Goal: Task Accomplishment & Management: Complete application form

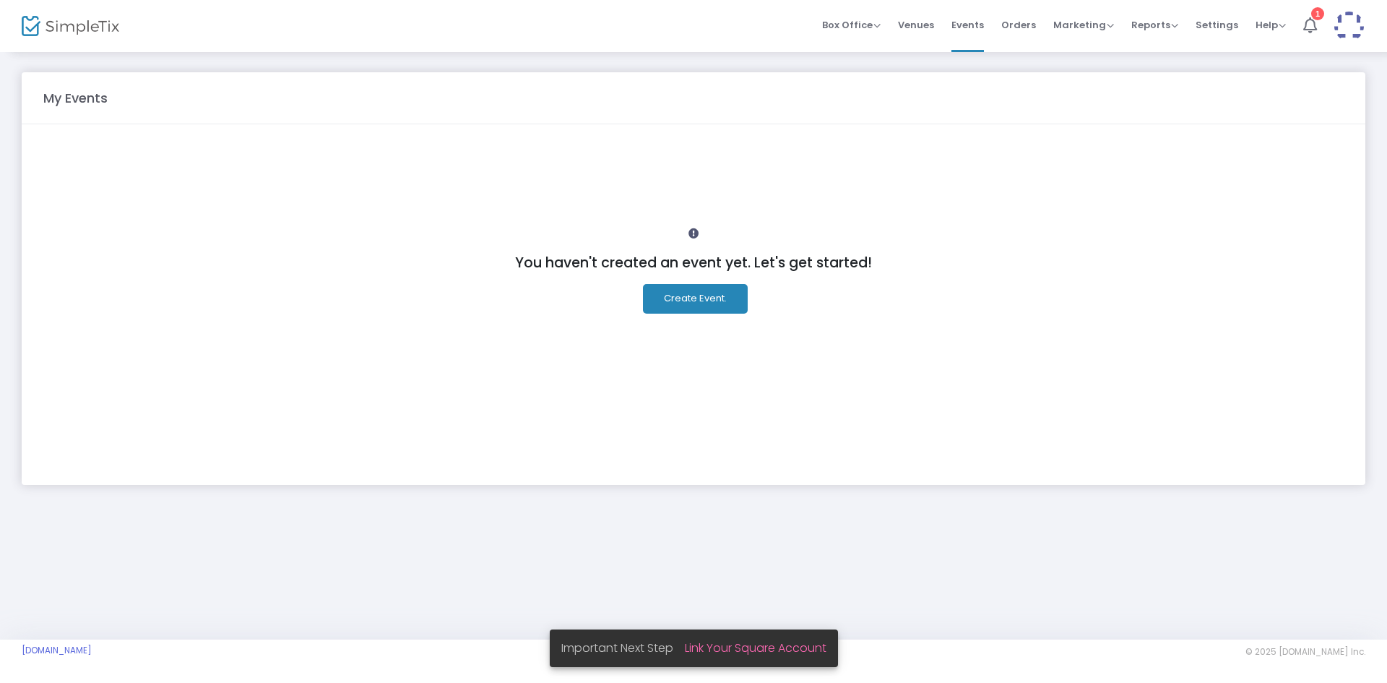
click at [685, 303] on button "Create Event." at bounding box center [695, 299] width 105 height 30
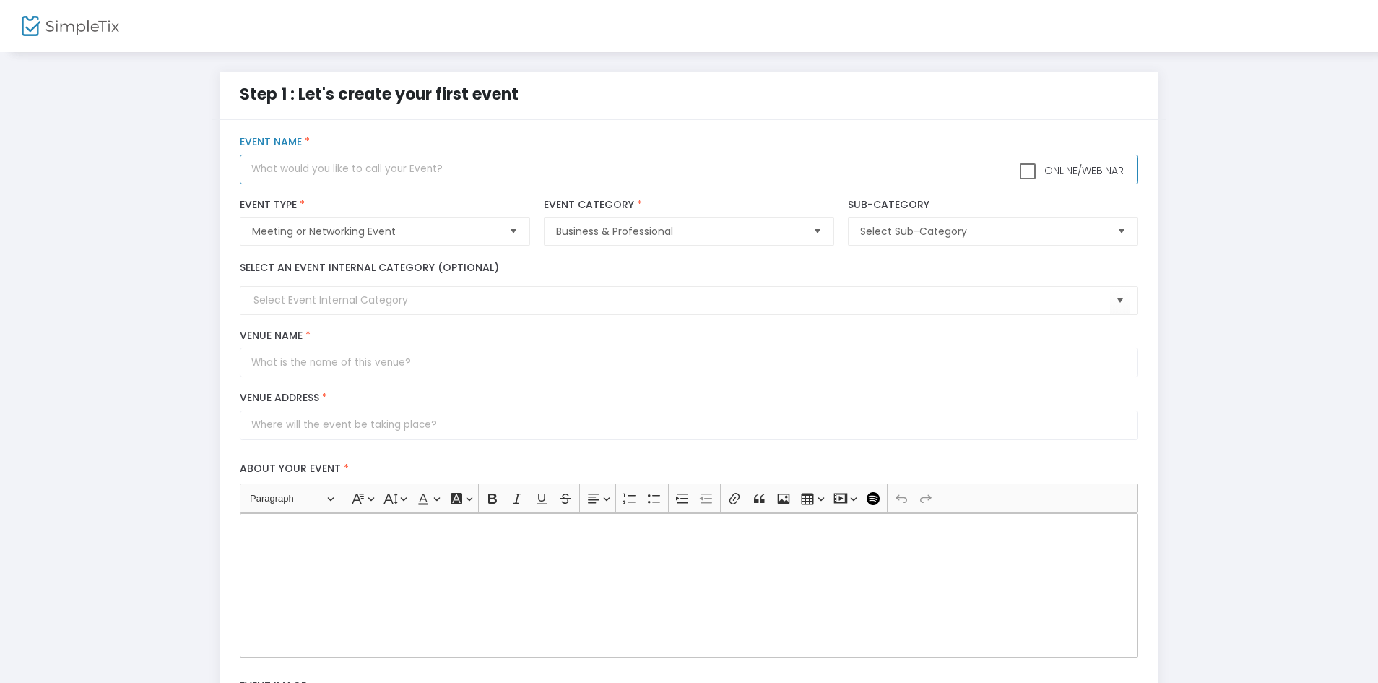
click at [415, 171] on input "text" at bounding box center [689, 170] width 898 height 30
type input "Virtual Networking for PNW Professionals"
click at [1021, 168] on span at bounding box center [1028, 171] width 16 height 16
click at [1027, 179] on input "Online/Webinar" at bounding box center [1027, 179] width 1 height 1
checkbox input "true"
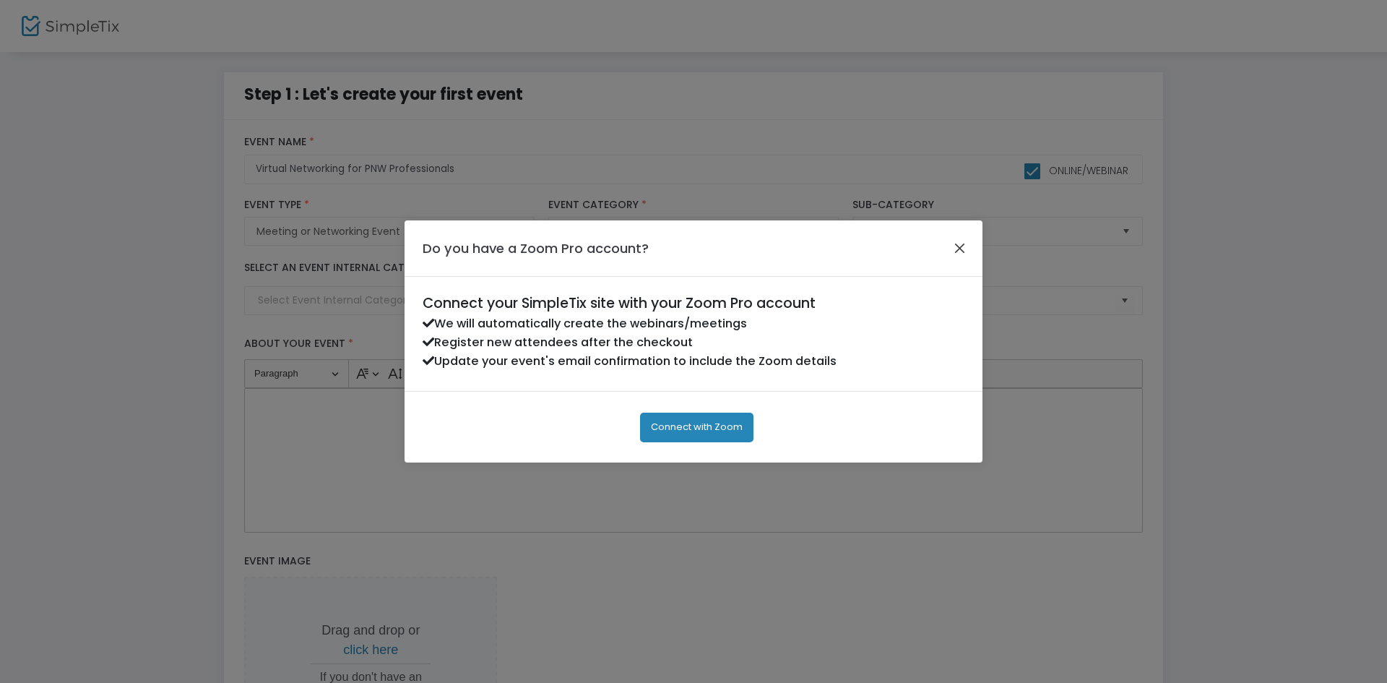
click at [963, 245] on button "Close" at bounding box center [960, 248] width 19 height 19
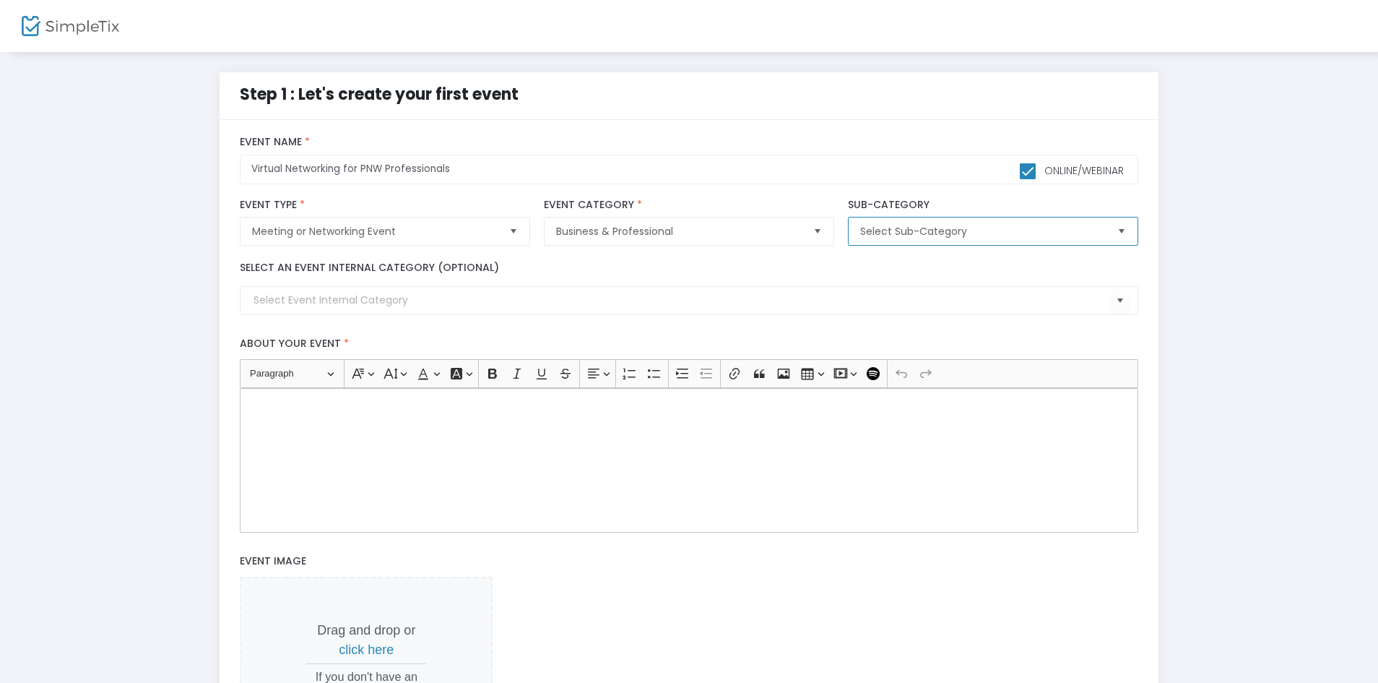
click at [935, 236] on span "Select Sub-Category" at bounding box center [982, 231] width 245 height 14
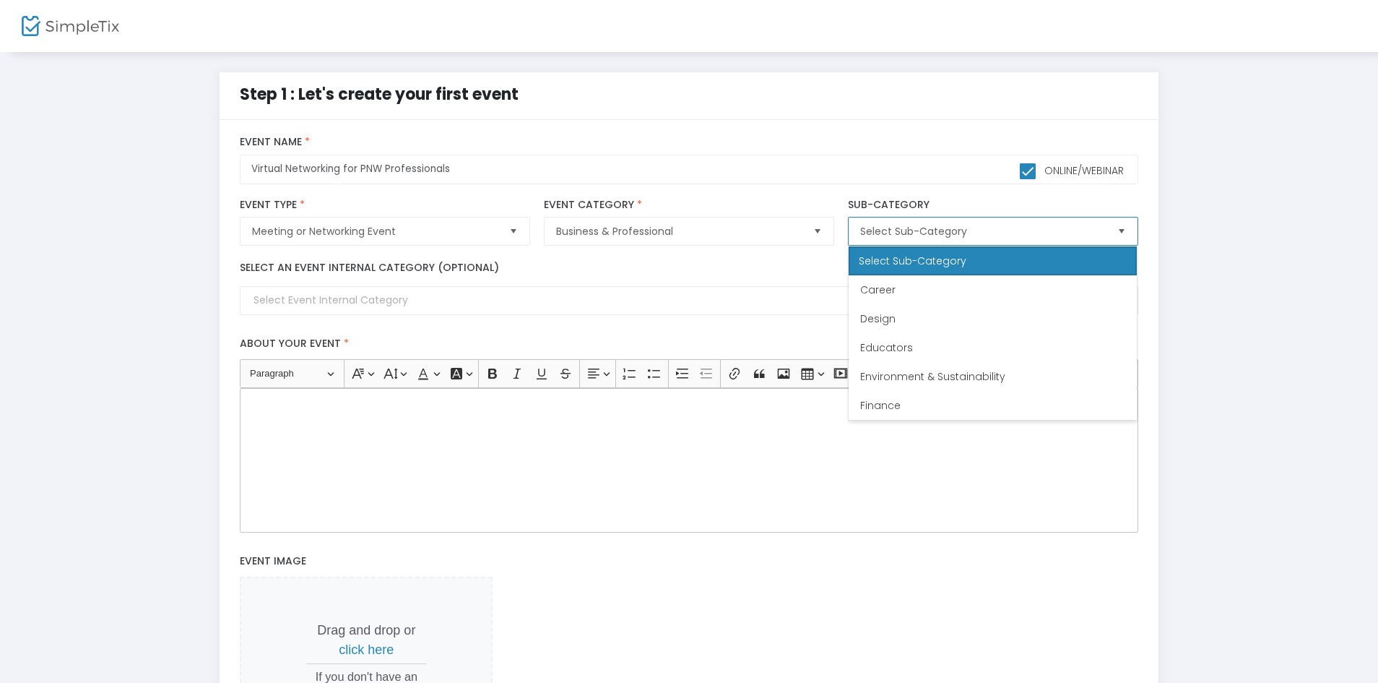
click at [993, 254] on div "Select Sub-Category" at bounding box center [993, 260] width 288 height 29
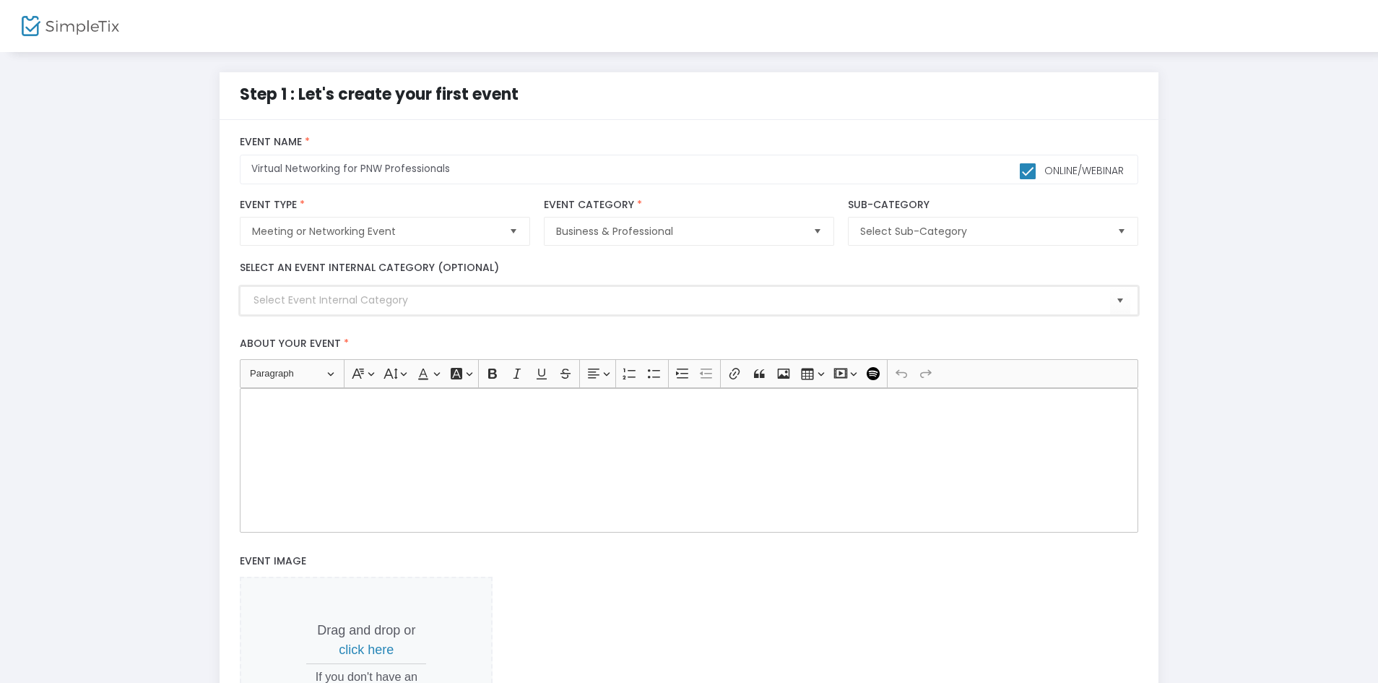
click at [612, 300] on input at bounding box center [682, 300] width 856 height 15
click at [1111, 304] on span "Select" at bounding box center [1120, 301] width 24 height 24
click at [1251, 321] on div "Step 1 : Let's create your first event title : Virtual Networking for PNW Profe…" at bounding box center [689, 471] width 1335 height 798
click at [595, 483] on div "Rich Text Editor, main" at bounding box center [689, 460] width 898 height 144
click at [309, 410] on p "This is a FREE networking event for professionals in the [GEOGRAPHIC_DATA]." at bounding box center [689, 404] width 886 height 14
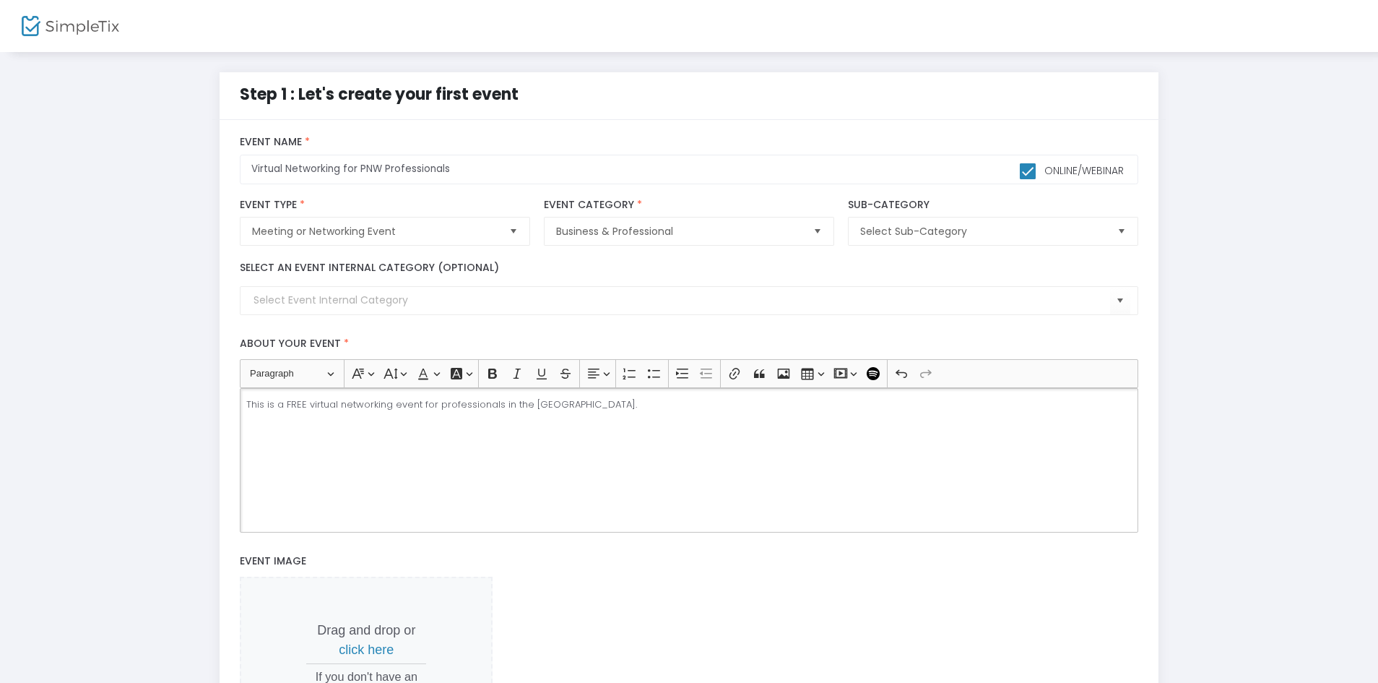
click at [659, 403] on p "This is a FREE virtual networking event for professionals in the [GEOGRAPHIC_DA…" at bounding box center [689, 404] width 886 height 14
click at [652, 369] on icon "Editor toolbar" at bounding box center [654, 373] width 14 height 14
click at [654, 380] on icon "Editor toolbar" at bounding box center [654, 373] width 14 height 14
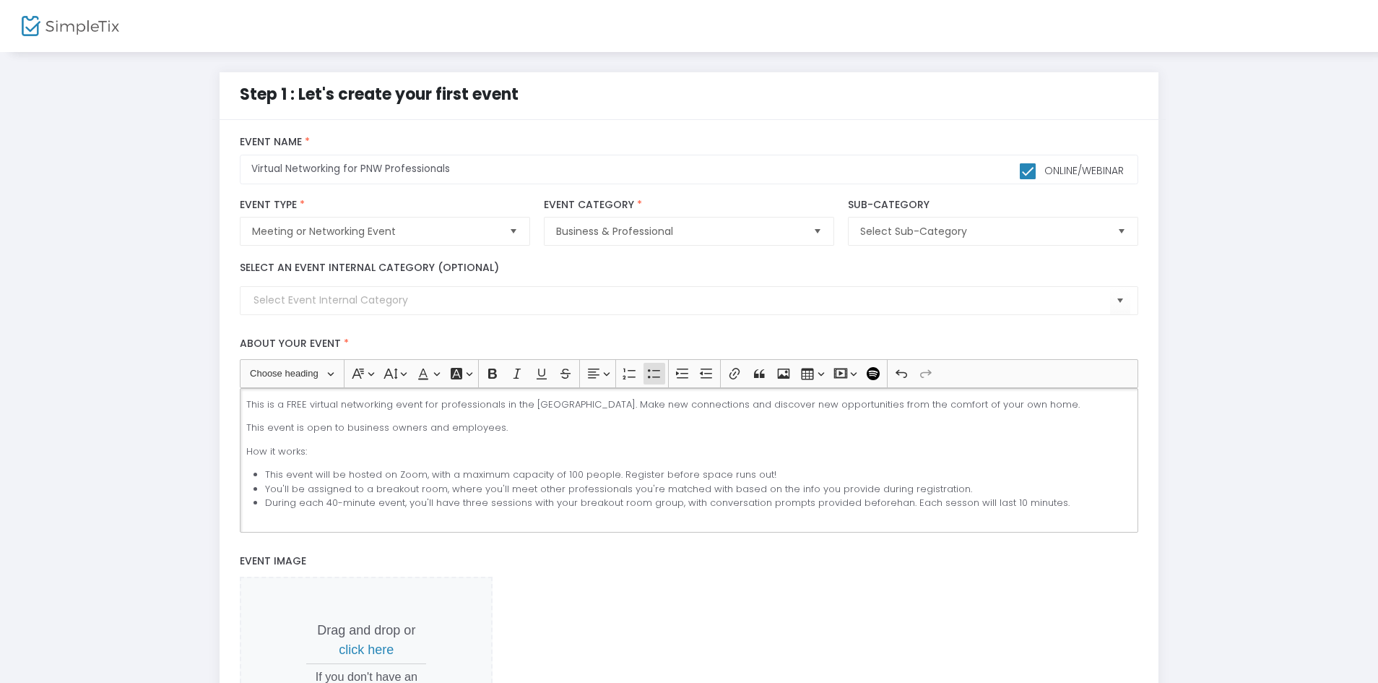
click at [894, 502] on li "During each 40-minute event, you'll have three sessions with your breakout room…" at bounding box center [698, 503] width 867 height 14
click at [951, 501] on li "During each 40-minute event, you'll have three sessions with your breakout room…" at bounding box center [698, 503] width 867 height 14
click at [1064, 508] on li "During each 40-minute event, you'll have three sessions with your breakout room…" at bounding box center [698, 503] width 867 height 14
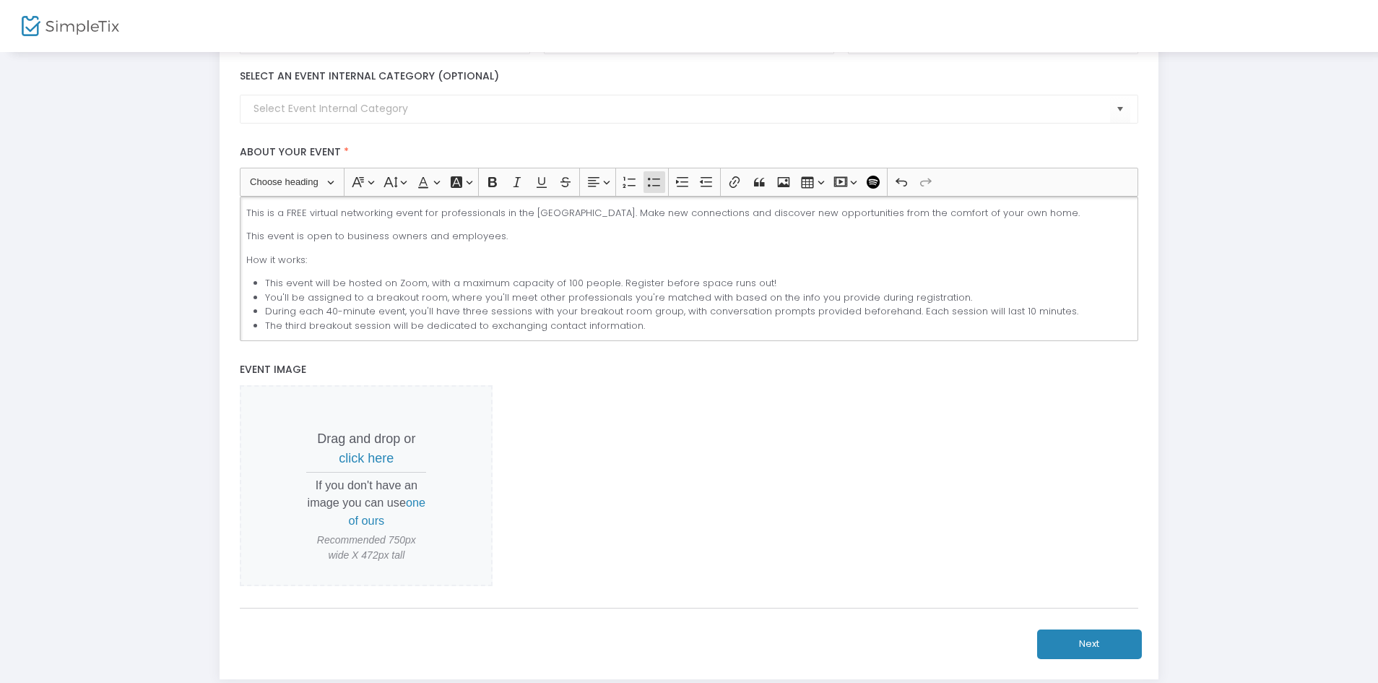
scroll to position [192, 0]
click at [354, 519] on span "one of ours" at bounding box center [387, 510] width 77 height 30
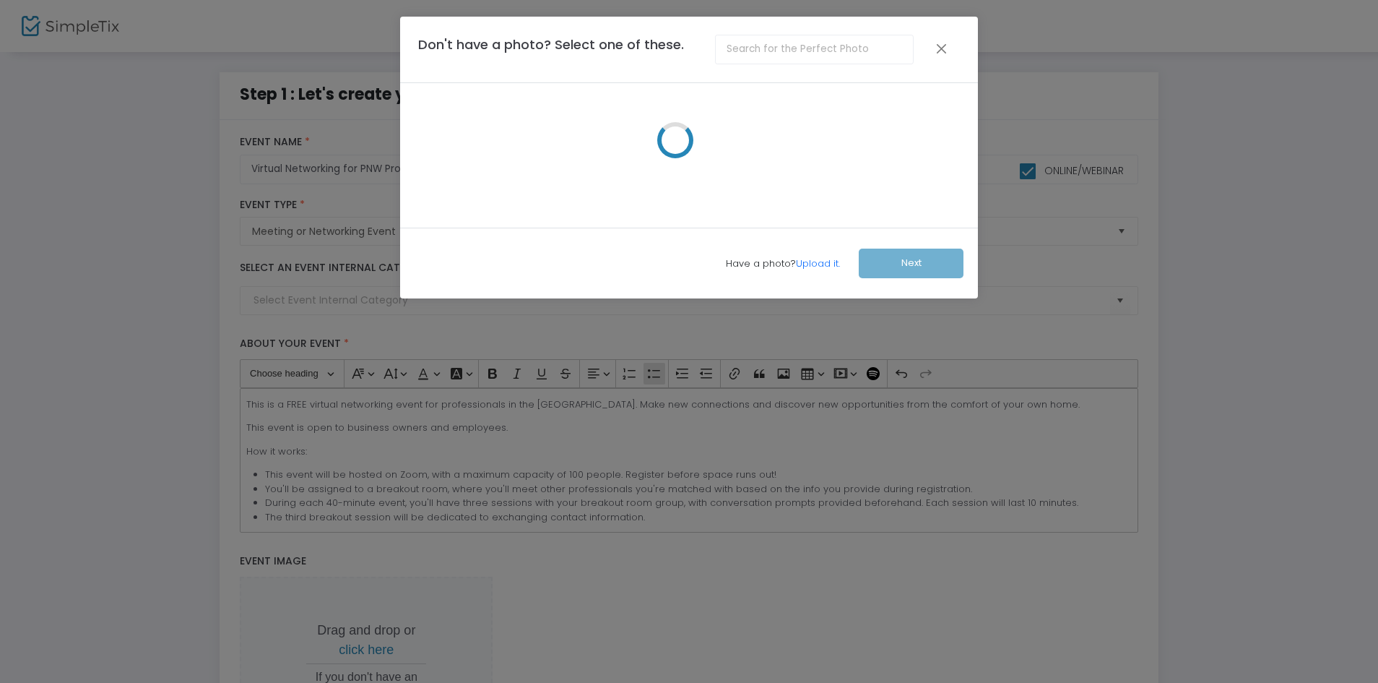
scroll to position [0, 0]
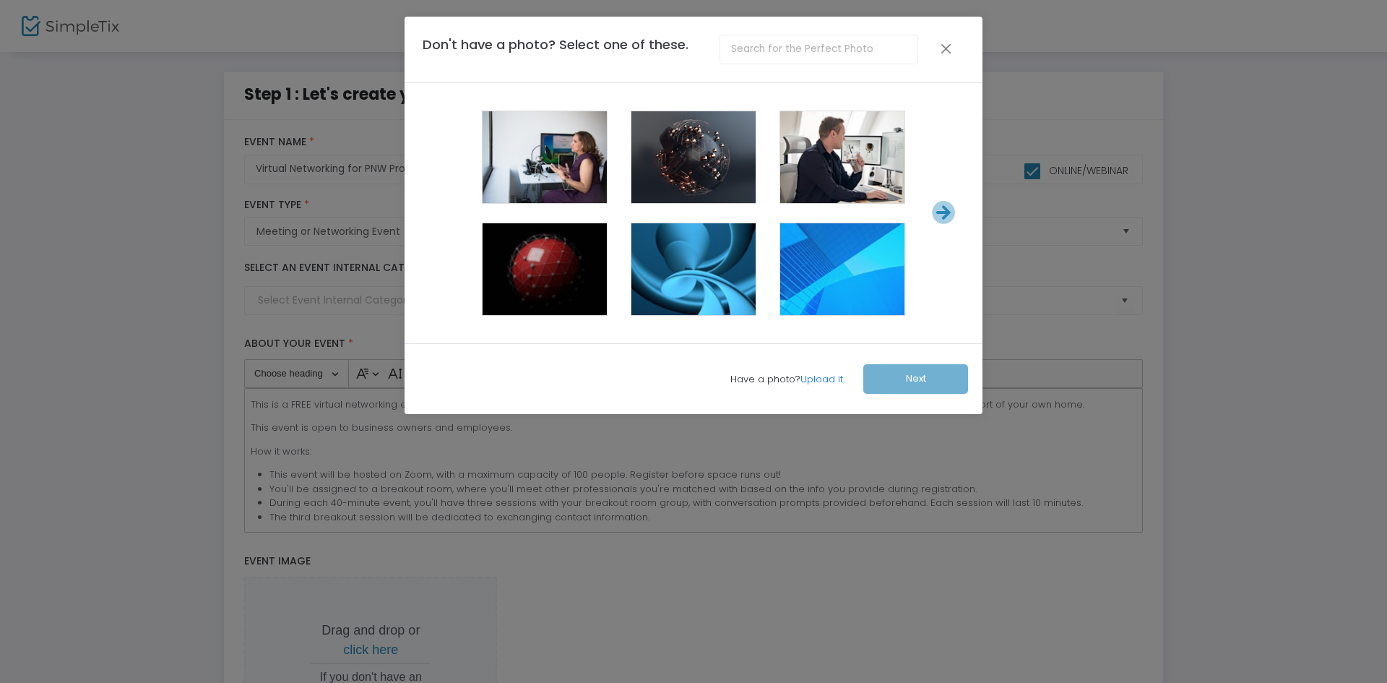
click at [782, 53] on input "text" at bounding box center [819, 50] width 198 height 30
click at [942, 211] on icon at bounding box center [944, 213] width 24 height 24
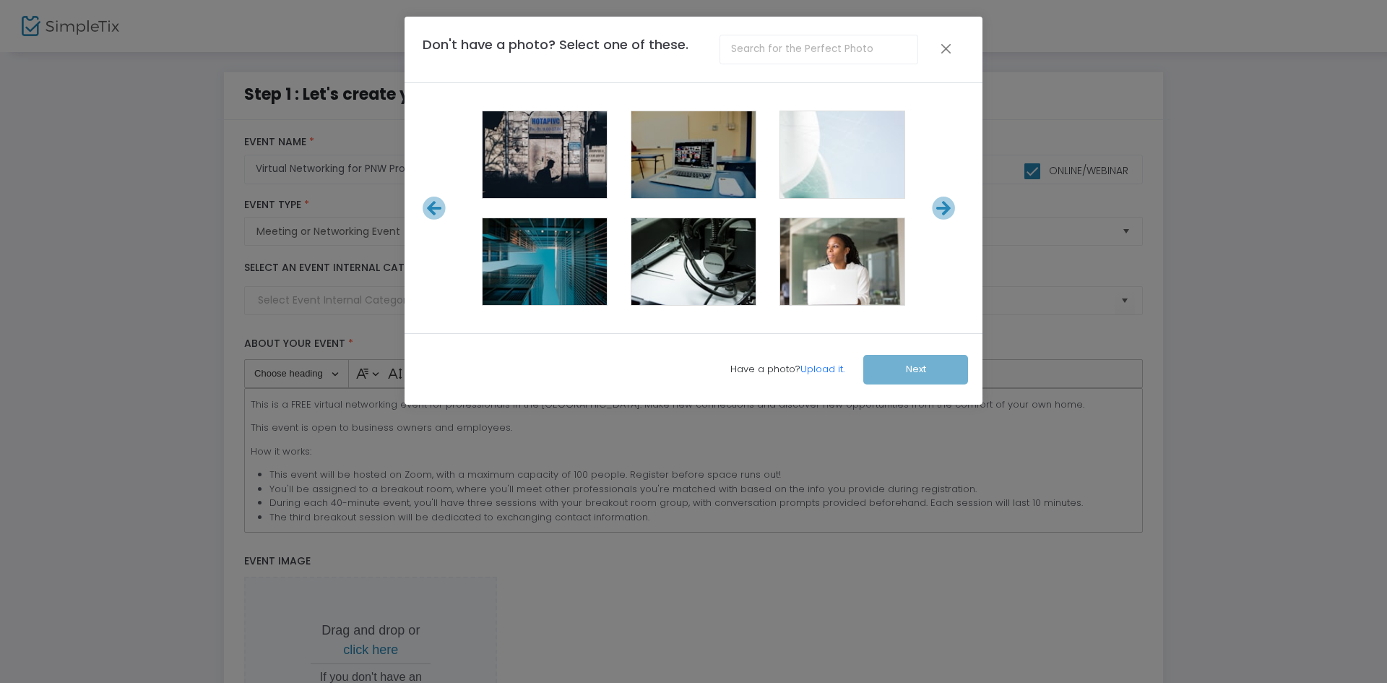
click at [942, 211] on icon at bounding box center [944, 209] width 24 height 24
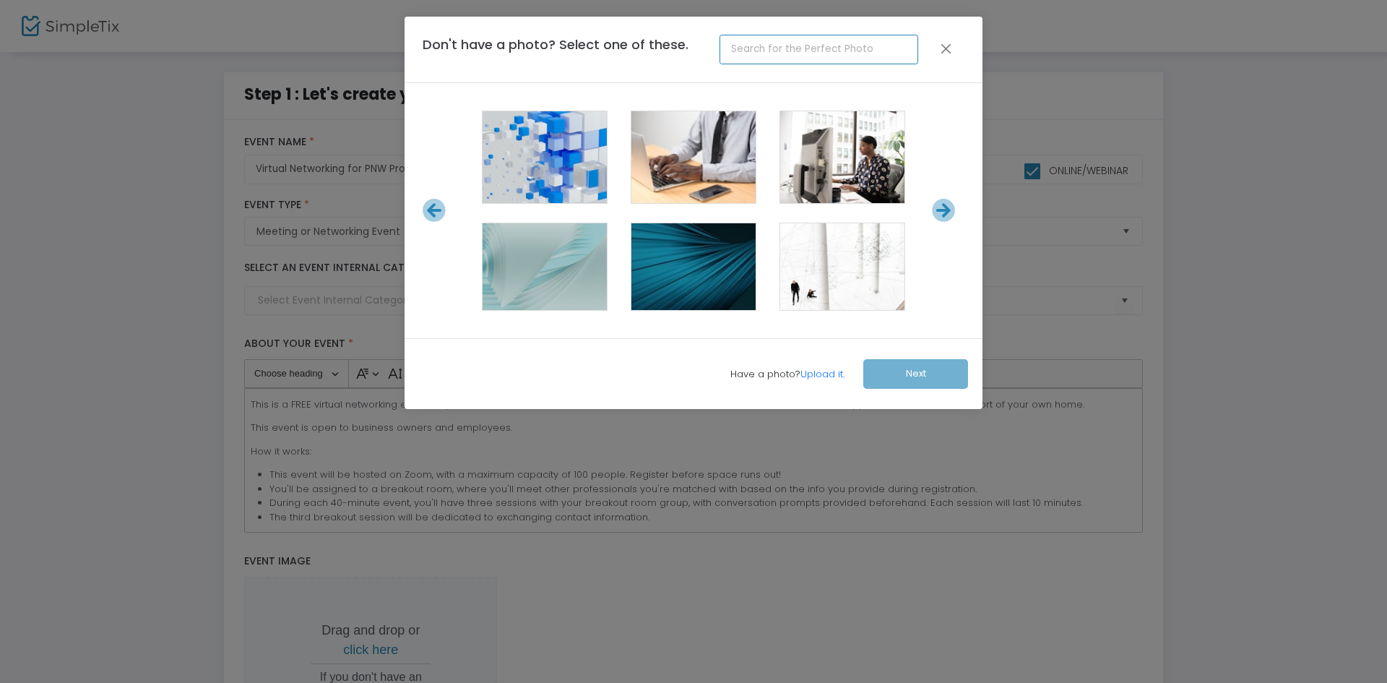
click at [852, 46] on input "text" at bounding box center [819, 50] width 198 height 30
type input "networking"
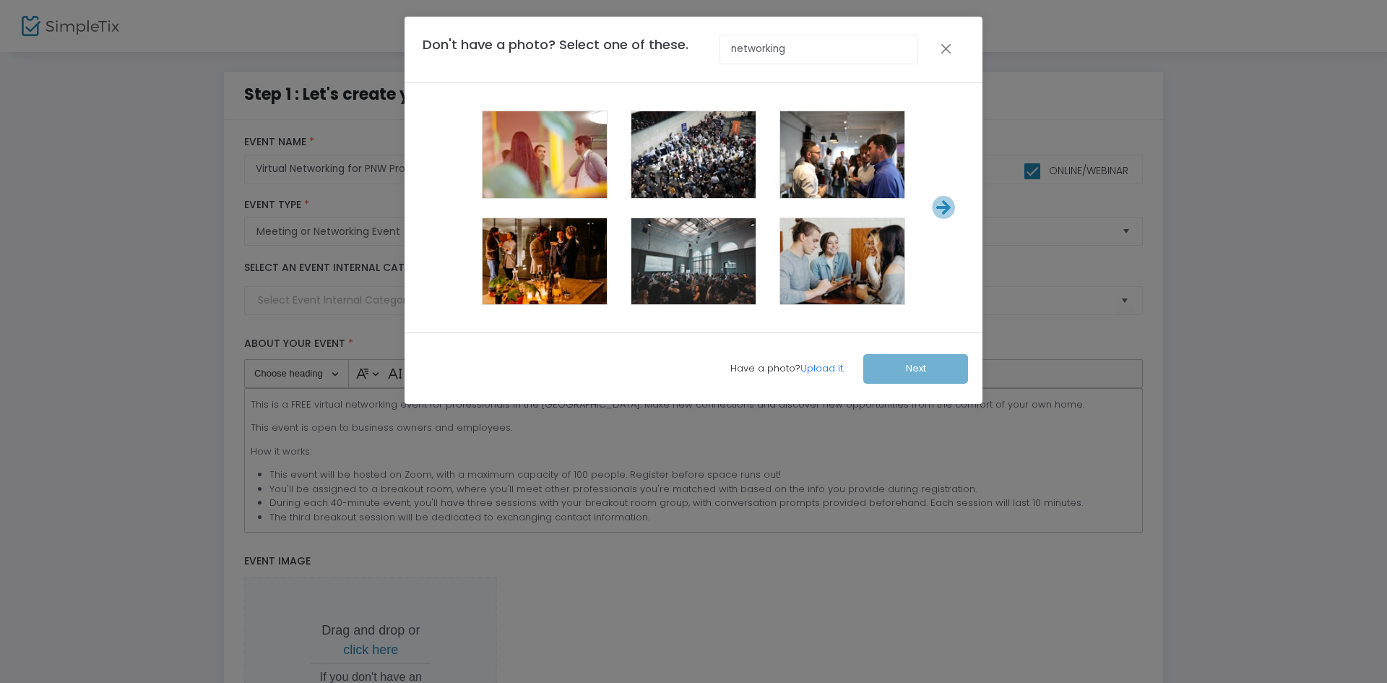
click at [587, 246] on div at bounding box center [545, 261] width 124 height 87
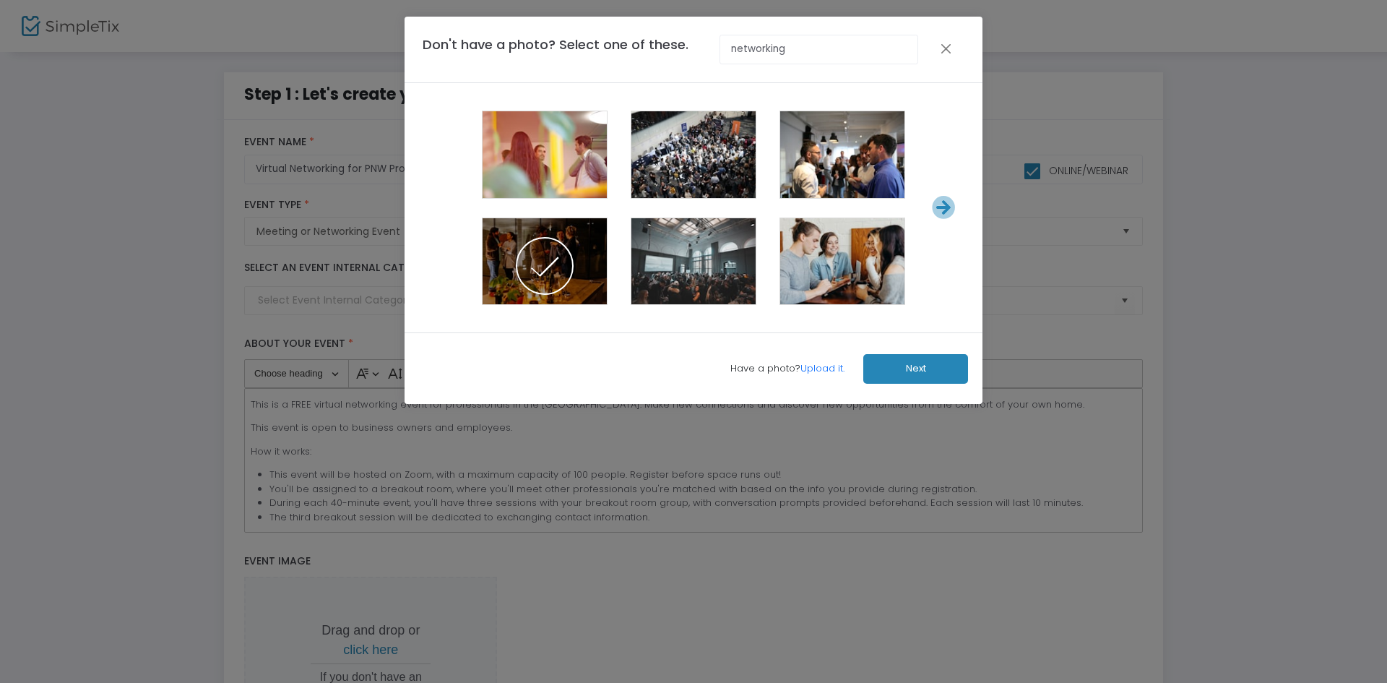
click at [943, 367] on button "Next" at bounding box center [915, 369] width 105 height 30
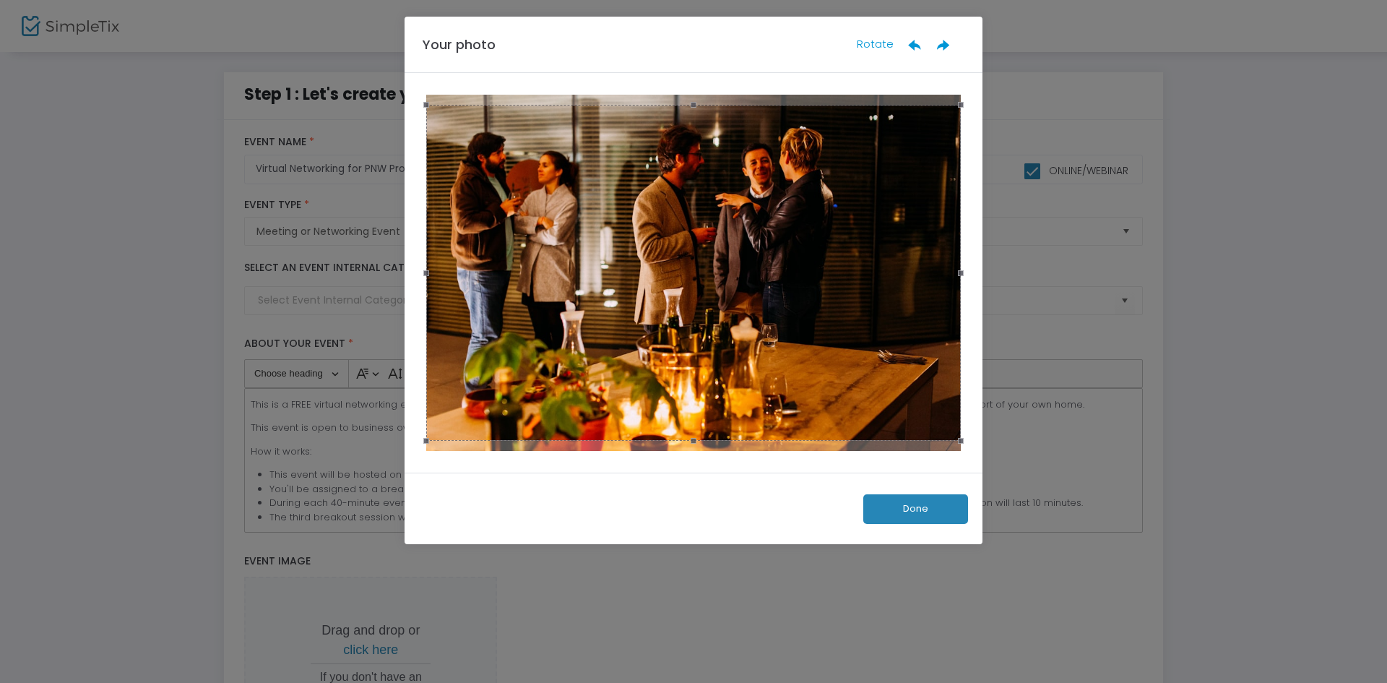
click at [894, 517] on button "Done" at bounding box center [915, 509] width 105 height 30
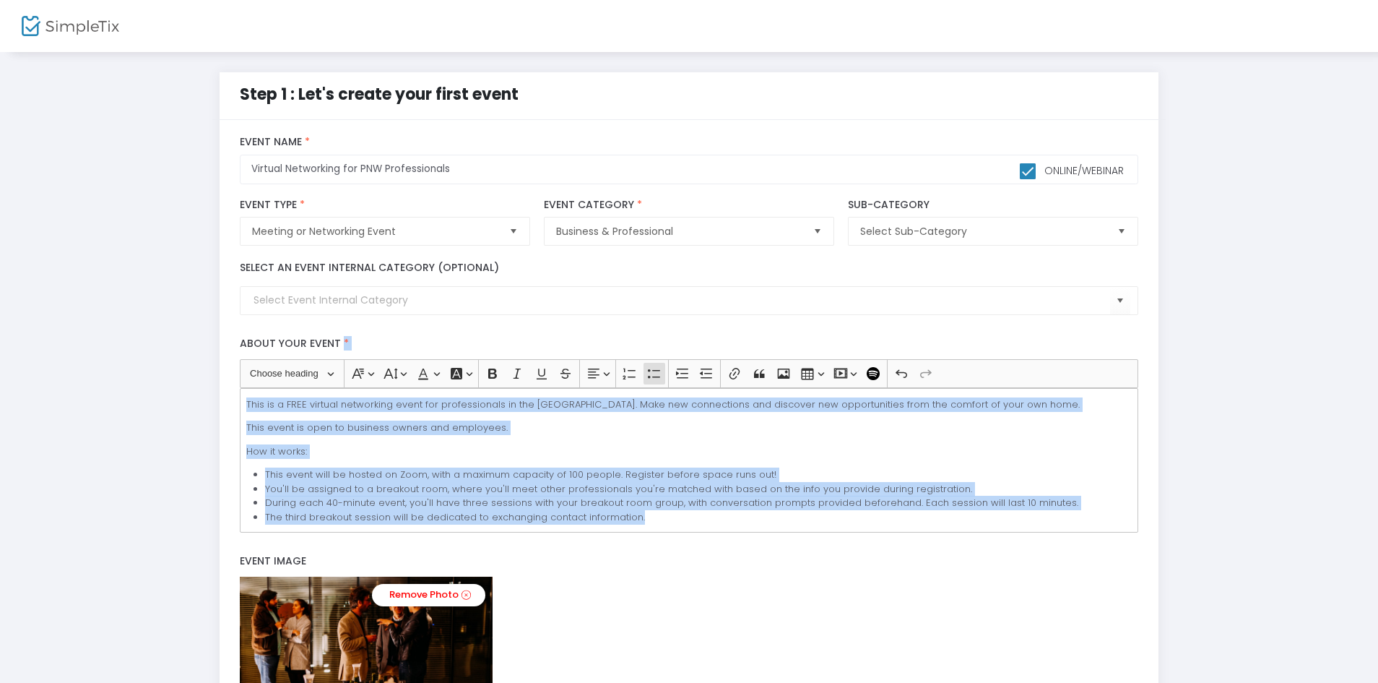
drag, startPoint x: 1367, startPoint y: 325, endPoint x: 1351, endPoint y: 436, distance: 112.4
click at [1351, 436] on div "Step 1 : Let's create your first event title : Virtual Networking for PNW Profe…" at bounding box center [689, 465] width 1378 height 829
click at [1055, 454] on p "How it works:" at bounding box center [689, 451] width 886 height 14
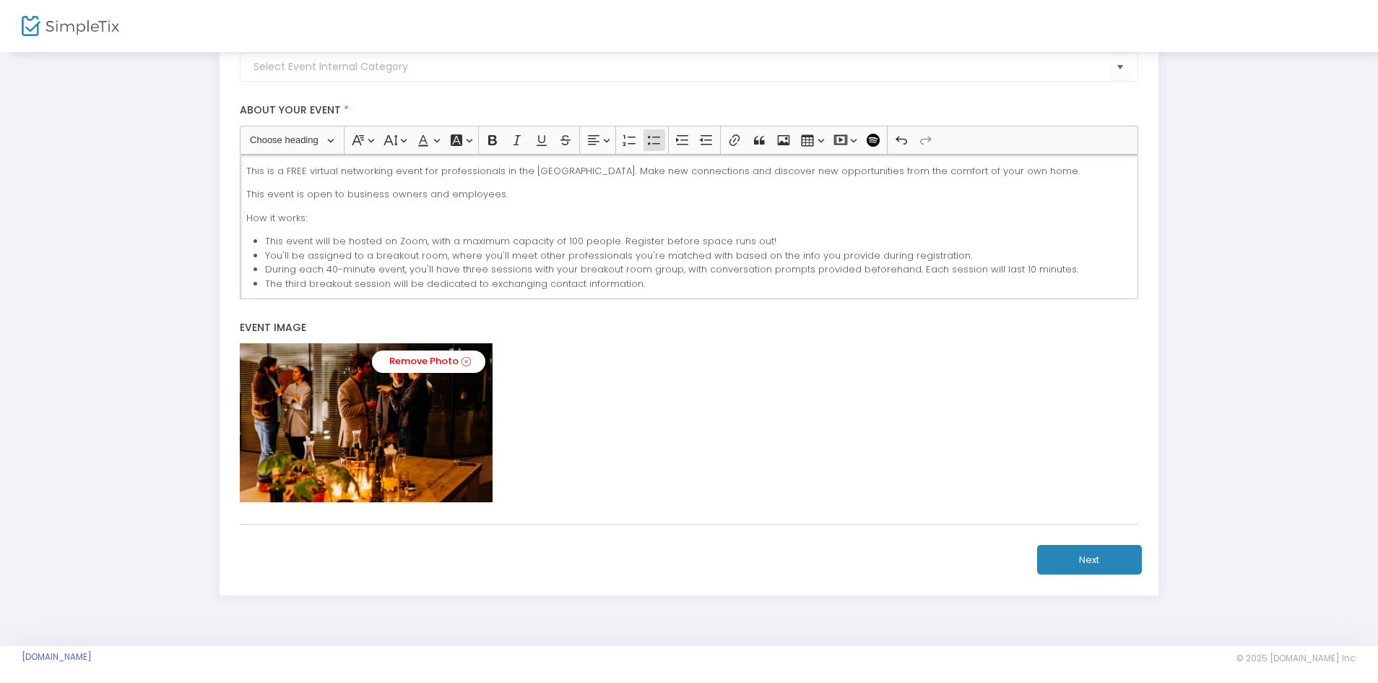
scroll to position [240, 0]
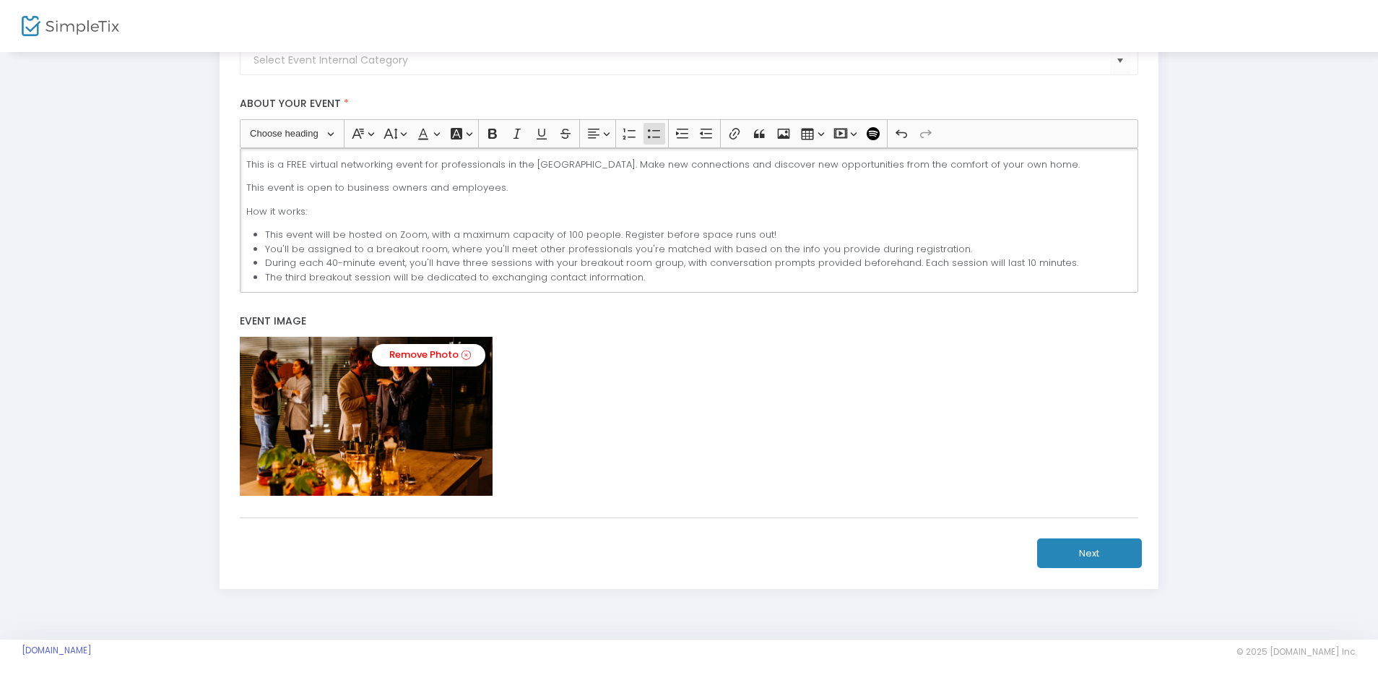
click at [1097, 543] on button "Next" at bounding box center [1089, 553] width 105 height 30
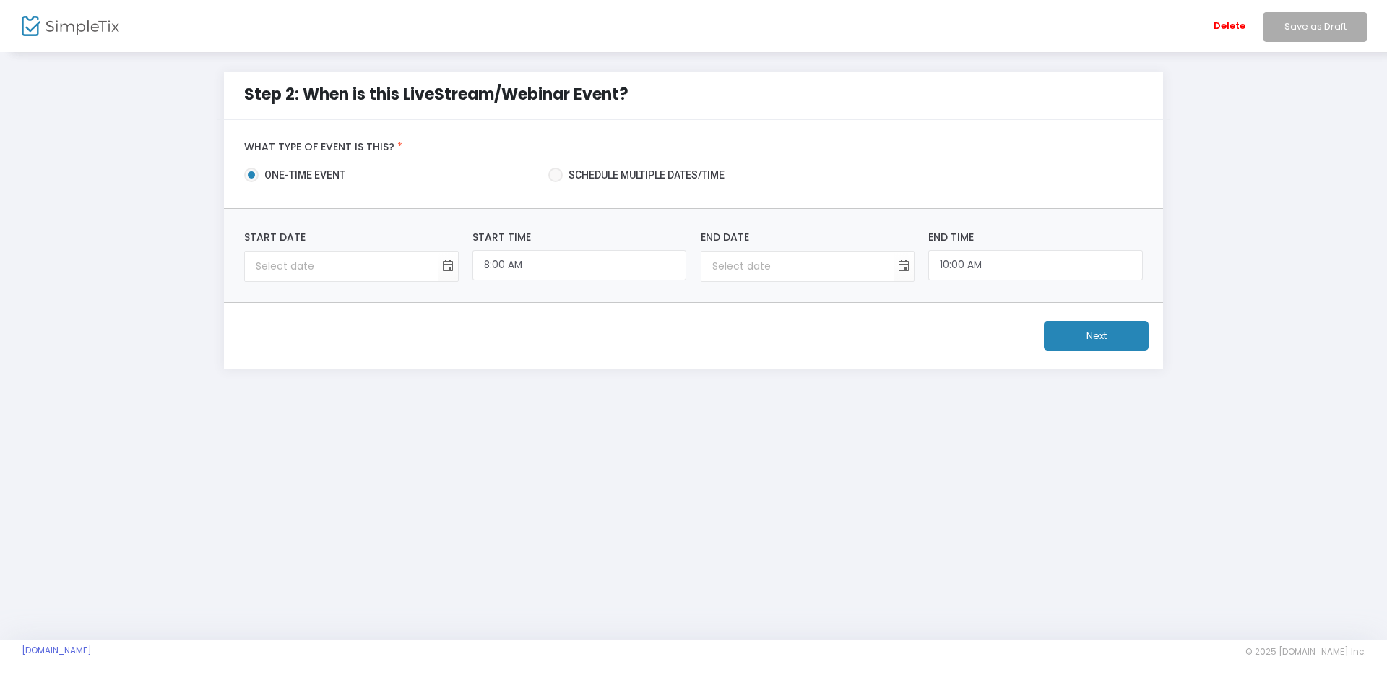
click at [562, 176] on span at bounding box center [555, 175] width 14 height 14
click at [556, 182] on input "Schedule multiple dates/time" at bounding box center [555, 182] width 1 height 1
radio input "true"
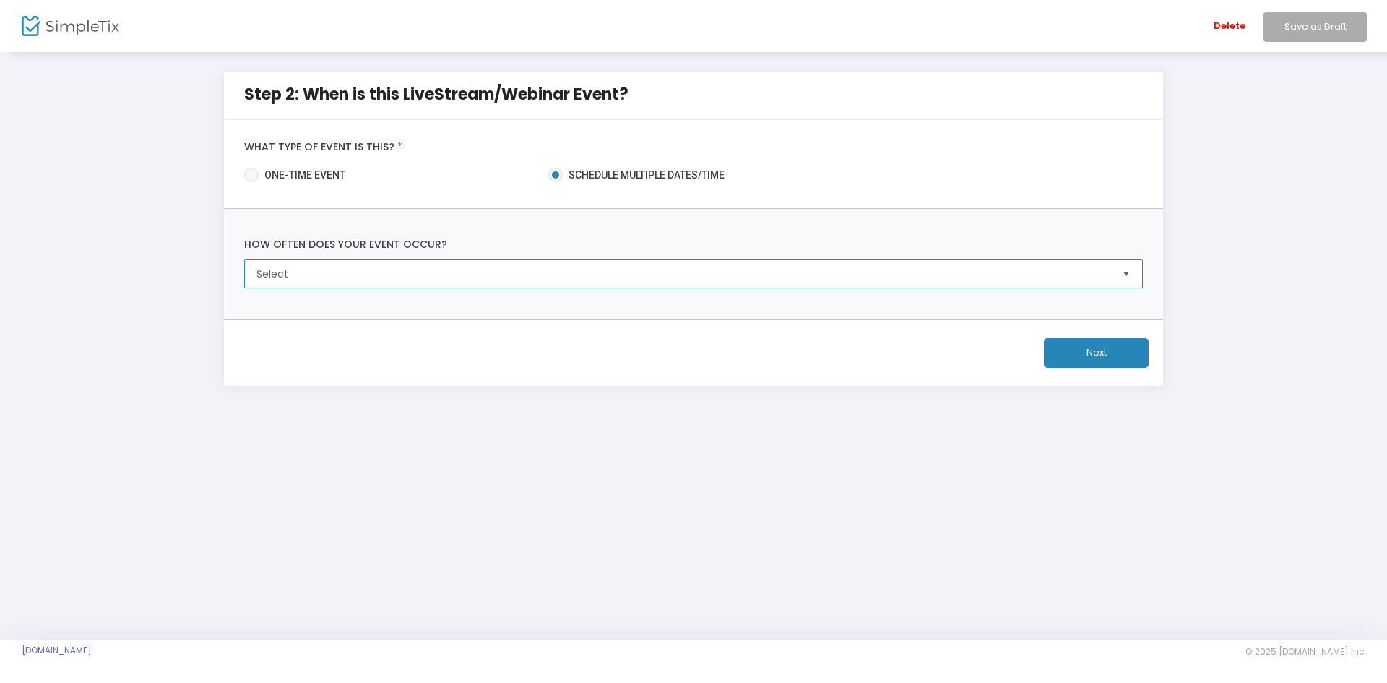
click at [456, 275] on span "Select" at bounding box center [682, 274] width 853 height 14
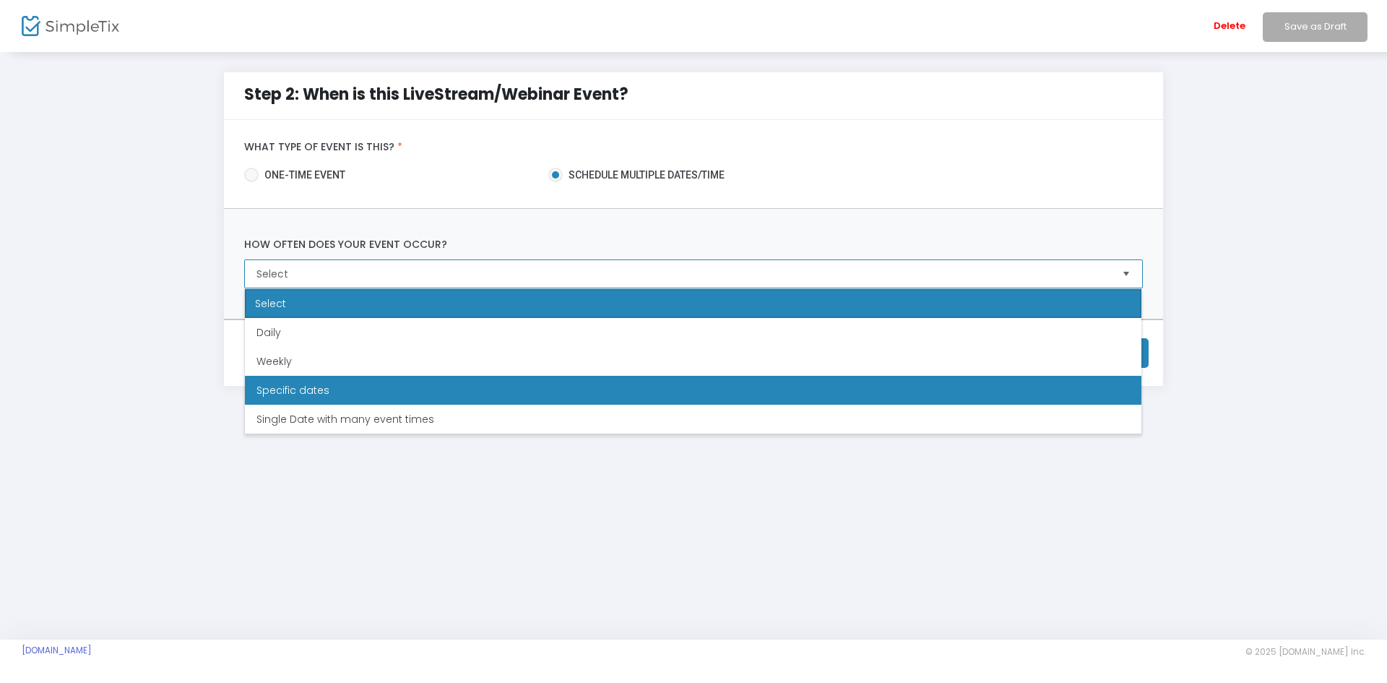
click at [310, 384] on span "Specific dates" at bounding box center [292, 390] width 73 height 14
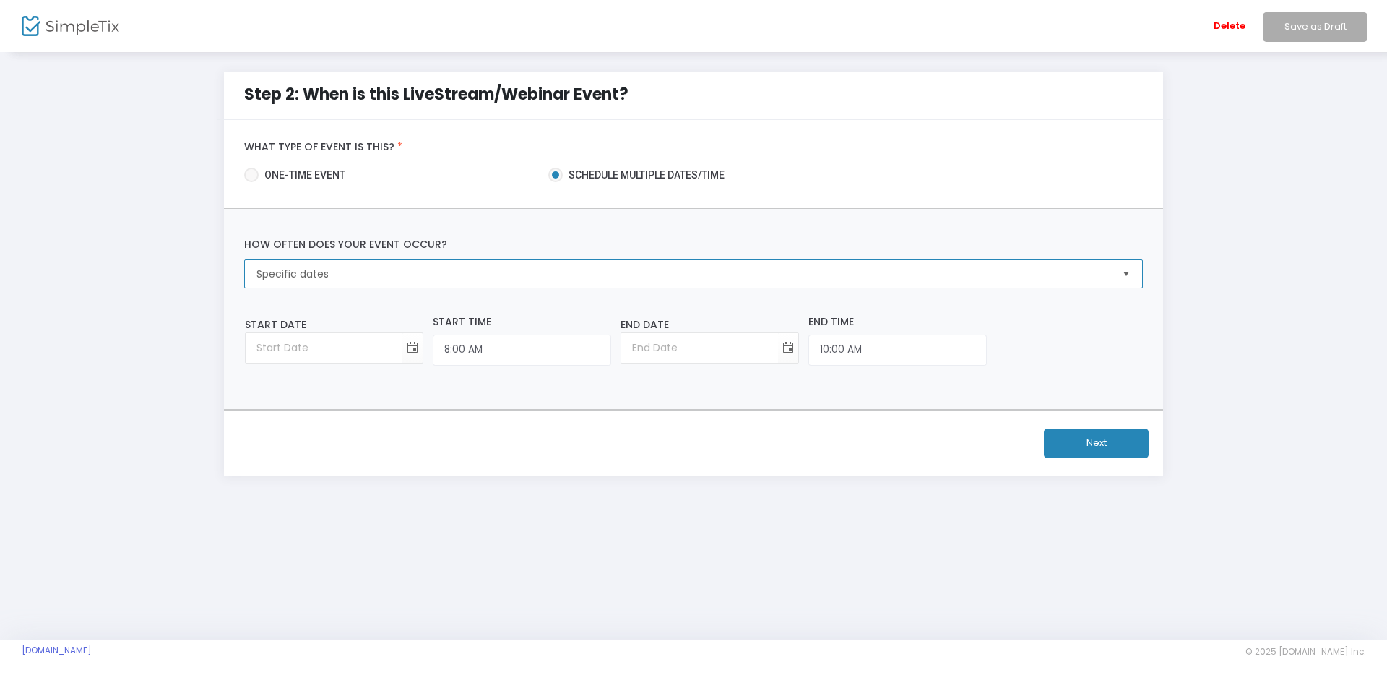
click at [311, 276] on span "Specific dates" at bounding box center [682, 274] width 853 height 14
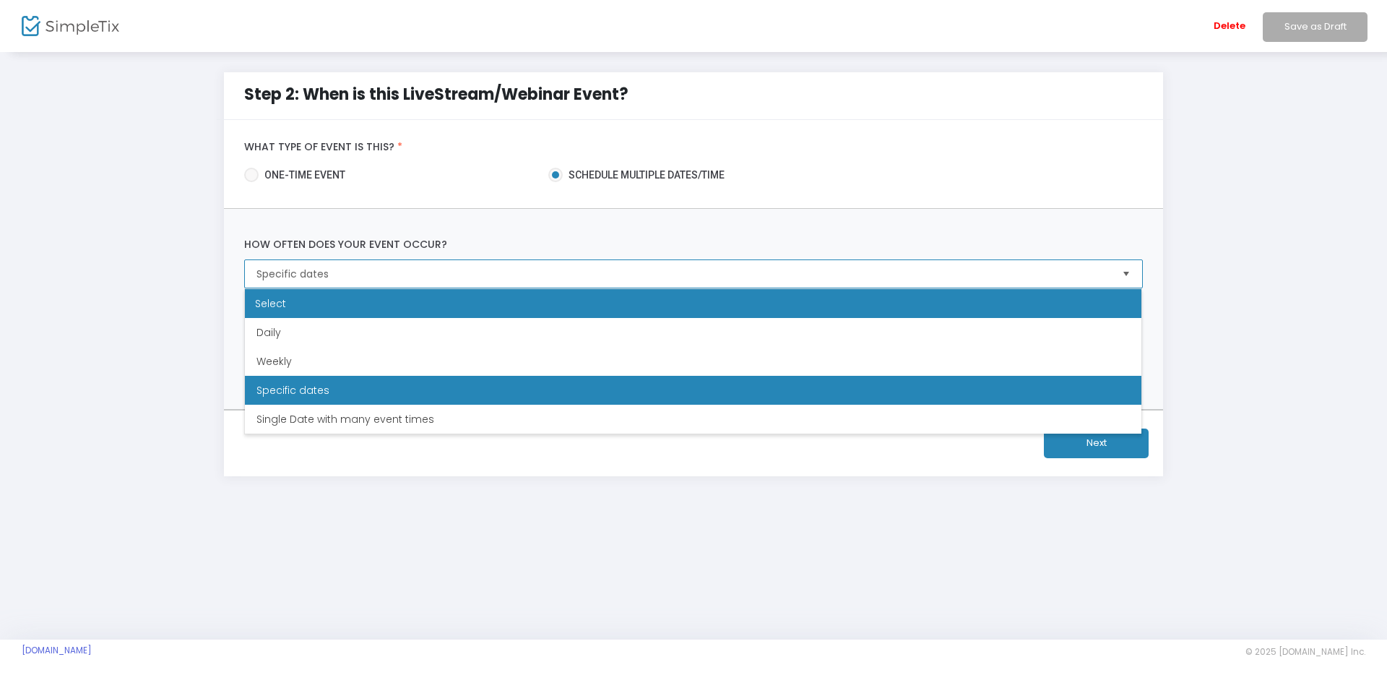
click at [283, 306] on div "Select" at bounding box center [693, 303] width 897 height 29
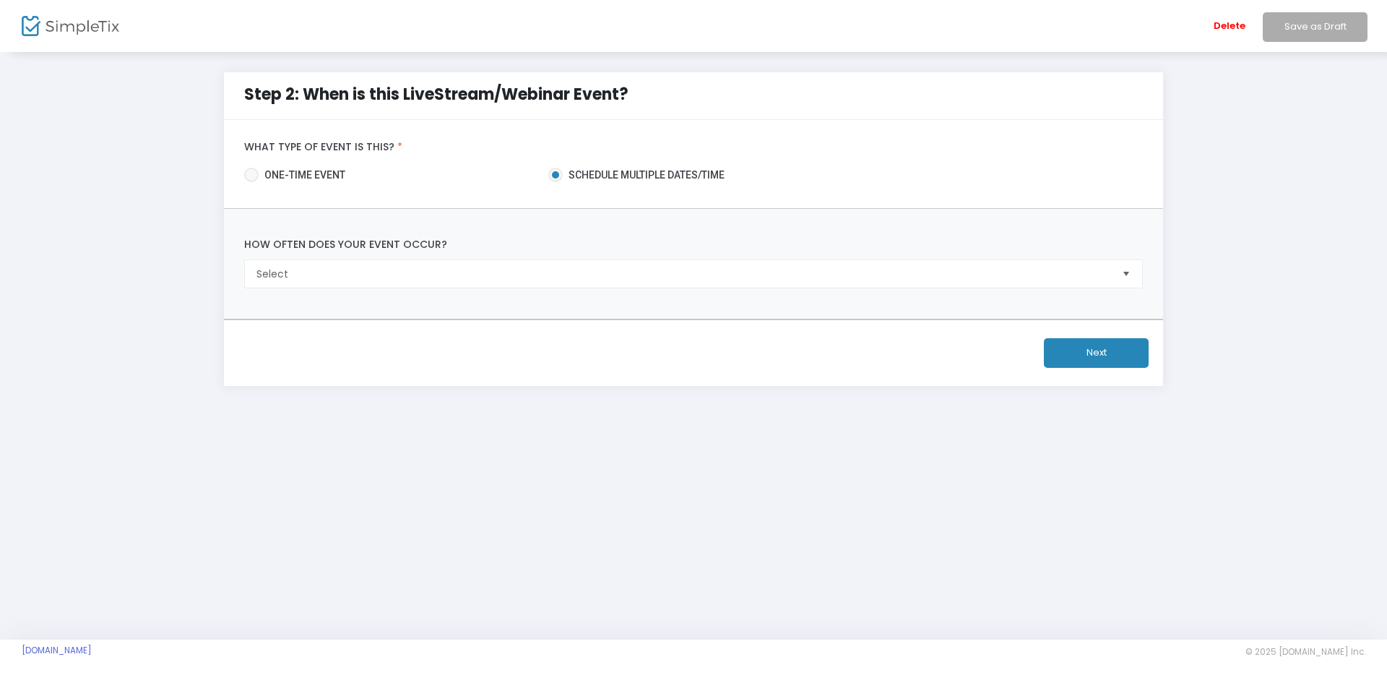
click at [288, 173] on span "one-time event" at bounding box center [302, 175] width 87 height 15
click at [251, 182] on input "one-time event" at bounding box center [251, 182] width 1 height 1
radio input "true"
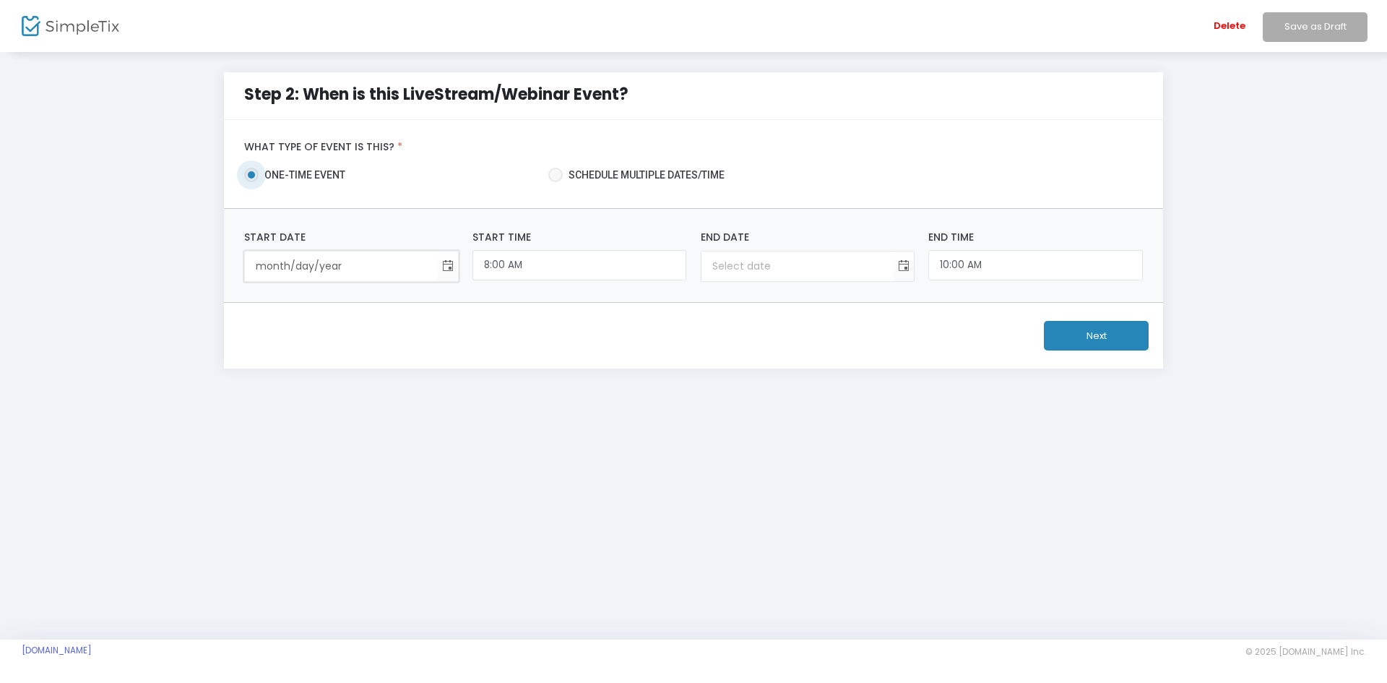
click at [292, 264] on input "month/day/year" at bounding box center [341, 266] width 192 height 30
type input "8/18/2"
type input "12:00 AM"
type input "8/18/2"
type input "[DATE]"
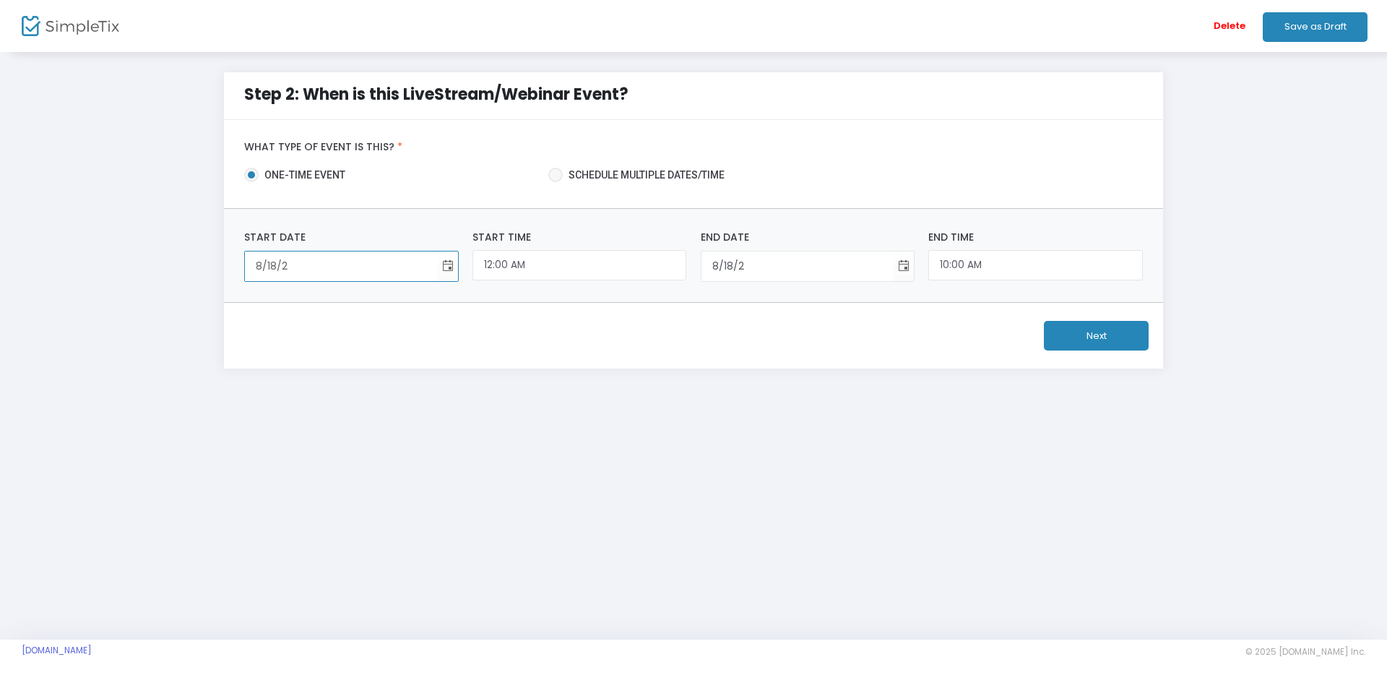
type input "[DATE]"
type input "8/18/202"
type input "[DATE]"
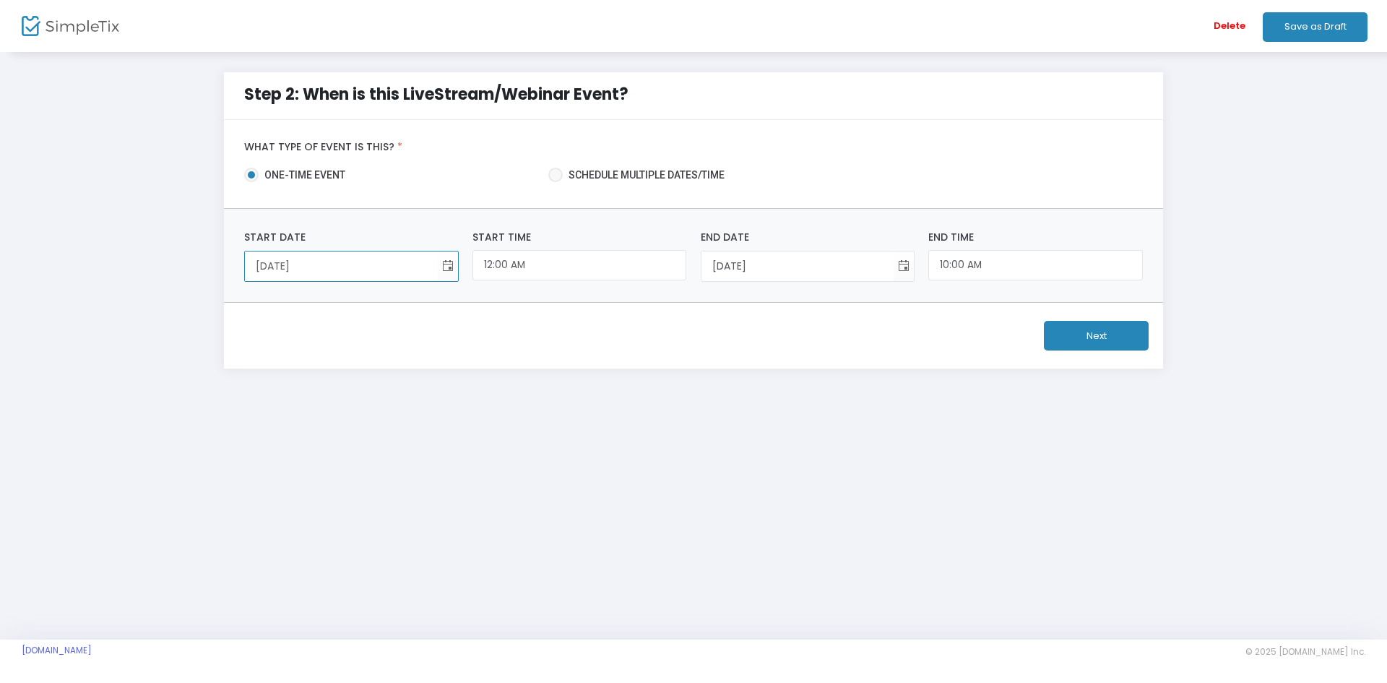
type input "[DATE]"
type input "7:30pm"
click at [972, 267] on input "10:00 AM" at bounding box center [1035, 265] width 214 height 31
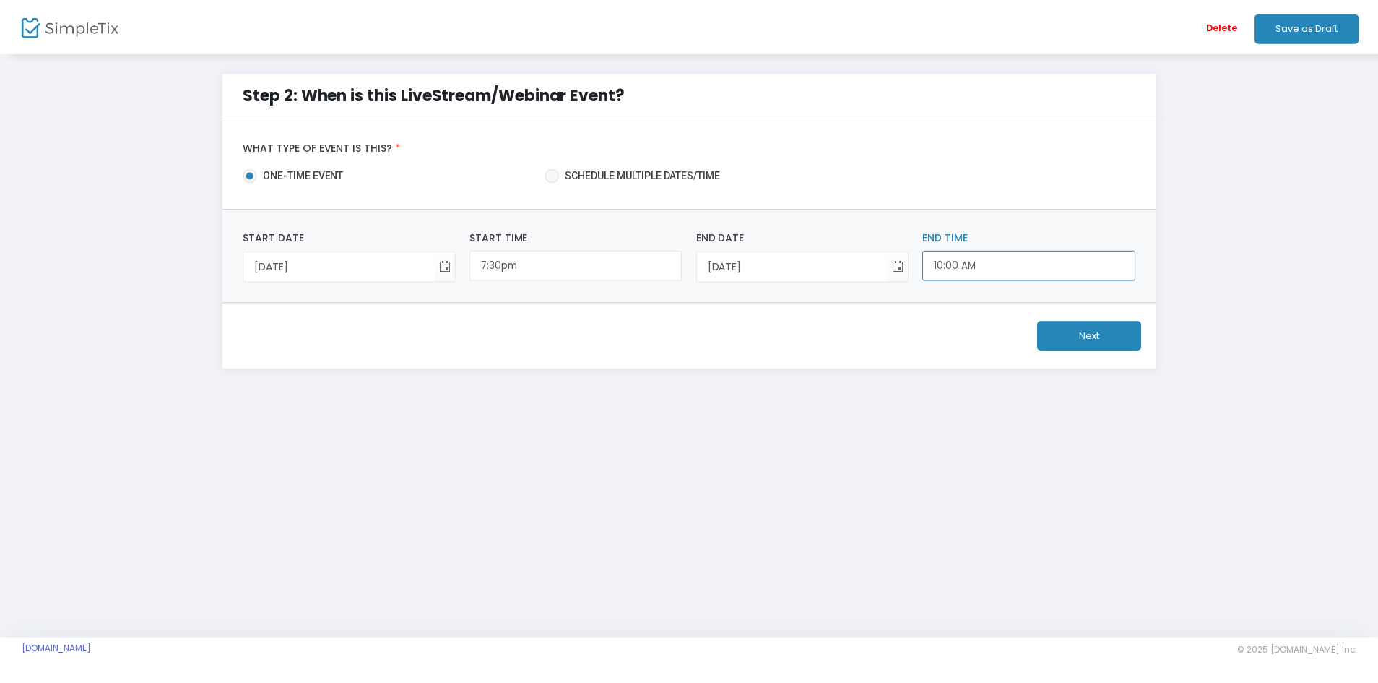
scroll to position [608, 0]
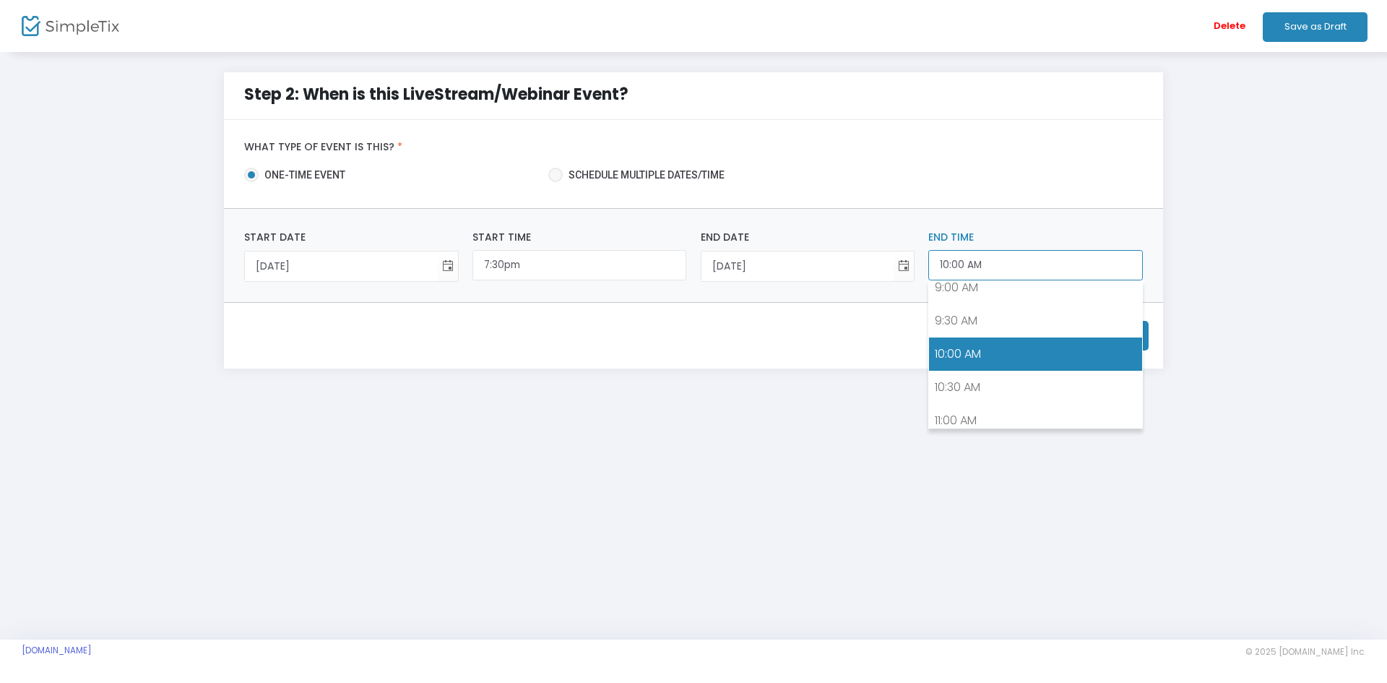
drag, startPoint x: 994, startPoint y: 262, endPoint x: 923, endPoint y: 267, distance: 71.0
click at [923, 267] on div "10:00 AM End Time" at bounding box center [1036, 256] width 228 height 52
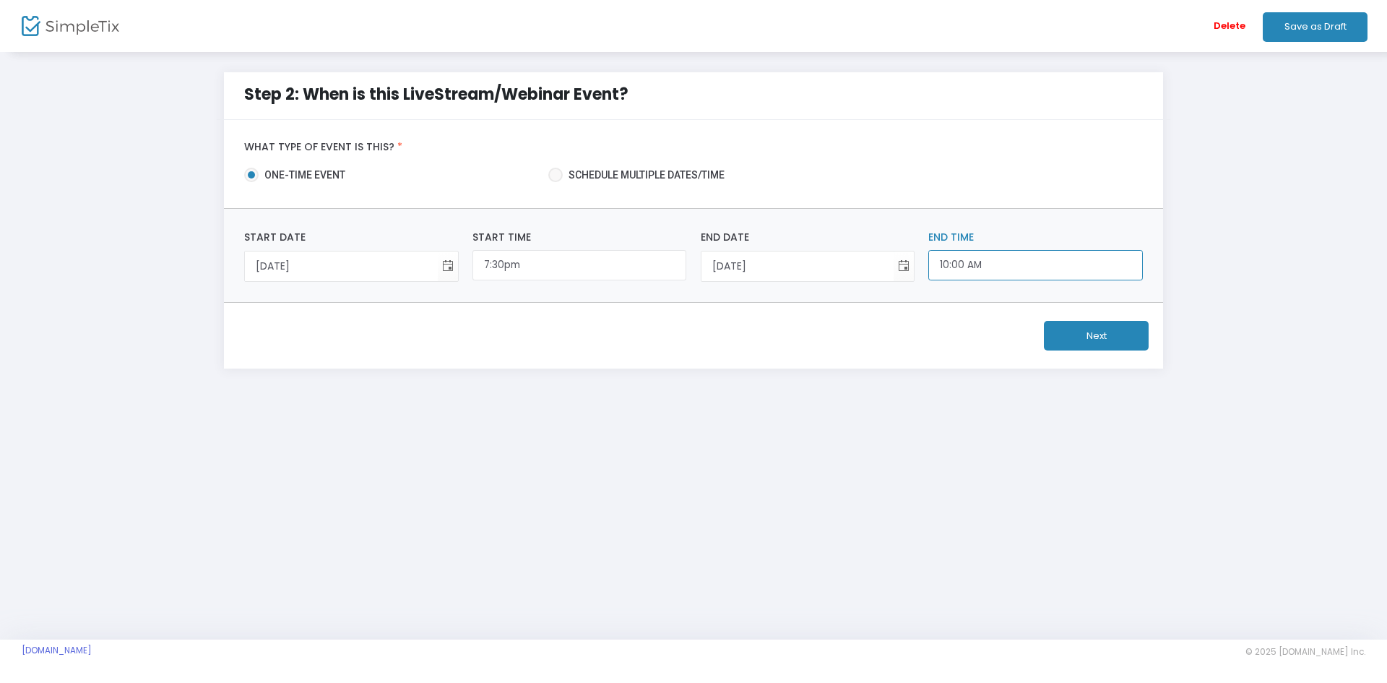
click at [959, 265] on input "10:00 AM" at bounding box center [1035, 265] width 214 height 31
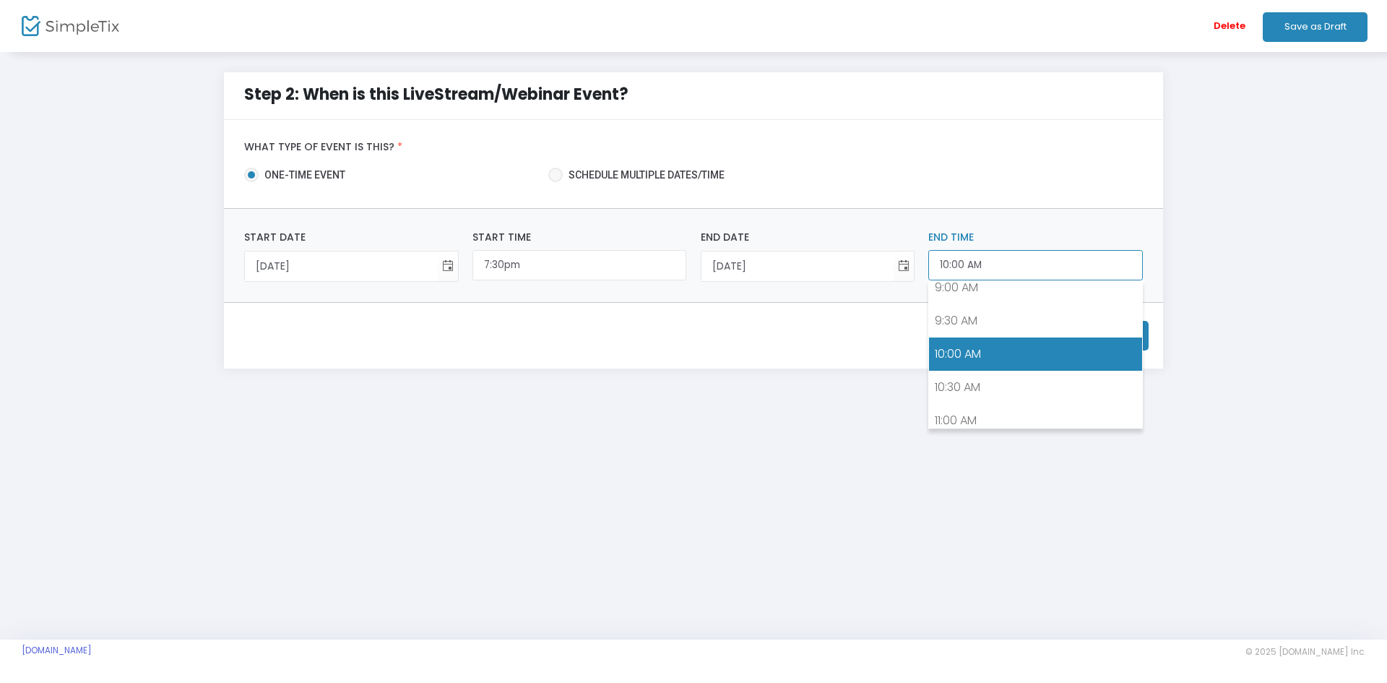
click at [959, 265] on input "10:00 AM" at bounding box center [1035, 265] width 214 height 31
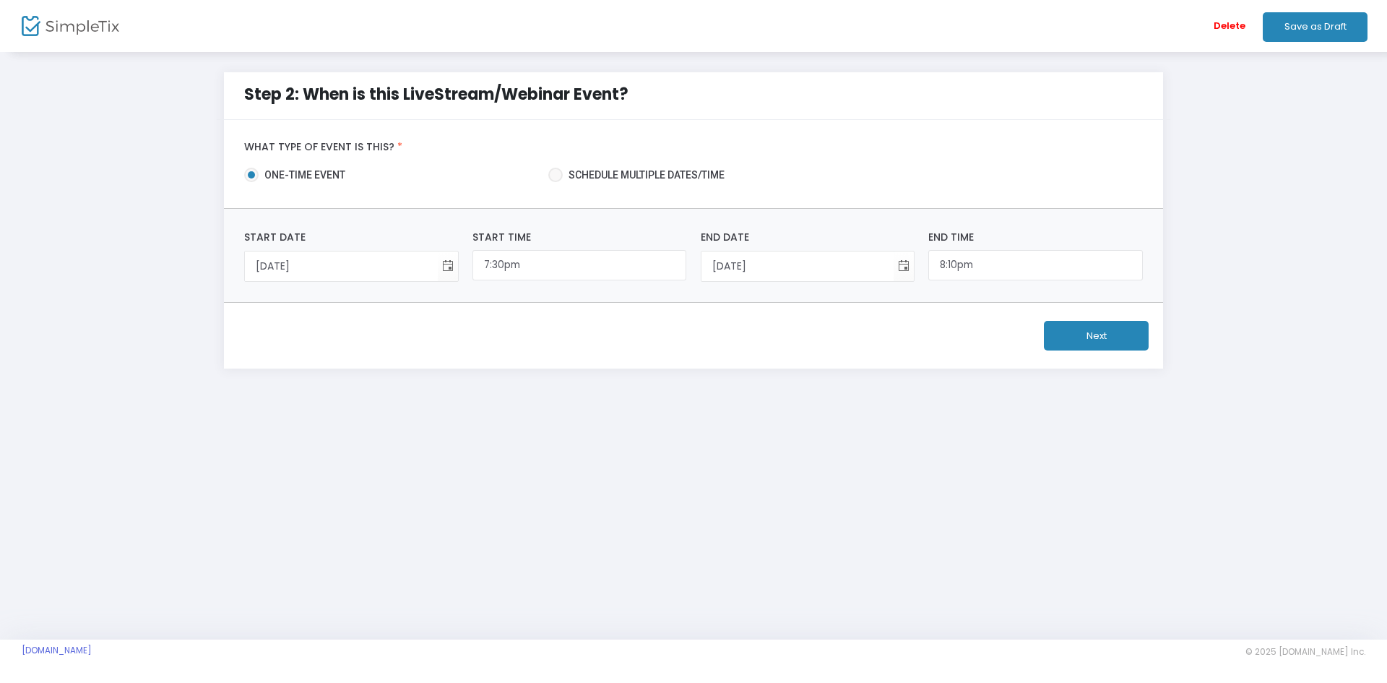
type input "8:10 PM"
click at [902, 400] on div "Step 2: When is this LiveStream/Webinar Event? What type of event is this? * on…" at bounding box center [693, 231] width 1387 height 360
click at [1100, 334] on button "Next" at bounding box center [1096, 336] width 105 height 30
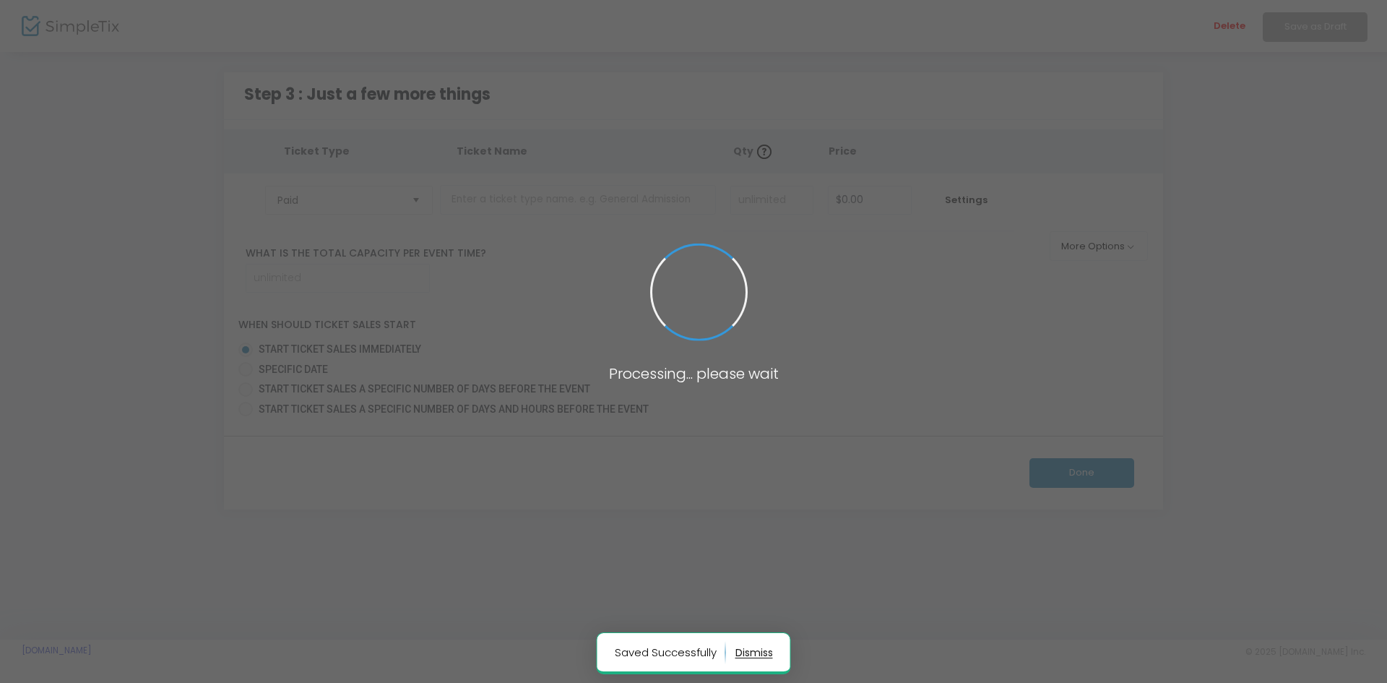
type input "100"
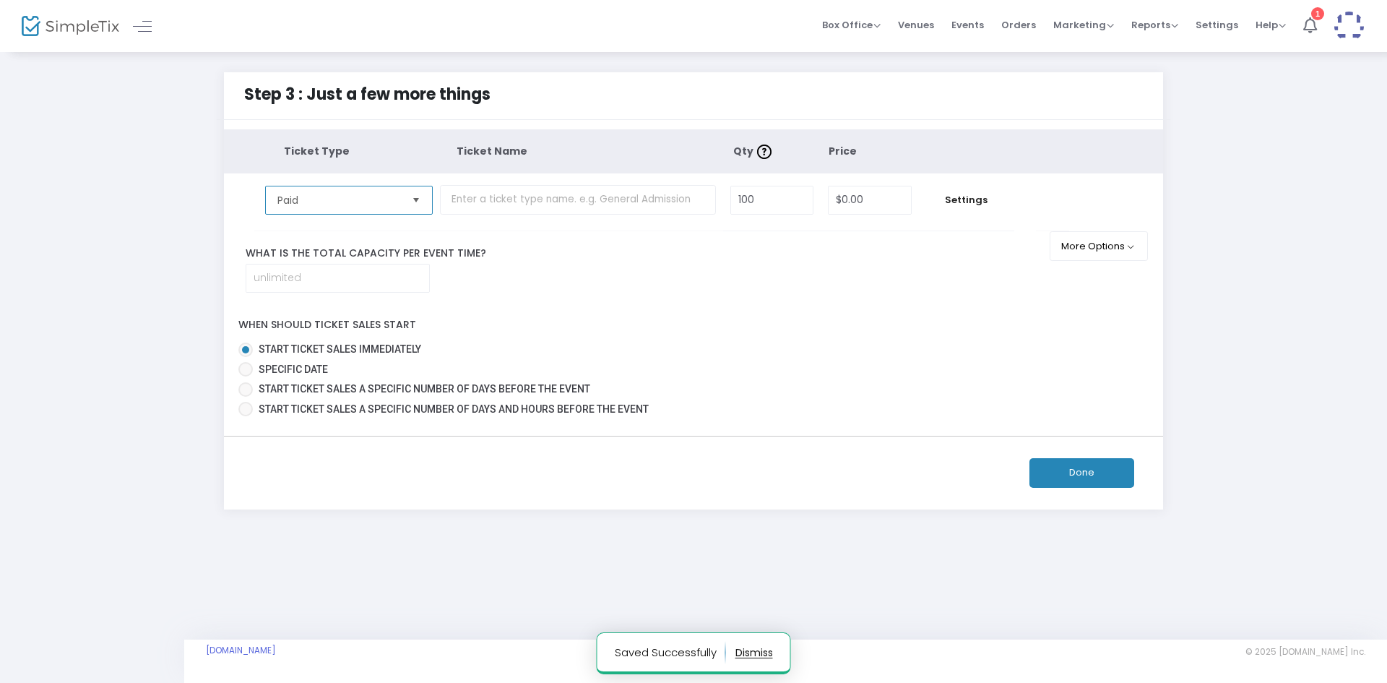
click at [363, 196] on span "Paid" at bounding box center [338, 200] width 123 height 14
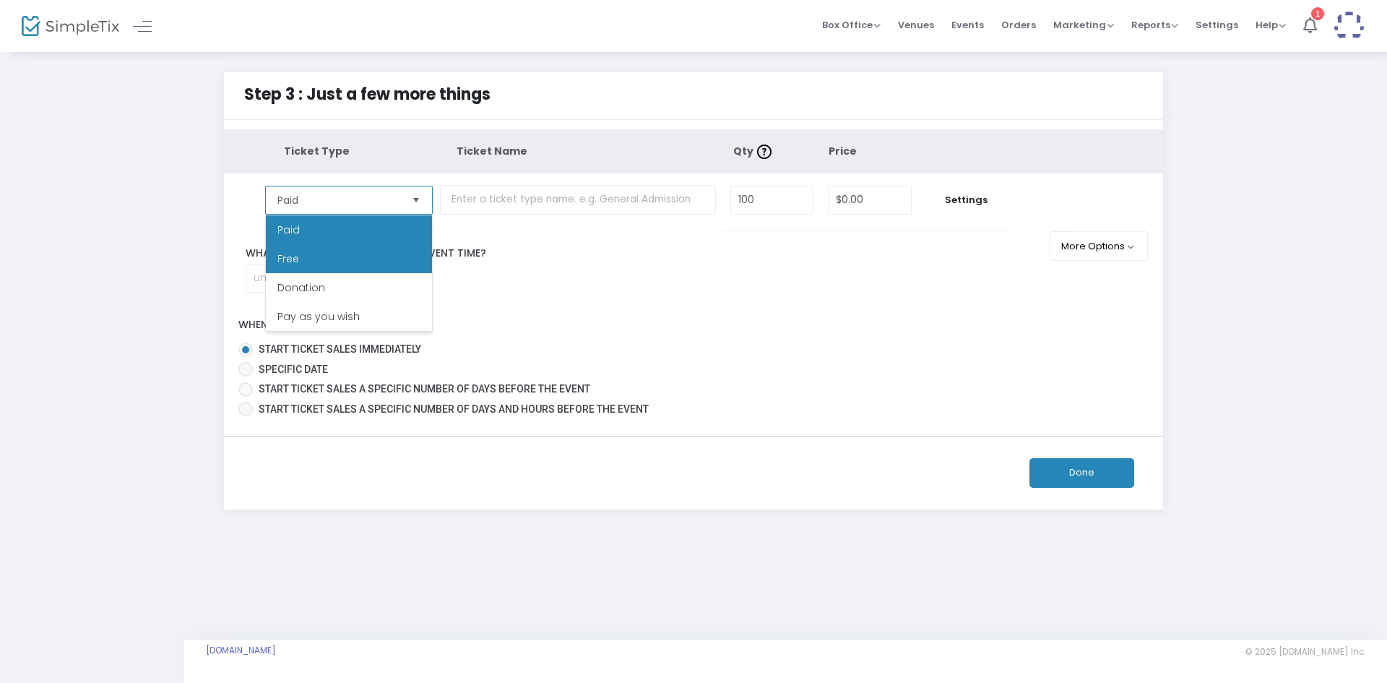
click at [329, 256] on li "Free" at bounding box center [349, 258] width 166 height 29
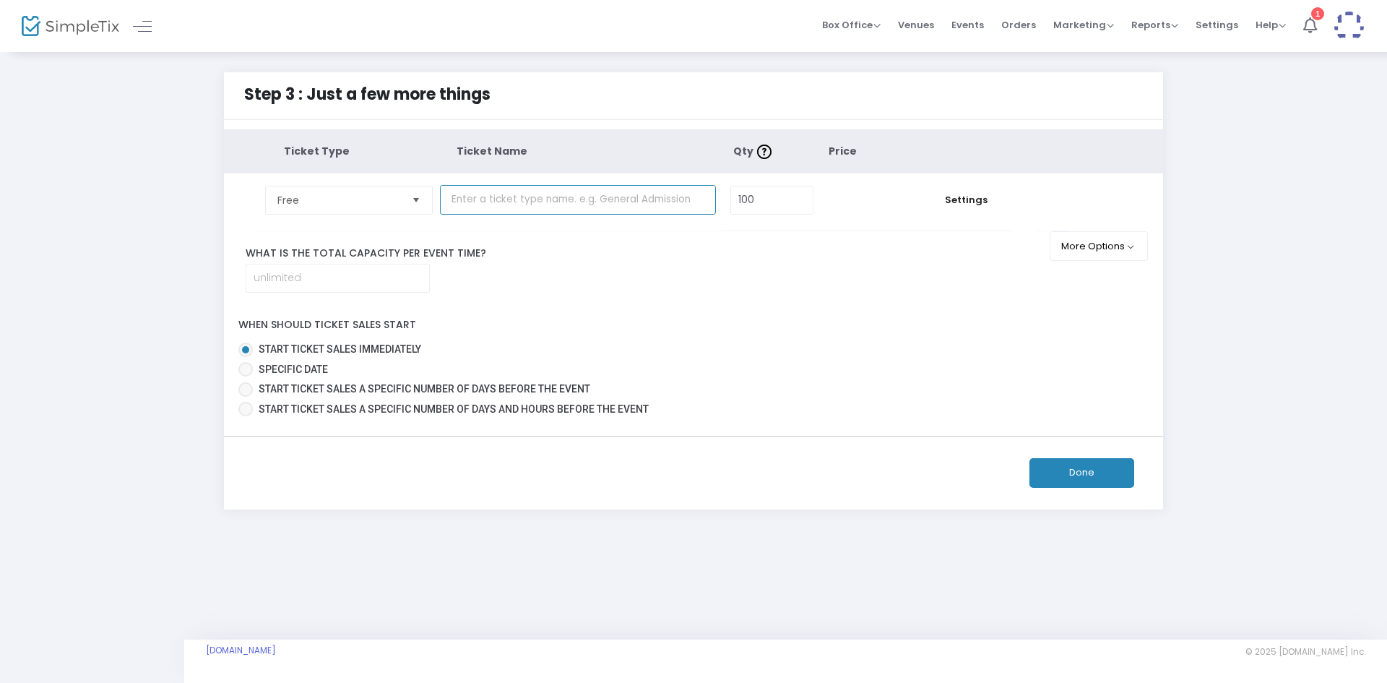
click at [504, 193] on input "text" at bounding box center [578, 200] width 276 height 30
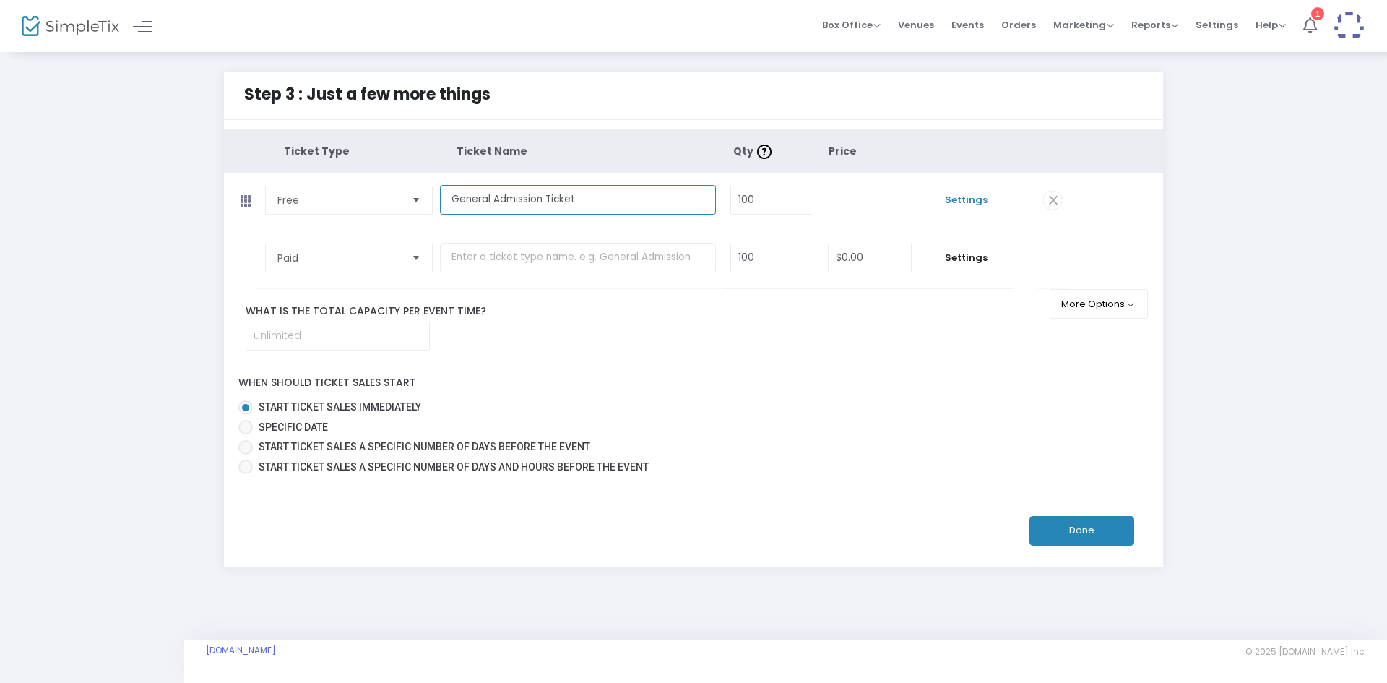
type input "General Admission Ticket"
click at [967, 199] on span "Settings" at bounding box center [966, 200] width 81 height 14
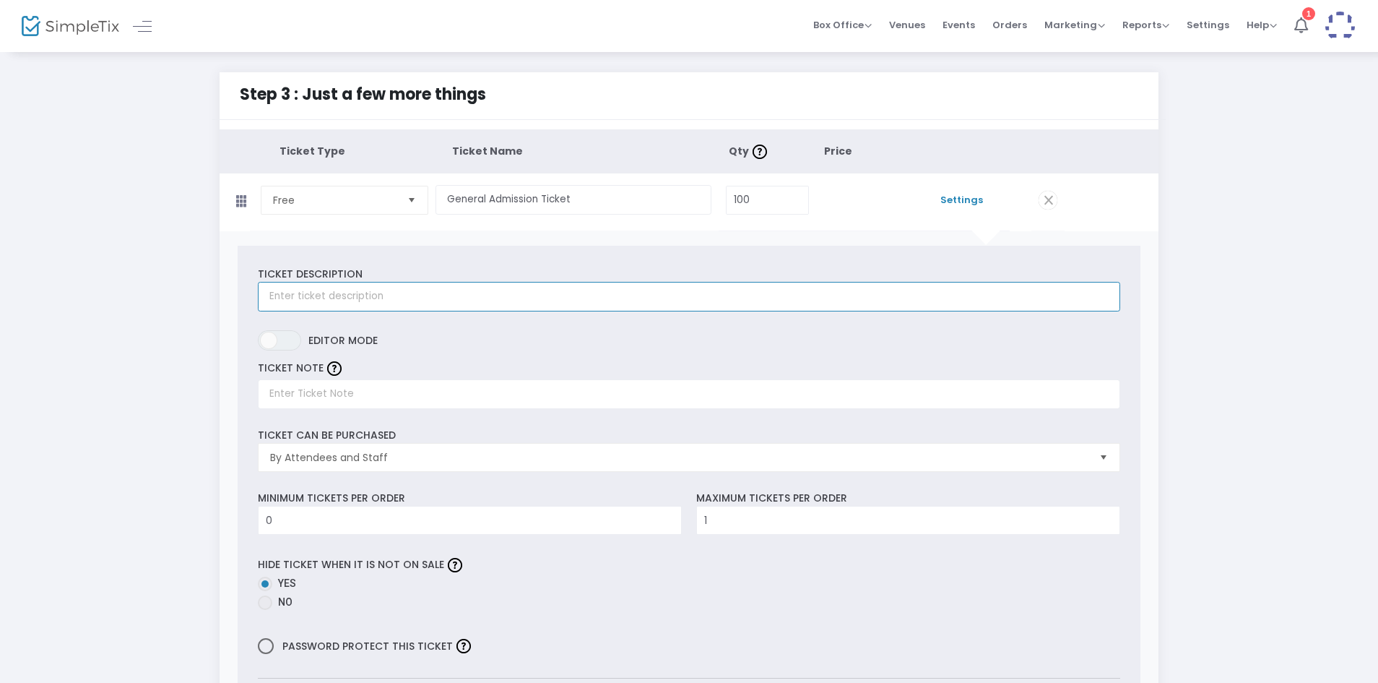
click at [583, 296] on input "text" at bounding box center [689, 297] width 862 height 30
click at [487, 459] on span "By Attendees and Staff" at bounding box center [678, 457] width 817 height 14
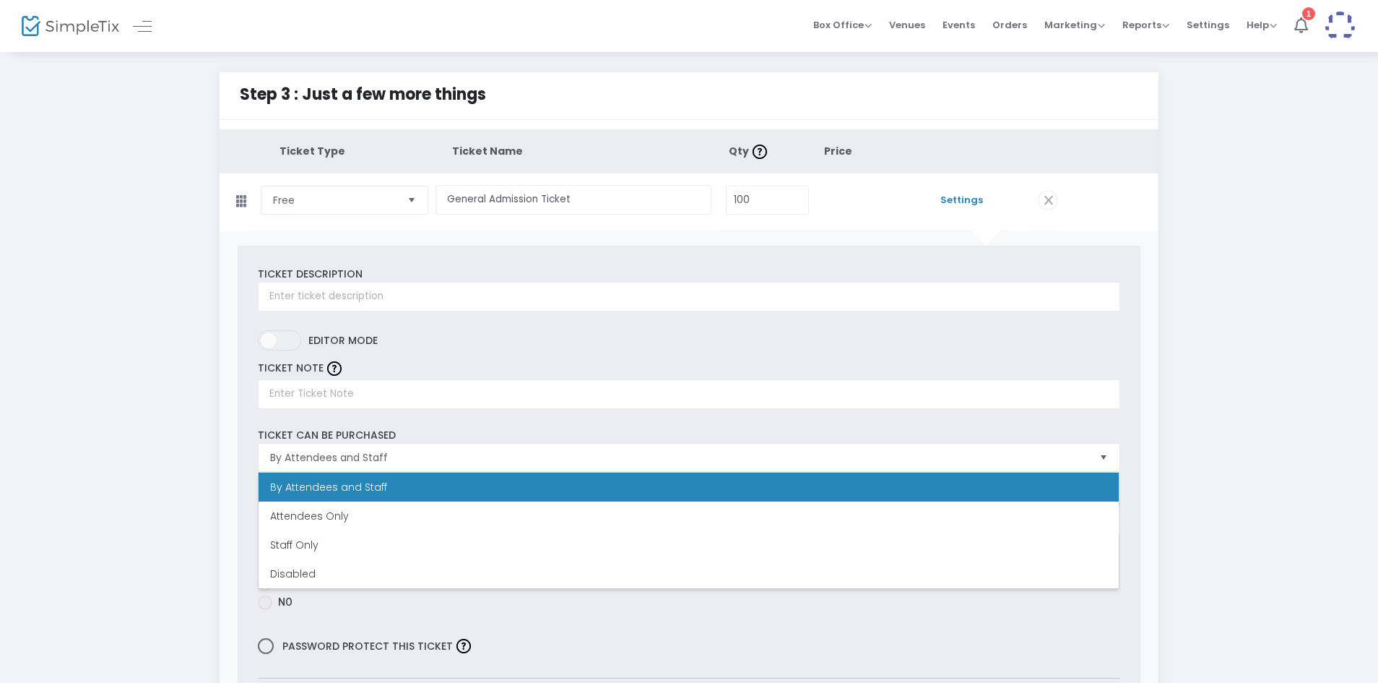
click at [481, 423] on div "Ticket Description Required. ON OFF Editor mode TICKET NOTE Ticket can be purch…" at bounding box center [690, 488] width 904 height 484
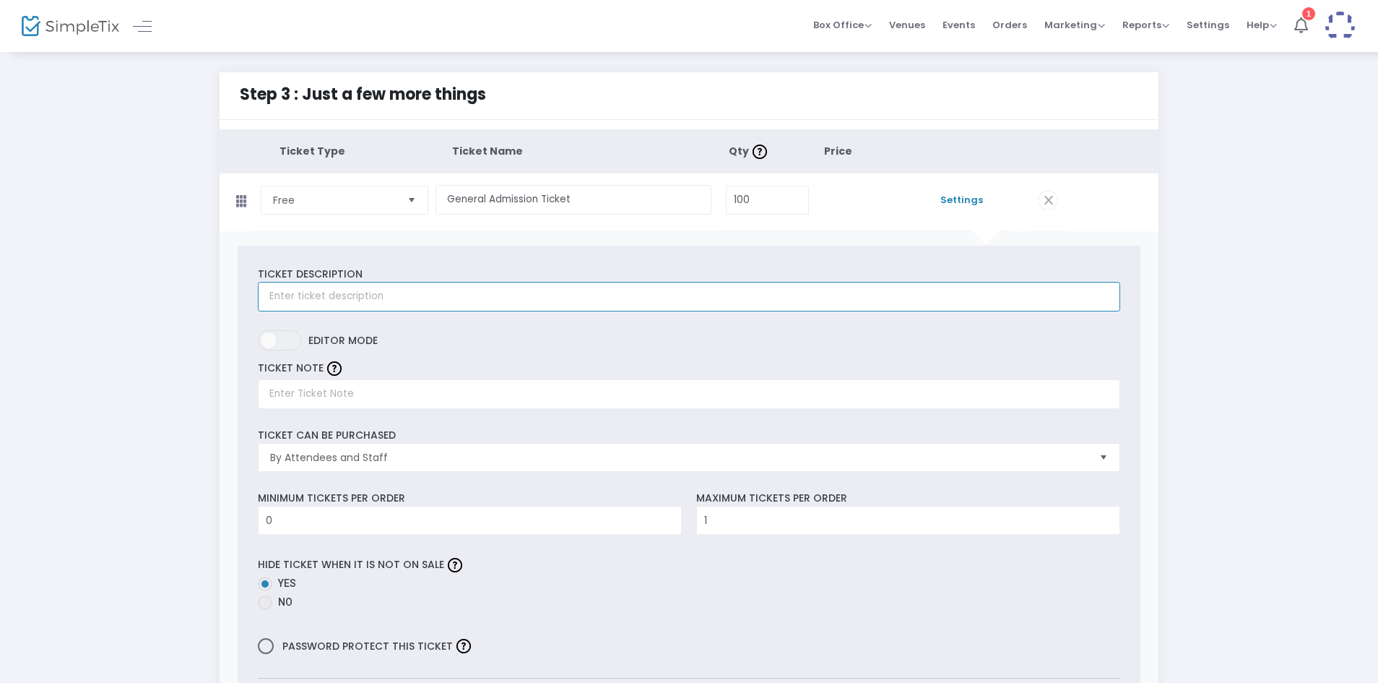
click at [441, 304] on input "text" at bounding box center [689, 297] width 862 height 30
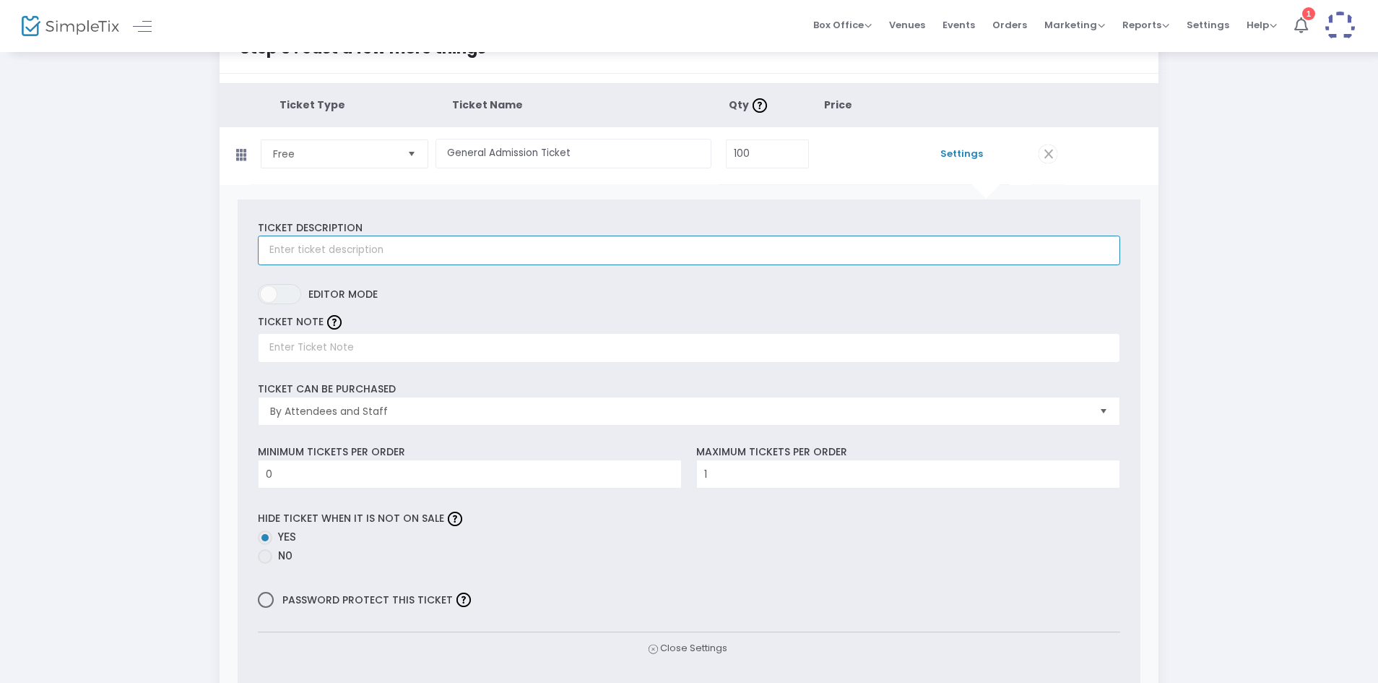
scroll to position [40, 0]
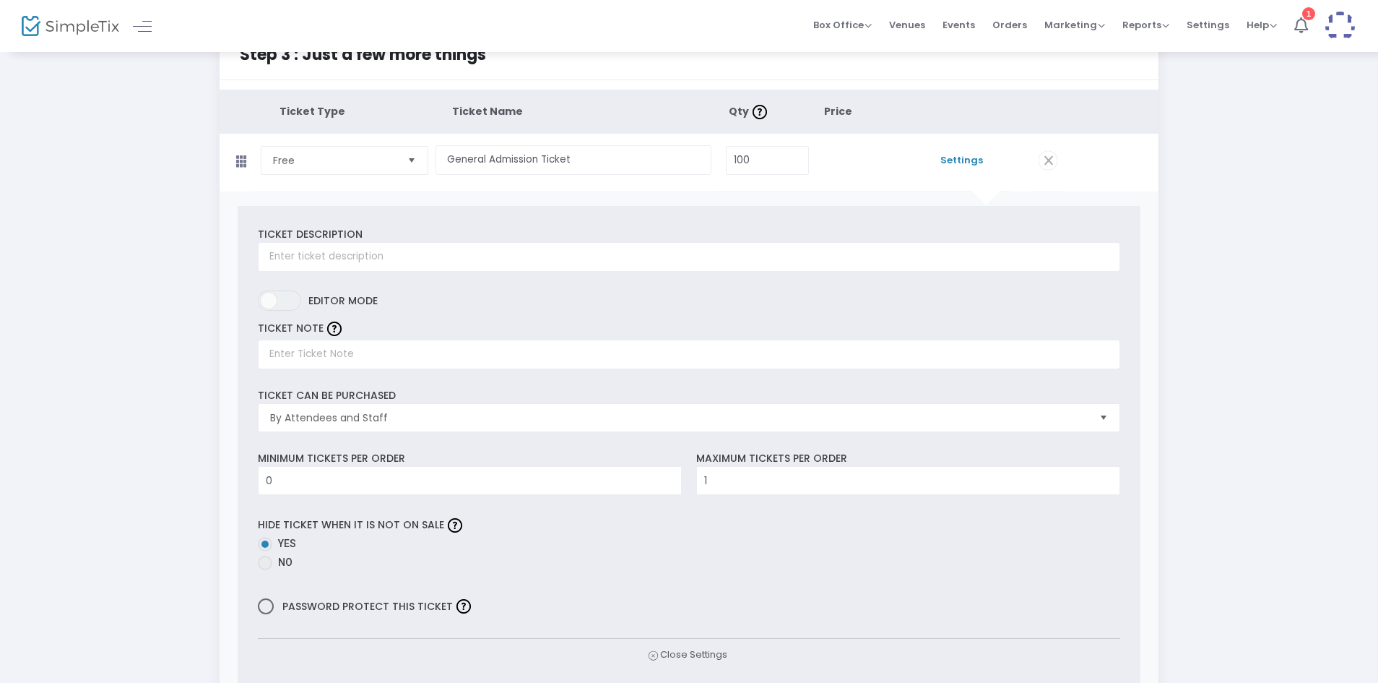
click at [956, 164] on span "Settings" at bounding box center [962, 160] width 81 height 14
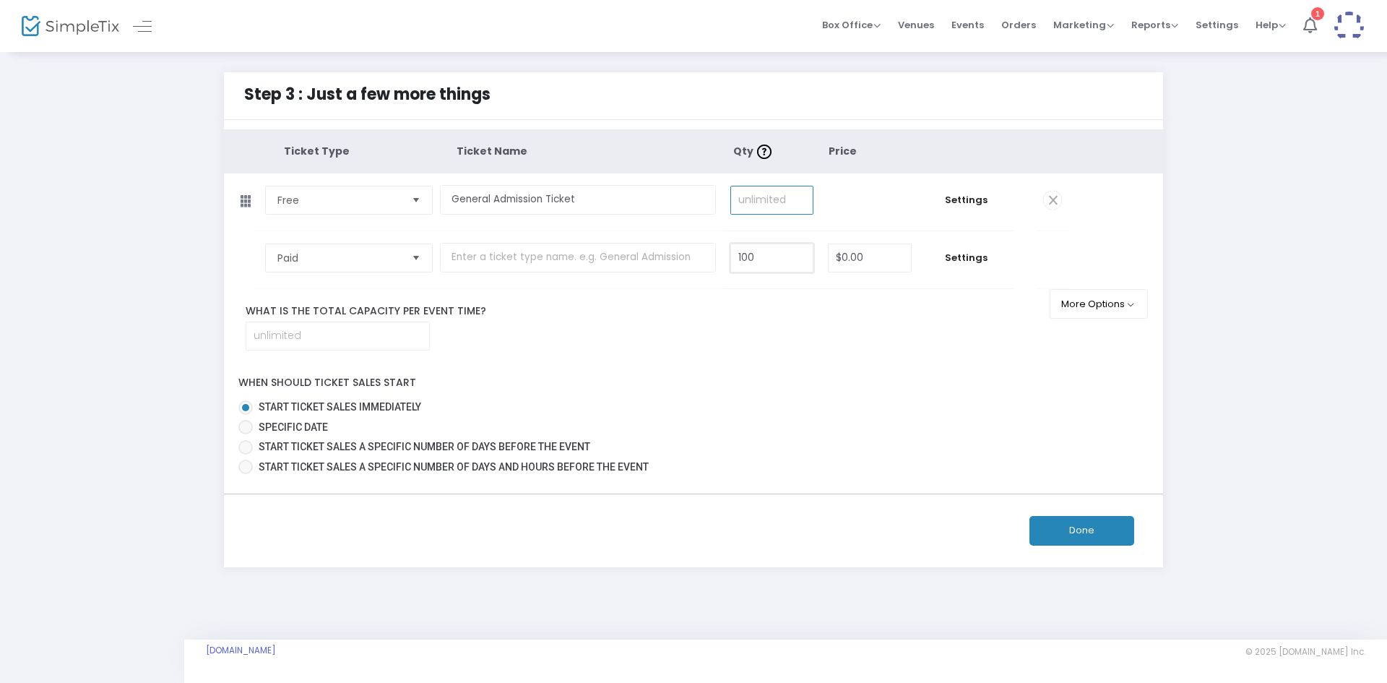
click at [760, 259] on input "100" at bounding box center [772, 257] width 82 height 27
click at [334, 335] on input at bounding box center [337, 335] width 183 height 27
type input "100"
click at [628, 403] on label "Start ticket sales immediately" at bounding box center [687, 407] width 899 height 15
click at [246, 415] on input "Start ticket sales immediately" at bounding box center [245, 415] width 1 height 1
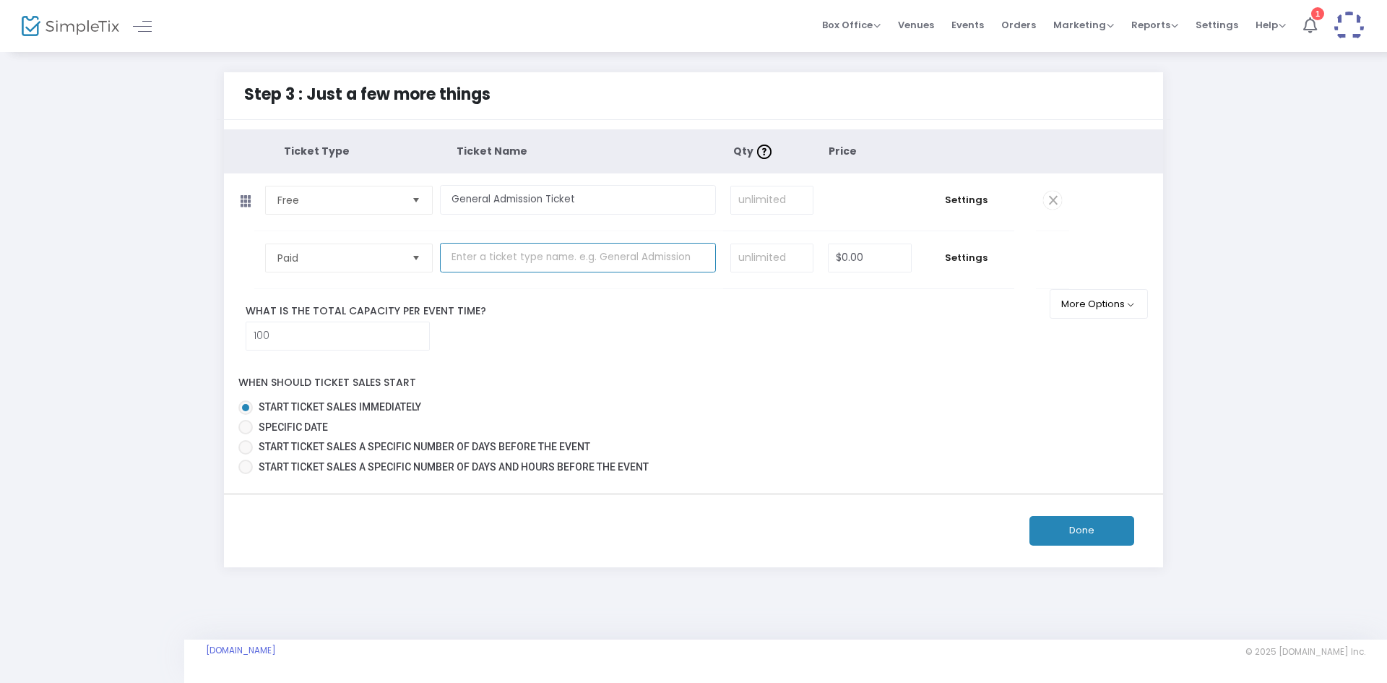
click at [508, 248] on input "text" at bounding box center [578, 258] width 276 height 30
click at [363, 264] on span "Paid" at bounding box center [338, 258] width 123 height 14
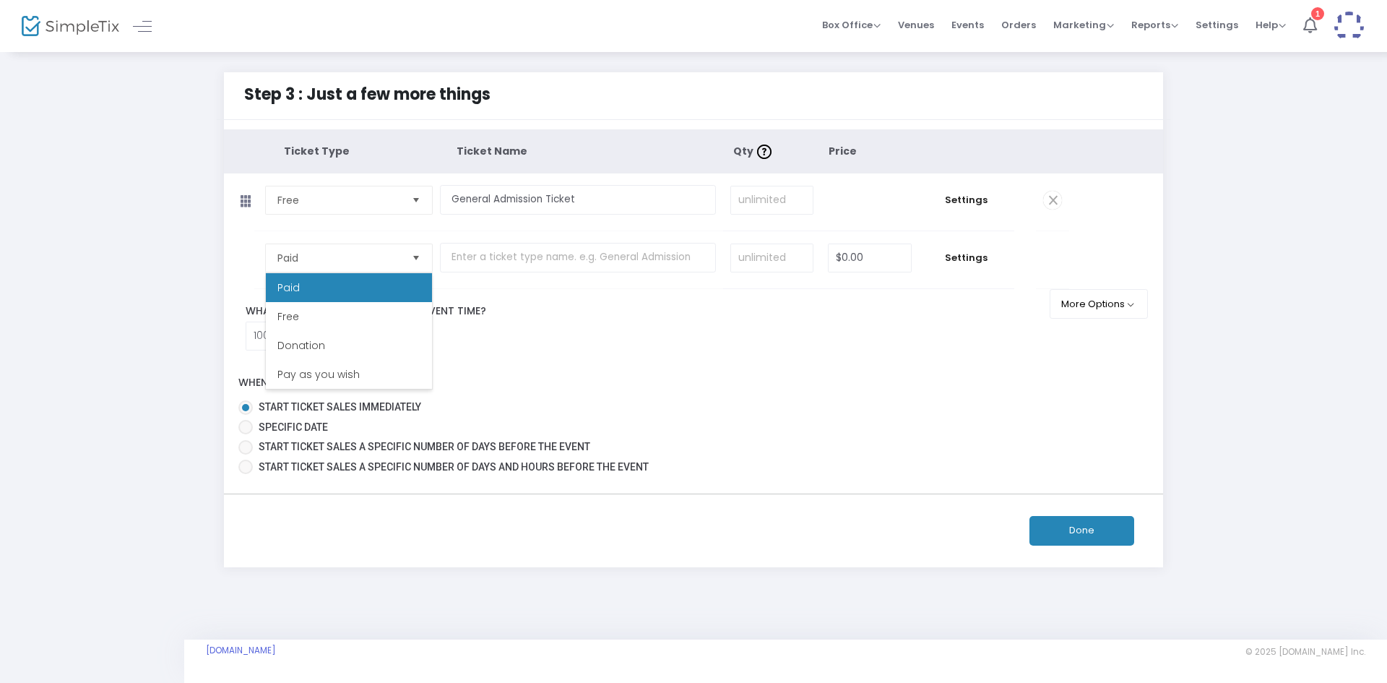
click at [671, 384] on div "When should ticket sales start Start ticket sales immediately Specific Date Sta…" at bounding box center [694, 421] width 954 height 115
click at [279, 269] on span "Paid" at bounding box center [339, 257] width 134 height 27
click at [290, 347] on span "Donation" at bounding box center [301, 345] width 48 height 14
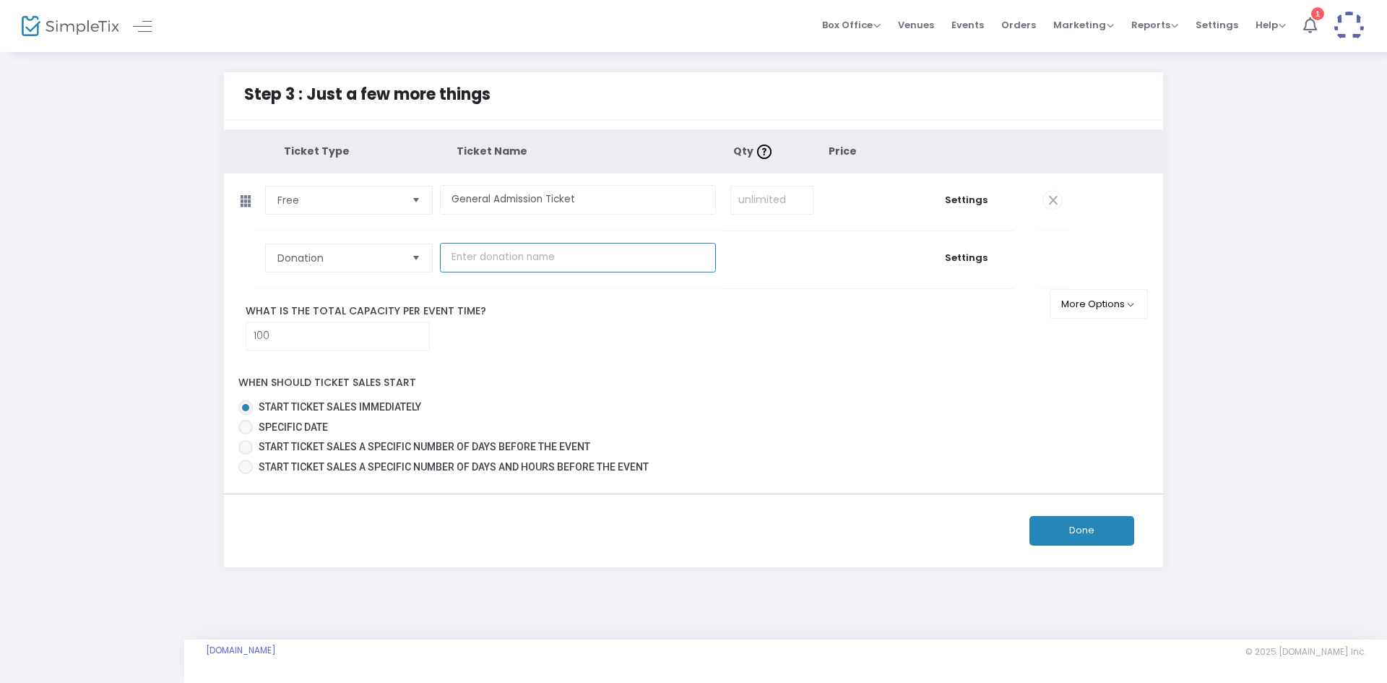
click at [543, 257] on input "text" at bounding box center [578, 258] width 276 height 30
click at [488, 259] on input "text" at bounding box center [578, 258] width 276 height 30
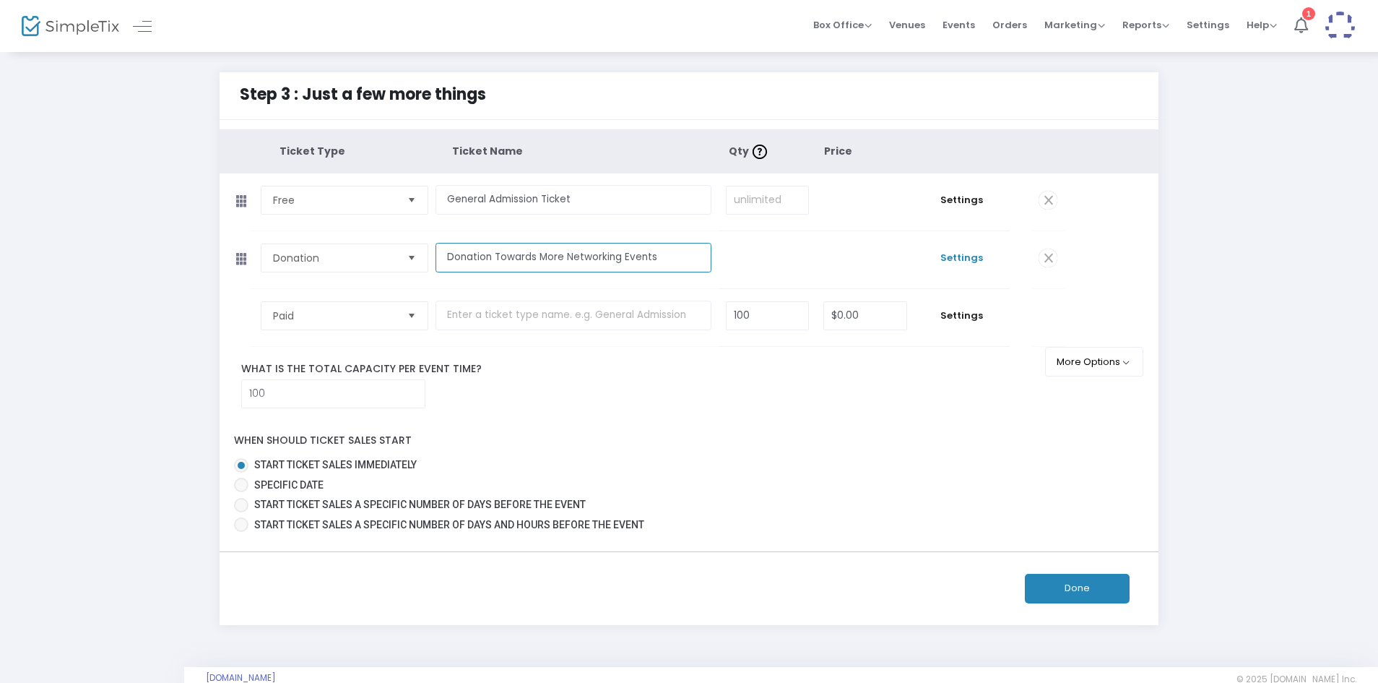
type input "Donation Towards More Networking Events"
click at [952, 259] on span "Settings" at bounding box center [962, 258] width 81 height 14
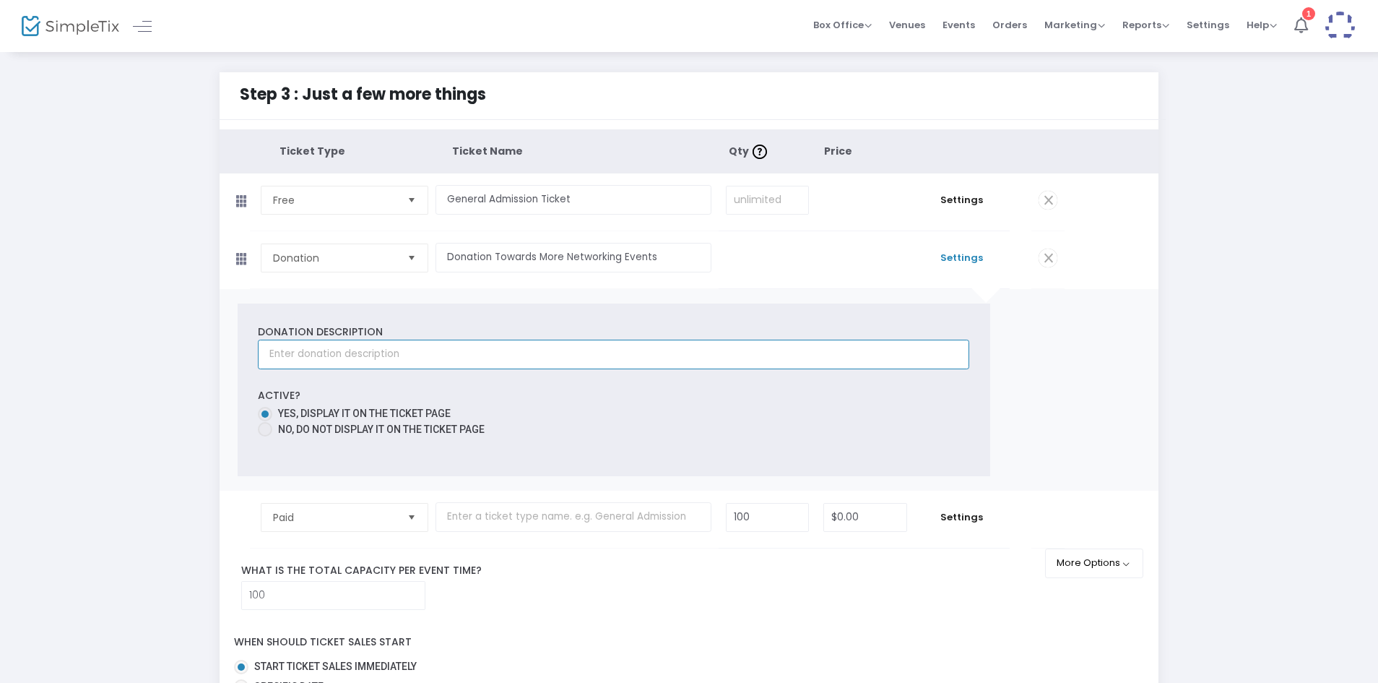
click at [563, 349] on input "text" at bounding box center [614, 355] width 712 height 30
type input "Help pay for longer networking events and more ways to connect."
click at [199, 415] on div "Step 3 : Just a few more things Ticket Type Ticket Name Qty Price Free Required…" at bounding box center [689, 449] width 1335 height 754
click at [964, 254] on span "Settings" at bounding box center [962, 258] width 81 height 14
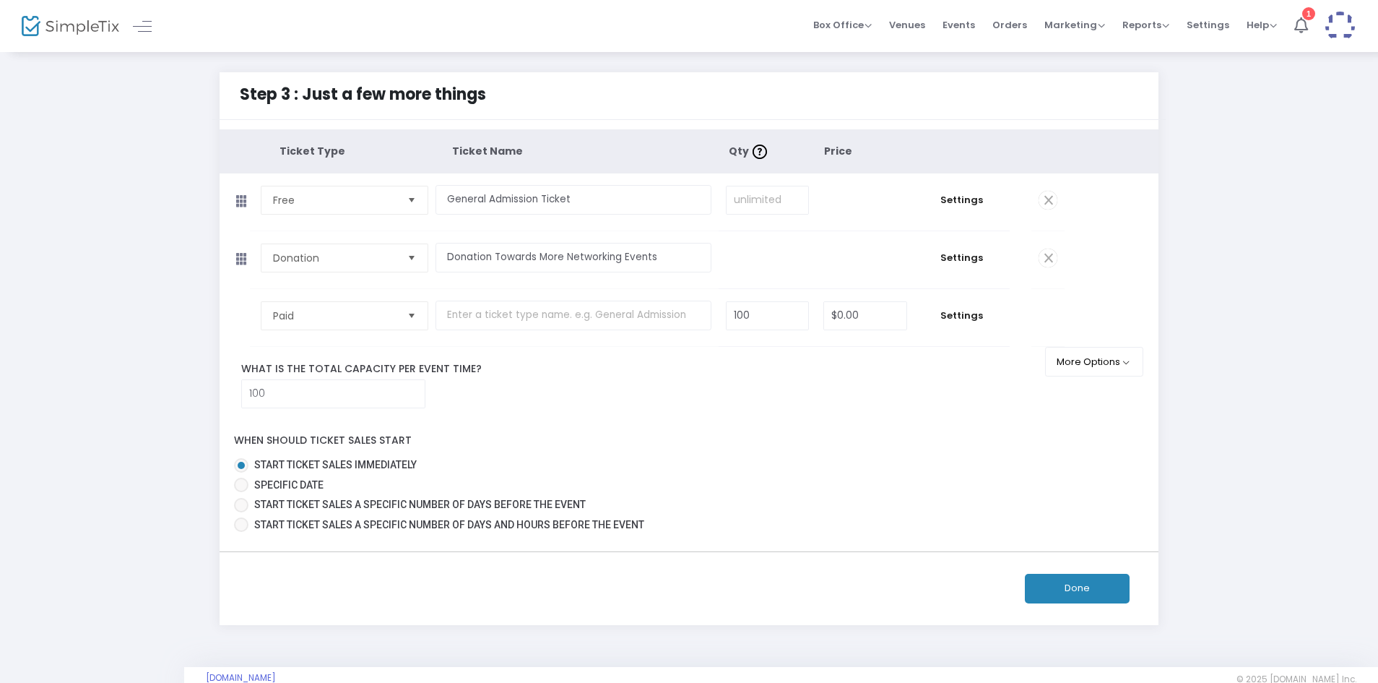
click at [653, 439] on div "When should ticket sales start Start ticket sales immediately Specific Date Sta…" at bounding box center [689, 479] width 954 height 115
click at [402, 306] on span "Paid" at bounding box center [334, 315] width 134 height 27
click at [696, 454] on div "When should ticket sales start Start ticket sales immediately Specific Date Sta…" at bounding box center [689, 479] width 954 height 115
click at [1081, 599] on button "Done" at bounding box center [1077, 589] width 105 height 30
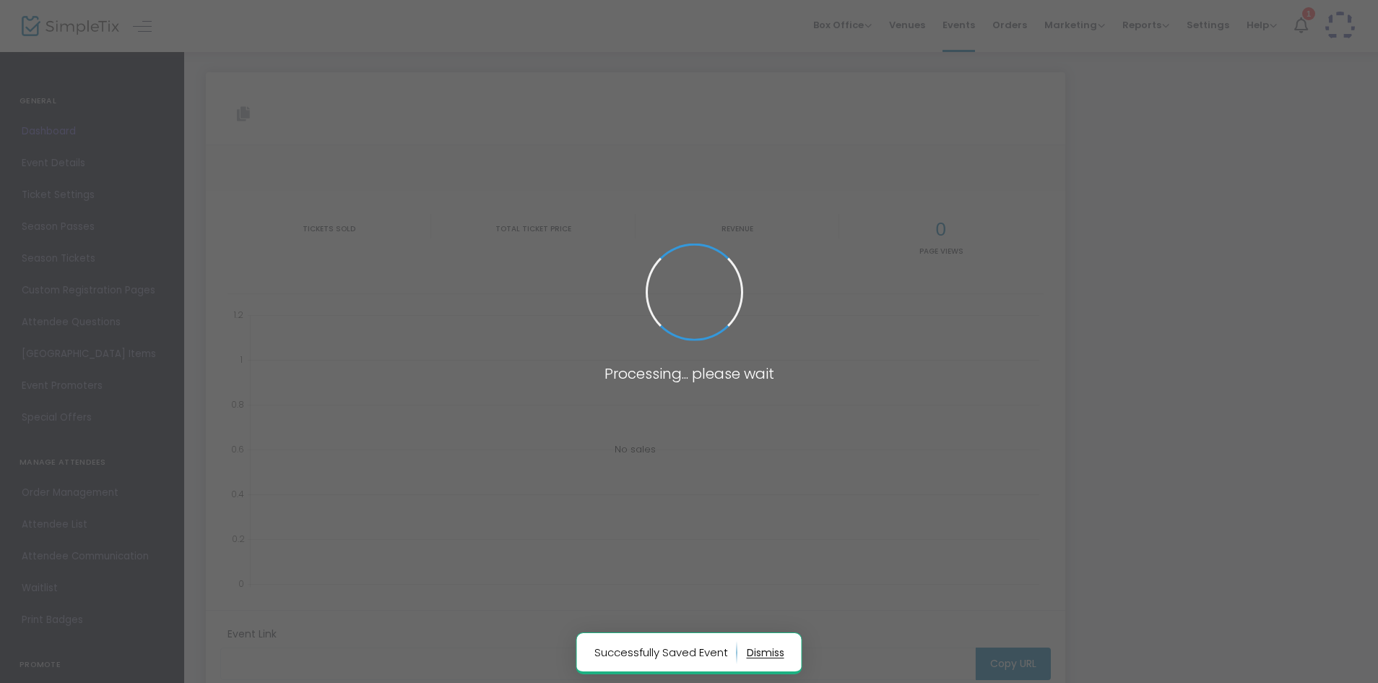
type input "[URL][DOMAIN_NAME]"
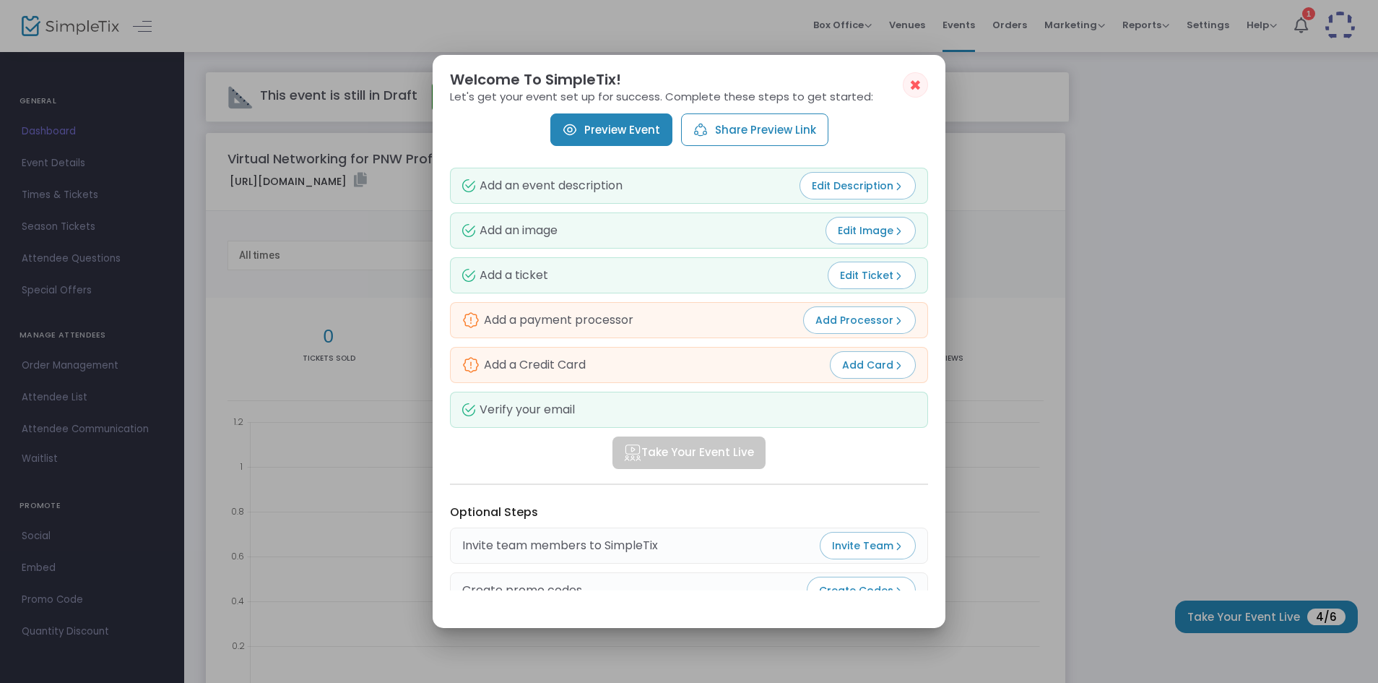
click at [870, 319] on span "Add Processor" at bounding box center [860, 320] width 88 height 14
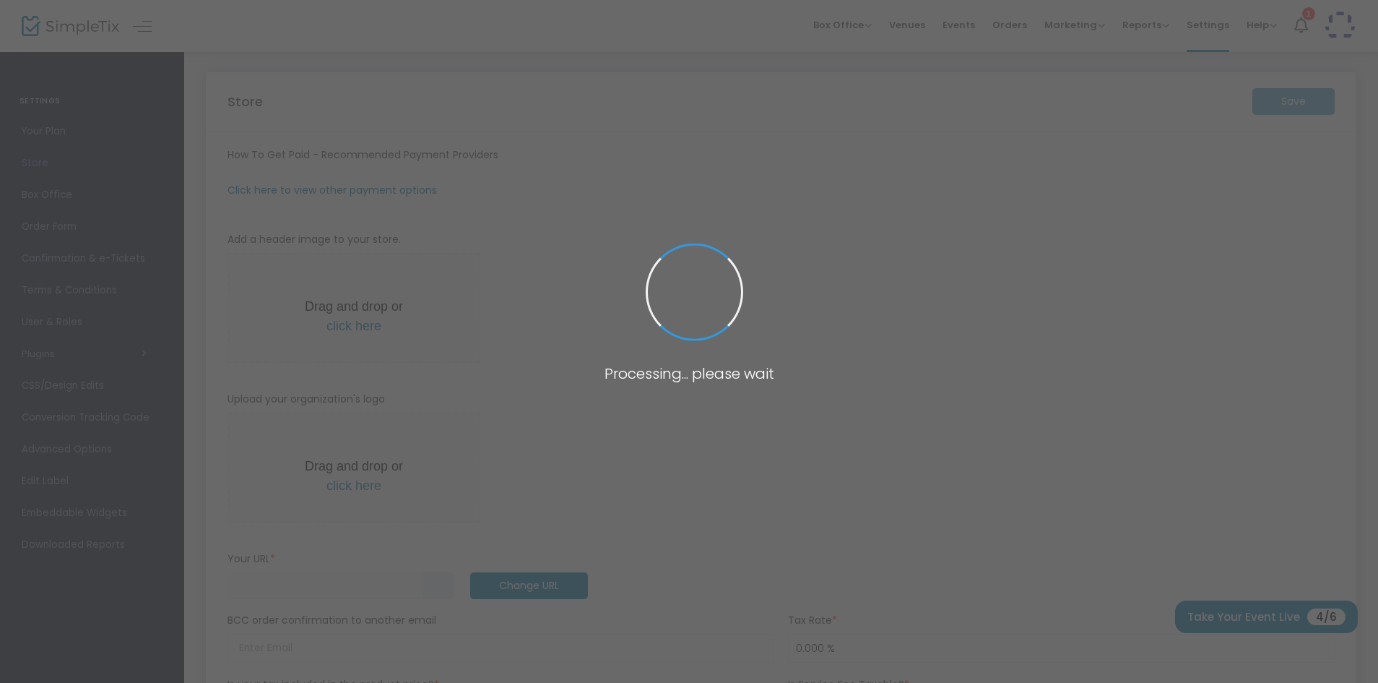
type input "[URL]"
radio input "false"
radio input "true"
type input "PNW Virtual Networking"
type input "5162338702"
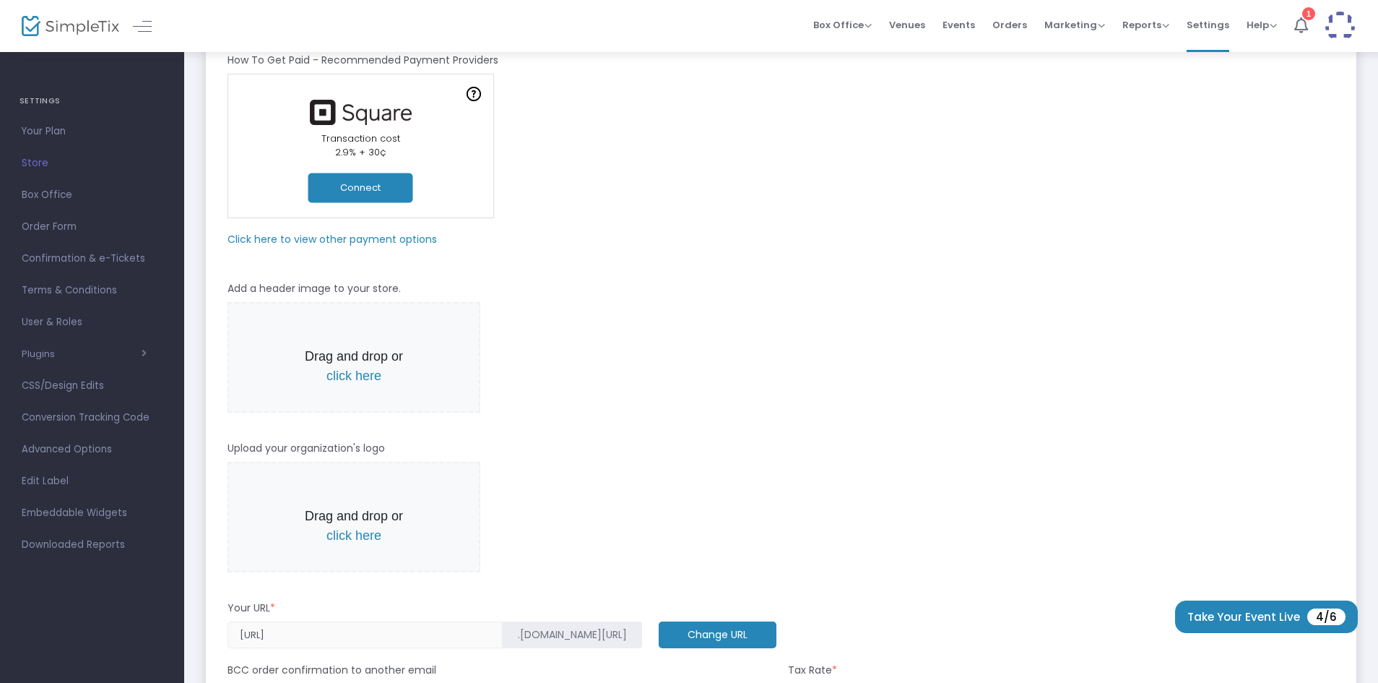
scroll to position [48, 0]
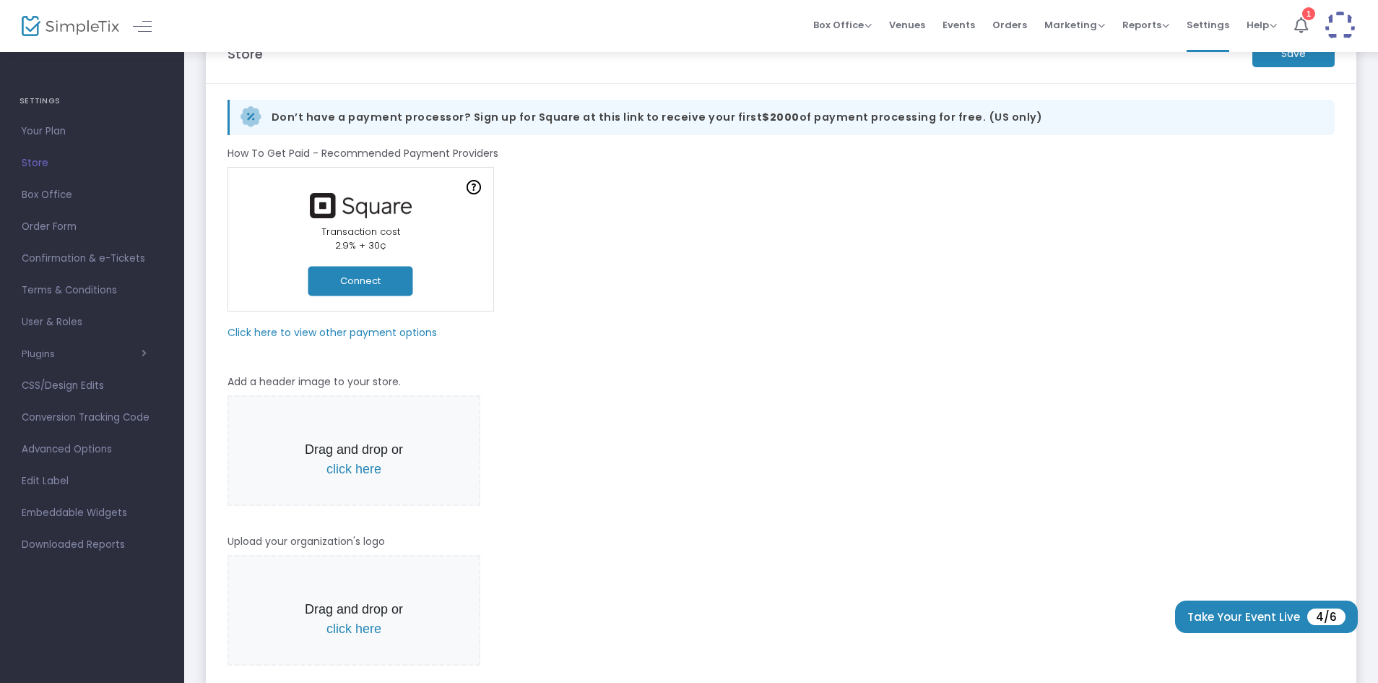
click at [320, 337] on m-panel-subtitle "Click here to view other payment options" at bounding box center [333, 332] width 210 height 15
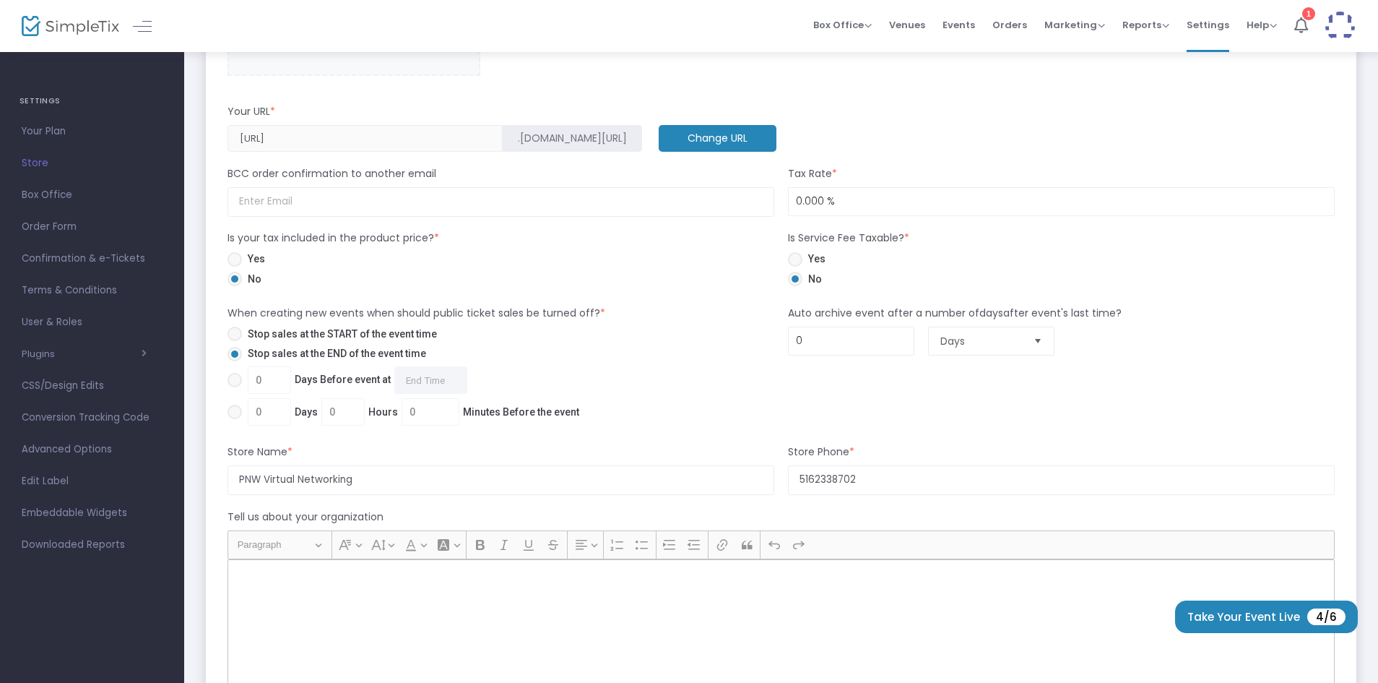
scroll to position [769, 0]
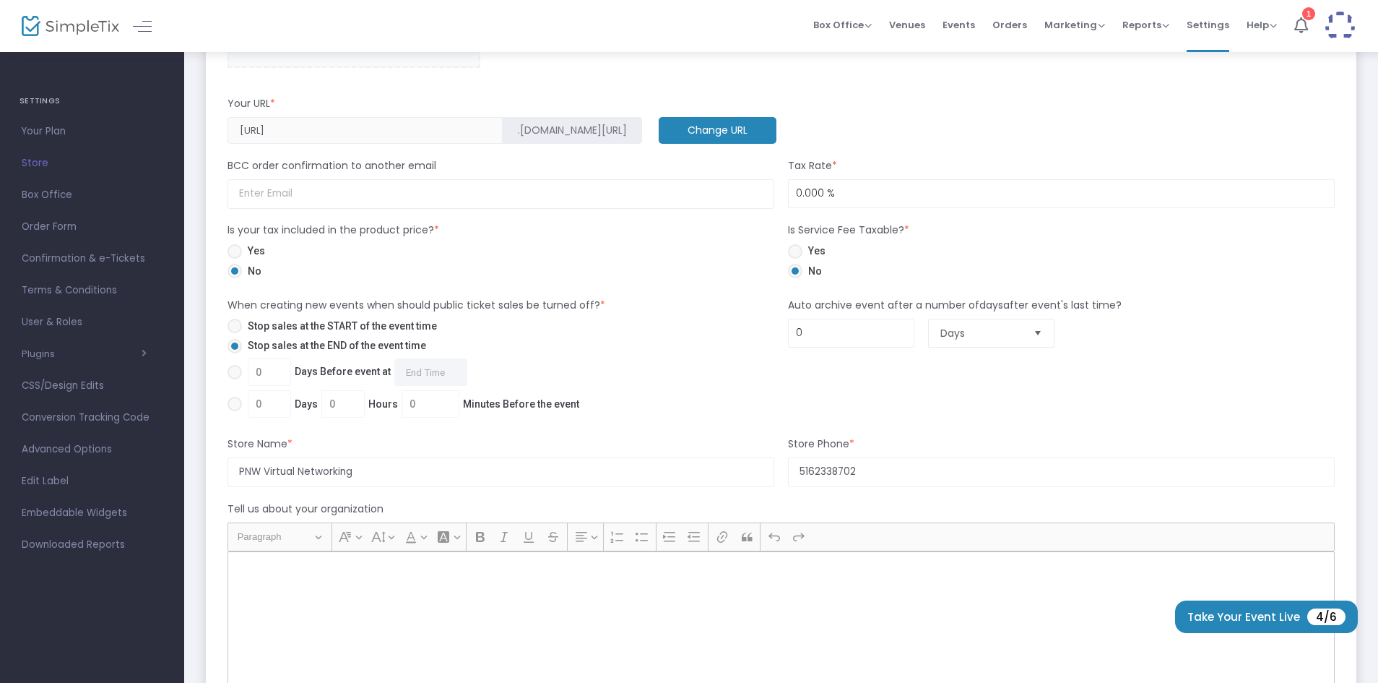
click at [228, 370] on span at bounding box center [235, 372] width 14 height 14
click at [234, 379] on input "0 Days Before event at Required." at bounding box center [234, 379] width 1 height 1
radio input "true"
type input "1"
click at [420, 371] on input "1 Day Before event at Required." at bounding box center [425, 371] width 73 height 27
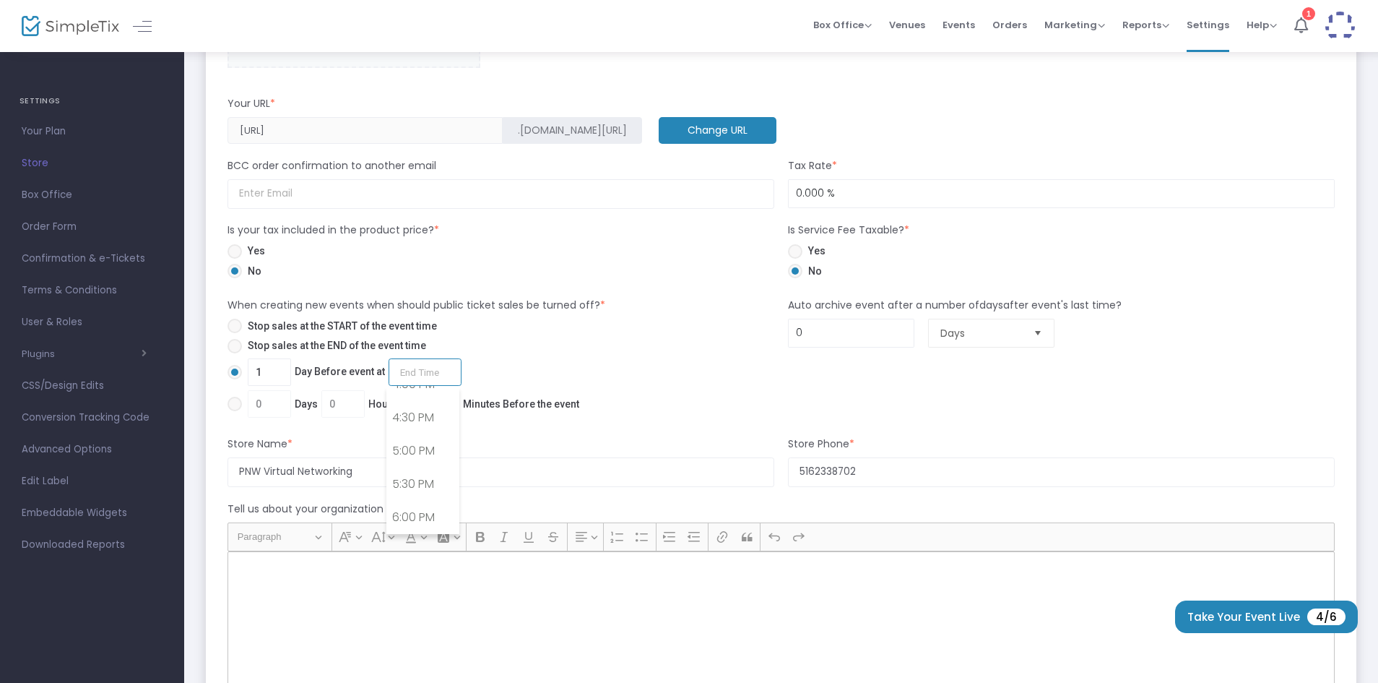
scroll to position [1042, 0]
click at [407, 479] on link "5:00 PM" at bounding box center [423, 489] width 72 height 33
type input "5:00 PM"
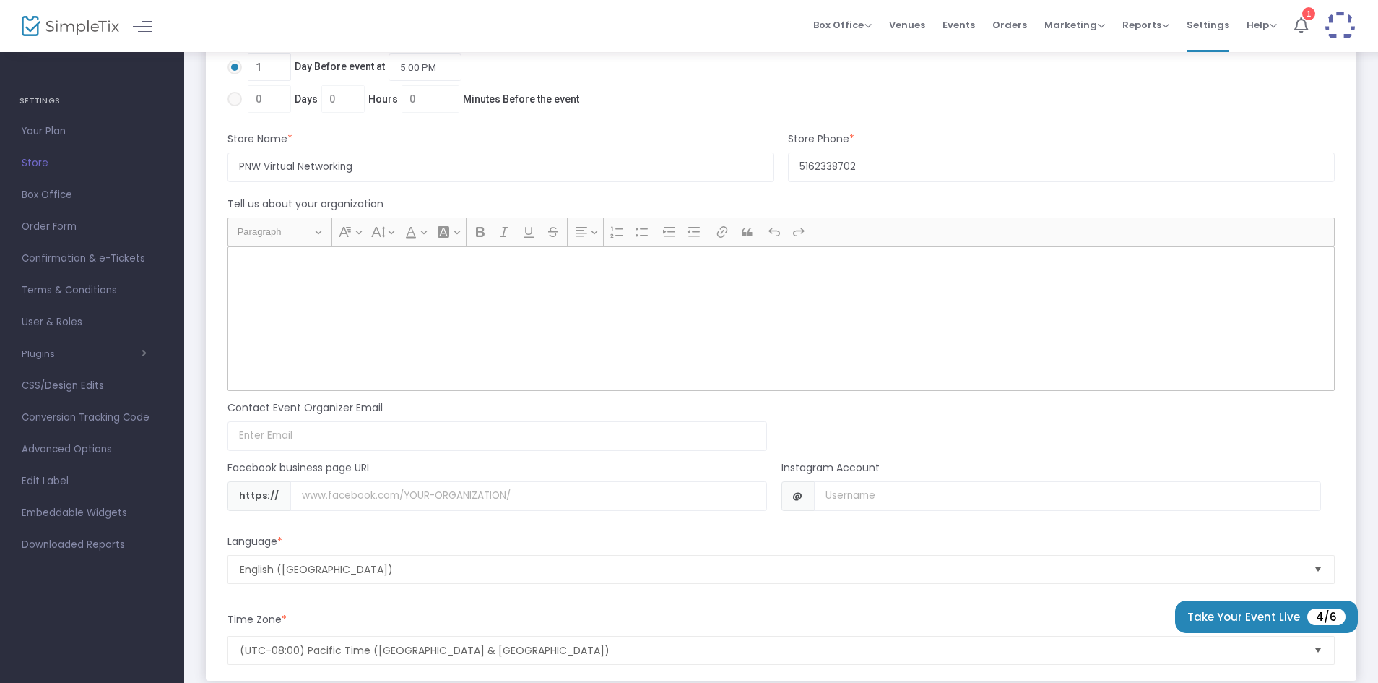
scroll to position [1165, 0]
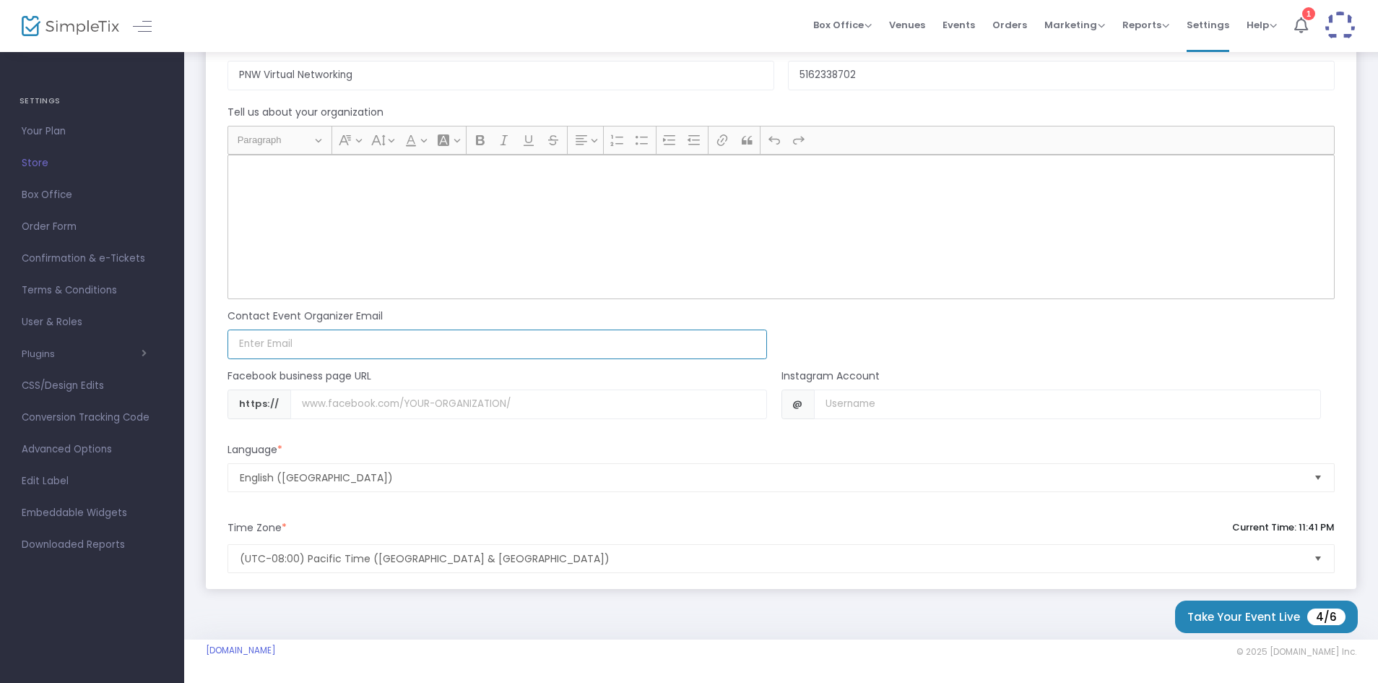
click at [688, 337] on input at bounding box center [498, 344] width 540 height 30
type input "[EMAIL_ADDRESS][DOMAIN_NAME]"
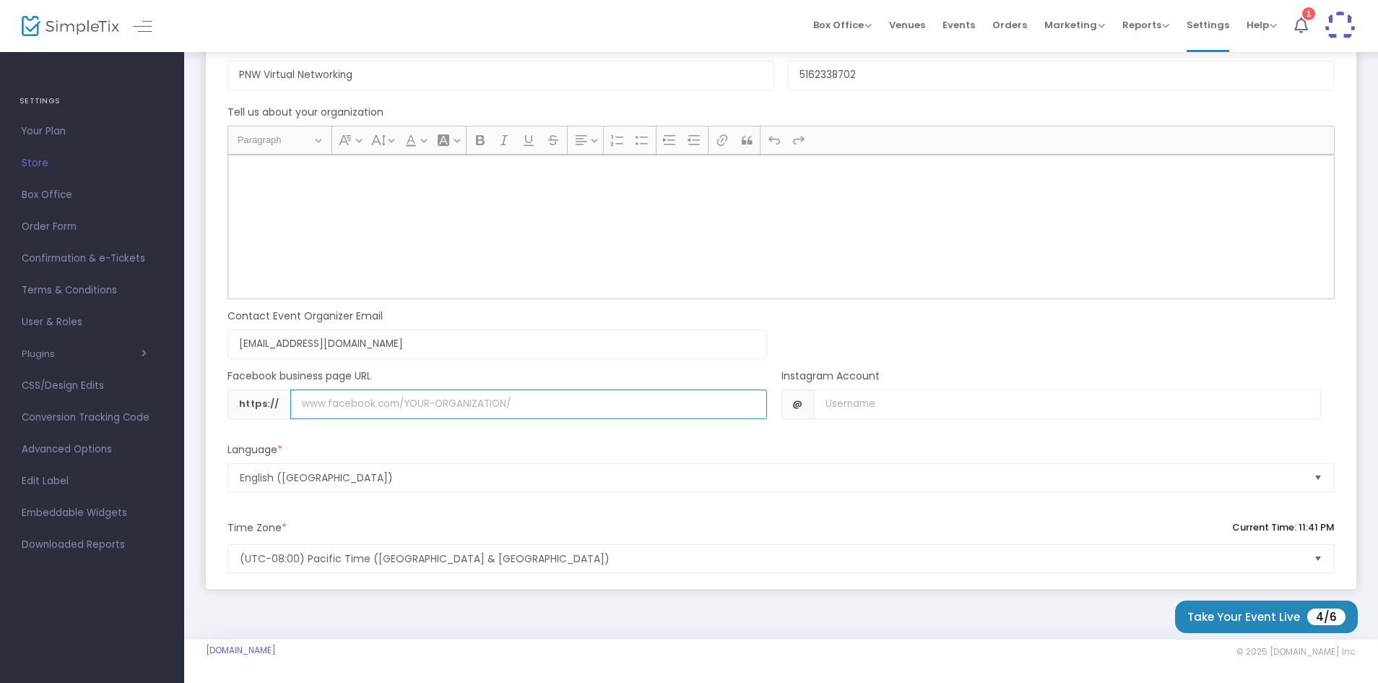
click at [480, 404] on input "Username" at bounding box center [528, 404] width 477 height 30
type input "f"
type input "[DOMAIN_NAME][URL]"
click at [847, 444] on div "Language *" at bounding box center [781, 452] width 1122 height 21
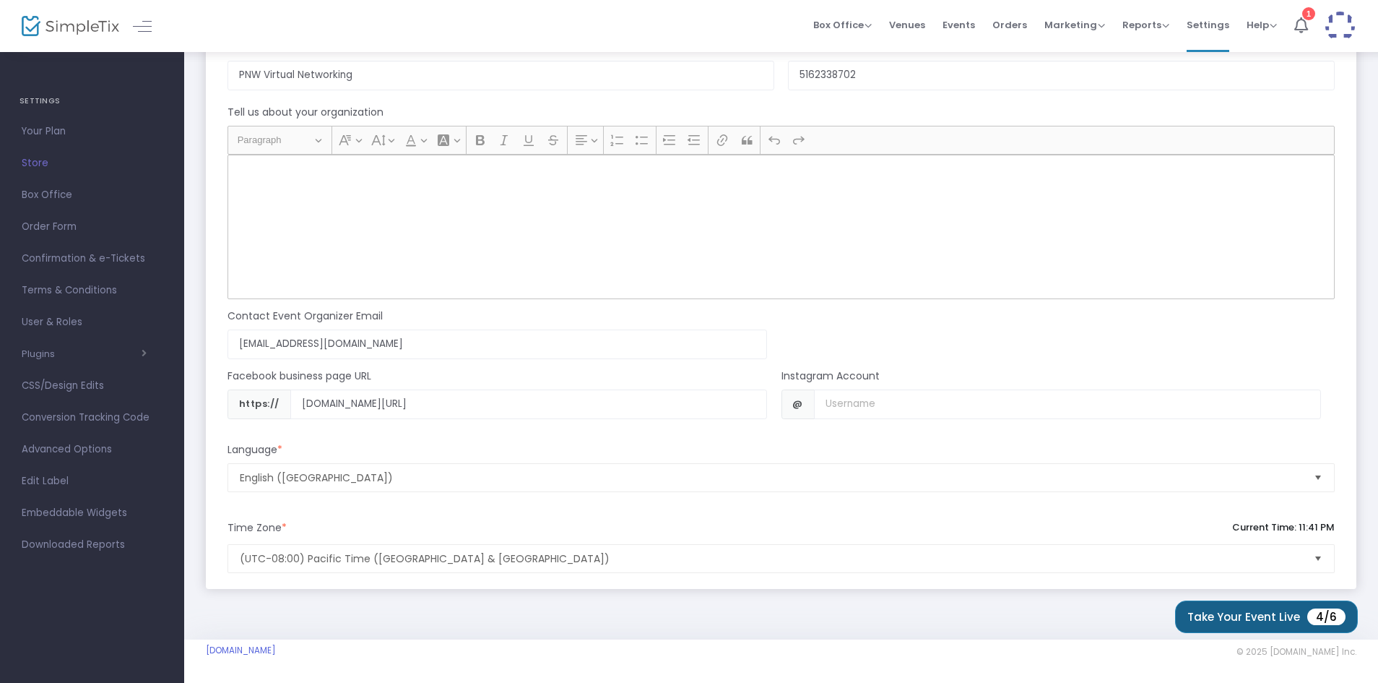
click at [1233, 612] on button "Take Your Event Live 4/6" at bounding box center [1266, 616] width 183 height 33
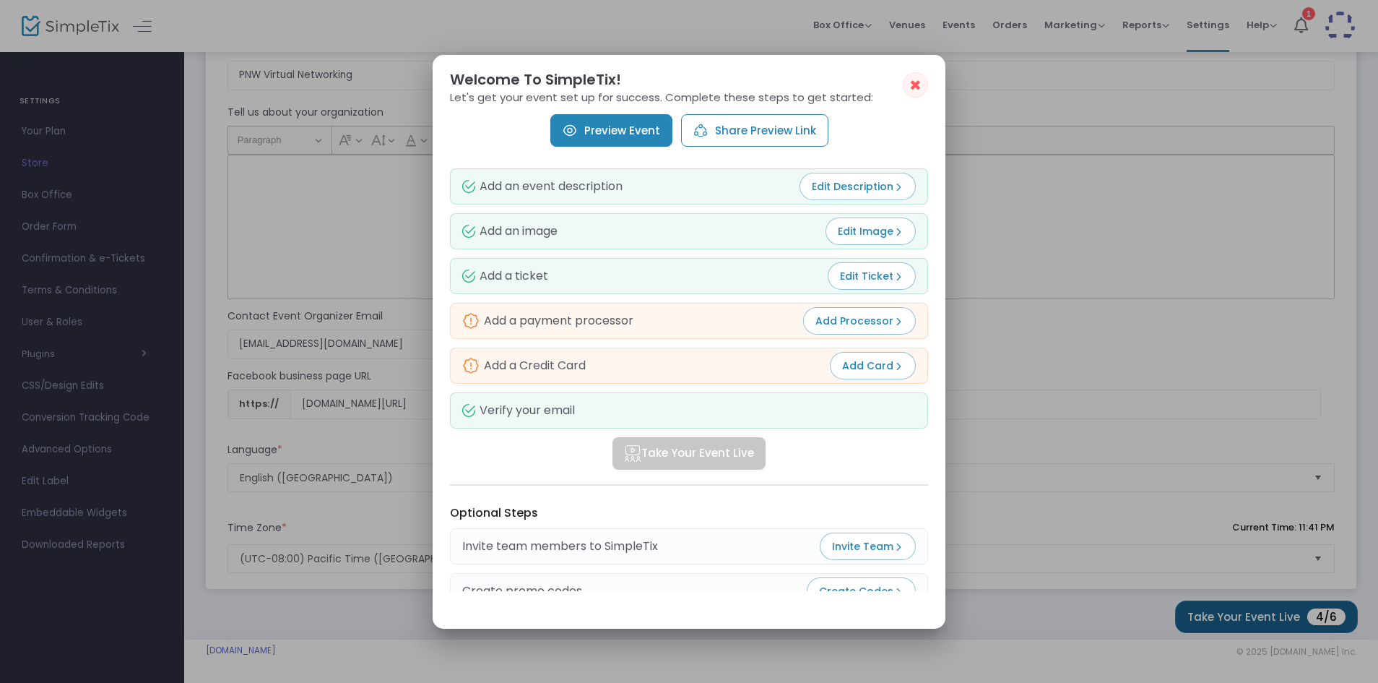
scroll to position [0, 0]
click at [923, 79] on button "✖" at bounding box center [915, 84] width 25 height 25
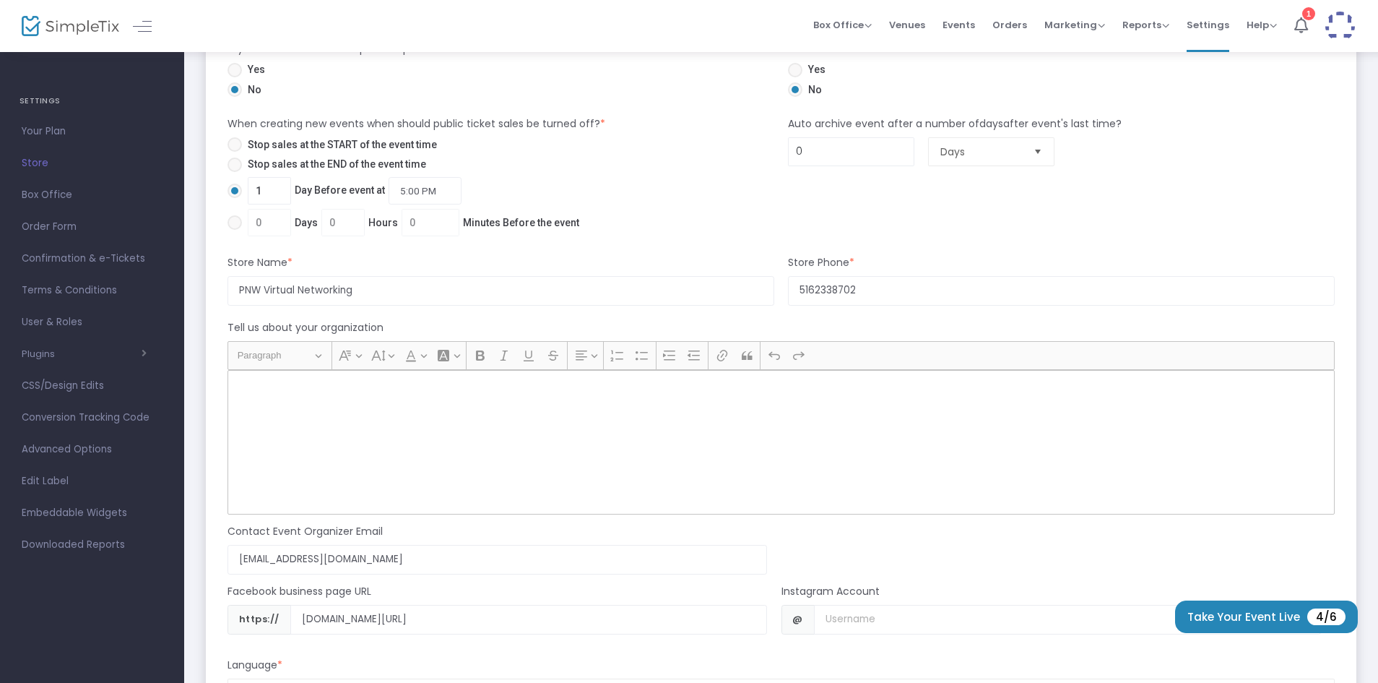
scroll to position [1165, 0]
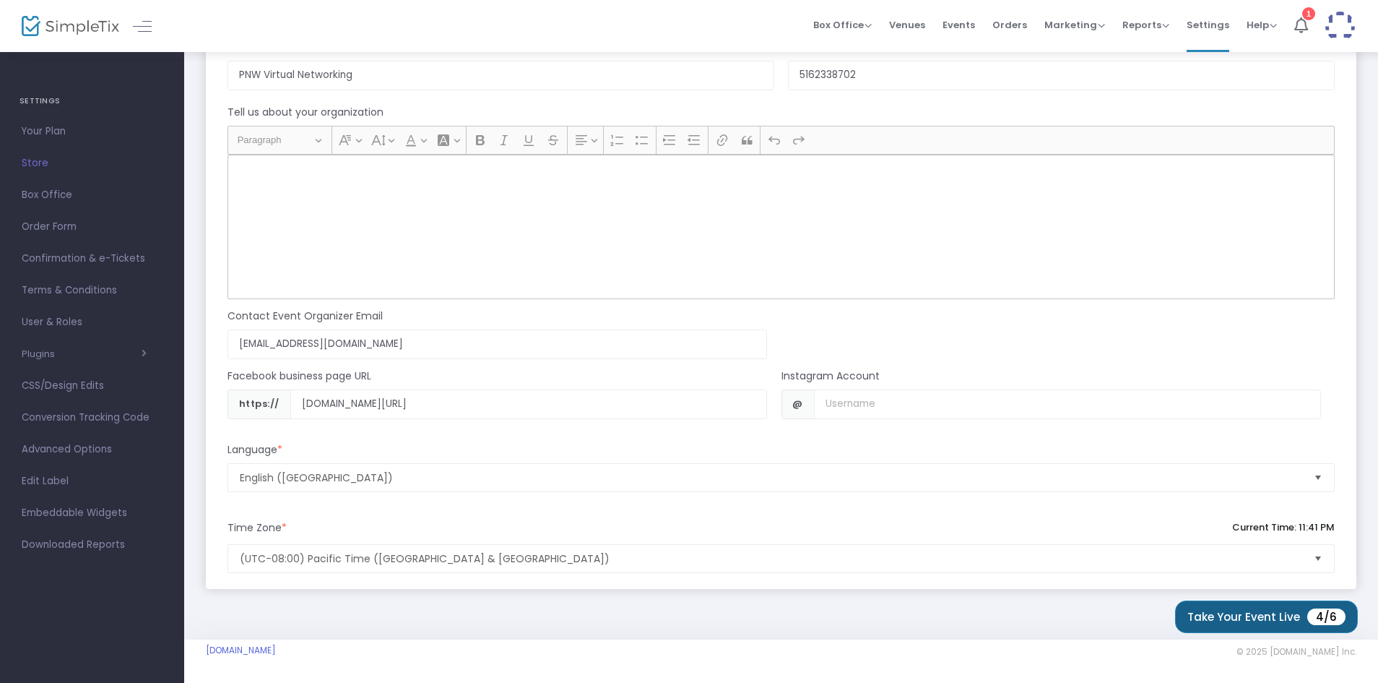
click at [1207, 609] on button "Take Your Event Live 4/6" at bounding box center [1266, 616] width 183 height 33
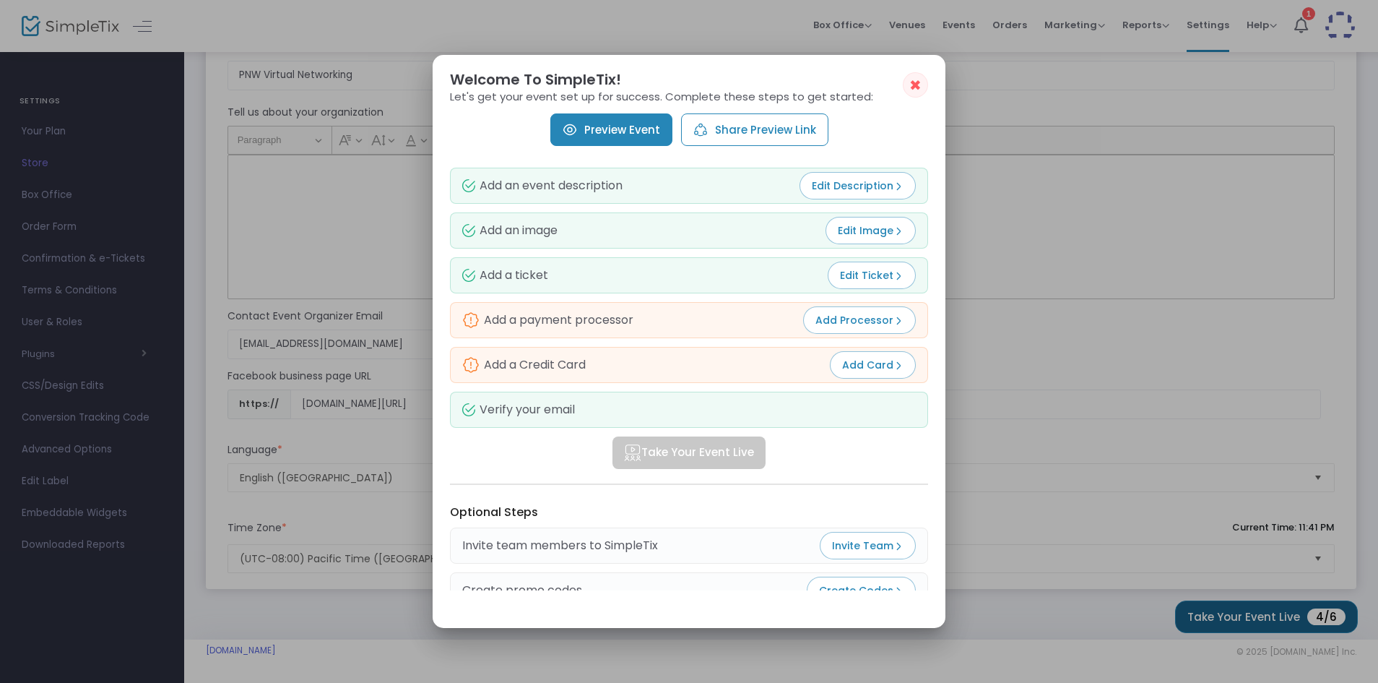
scroll to position [0, 0]
click at [867, 267] on button "Edit Ticket" at bounding box center [872, 275] width 88 height 27
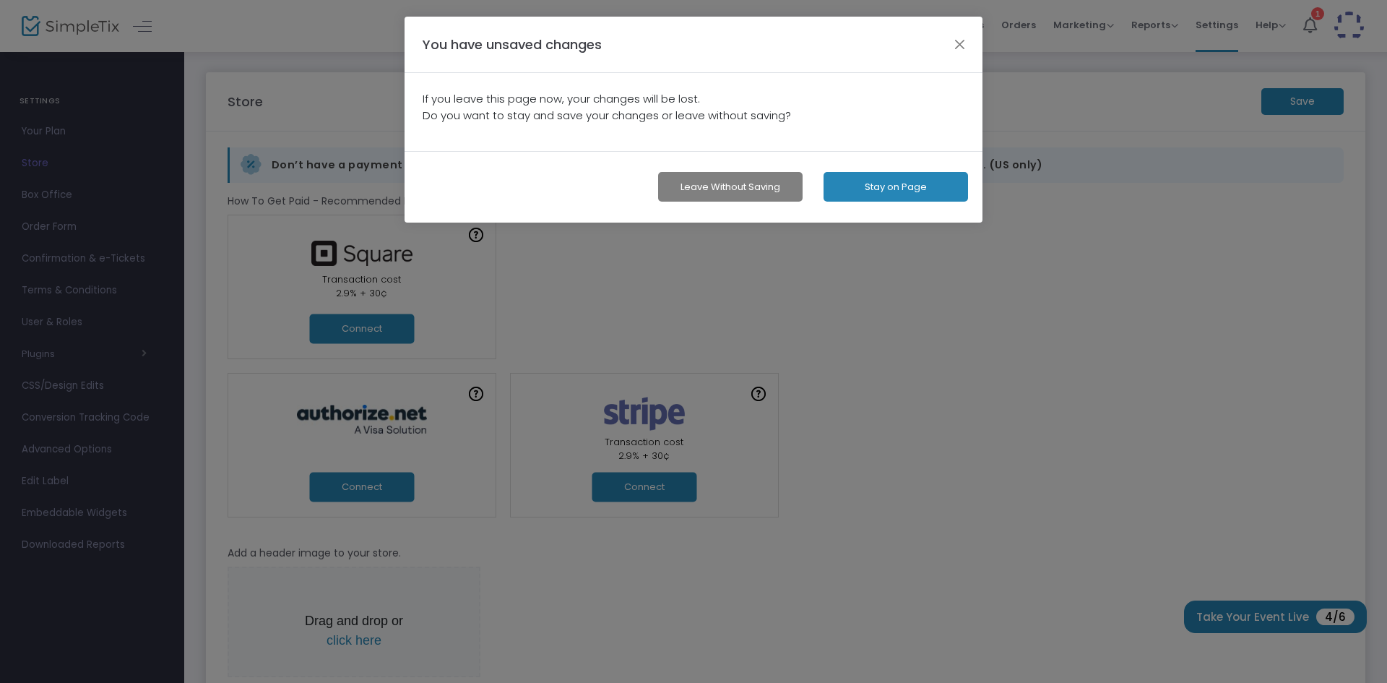
click at [769, 189] on button "Leave without Saving" at bounding box center [730, 187] width 144 height 30
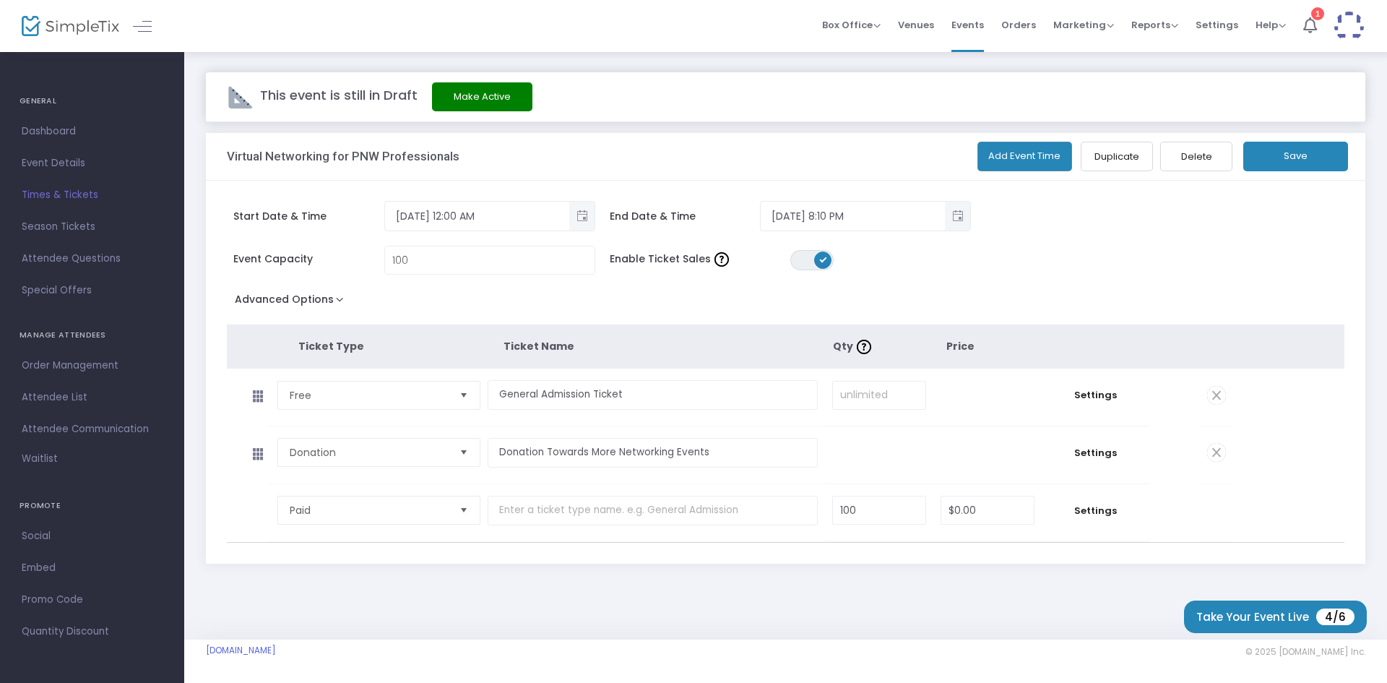
click at [1210, 456] on span at bounding box center [1216, 452] width 19 height 19
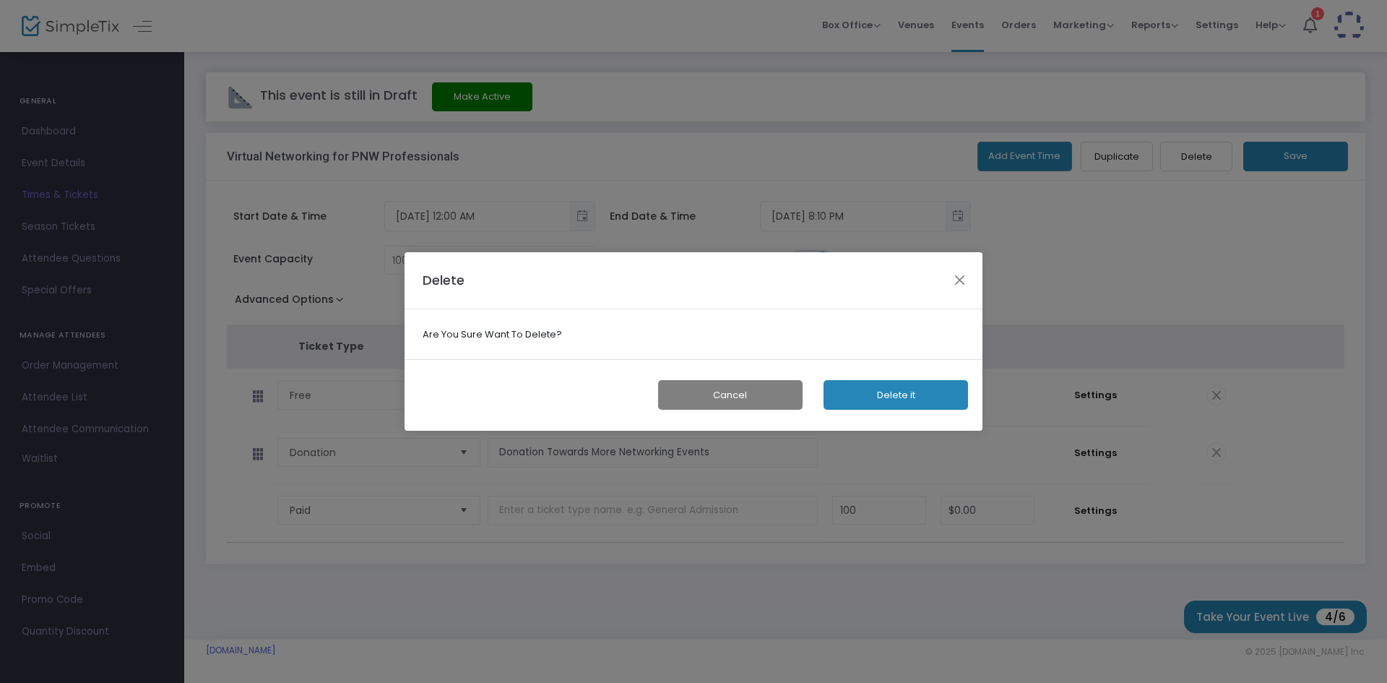
click at [909, 387] on button "Delete it" at bounding box center [896, 395] width 144 height 30
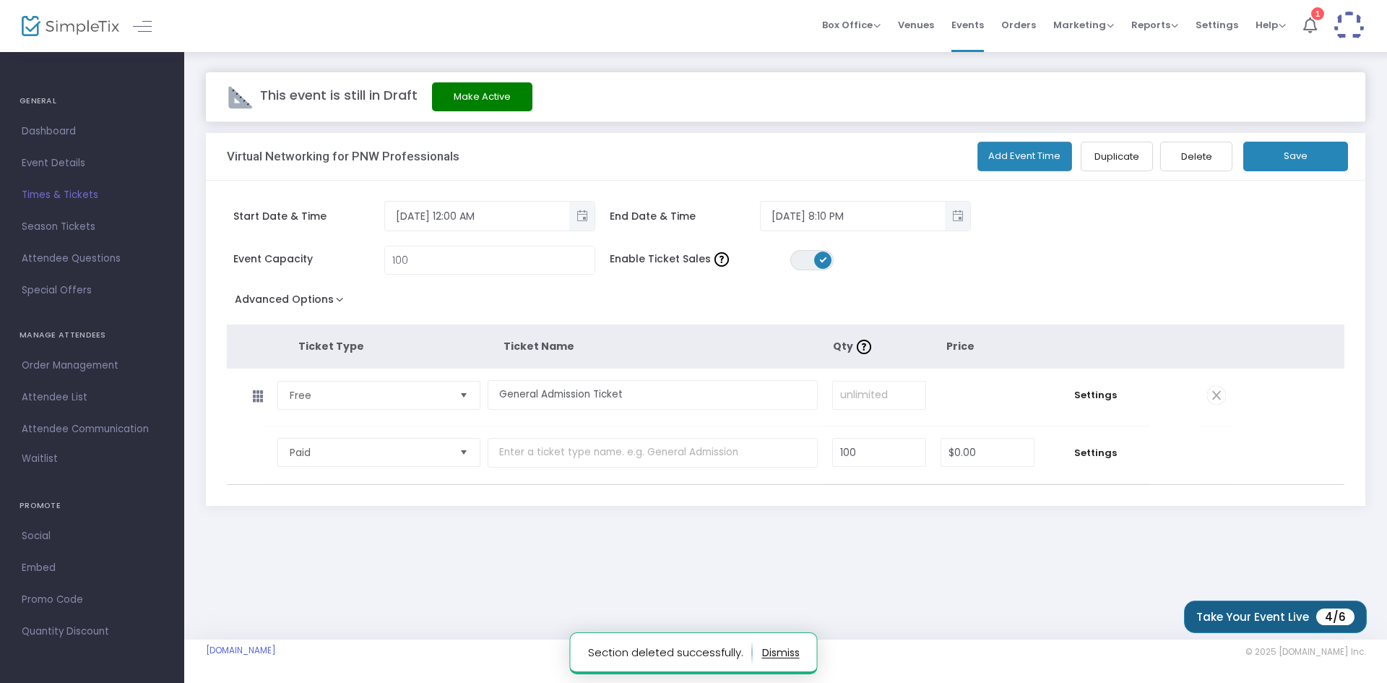
click at [1212, 618] on button "Take Your Event Live 4/6" at bounding box center [1275, 616] width 183 height 33
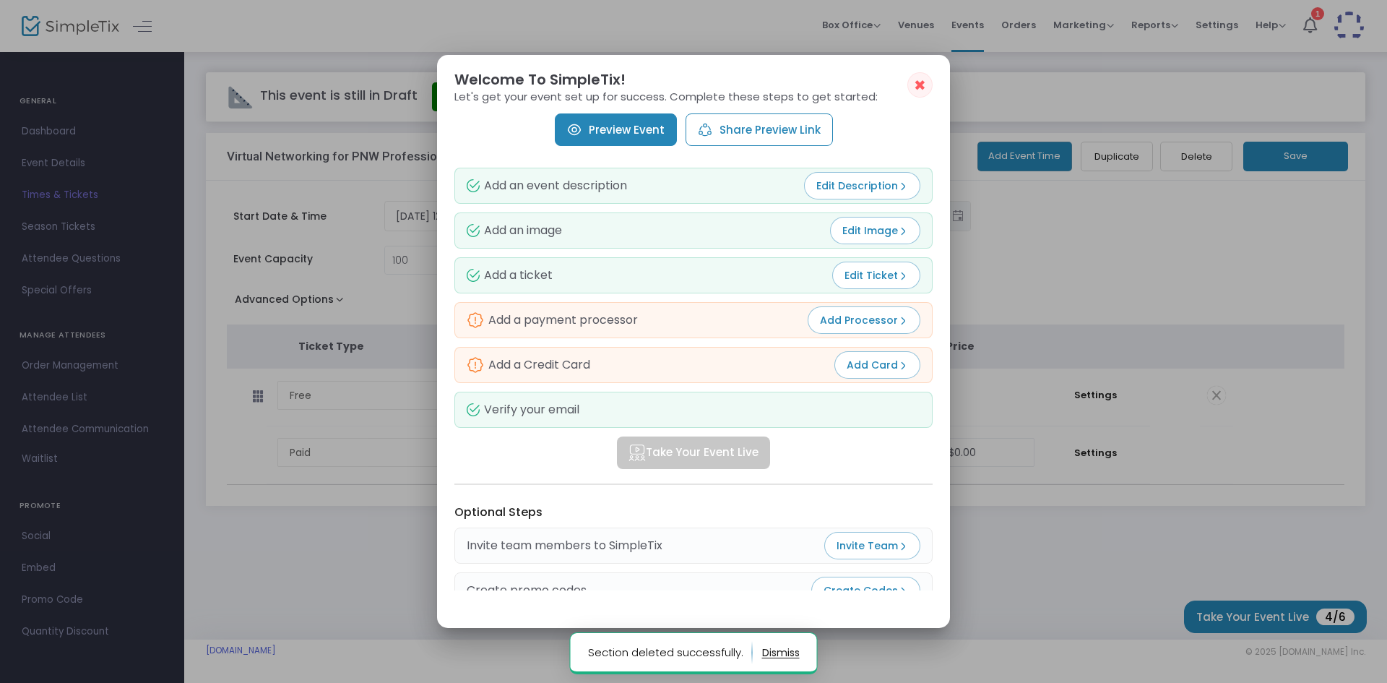
click at [846, 320] on span "Add Processor" at bounding box center [864, 320] width 88 height 14
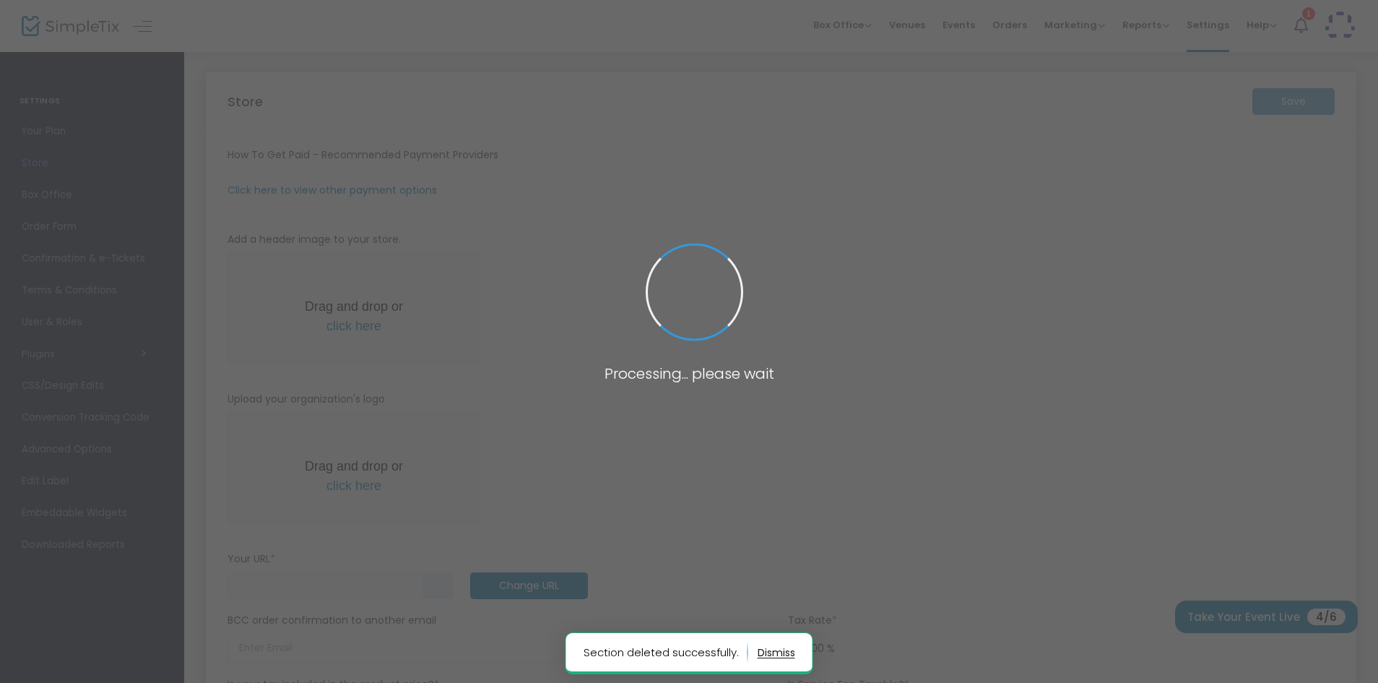
type input "[URL]"
radio input "false"
radio input "true"
type input "PNW Virtual Networking"
type input "5162338702"
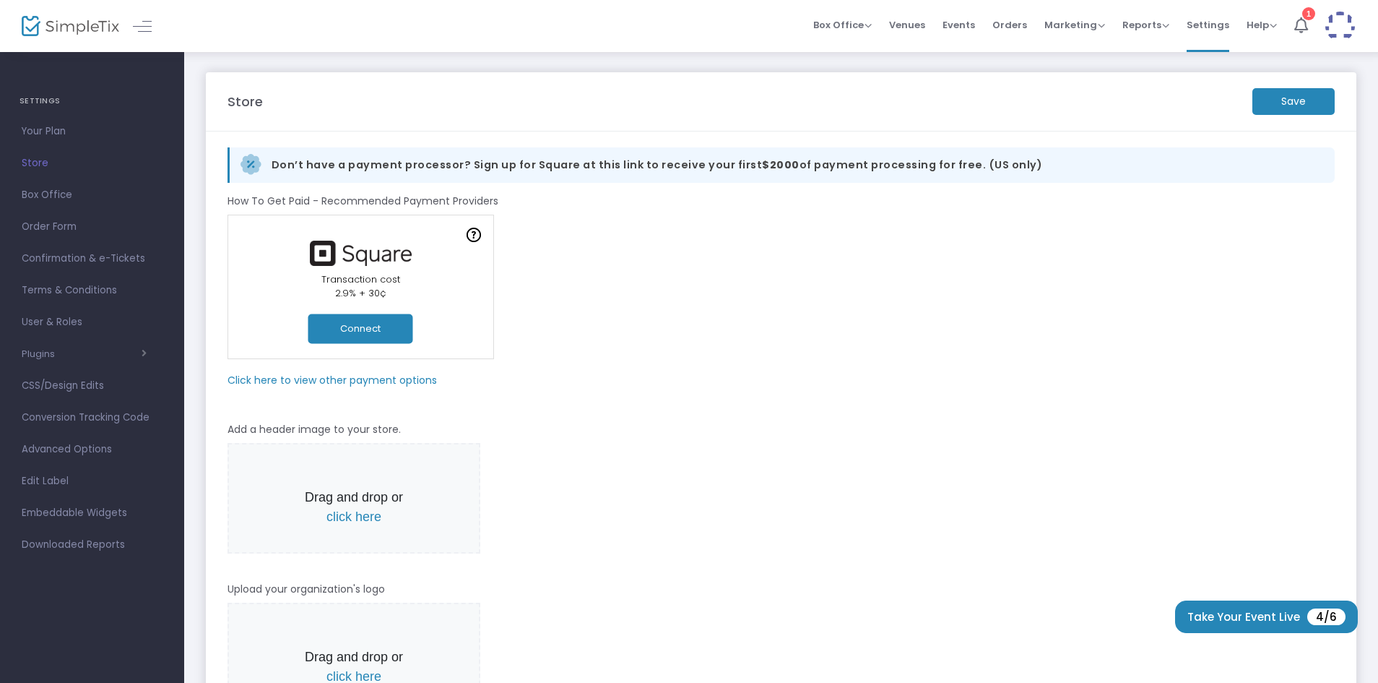
click at [352, 387] on m-panel-subtitle "Click here to view other payment options" at bounding box center [333, 380] width 210 height 15
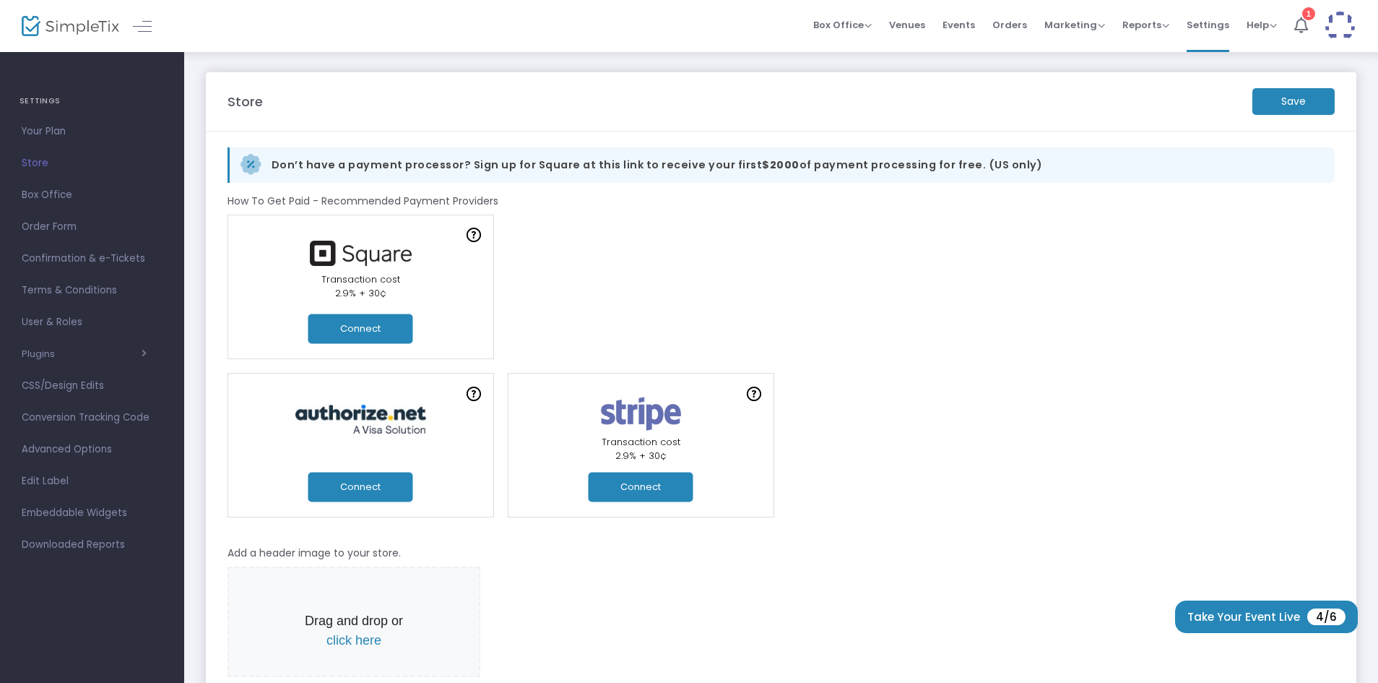
click at [666, 478] on button "Connect" at bounding box center [641, 487] width 105 height 30
click at [657, 485] on button "Connect" at bounding box center [641, 487] width 105 height 30
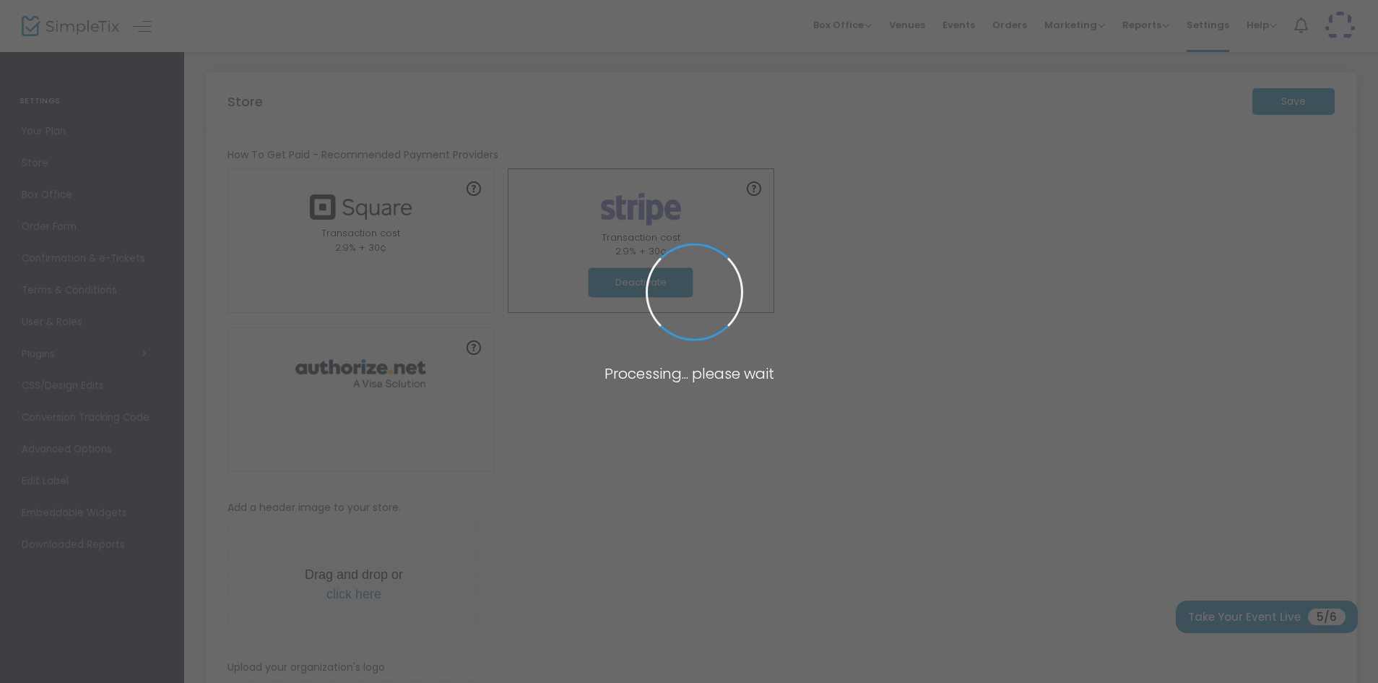
type input "[URL]"
radio input "false"
radio input "true"
type input "PNW Virtual Networking"
type input "5162338702"
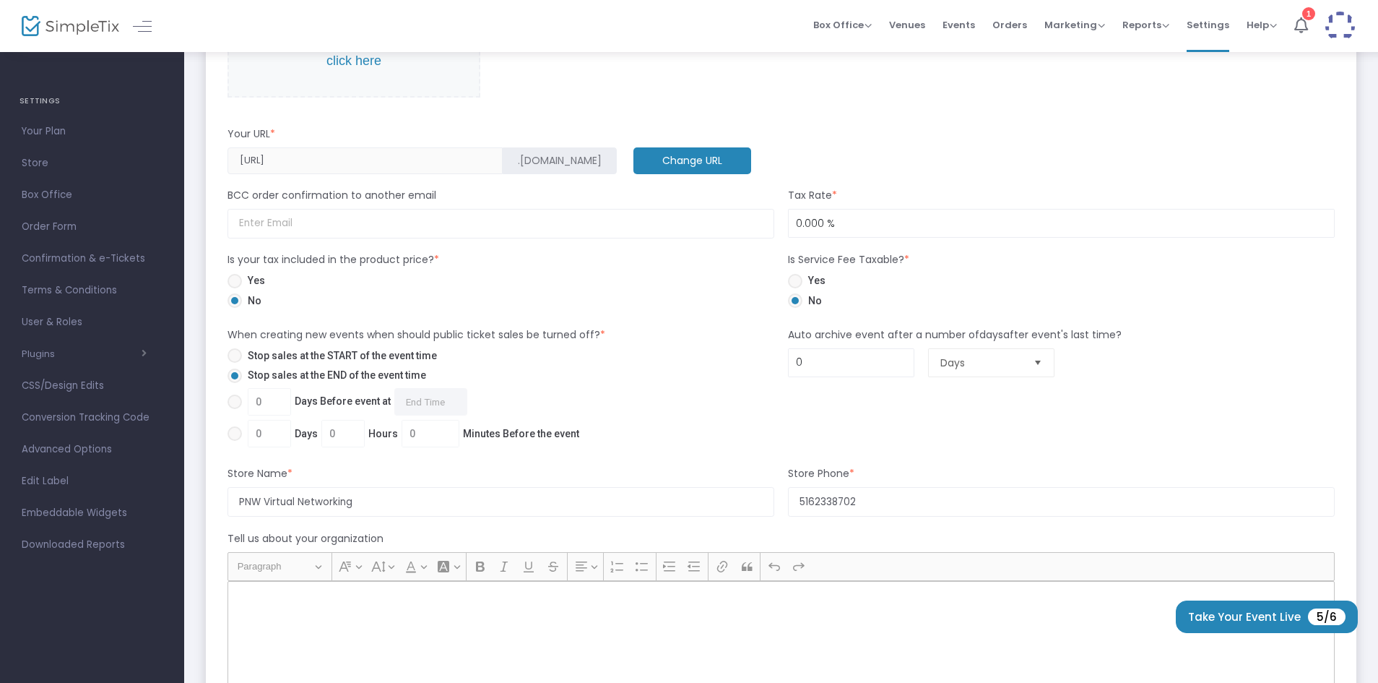
scroll to position [730, 0]
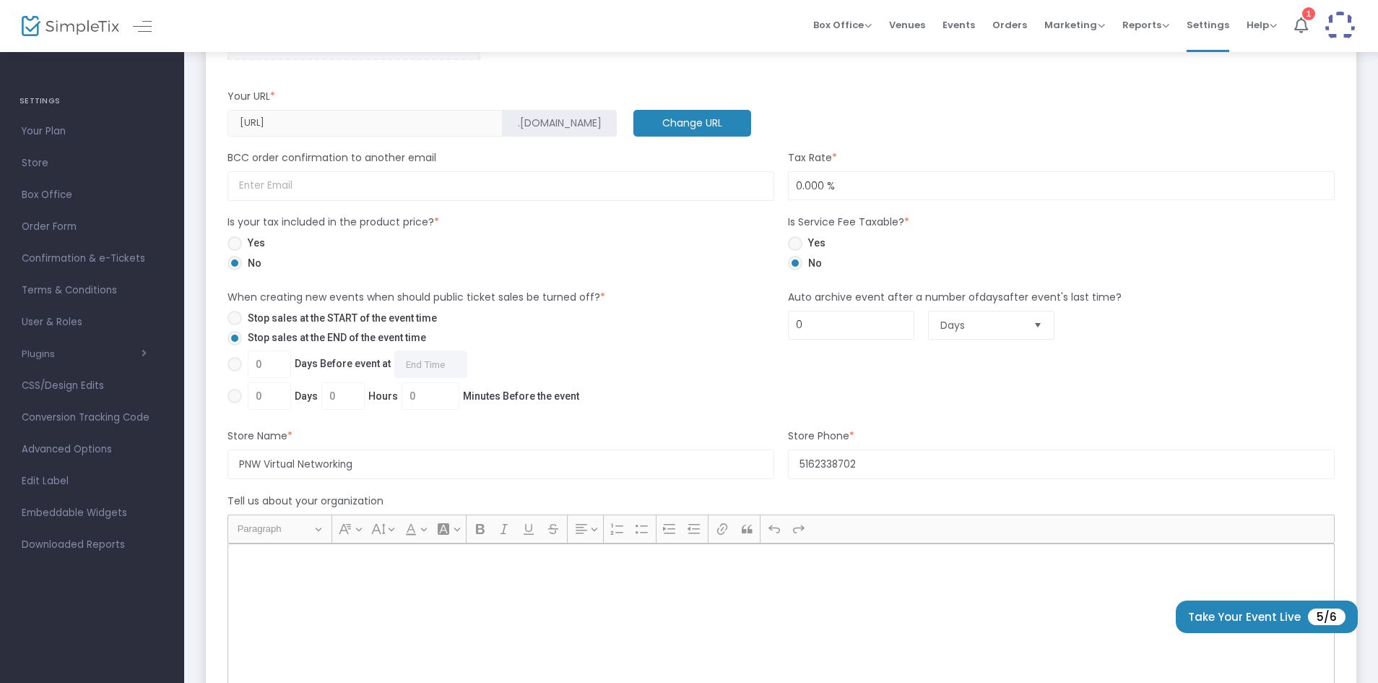
click at [595, 210] on form "How To Get Paid - Recommended Payment Providers Online Orders Transaction cost …" at bounding box center [781, 214] width 1107 height 1594
click at [582, 196] on input at bounding box center [501, 186] width 547 height 30
type input "[EMAIL_ADDRESS][DOMAIN_NAME]"
click at [236, 365] on span at bounding box center [235, 364] width 14 height 14
click at [235, 371] on input "0 Days Before event at Required." at bounding box center [234, 371] width 1 height 1
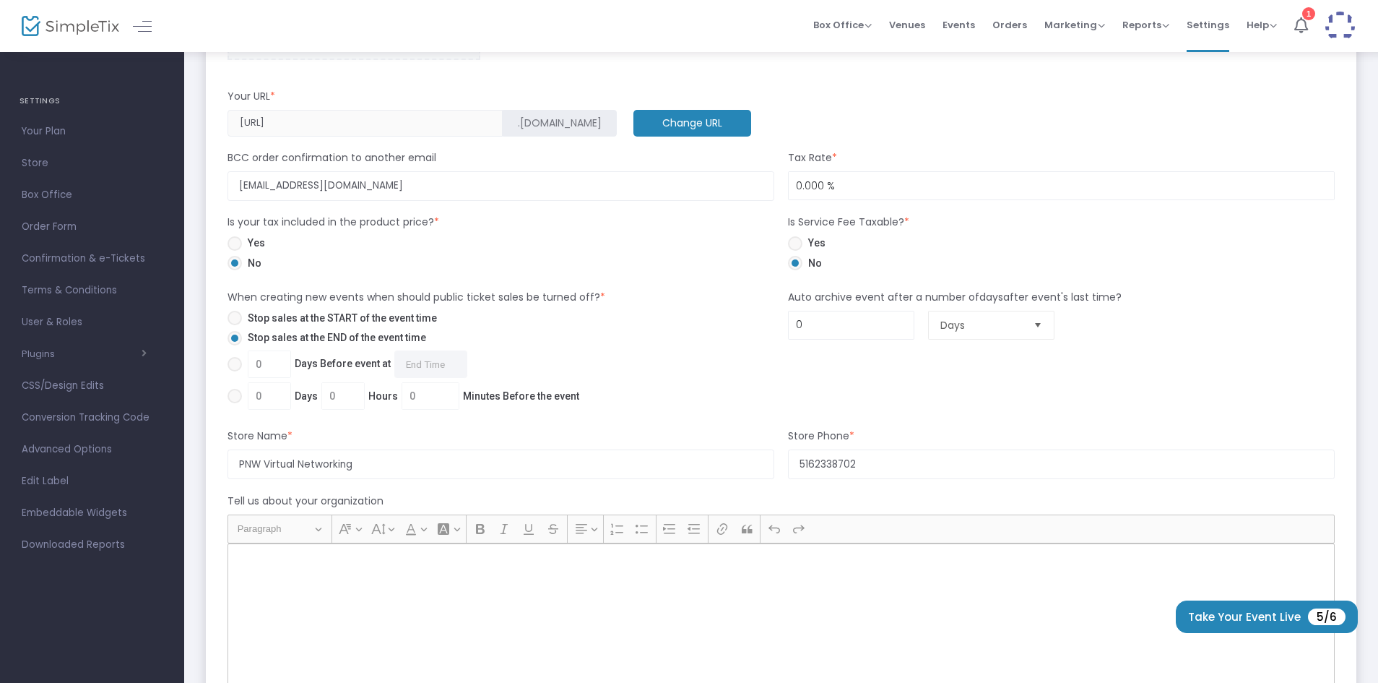
radio input "true"
type input "1"
click at [431, 360] on input "1 Day Before event at Required." at bounding box center [425, 363] width 73 height 27
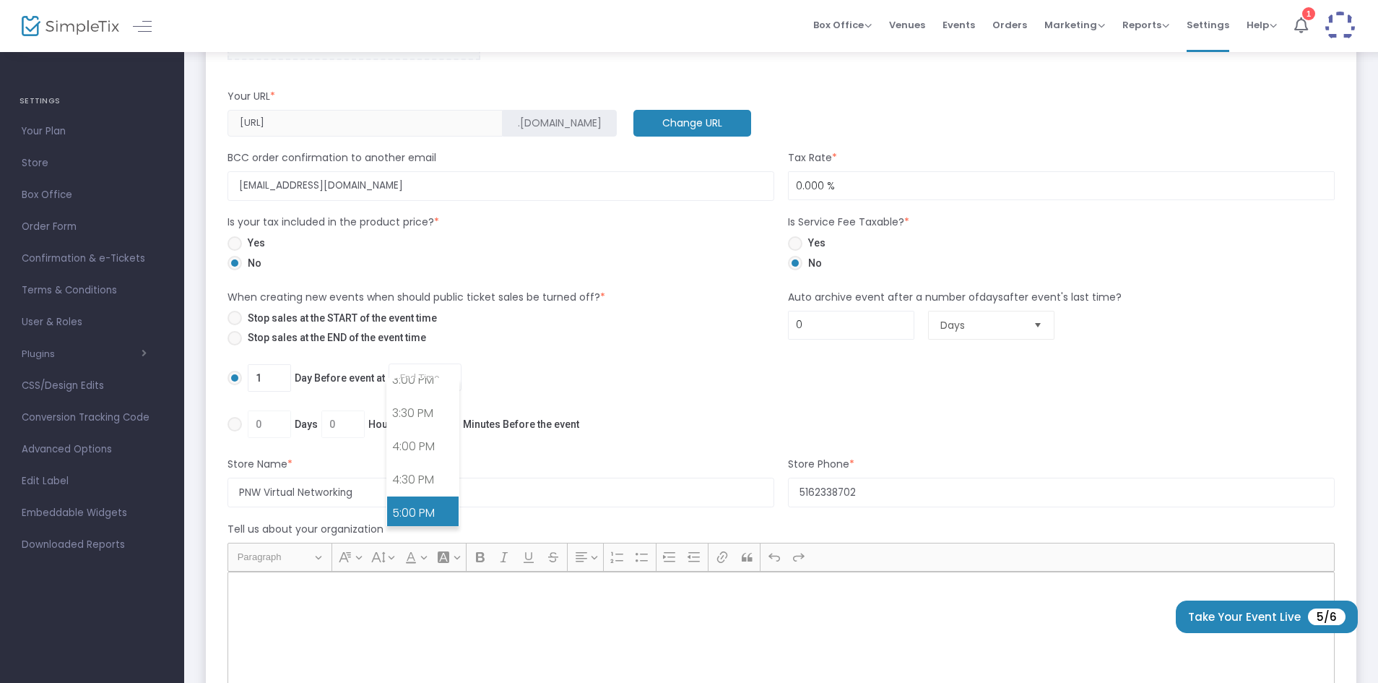
click at [413, 508] on link "5:00 PM" at bounding box center [423, 512] width 72 height 33
type input "5:00 PM"
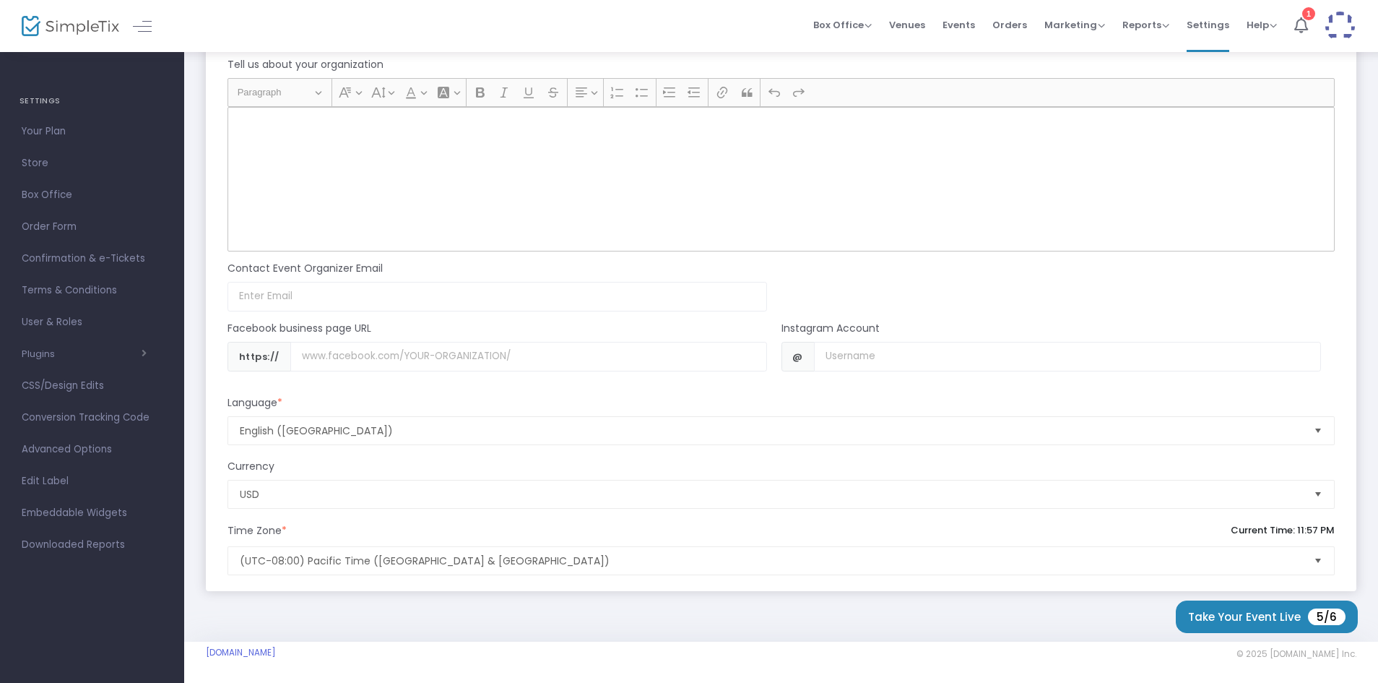
scroll to position [1169, 0]
click at [1233, 610] on button "Take Your Event Live 5/6" at bounding box center [1267, 616] width 182 height 33
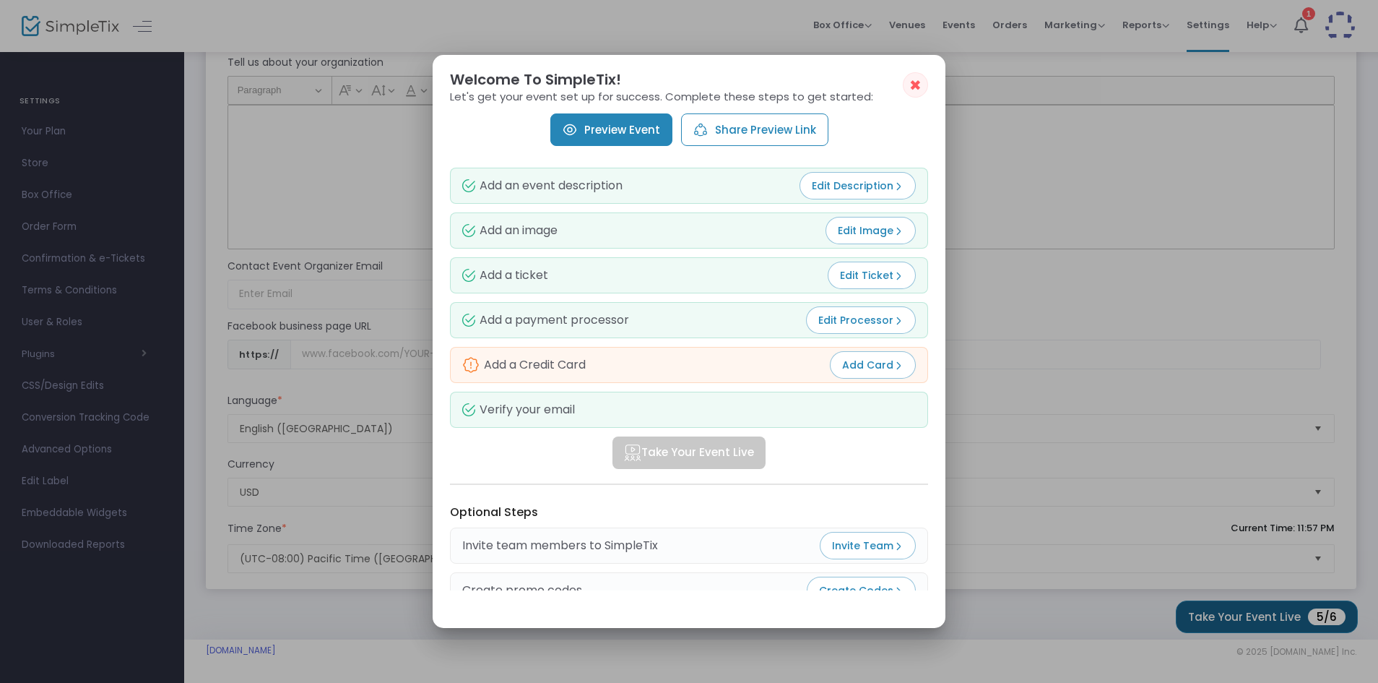
scroll to position [0, 0]
click at [842, 275] on span "Edit Ticket" at bounding box center [872, 275] width 64 height 14
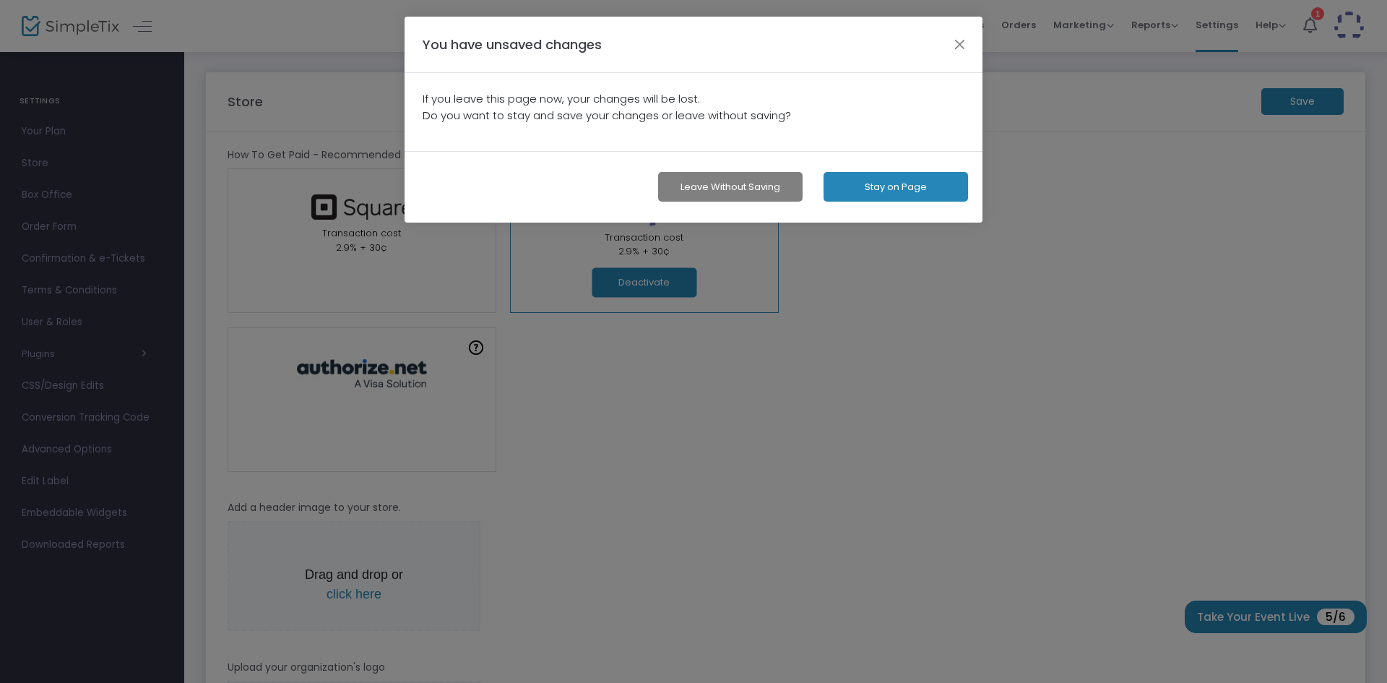
click at [758, 187] on button "Leave without Saving" at bounding box center [730, 187] width 144 height 30
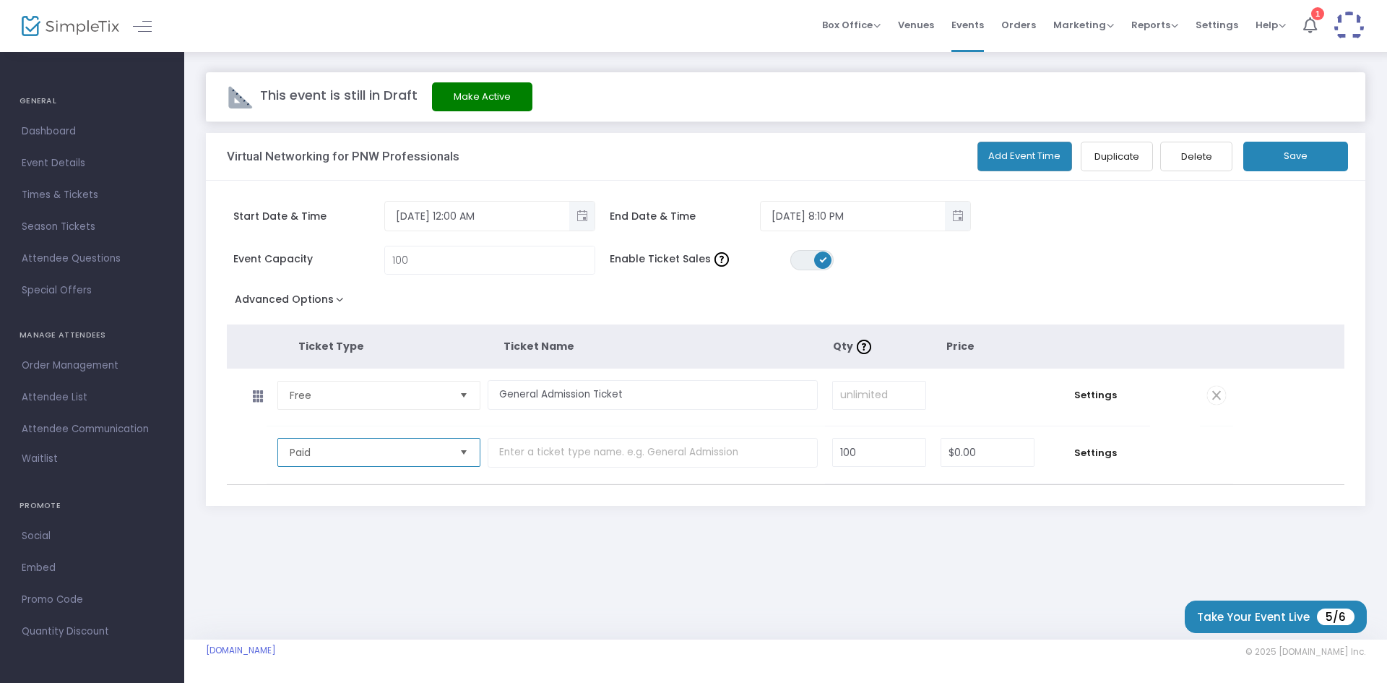
click at [317, 441] on span "Paid" at bounding box center [369, 452] width 170 height 27
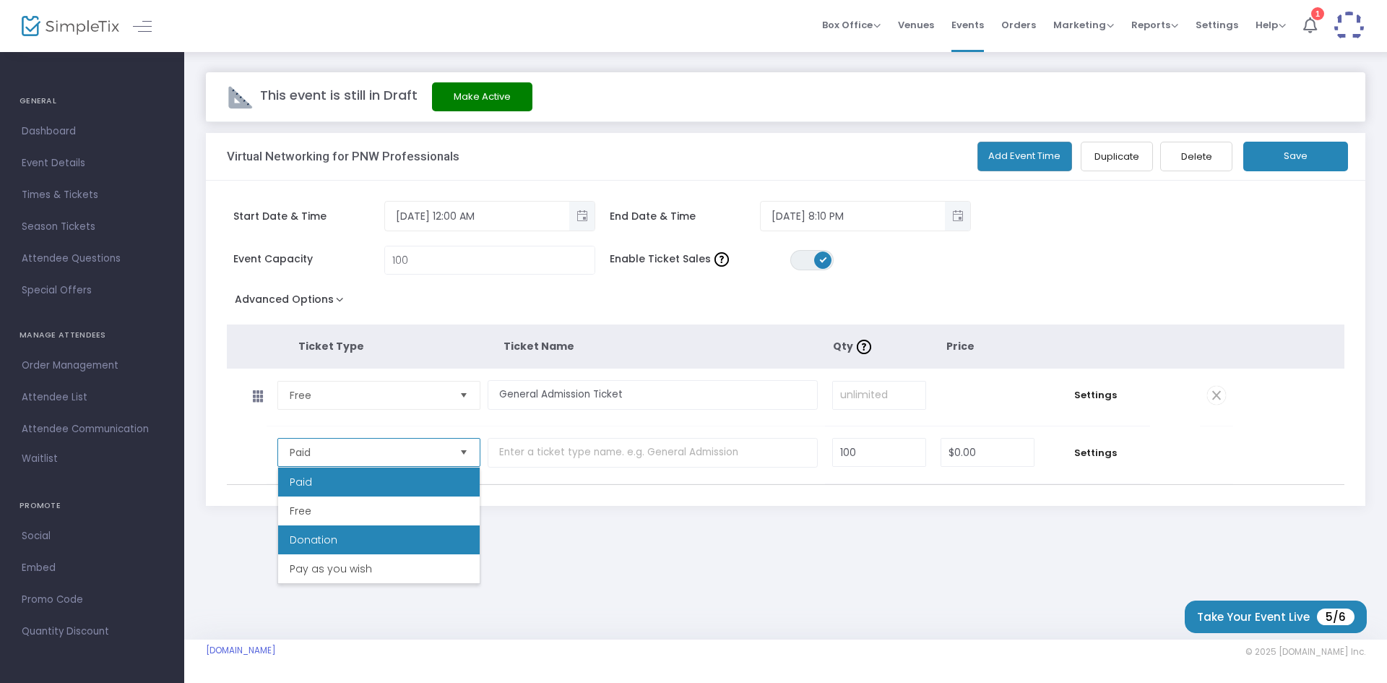
click at [314, 539] on span "Donation" at bounding box center [314, 539] width 48 height 14
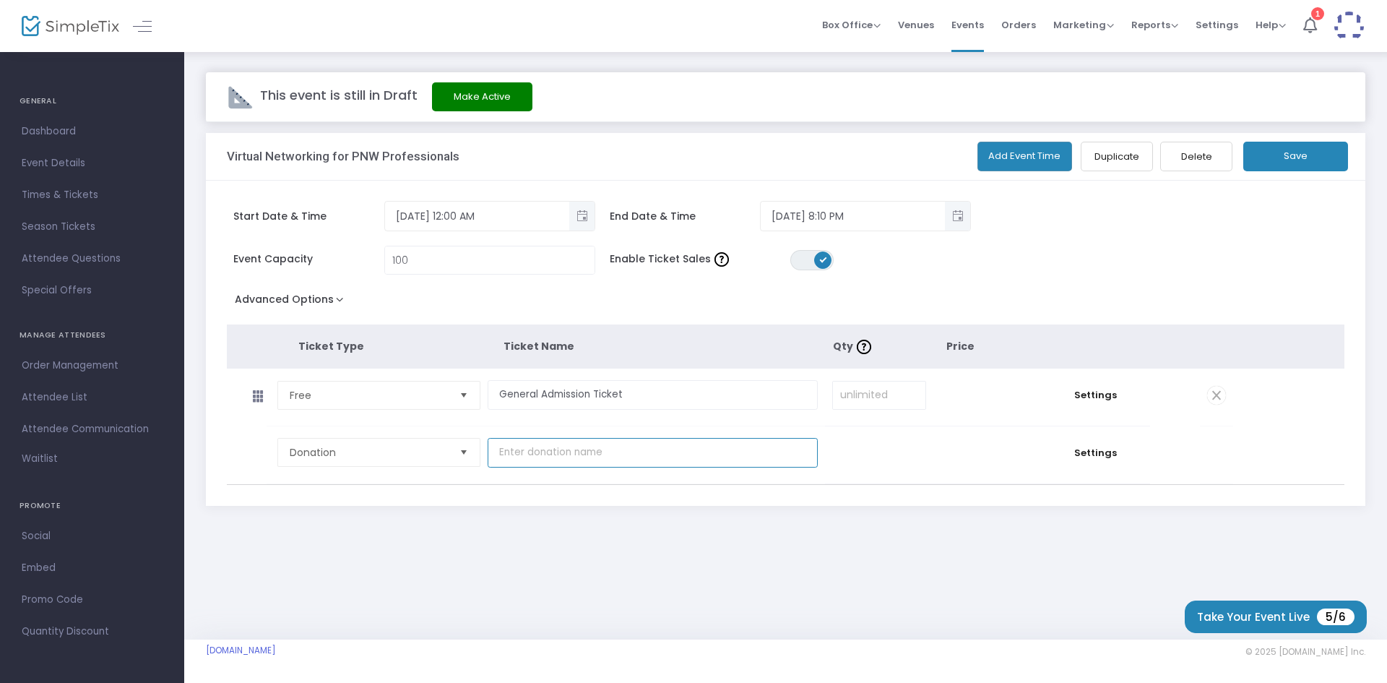
click at [550, 456] on input "text" at bounding box center [653, 453] width 330 height 30
type input "Donation Towards More Networking Events"
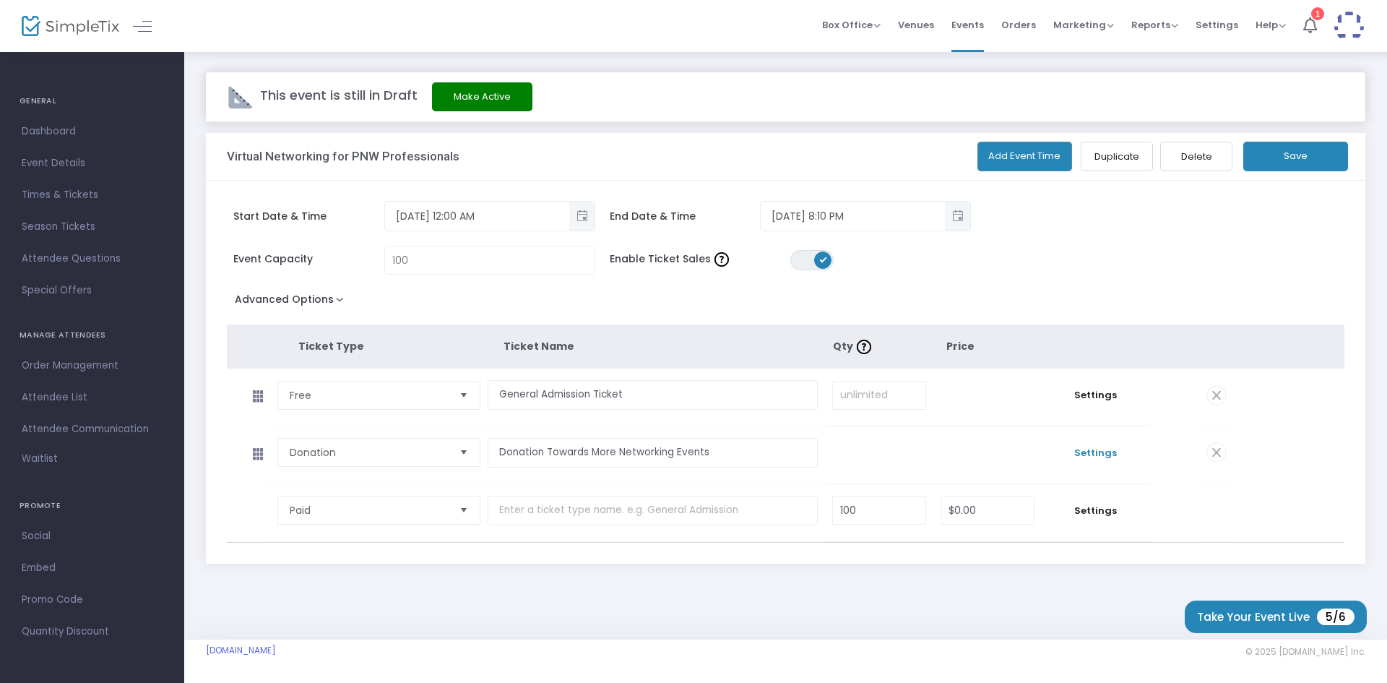
click at [1092, 452] on span "Settings" at bounding box center [1096, 453] width 94 height 14
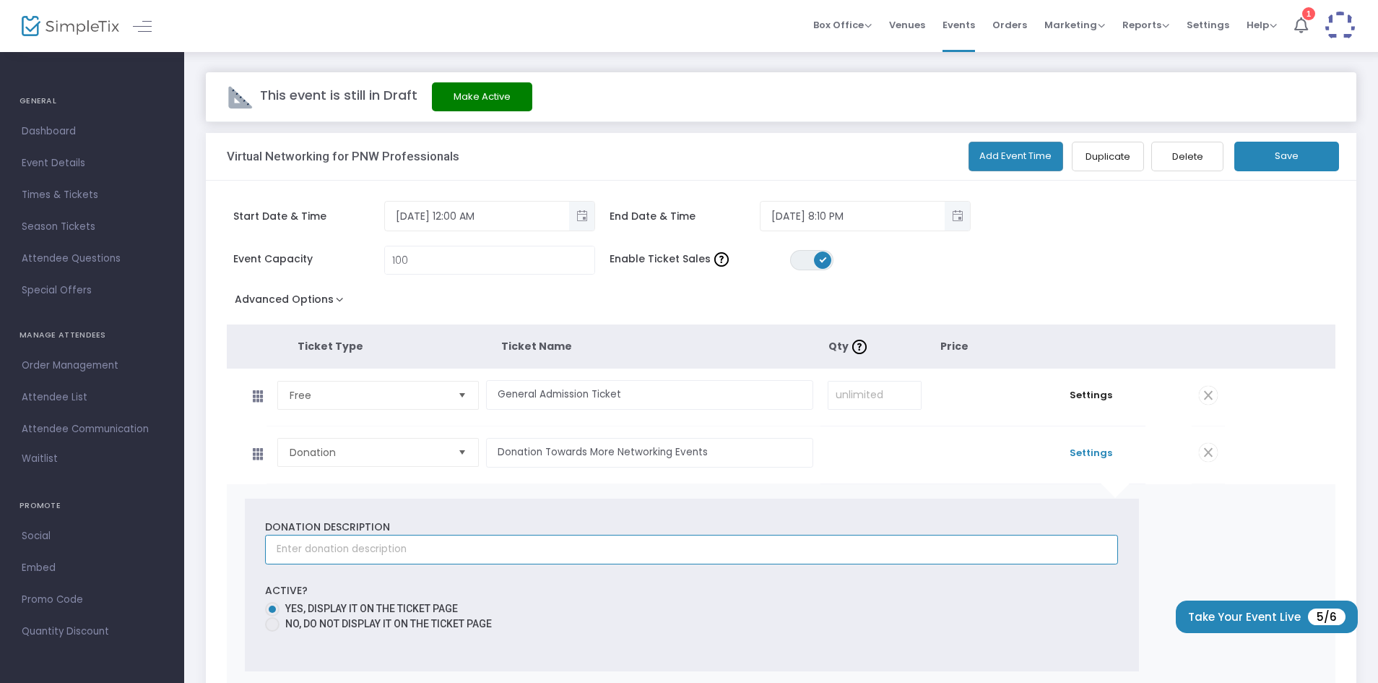
click at [715, 548] on input "text" at bounding box center [691, 550] width 853 height 30
type input "Help make longer events and more networking opportunities possible."
click at [1282, 152] on button "Save" at bounding box center [1287, 157] width 105 height 30
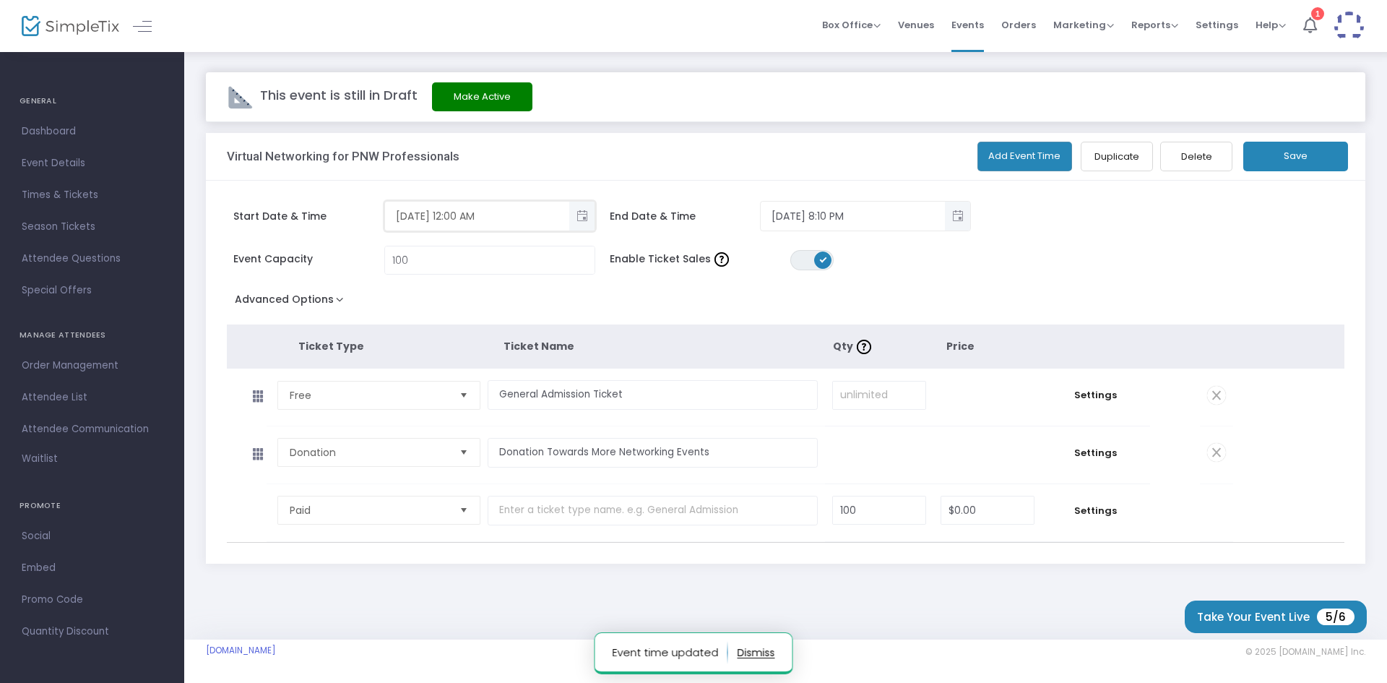
click at [462, 217] on input "[DATE] 12:00 AM" at bounding box center [477, 216] width 184 height 24
click at [581, 222] on span "Toggle popup" at bounding box center [582, 216] width 24 height 24
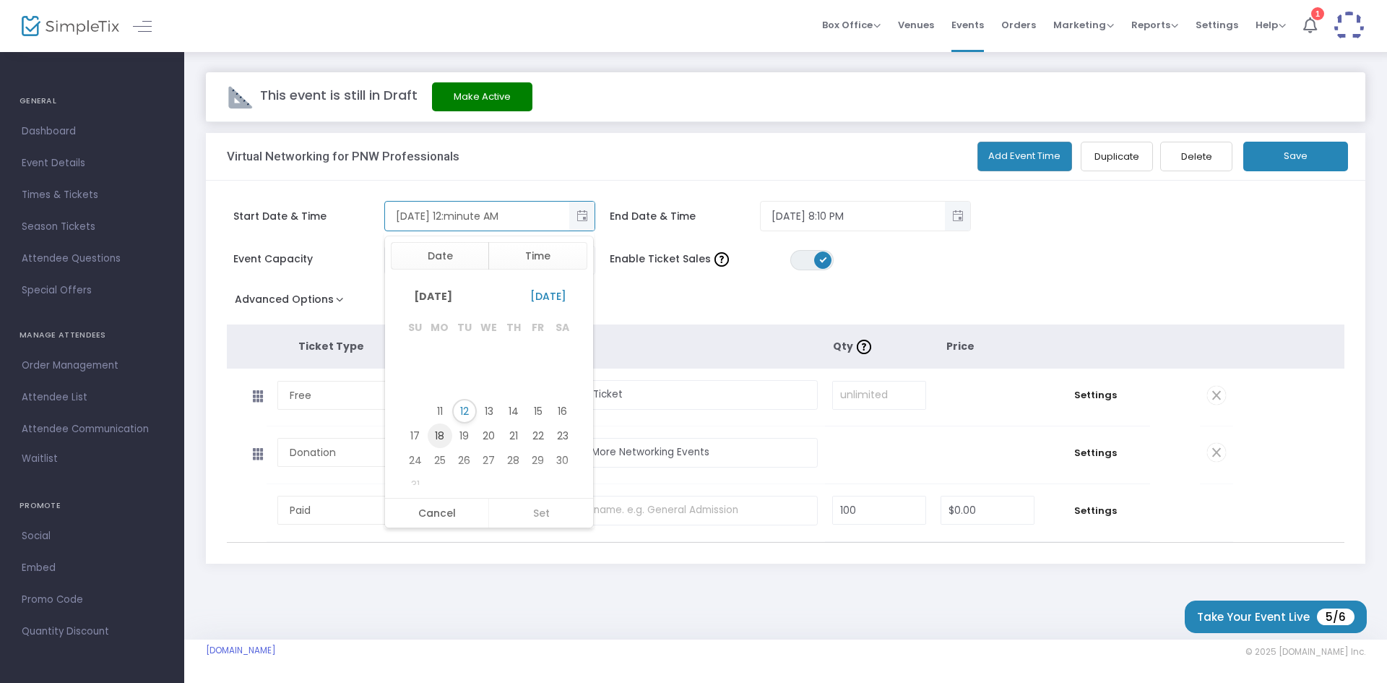
click at [440, 440] on span "18" at bounding box center [440, 435] width 25 height 25
click at [427, 452] on li "2" at bounding box center [425, 443] width 51 height 22
click at [427, 452] on li "4" at bounding box center [425, 443] width 51 height 22
click at [426, 466] on li "7" at bounding box center [425, 465] width 51 height 22
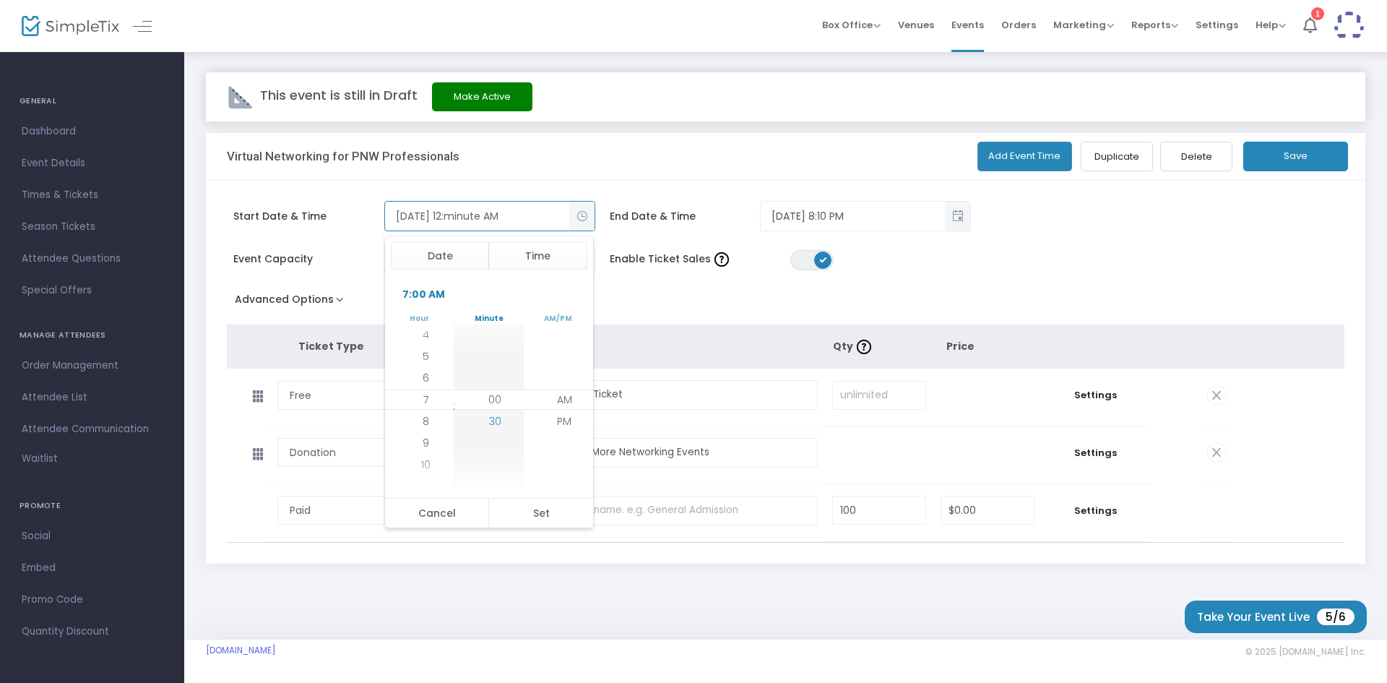
click at [489, 420] on span "30" at bounding box center [495, 421] width 12 height 14
click at [567, 413] on li "PM" at bounding box center [564, 421] width 51 height 22
click at [546, 516] on button "Set" at bounding box center [540, 512] width 105 height 29
type input "8/18/2025 7:30 PM"
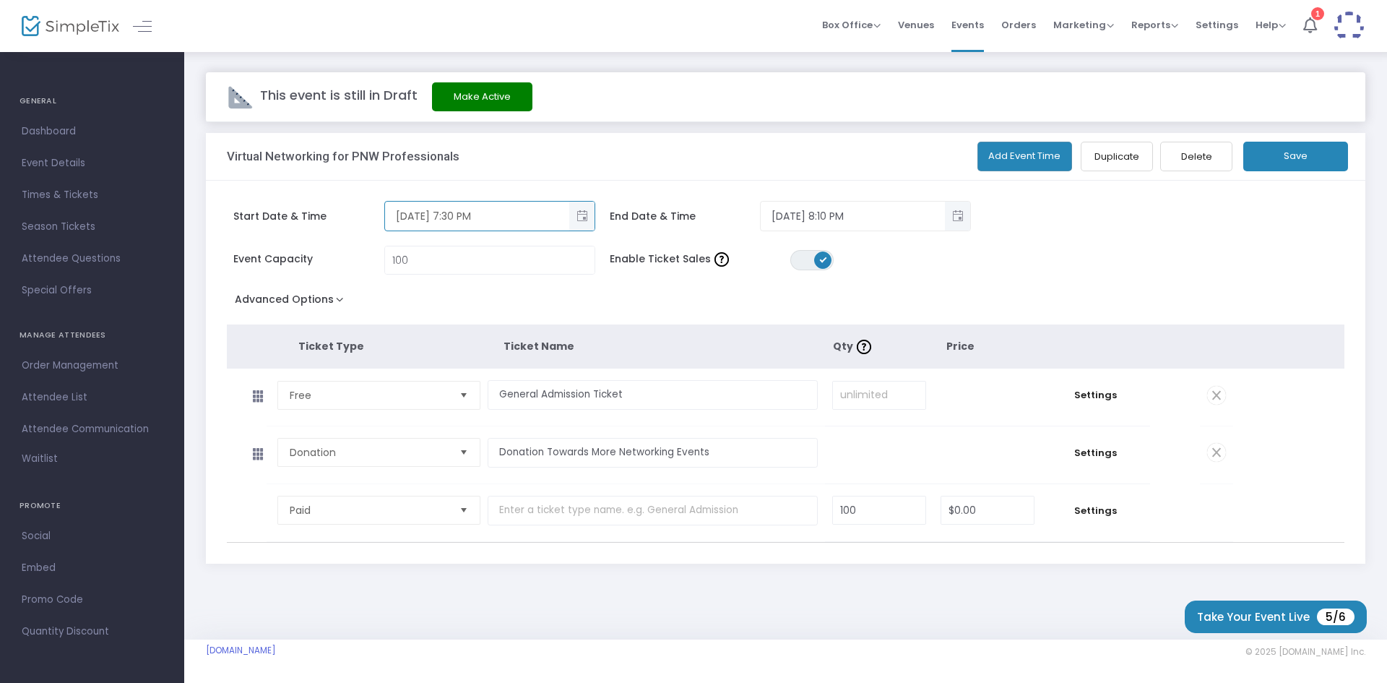
click at [1269, 167] on button "Save" at bounding box center [1295, 157] width 105 height 30
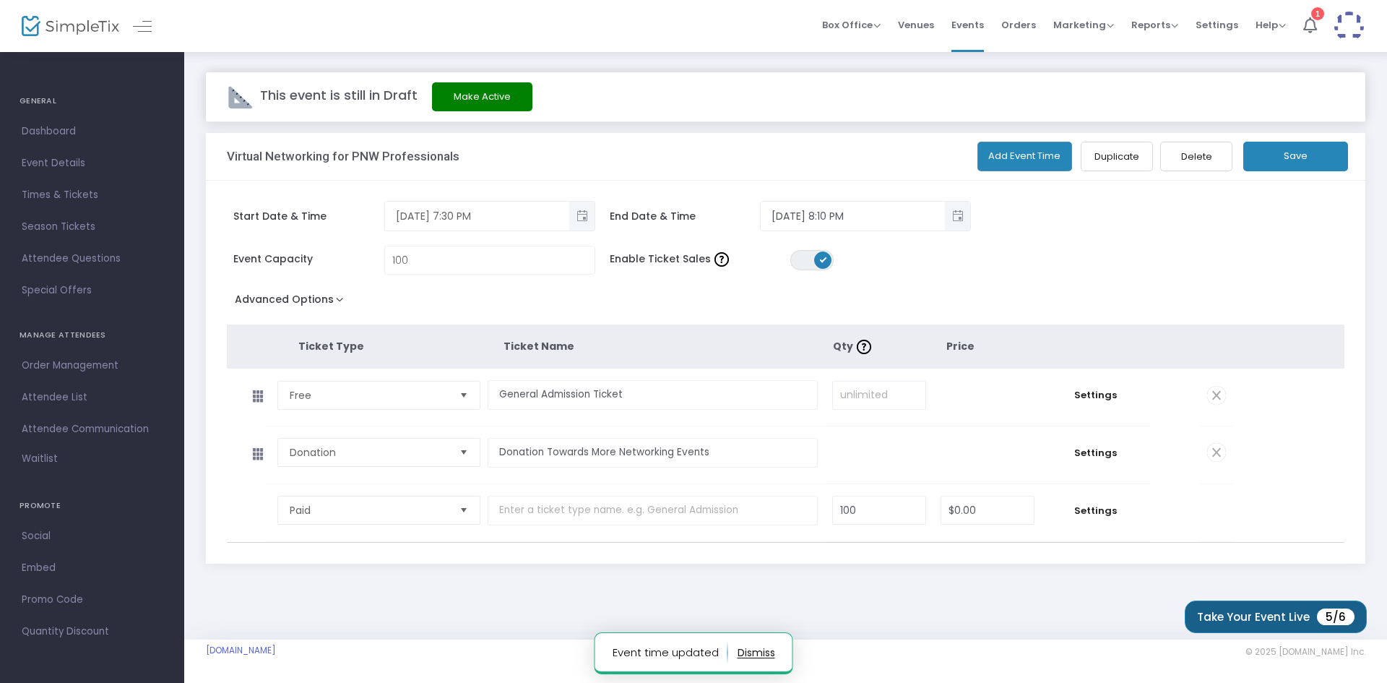
click at [1212, 616] on button "Take Your Event Live 5/6" at bounding box center [1276, 616] width 182 height 33
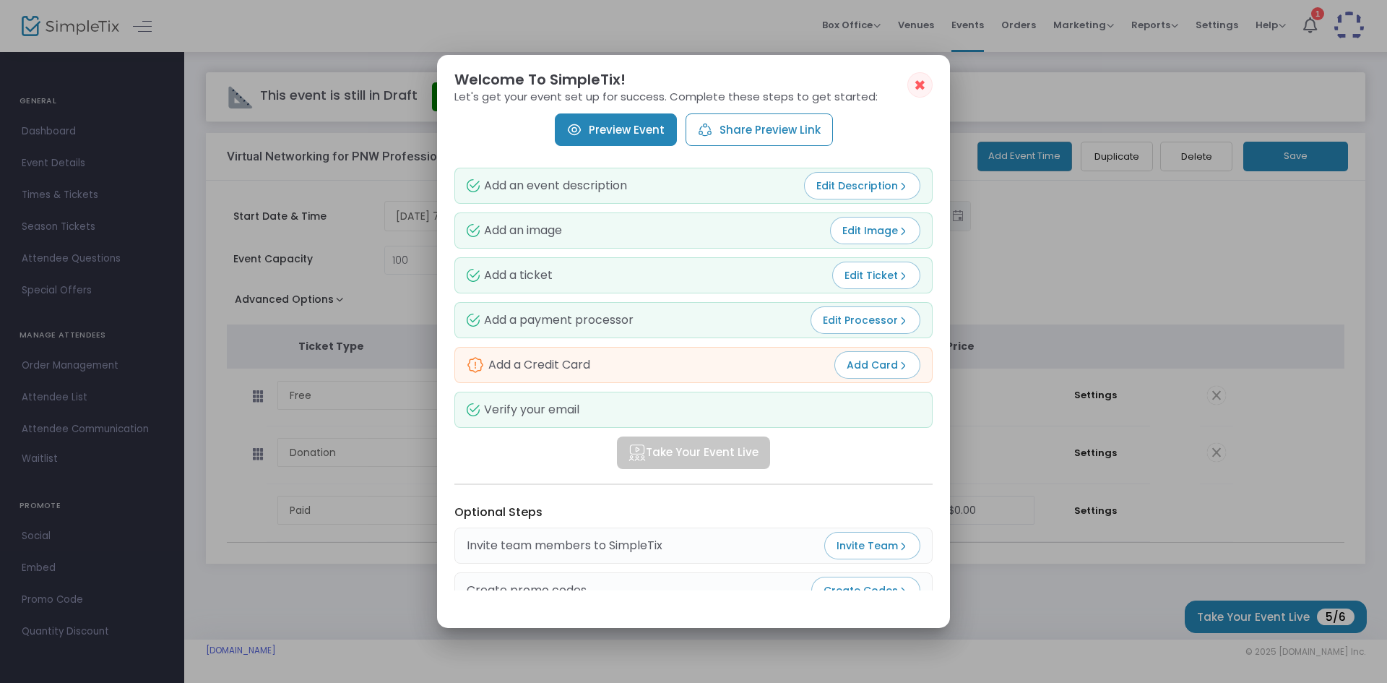
click at [826, 317] on span "Edit Processor" at bounding box center [865, 320] width 85 height 14
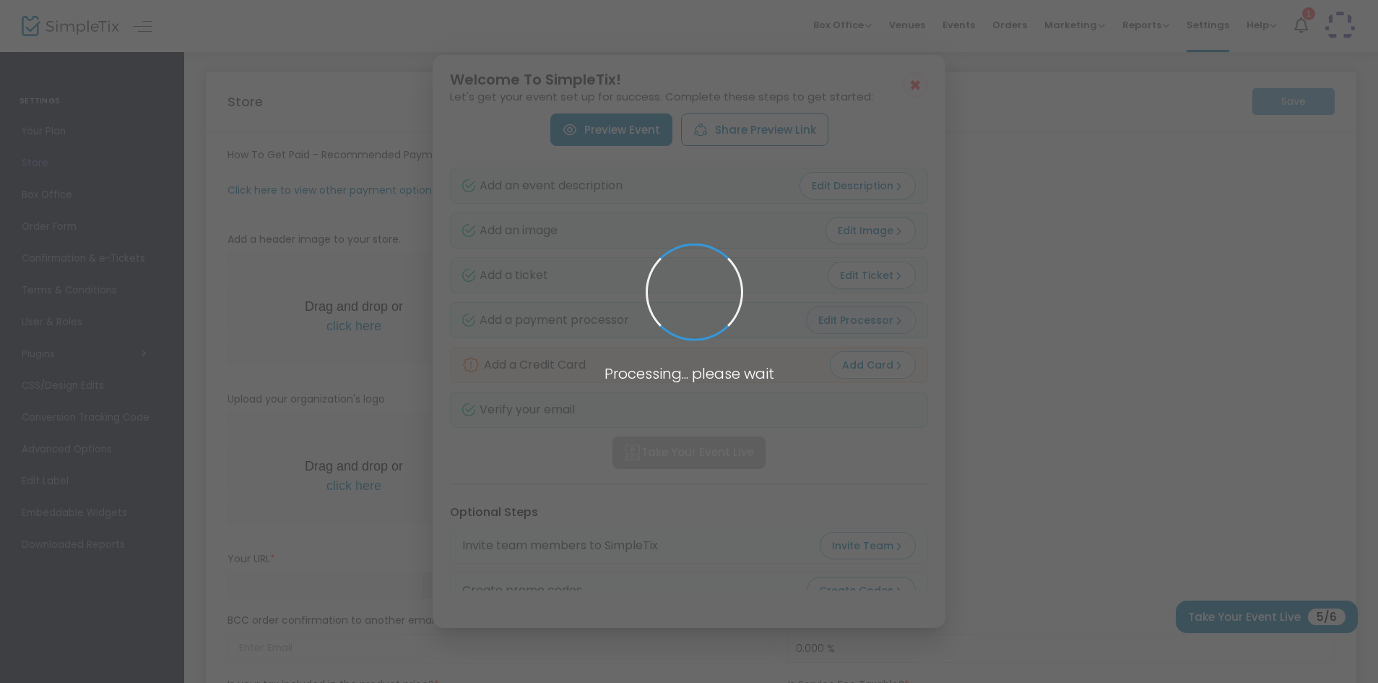
type input "[URL]"
radio input "false"
radio input "true"
type input "PNW Virtual Networking"
type input "5162338702"
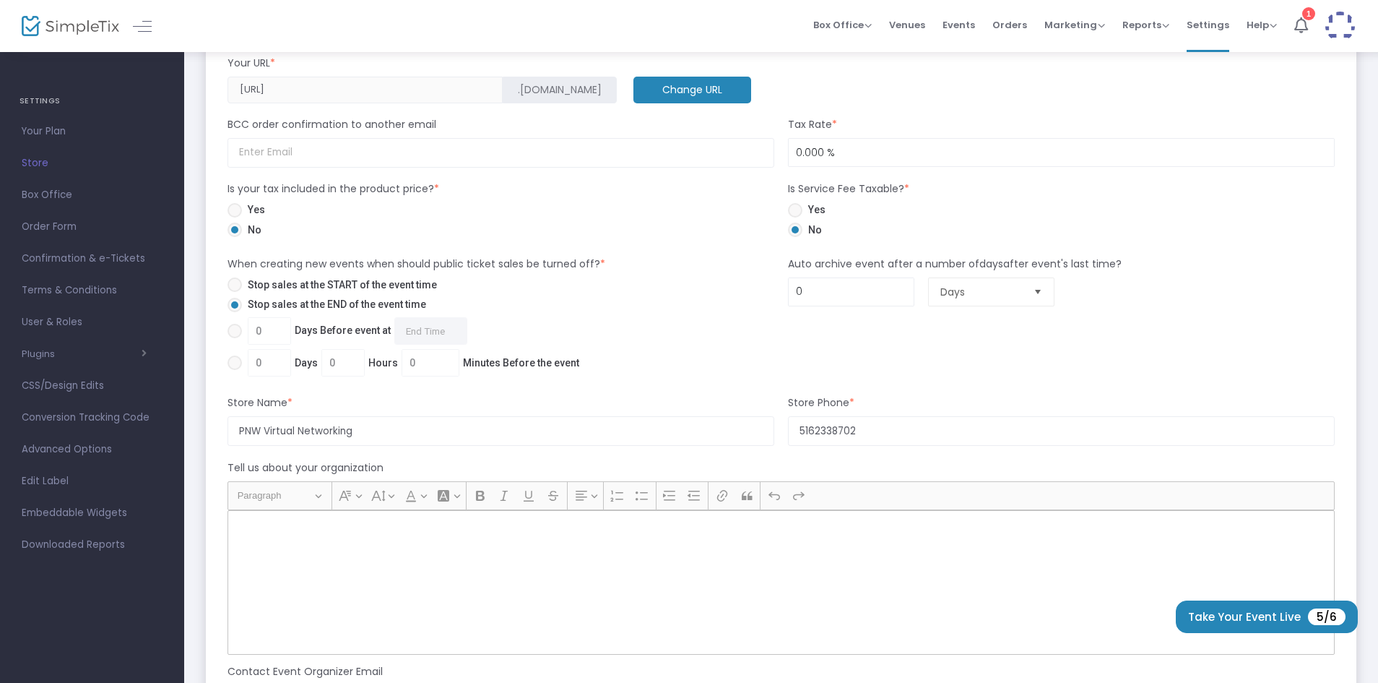
scroll to position [664, 0]
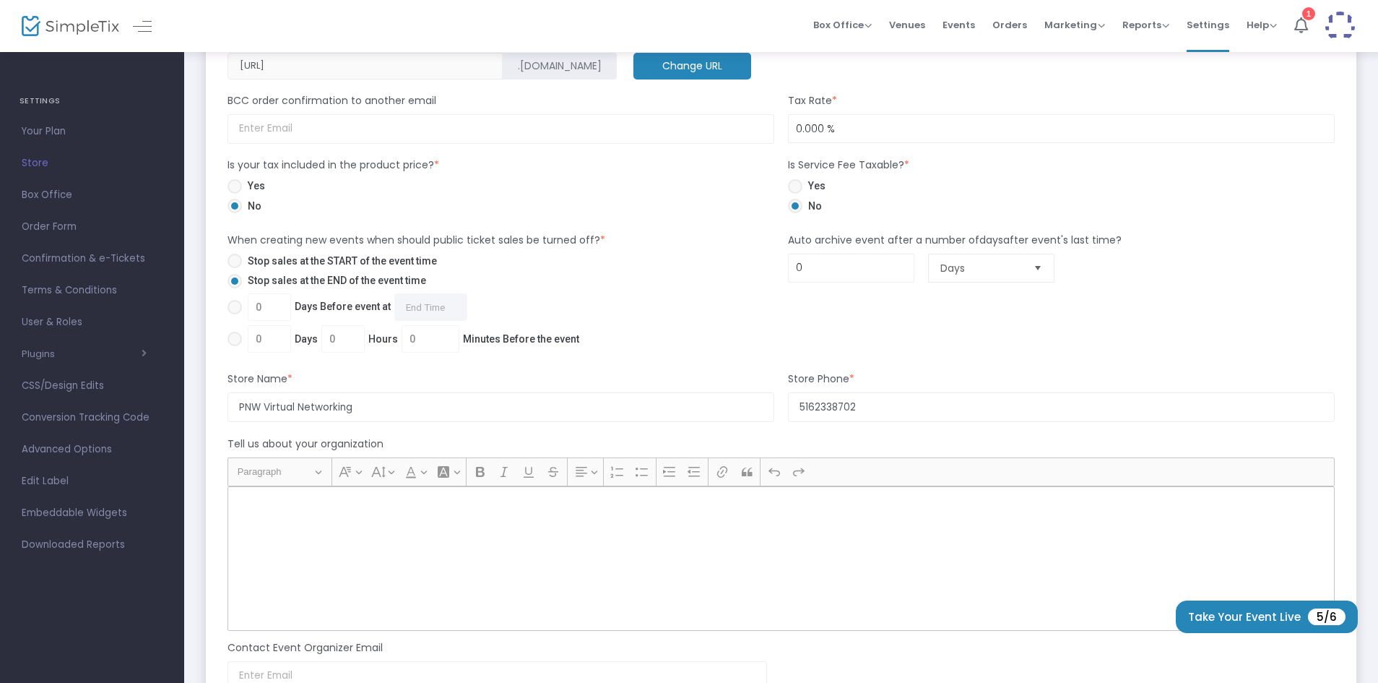
click at [227, 308] on div "0 Days Before event at Required." at bounding box center [409, 309] width 378 height 33
click at [236, 304] on span at bounding box center [235, 307] width 14 height 14
click at [235, 314] on input "0 Days Before event at Required." at bounding box center [234, 314] width 1 height 1
radio input "true"
click at [411, 304] on input "0 Days Before event at Required." at bounding box center [430, 306] width 73 height 27
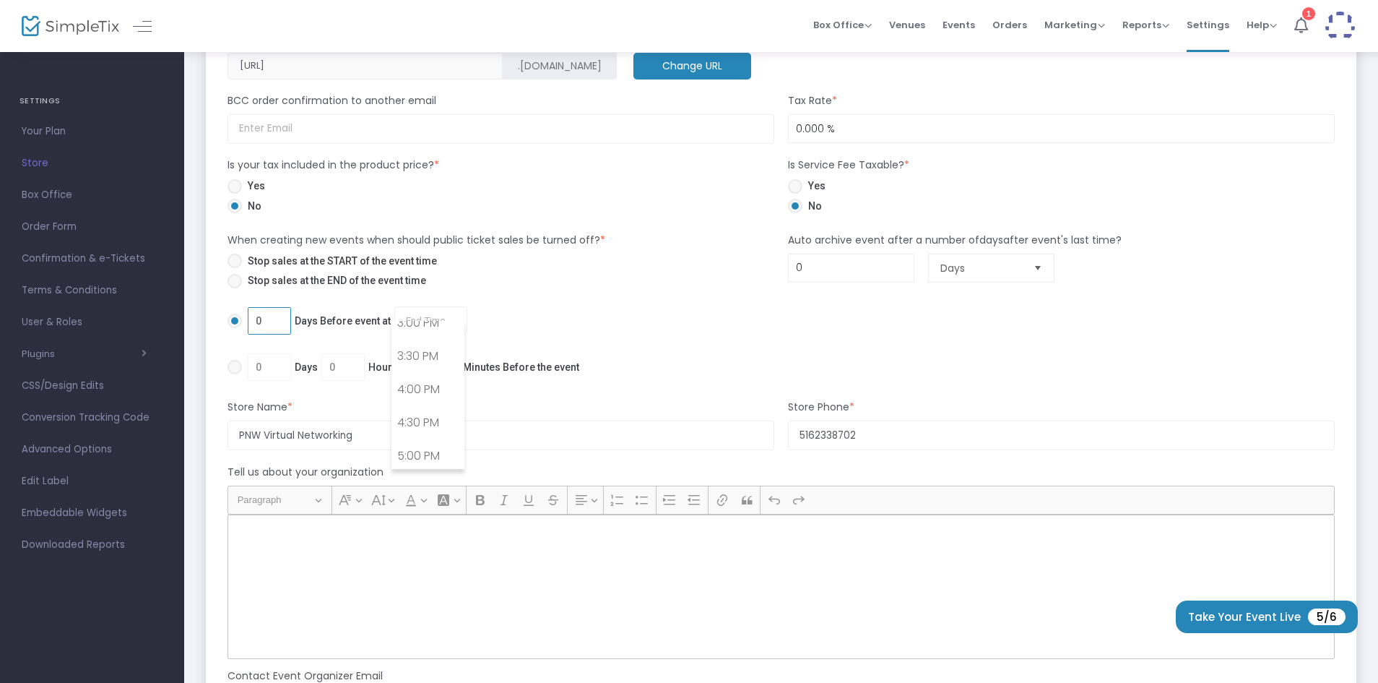
drag, startPoint x: 281, startPoint y: 306, endPoint x: 214, endPoint y: 288, distance: 69.6
click at [213, 288] on m-panel-content "How To Get Paid - Recommended Payment Providers Online Orders Transaction cost …" at bounding box center [781, 233] width 1151 height 1531
click at [256, 317] on input "0" at bounding box center [270, 320] width 42 height 27
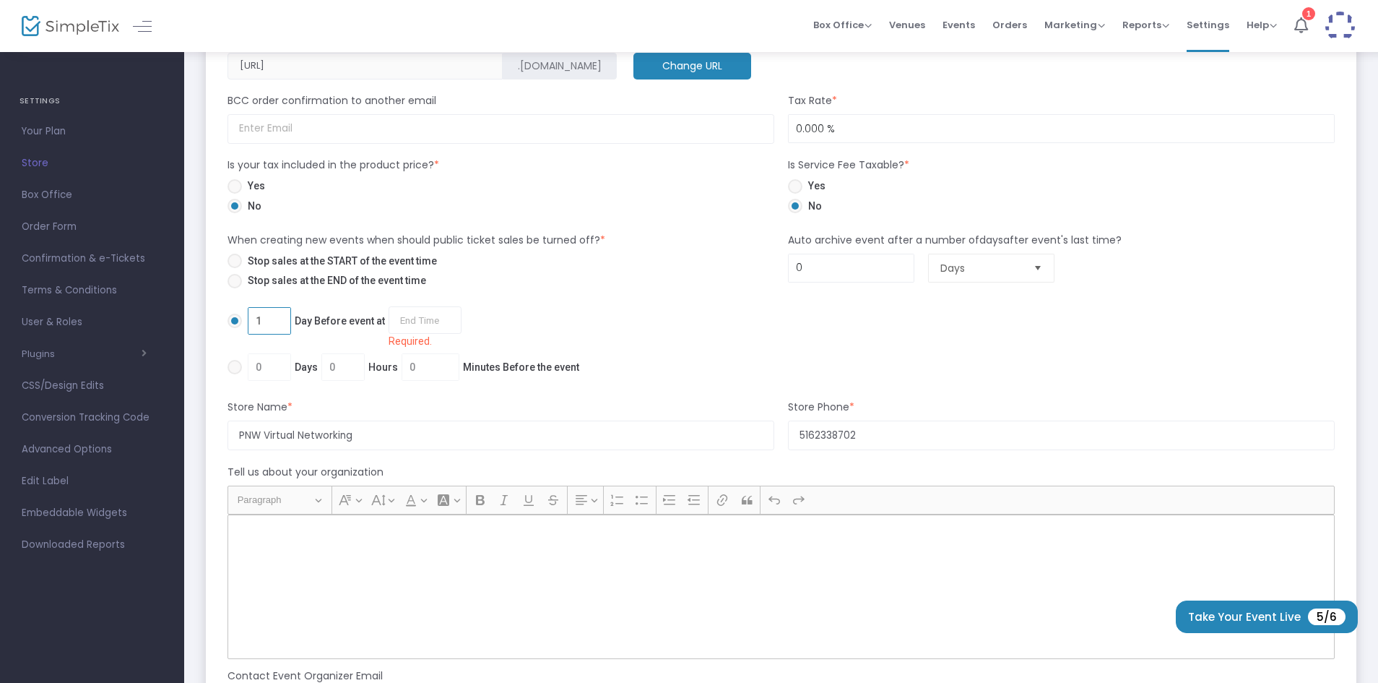
type input "1"
click at [435, 319] on input "1 Day Before event at Required." at bounding box center [425, 319] width 73 height 27
click at [421, 459] on link "5:00 PM" at bounding box center [423, 468] width 72 height 33
type input "5:00 PM"
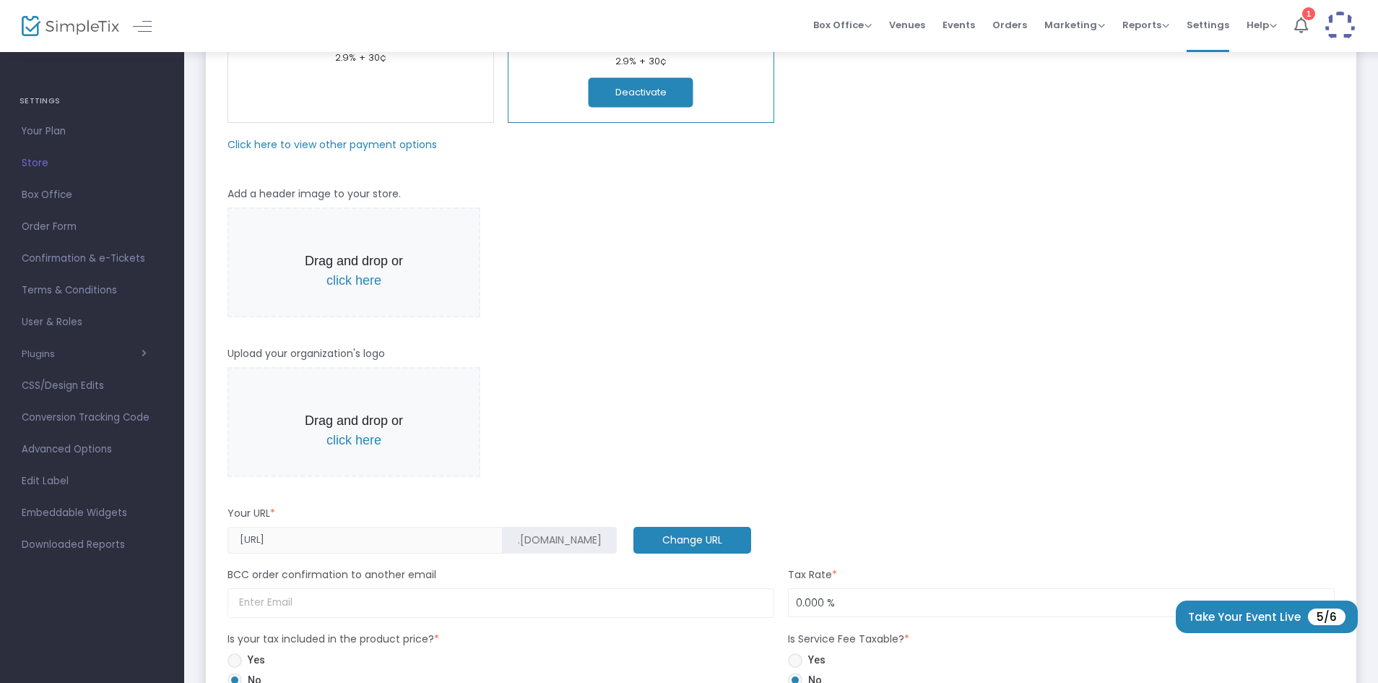
scroll to position [0, 0]
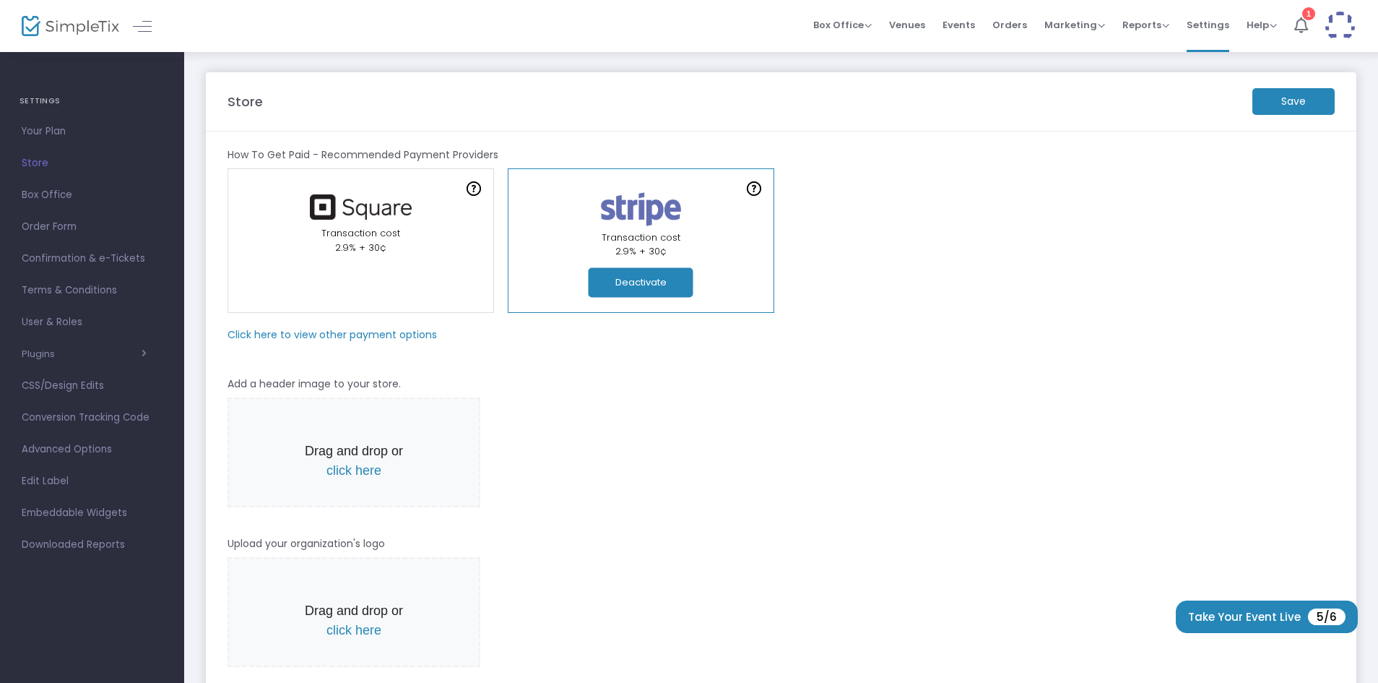
click at [1281, 101] on m-button "Save" at bounding box center [1294, 101] width 82 height 27
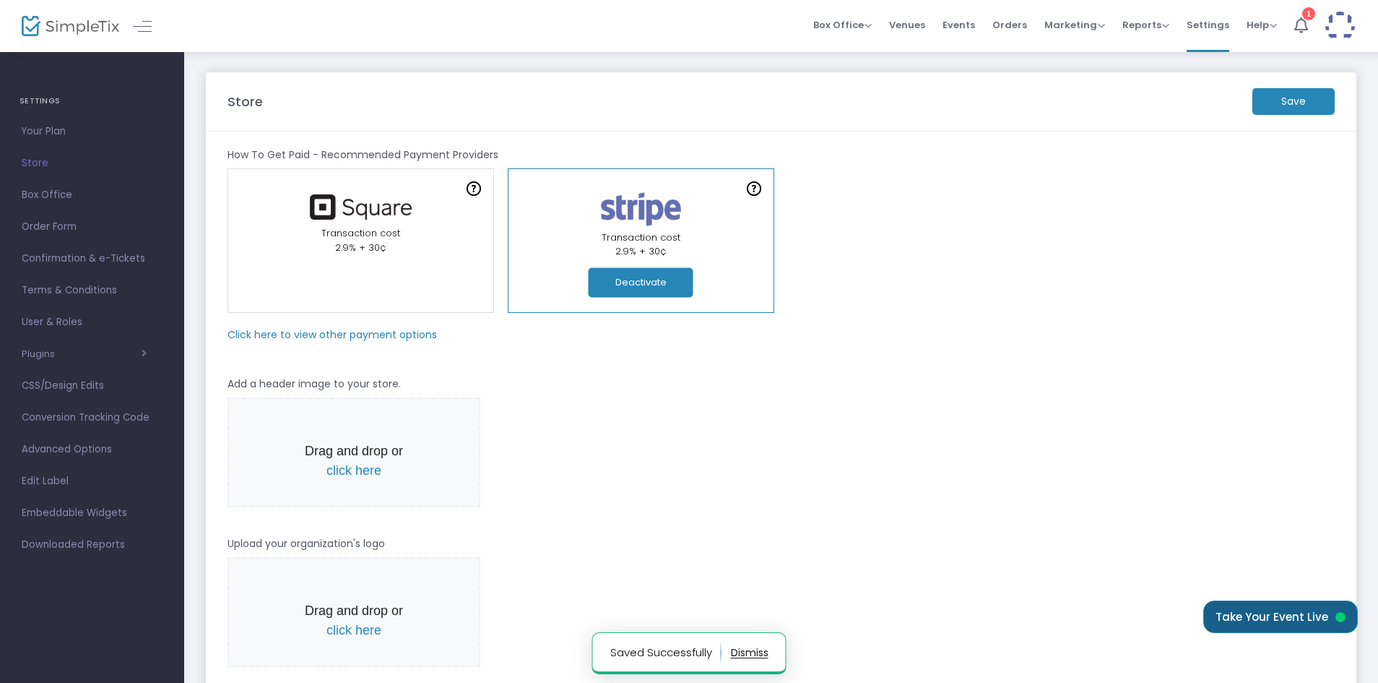
click at [1241, 618] on button "Take Your Event Live" at bounding box center [1281, 616] width 155 height 33
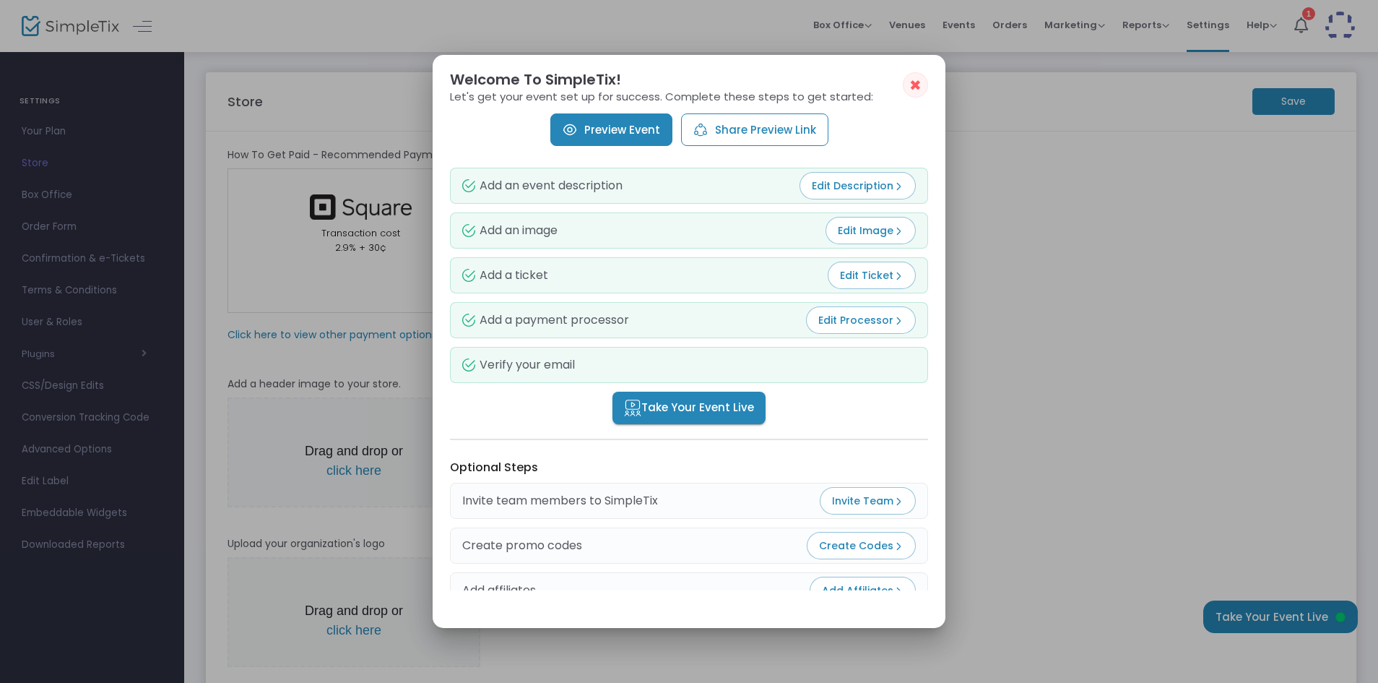
click at [695, 407] on span "Take Your Event Live" at bounding box center [689, 408] width 130 height 17
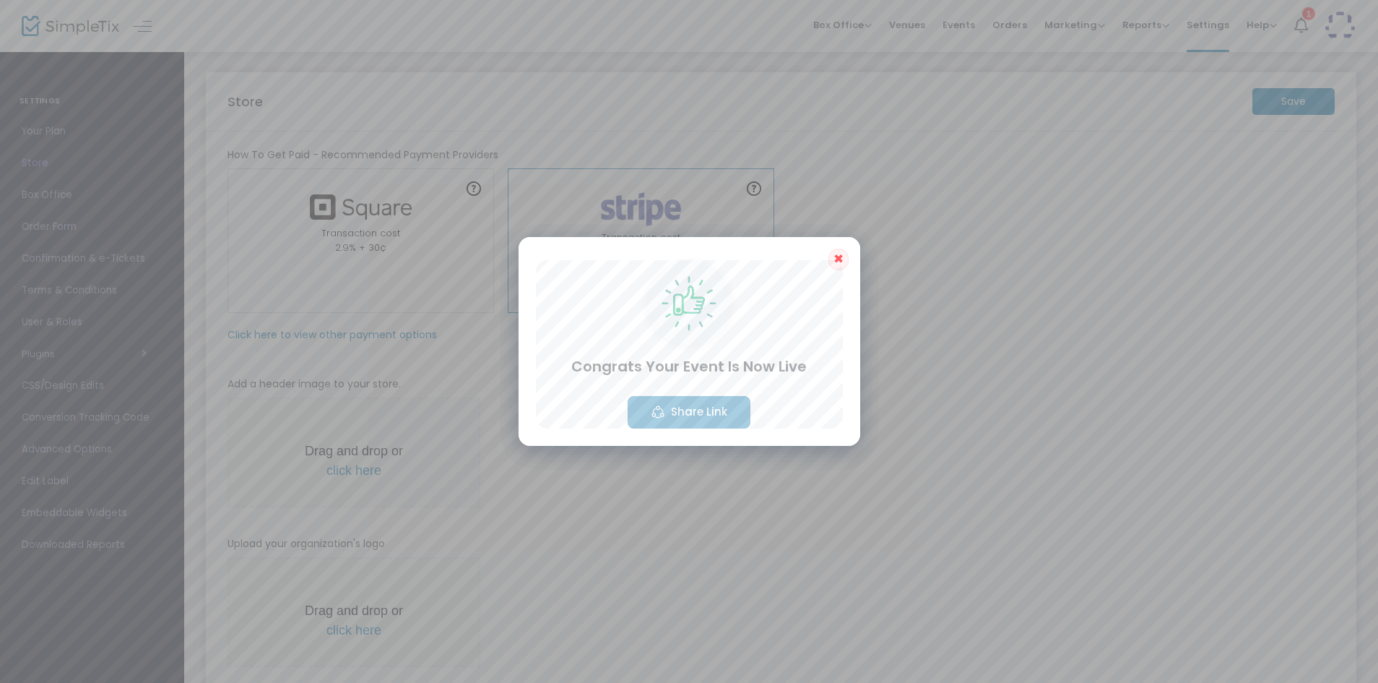
click at [837, 262] on span "✖" at bounding box center [839, 258] width 10 height 17
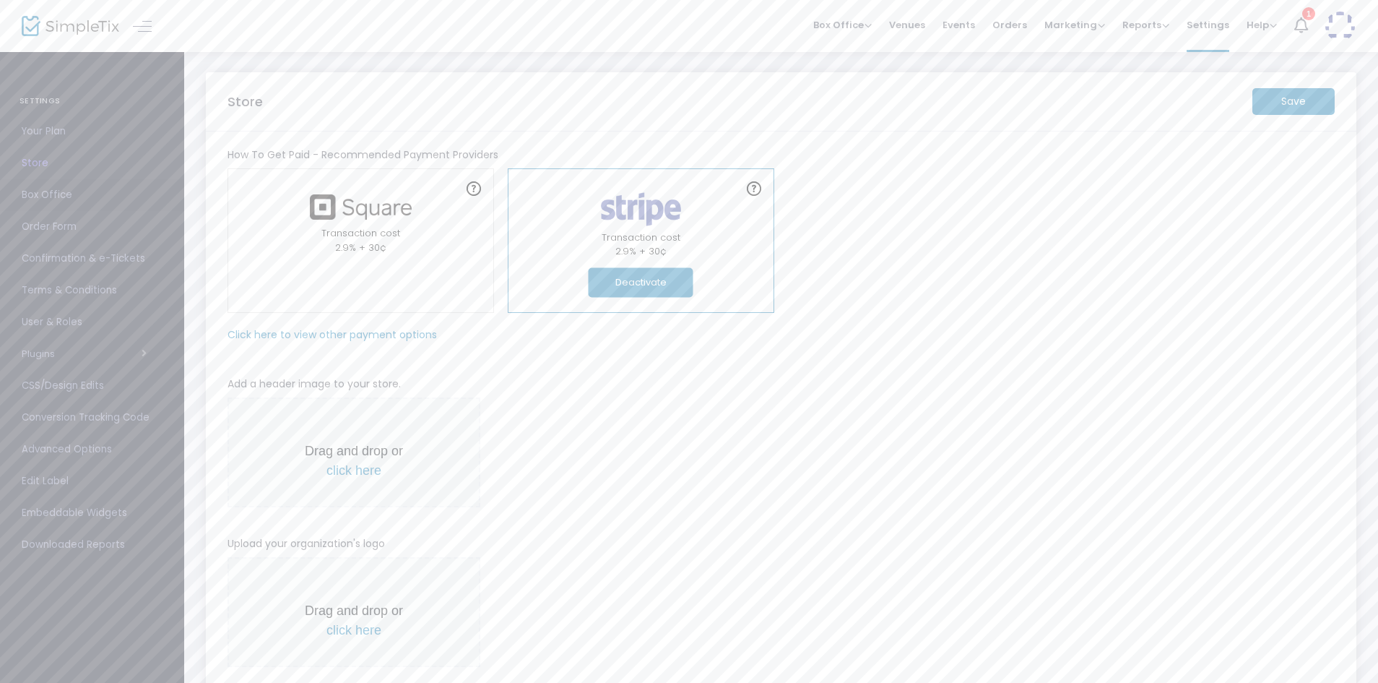
click at [50, 191] on span "Box Office" at bounding box center [92, 195] width 141 height 19
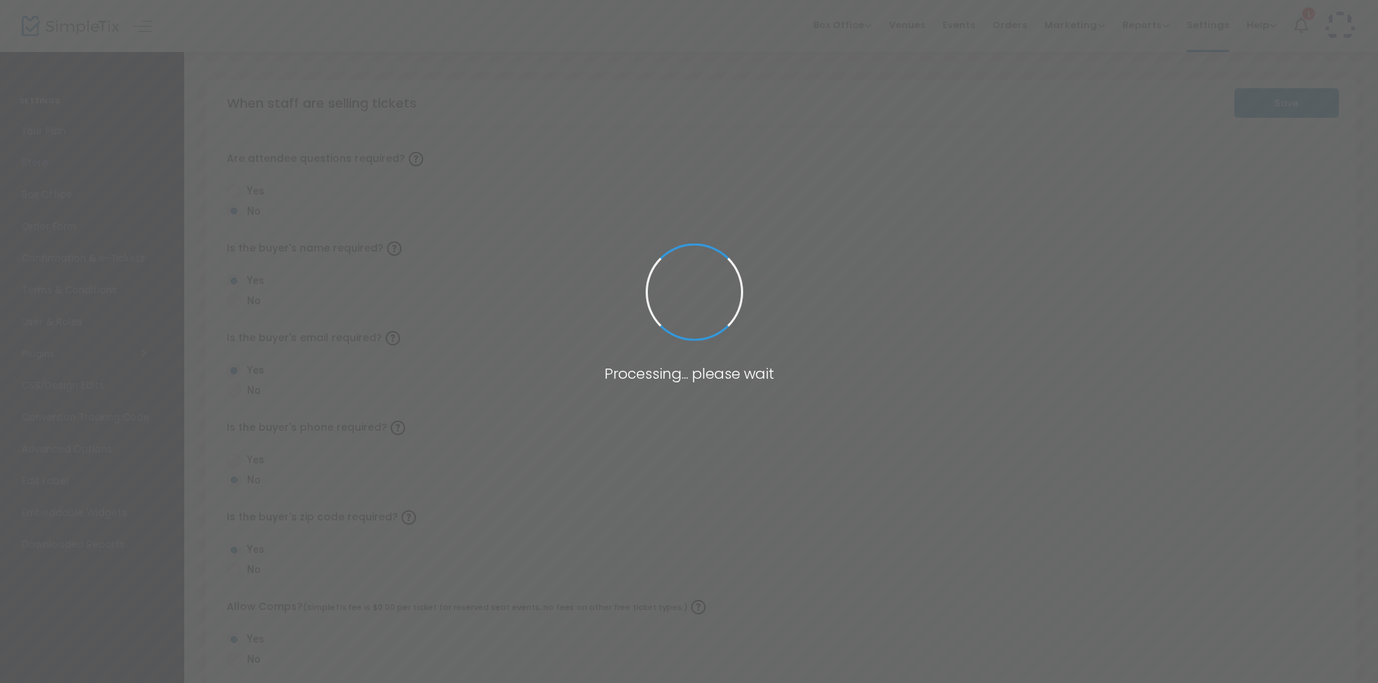
radio input "false"
radio input "true"
radio input "false"
radio input "true"
radio input "false"
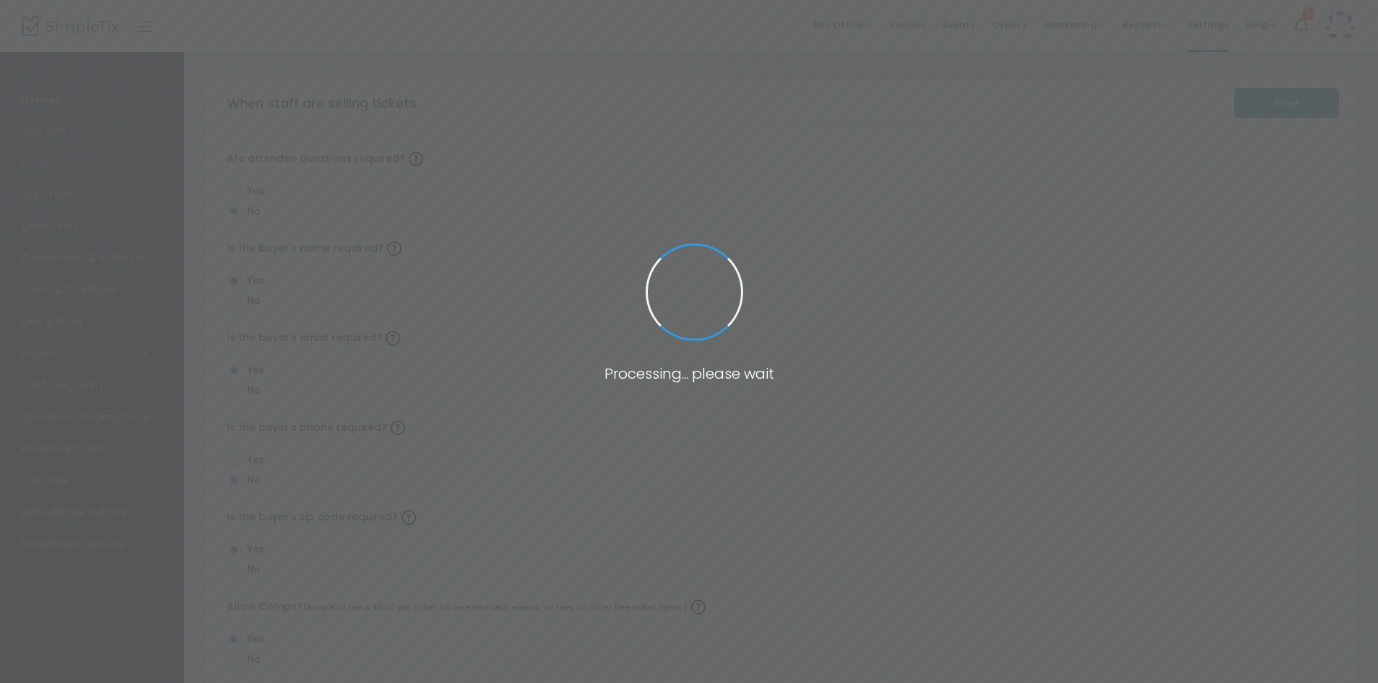
radio input "true"
radio input "false"
radio input "true"
radio input "false"
radio input "true"
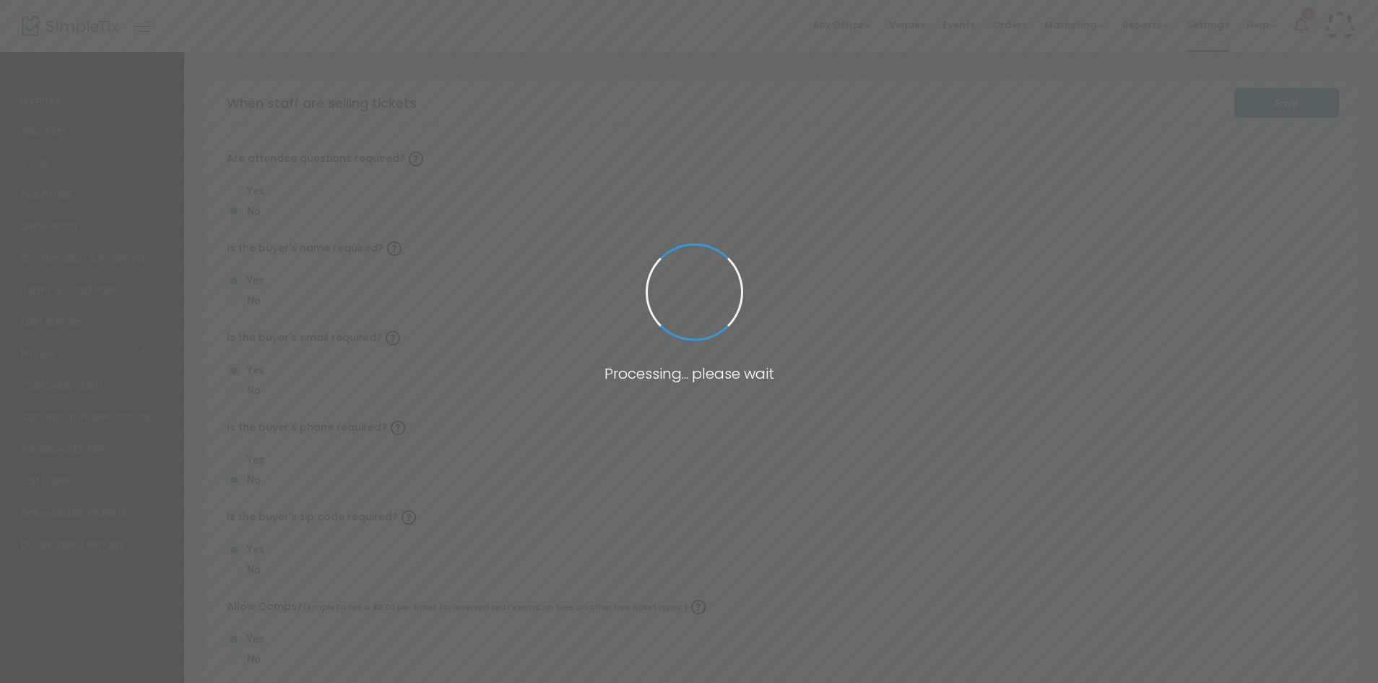
radio input "true"
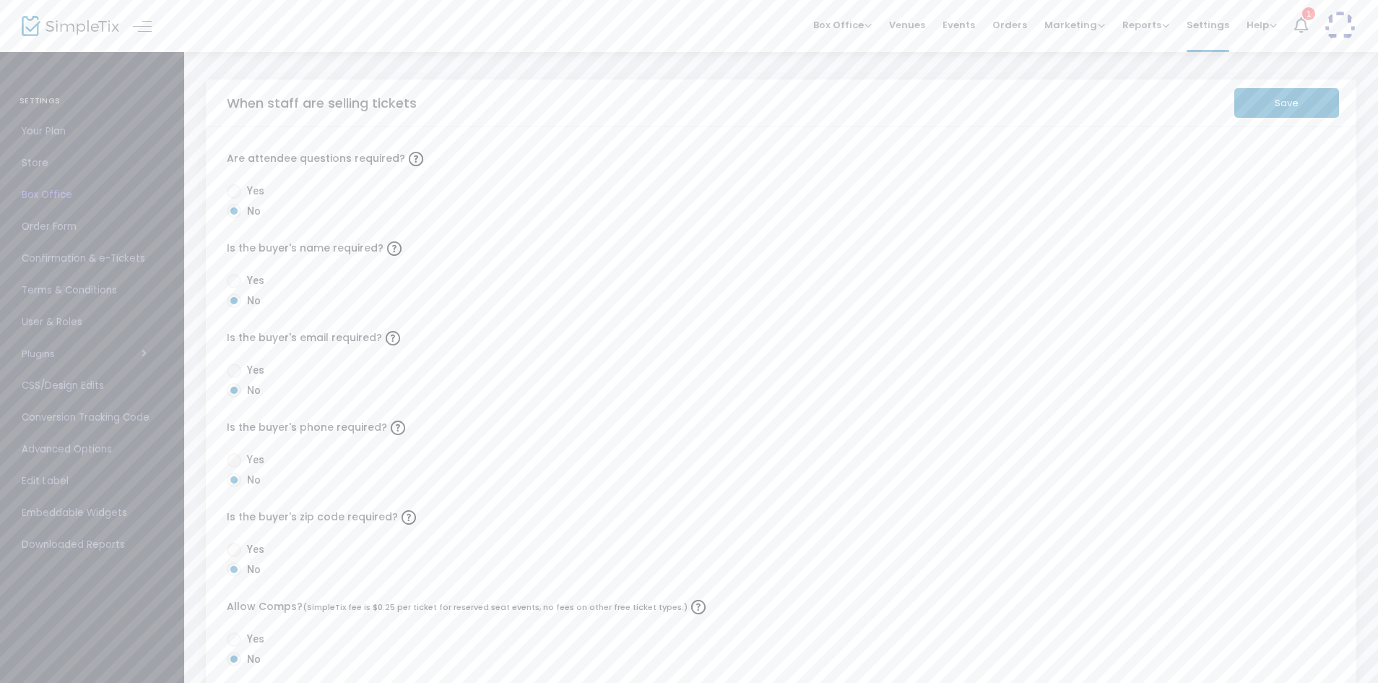
click at [234, 194] on span at bounding box center [234, 191] width 14 height 14
click at [234, 199] on input "Yes" at bounding box center [233, 199] width 1 height 1
radio input "true"
click at [233, 277] on span at bounding box center [234, 281] width 14 height 14
click at [233, 288] on input "Yes" at bounding box center [233, 288] width 1 height 1
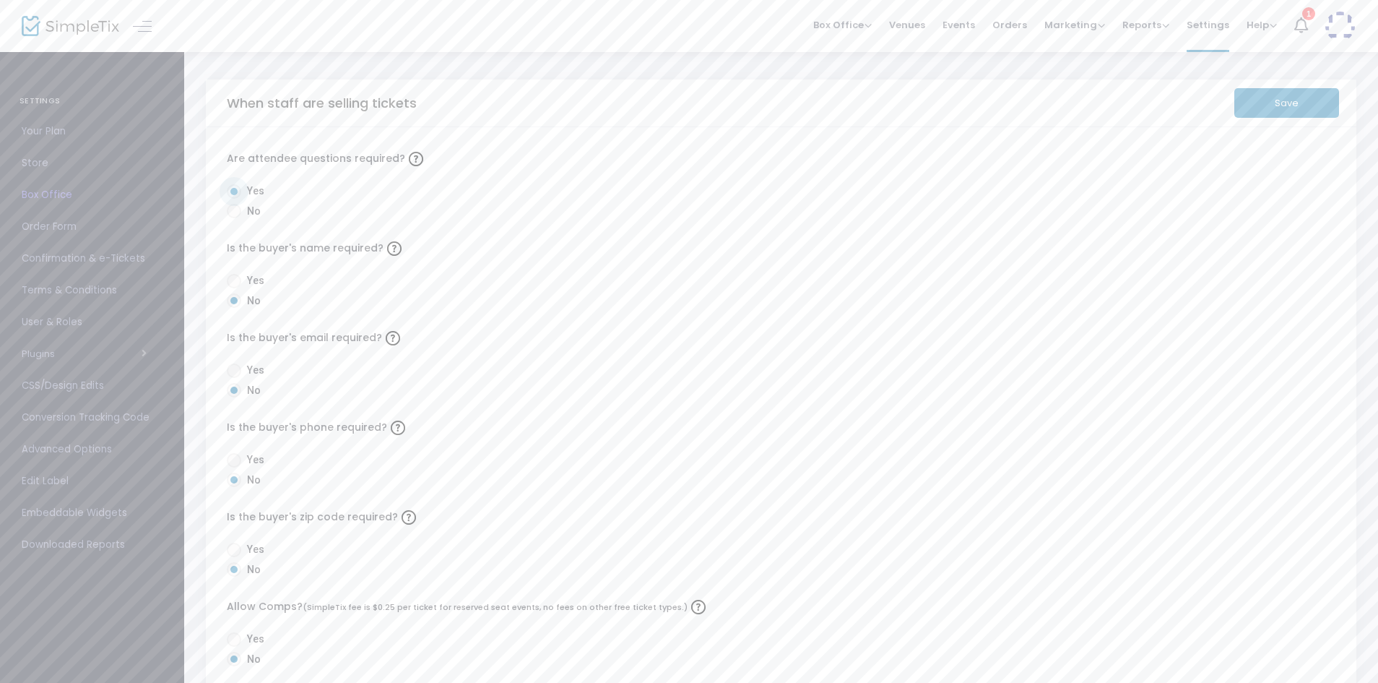
radio input "true"
click at [239, 372] on span at bounding box center [234, 370] width 14 height 14
click at [234, 378] on input "Yes" at bounding box center [233, 378] width 1 height 1
radio input "true"
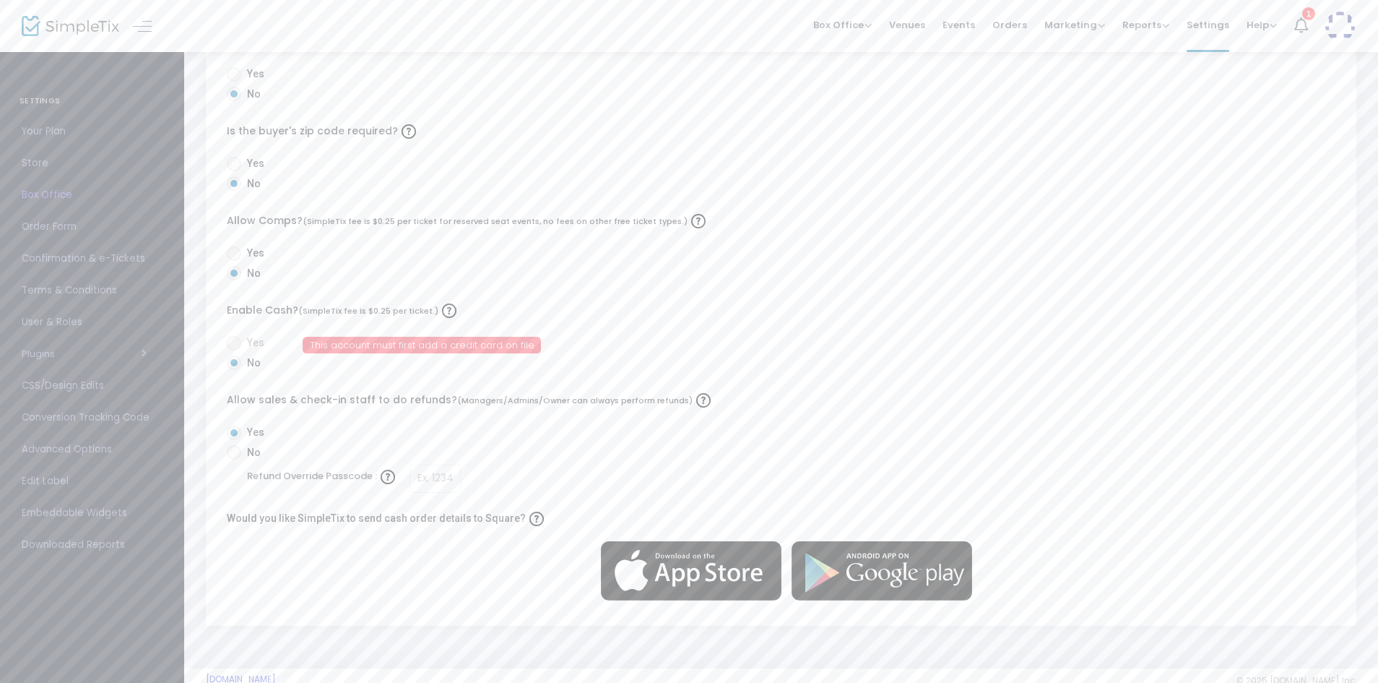
scroll to position [387, 0]
click at [240, 160] on span at bounding box center [234, 162] width 14 height 14
click at [234, 170] on input "Yes" at bounding box center [233, 170] width 1 height 1
radio input "true"
click at [241, 446] on span "No" at bounding box center [251, 451] width 20 height 15
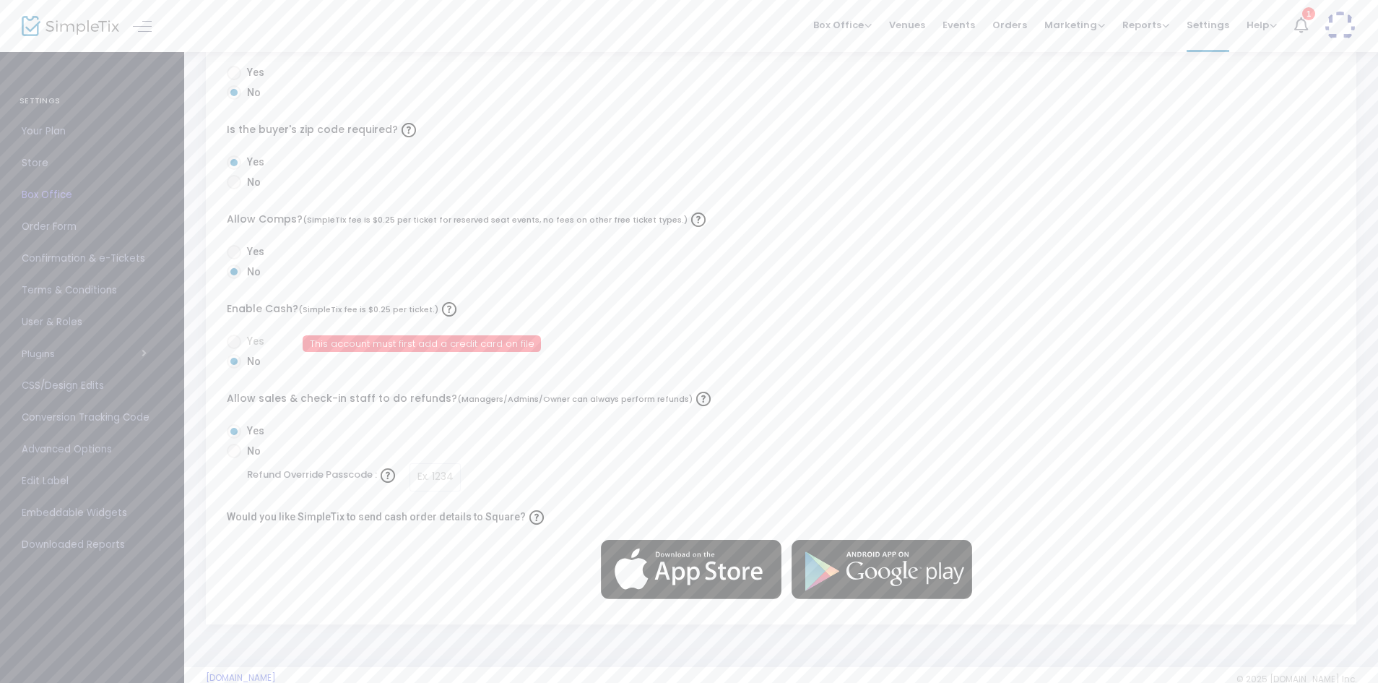
click at [234, 458] on input "No" at bounding box center [233, 458] width 1 height 1
radio input "true"
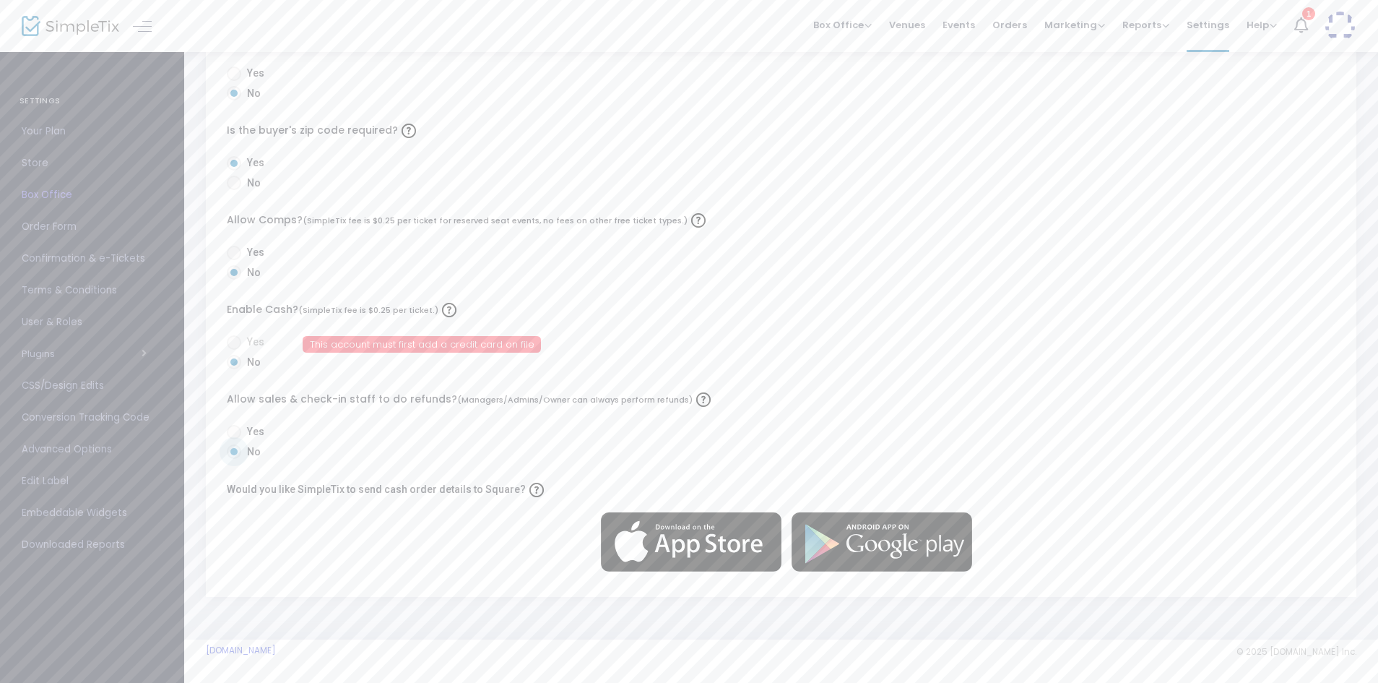
scroll to position [0, 0]
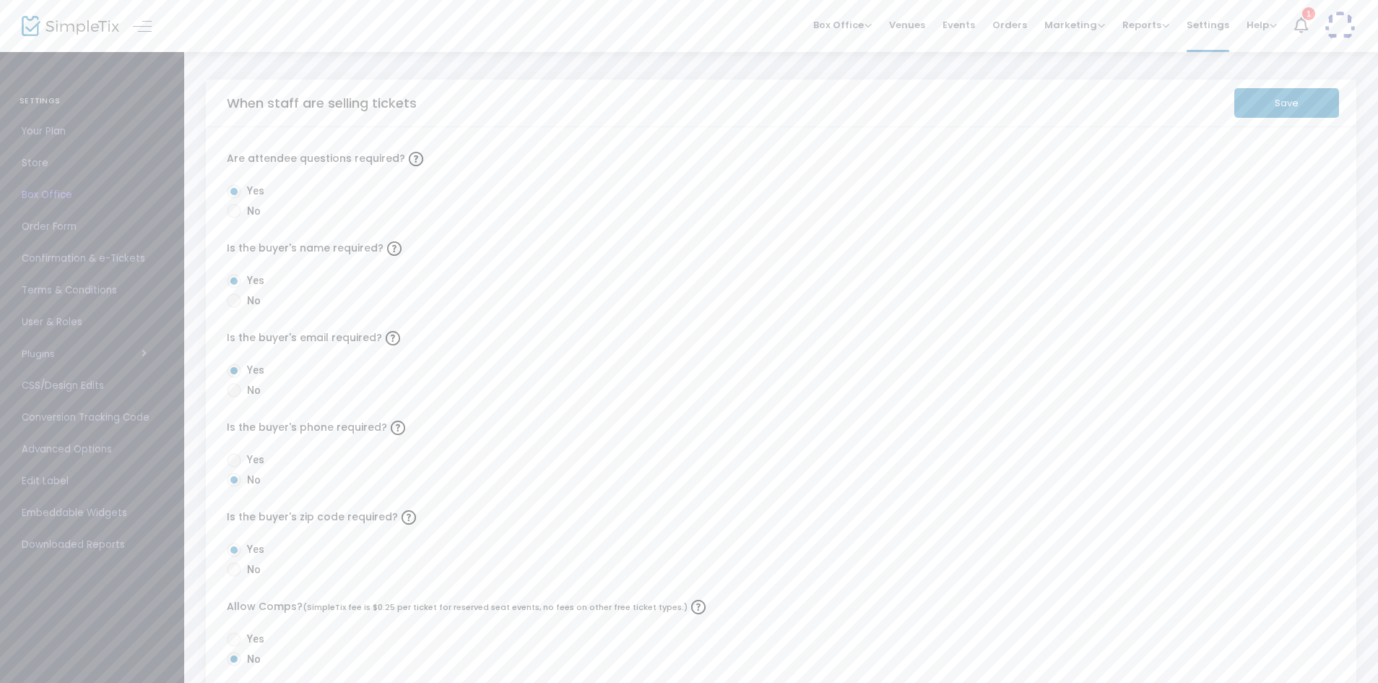
click at [1288, 106] on button "Save" at bounding box center [1287, 103] width 105 height 30
click at [63, 230] on span "Order Form" at bounding box center [92, 226] width 141 height 19
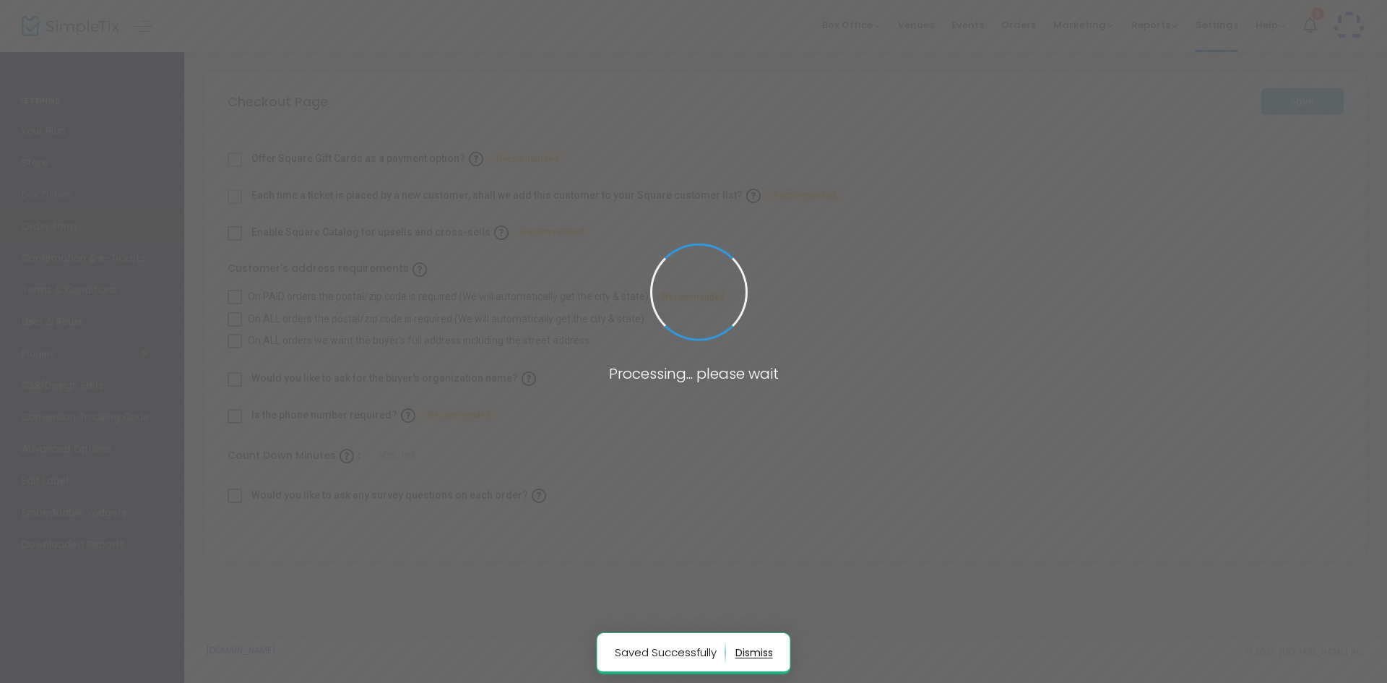
checkbox input "true"
type input "45"
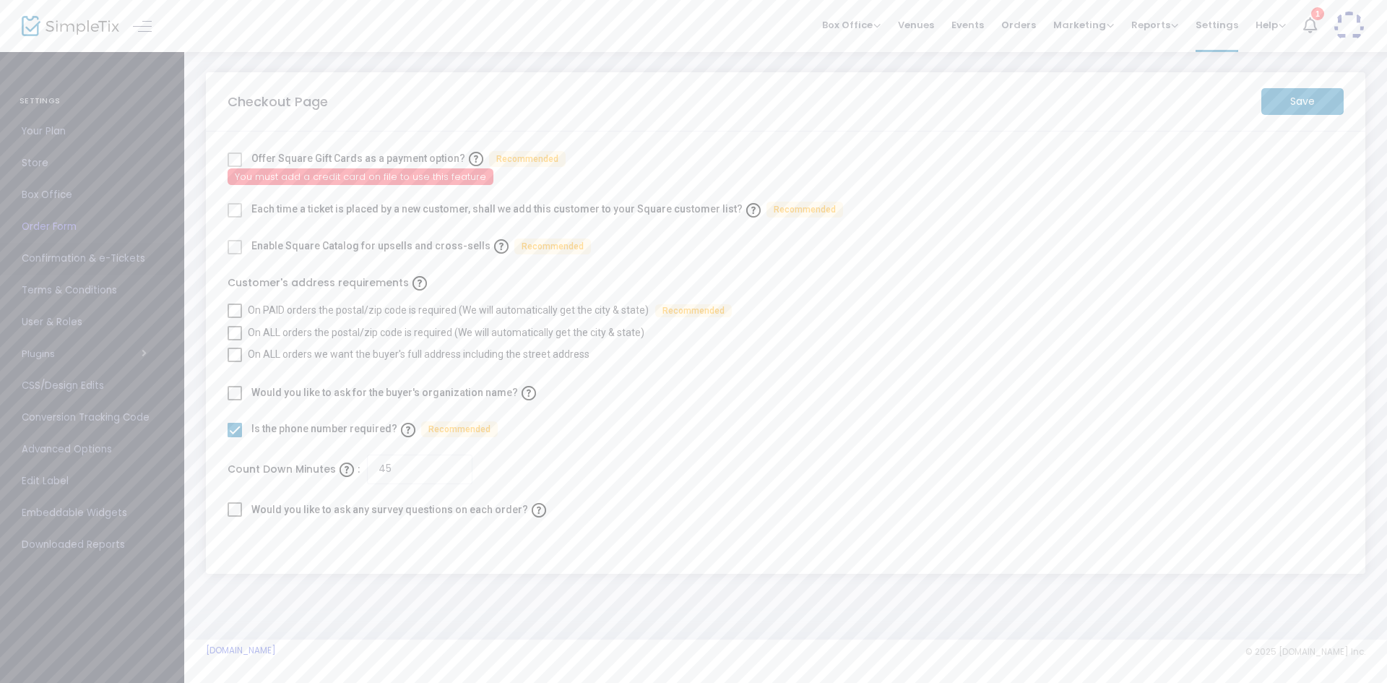
click at [108, 260] on span "Confirmation & e-Tickets" at bounding box center [92, 258] width 141 height 19
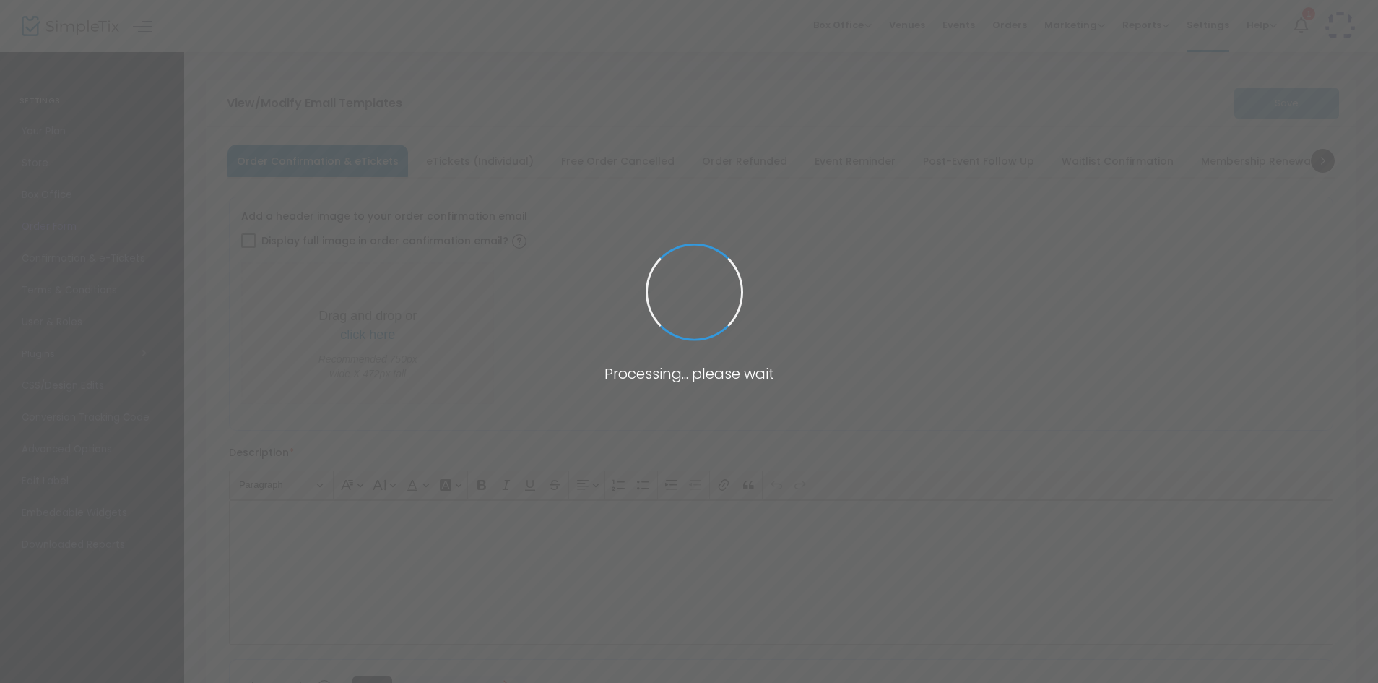
type input "[EMAIL_ADDRESS][DOMAIN_NAME]"
type input "Print and bring this ticket with you"
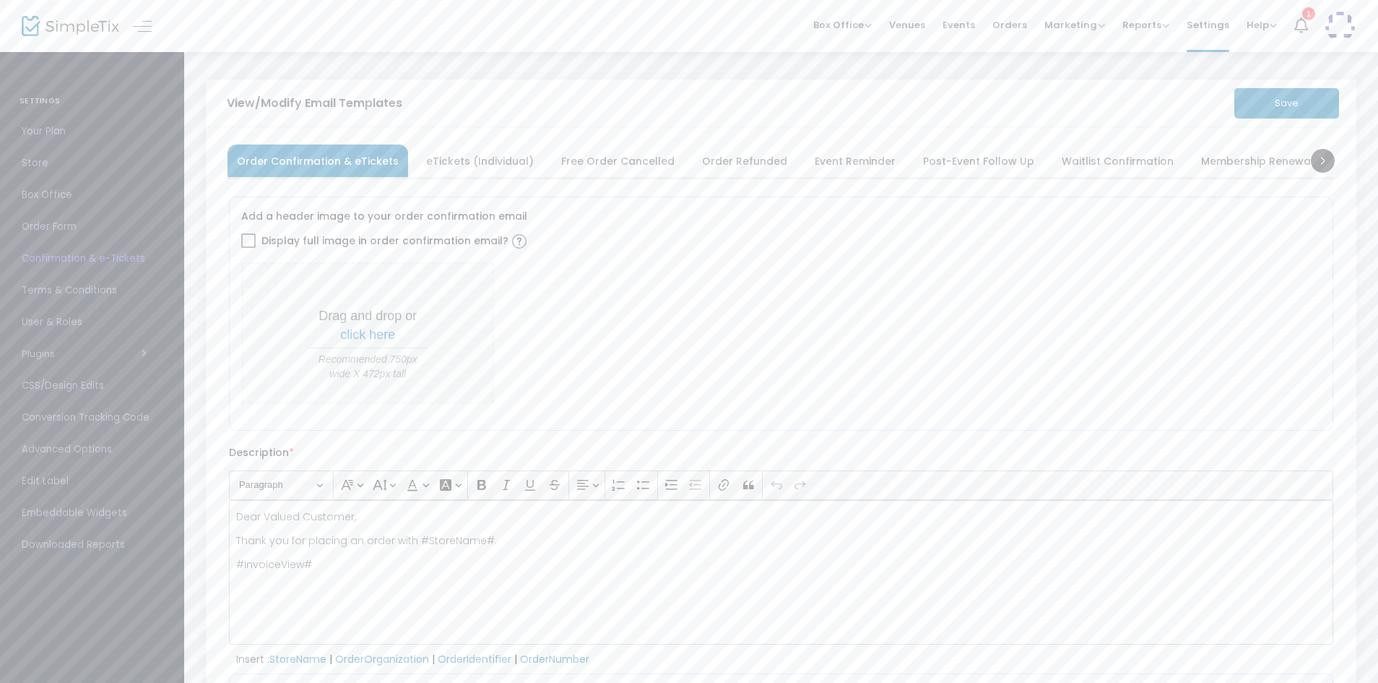
click at [459, 157] on span "eTickets (Individual)" at bounding box center [480, 161] width 108 height 8
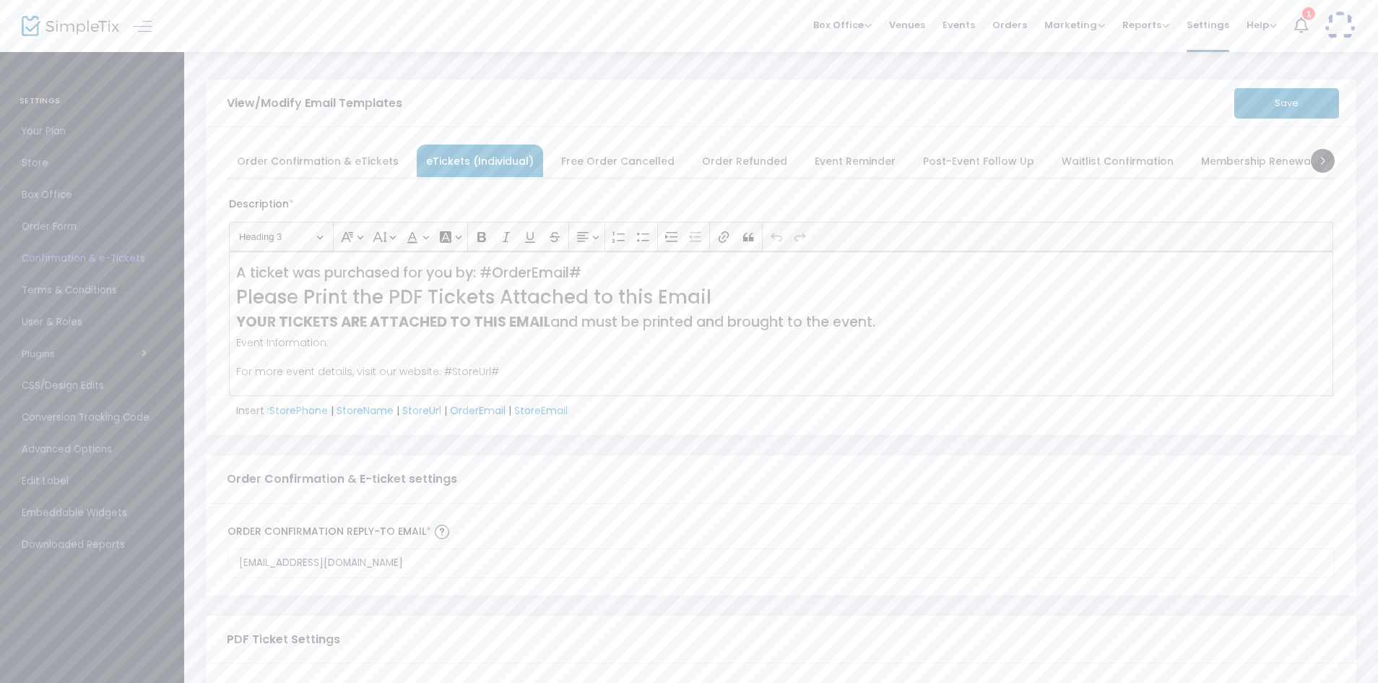
click at [351, 157] on span "Order Confirmation & eTickets" at bounding box center [318, 161] width 162 height 8
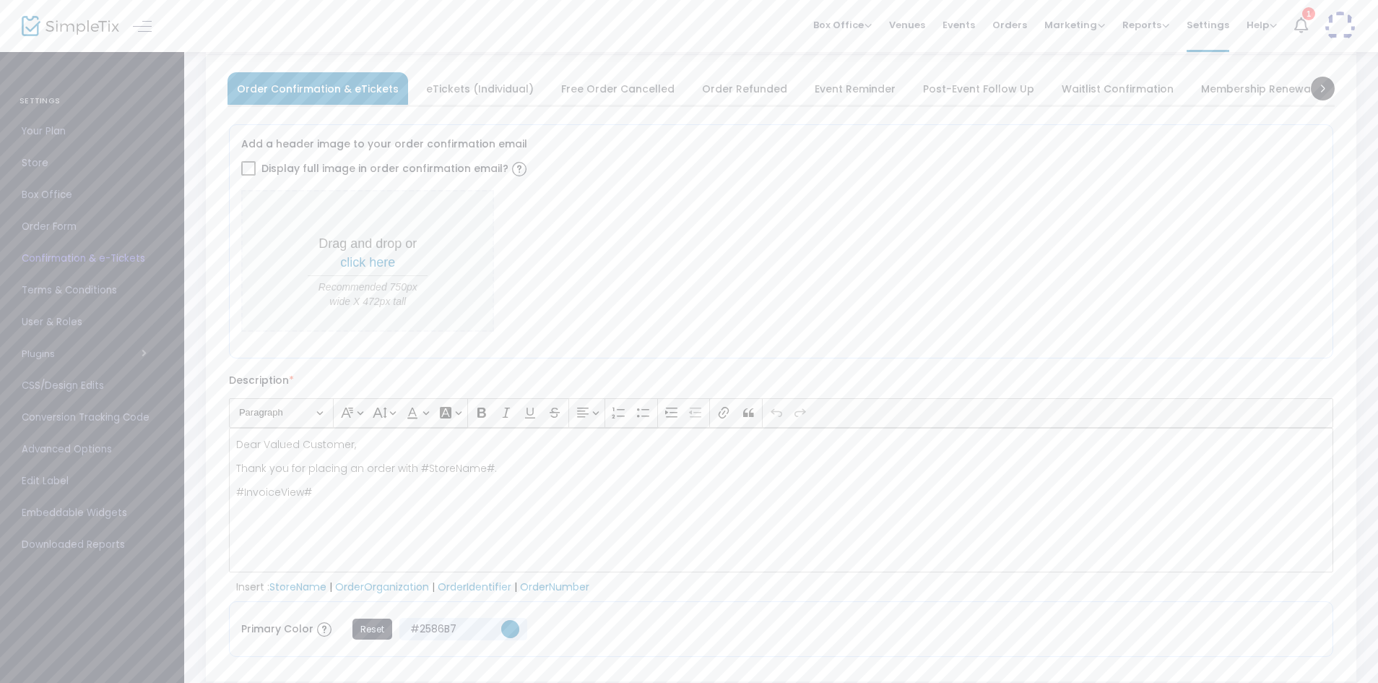
scroll to position [73, 0]
click at [358, 510] on div "Dear Valued Customer, Thank you for placing an order with #StoreName#. #Invoice…" at bounding box center [781, 499] width 1105 height 144
drag, startPoint x: 504, startPoint y: 466, endPoint x: 178, endPoint y: 408, distance: 331.6
click at [178, 408] on div "SETTINGS Your Plan Store Box Office Order Form Confirmation & e-Tickets Terms &…" at bounding box center [689, 620] width 1378 height 1386
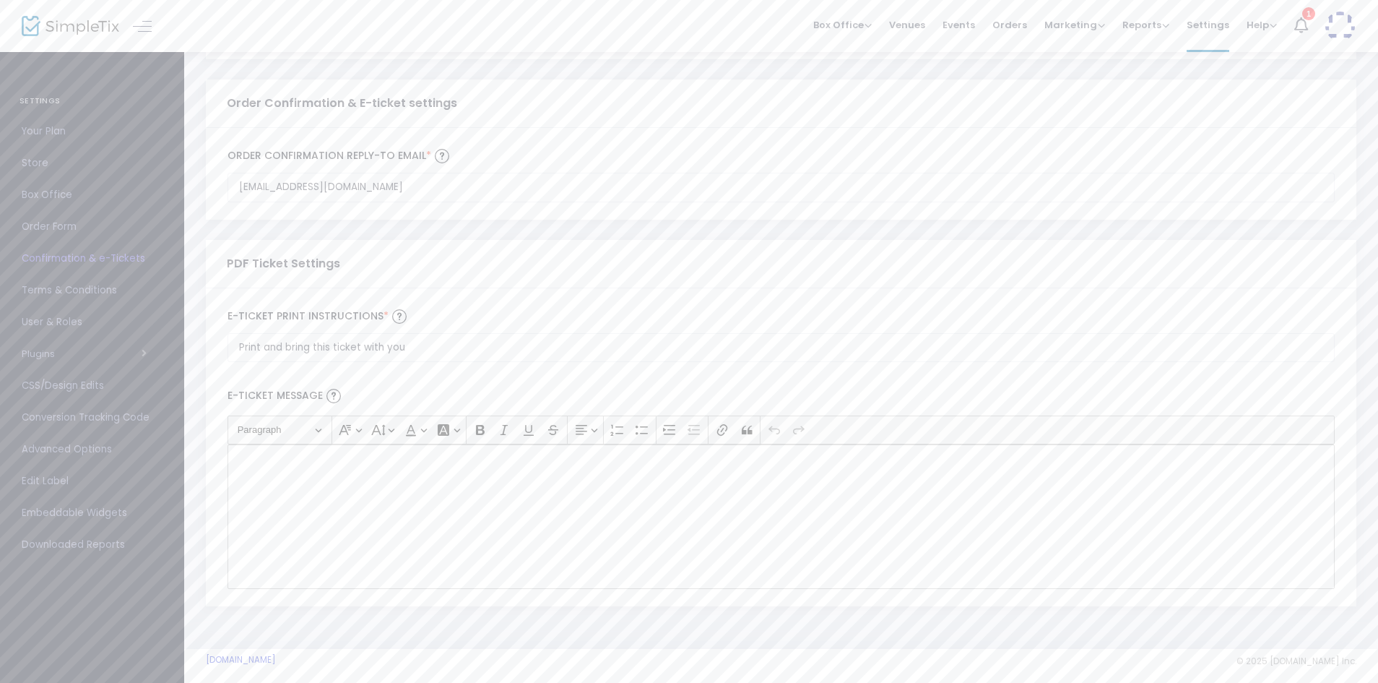
scroll to position [704, 0]
click at [435, 193] on input "Print and bring this ticket with you" at bounding box center [781, 178] width 1107 height 30
type input "Log onto Zoom with the following meeting information:"
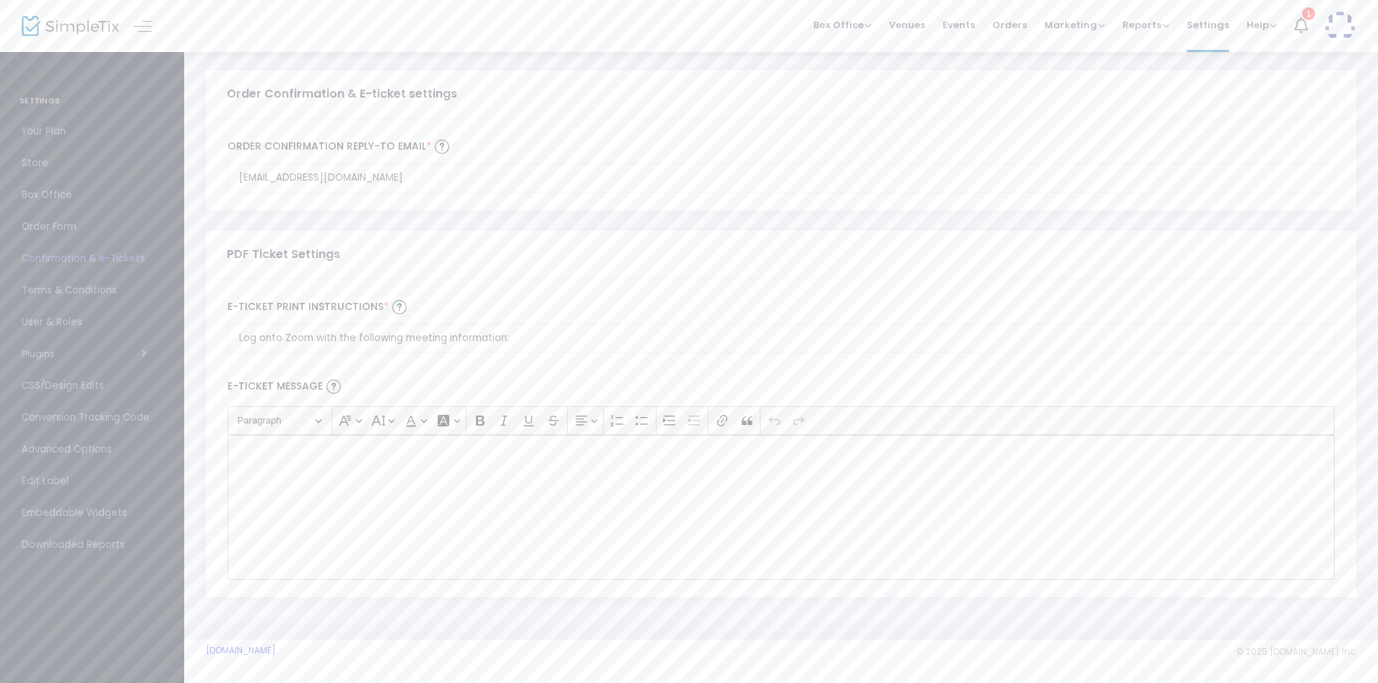
click at [410, 496] on div "Rich Text Editor, main" at bounding box center [781, 507] width 1107 height 144
drag, startPoint x: 415, startPoint y: 496, endPoint x: 348, endPoint y: 498, distance: 66.5
click at [348, 498] on div "Meeting ID Meeting ID 872 0147 2163" at bounding box center [781, 507] width 1107 height 144
click at [256, 452] on p "Meeeting ID: 872 0147 2163" at bounding box center [781, 451] width 1094 height 14
drag, startPoint x: 358, startPoint y: 452, endPoint x: 288, endPoint y: 444, distance: 69.9
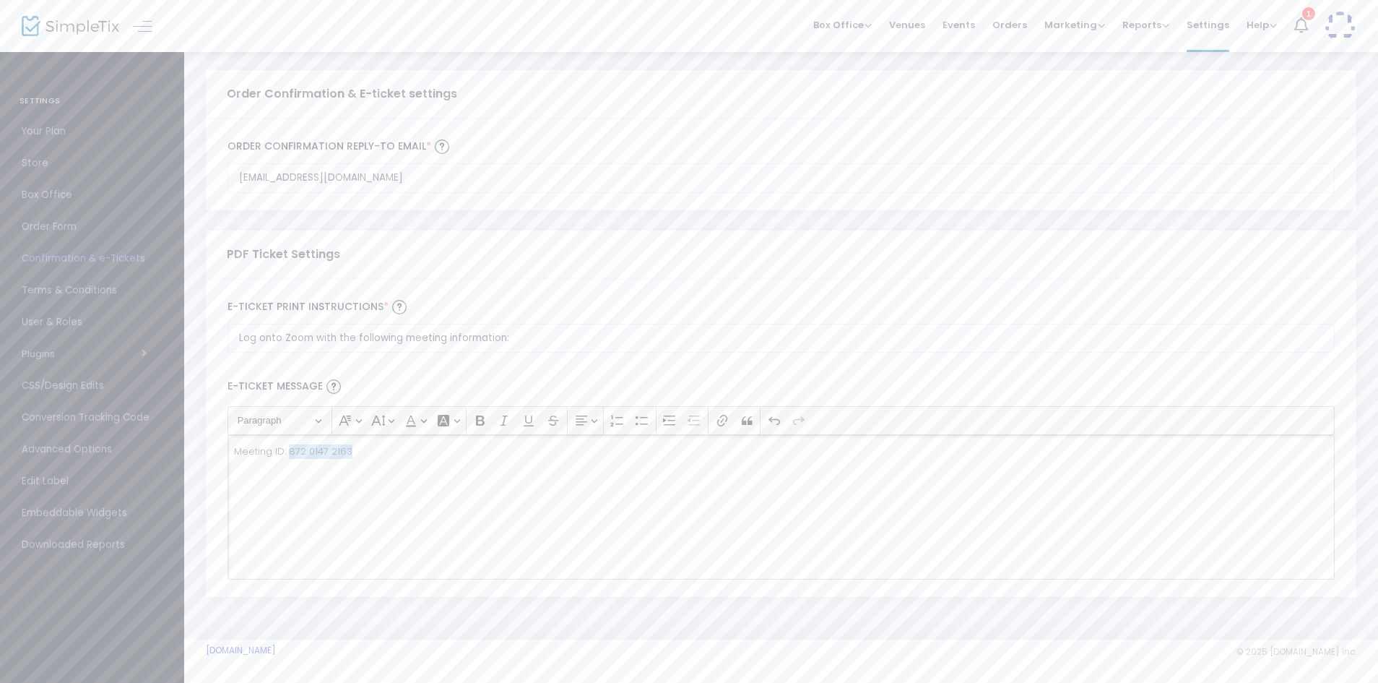
click at [288, 444] on p "Meeting ID: 872 0147 2163" at bounding box center [781, 451] width 1094 height 14
click at [479, 418] on icon "Editor toolbar" at bounding box center [480, 420] width 14 height 14
click at [417, 461] on div "Meeting ID: 872 0147 2163" at bounding box center [781, 507] width 1107 height 144
drag, startPoint x: 327, startPoint y: 475, endPoint x: 285, endPoint y: 469, distance: 43.0
click at [285, 469] on p "Passcode: hRk193" at bounding box center [781, 474] width 1094 height 14
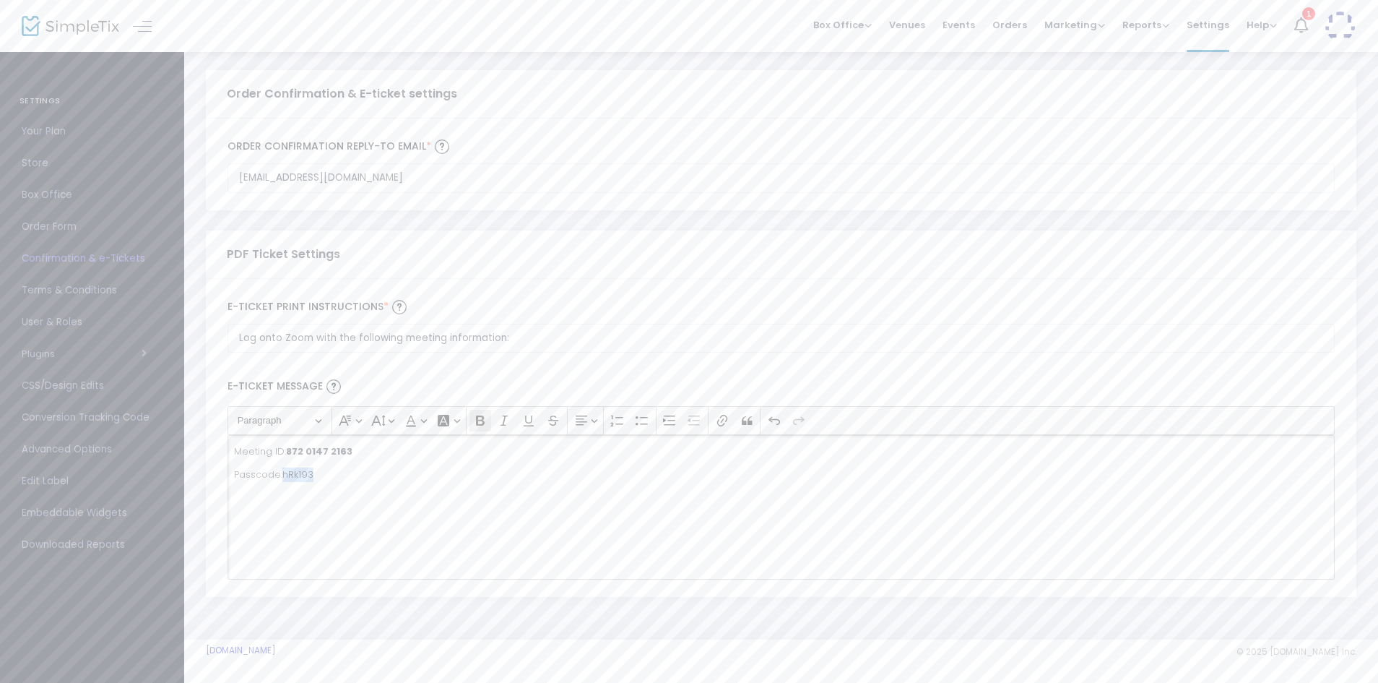
click at [478, 418] on icon "Editor toolbar" at bounding box center [480, 420] width 9 height 10
click at [474, 532] on div "Meeting ID: 872 0147 2163 Passcode: hRk193" at bounding box center [781, 507] width 1107 height 144
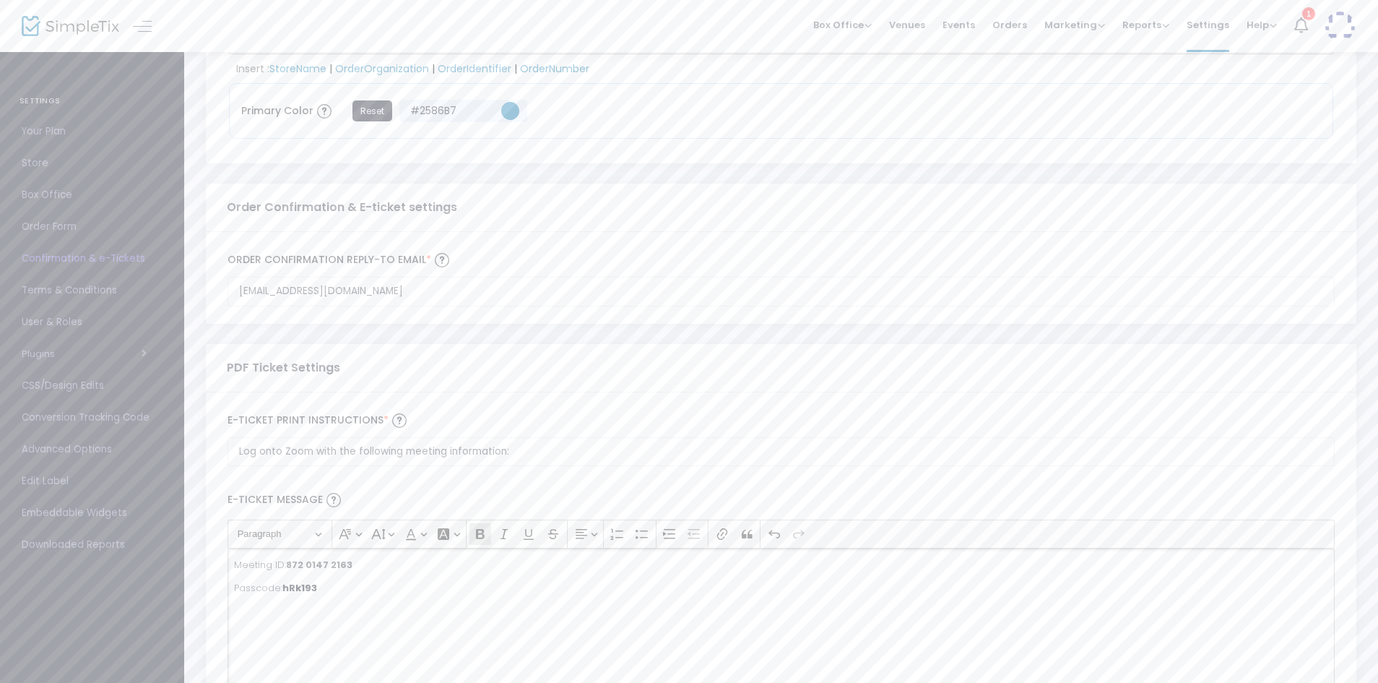
scroll to position [587, 0]
drag, startPoint x: 377, startPoint y: 605, endPoint x: 207, endPoint y: 533, distance: 185.2
click at [207, 533] on div "Log onto Zoom with the following meeting information: E-Ticket print Instructio…" at bounding box center [781, 555] width 1151 height 318
copy div "Meeting ID: 872 0147 2163 Passcode: hRk193"
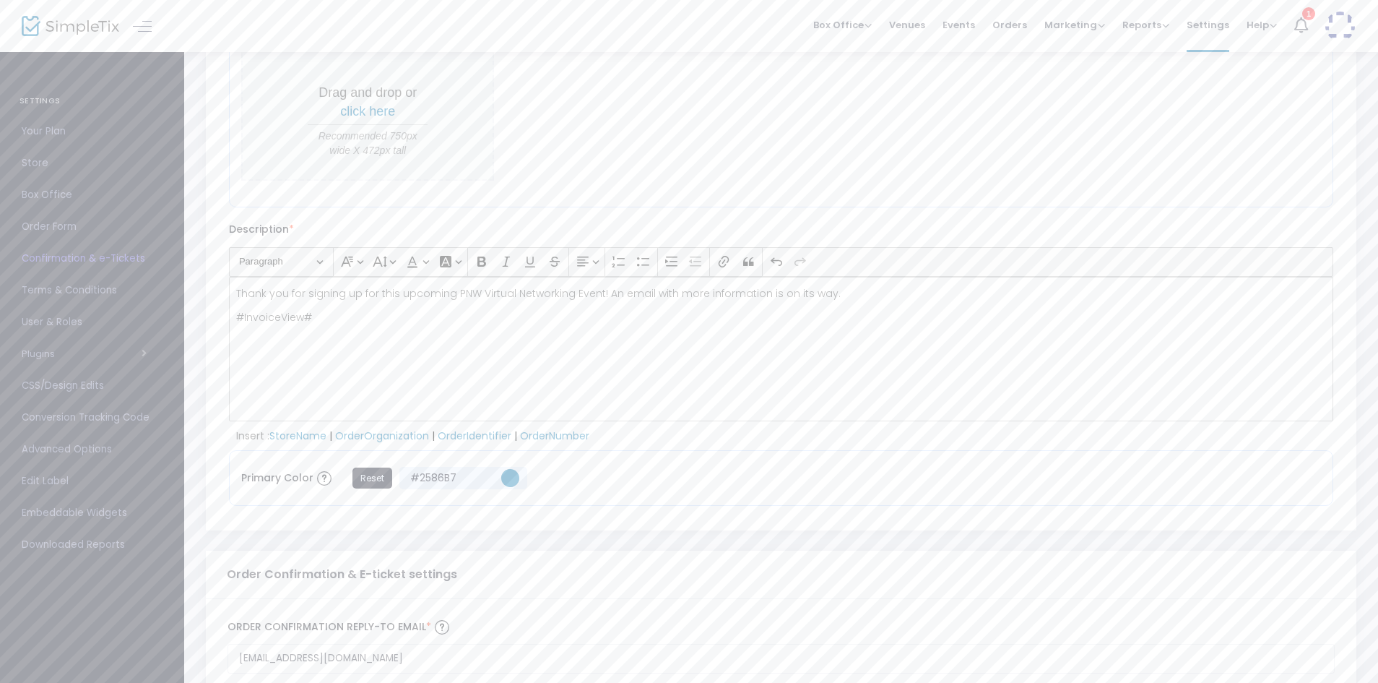
scroll to position [0, 0]
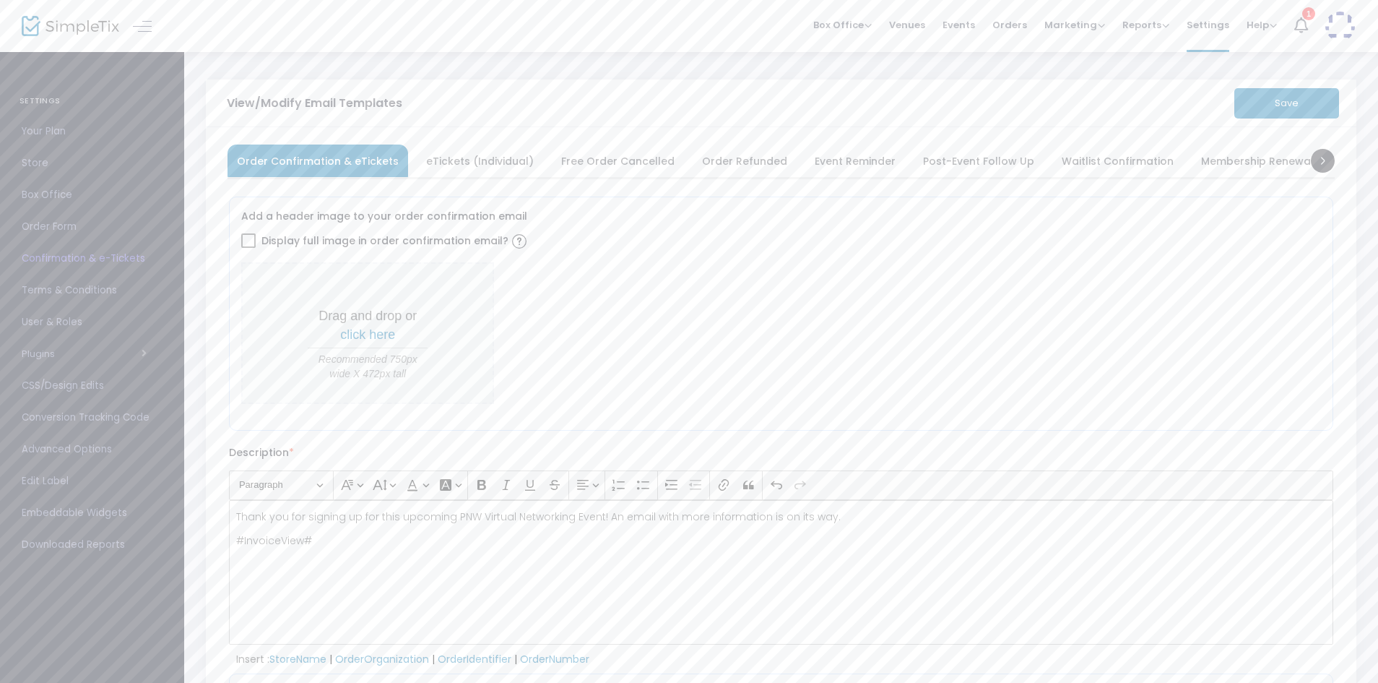
click at [1277, 114] on button "Save" at bounding box center [1287, 103] width 105 height 30
click at [477, 162] on span "eTickets (Individual)" at bounding box center [480, 161] width 108 height 8
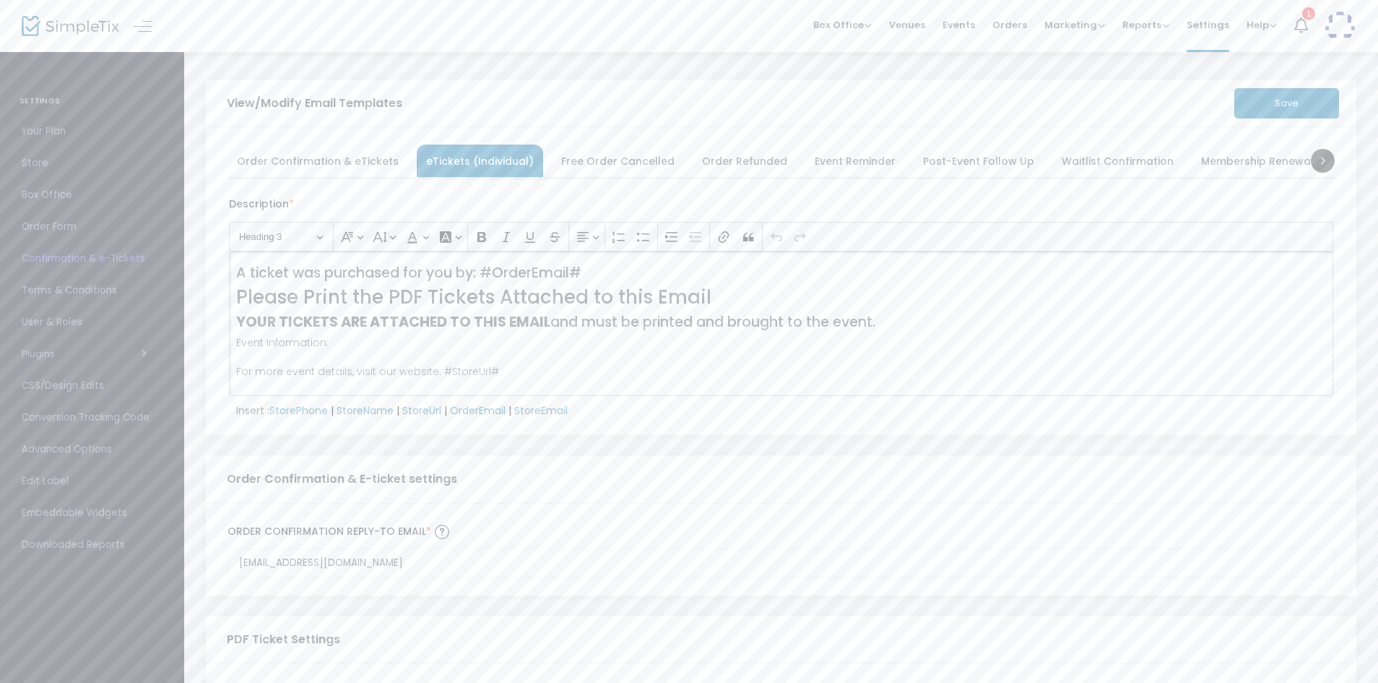
drag, startPoint x: 888, startPoint y: 321, endPoint x: 204, endPoint y: 246, distance: 688.3
click at [204, 246] on div "View/Modify Email Templates Save Order Confirmation & eTickets eTickets (Indivi…" at bounding box center [781, 538] width 1194 height 974
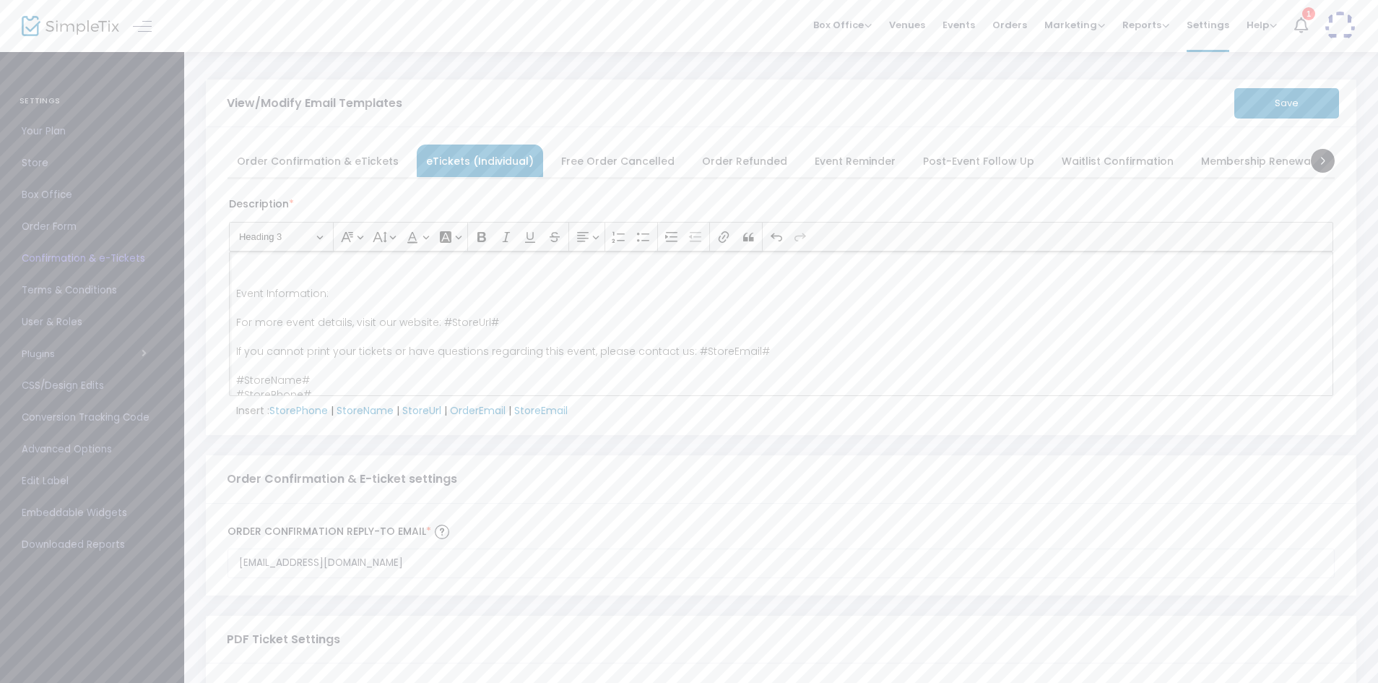
click at [235, 292] on div "Event Information: For more event details, visit our website: #StoreUrl# If you…" at bounding box center [781, 323] width 1105 height 144
click at [270, 269] on h4 "Rich Text Editor, main" at bounding box center [781, 272] width 1091 height 17
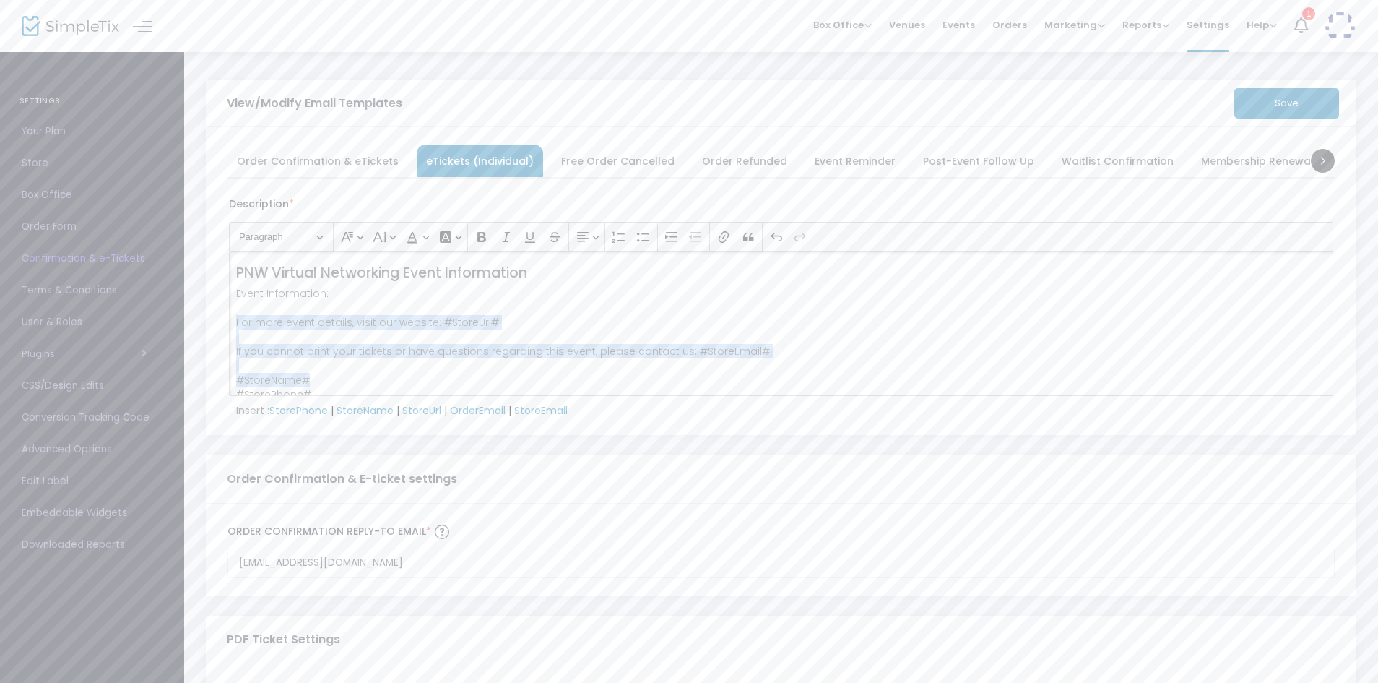
scroll to position [30, 0]
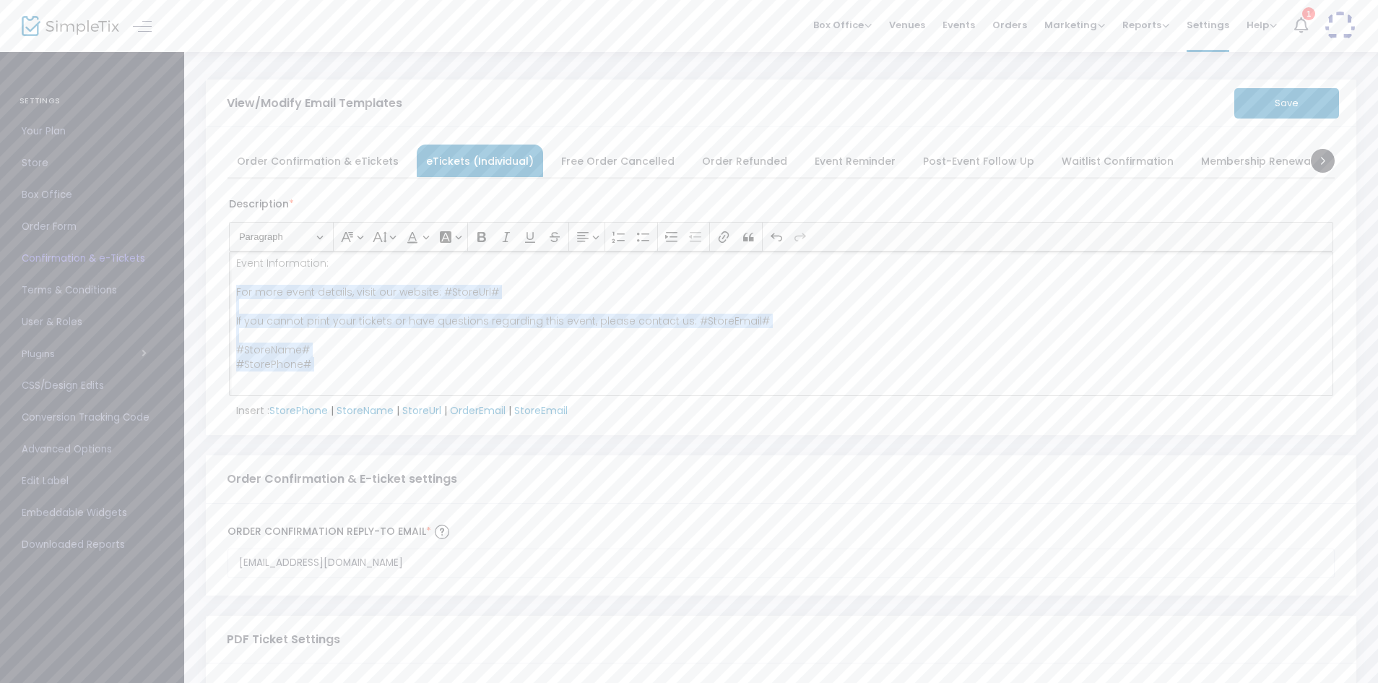
drag, startPoint x: 234, startPoint y: 321, endPoint x: 873, endPoint y: 415, distance: 645.4
click at [873, 415] on form "Description * Heading Paragraph Paragraph Heading 1 Heading 2 Heading 3 Font Fa…" at bounding box center [781, 303] width 1090 height 228
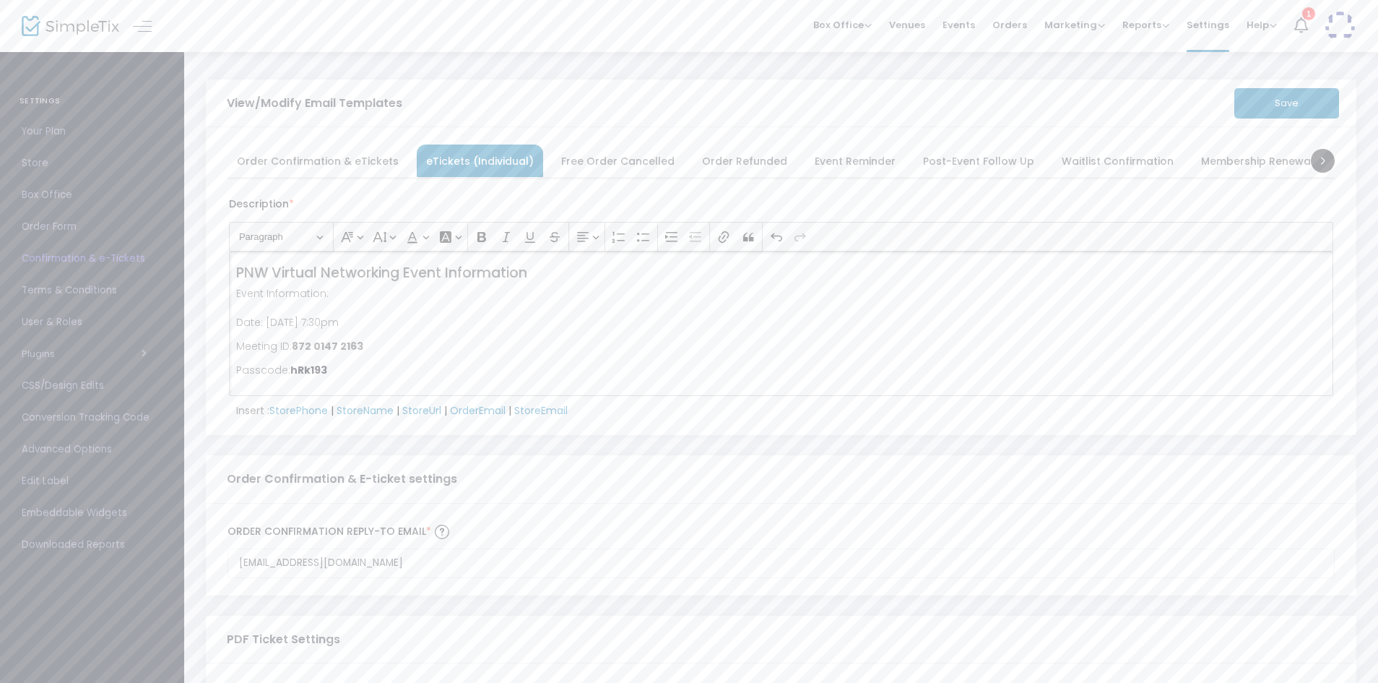
drag, startPoint x: 267, startPoint y: 324, endPoint x: 527, endPoint y: 316, distance: 259.5
click at [527, 316] on p "Event Information: Date: Monday, August 18th, 2025 at 7:30pm" at bounding box center [781, 307] width 1091 height 43
click at [313, 325] on strong "Monday, August 18th, 2025 at 7:30pm" at bounding box center [304, 322] width 82 height 14
drag, startPoint x: 313, startPoint y: 325, endPoint x: 265, endPoint y: 319, distance: 48.1
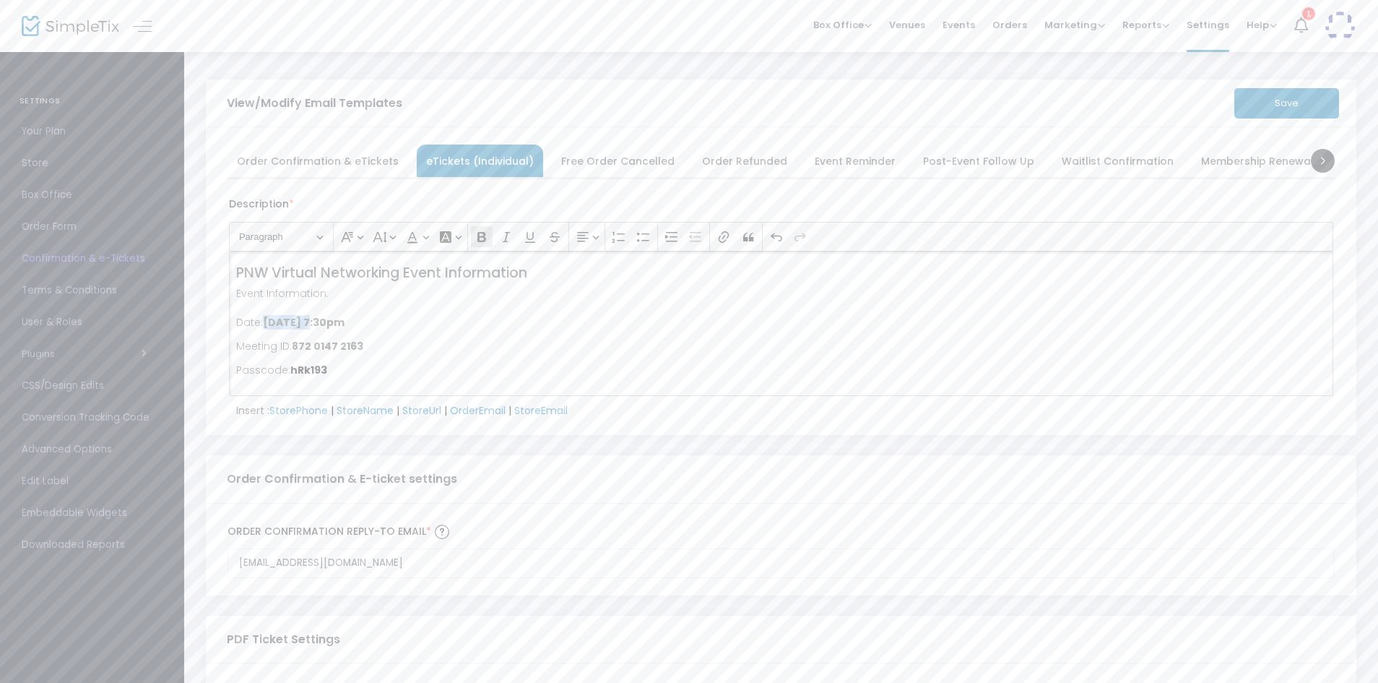
click at [265, 319] on strong "Monday, August 18th, 2025 at 7:30pm" at bounding box center [304, 322] width 82 height 14
click at [1290, 100] on button "Save" at bounding box center [1287, 103] width 105 height 30
click at [618, 162] on span "Free Order Cancelled" at bounding box center [617, 161] width 113 height 8
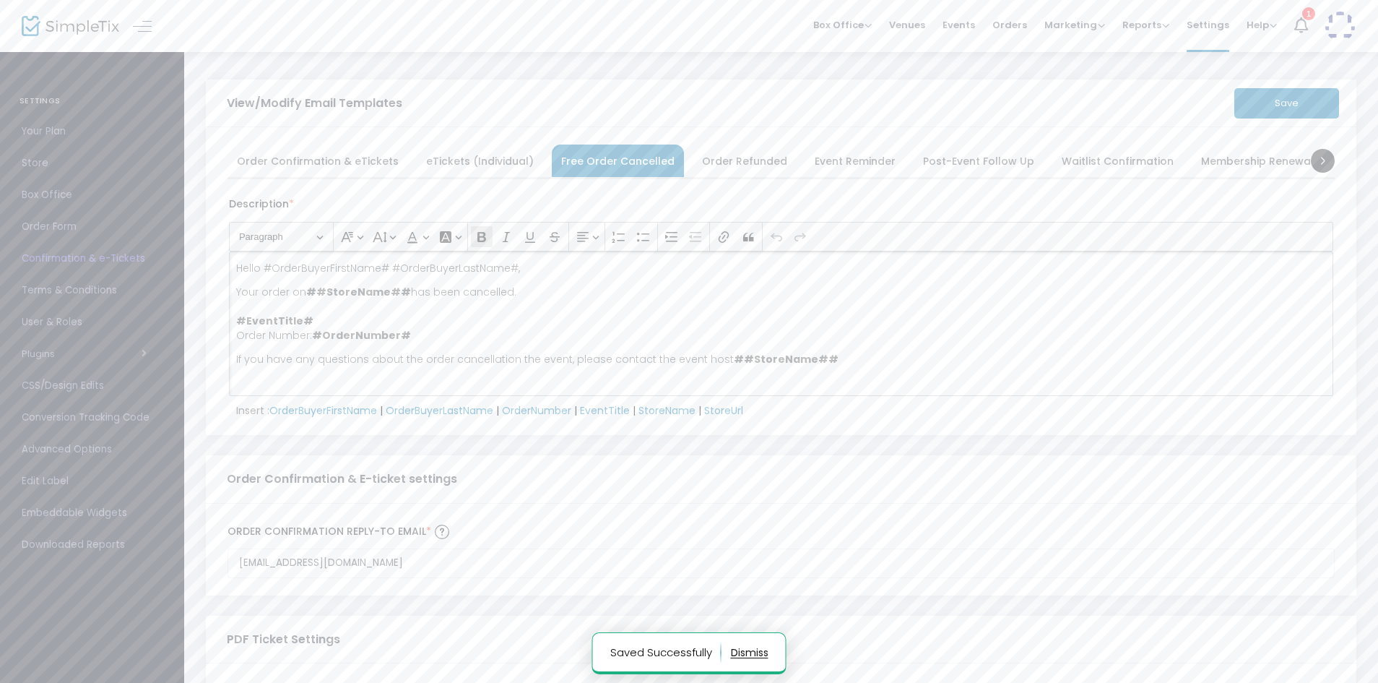
click at [511, 337] on p "Your order on ##StoreName## has been cancelled. #EventTitle# Order Number: #Ord…" at bounding box center [781, 314] width 1091 height 58
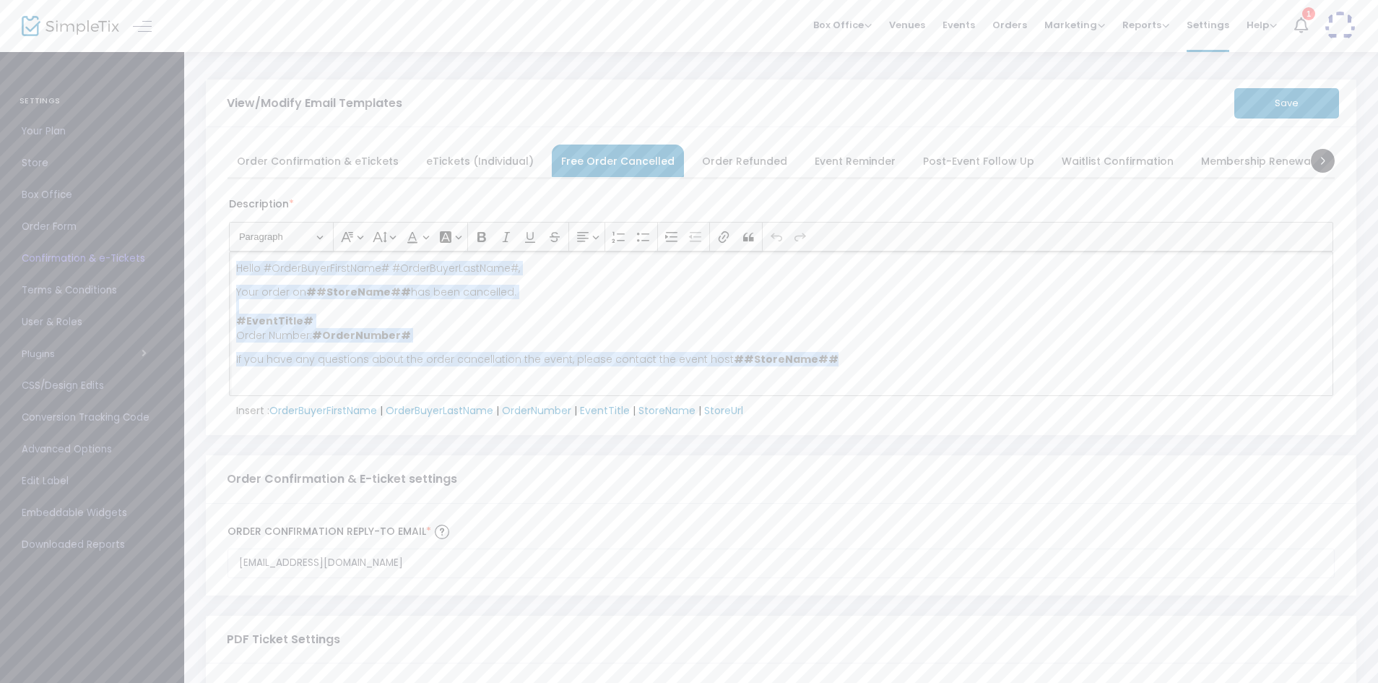
drag, startPoint x: 849, startPoint y: 363, endPoint x: 230, endPoint y: 217, distance: 635.6
click at [230, 217] on div "Description * Heading Paragraph Paragraph Heading 1 Heading 2 Heading 3 Font Fa…" at bounding box center [781, 296] width 1105 height 199
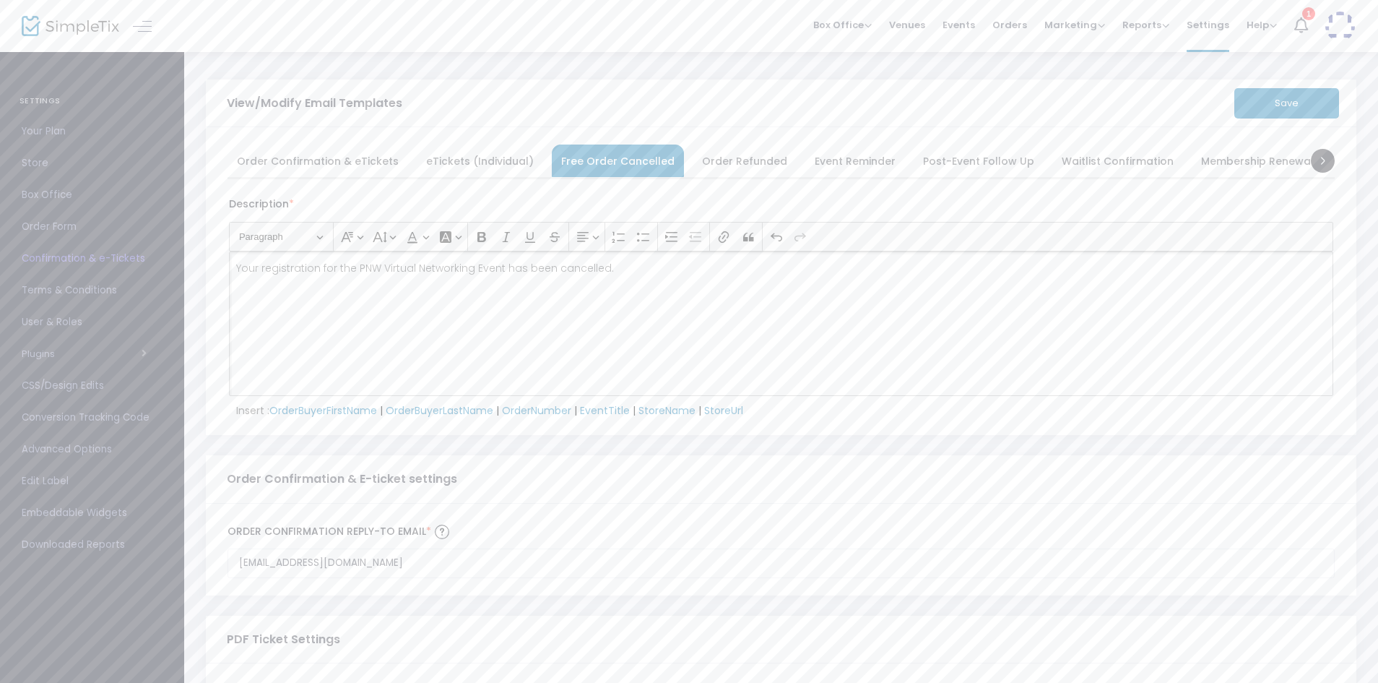
click at [1306, 106] on button "Save" at bounding box center [1287, 103] width 105 height 30
click at [727, 165] on span "Order Refunded" at bounding box center [744, 161] width 85 height 8
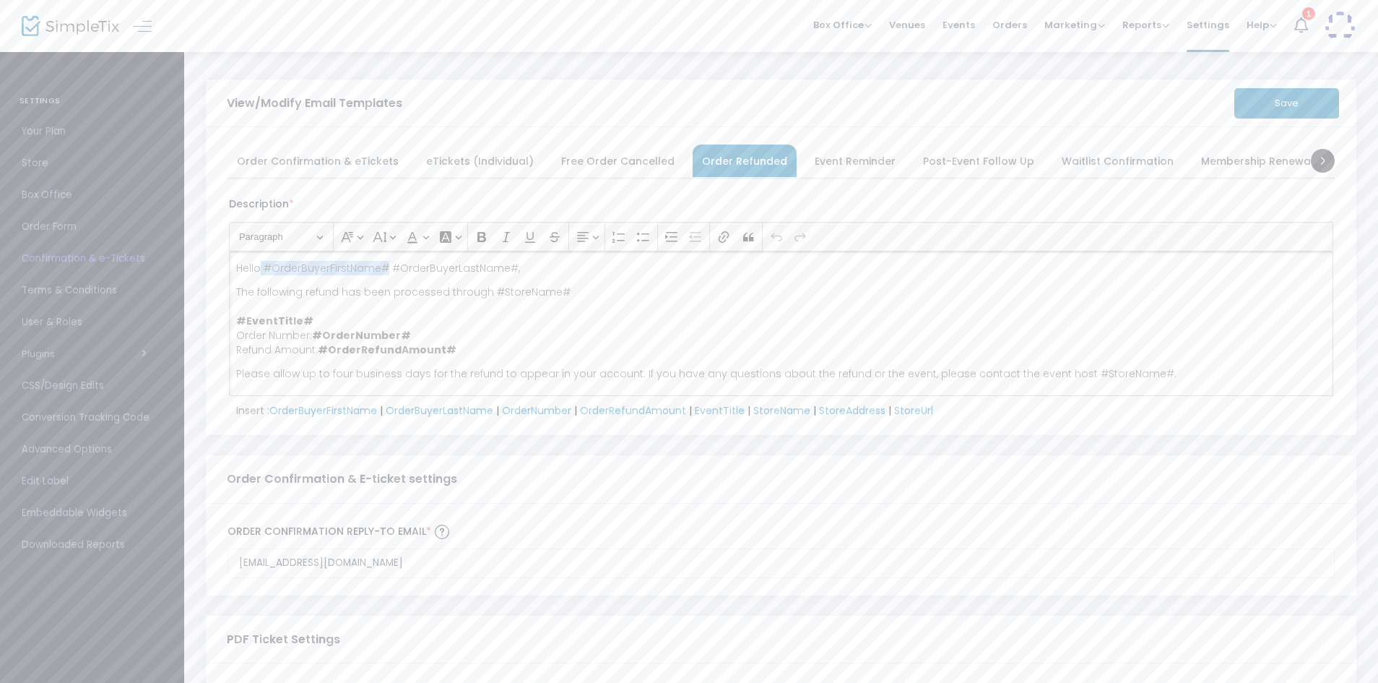
drag, startPoint x: 384, startPoint y: 266, endPoint x: 261, endPoint y: 259, distance: 123.7
click at [261, 259] on div "Hello #OrderBuyerFirstName# #OrderBuyerLastName#, The following refund has been…" at bounding box center [781, 323] width 1105 height 144
copy p "#OrderBuyerFirstName#"
click at [277, 162] on span "Order Confirmation & eTickets" at bounding box center [318, 161] width 162 height 8
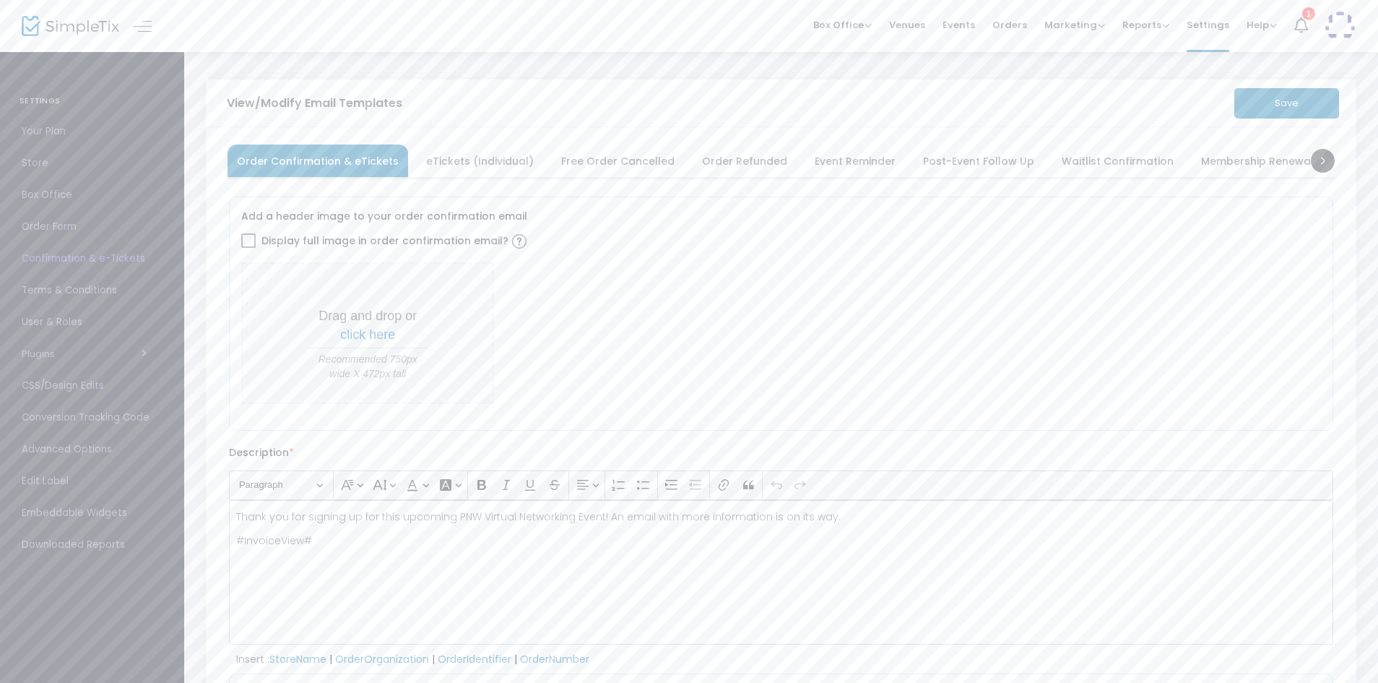
click at [237, 512] on p "Thank you for signing up for this upcoming PNW Virtual Networking Event! An ema…" at bounding box center [781, 516] width 1091 height 14
click at [237, 512] on p "Rich Text Editor, main" at bounding box center [781, 516] width 1091 height 14
click at [249, 514] on p "Hi #OrderBuyerFirstName#," at bounding box center [781, 516] width 1091 height 14
click at [1275, 107] on button "Save" at bounding box center [1287, 103] width 105 height 30
click at [603, 163] on span "Free Order Cancelled" at bounding box center [617, 161] width 113 height 8
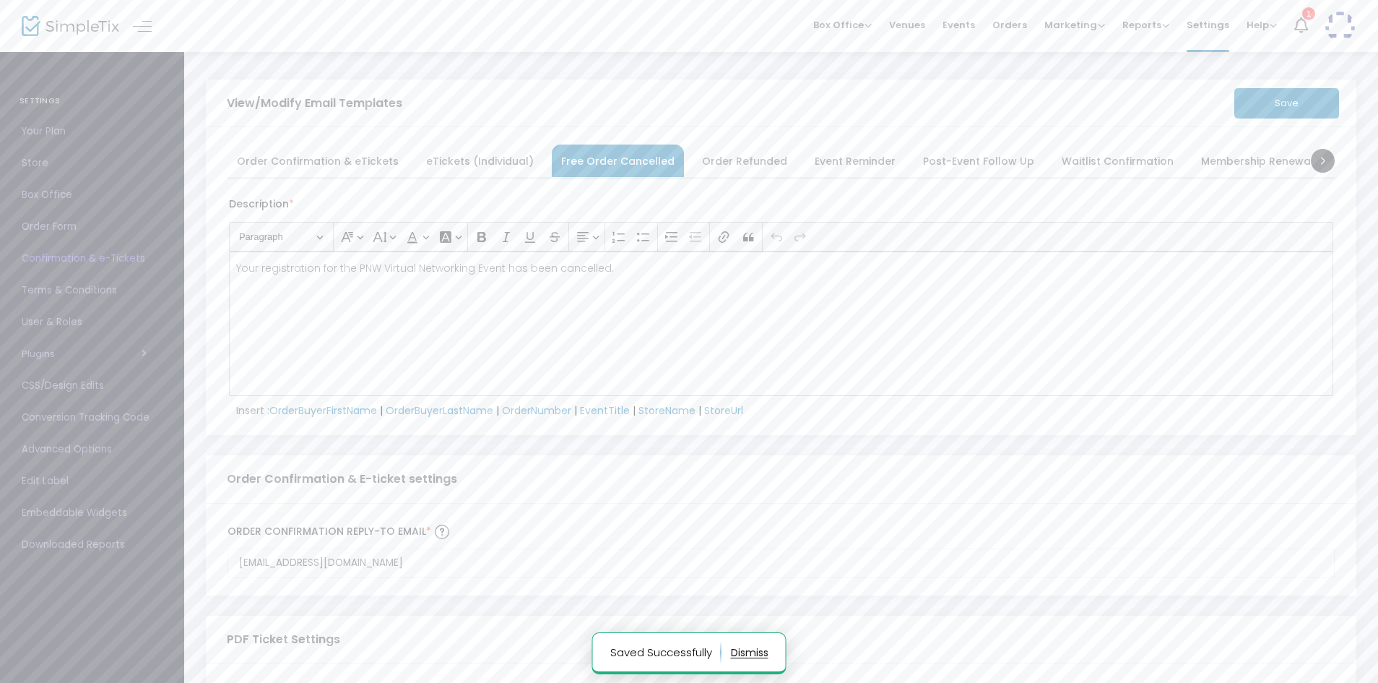
click at [239, 271] on p "Your registration for the PNW Virtual Networking Event has been cancelled." at bounding box center [781, 268] width 1091 height 14
click at [236, 268] on p "Your registration for the PNW Virtual Networking Event has been cancelled." at bounding box center [781, 268] width 1091 height 14
click at [236, 268] on p "Rich Text Editor, main" at bounding box center [781, 268] width 1091 height 14
click at [1245, 103] on button "Save" at bounding box center [1287, 103] width 105 height 30
click at [621, 291] on p "Your registration for the PNW Virtual Networking Event has been cancelled." at bounding box center [781, 292] width 1091 height 14
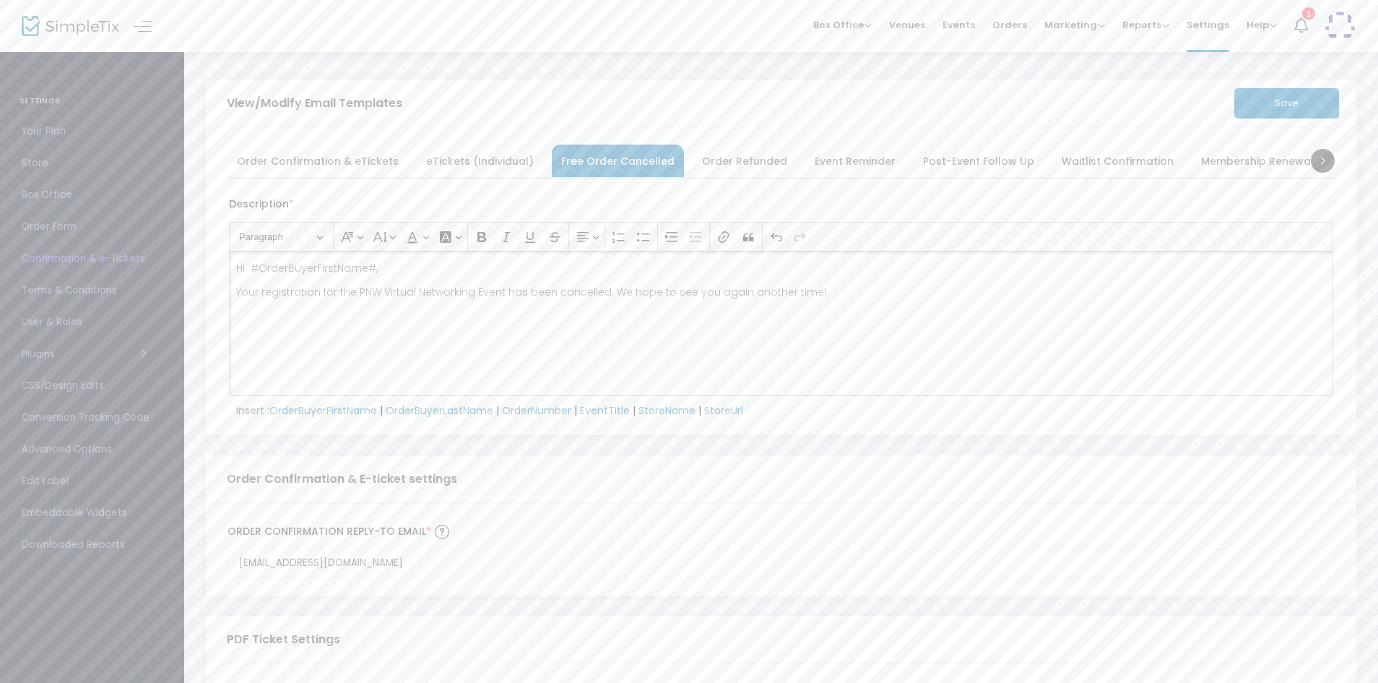
click at [1287, 95] on button "Save" at bounding box center [1287, 103] width 105 height 30
click at [733, 165] on span "Order Refunded" at bounding box center [744, 161] width 85 height 8
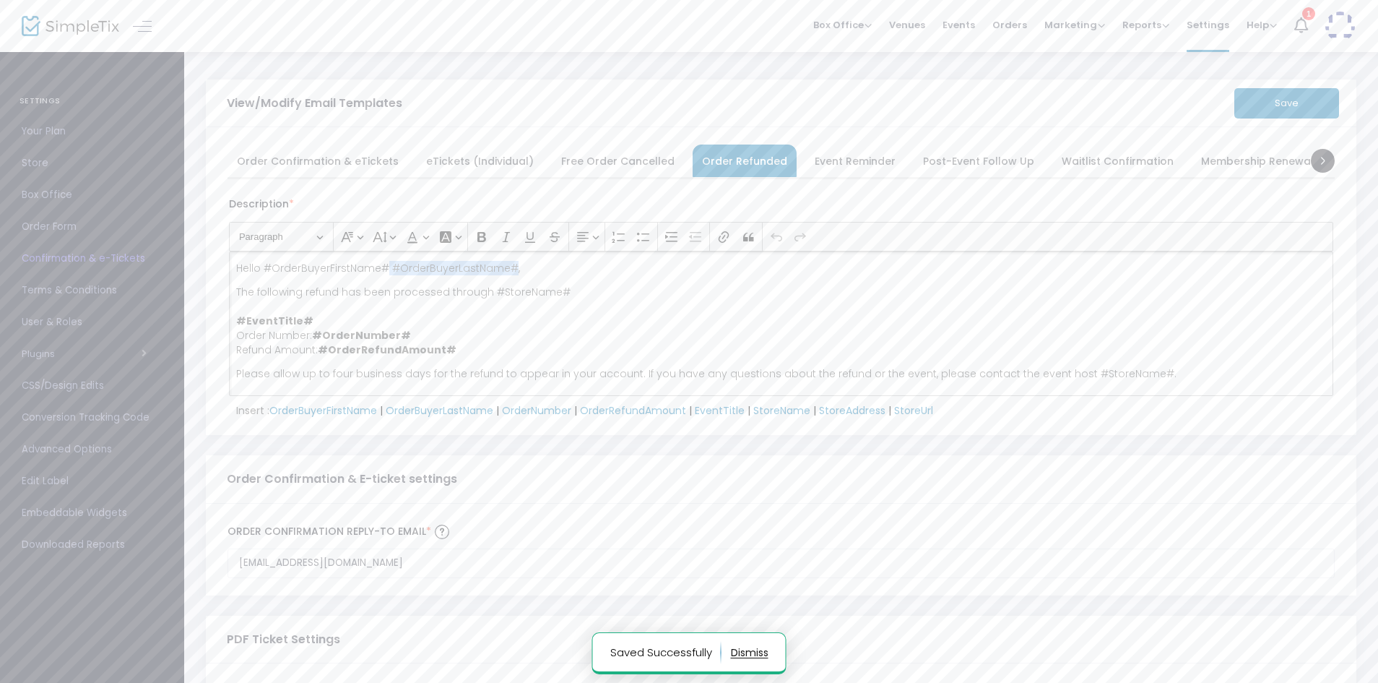
drag, startPoint x: 509, startPoint y: 265, endPoint x: 386, endPoint y: 260, distance: 123.6
click at [386, 260] on div "Hello #OrderBuyerFirstName# #OrderBuyerLastName#, The following refund has been…" at bounding box center [781, 323] width 1105 height 144
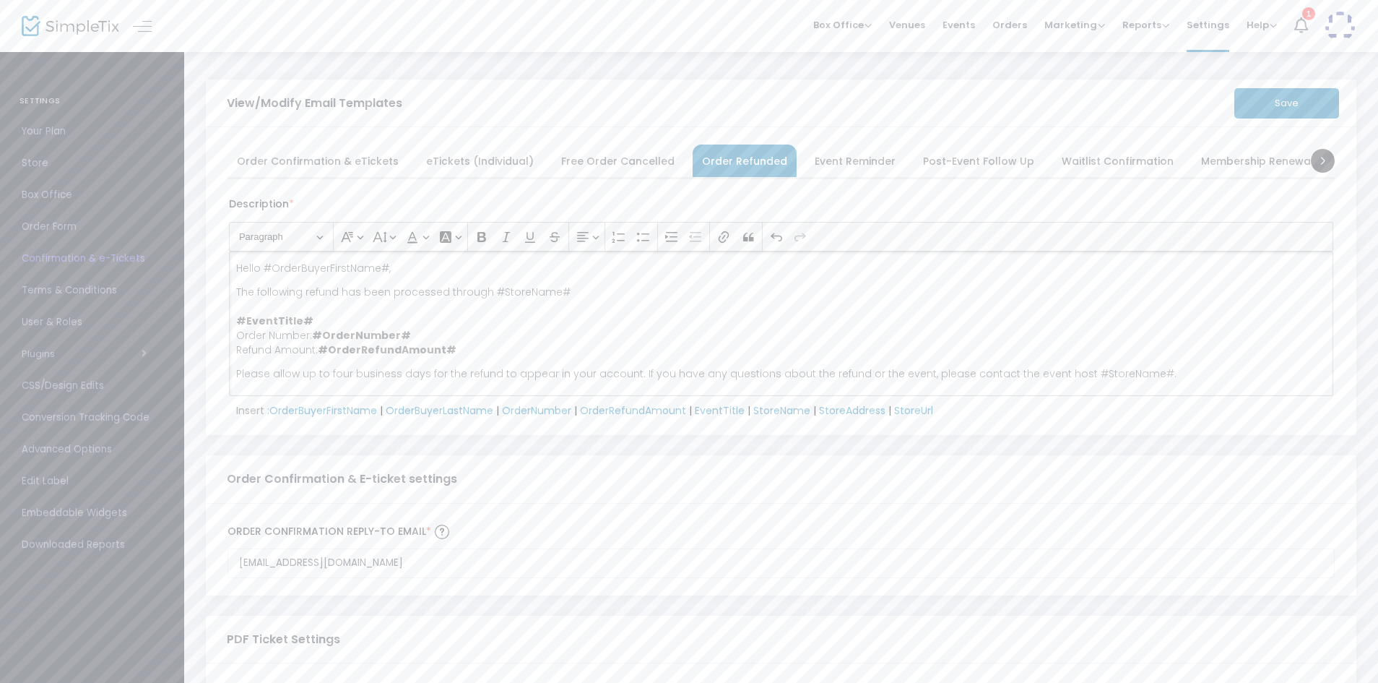
click at [1256, 112] on button "Save" at bounding box center [1287, 103] width 105 height 30
click at [836, 157] on span "Event Reminder" at bounding box center [855, 161] width 81 height 8
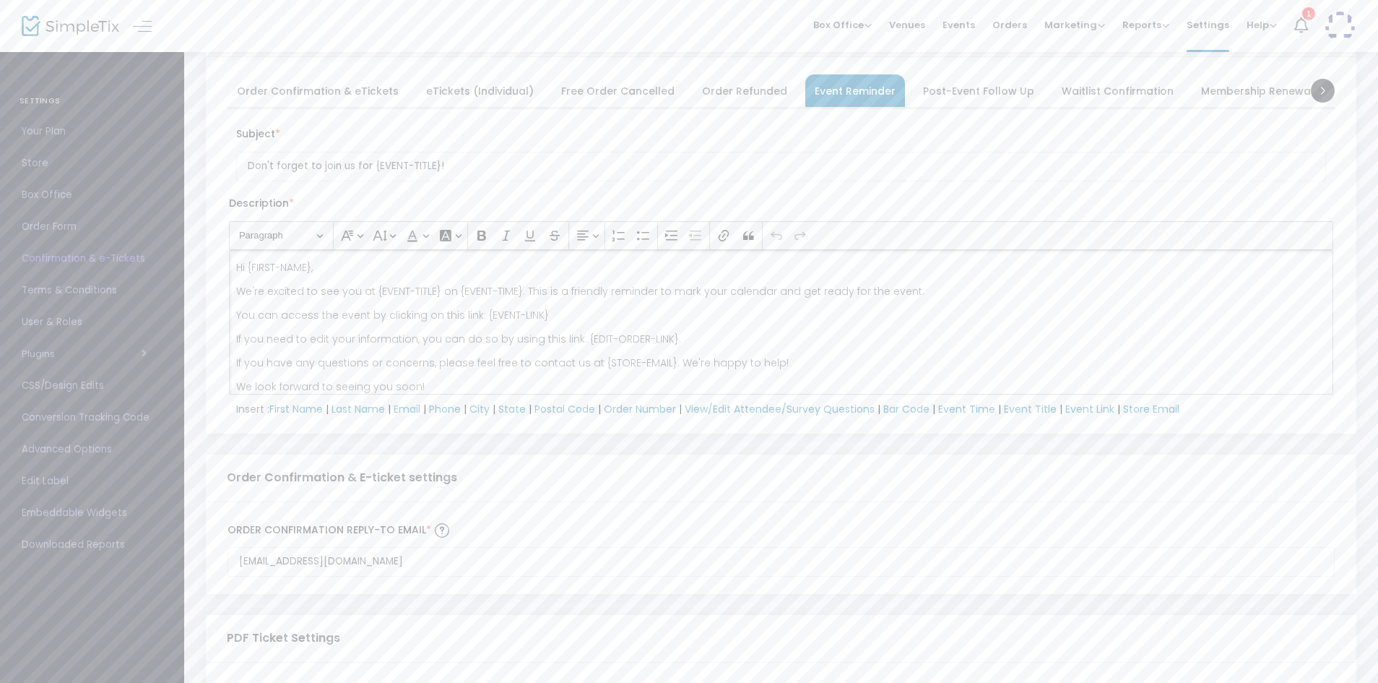
click at [966, 93] on span "Post-Event Follow Up" at bounding box center [978, 91] width 111 height 8
drag, startPoint x: 821, startPoint y: 288, endPoint x: 699, endPoint y: 289, distance: 122.1
click at [699, 289] on p "Thank you for joining us at {EVENT-TITLE} on {EVENT-TIME}. We hope you had a gr…" at bounding box center [781, 291] width 1091 height 14
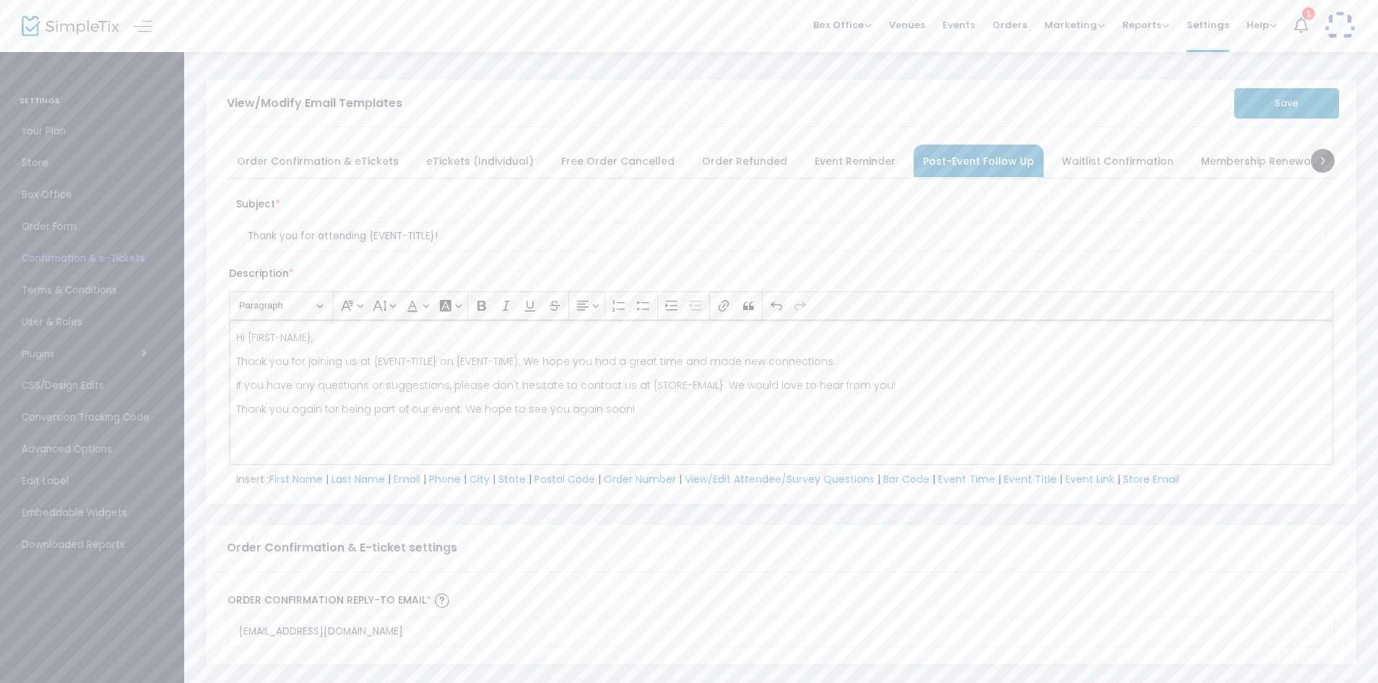
click at [1285, 100] on button "Save" at bounding box center [1287, 103] width 105 height 30
click at [1089, 165] on span "Waitlist Confirmation" at bounding box center [1118, 161] width 112 height 8
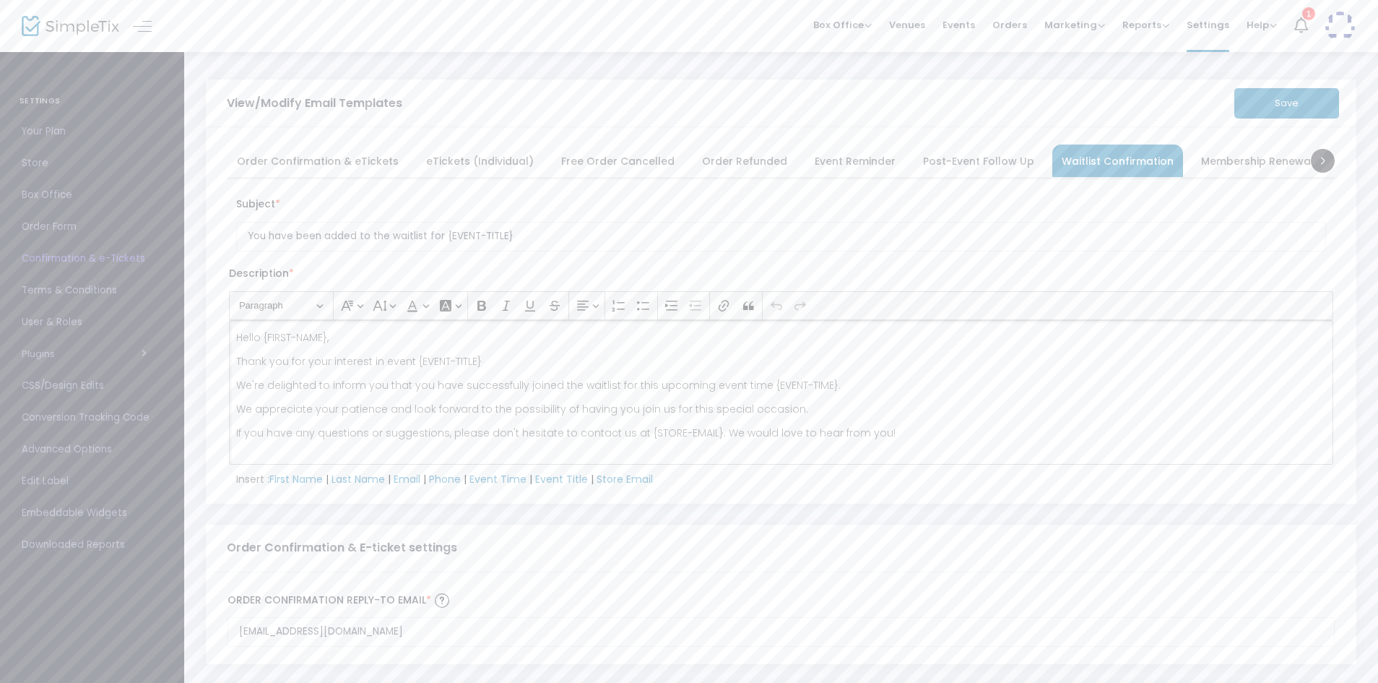
click at [314, 387] on p "We're delighted to inform you that you have successfully joined the waitlist fo…" at bounding box center [781, 385] width 1091 height 14
click at [1295, 105] on button "Save" at bounding box center [1287, 103] width 105 height 30
click at [1324, 152] on span at bounding box center [1323, 160] width 24 height 24
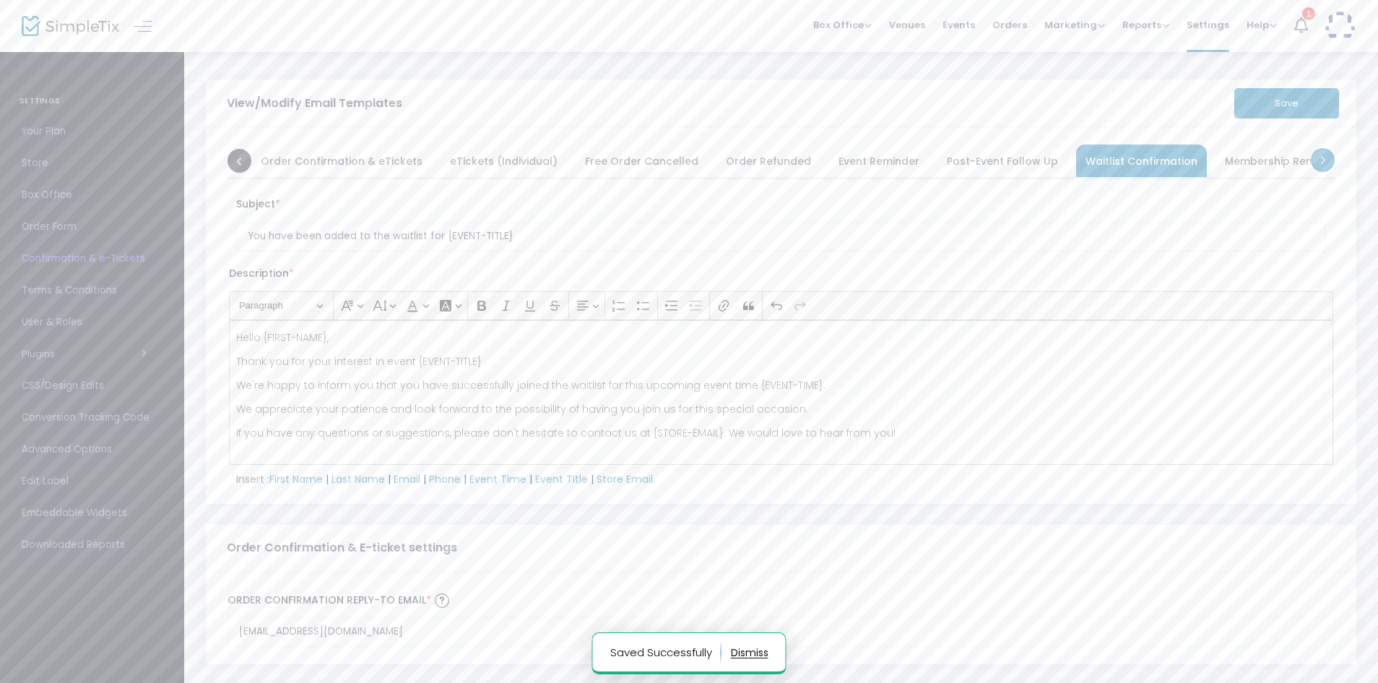
scroll to position [0, 144]
click at [1324, 152] on span at bounding box center [1323, 160] width 24 height 24
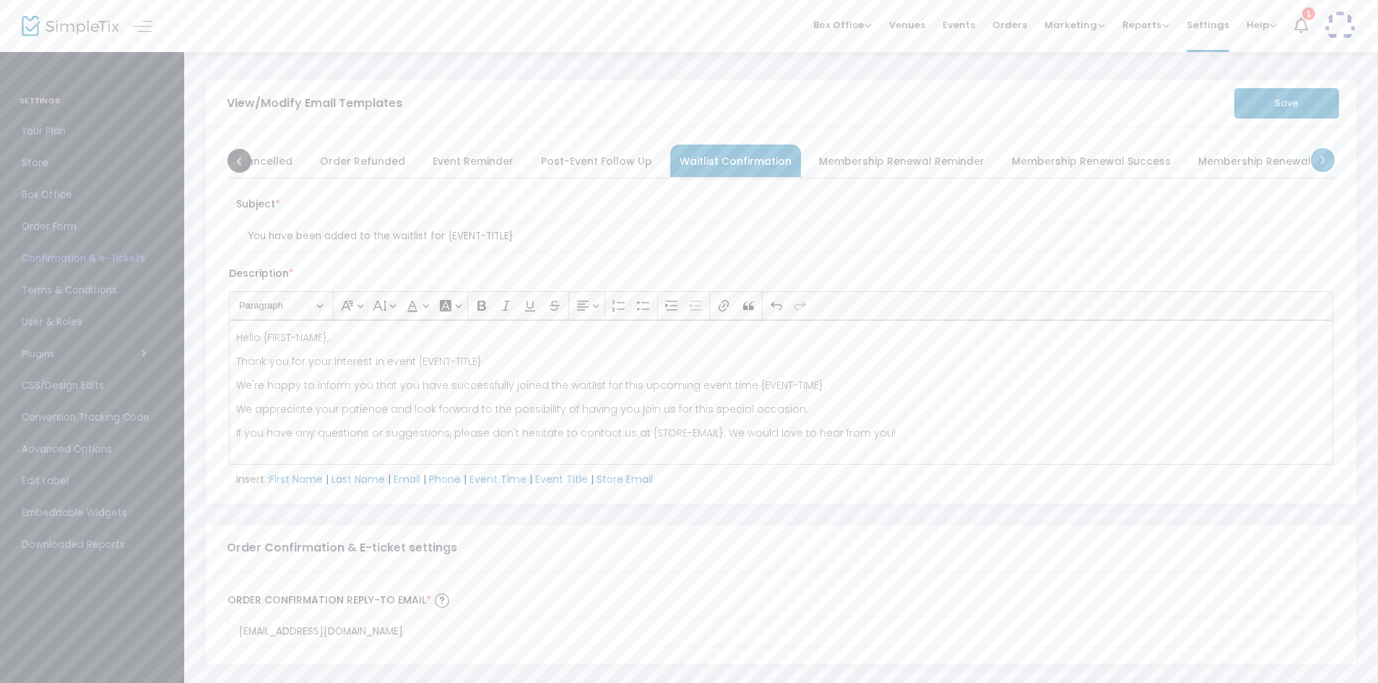
click at [1324, 152] on span at bounding box center [1323, 160] width 24 height 24
click at [1324, 157] on span "Membership Renewal Failed" at bounding box center [1295, 161] width 147 height 8
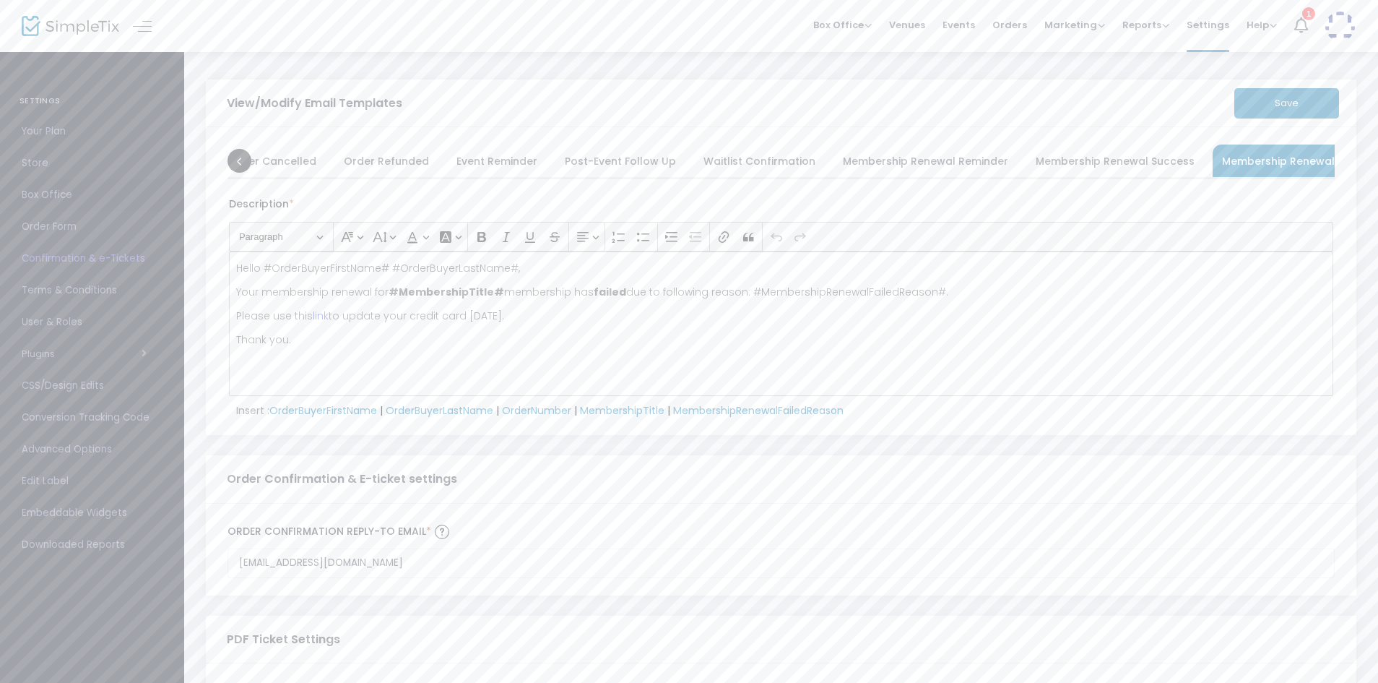
click at [44, 191] on span "Box Office" at bounding box center [92, 195] width 141 height 19
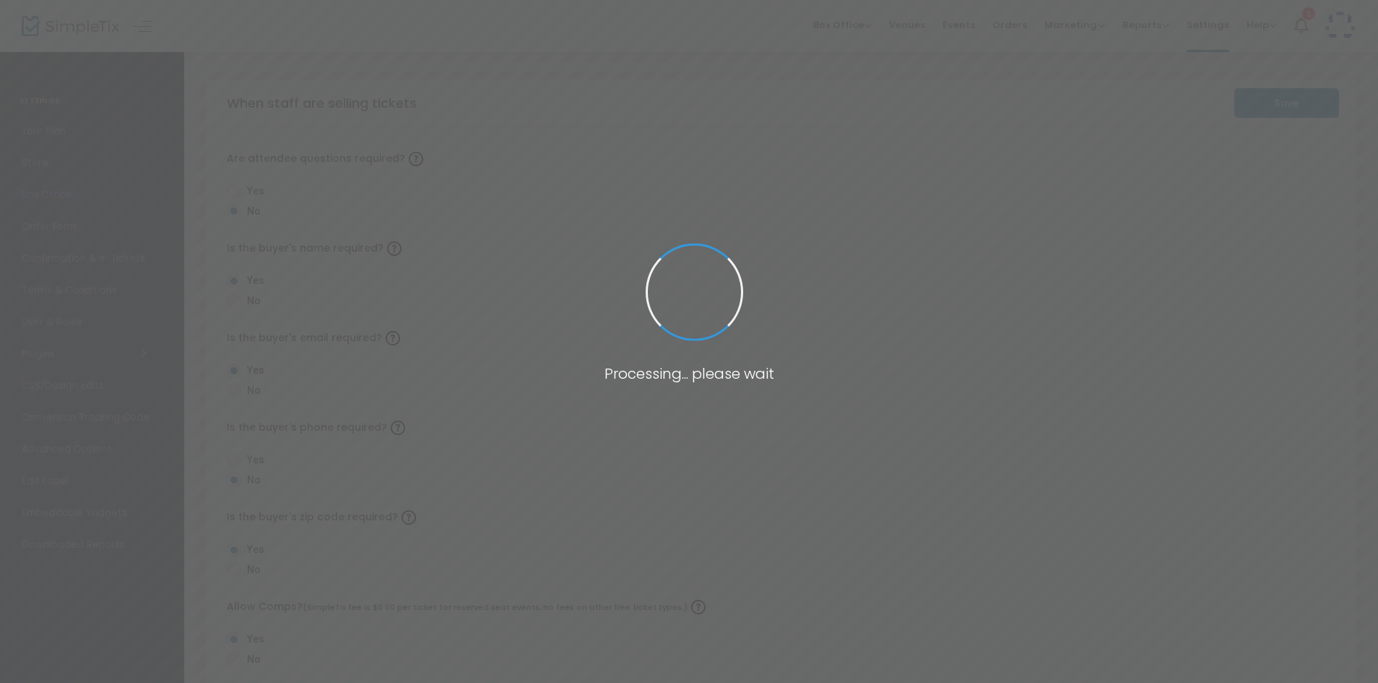
radio input "true"
radio input "false"
radio input "true"
radio input "false"
radio input "true"
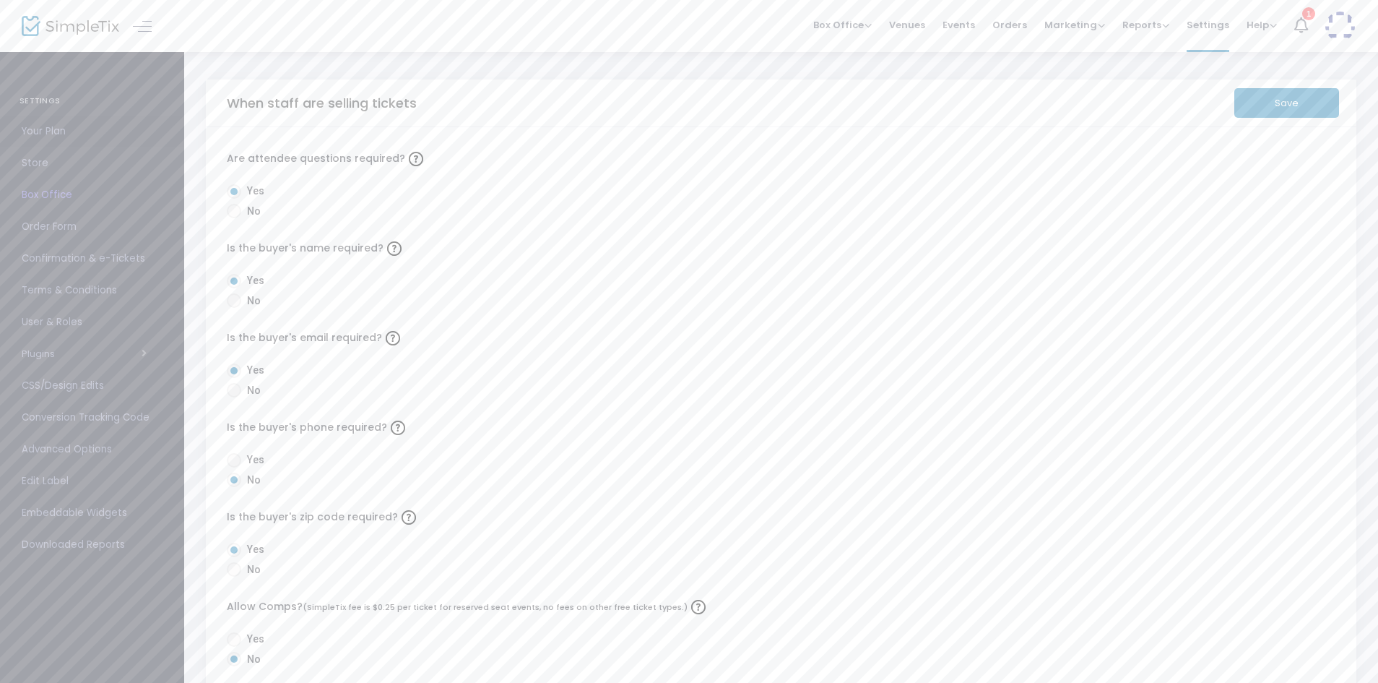
click at [26, 137] on span "Your Plan" at bounding box center [92, 131] width 141 height 19
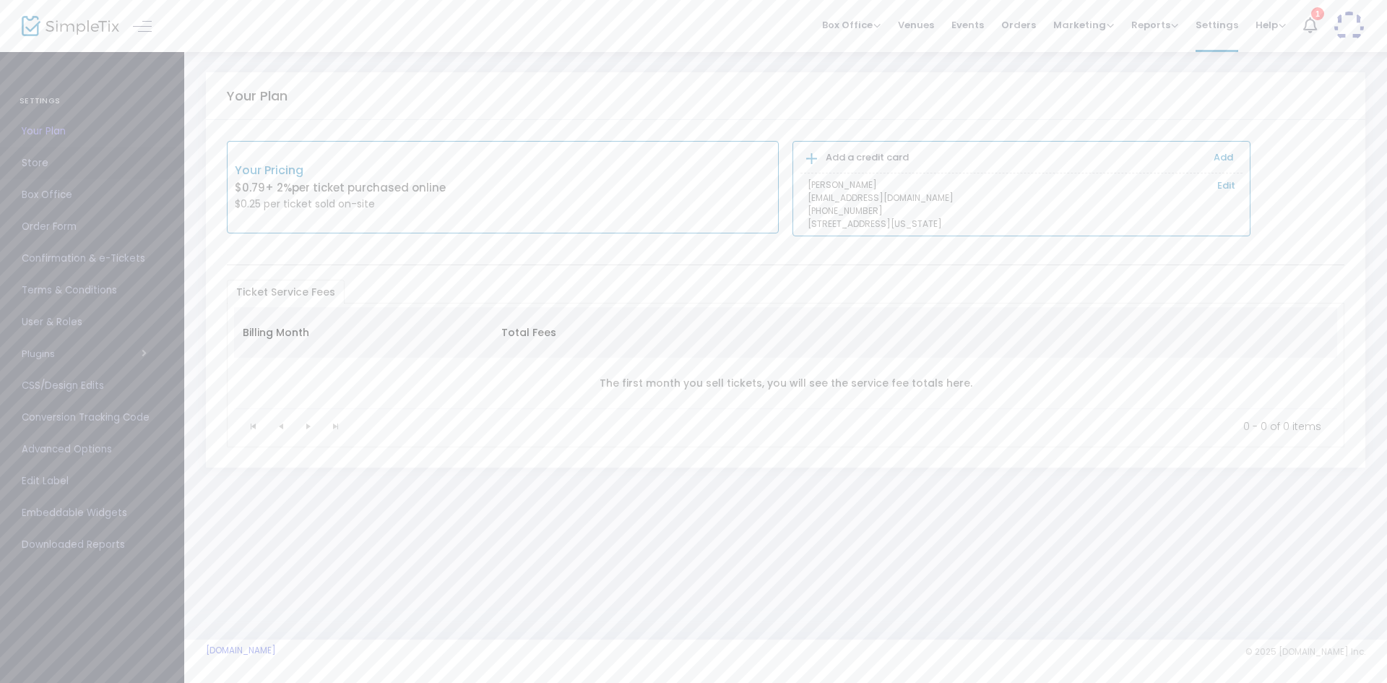
click at [31, 163] on span "Store" at bounding box center [92, 163] width 141 height 19
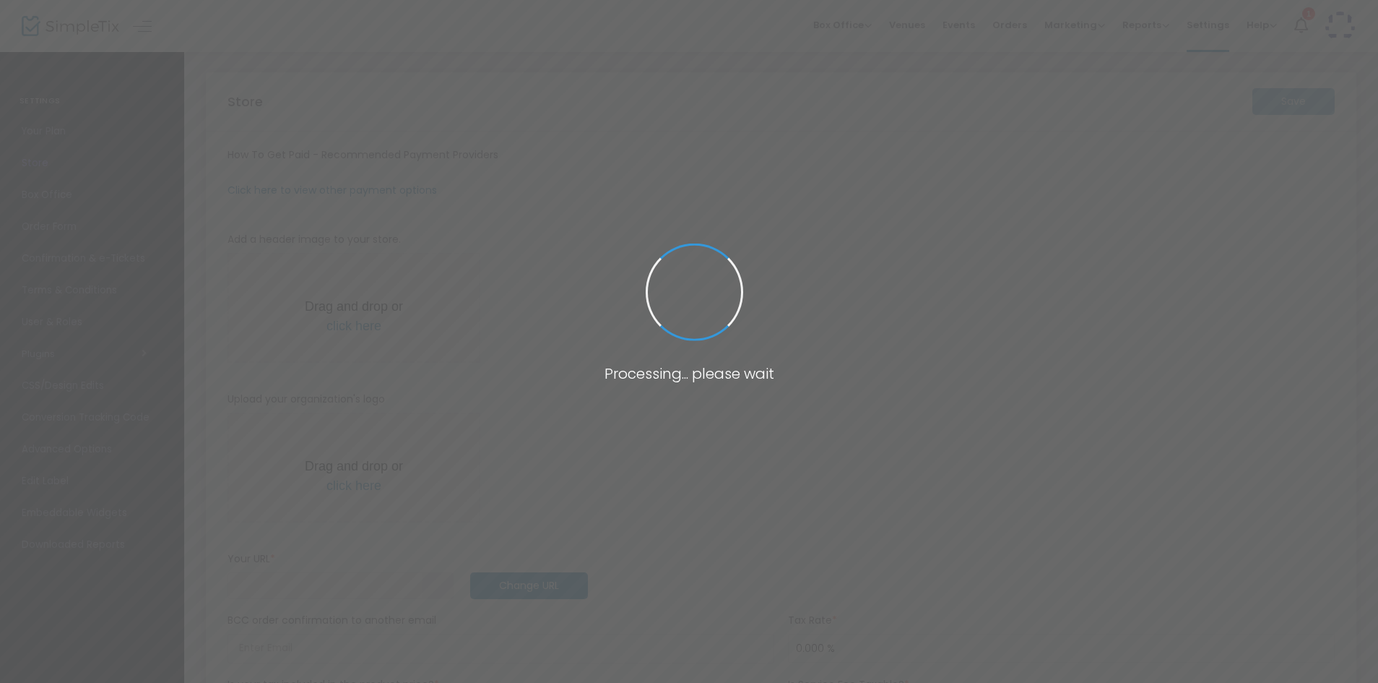
type input "[URL]"
radio input "false"
radio input "true"
type input "1"
type input "5:00 PM"
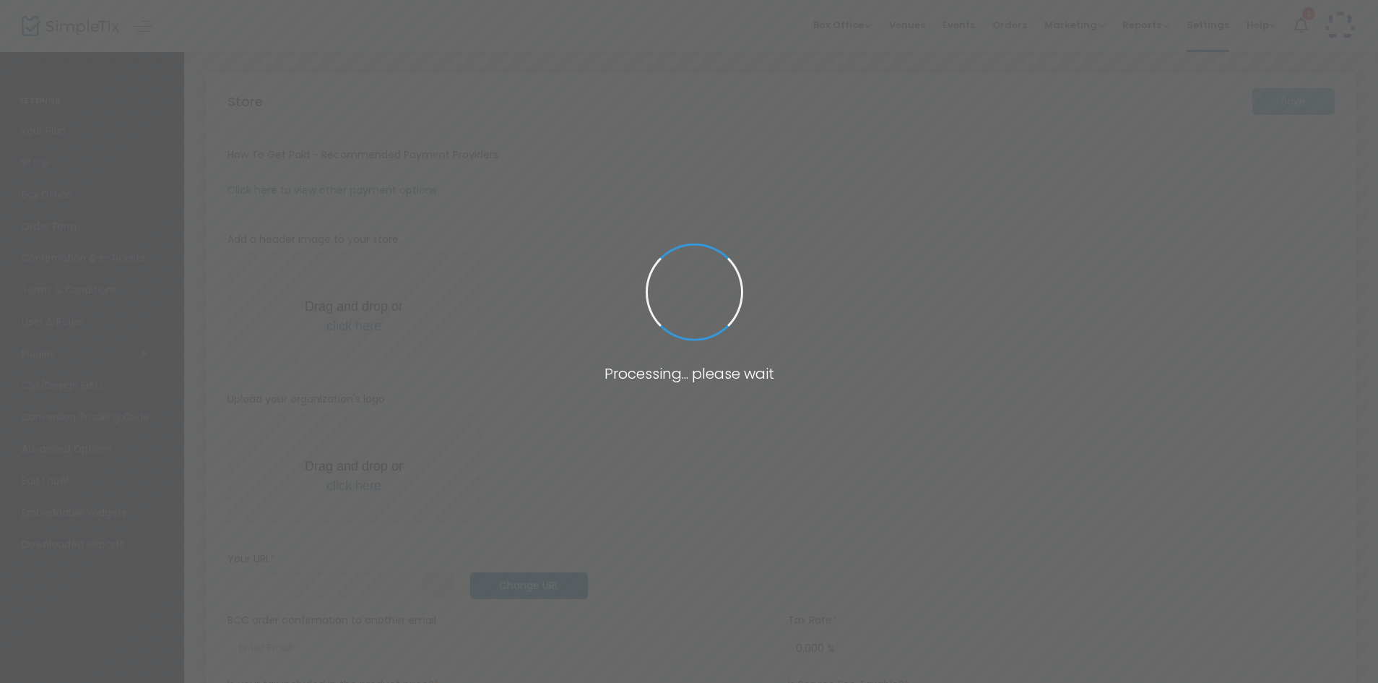
type input "PNW Virtual Networking"
type input "5162338702"
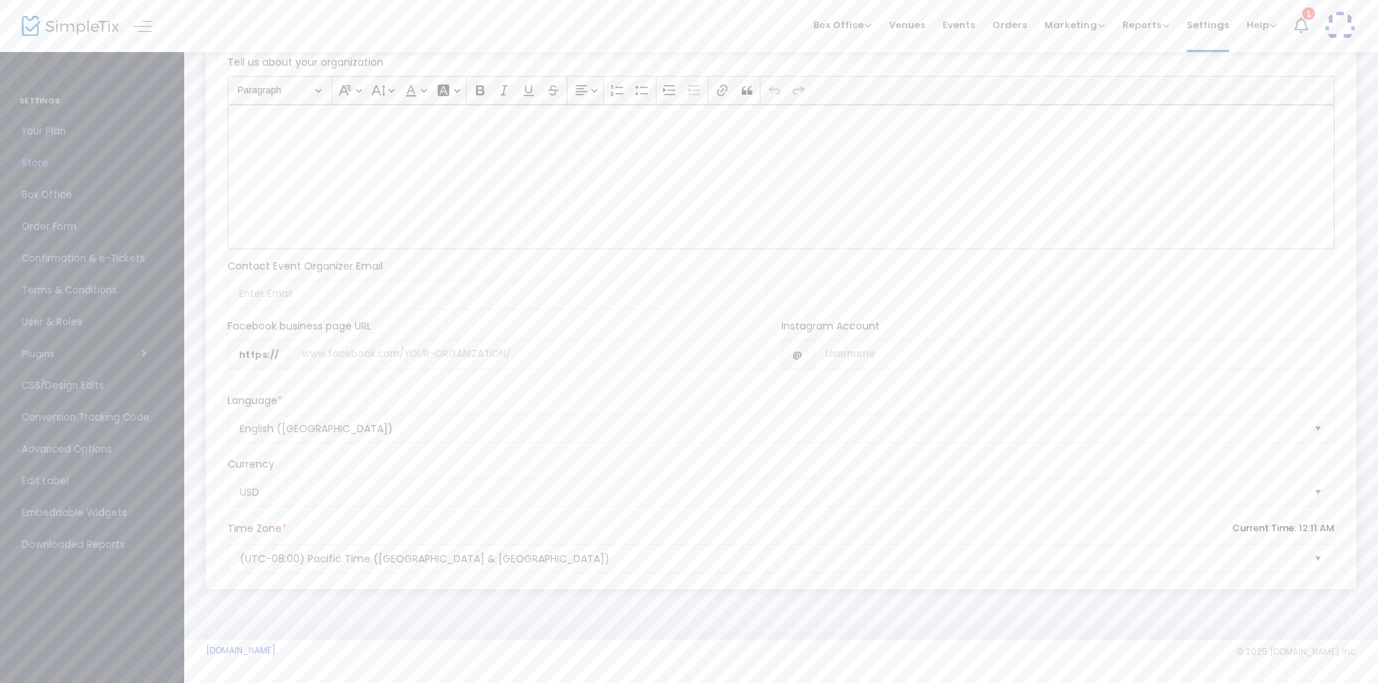
scroll to position [71, 0]
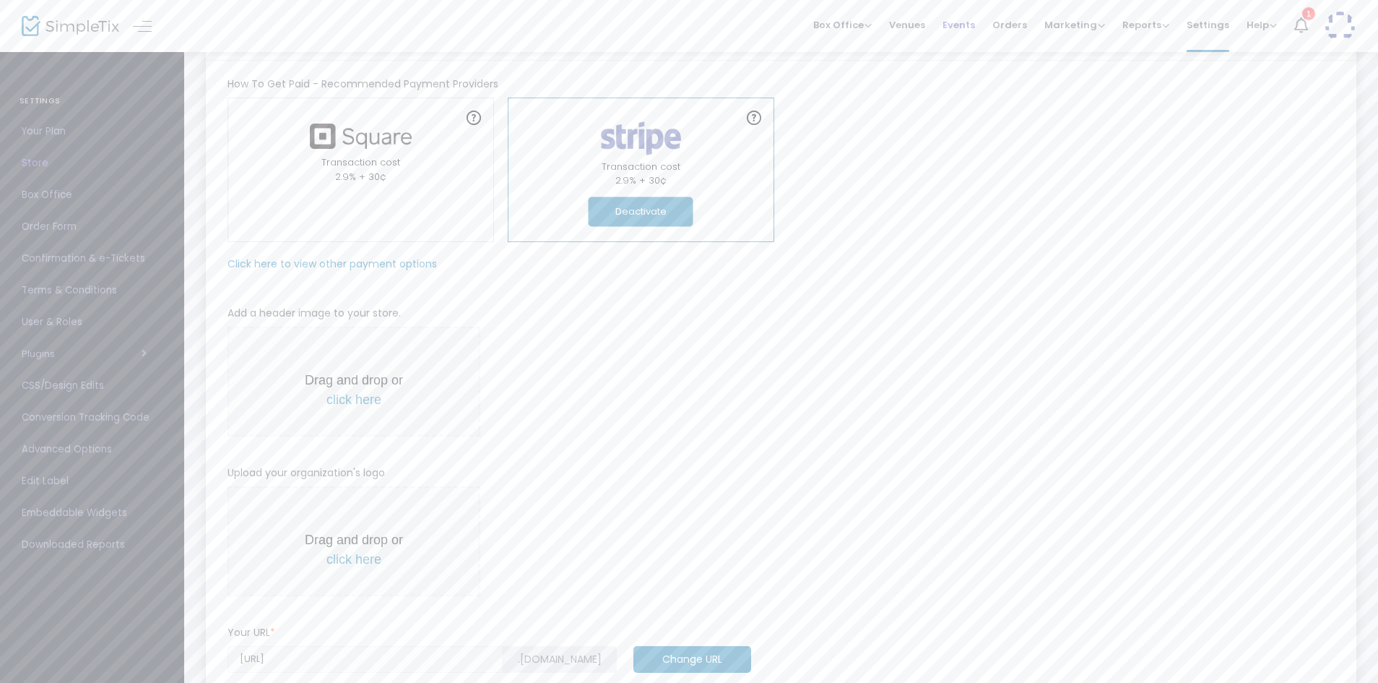
click at [965, 25] on span "Events" at bounding box center [959, 25] width 33 height 37
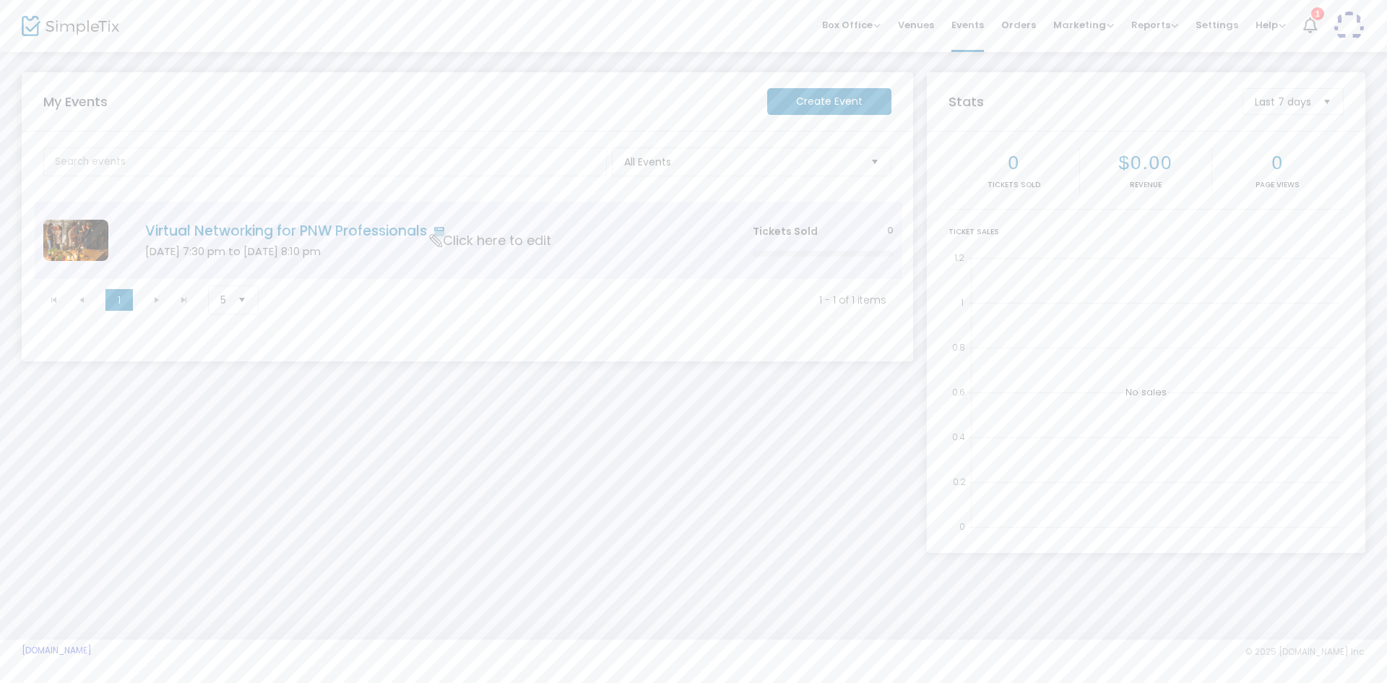
click at [489, 232] on span "Click here to edit" at bounding box center [490, 240] width 121 height 19
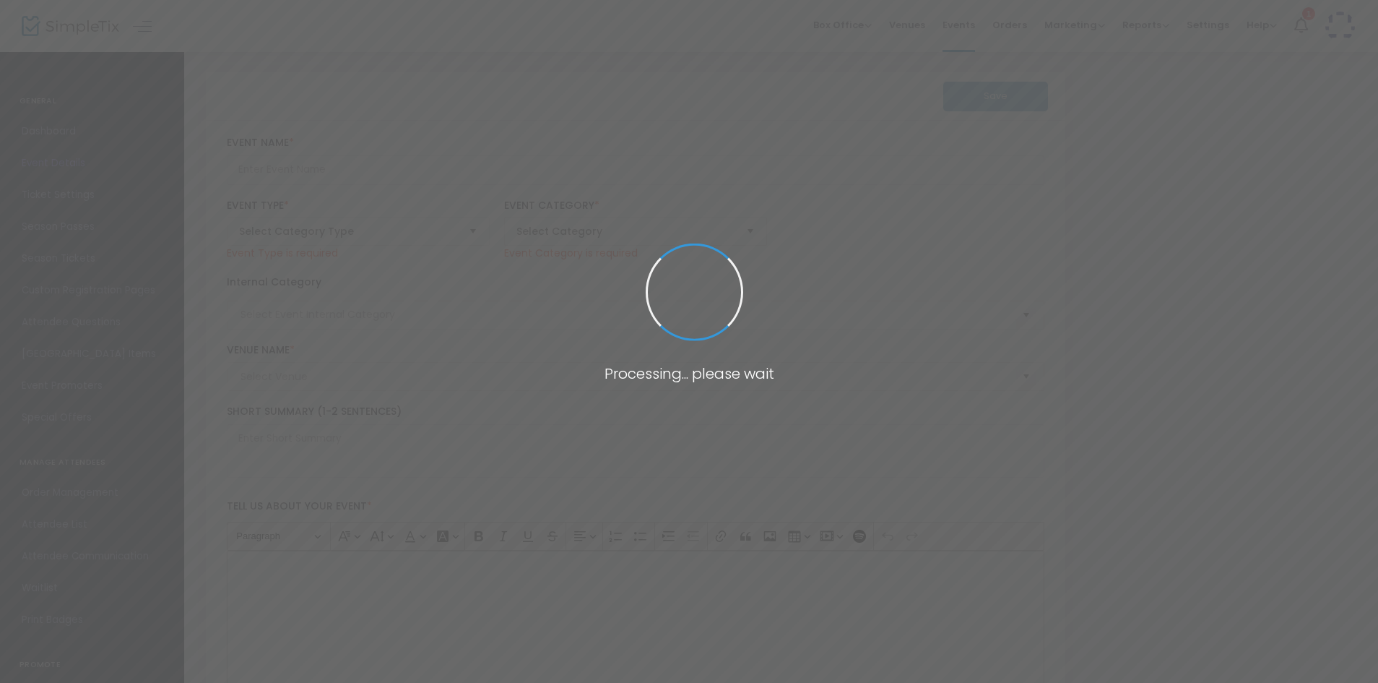
type input "Virtual Networking for PNW Professionals"
type textarea "This is a FREE virtual networking event for professionals in the Pacific Northw…"
type input "Register Now"
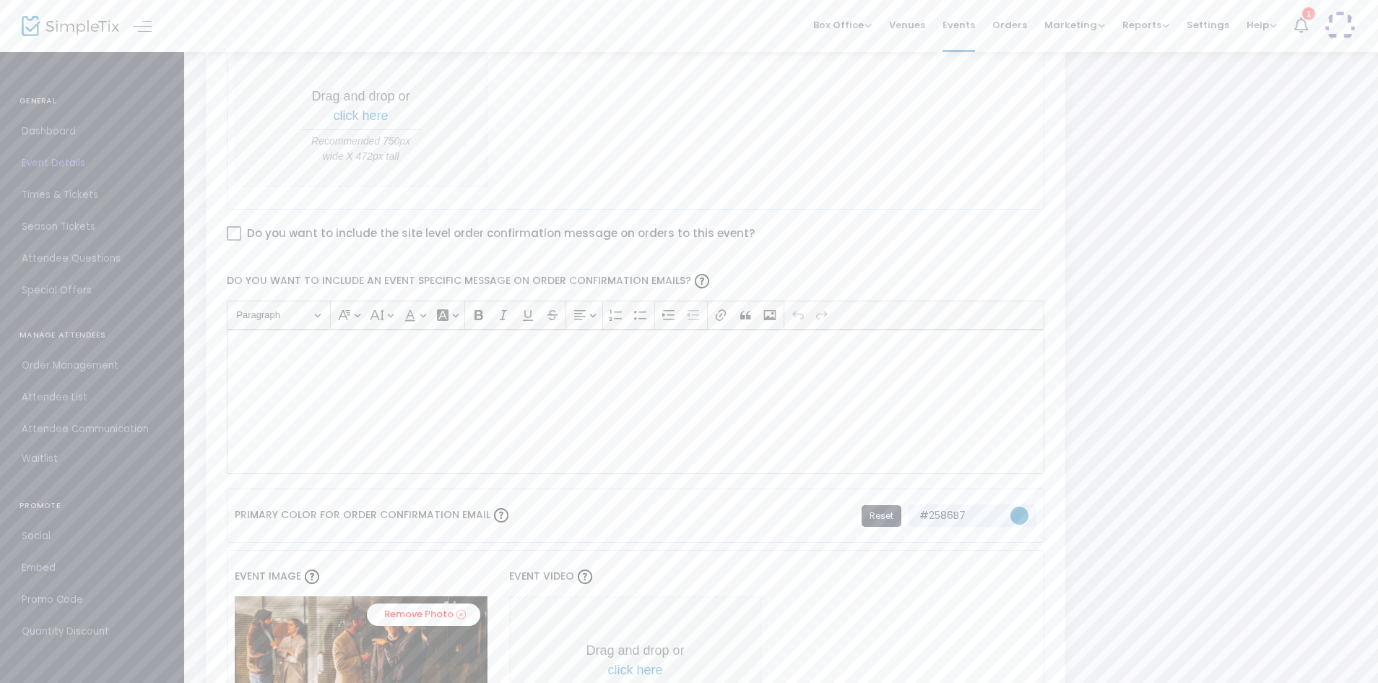
scroll to position [640, 0]
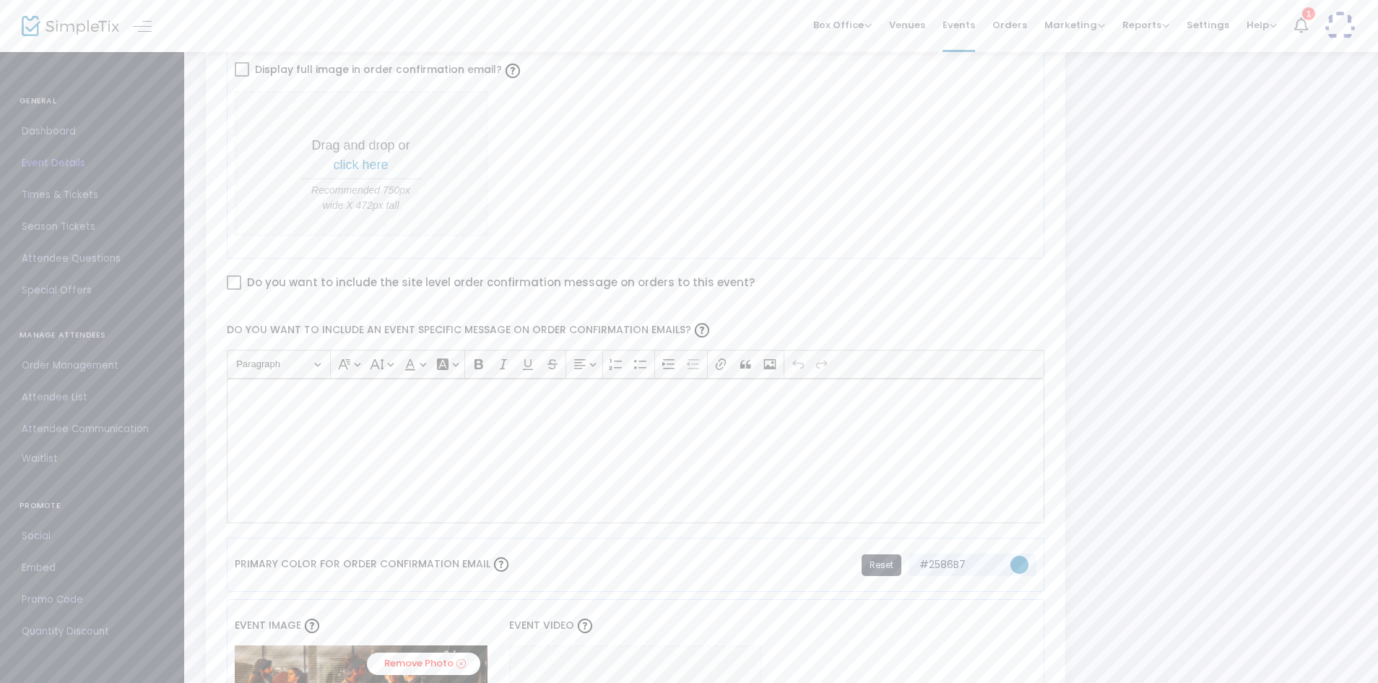
click at [528, 472] on div "Rich Text Editor, main" at bounding box center [636, 451] width 819 height 144
drag, startPoint x: 363, startPoint y: 394, endPoint x: 282, endPoint y: 390, distance: 81.0
click at [282, 390] on p "Meeting ID: 872 0147 2163" at bounding box center [636, 395] width 806 height 14
drag, startPoint x: 282, startPoint y: 416, endPoint x: 337, endPoint y: 414, distance: 54.9
click at [337, 414] on p "Passcode: hRk193" at bounding box center [636, 418] width 806 height 14
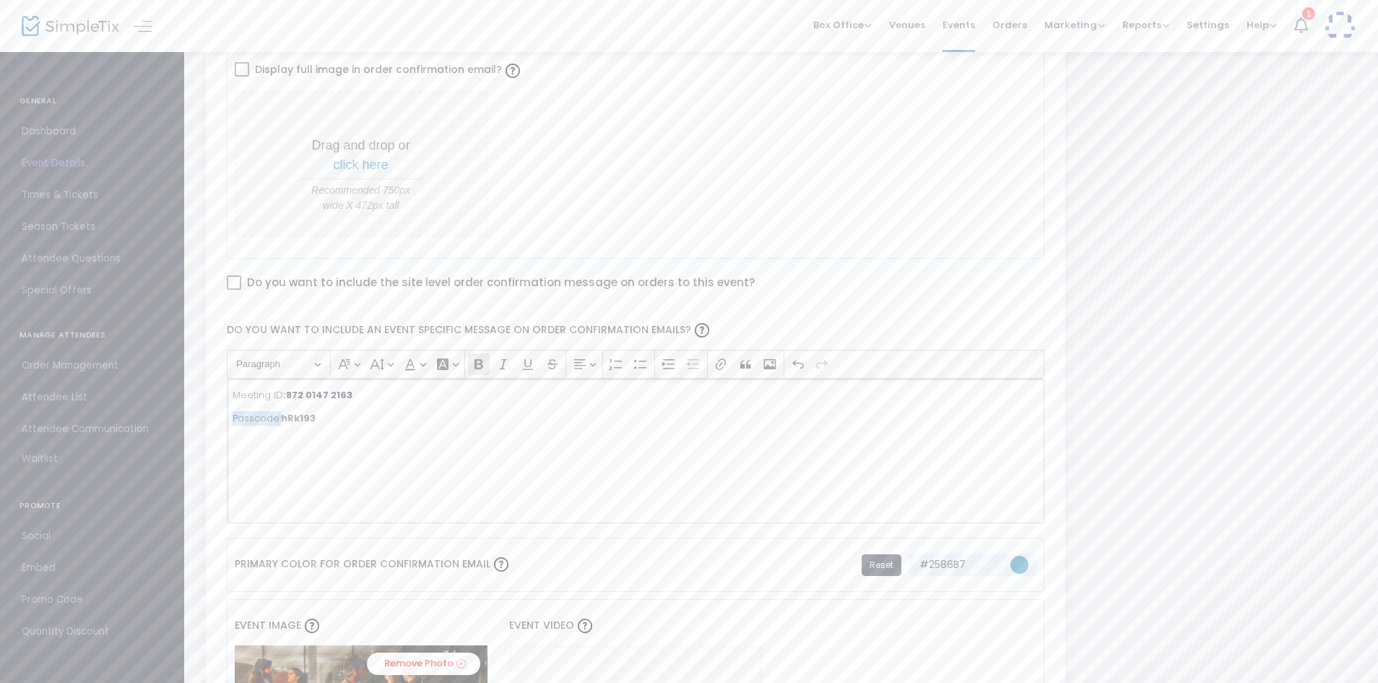
click at [337, 413] on p "Passcode: hRk193" at bounding box center [636, 418] width 806 height 14
drag, startPoint x: 1378, startPoint y: 294, endPoint x: 1375, endPoint y: 405, distance: 111.3
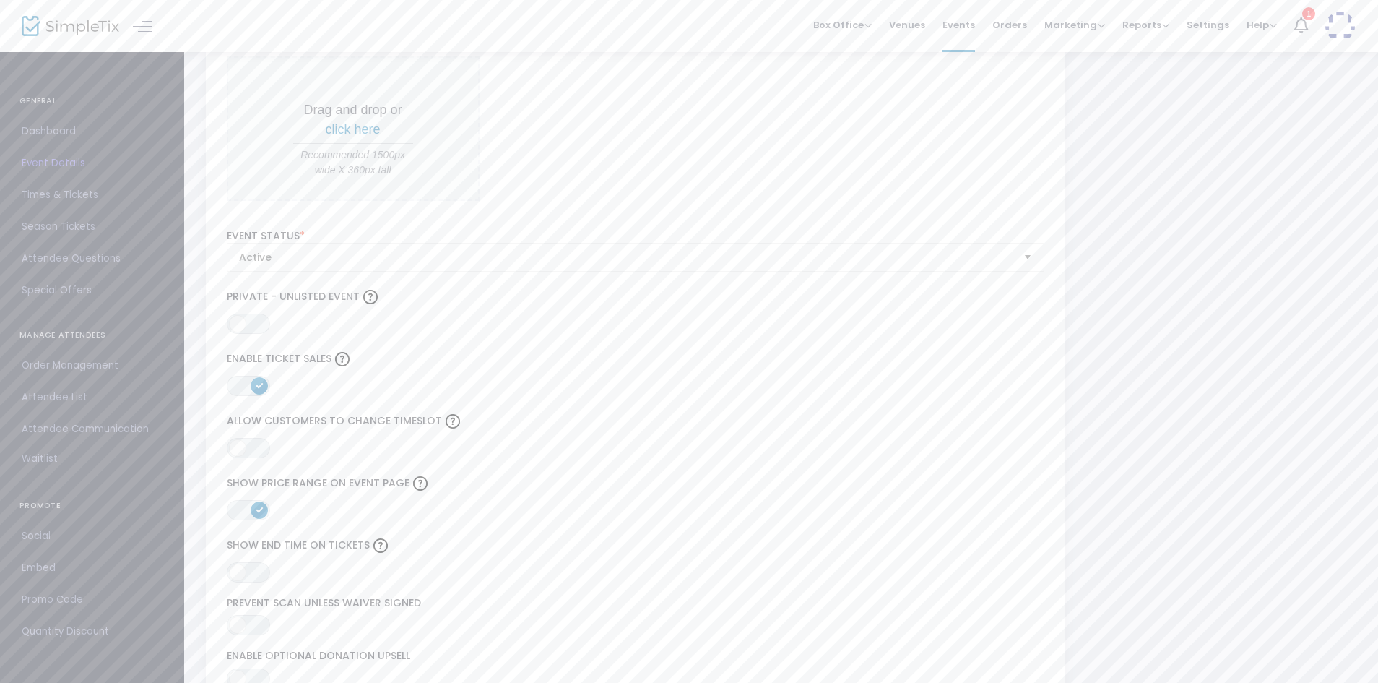
scroll to position [1515, 0]
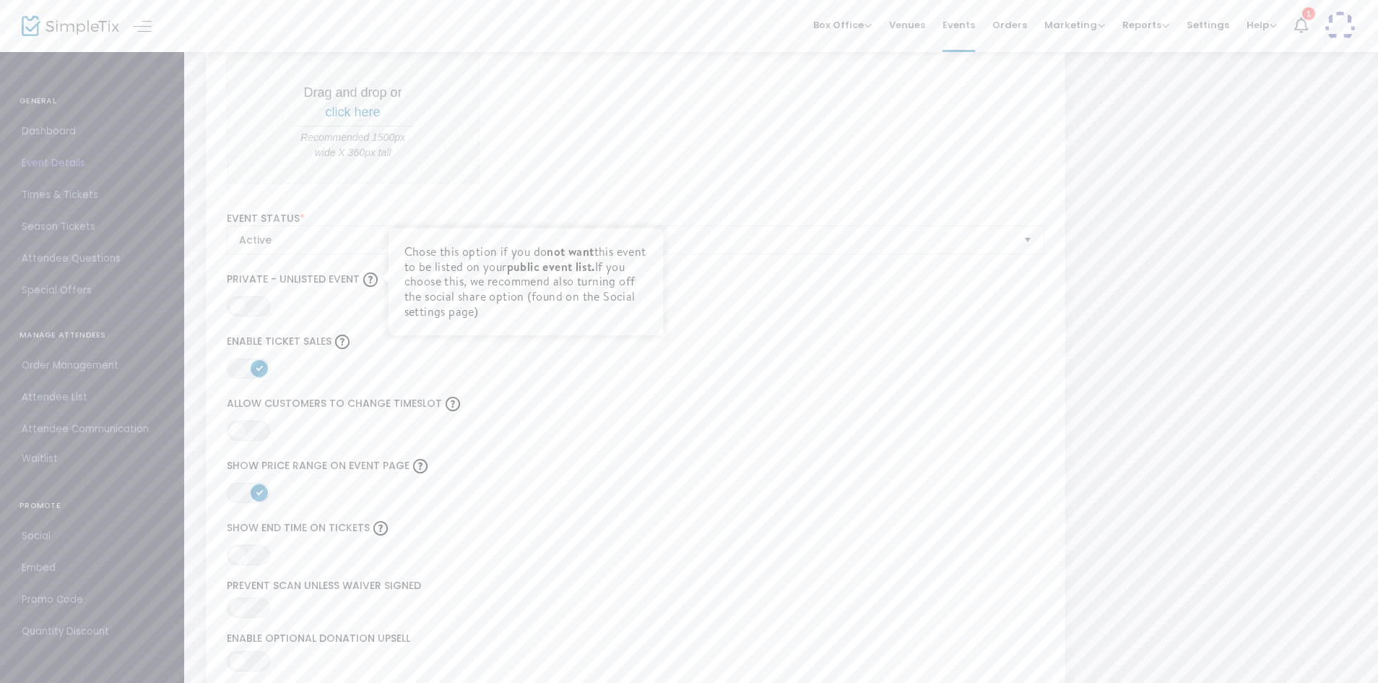
click at [362, 273] on div at bounding box center [371, 280] width 22 height 22
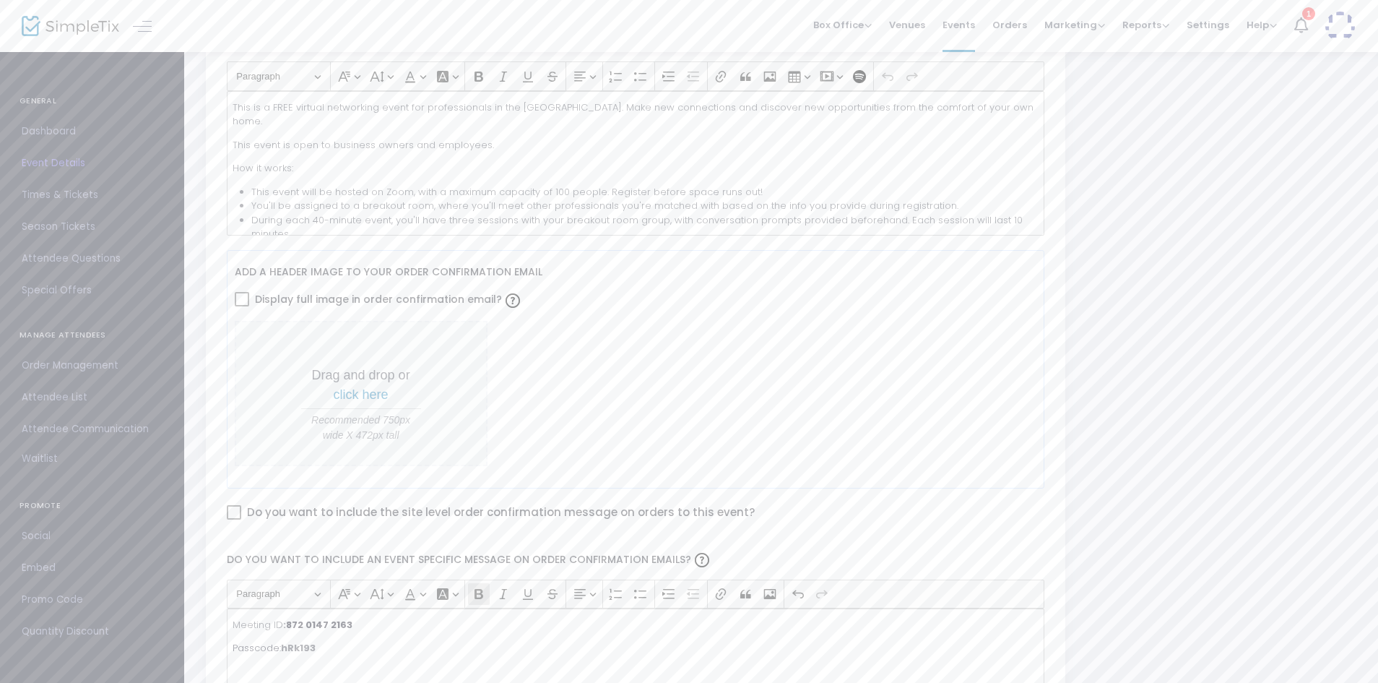
scroll to position [0, 0]
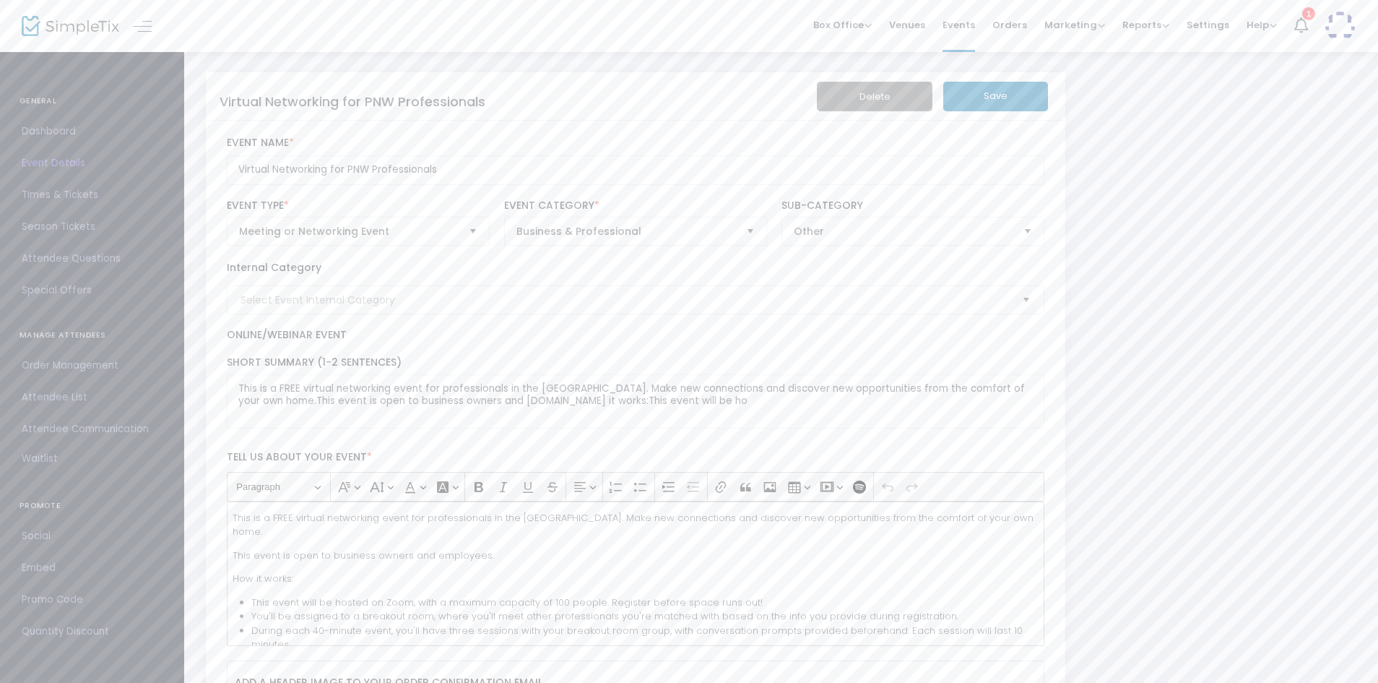
click at [988, 97] on button "Save" at bounding box center [996, 97] width 105 height 30
click at [66, 195] on span "Times & Tickets" at bounding box center [92, 195] width 141 height 19
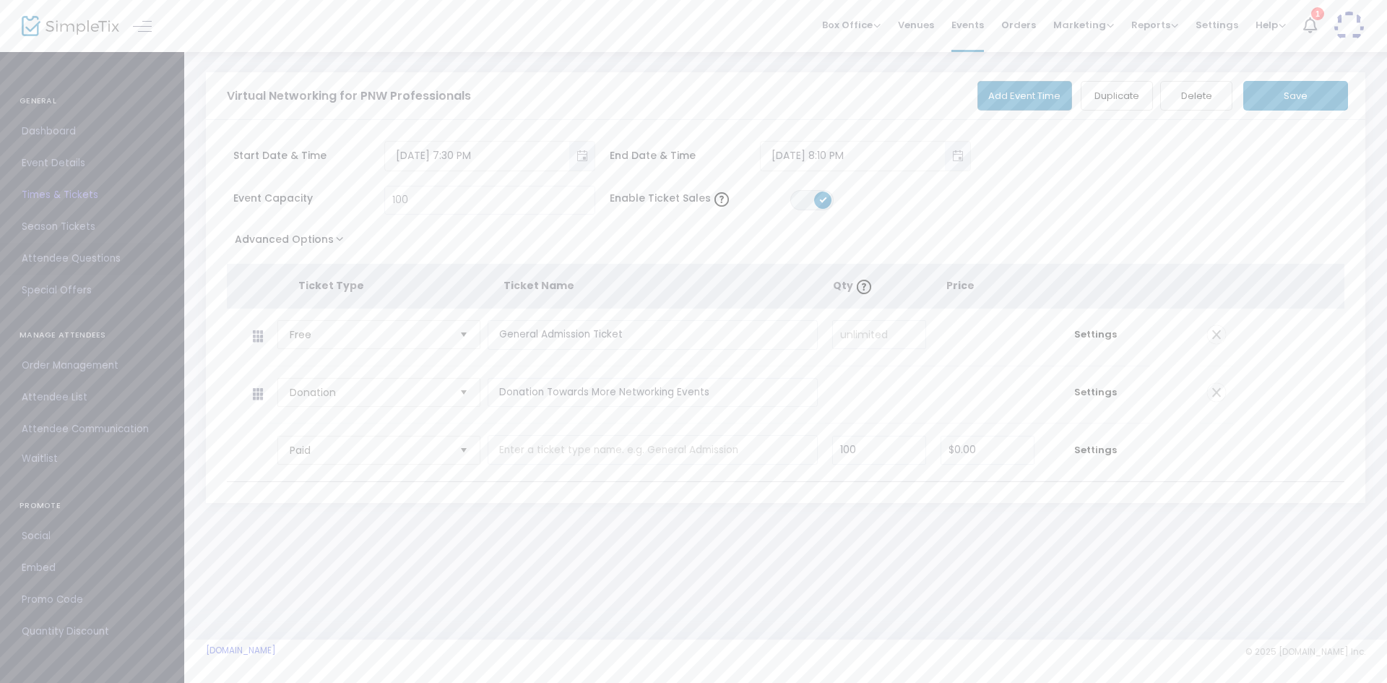
click at [53, 251] on span "Attendee Questions" at bounding box center [92, 258] width 141 height 19
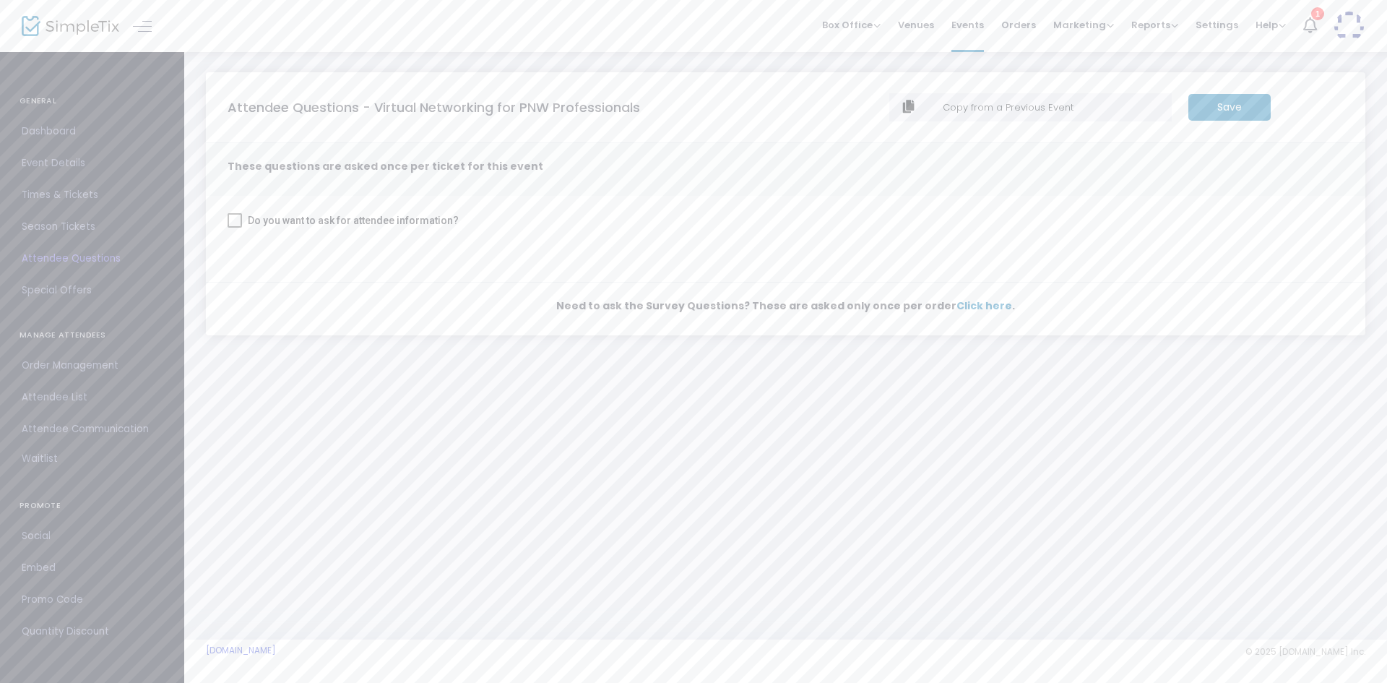
click at [251, 217] on span "Do you want to ask for attendee information?" at bounding box center [353, 220] width 211 height 17
click at [235, 228] on input "Do you want to ask for attendee information?" at bounding box center [234, 228] width 1 height 1
checkbox input "true"
click at [1199, 304] on span "Don't Ask" at bounding box center [1246, 310] width 129 height 14
click at [852, 395] on m-panel-content "Do you want to ask for attendee information? Name Required Phone Don't Ask Emai…" at bounding box center [786, 344] width 1160 height 297
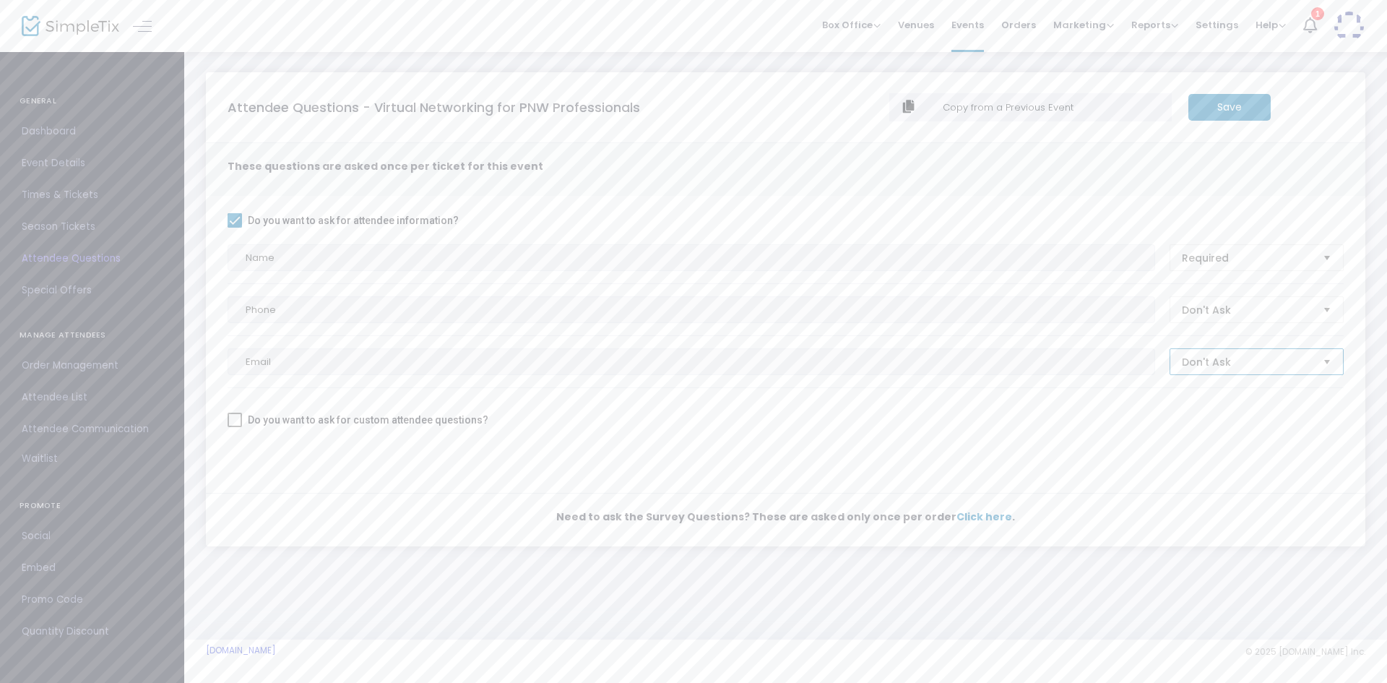
click at [1212, 360] on span "Don't Ask" at bounding box center [1246, 362] width 129 height 14
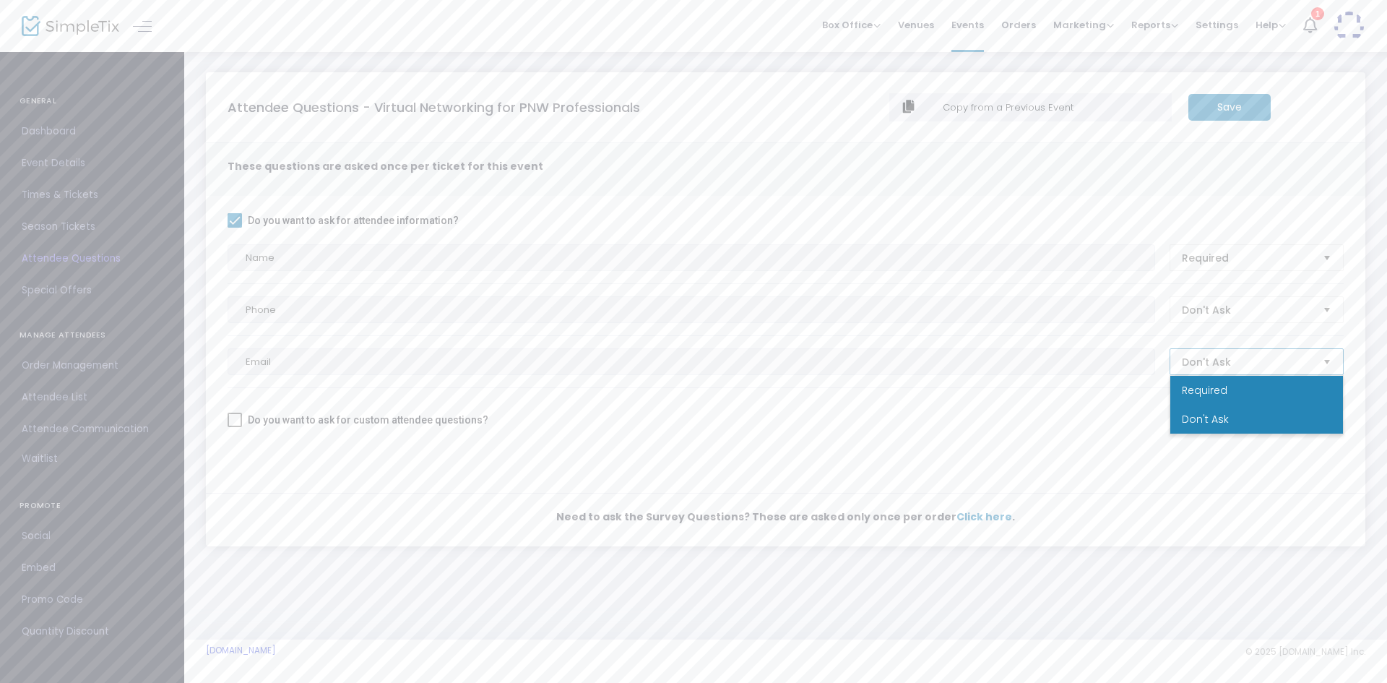
click at [1202, 394] on span "Required" at bounding box center [1205, 390] width 46 height 14
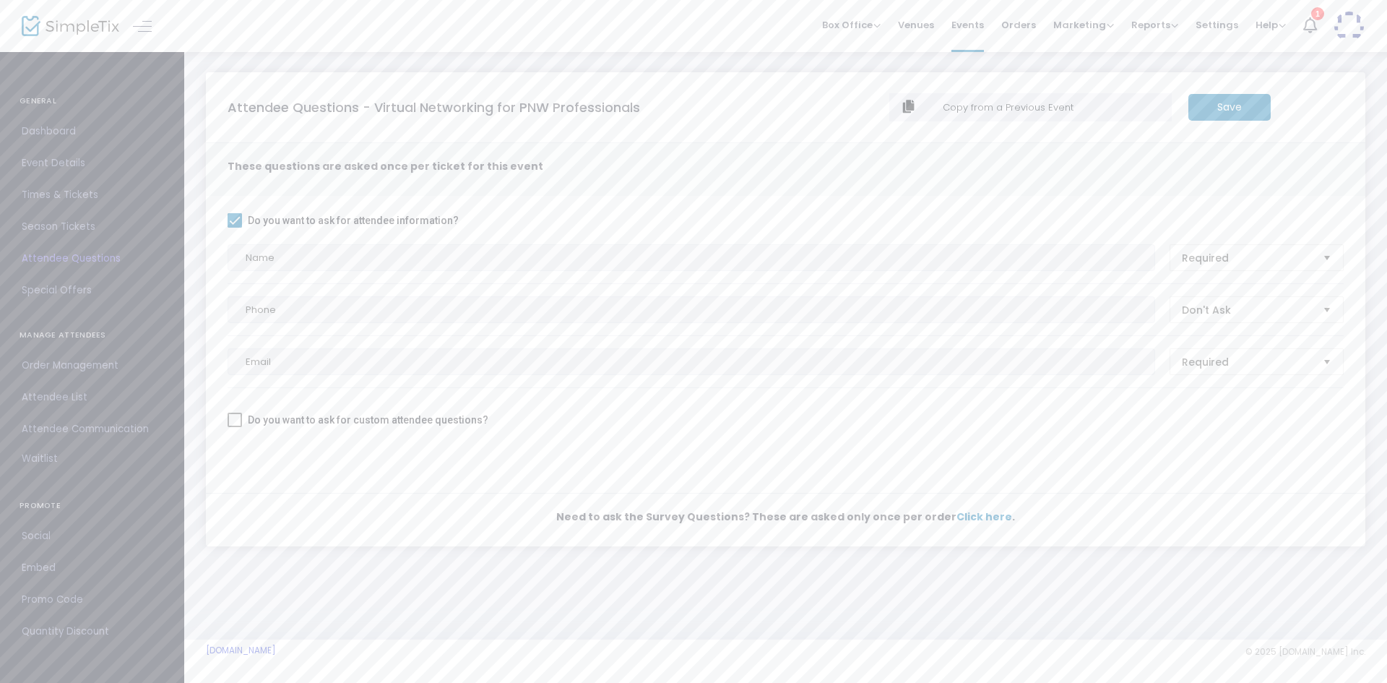
click at [414, 424] on span "Do you want to ask for custom attendee questions?" at bounding box center [368, 419] width 241 height 17
click at [235, 427] on input "Do you want to ask for custom attendee questions?" at bounding box center [234, 427] width 1 height 1
checkbox input "true"
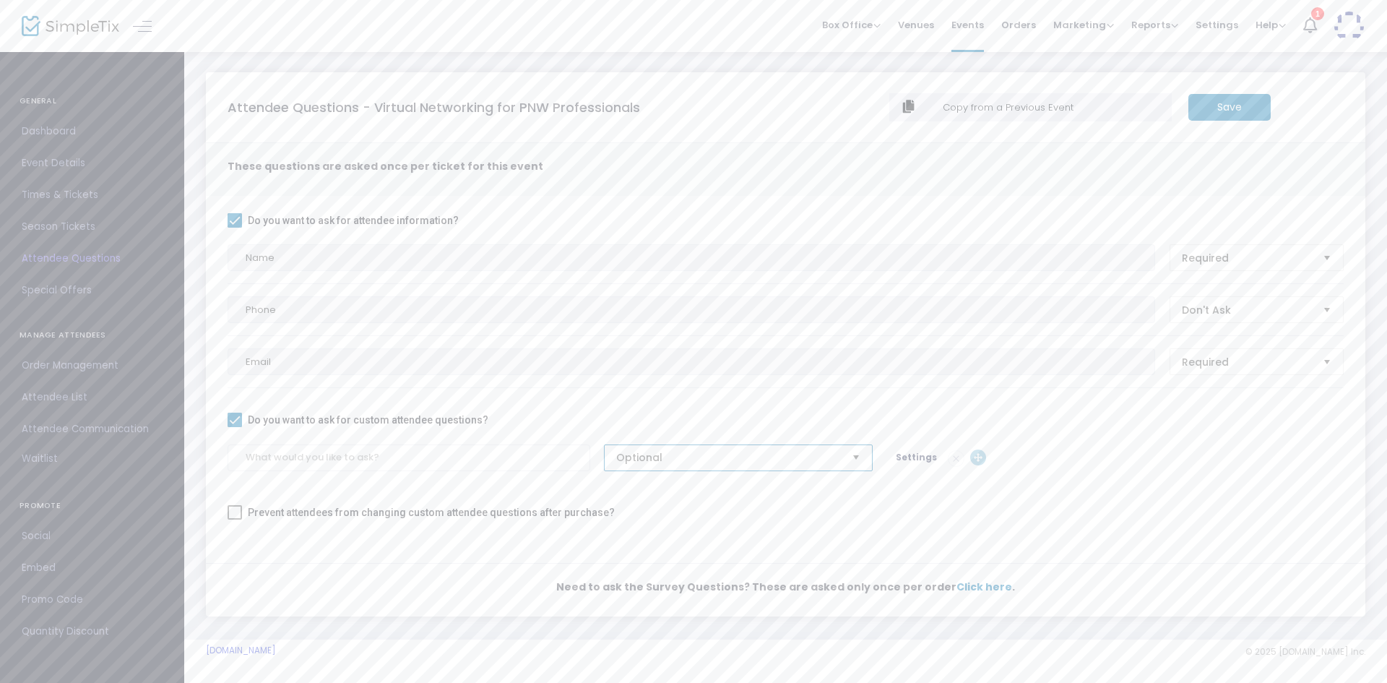
click at [651, 457] on span "Optional" at bounding box center [728, 457] width 224 height 14
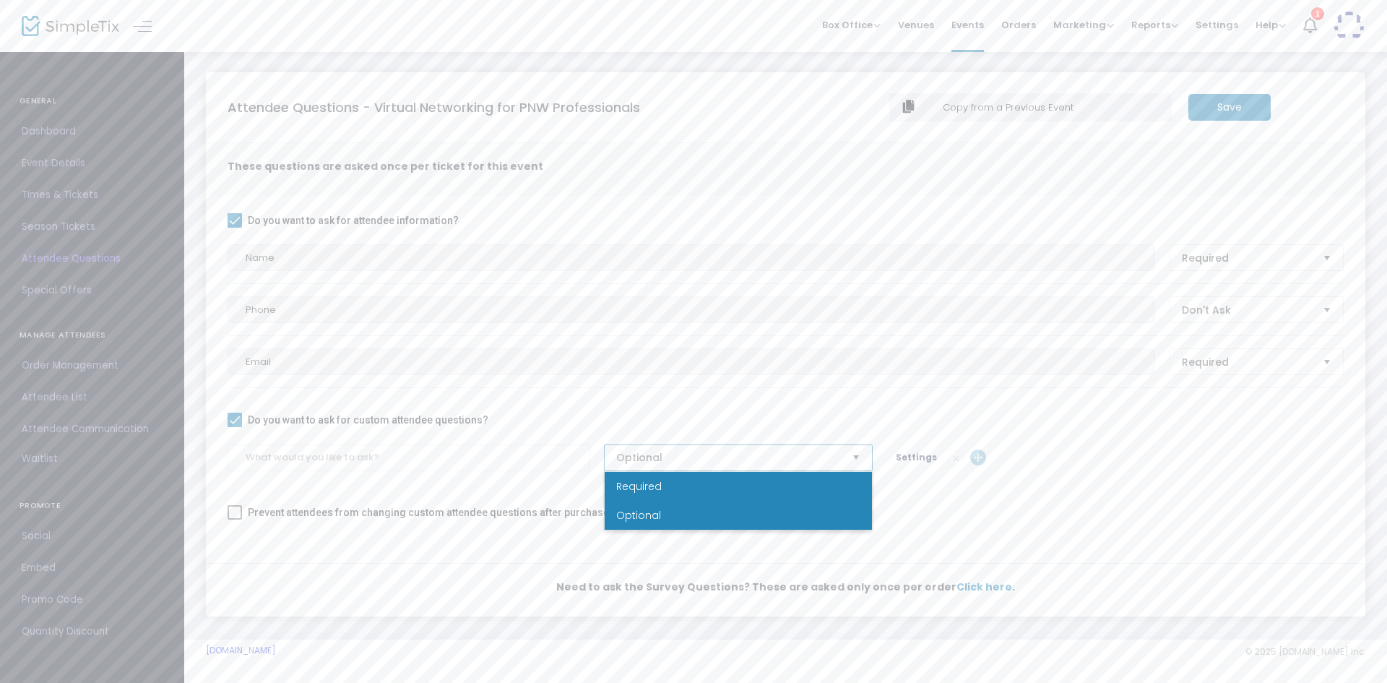
click at [639, 490] on span "Required" at bounding box center [639, 486] width 46 height 14
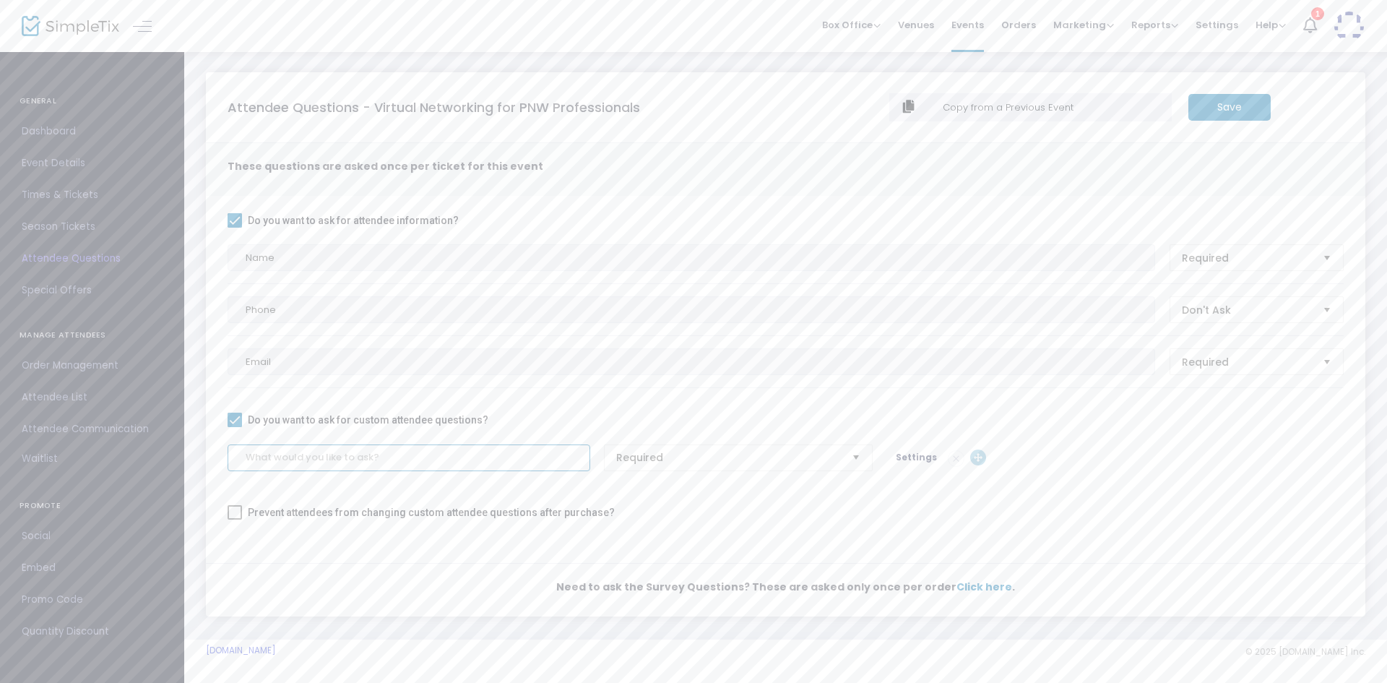
click at [535, 462] on input at bounding box center [409, 457] width 363 height 27
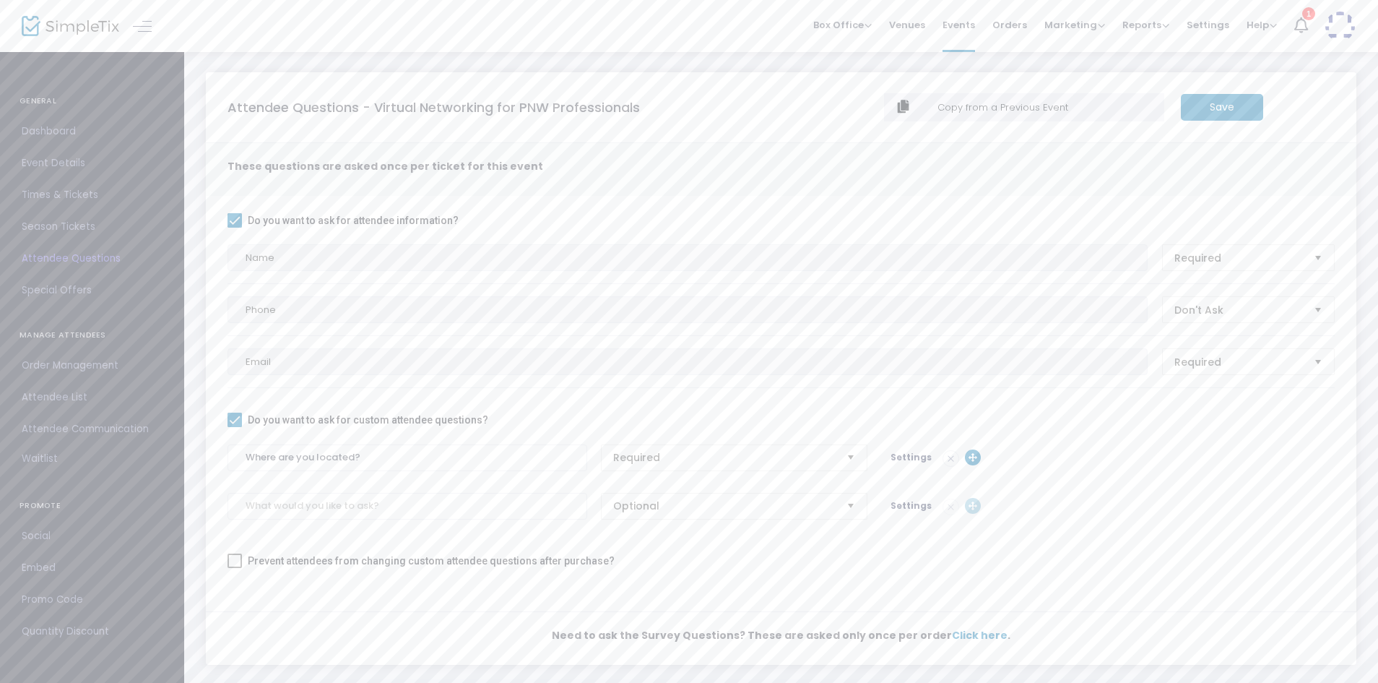
click at [910, 454] on span "Settings" at bounding box center [911, 457] width 41 height 12
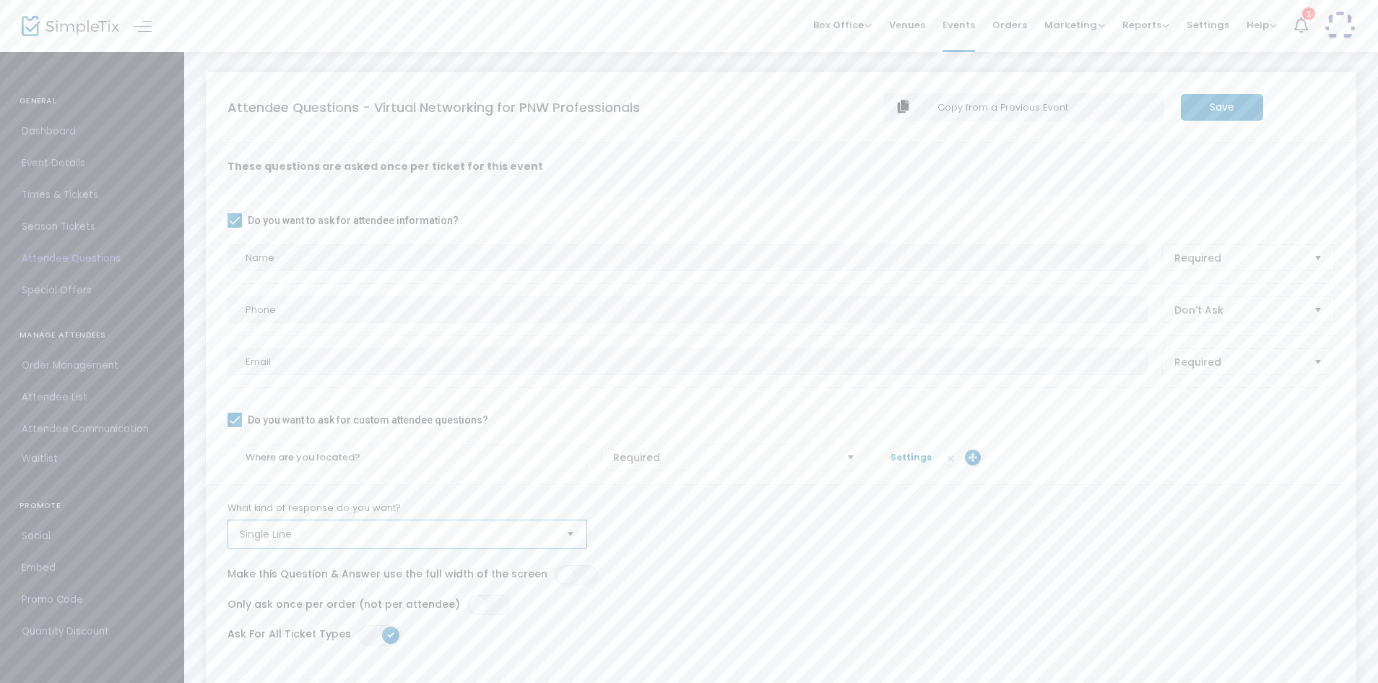
click at [443, 545] on span "Single Line" at bounding box center [397, 533] width 327 height 27
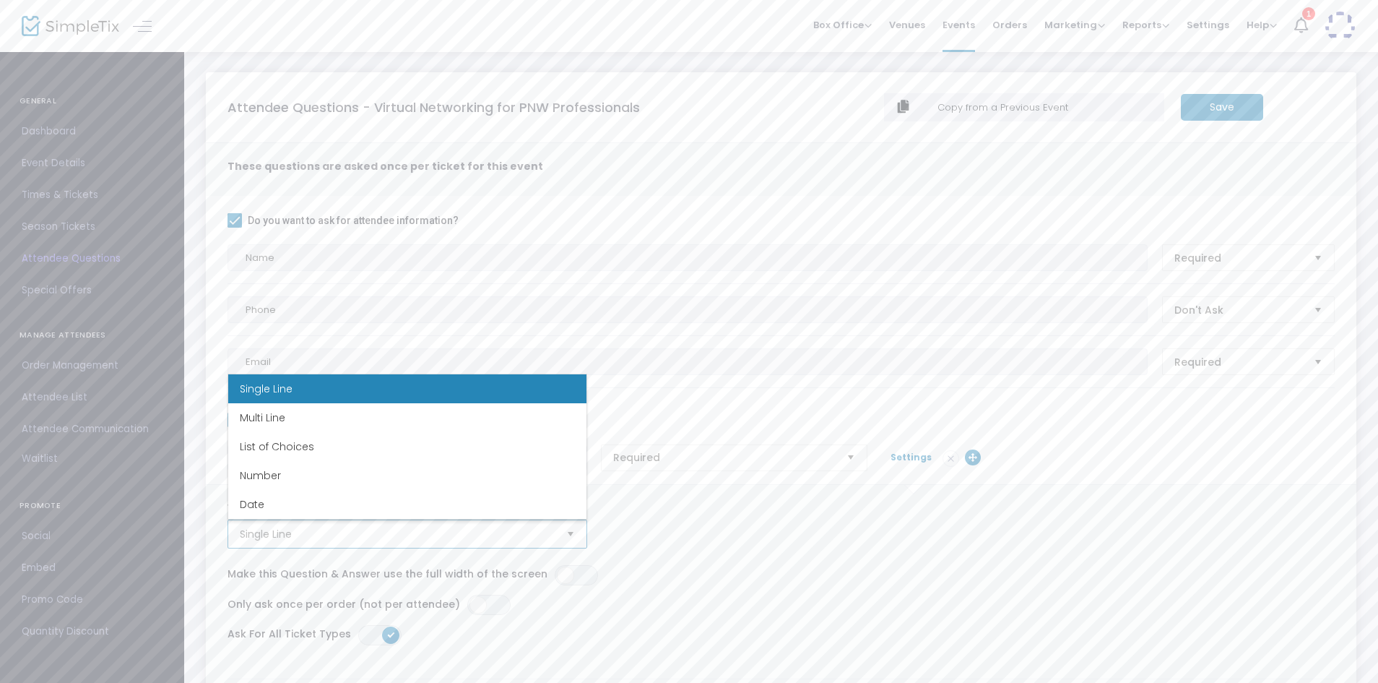
click at [399, 391] on li "Single Line" at bounding box center [407, 388] width 358 height 29
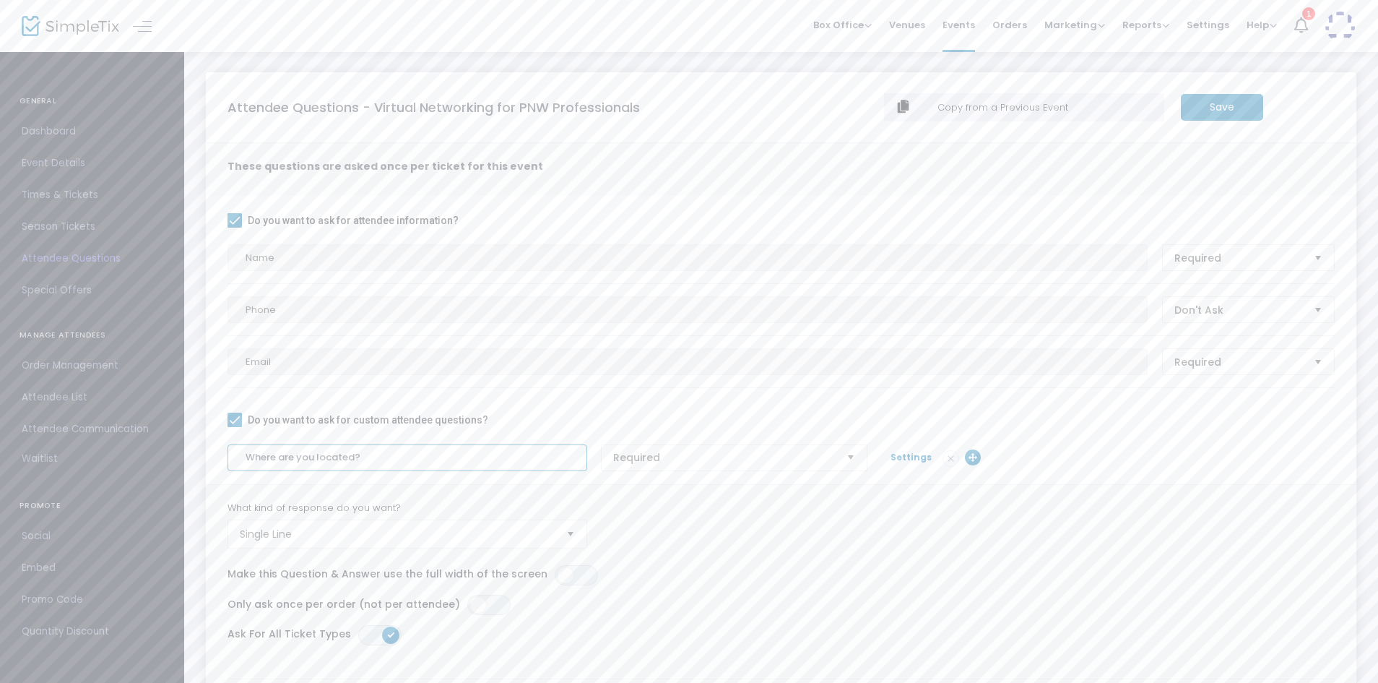
drag, startPoint x: 433, startPoint y: 454, endPoint x: 374, endPoint y: 444, distance: 59.5
click at [374, 444] on input "Where are you located?" at bounding box center [408, 457] width 360 height 27
click at [438, 449] on input "Where are you located? Please include your ZIP code." at bounding box center [408, 457] width 360 height 27
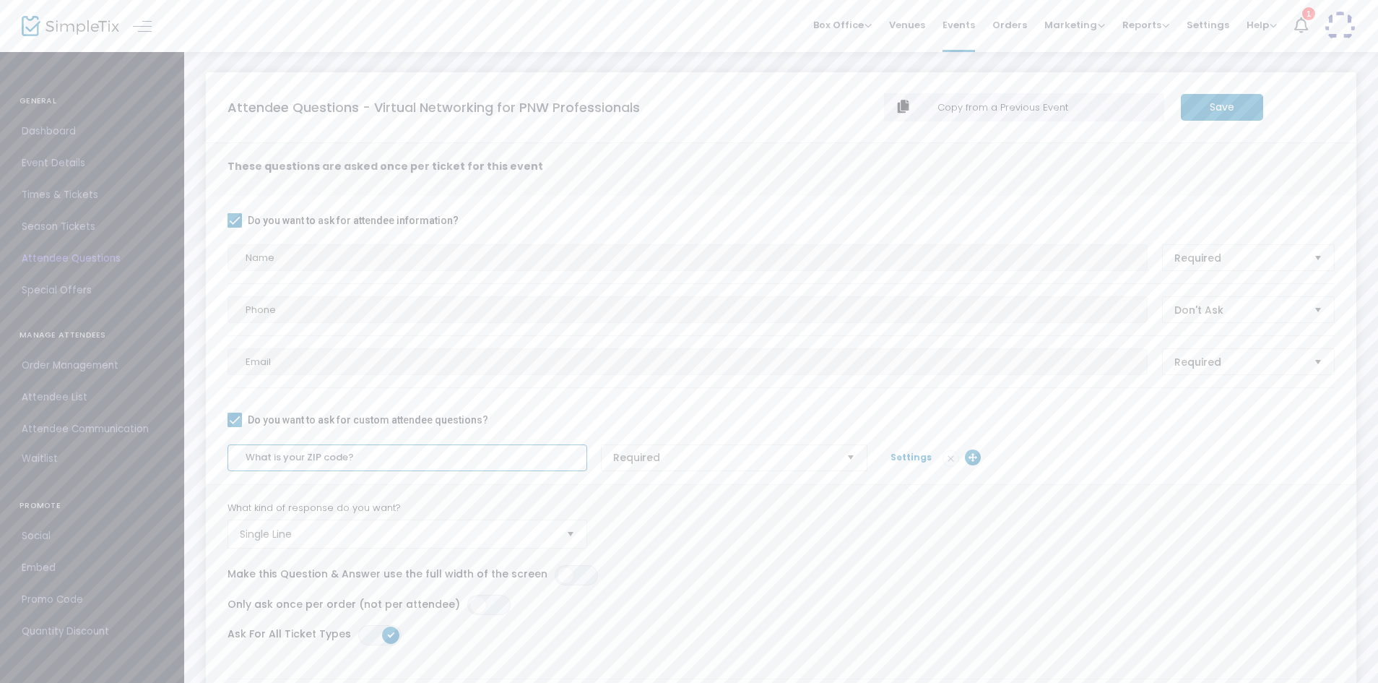
type input "What is your ZIP code?"
click at [292, 537] on span "Single Line" at bounding box center [397, 534] width 315 height 14
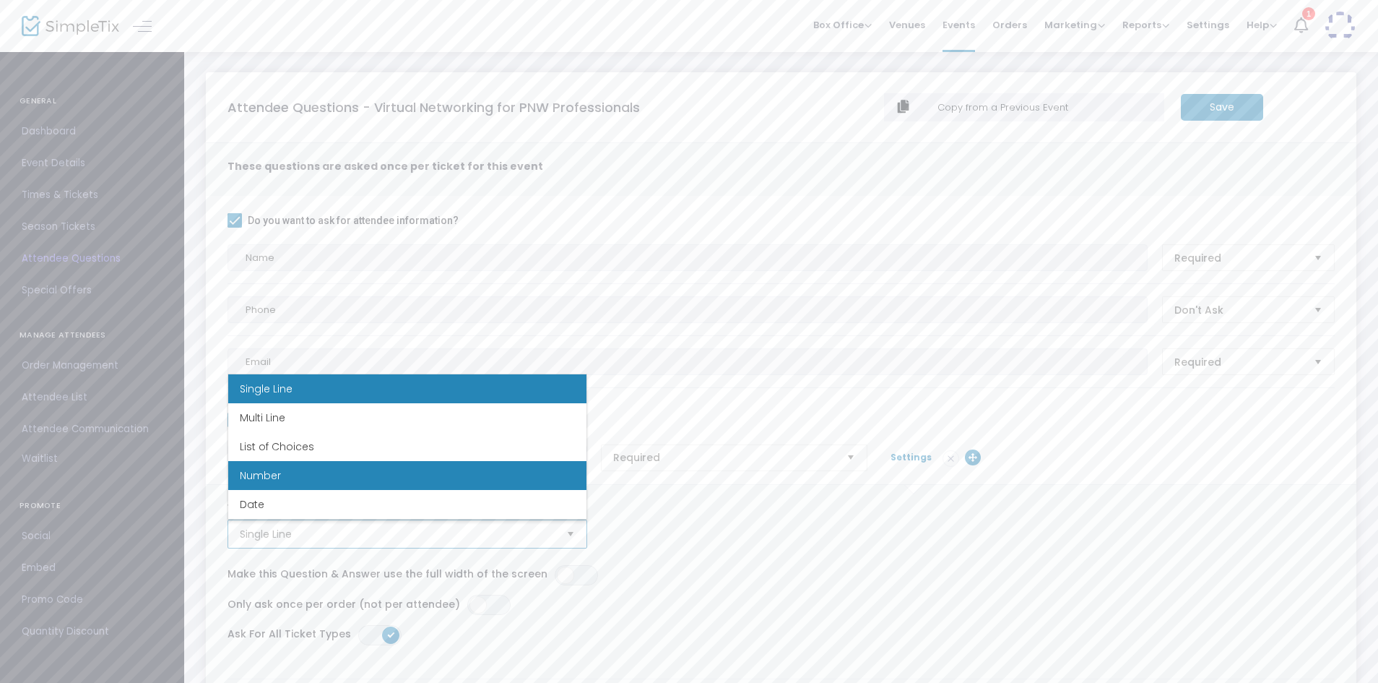
click at [269, 476] on span "Number" at bounding box center [260, 475] width 41 height 14
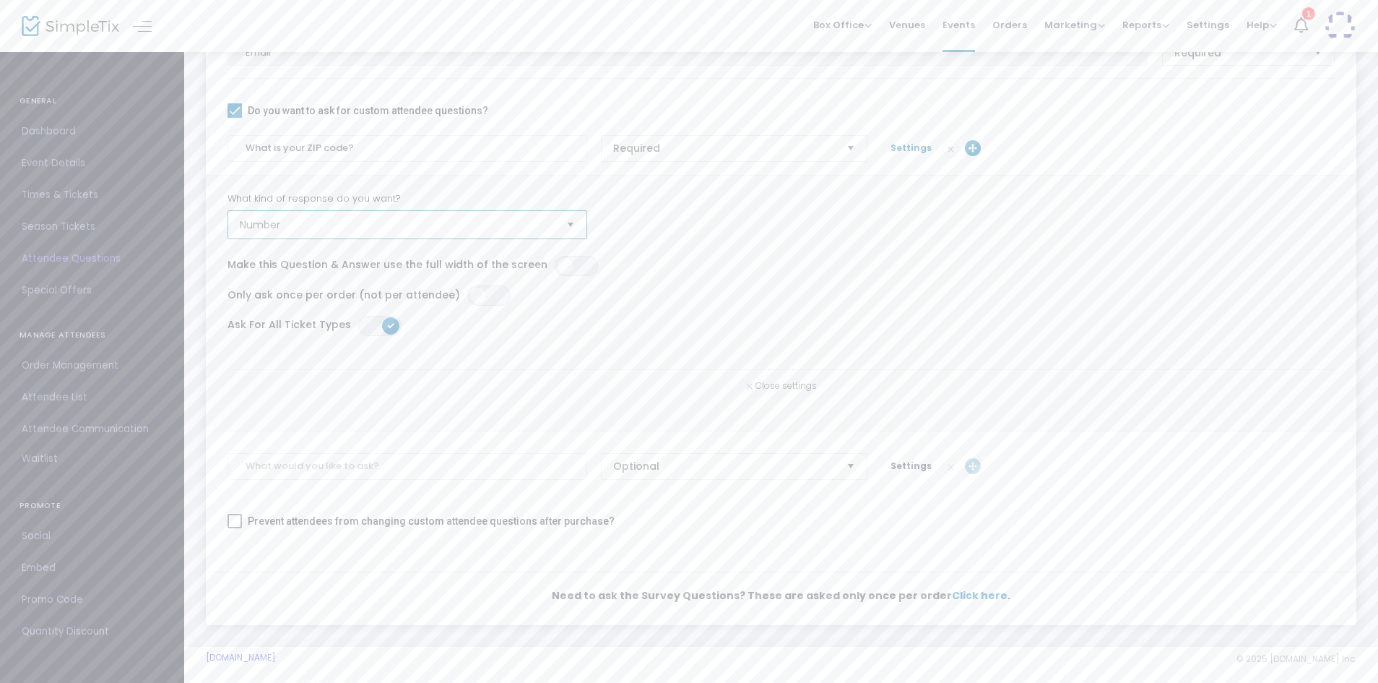
scroll to position [316, 0]
click at [909, 145] on span "Settings" at bounding box center [911, 140] width 41 height 12
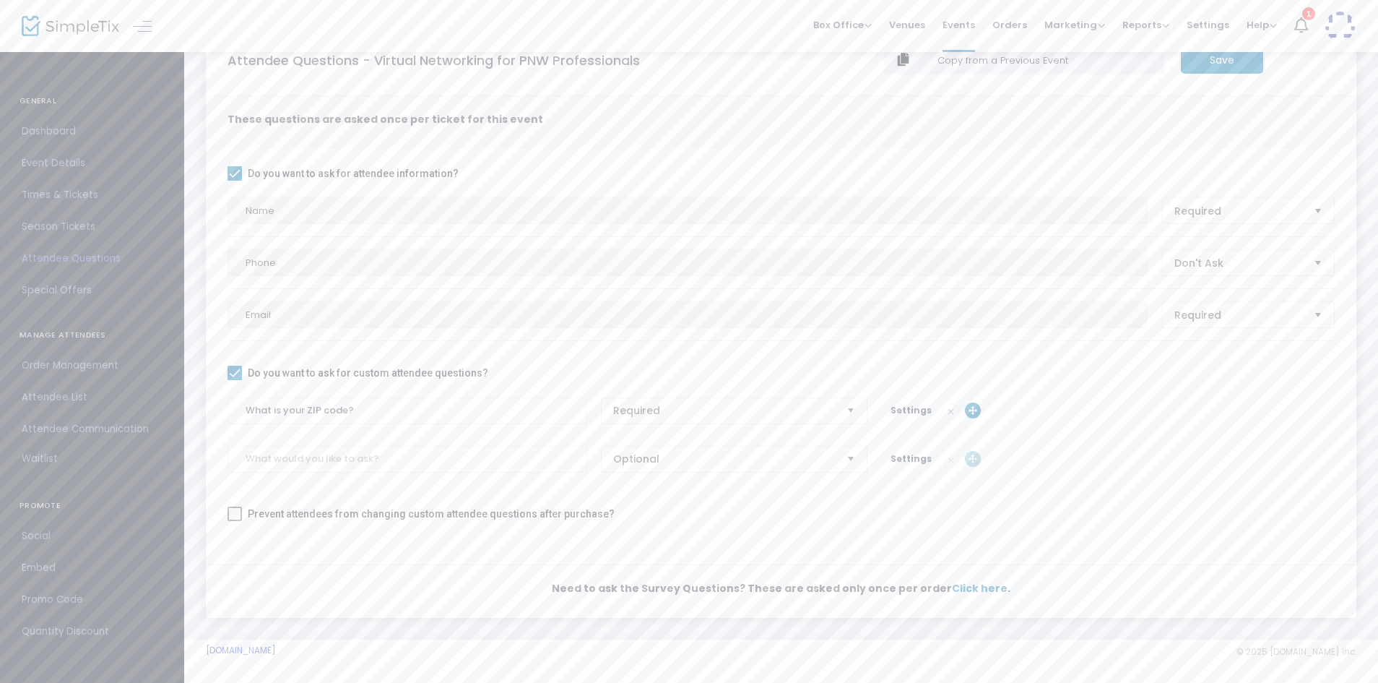
scroll to position [47, 0]
click at [433, 455] on input at bounding box center [408, 459] width 360 height 27
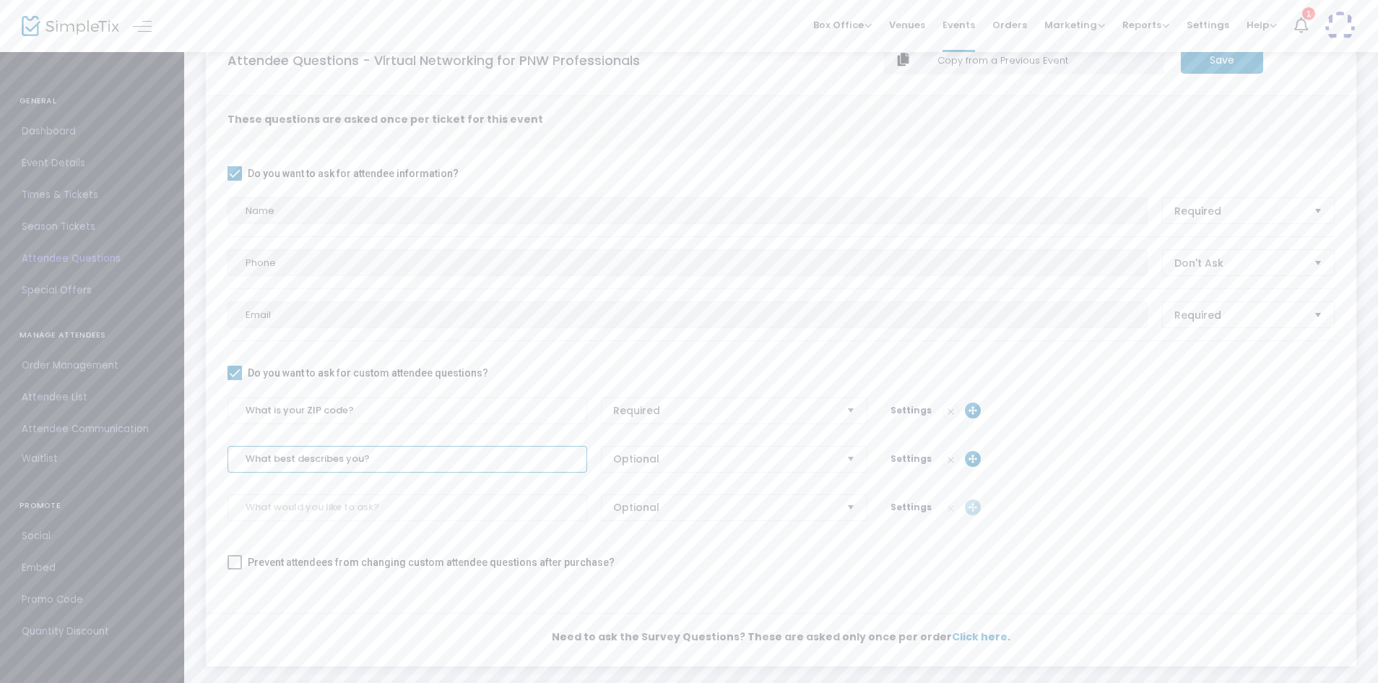
type input "What best describes you?"
click at [759, 449] on span "Optional" at bounding box center [724, 458] width 233 height 25
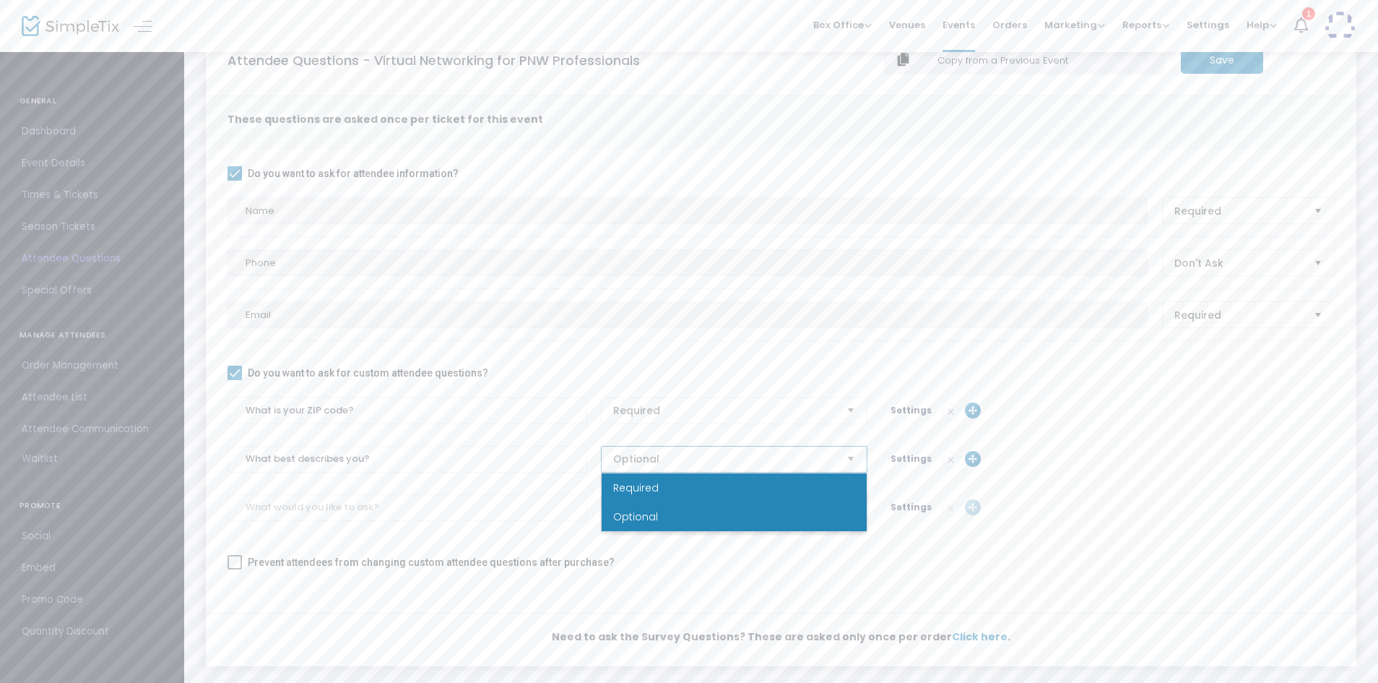
click at [723, 485] on li "Required" at bounding box center [734, 487] width 265 height 29
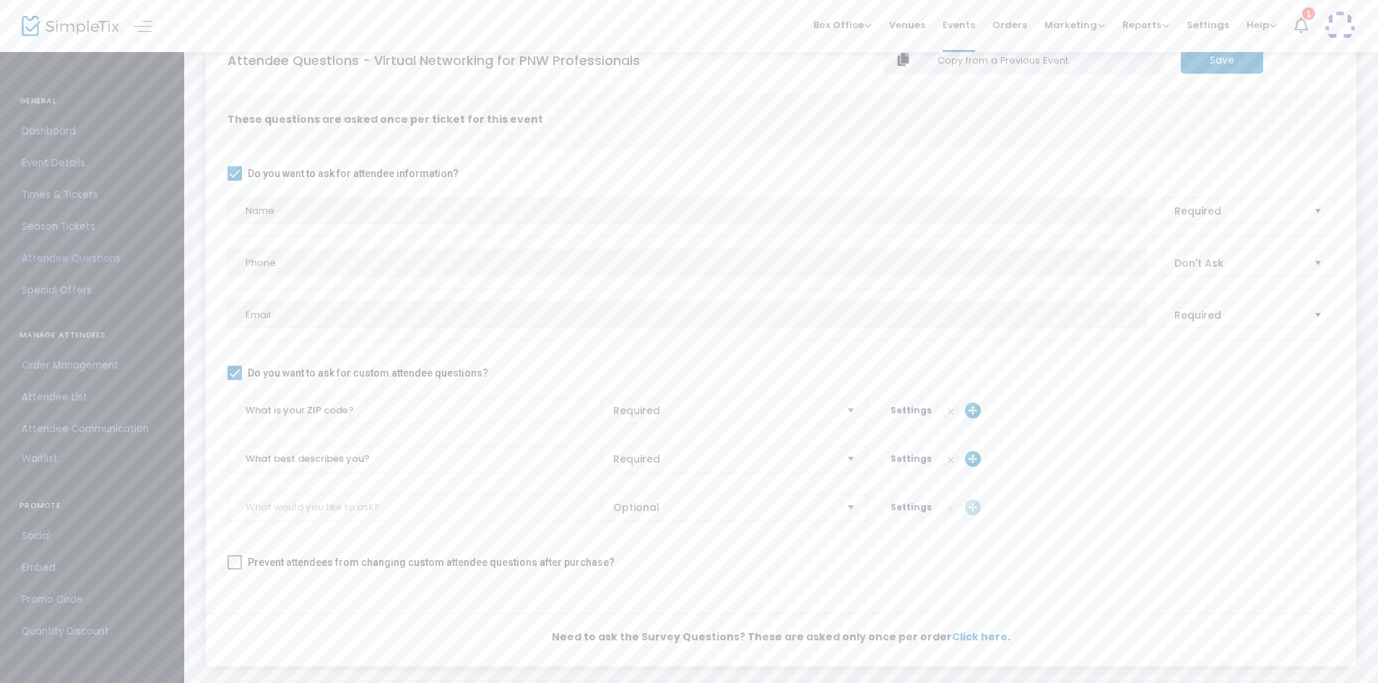
click at [909, 458] on span "Settings" at bounding box center [911, 458] width 41 height 12
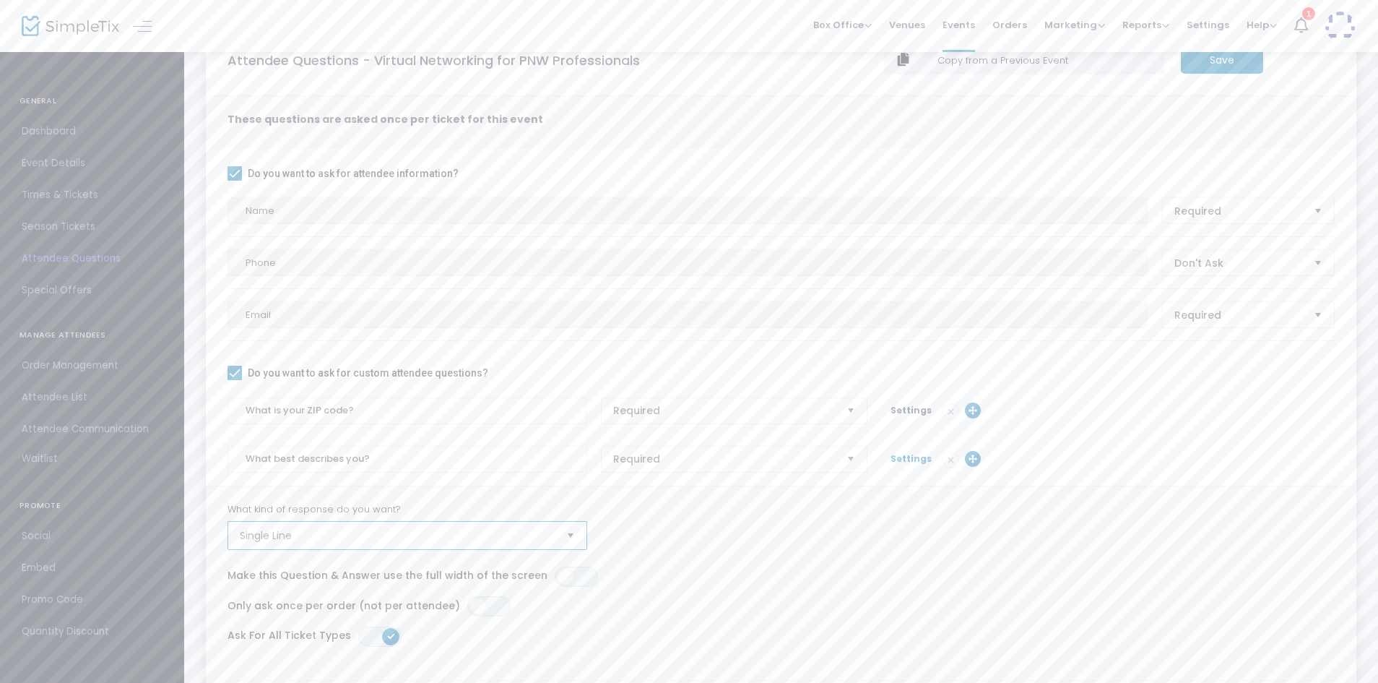
click at [384, 540] on span "Single Line" at bounding box center [397, 535] width 315 height 14
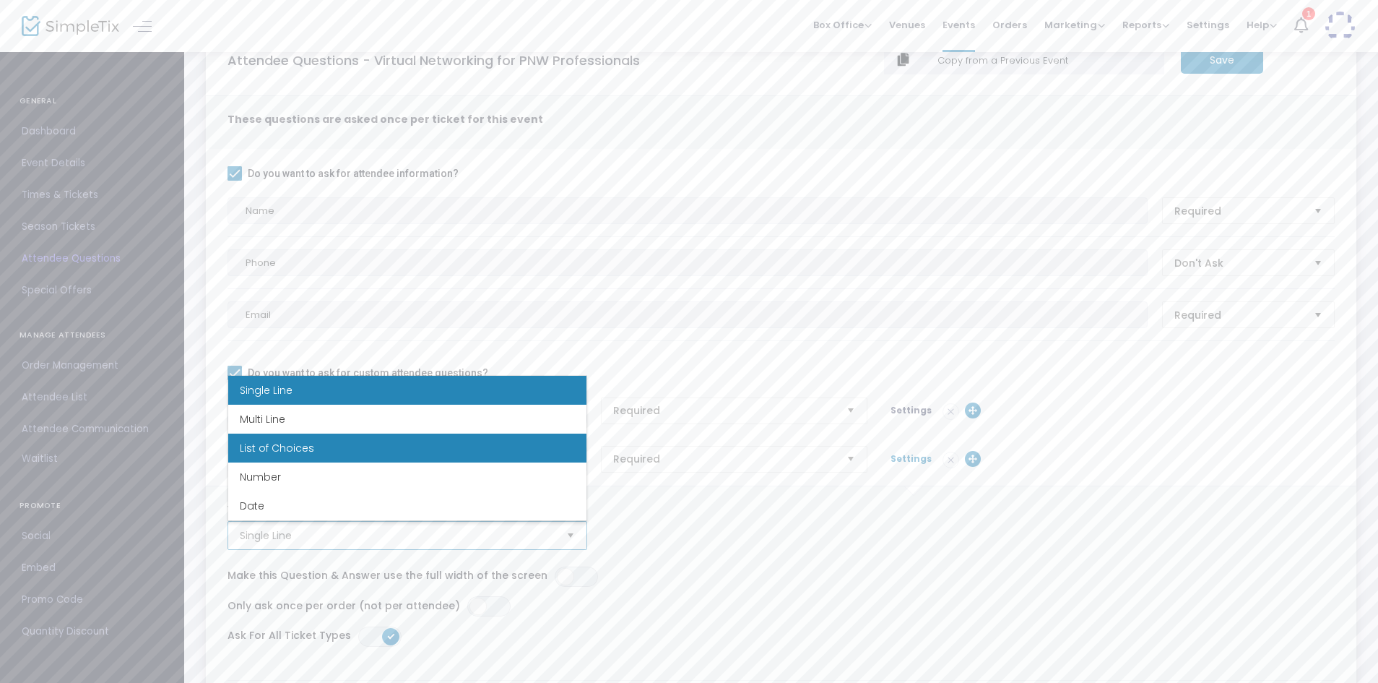
click at [316, 443] on li "List of Choices" at bounding box center [407, 447] width 358 height 29
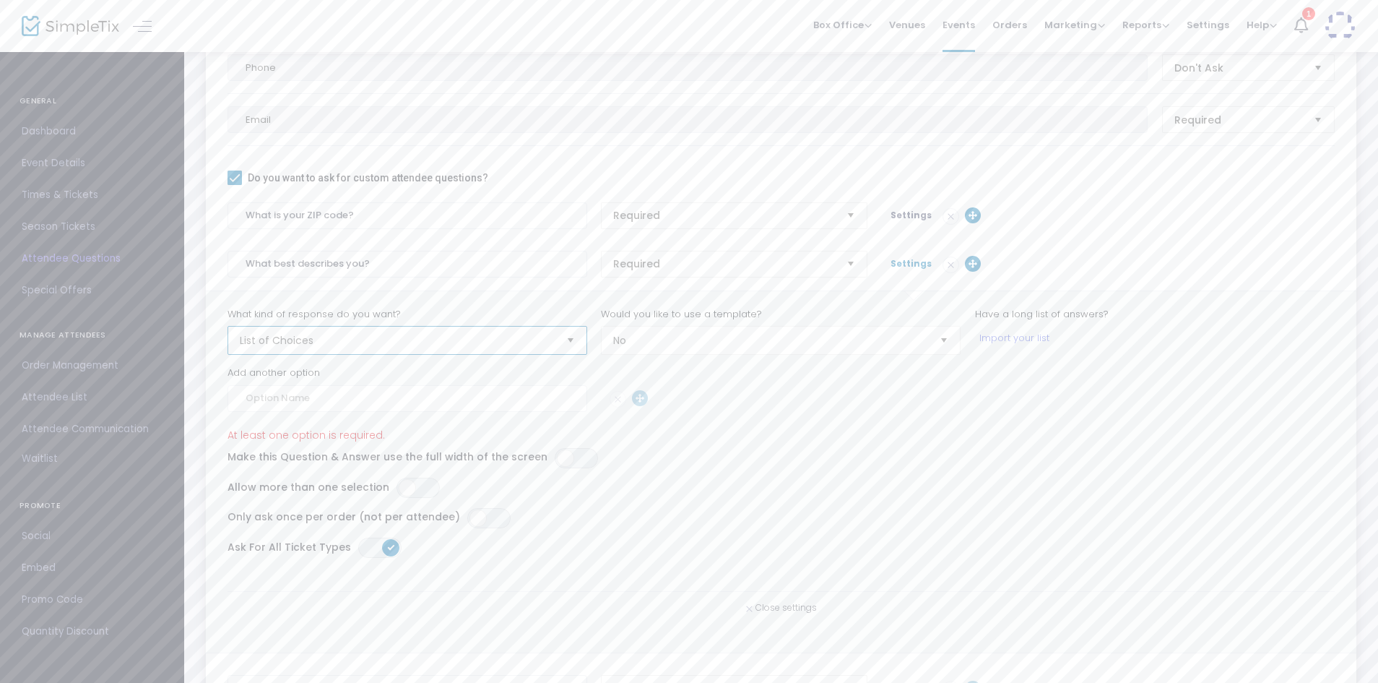
scroll to position [280, 0]
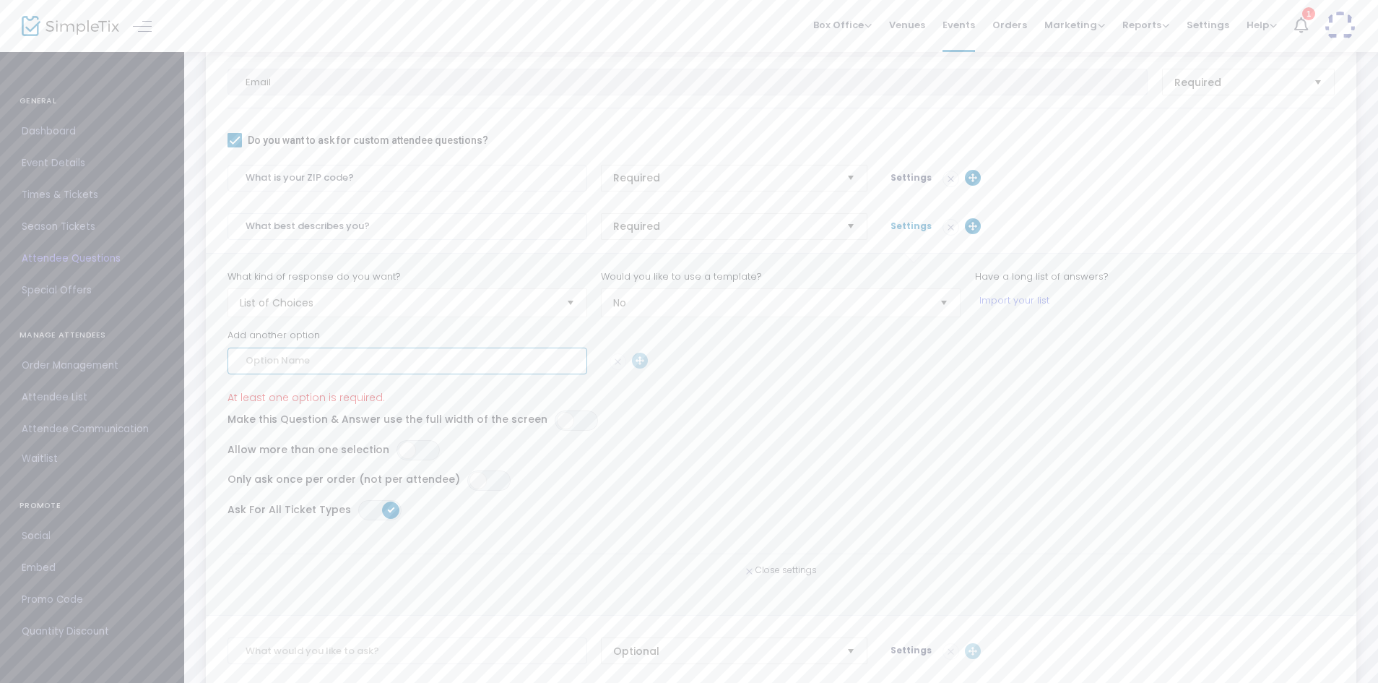
click at [475, 358] on input at bounding box center [408, 360] width 360 height 27
type input "Freelancer"
click at [337, 416] on input at bounding box center [408, 417] width 360 height 27
type input "Business or Startup Owner"
click at [270, 469] on input at bounding box center [408, 474] width 360 height 27
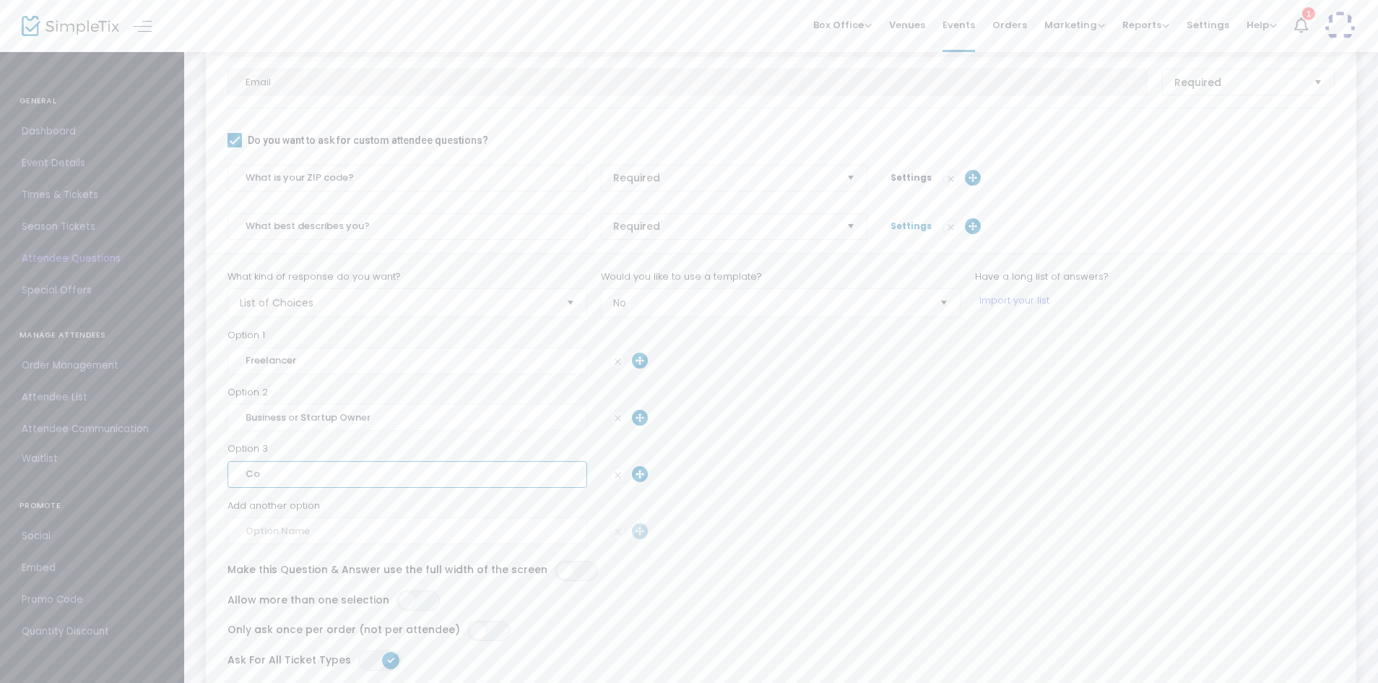
type input "C"
type input "Student"
click at [273, 528] on input at bounding box center [408, 530] width 360 height 27
type input "Employee"
click at [351, 362] on input "Freelancer" at bounding box center [408, 360] width 360 height 27
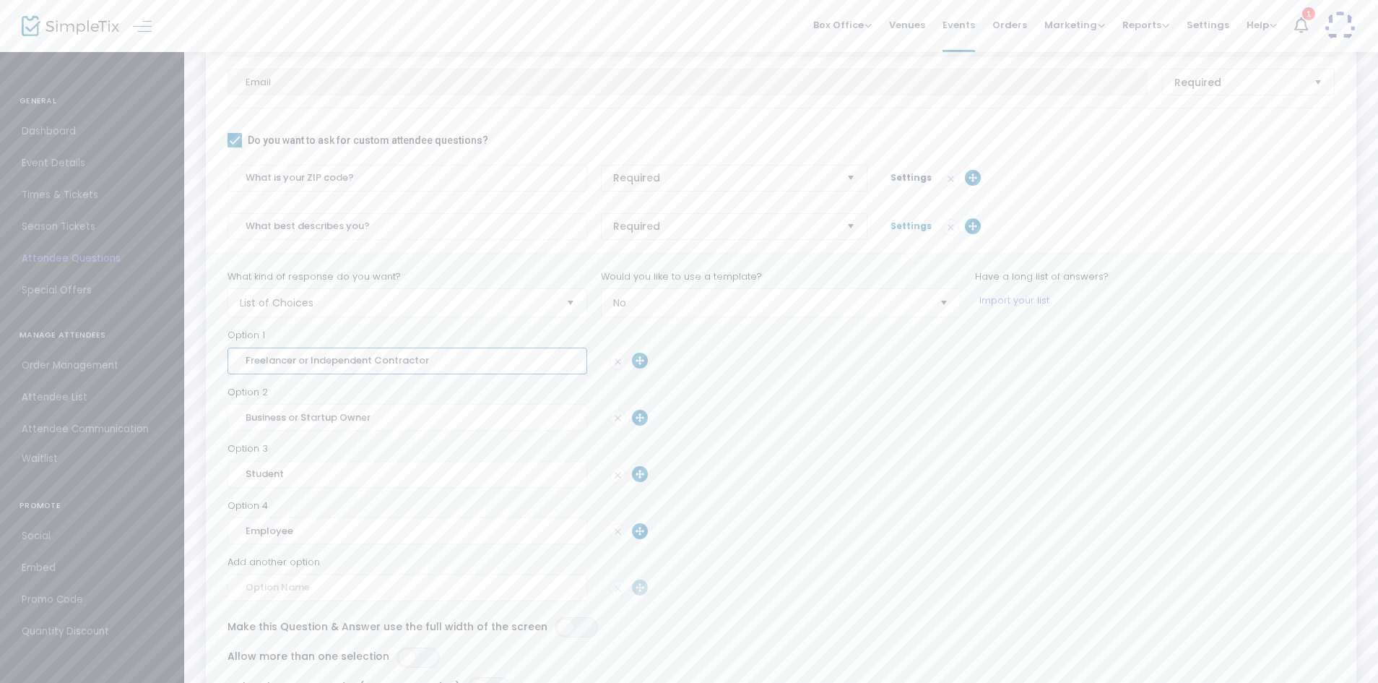
type input "Freelancer or Independent Contractor"
click at [378, 415] on input "Business or Startup Owner" at bounding box center [408, 417] width 360 height 27
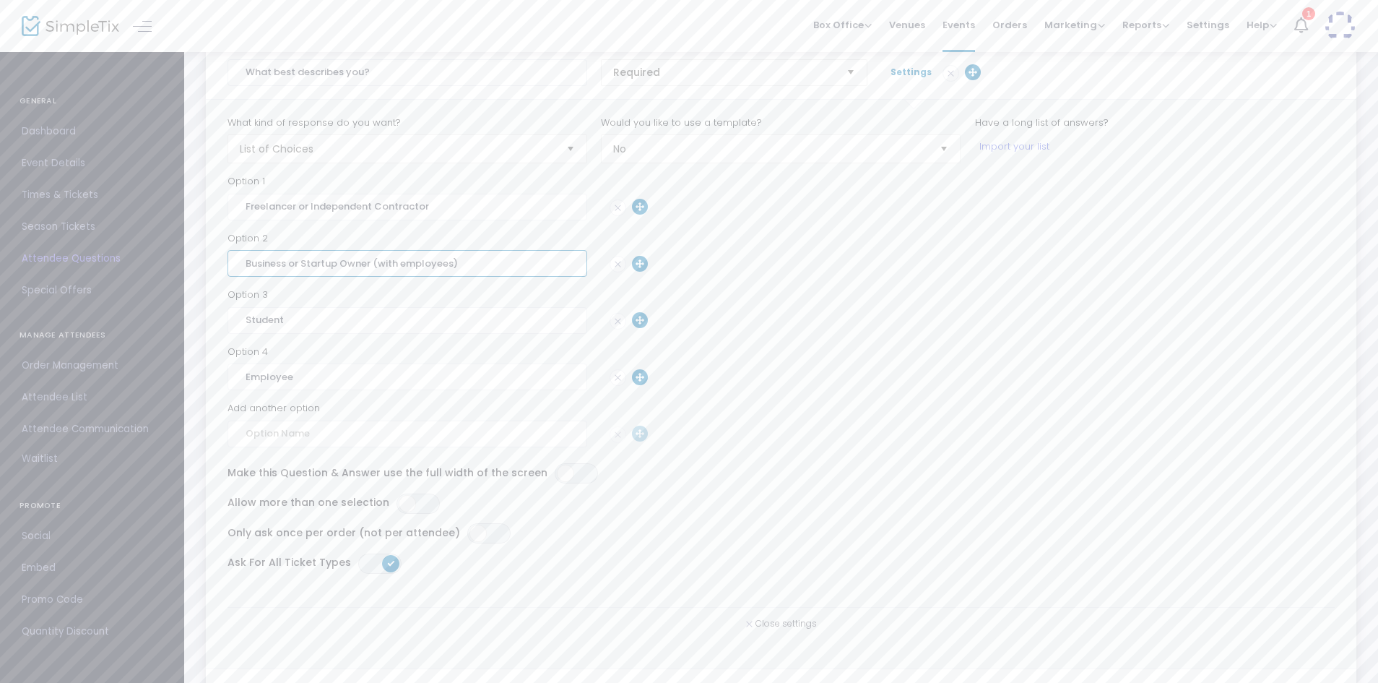
scroll to position [439, 0]
click at [273, 436] on input at bounding box center [408, 428] width 360 height 27
click at [367, 256] on input "Business or Startup Owner (with employees)" at bounding box center [408, 257] width 360 height 27
click at [301, 254] on input "Business or Startup Owner (with employees)" at bounding box center [408, 257] width 360 height 27
click at [368, 259] on input "Business or Startup Owner (with employees)" at bounding box center [408, 257] width 360 height 27
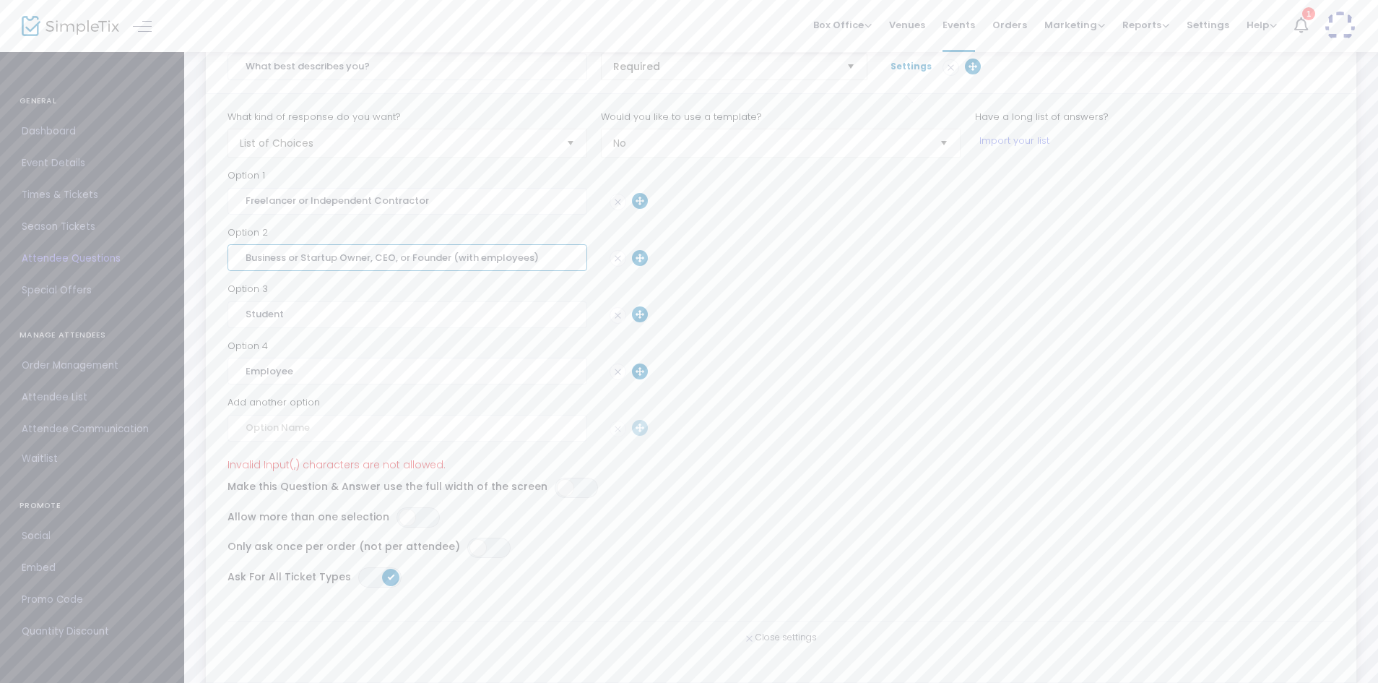
type input "Business or Startup Owner, CEO, or Founder (with employees)"
click at [353, 423] on input at bounding box center [408, 428] width 360 height 27
click at [619, 426] on div at bounding box center [743, 428] width 280 height 17
click at [1043, 432] on div at bounding box center [781, 428] width 1122 height 27
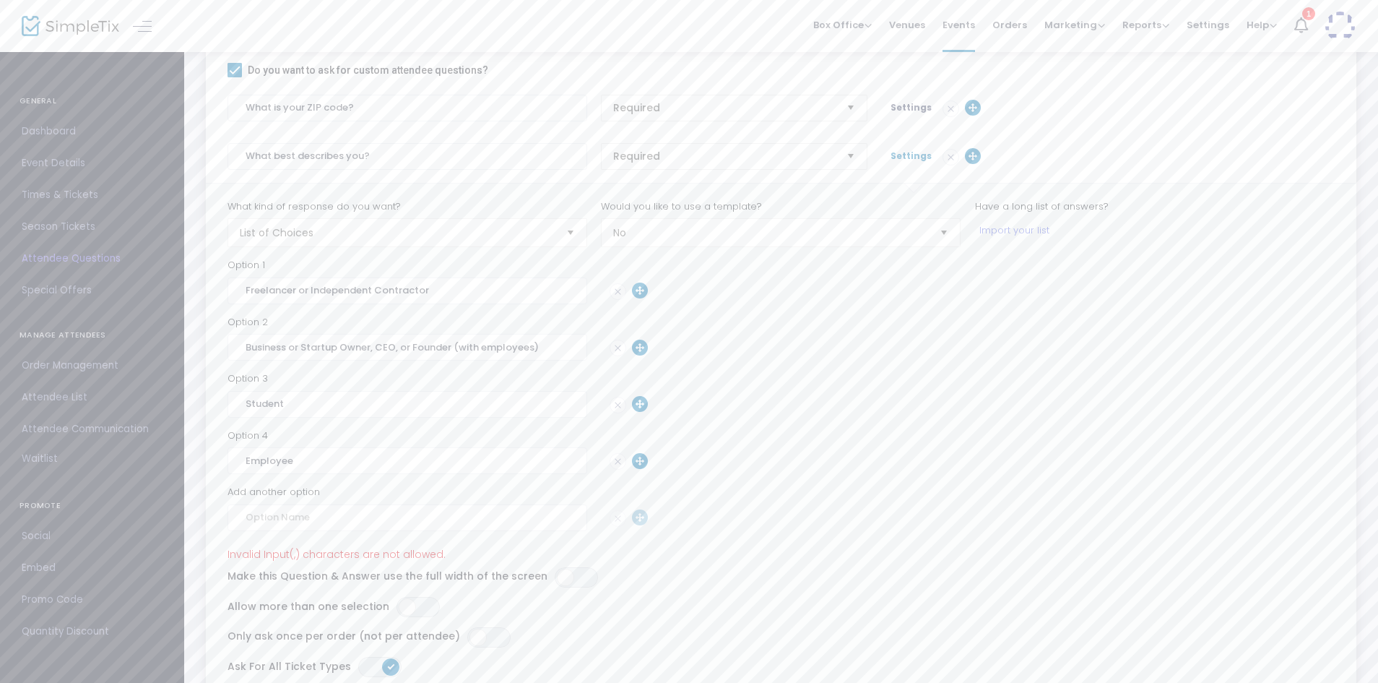
scroll to position [342, 0]
click at [898, 163] on span "Settings" at bounding box center [911, 163] width 41 height 12
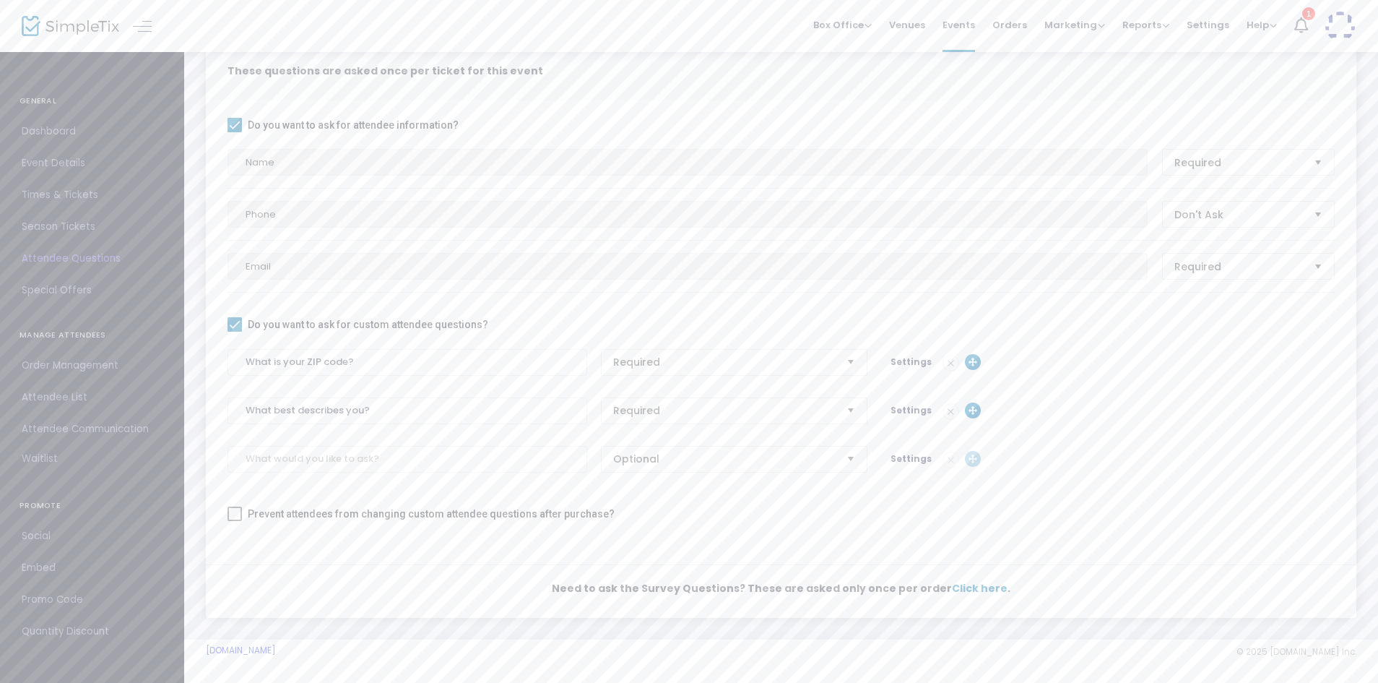
scroll to position [95, 0]
click at [903, 409] on span "Settings" at bounding box center [911, 410] width 41 height 12
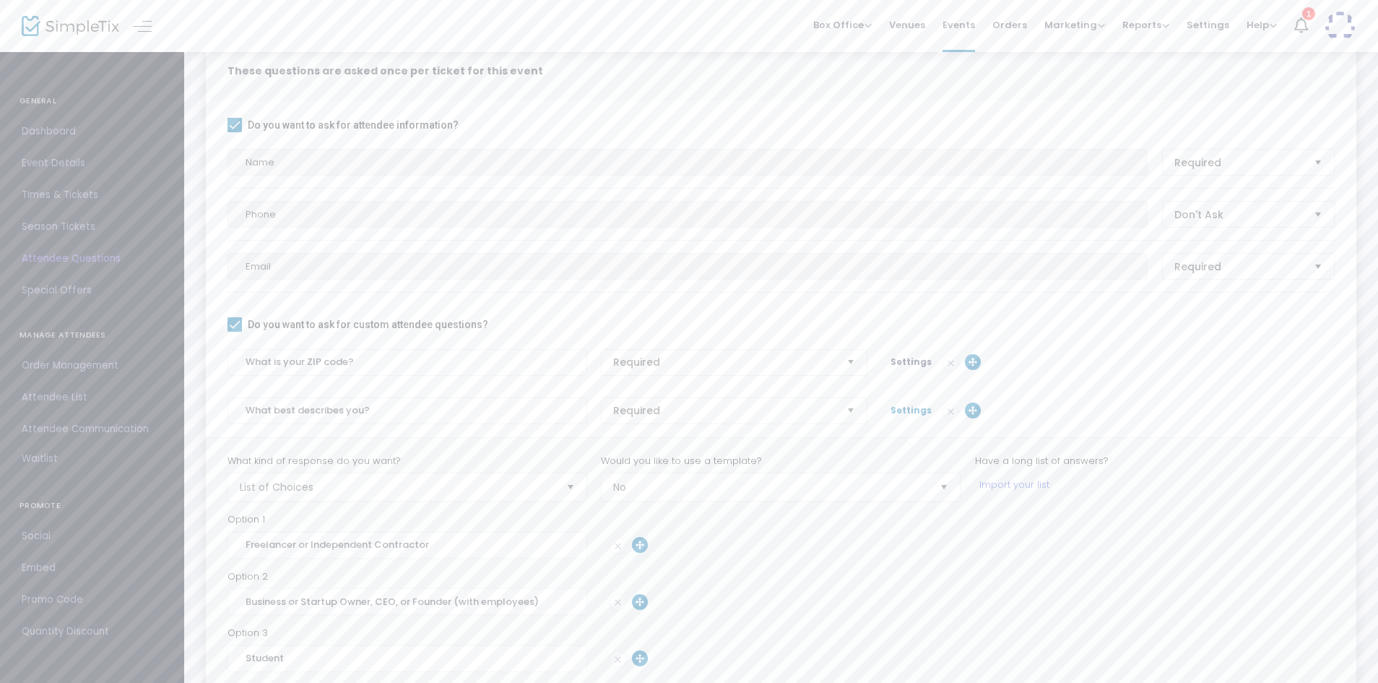
scroll to position [342, 0]
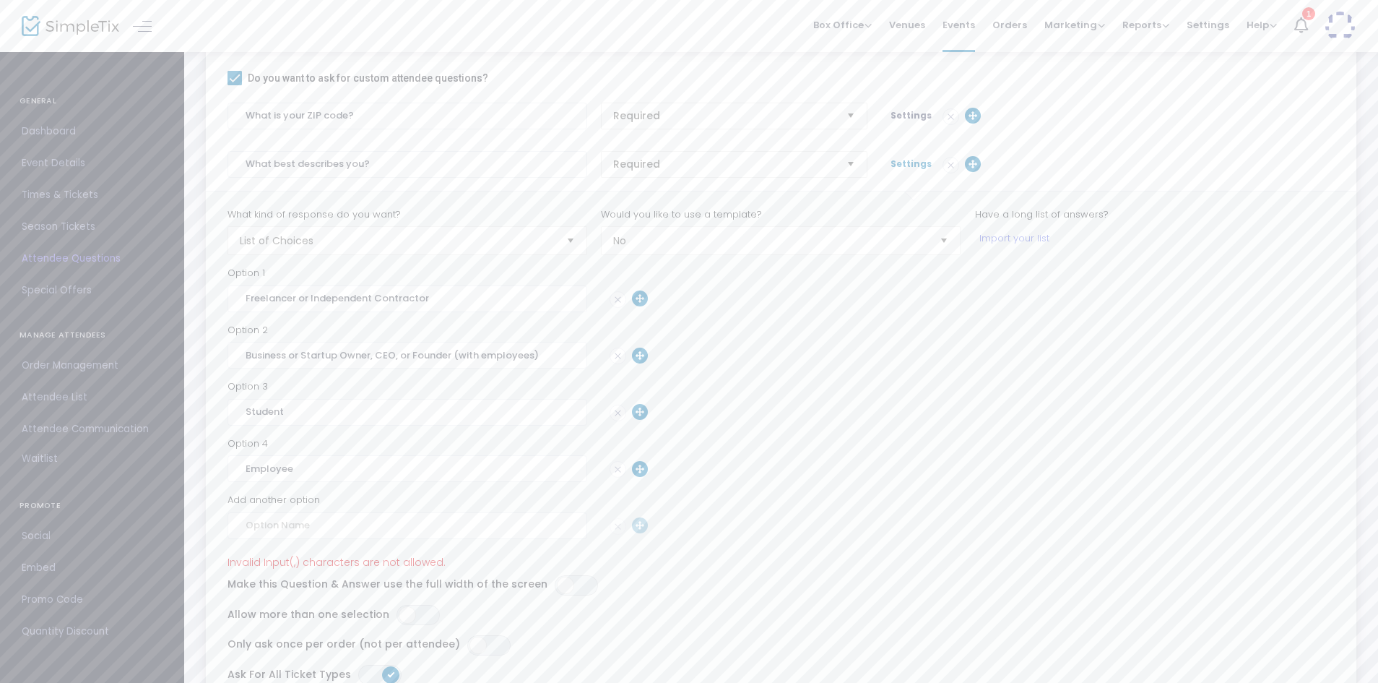
click at [897, 162] on span "Settings" at bounding box center [911, 163] width 41 height 12
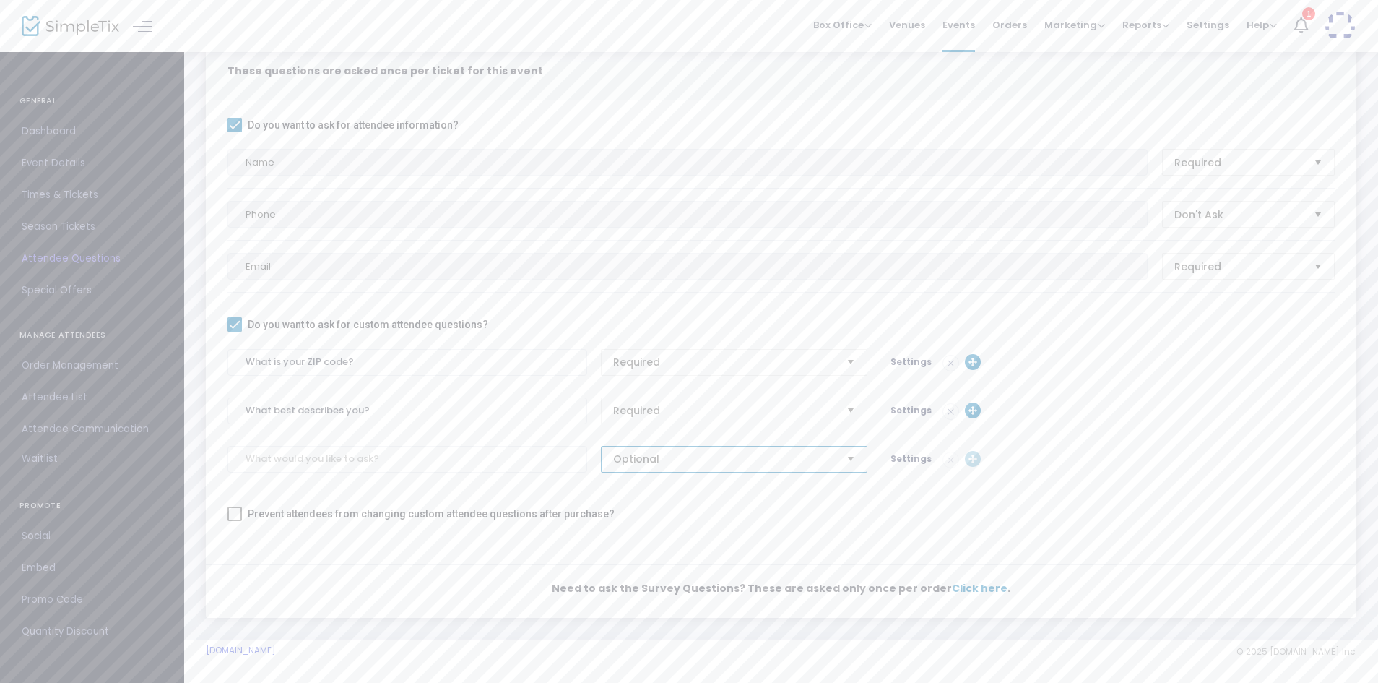
click at [678, 464] on span "Optional" at bounding box center [724, 459] width 222 height 14
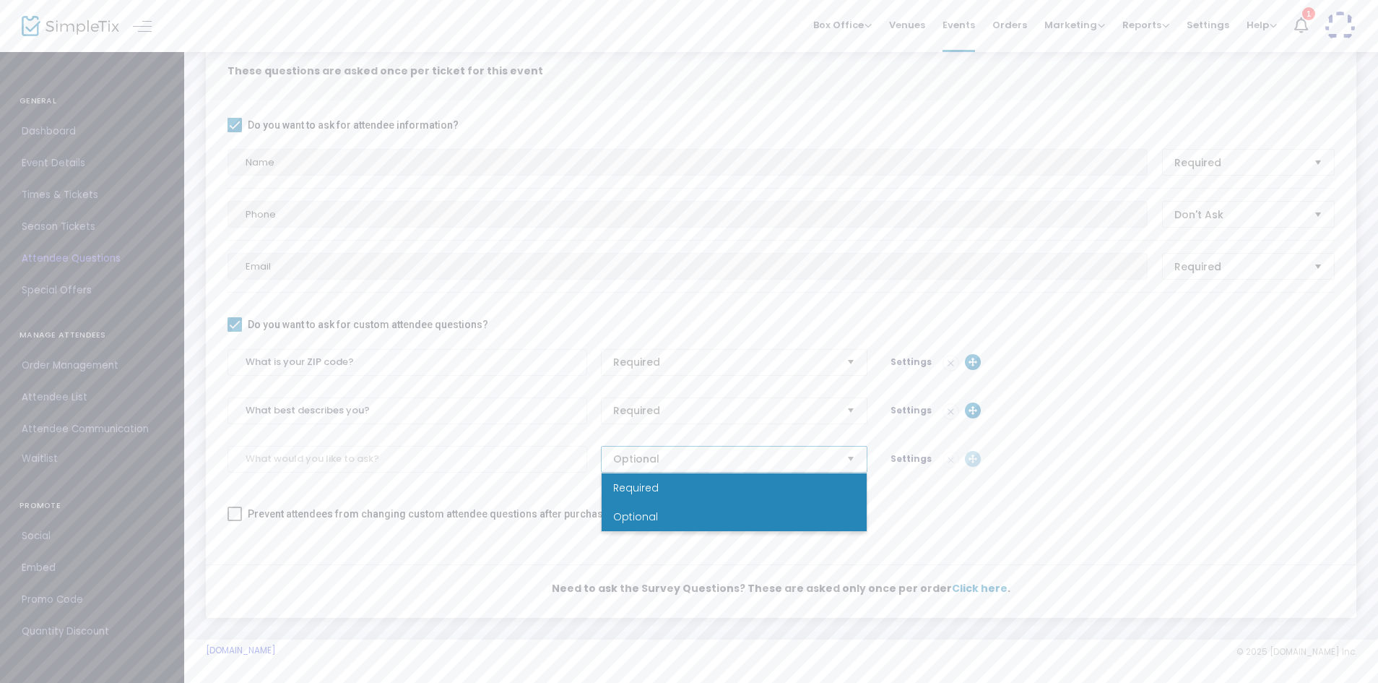
click at [634, 485] on span "Required" at bounding box center [636, 487] width 46 height 14
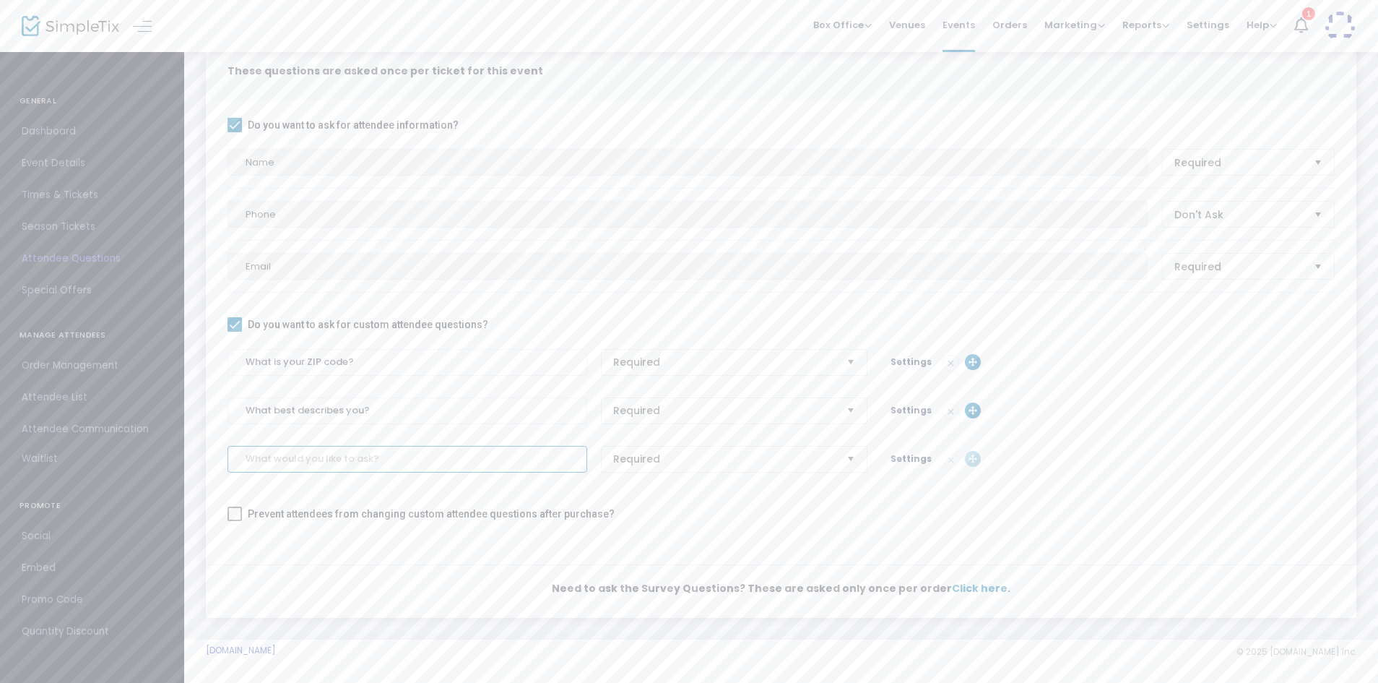
click at [544, 464] on input at bounding box center [408, 459] width 360 height 27
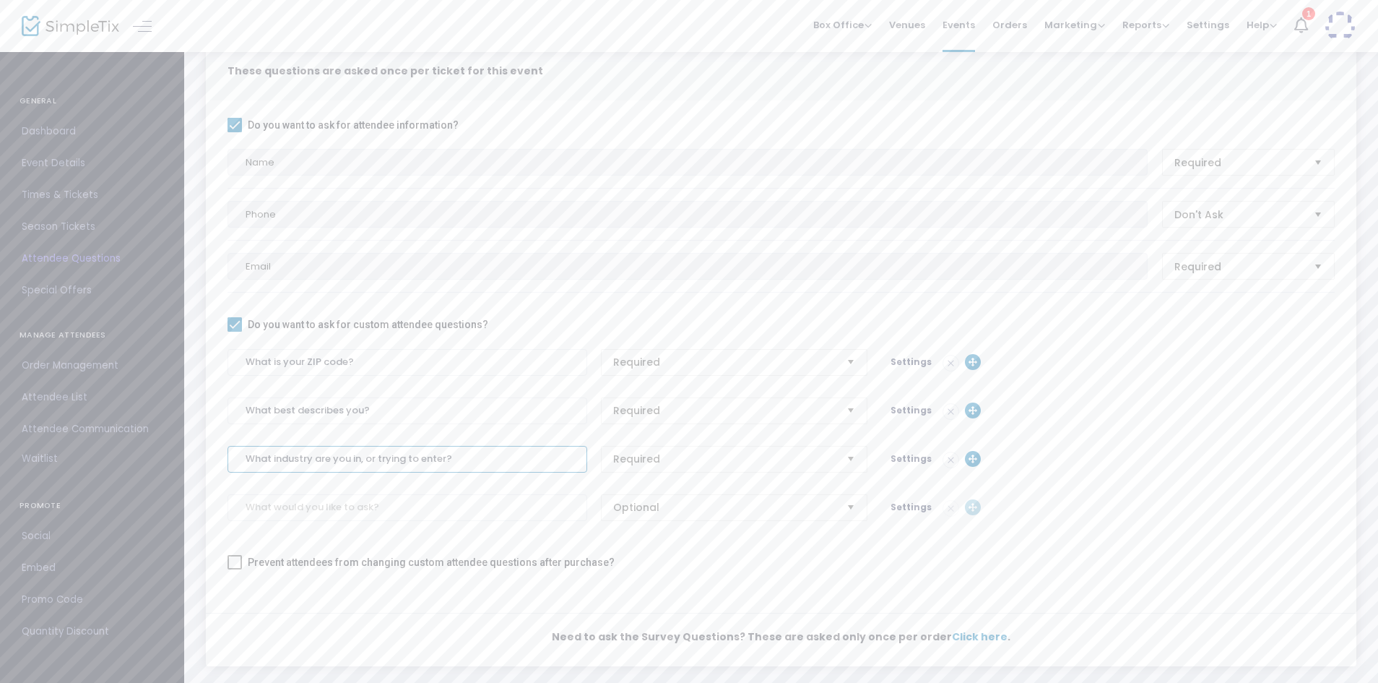
type input "What industry are you in, or trying to enter?"
click at [902, 459] on span "Settings" at bounding box center [911, 458] width 41 height 12
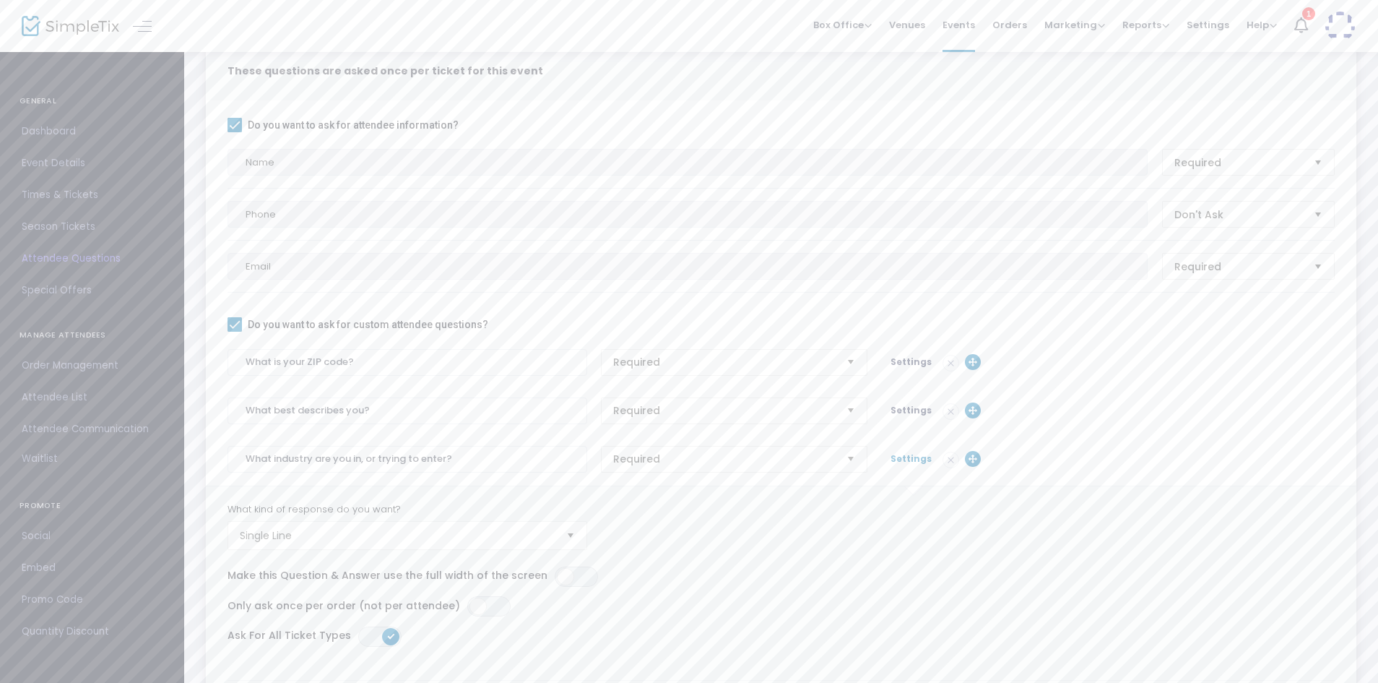
click at [904, 457] on span "Settings" at bounding box center [911, 458] width 41 height 12
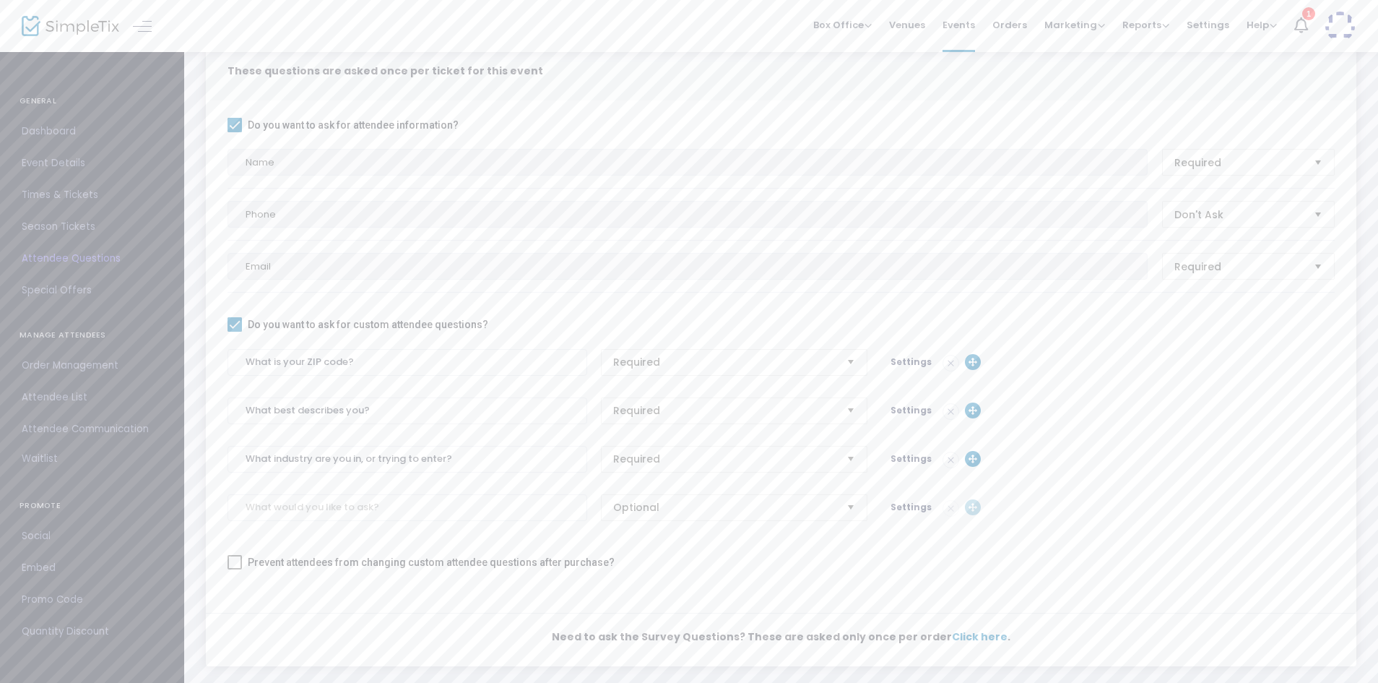
click at [902, 461] on span "Settings" at bounding box center [911, 458] width 41 height 12
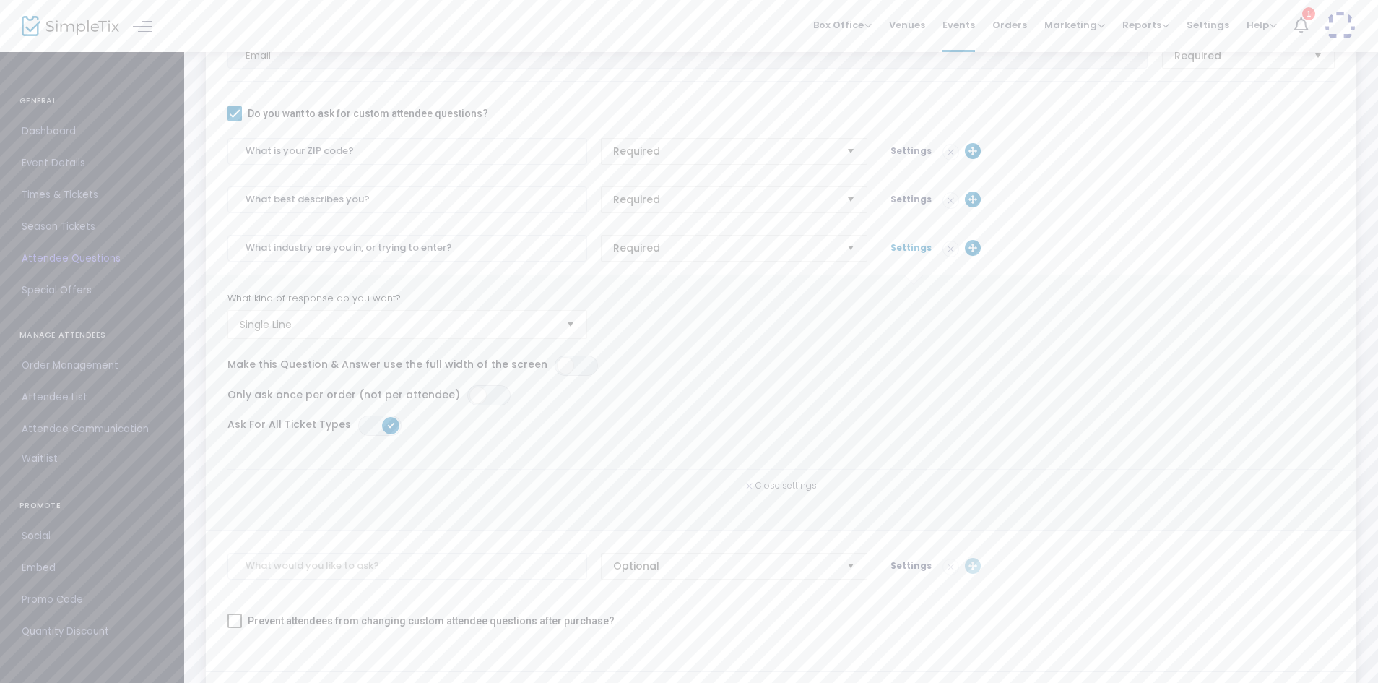
scroll to position [310, 0]
click at [426, 324] on span "Single Line" at bounding box center [397, 321] width 315 height 14
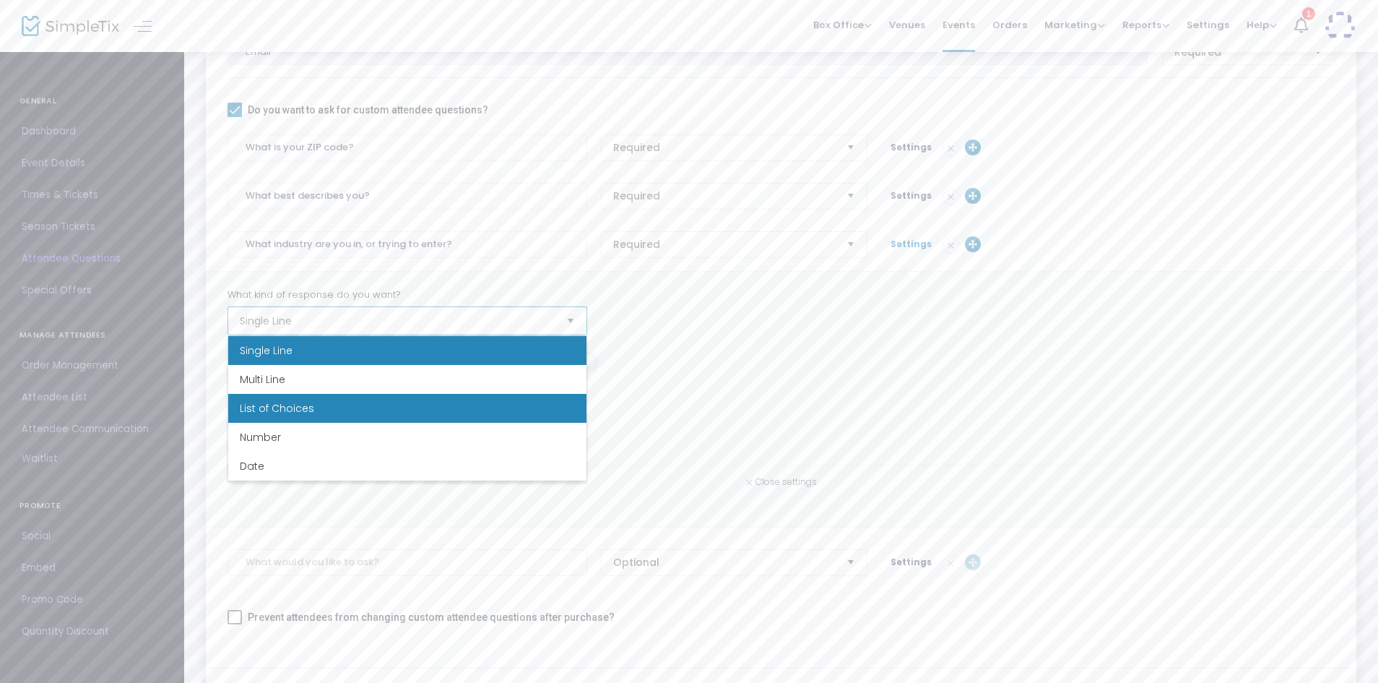
click at [347, 407] on li "List of Choices" at bounding box center [407, 408] width 358 height 29
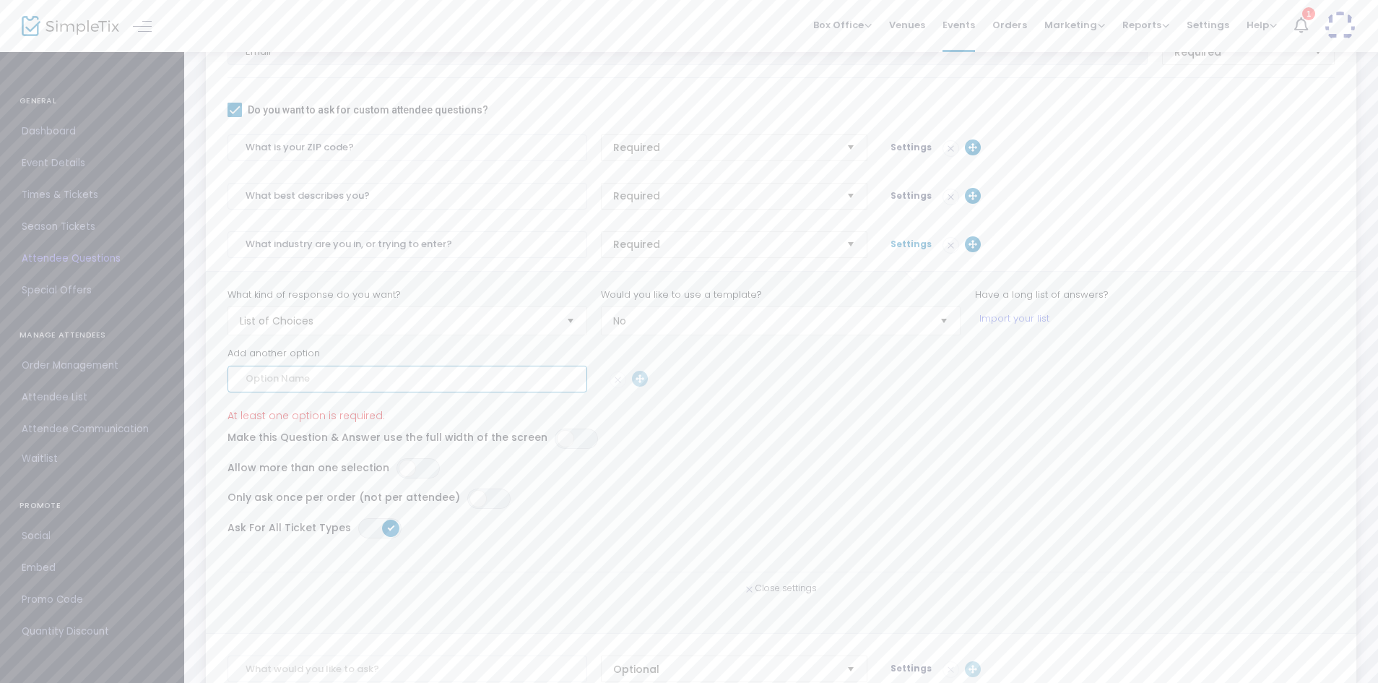
click at [397, 374] on input at bounding box center [408, 379] width 360 height 27
type input "Agriculture,"
click at [1024, 319] on link "Import your list" at bounding box center [1015, 318] width 70 height 14
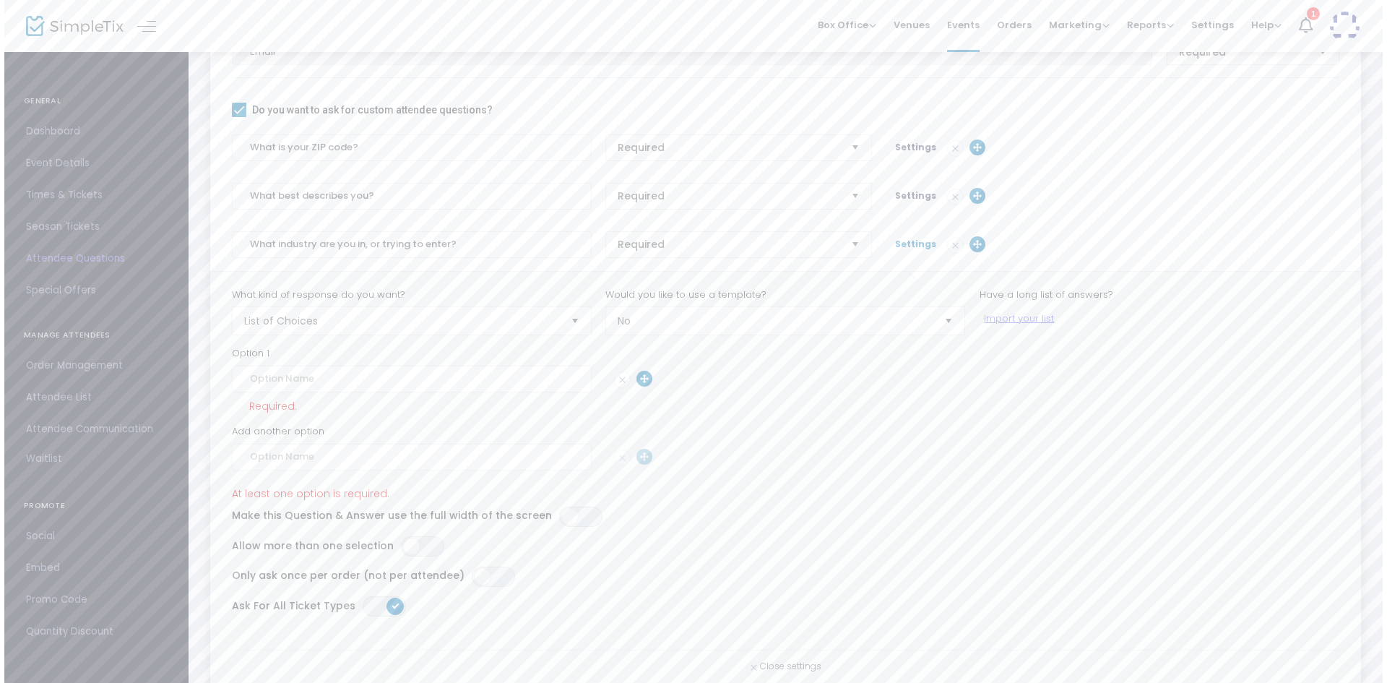
scroll to position [0, 0]
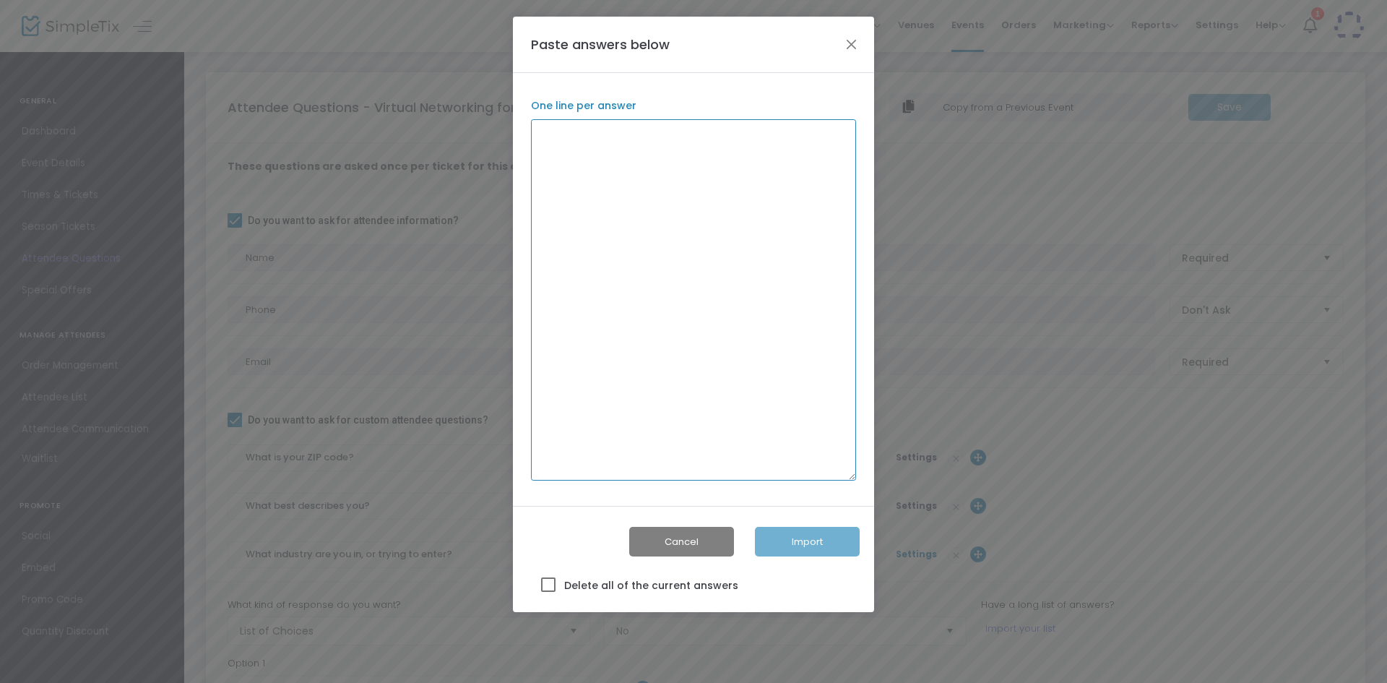
click at [598, 192] on textarea at bounding box center [693, 299] width 325 height 361
paste textarea "Agriculture, Forestry, Fishing and Hunting"
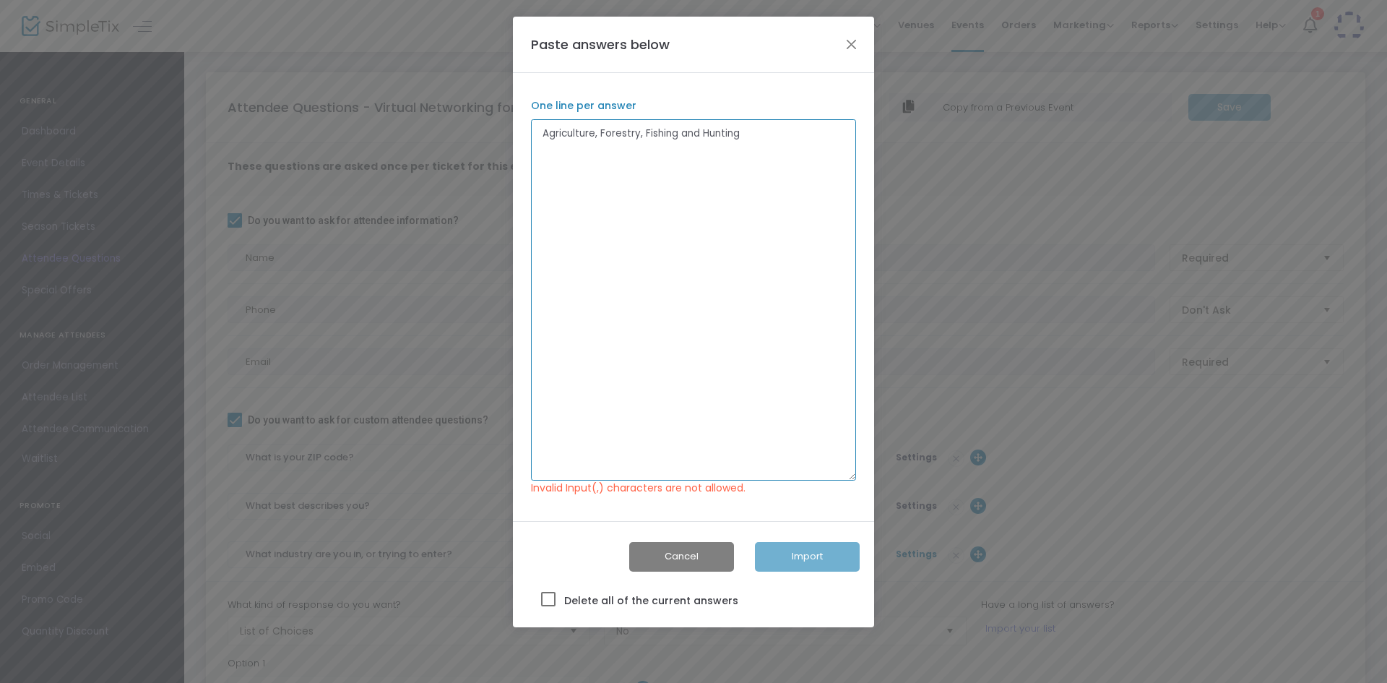
click at [603, 134] on textarea "Agriculture, Forestry, Fishing and Hunting" at bounding box center [693, 299] width 325 height 361
click at [645, 132] on textarea "Agriculture/ Forestry, Fishing and Hunting" at bounding box center [693, 299] width 325 height 361
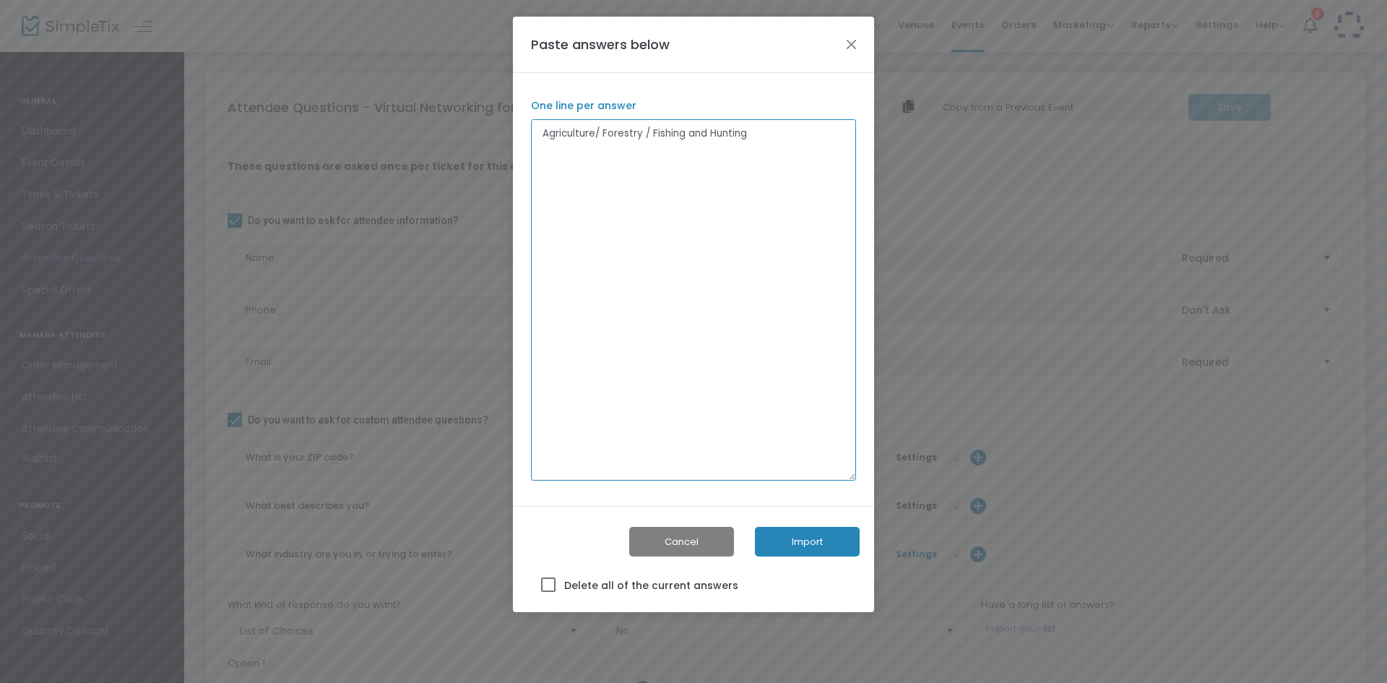
click at [706, 136] on textarea "Agriculture/ Forestry / Fishing and Hunting" at bounding box center [693, 299] width 325 height 361
click at [762, 139] on textarea "Agriculture/ Forestry / Fishing / Hunting" at bounding box center [693, 299] width 325 height 361
paste textarea "Air Transportation"
drag, startPoint x: 678, startPoint y: 193, endPoint x: 530, endPoint y: 197, distance: 148.2
click at [530, 197] on div "Agriculture/ Forestry / Fishing / Hunting Air Transportation Amusement / Gambli…" at bounding box center [694, 289] width 340 height 382
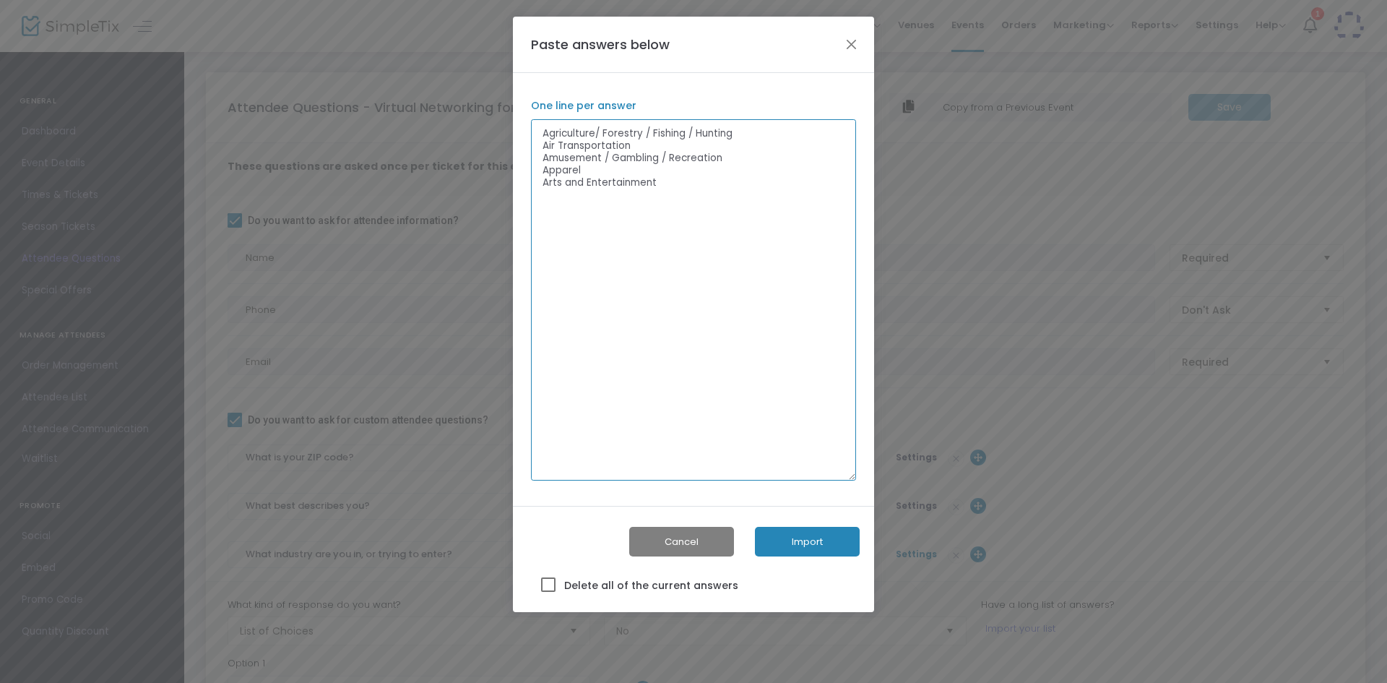
click at [716, 145] on textarea "Agriculture/ Forestry / Fishing / Hunting Air Transportation Amusement / Gambli…" at bounding box center [693, 299] width 325 height 361
click at [686, 208] on textarea "Agriculture/ Forestry / Fishing / Hunting Air Transportation Alcoholic Beverage…" at bounding box center [693, 299] width 325 height 361
click at [652, 159] on textarea "Agriculture/ Forestry / Fishing / Hunting Air Transportation Alcoholic Beverage…" at bounding box center [693, 299] width 325 height 361
click at [672, 206] on textarea "Agriculture/ Forestry / Fishing / Hunting Air Transportation Alcoholic Beverage…" at bounding box center [693, 299] width 325 height 361
drag, startPoint x: 592, startPoint y: 186, endPoint x: 545, endPoint y: 176, distance: 47.9
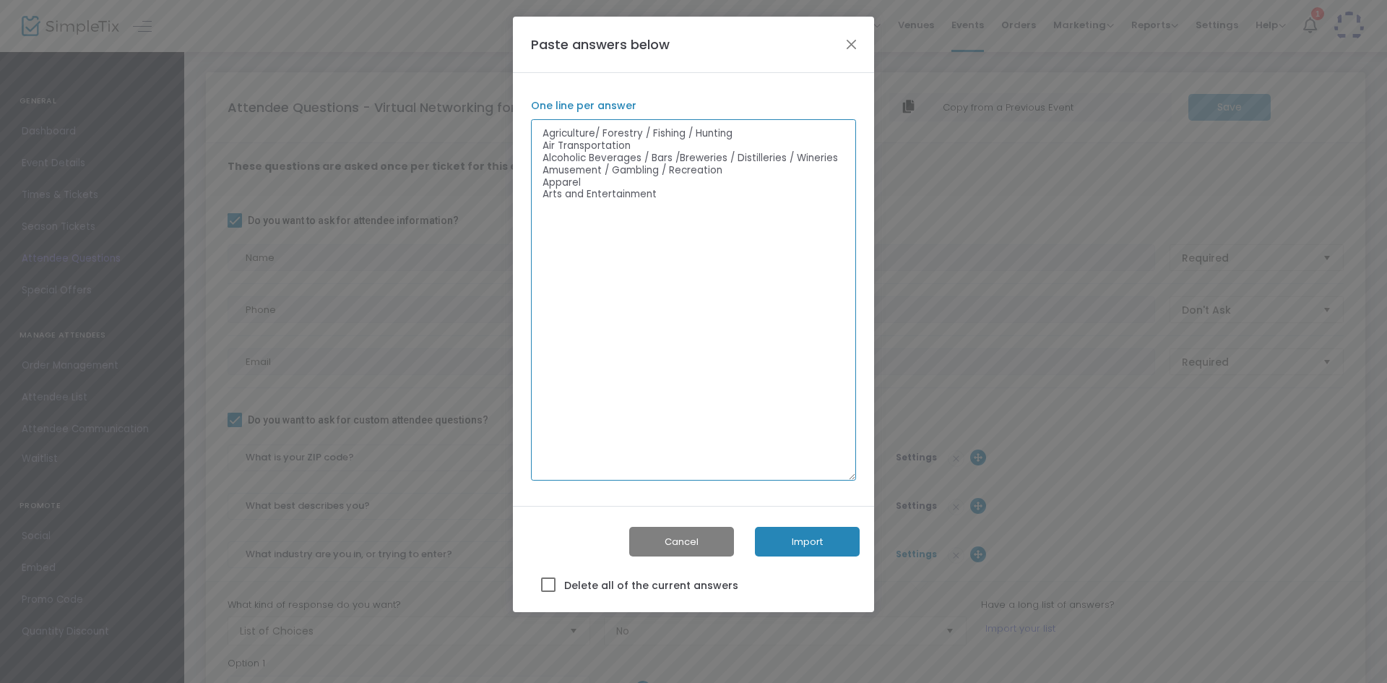
click at [545, 176] on textarea "Agriculture/ Forestry / Fishing / Hunting Air Transportation Alcoholic Beverage…" at bounding box center [693, 299] width 325 height 361
click at [612, 181] on textarea "Agriculture/ Forestry / Fishing / Hunting Air Transportation Alcoholic Beverage…" at bounding box center [693, 299] width 325 height 361
click at [611, 199] on textarea "Agriculture/ Forestry / Fishing / Hunting Air Transportation Alcoholic Beverage…" at bounding box center [693, 299] width 325 height 361
drag, startPoint x: 667, startPoint y: 217, endPoint x: 595, endPoint y: 217, distance: 72.2
click at [595, 217] on textarea "Agriculture/ Forestry / Fishing / Hunting Air Transportation Alcoholic Beverage…" at bounding box center [693, 299] width 325 height 361
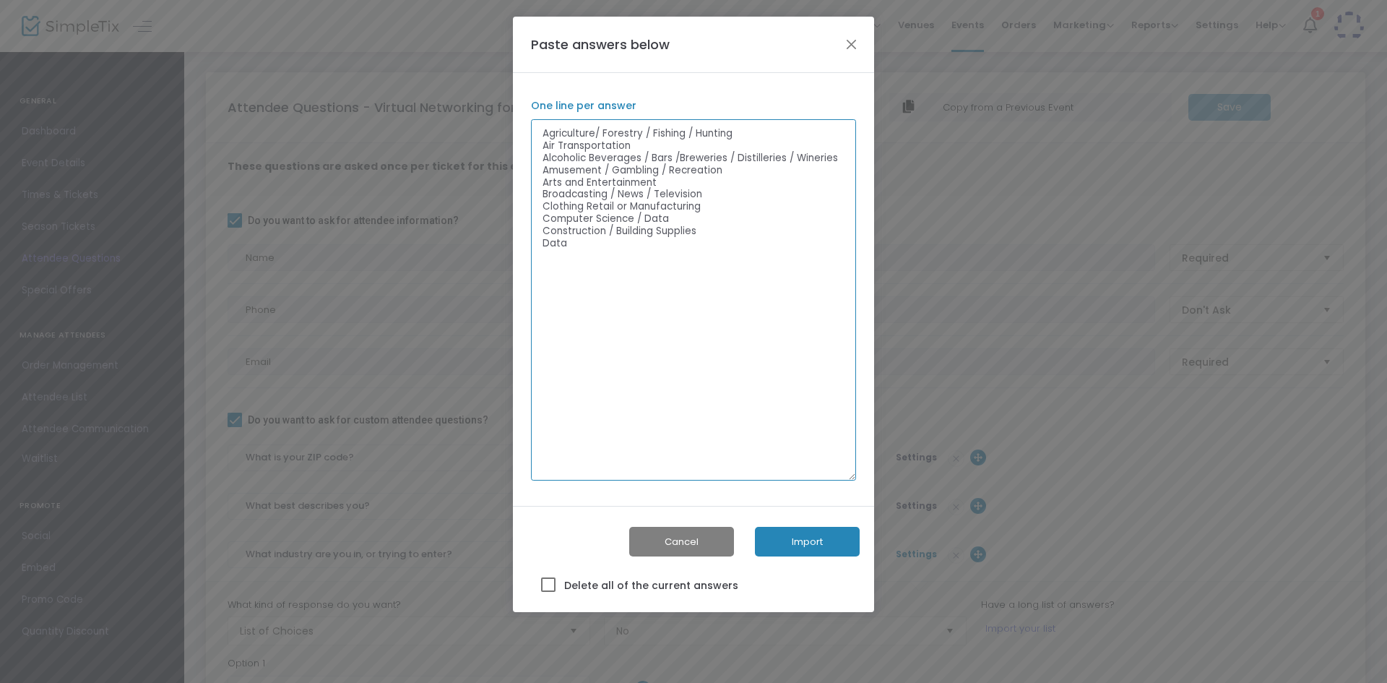
click at [631, 215] on textarea "Agriculture/ Forestry / Fishing / Hunting Air Transportation Alcoholic Beverage…" at bounding box center [693, 299] width 325 height 361
click at [620, 246] on textarea "Agriculture/ Forestry / Fishing / Hunting Air Transportation Alcoholic Beverage…" at bounding box center [693, 299] width 325 height 361
click at [766, 124] on textarea "Agriculture/ Forestry / Fishing / Hunting Air Transportation Alcoholic Beverage…" at bounding box center [693, 299] width 325 height 361
drag, startPoint x: 766, startPoint y: 124, endPoint x: 650, endPoint y: 126, distance: 115.6
click at [650, 126] on textarea "Agriculture/ Forestry / Fishing / Hunting Air Transportation Alcoholic Beverage…" at bounding box center [693, 299] width 325 height 361
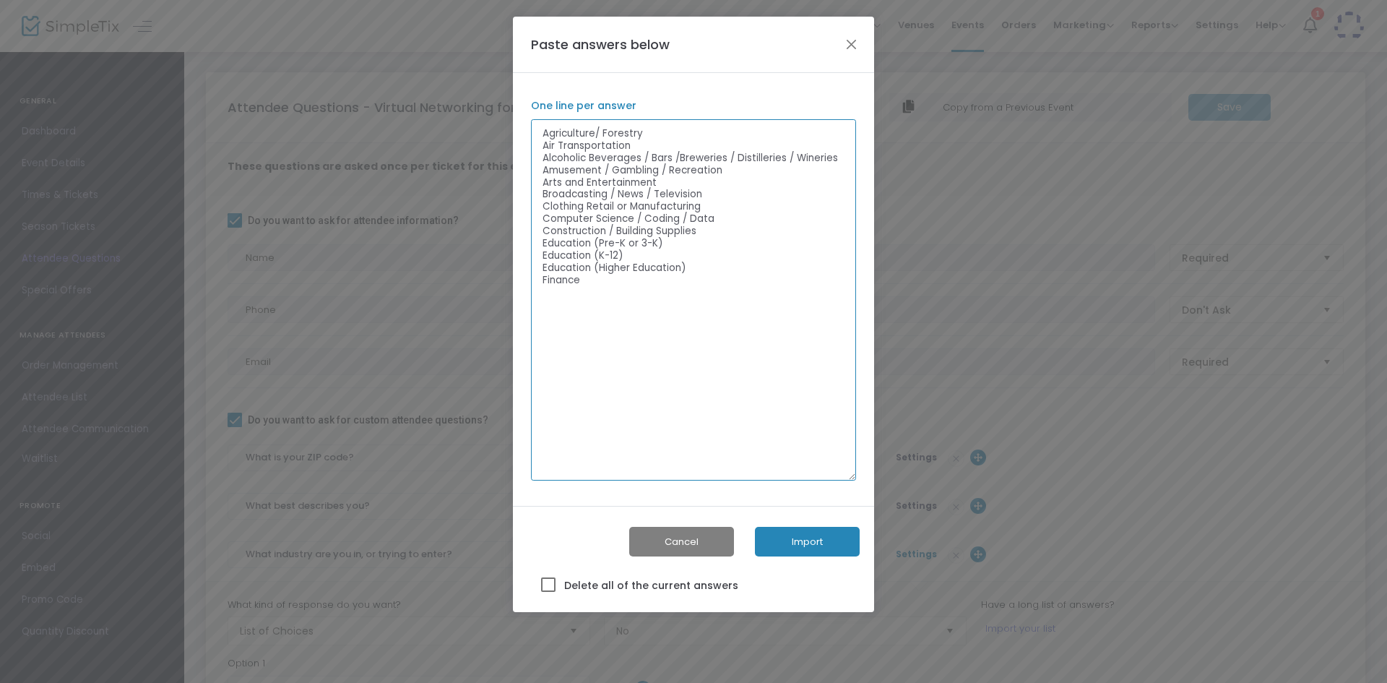
click at [577, 292] on textarea "Agriculture/ Forestry Air Transportation Alcoholic Beverages / Bars /Breweries …" at bounding box center [693, 299] width 325 height 361
paste textarea "Fishing / Hunting"
click at [717, 230] on textarea "Agriculture/ Forestry Air Transportation Alcoholic Beverages / Bars /Breweries …" at bounding box center [693, 299] width 325 height 361
click at [653, 332] on textarea "Agriculture/ Forestry Air Transportation Alcoholic Beverages / Bars /Breweries …" at bounding box center [693, 299] width 325 height 361
click at [651, 129] on textarea "Agriculture/ Forestry Air Transportation Alcoholic Beverages / Bars /Breweries …" at bounding box center [693, 299] width 325 height 361
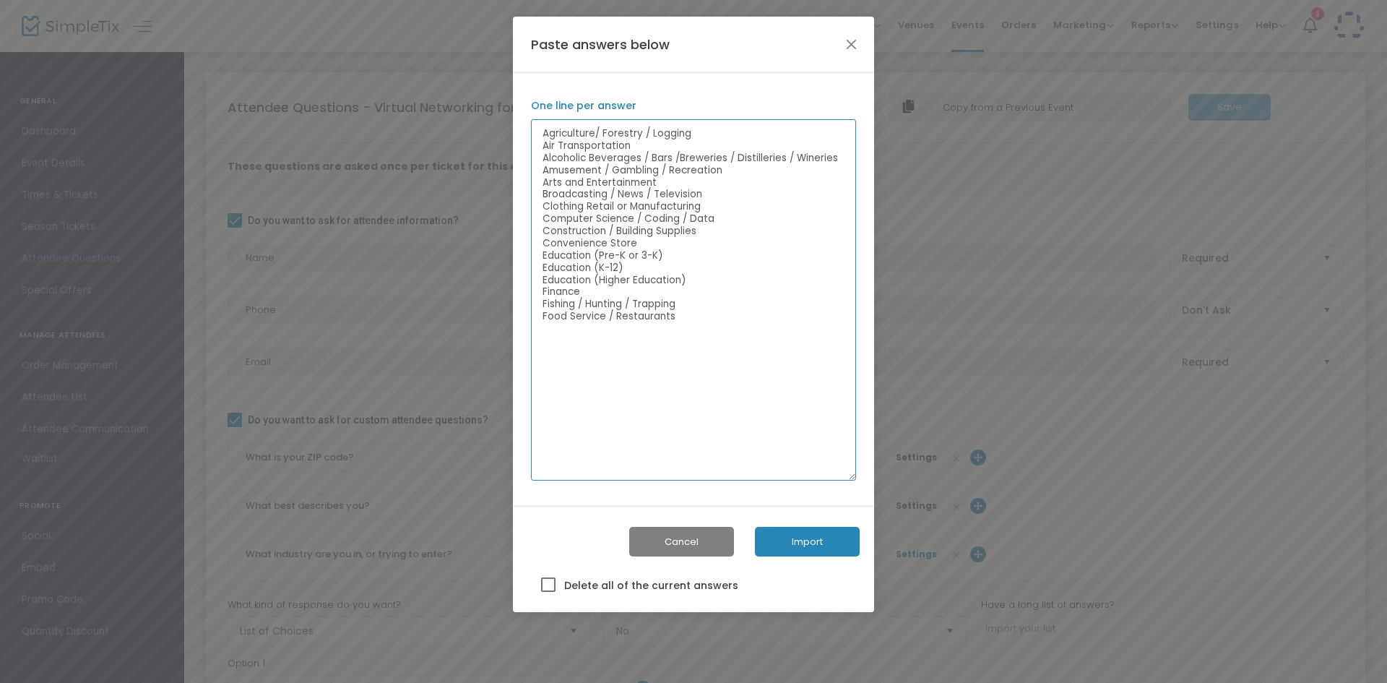
click at [574, 335] on textarea "Agriculture/ Forestry / Logging Air Transportation Alcoholic Beverages / Bars /…" at bounding box center [693, 299] width 325 height 361
click at [593, 290] on textarea "Agriculture/ Forestry / Logging Air Transportation Alcoholic Beverages / Bars /…" at bounding box center [693, 299] width 325 height 361
click at [586, 337] on textarea "Agriculture/ Forestry / Logging Air Transportation Alcoholic Beverages / Bars /…" at bounding box center [693, 299] width 325 height 361
click at [641, 242] on textarea "Agriculture/ Forestry / Logging Air Transportation Alcoholic Beverages / Bars /…" at bounding box center [693, 299] width 325 height 361
click at [583, 368] on textarea "Agriculture/ Forestry / Logging Air Transportation Alcoholic Beverages / Bars /…" at bounding box center [693, 299] width 325 height 361
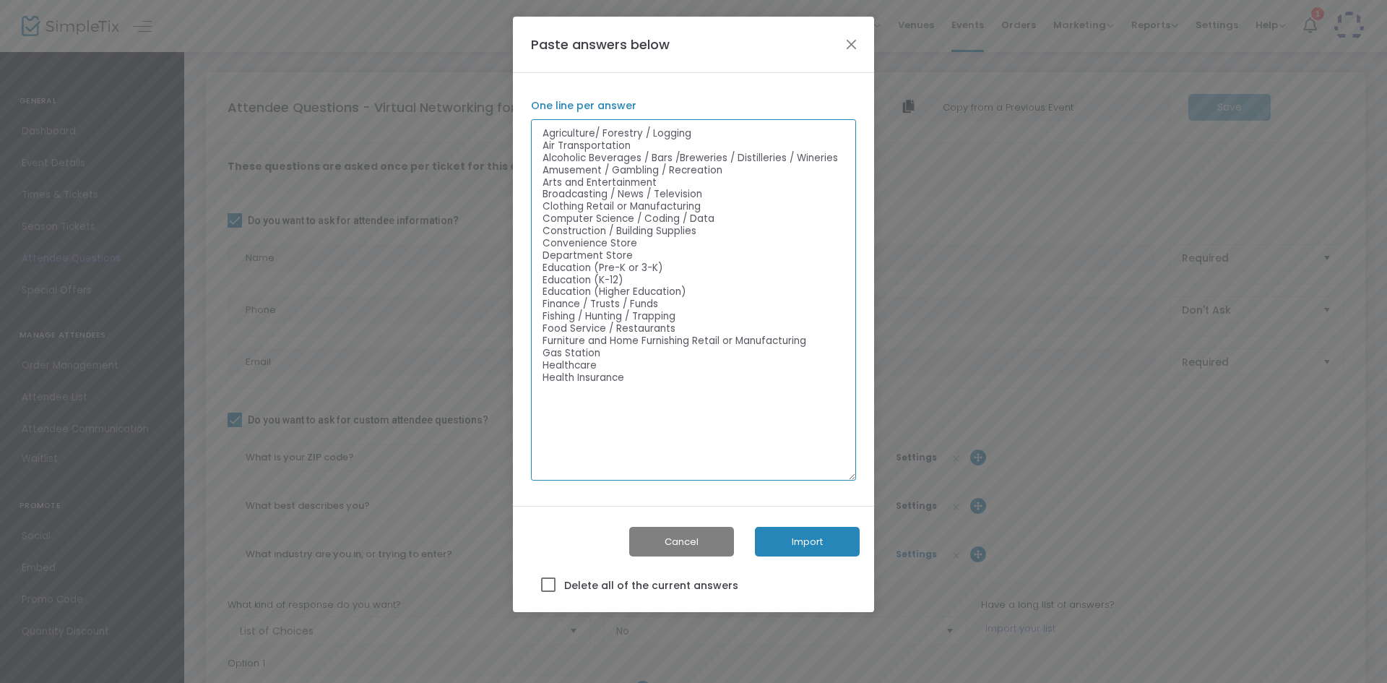
click at [714, 190] on textarea "Agriculture/ Forestry / Logging Air Transportation Alcoholic Beverages / Bars /…" at bounding box center [693, 299] width 325 height 361
click at [640, 397] on textarea "Agriculture/ Forestry / Logging Air Transportation Alcoholic Beverages / Bars /…" at bounding box center [693, 299] width 325 height 361
click at [688, 197] on textarea "Agriculture/ Forestry / Logging Air Transportation Alcoholic Beverages / Bars /…" at bounding box center [693, 299] width 325 height 361
click at [673, 202] on textarea "Agriculture/ Forestry / Logging Air Transportation Alcoholic Beverages / Bars /…" at bounding box center [693, 299] width 325 height 361
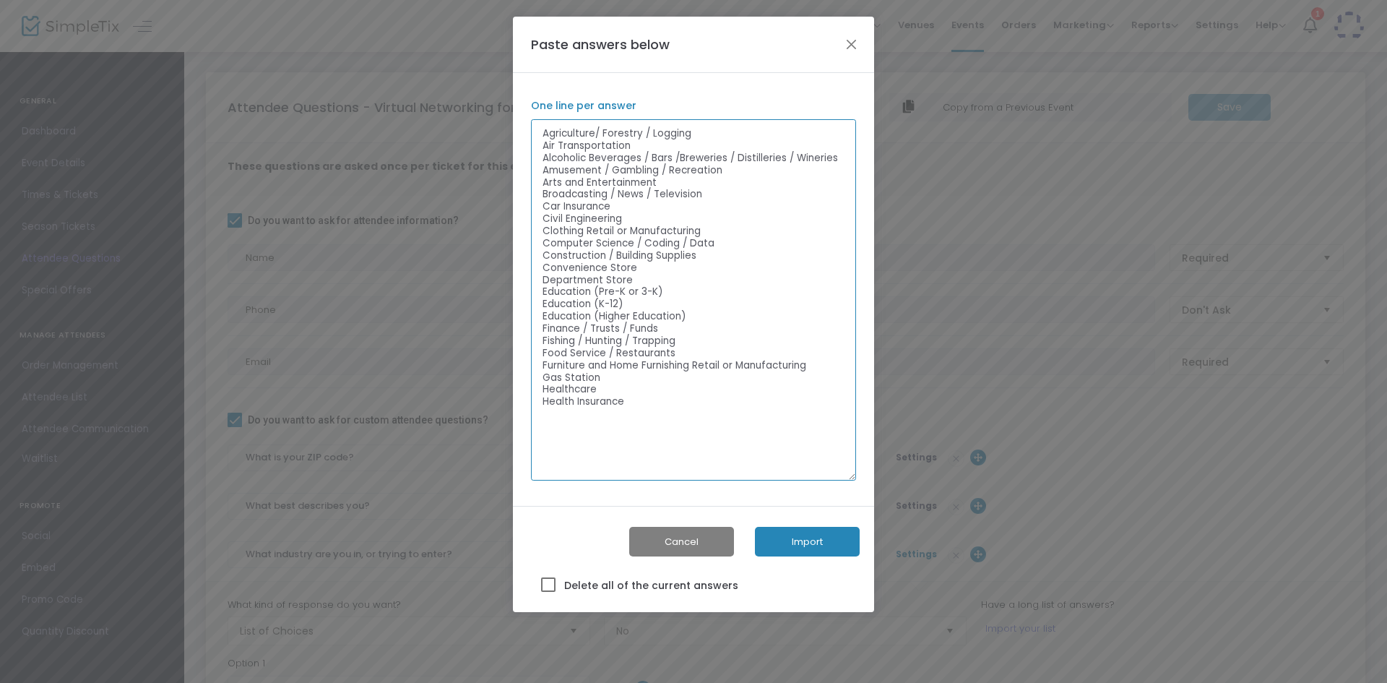
click at [572, 423] on textarea "Agriculture/ Forestry / Logging Air Transportation Alcoholic Beverages / Bars /…" at bounding box center [693, 299] width 325 height 361
click at [756, 242] on textarea "Agriculture/ Forestry / Logging Air Transportation Alcoholic Beverages / Bars /…" at bounding box center [693, 299] width 325 height 361
click at [590, 420] on textarea "Agriculture/ Forestry / Logging Air Transportation Alcoholic Beverages / Bars /…" at bounding box center [693, 299] width 325 height 361
click at [654, 404] on textarea "Agriculture/ Forestry / Logging Air Transportation Alcoholic Beverages / Bars /…" at bounding box center [693, 299] width 325 height 361
click at [676, 452] on textarea "Agriculture/ Forestry / Logging Air Transportation Alcoholic Beverages / Bars /…" at bounding box center [693, 299] width 325 height 361
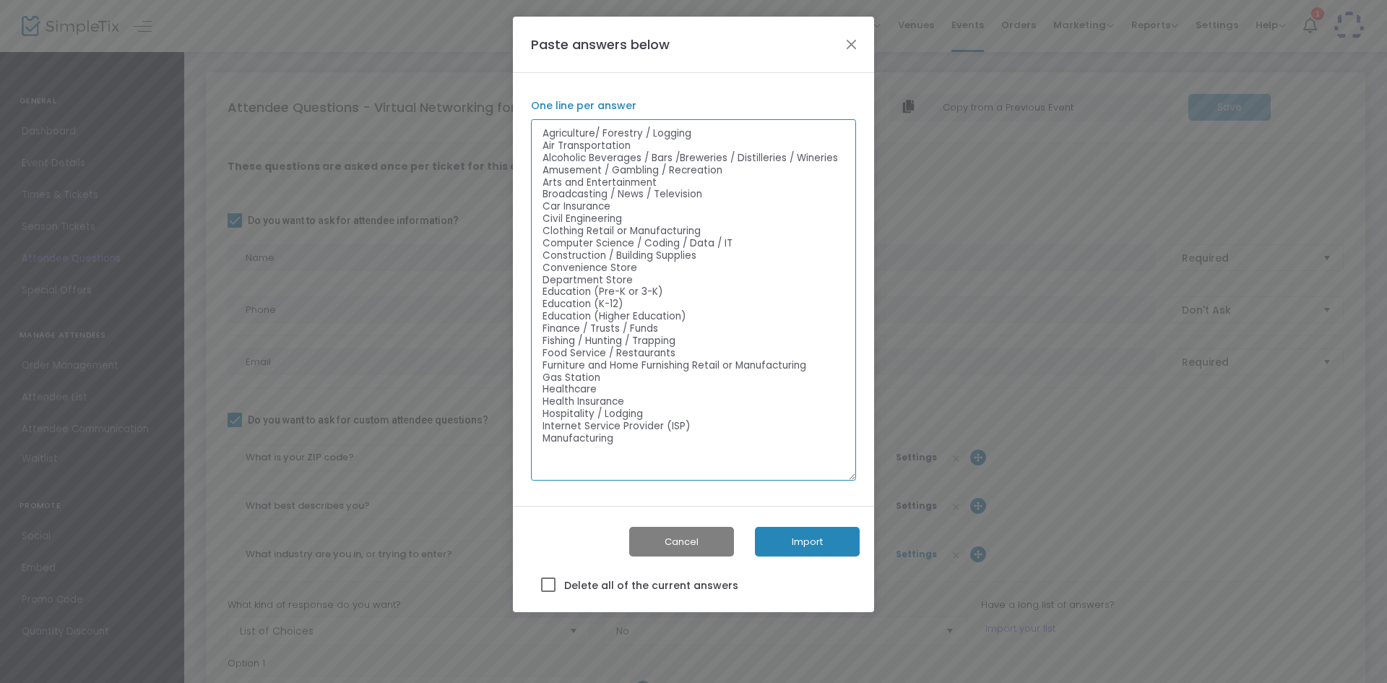
click at [623, 437] on textarea "Agriculture/ Forestry / Logging Air Transportation Alcoholic Beverages / Bars /…" at bounding box center [693, 299] width 325 height 361
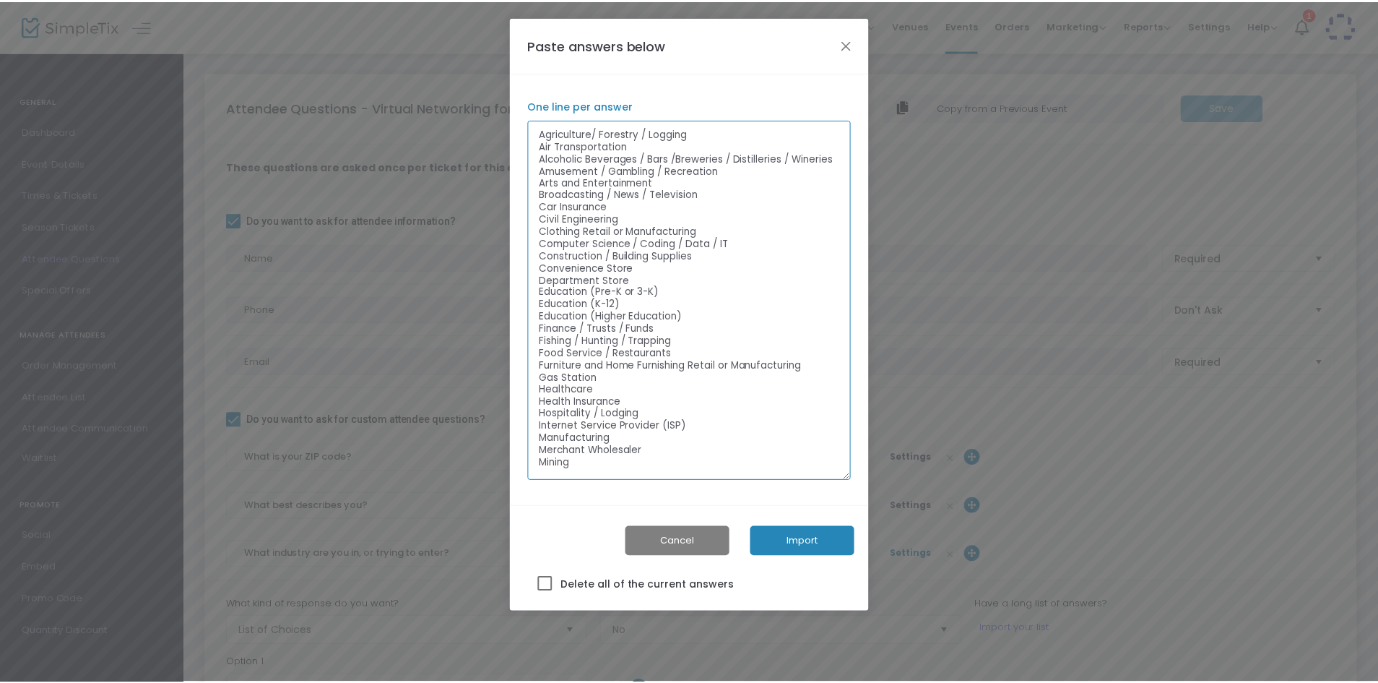
scroll to position [2, 0]
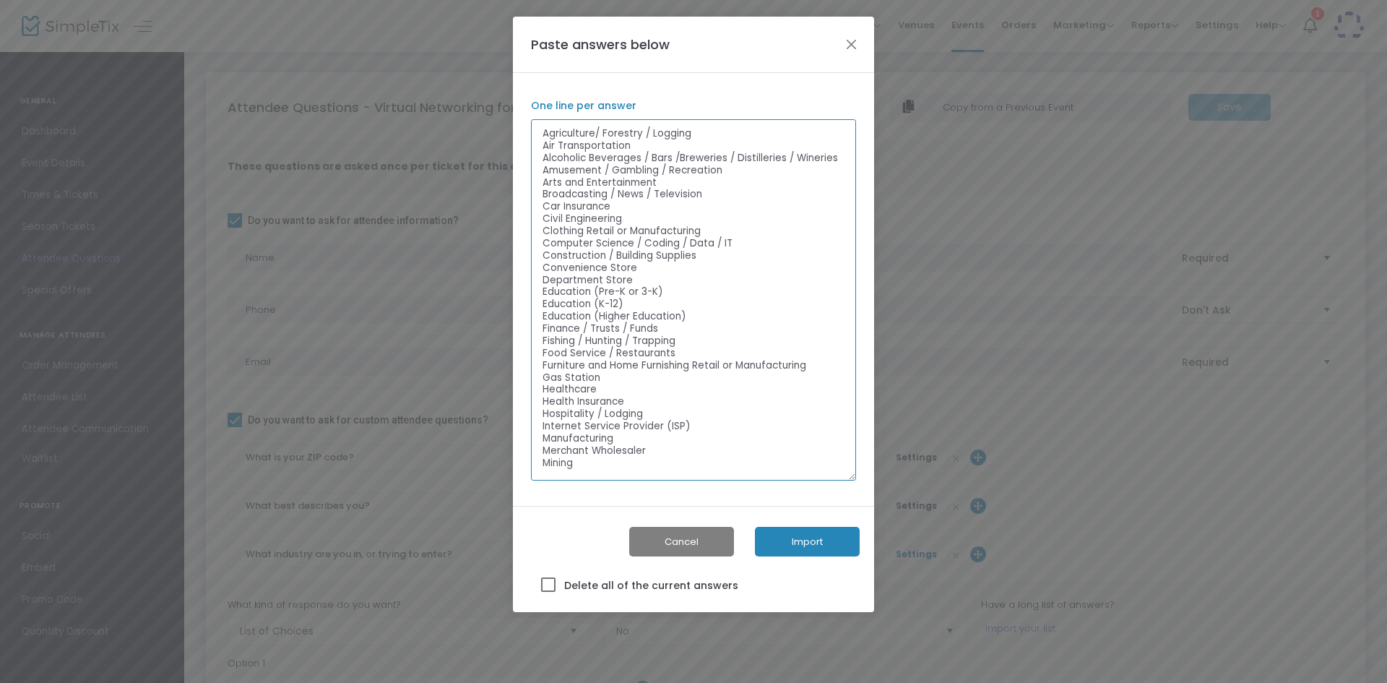
type textarea "Agriculture/ Forestry / Logging Air Transportation Alcoholic Beverages / Bars /…"
click at [680, 550] on button "Cancel" at bounding box center [681, 542] width 105 height 30
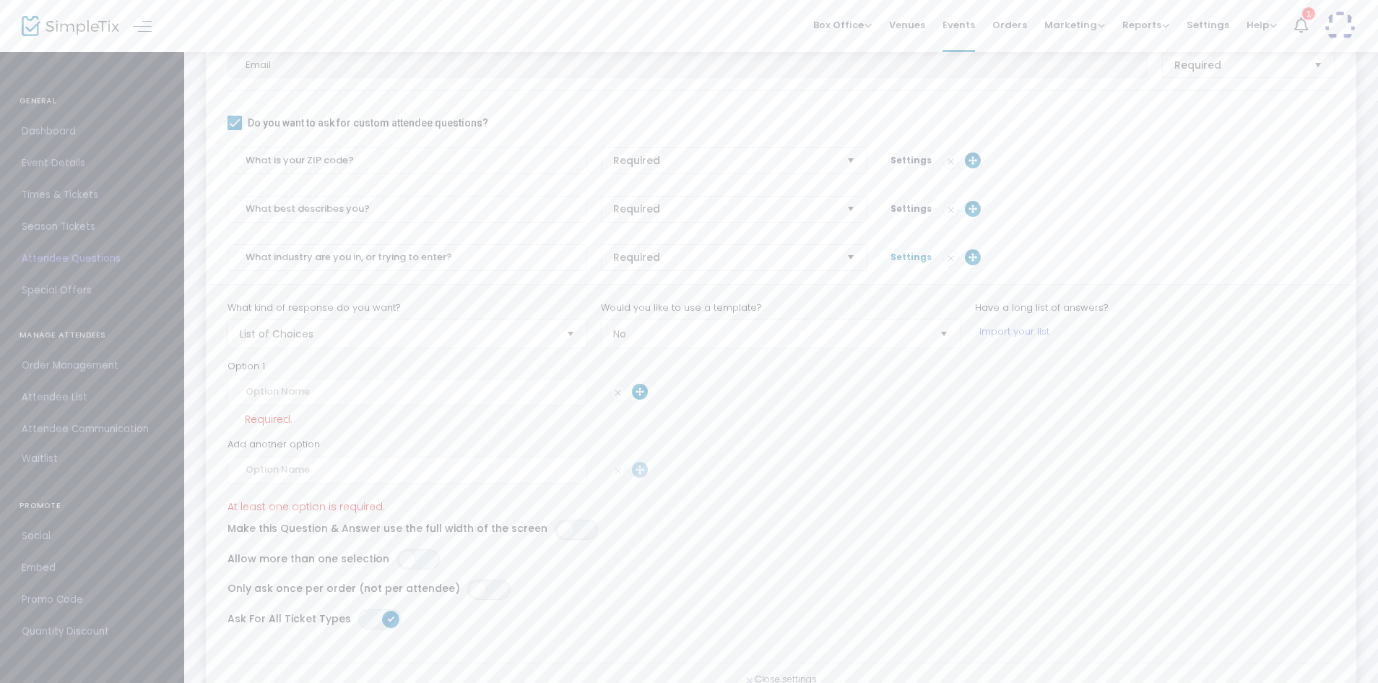
scroll to position [308, 0]
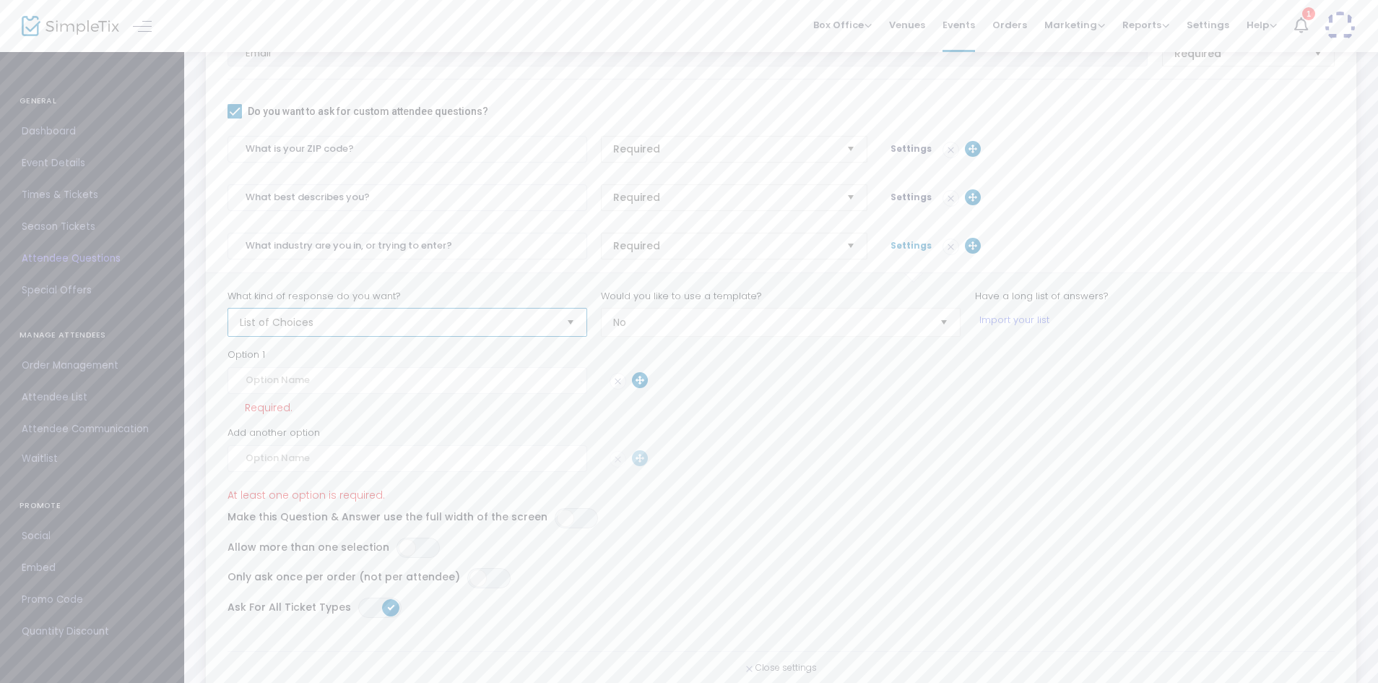
click at [428, 329] on span "List of Choices" at bounding box center [397, 321] width 327 height 27
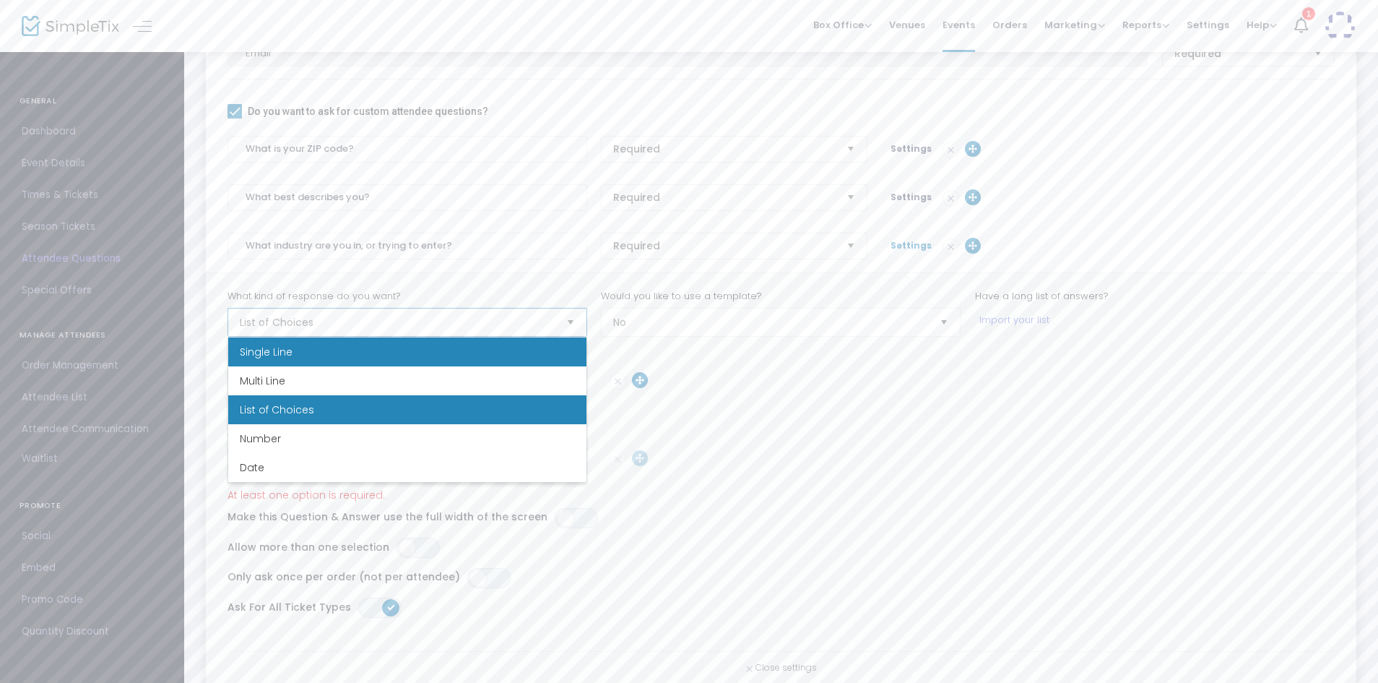
click at [367, 355] on li "Single Line" at bounding box center [407, 351] width 358 height 29
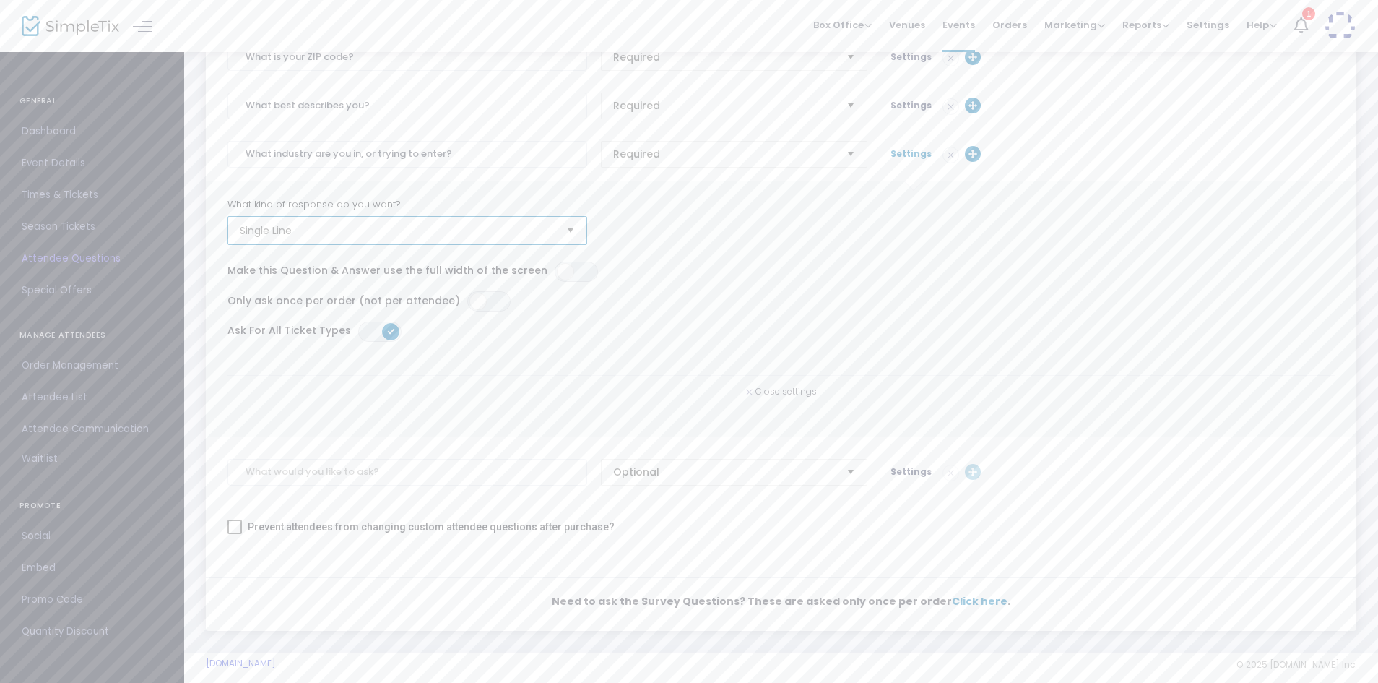
scroll to position [404, 0]
click at [392, 470] on input at bounding box center [408, 468] width 360 height 27
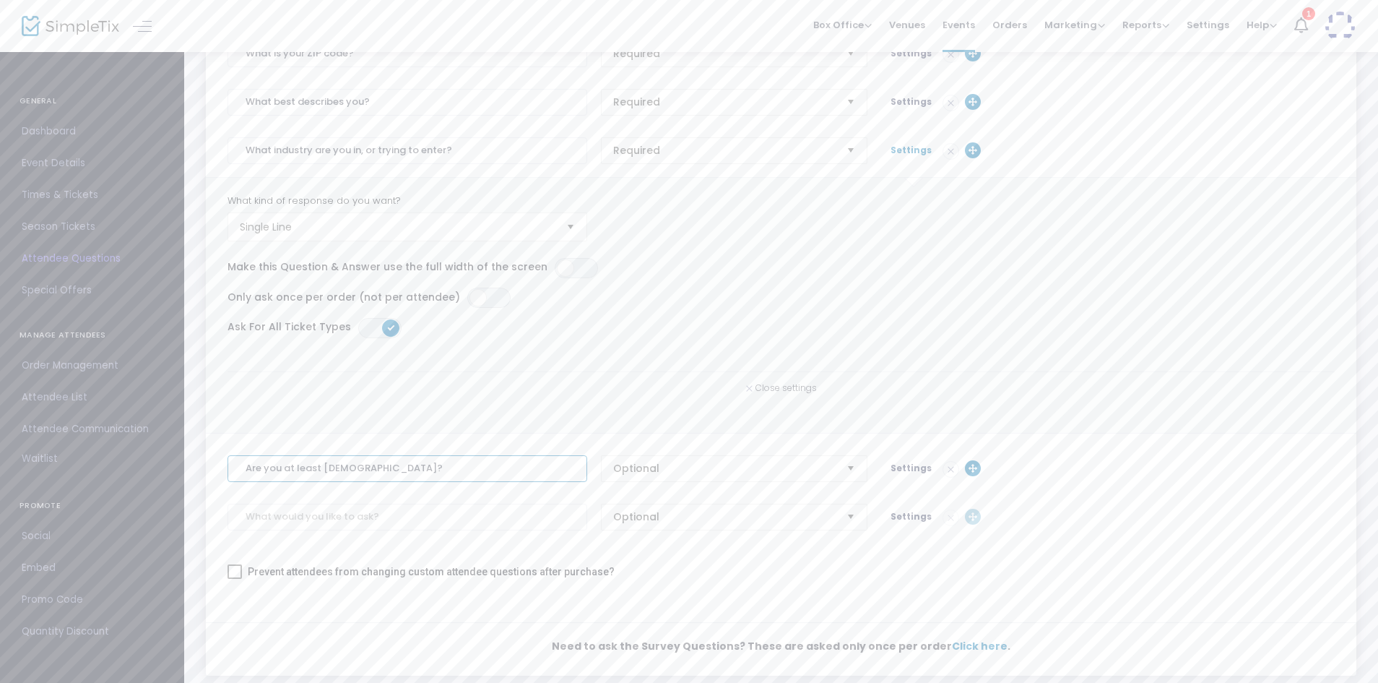
type input "Are you at least 18 years old?"
click at [647, 464] on span "Optional" at bounding box center [724, 468] width 222 height 14
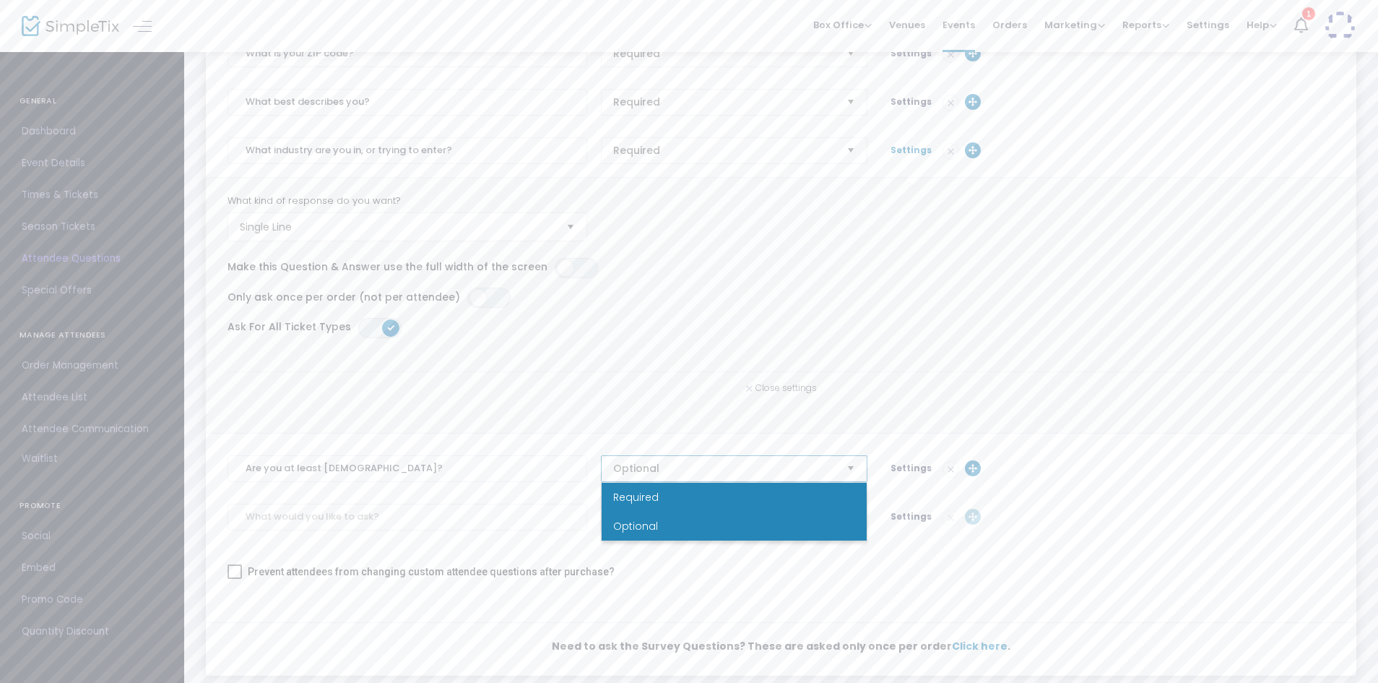
click at [644, 492] on span "Required" at bounding box center [636, 497] width 46 height 14
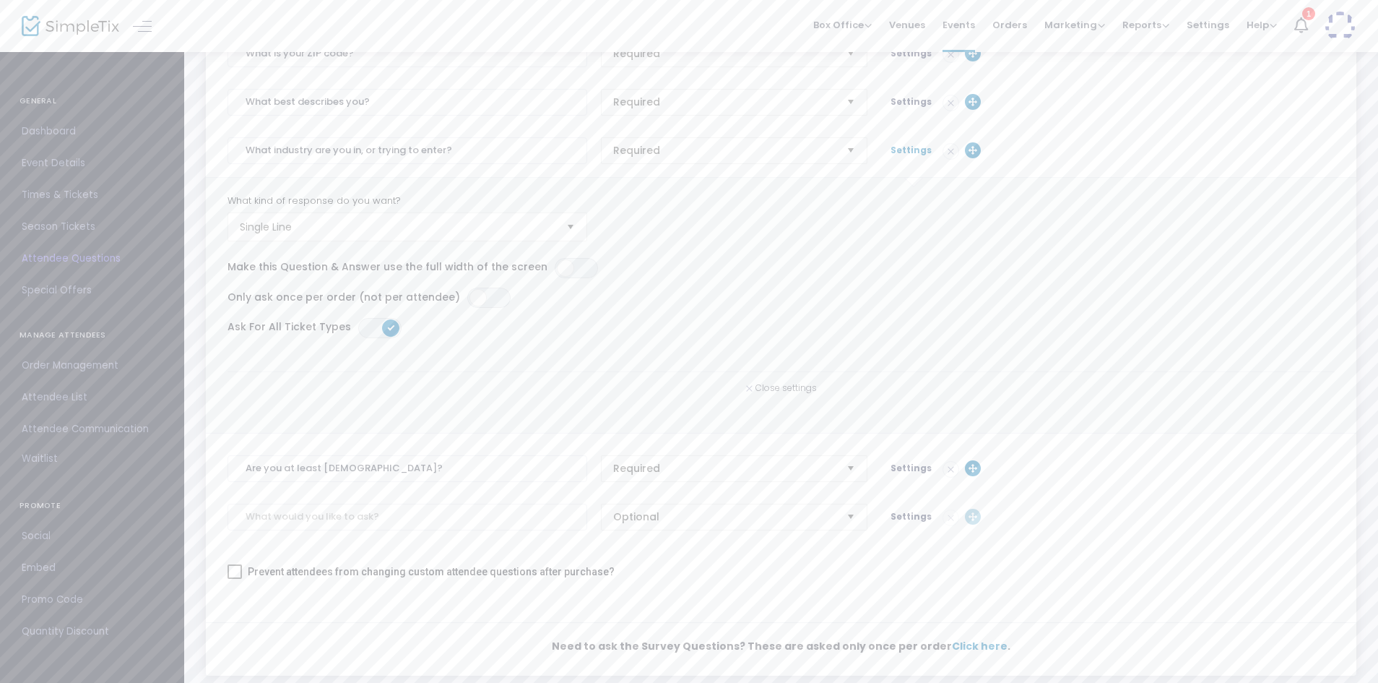
click at [894, 470] on span "Settings" at bounding box center [911, 468] width 41 height 12
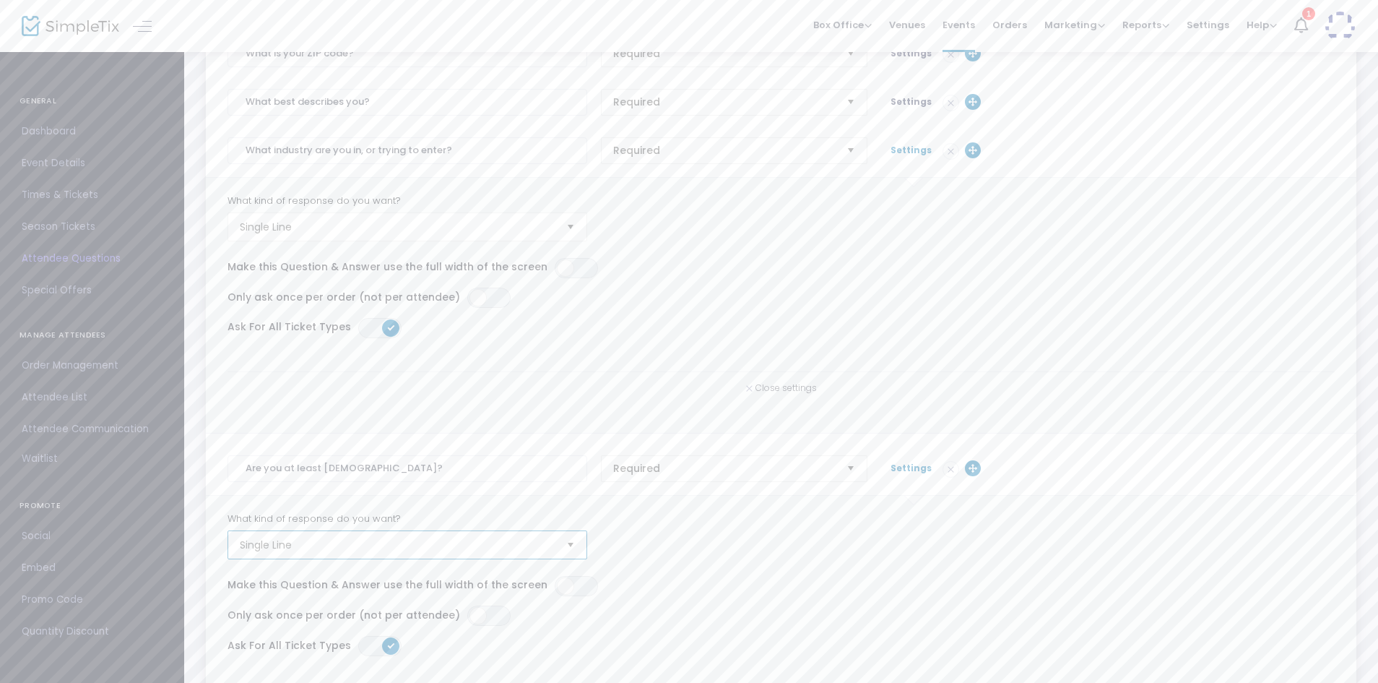
click at [259, 545] on span "Single Line" at bounding box center [397, 544] width 315 height 14
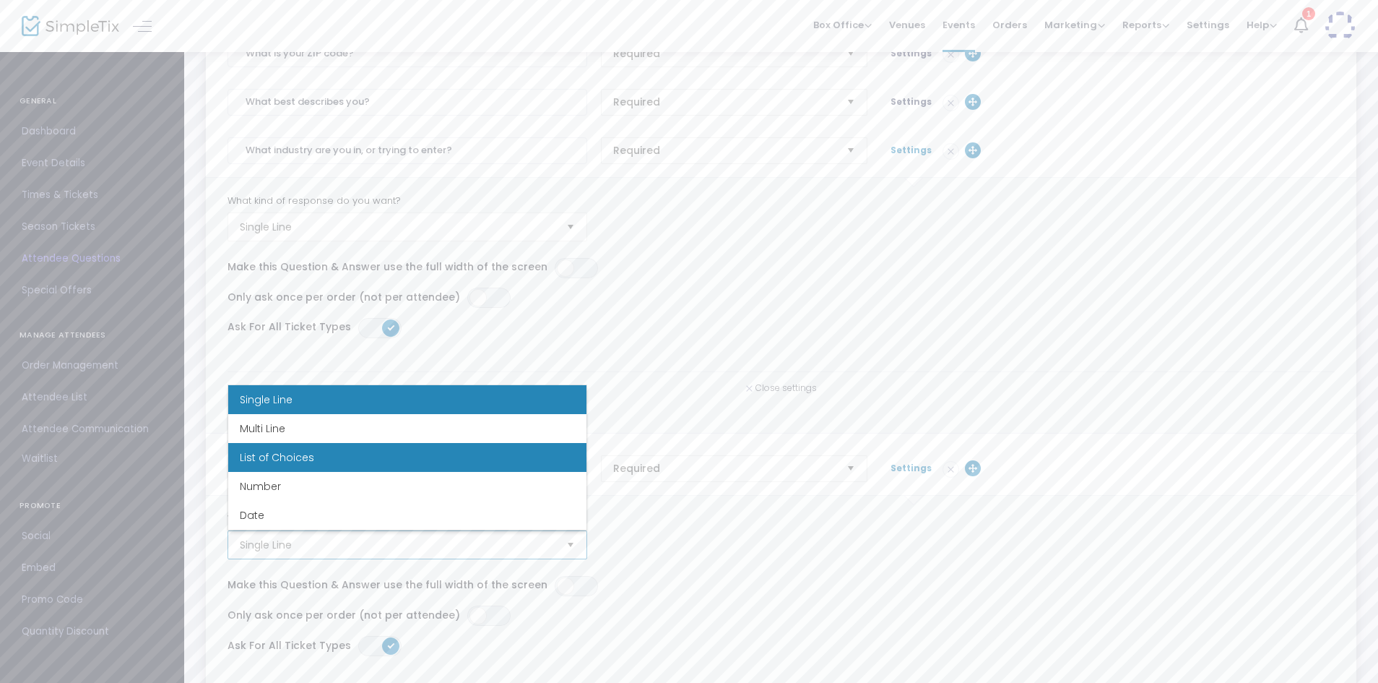
click at [321, 452] on li "List of Choices" at bounding box center [407, 457] width 358 height 29
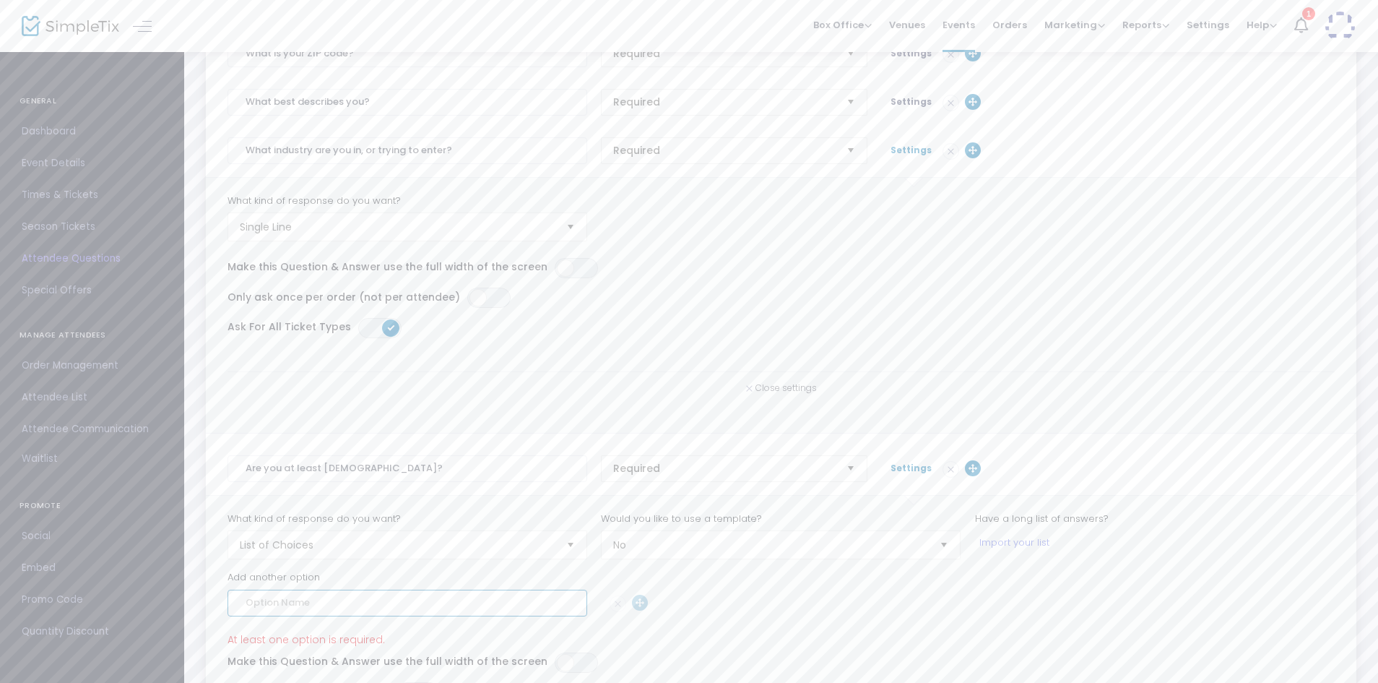
click at [420, 602] on input at bounding box center [408, 603] width 360 height 27
type input "Yes"
click at [425, 656] on input at bounding box center [408, 659] width 360 height 27
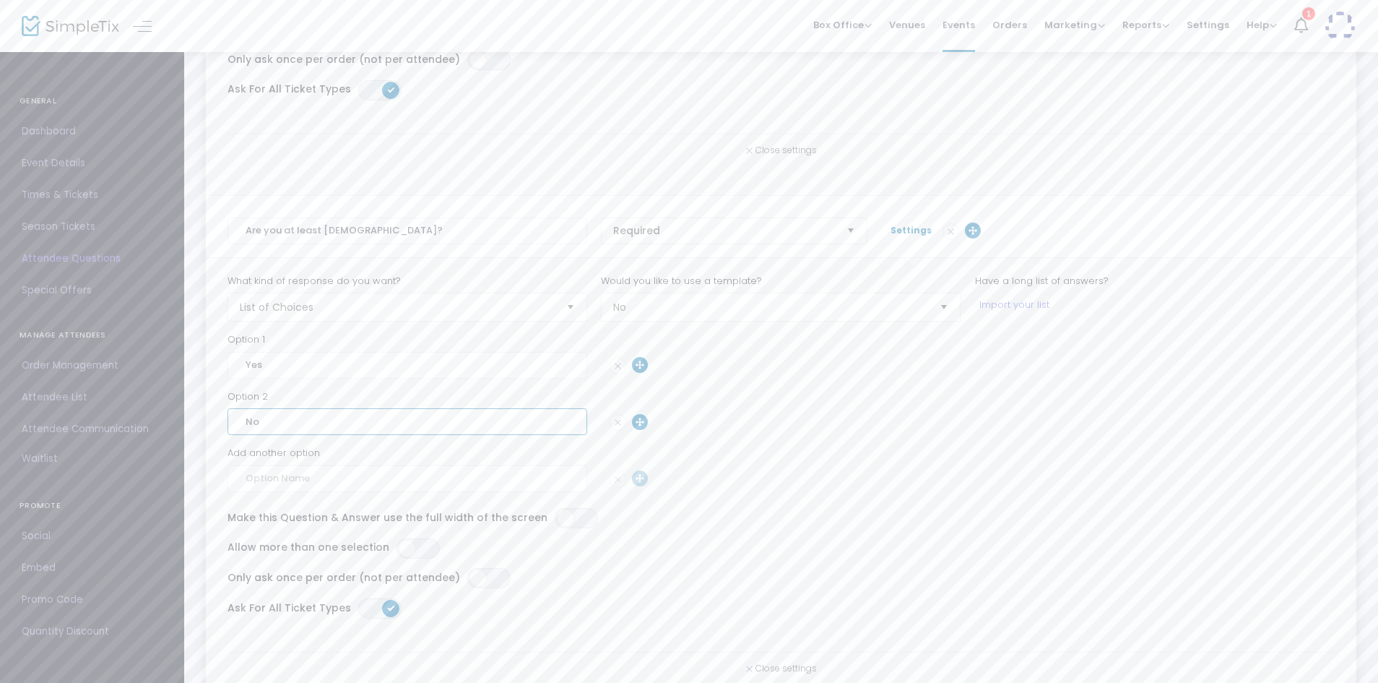
scroll to position [654, 0]
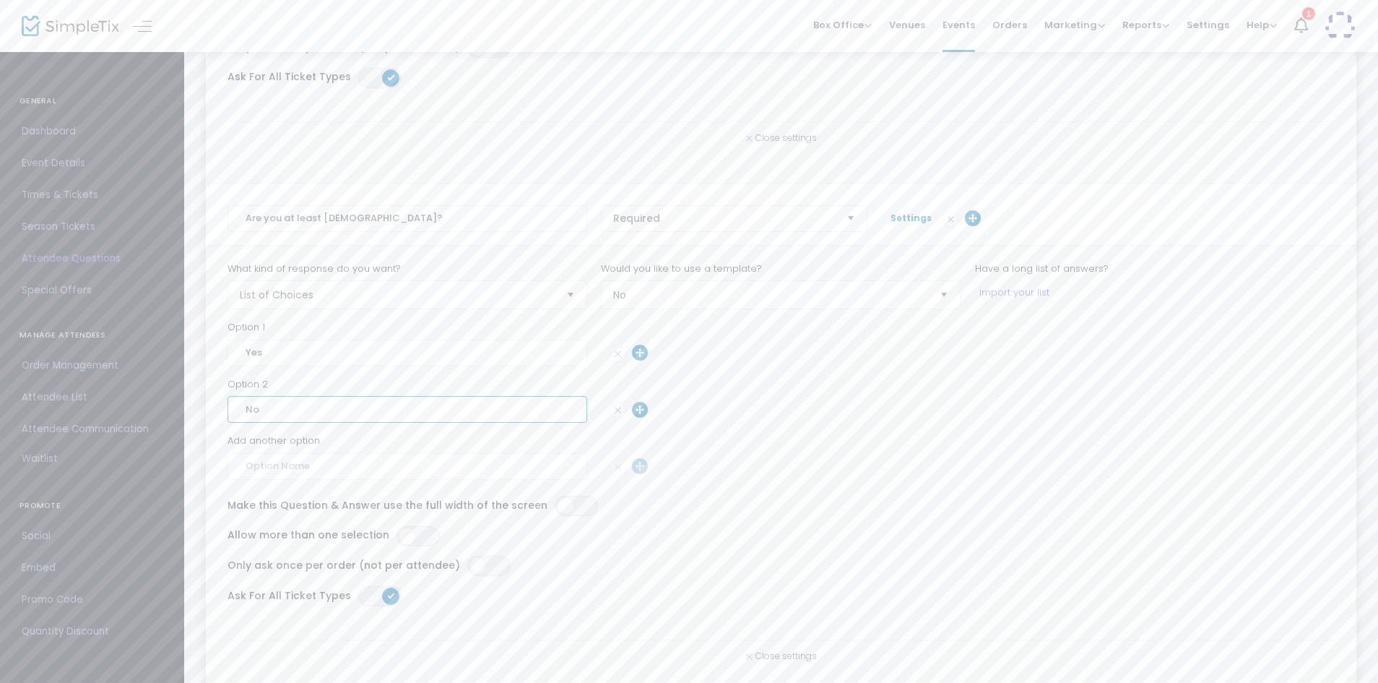
type input "No"
click at [425, 225] on input "Are you at least 18 years old?" at bounding box center [408, 218] width 360 height 27
drag, startPoint x: 386, startPoint y: 217, endPoint x: 602, endPoint y: 204, distance: 216.4
click at [605, 207] on div "Are you at least 18 years old? You will still be able to attend. Required Setti…" at bounding box center [781, 218] width 1122 height 27
type input "Are you at least 18 years old?"
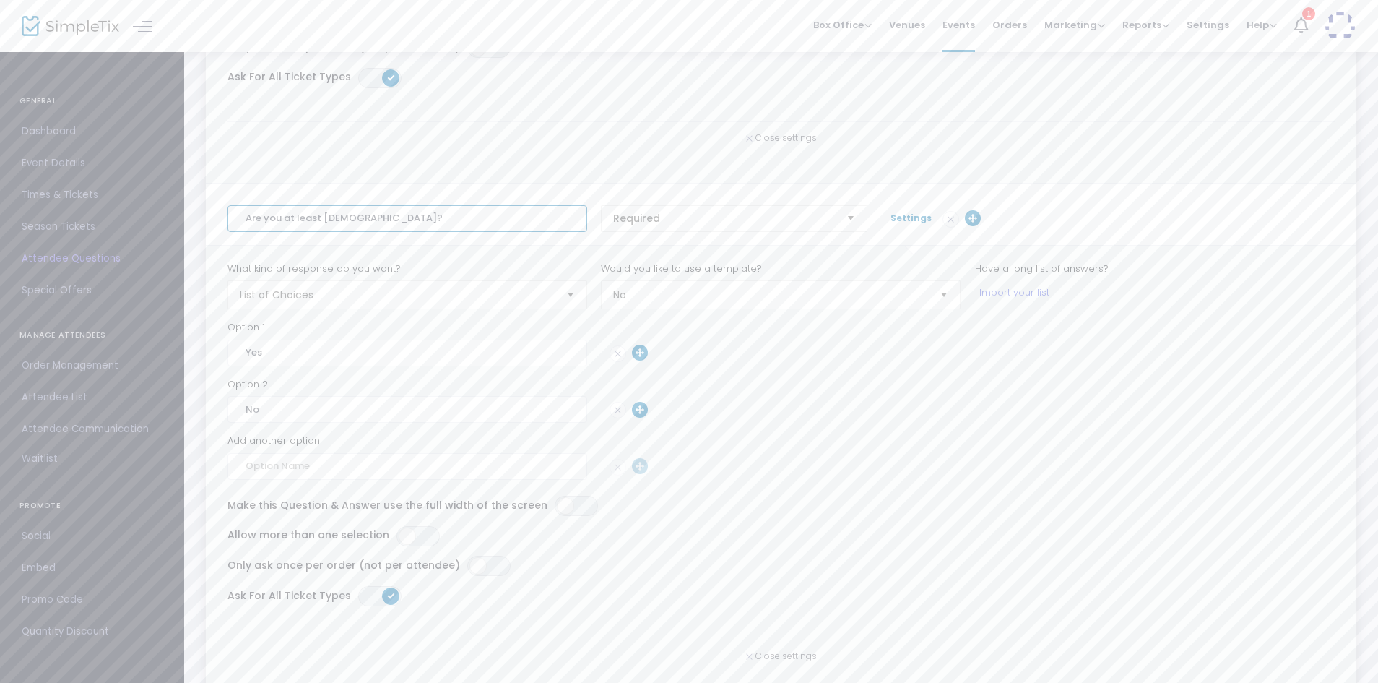
click at [410, 217] on input "Are you at least 18 years old?" at bounding box center [408, 218] width 360 height 27
drag, startPoint x: 410, startPoint y: 217, endPoint x: 152, endPoint y: 204, distance: 258.3
click at [152, 204] on div "GENERAL Dashboard Event Details Times & Tickets Season Passes Season Tickets Cu…" at bounding box center [689, 153] width 1378 height 1615
click at [908, 218] on span "Settings" at bounding box center [911, 218] width 41 height 12
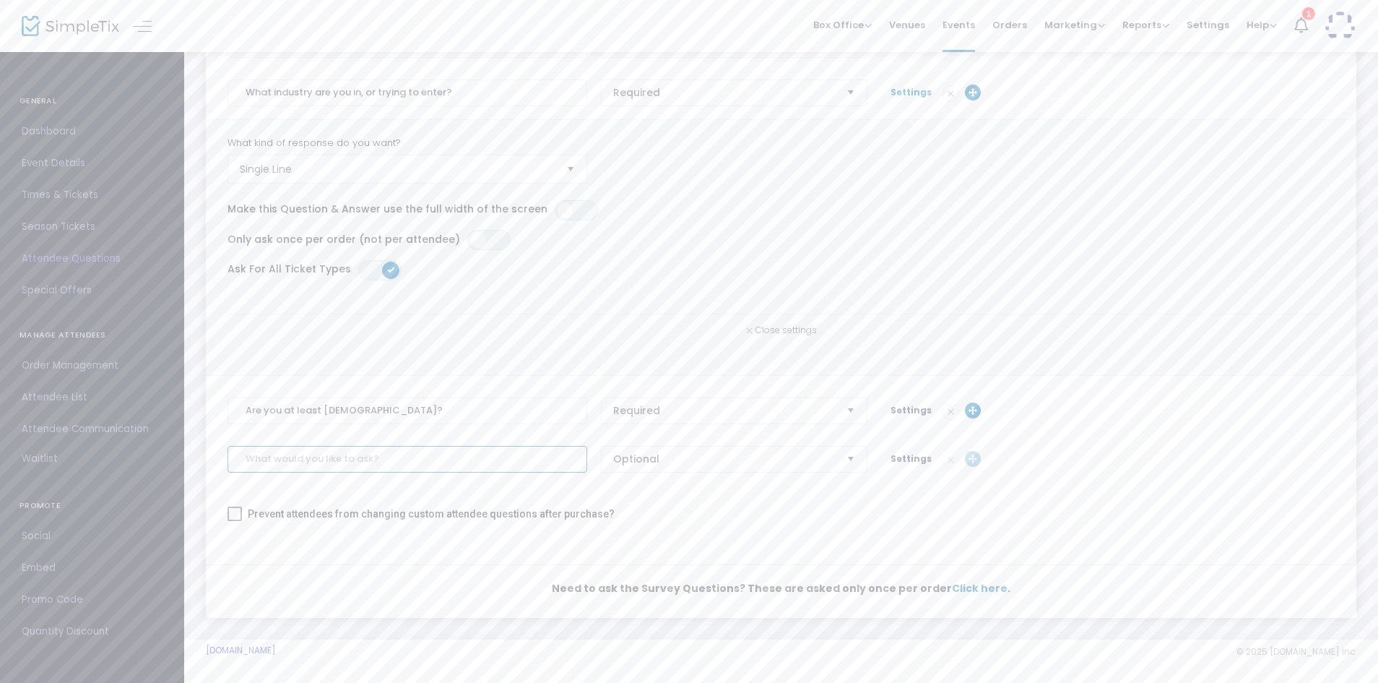
click at [340, 457] on input at bounding box center [408, 459] width 360 height 27
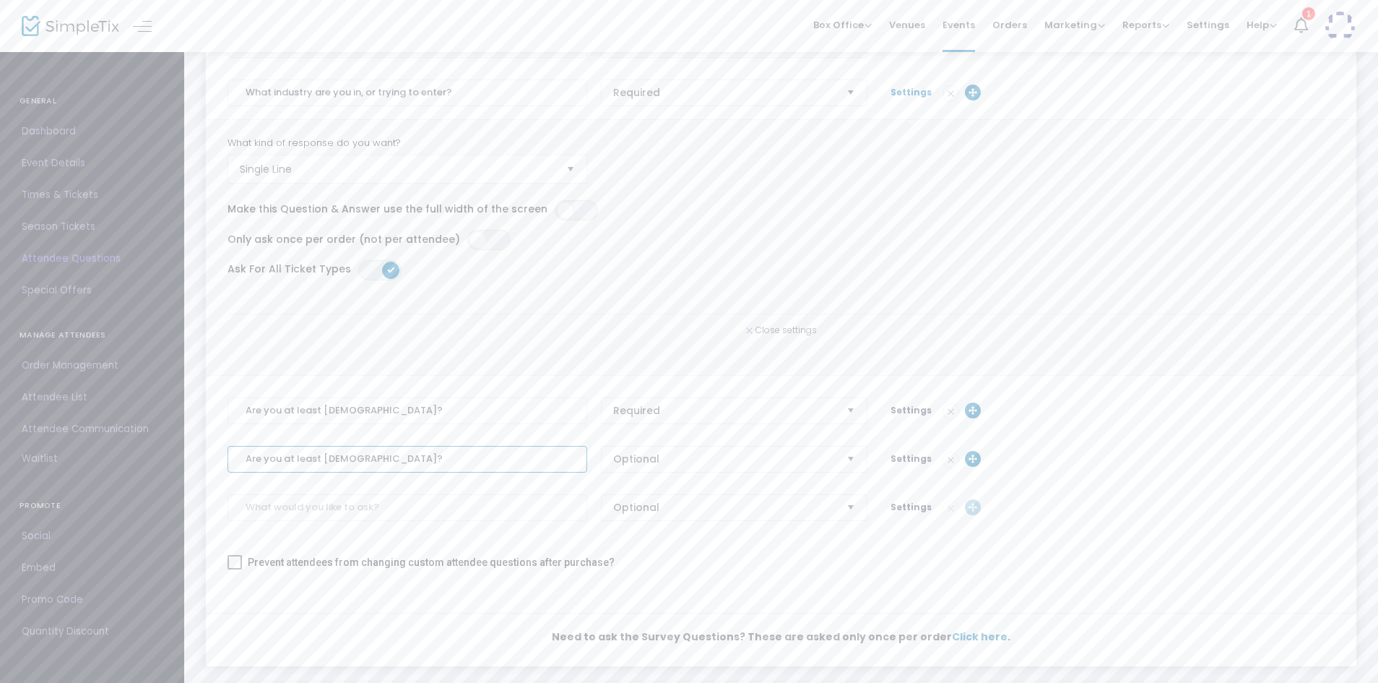
click at [842, 454] on span "Select" at bounding box center [851, 459] width 24 height 24
type input "Are you at least 21 years old?"
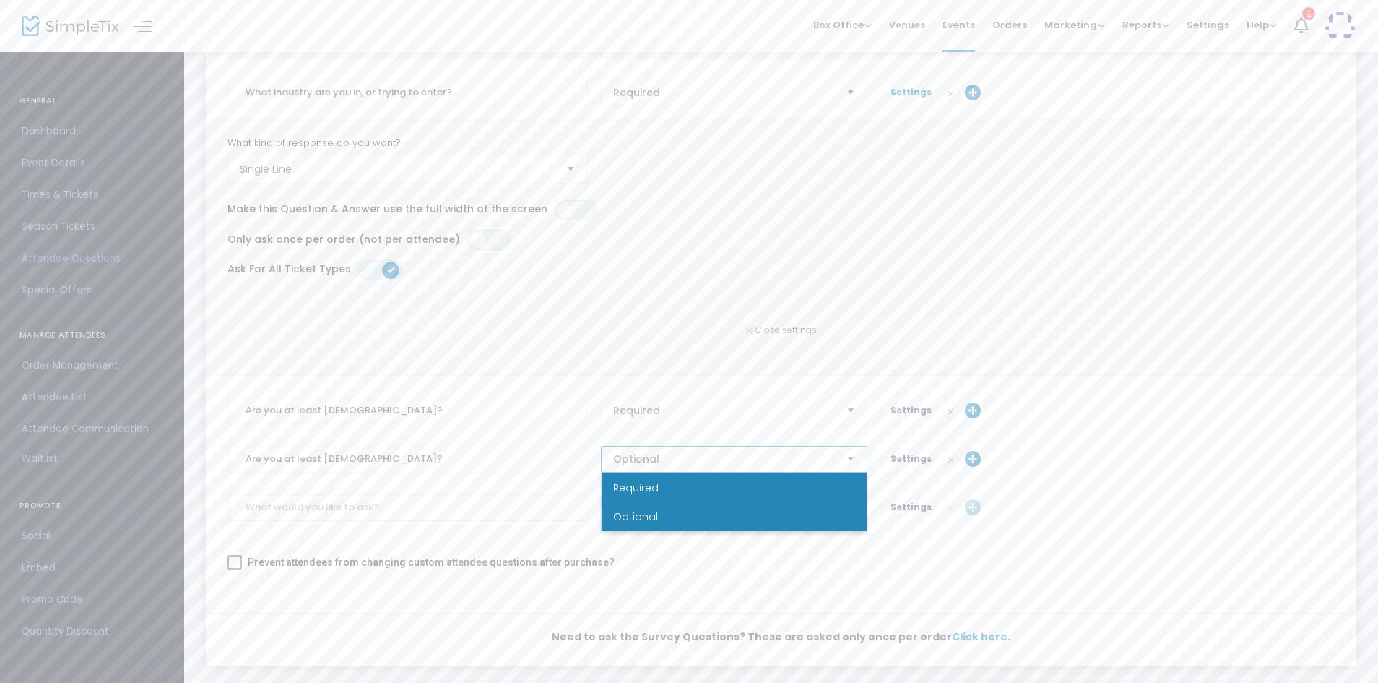
click at [777, 487] on li "Required" at bounding box center [734, 487] width 265 height 29
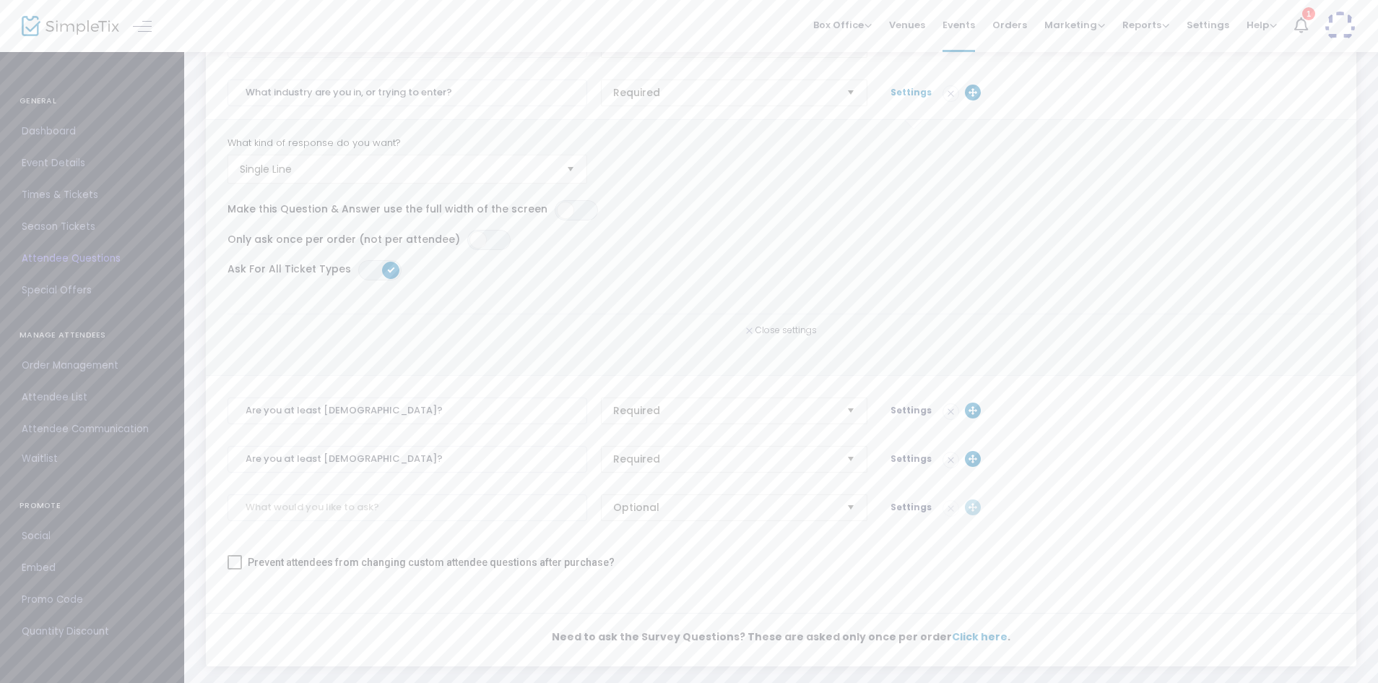
click at [910, 459] on span "Settings" at bounding box center [911, 458] width 41 height 12
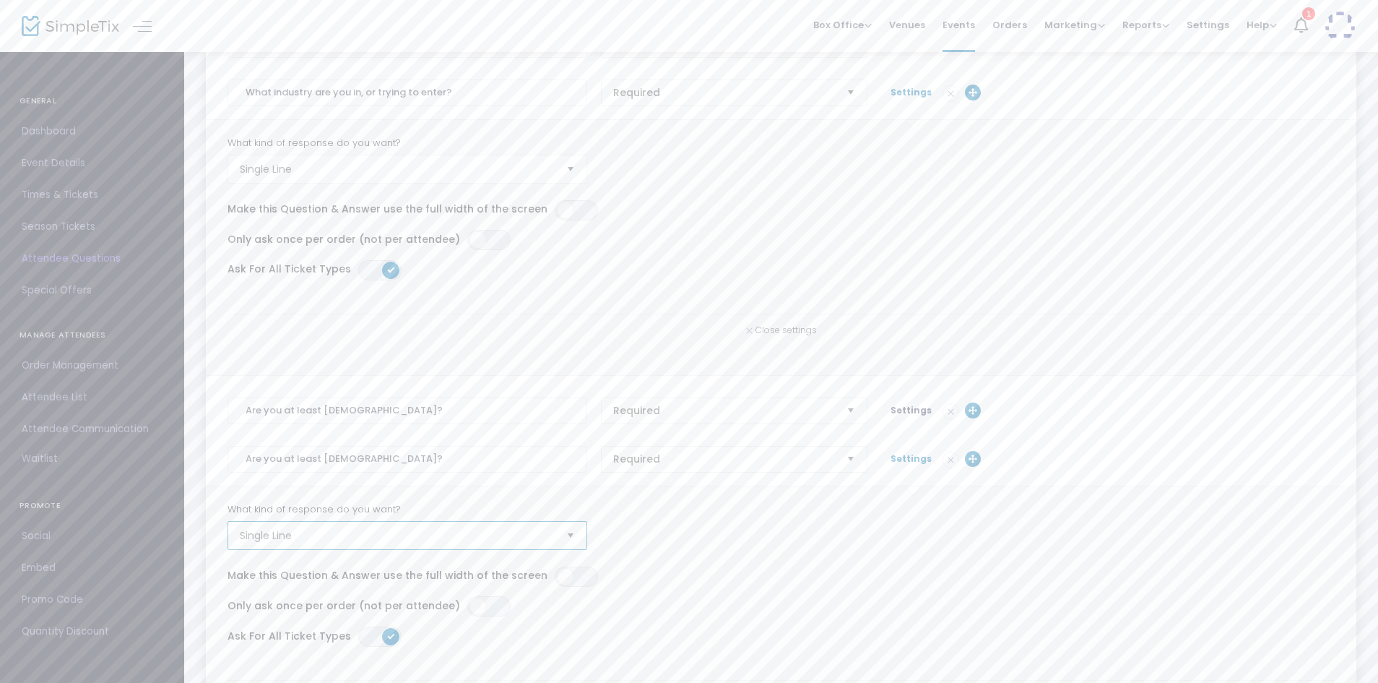
click at [402, 535] on span "Single Line" at bounding box center [397, 535] width 315 height 14
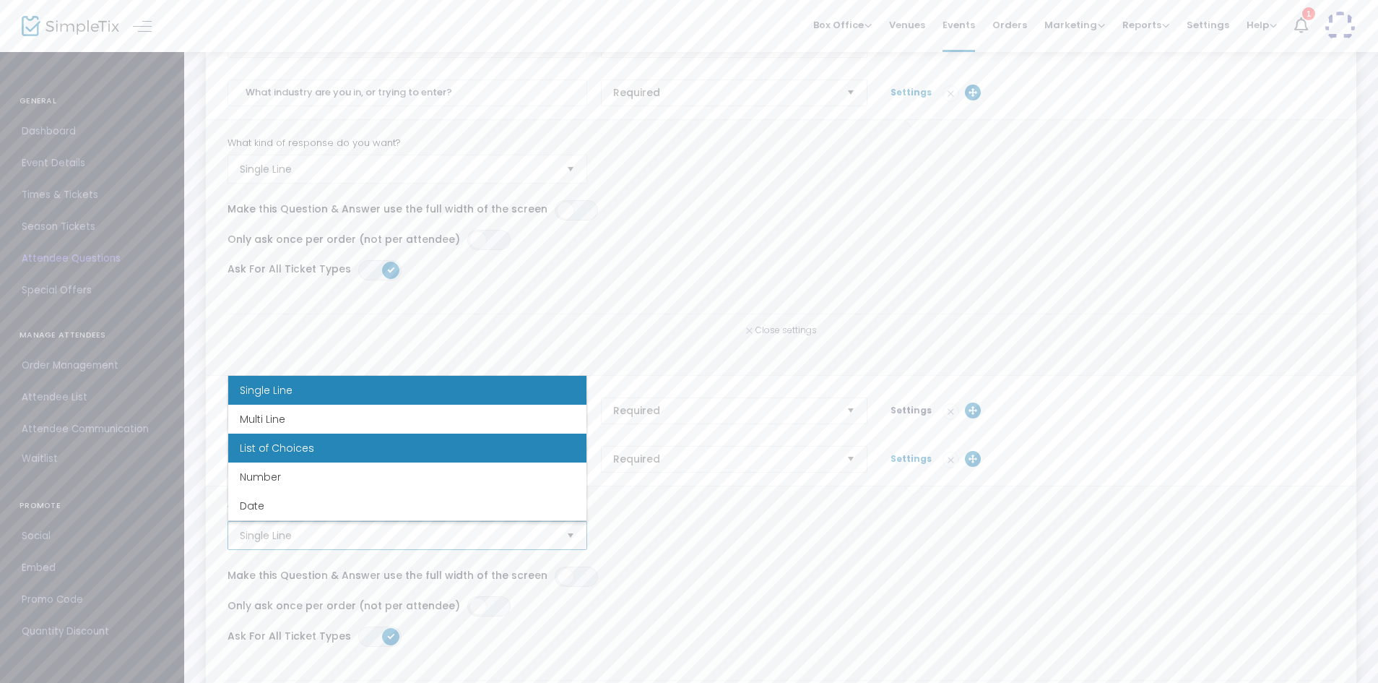
click at [353, 445] on li "List of Choices" at bounding box center [407, 447] width 358 height 29
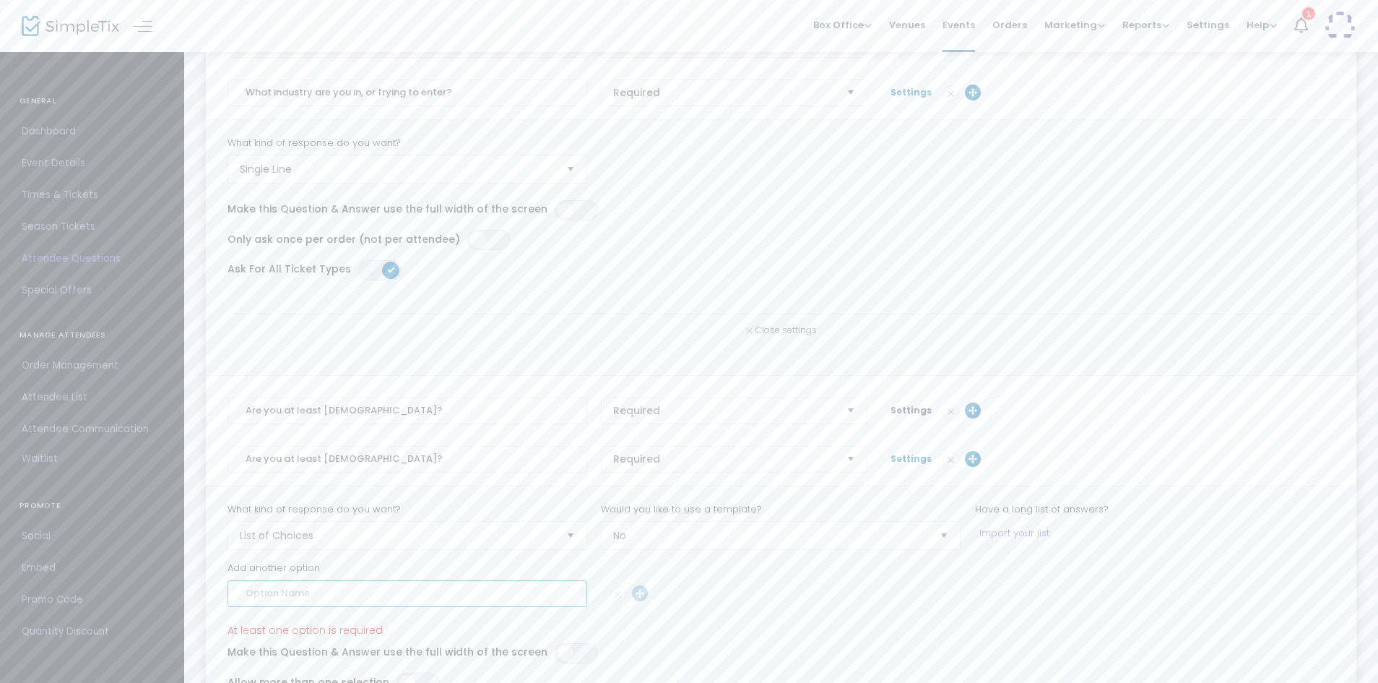
click at [401, 600] on input at bounding box center [408, 593] width 360 height 27
type input "Yes"
click at [410, 650] on input at bounding box center [408, 649] width 360 height 27
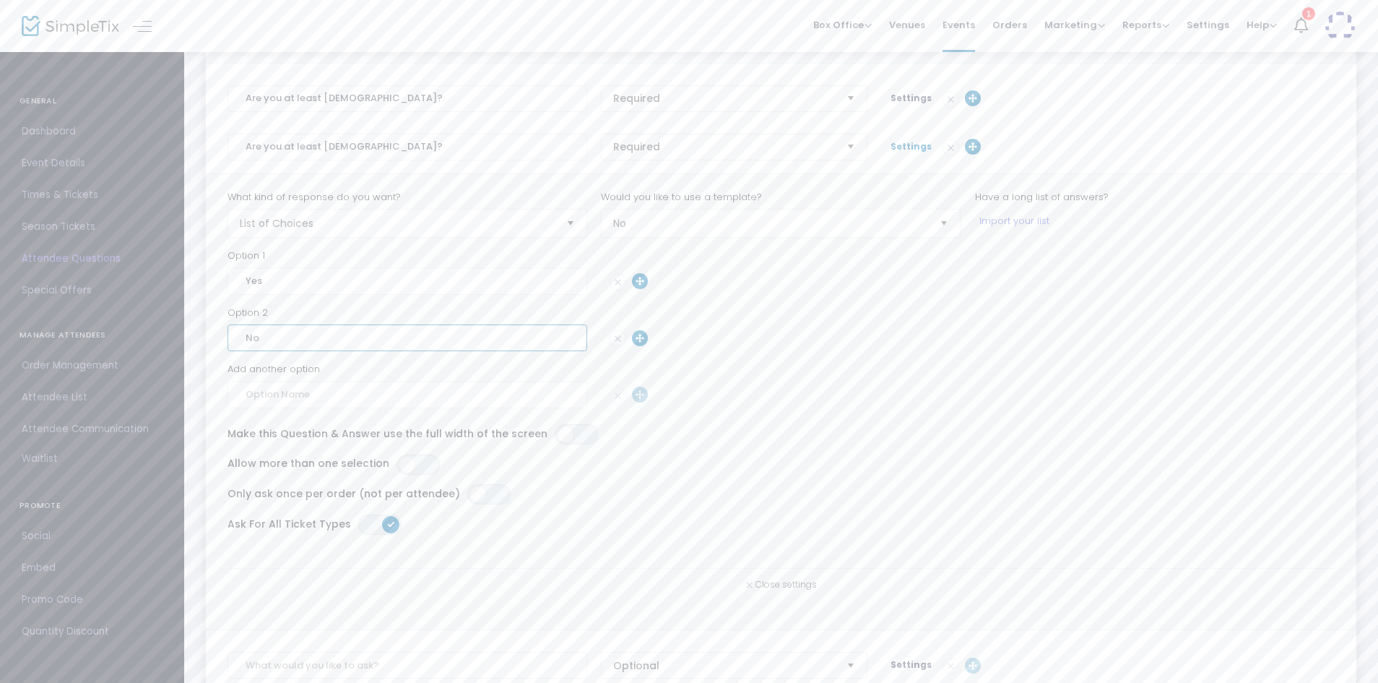
scroll to position [767, 0]
type input "No"
click at [912, 152] on span "Settings" at bounding box center [911, 153] width 41 height 12
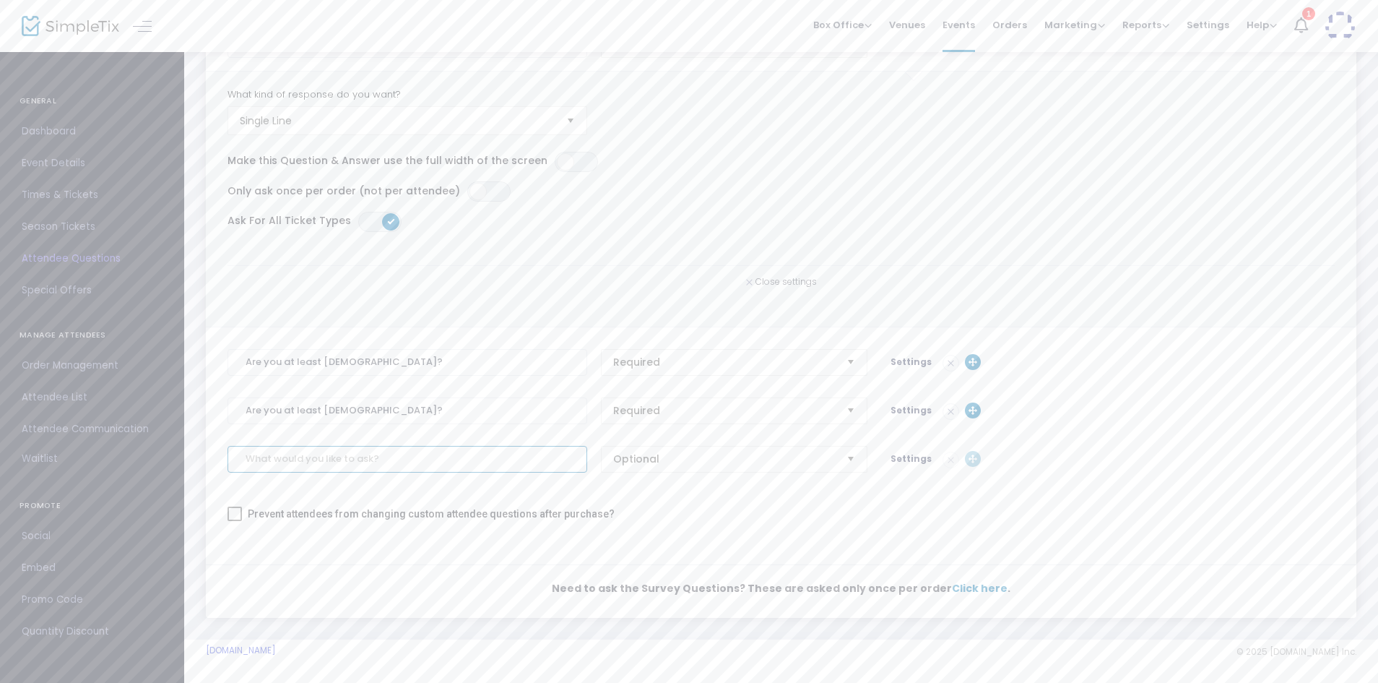
click at [370, 463] on input at bounding box center [408, 459] width 360 height 27
type input "D"
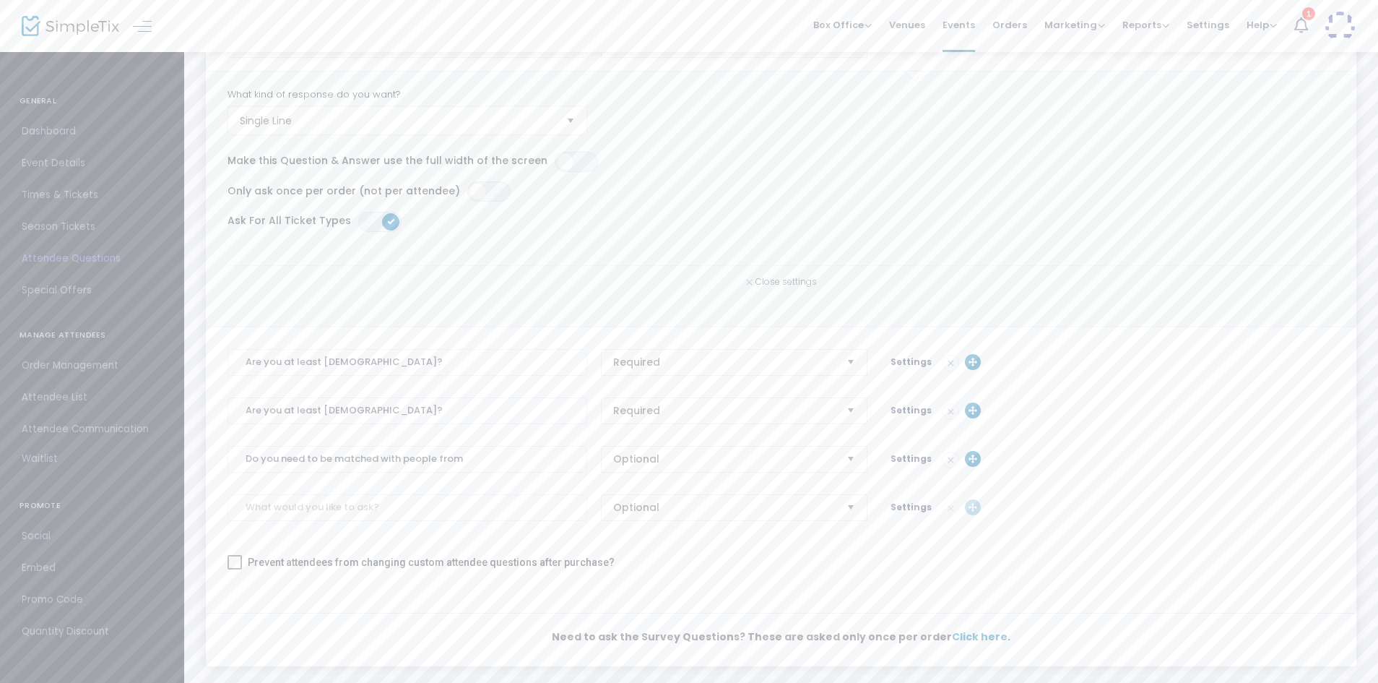
click at [944, 360] on img at bounding box center [951, 362] width 15 height 15
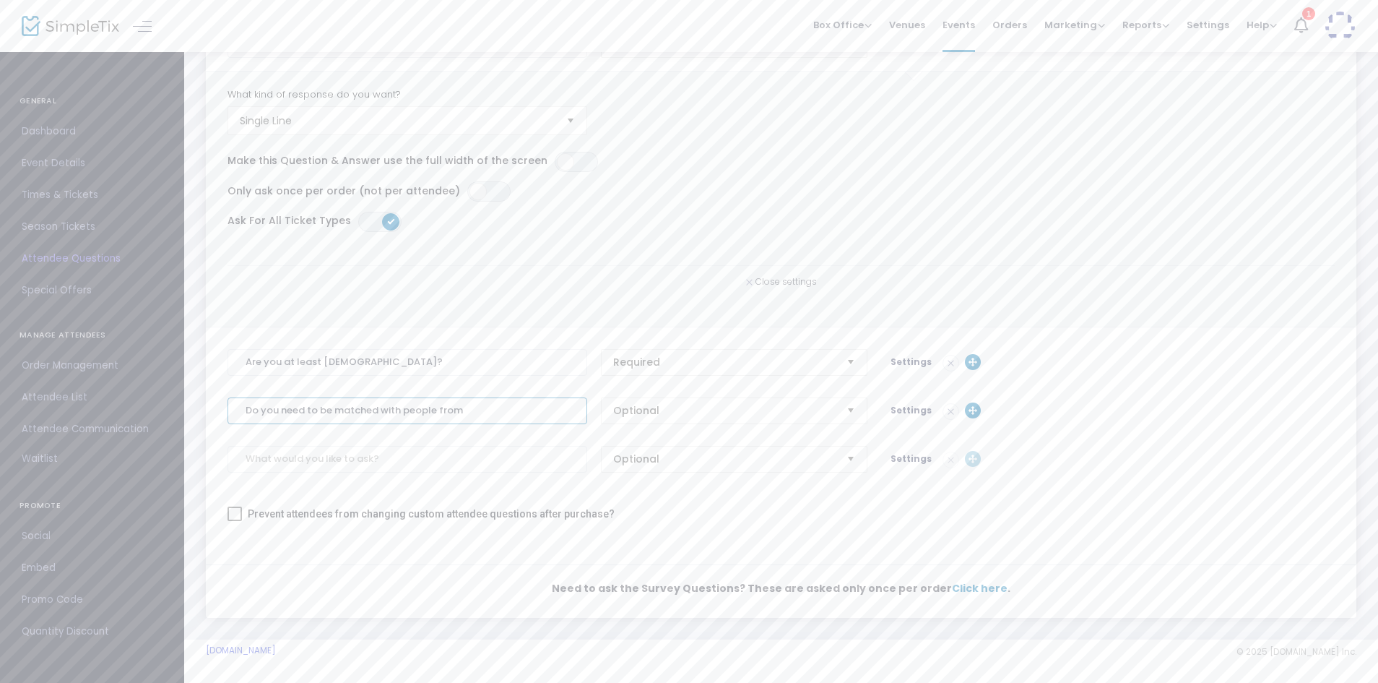
click at [532, 411] on input "Do you need to be matched with people from" at bounding box center [408, 410] width 360 height 27
type input "Do you need to be matched with people within a certain distance from you?"
click at [649, 411] on span "Optional" at bounding box center [724, 410] width 222 height 14
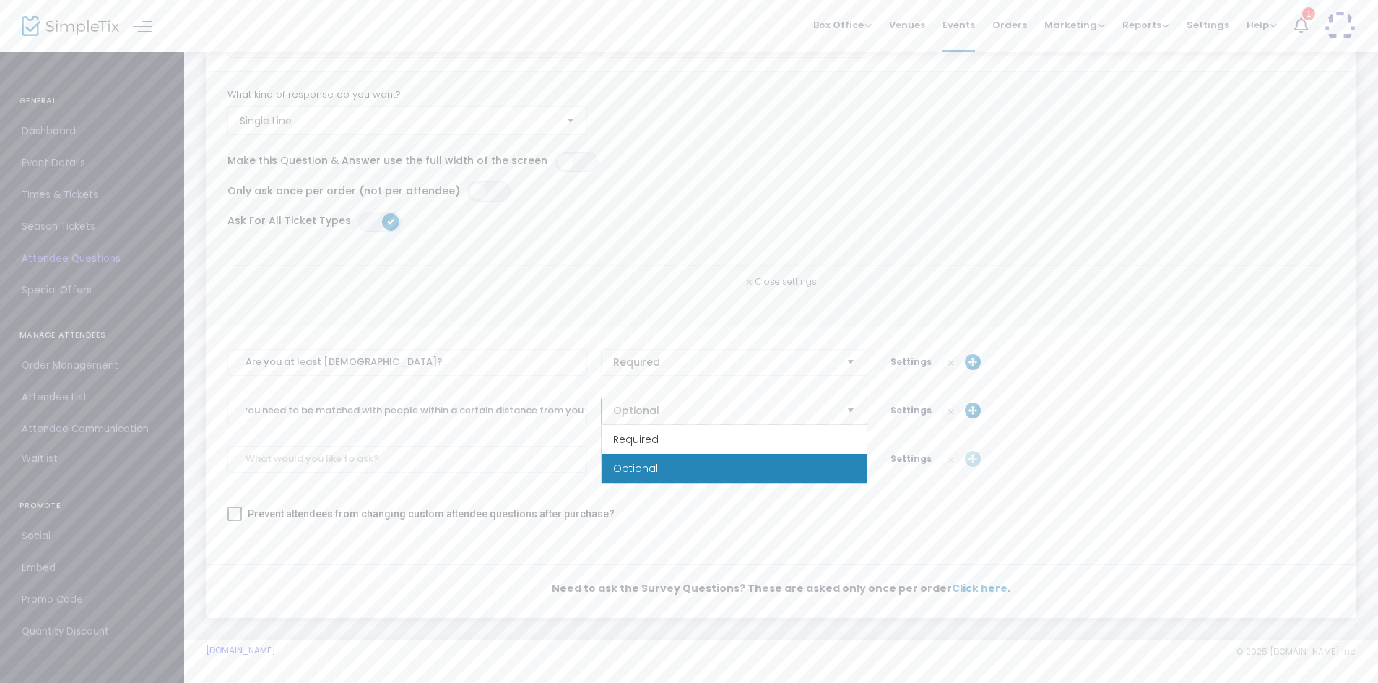
scroll to position [0, 0]
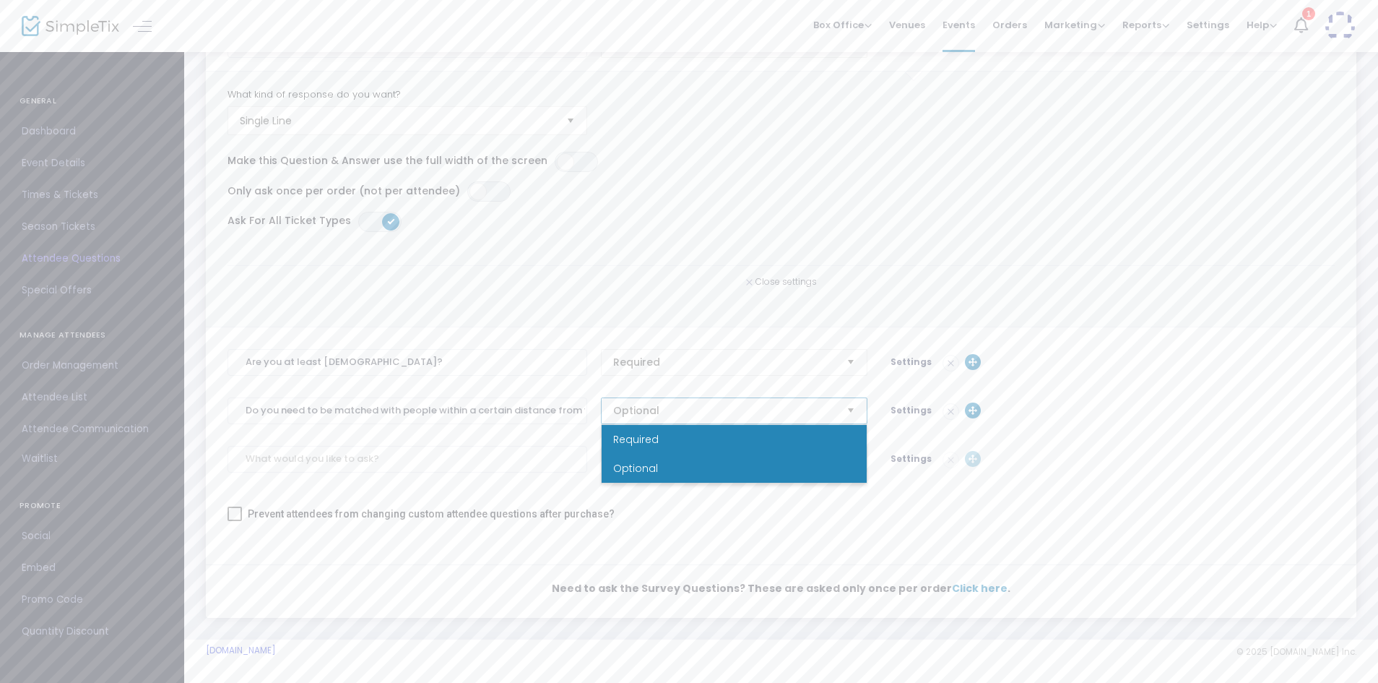
click at [664, 439] on li "Required" at bounding box center [734, 439] width 265 height 29
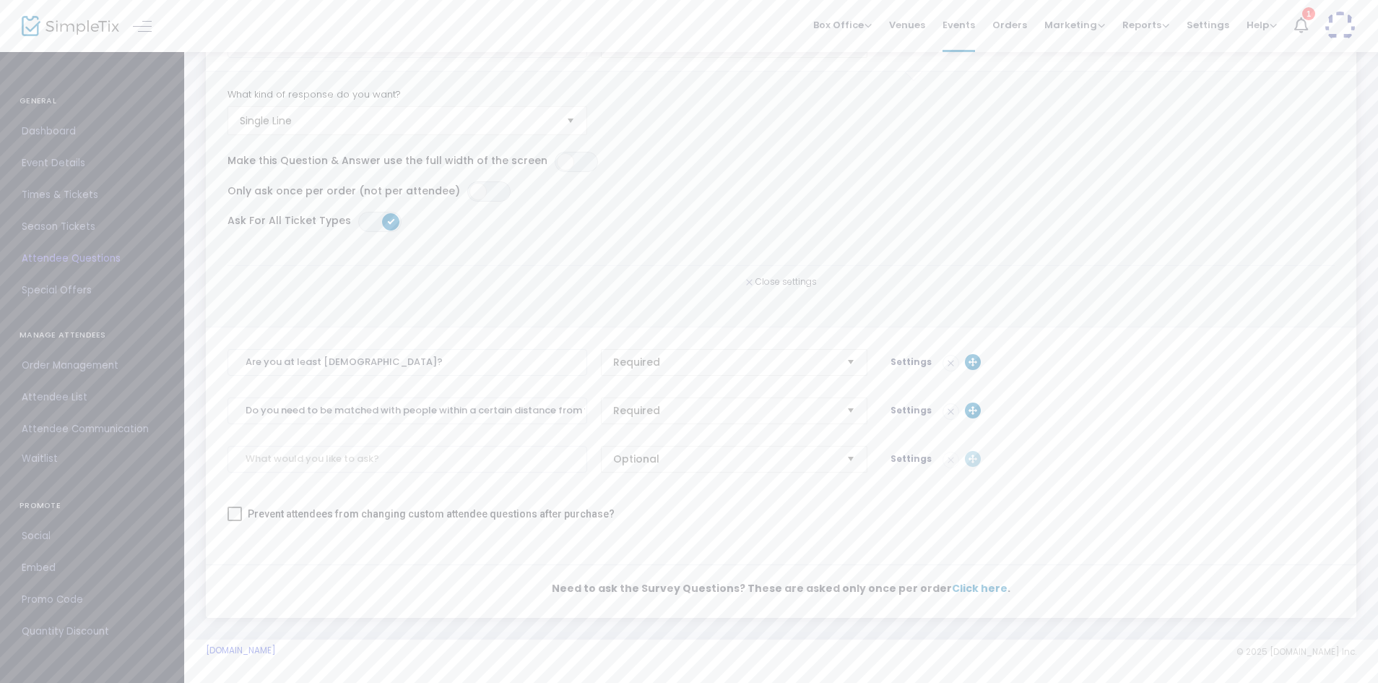
click at [902, 407] on span "Settings" at bounding box center [911, 410] width 41 height 12
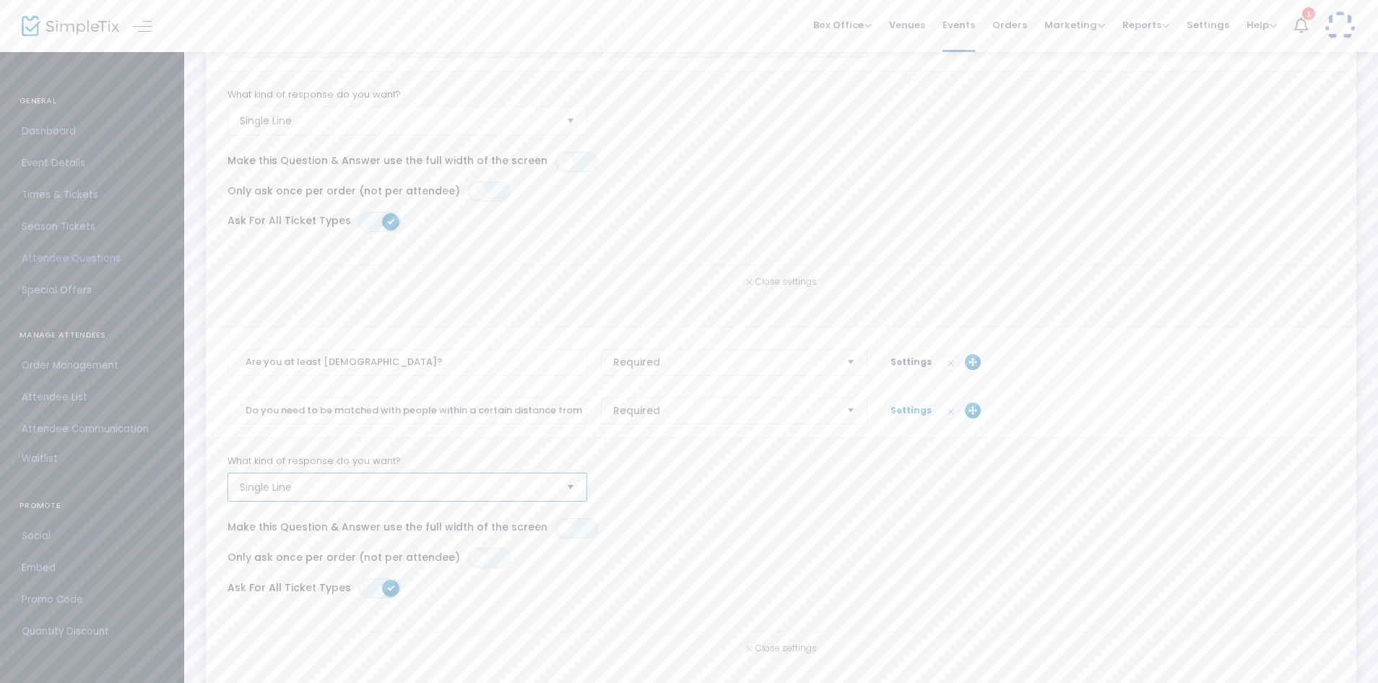
click at [388, 486] on span "Single Line" at bounding box center [397, 487] width 315 height 14
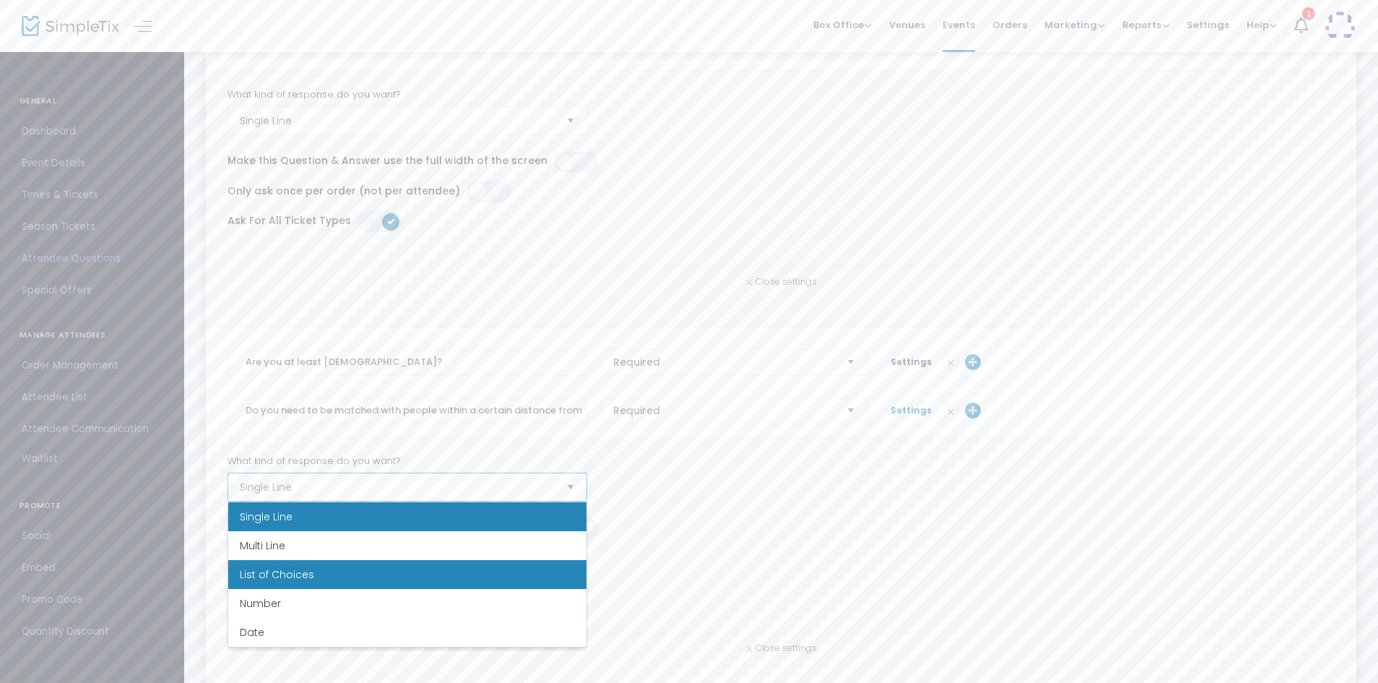
click at [300, 566] on li "List of Choices" at bounding box center [407, 574] width 358 height 29
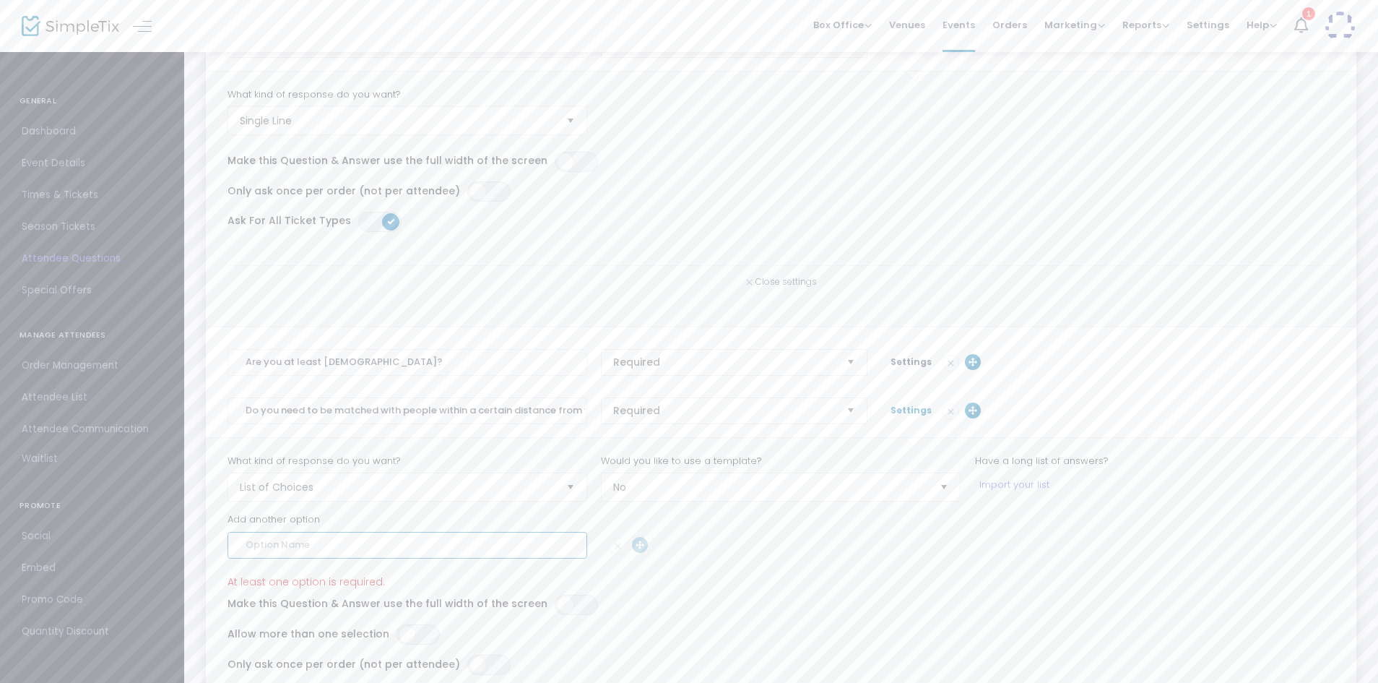
click at [397, 553] on input at bounding box center [408, 545] width 360 height 27
type input "Yes"
click at [342, 599] on input at bounding box center [408, 601] width 360 height 27
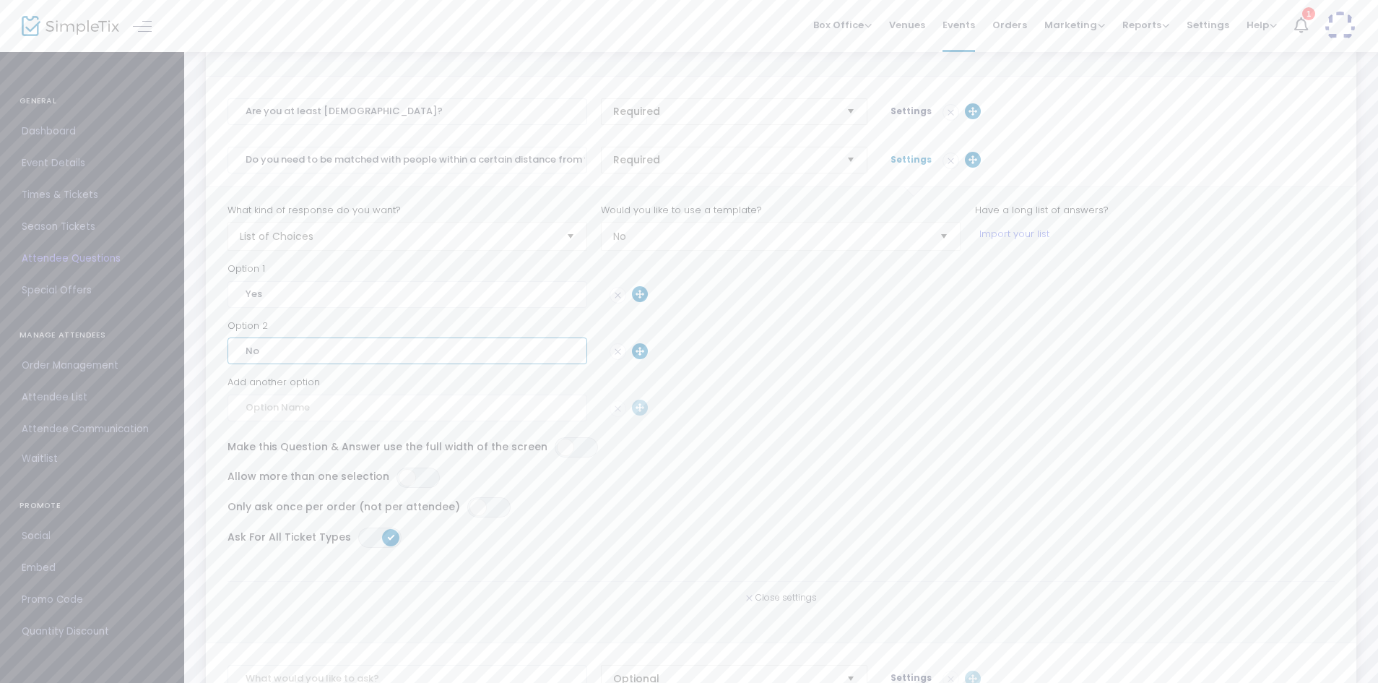
scroll to position [780, 0]
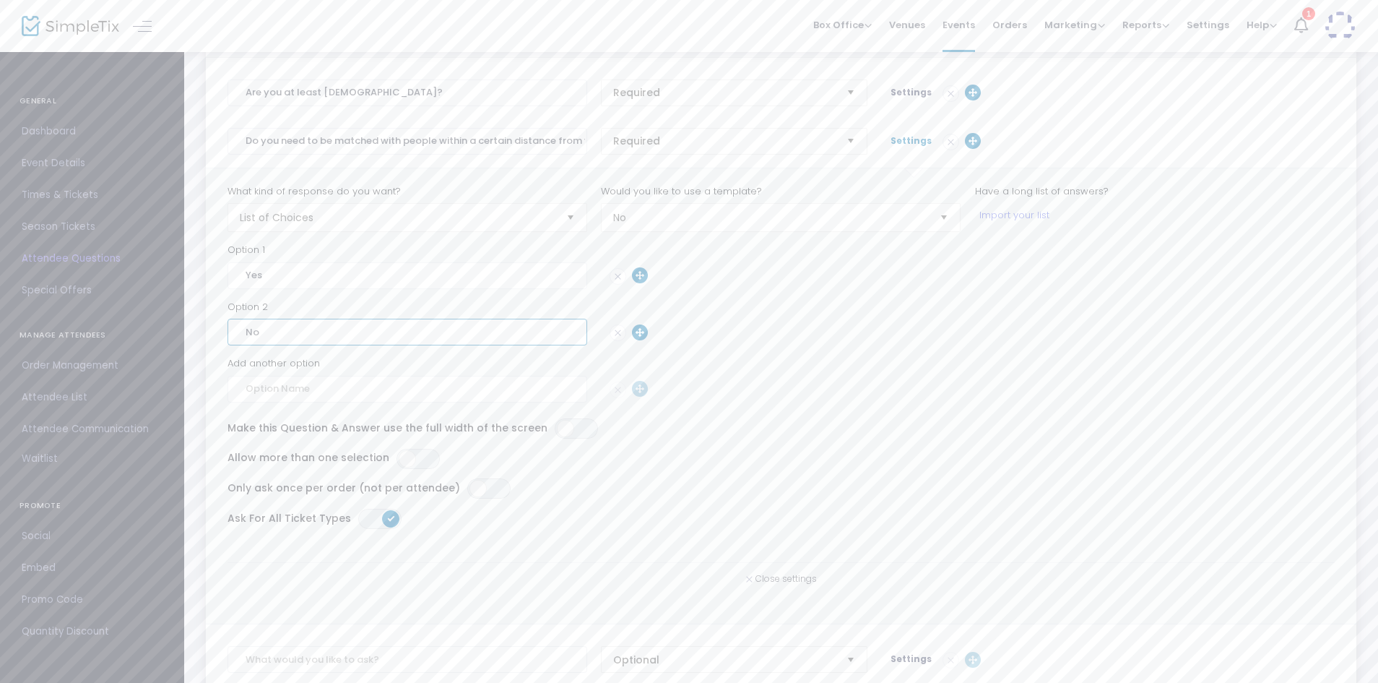
type input "No"
click at [899, 138] on span "Settings" at bounding box center [911, 140] width 41 height 12
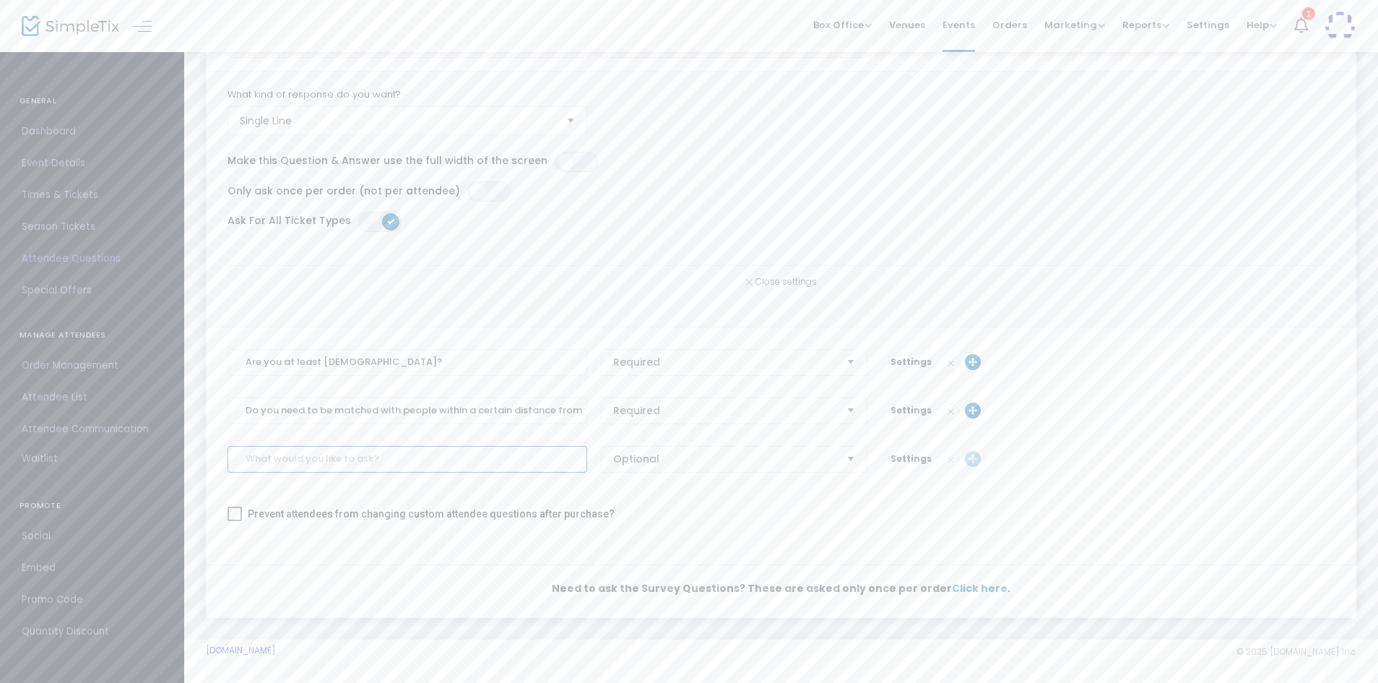
click at [345, 451] on input at bounding box center [408, 459] width 360 height 27
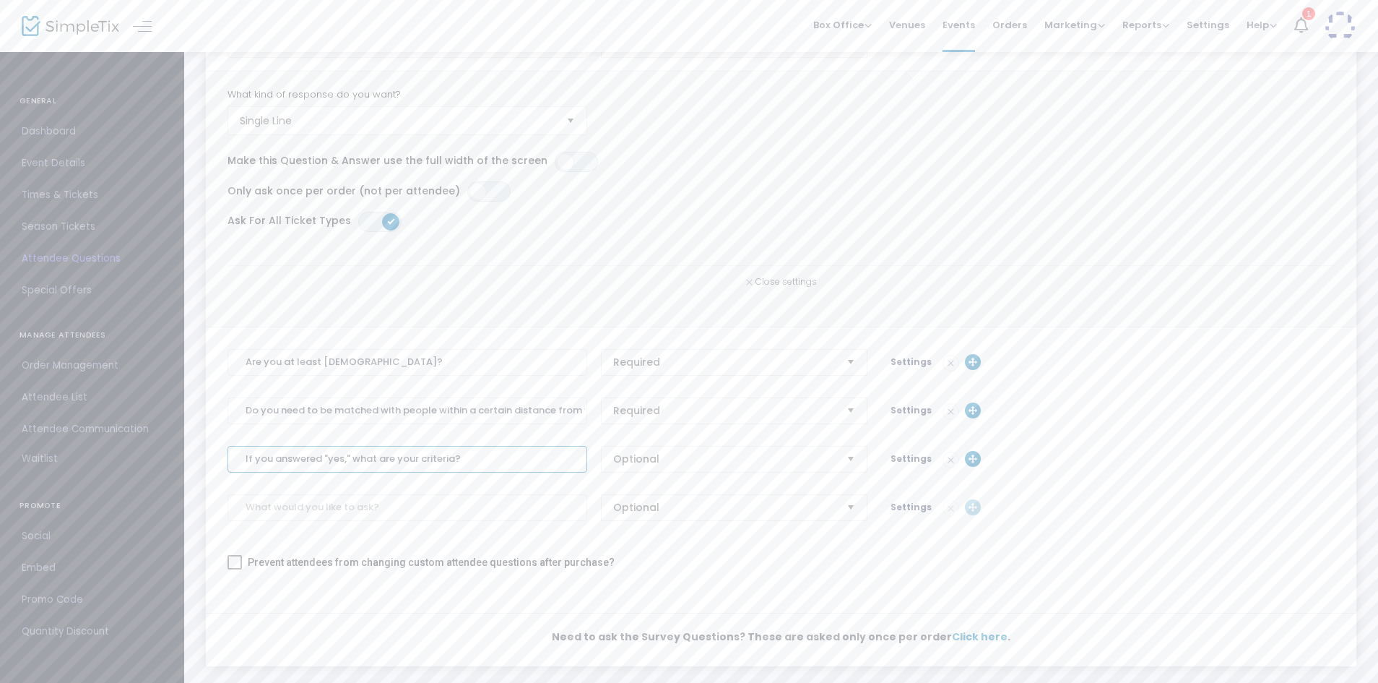
type input "If you answered "yes," what are your criteria?"
click at [902, 452] on span "Settings" at bounding box center [917, 459] width 52 height 14
click at [899, 459] on span "Settings" at bounding box center [911, 458] width 41 height 12
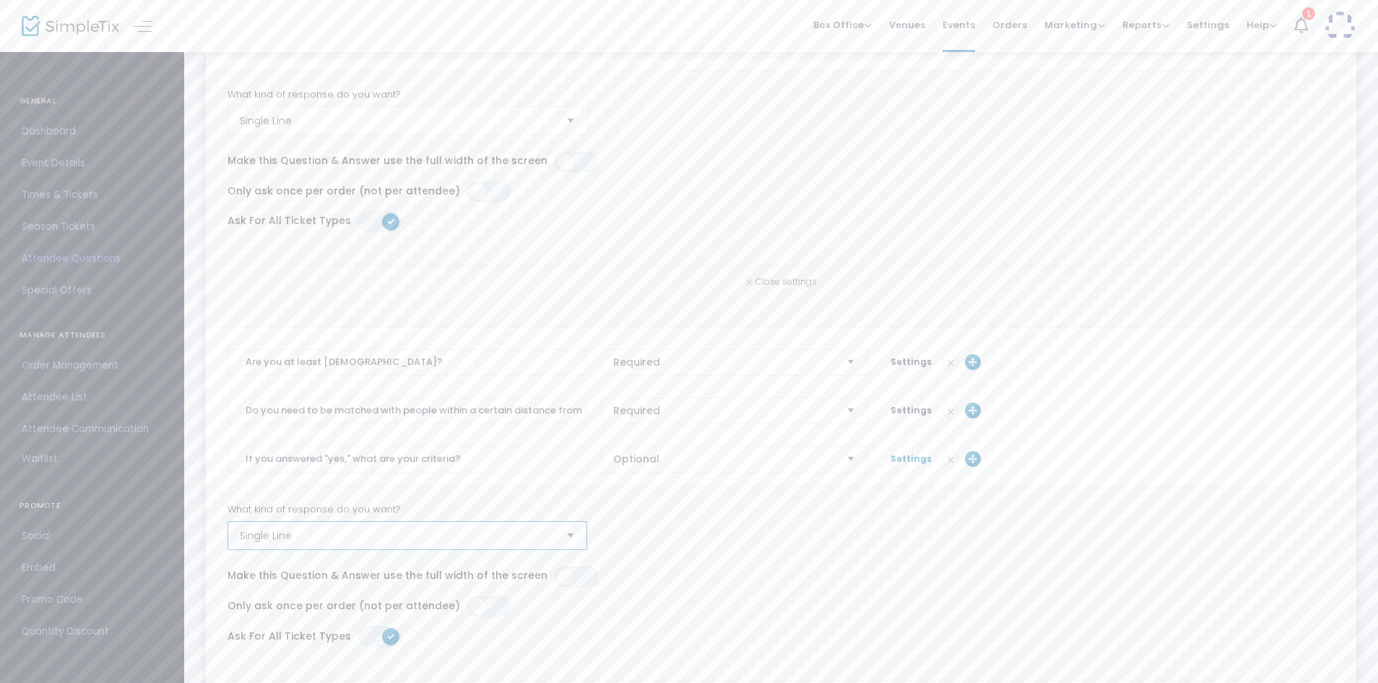
click at [405, 537] on span "Single Line" at bounding box center [397, 535] width 315 height 14
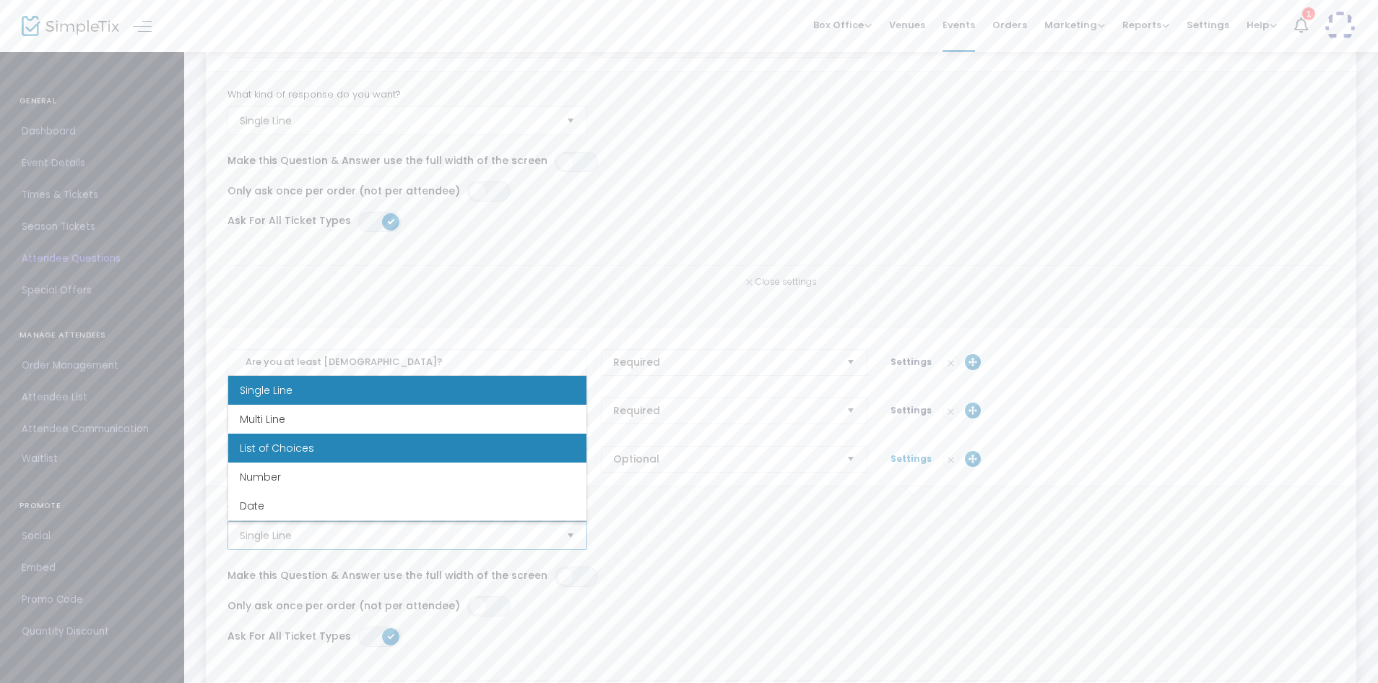
click at [367, 441] on li "List of Choices" at bounding box center [407, 447] width 358 height 29
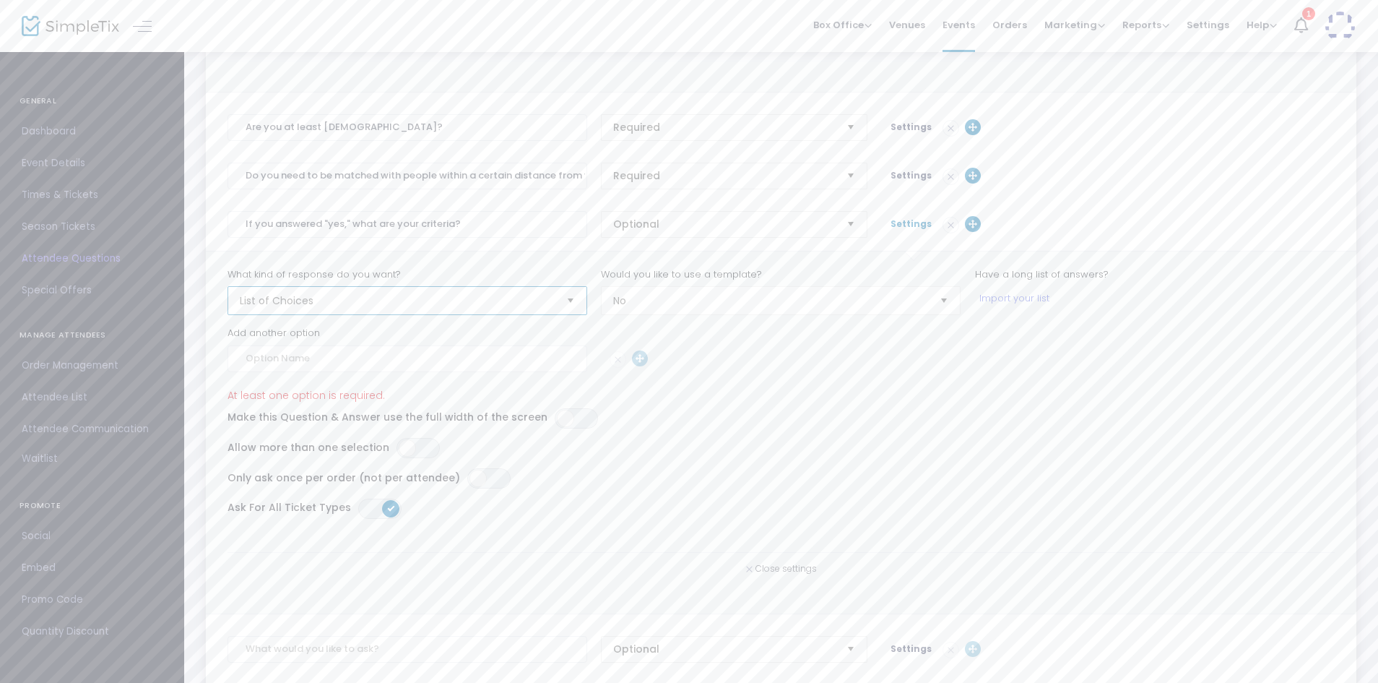
scroll to position [765, 0]
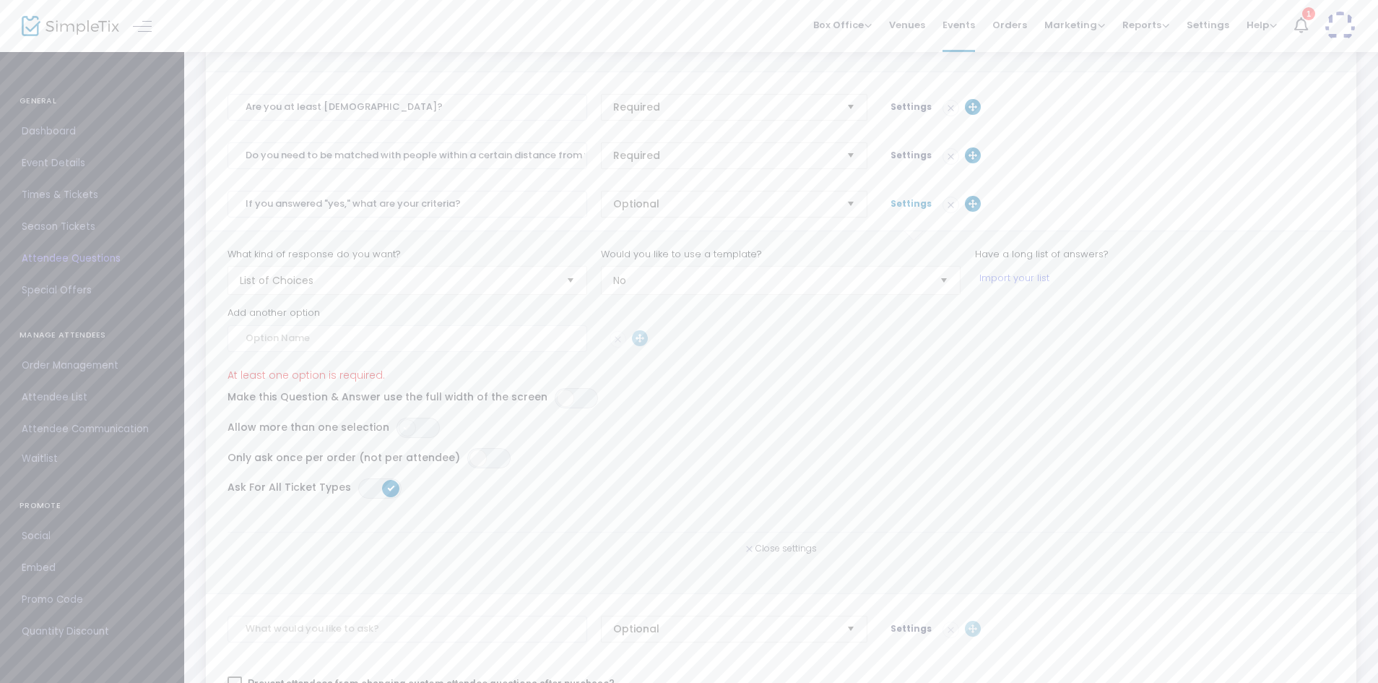
click at [399, 426] on span at bounding box center [407, 427] width 17 height 17
click at [438, 345] on input at bounding box center [408, 338] width 360 height 27
type input "Same City/Town/Zip"
click at [402, 384] on input at bounding box center [408, 394] width 360 height 27
type input "a"
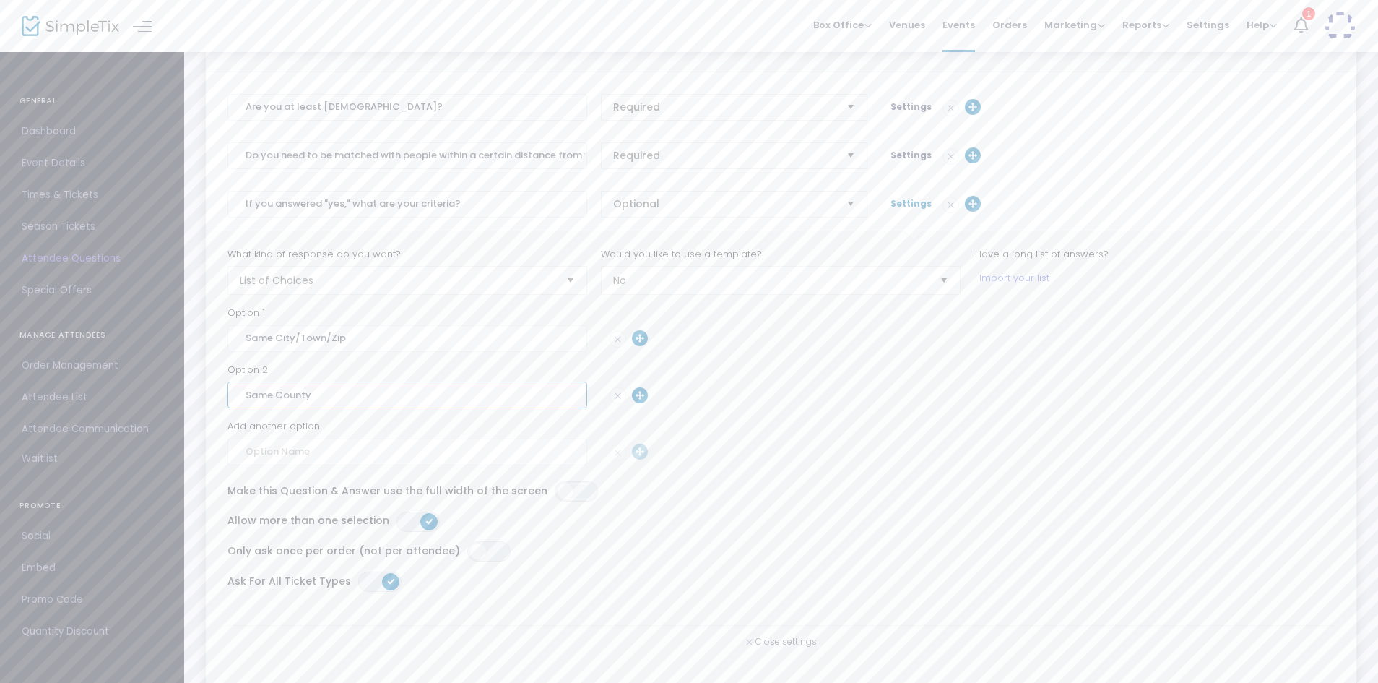
type input "Same County"
click at [354, 439] on input at bounding box center [408, 452] width 360 height 27
type input "Same State"
click at [320, 499] on input at bounding box center [408, 508] width 360 height 27
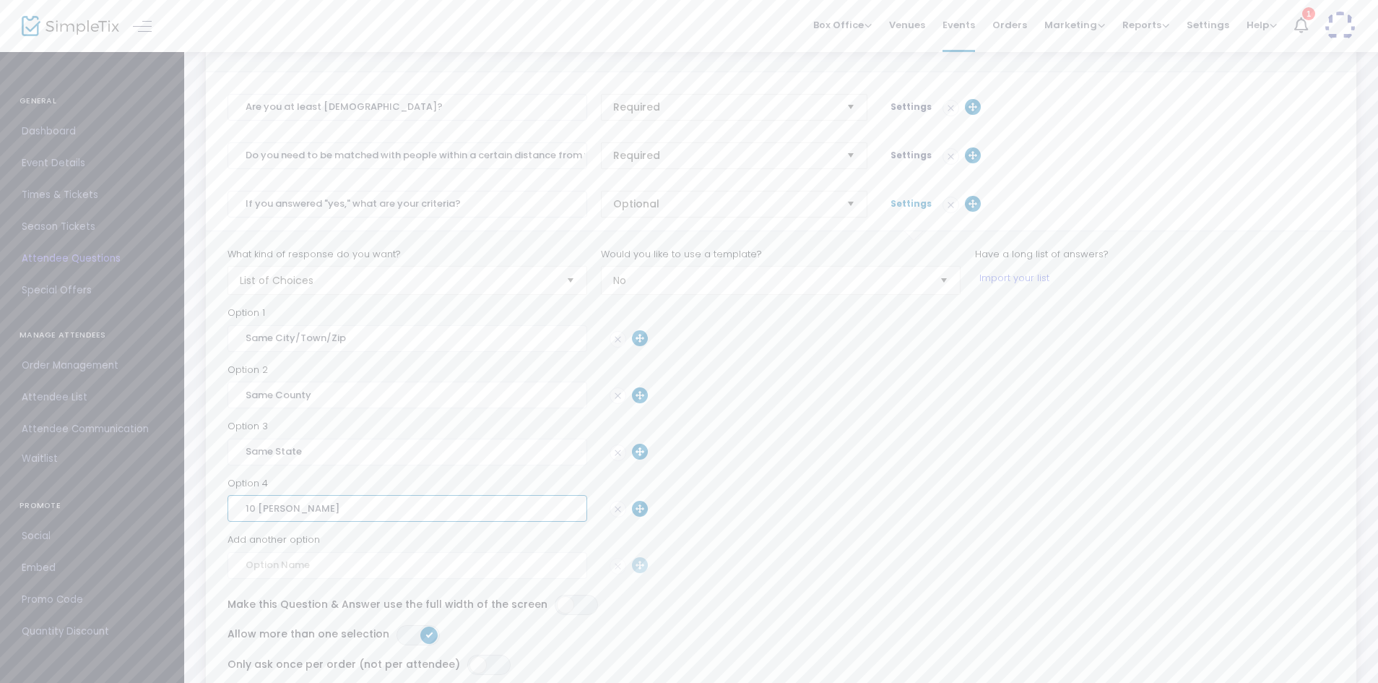
type input "10 Mile Radius"
click at [298, 561] on input at bounding box center [408, 565] width 360 height 27
paste input "10 Mile Radius"
drag, startPoint x: 255, startPoint y: 562, endPoint x: 243, endPoint y: 562, distance: 12.3
click at [243, 562] on input "10 Mile Radius" at bounding box center [408, 565] width 360 height 27
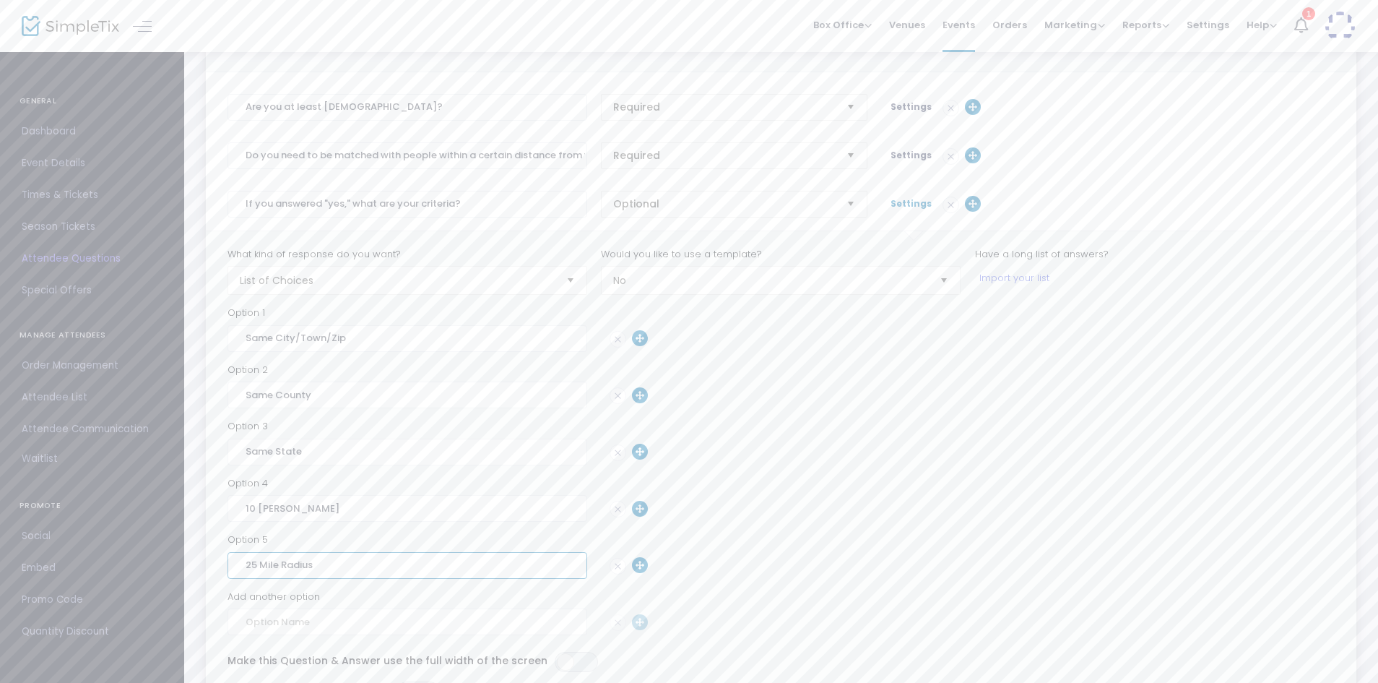
type input "25 Mile Radius"
click at [263, 622] on input at bounding box center [408, 621] width 360 height 27
paste input "10 Mile Radius"
drag, startPoint x: 254, startPoint y: 620, endPoint x: 237, endPoint y: 616, distance: 17.9
click at [235, 616] on input "10 Mile Radius" at bounding box center [408, 621] width 360 height 27
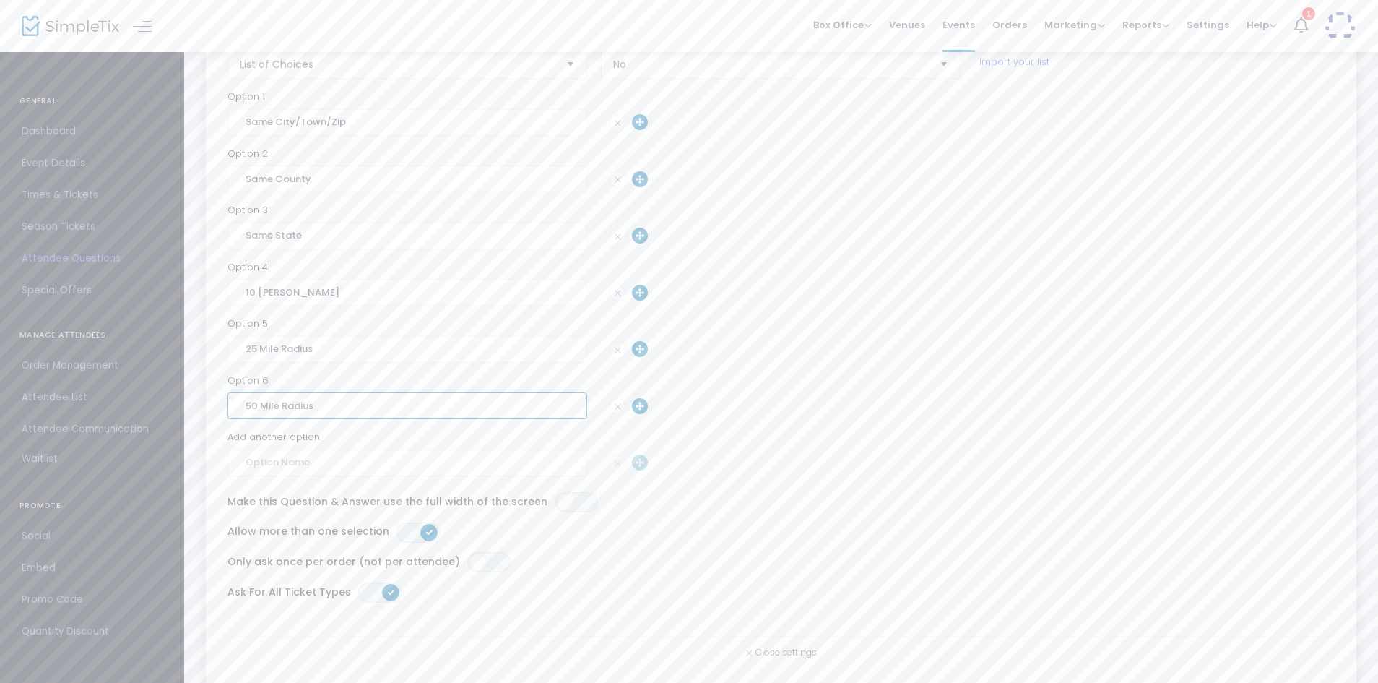
scroll to position [972, 0]
type input "50 Mile Radius"
click at [1115, 519] on div "Make this Question & Answer use the full width of the screen ON OFF" at bounding box center [781, 511] width 1122 height 30
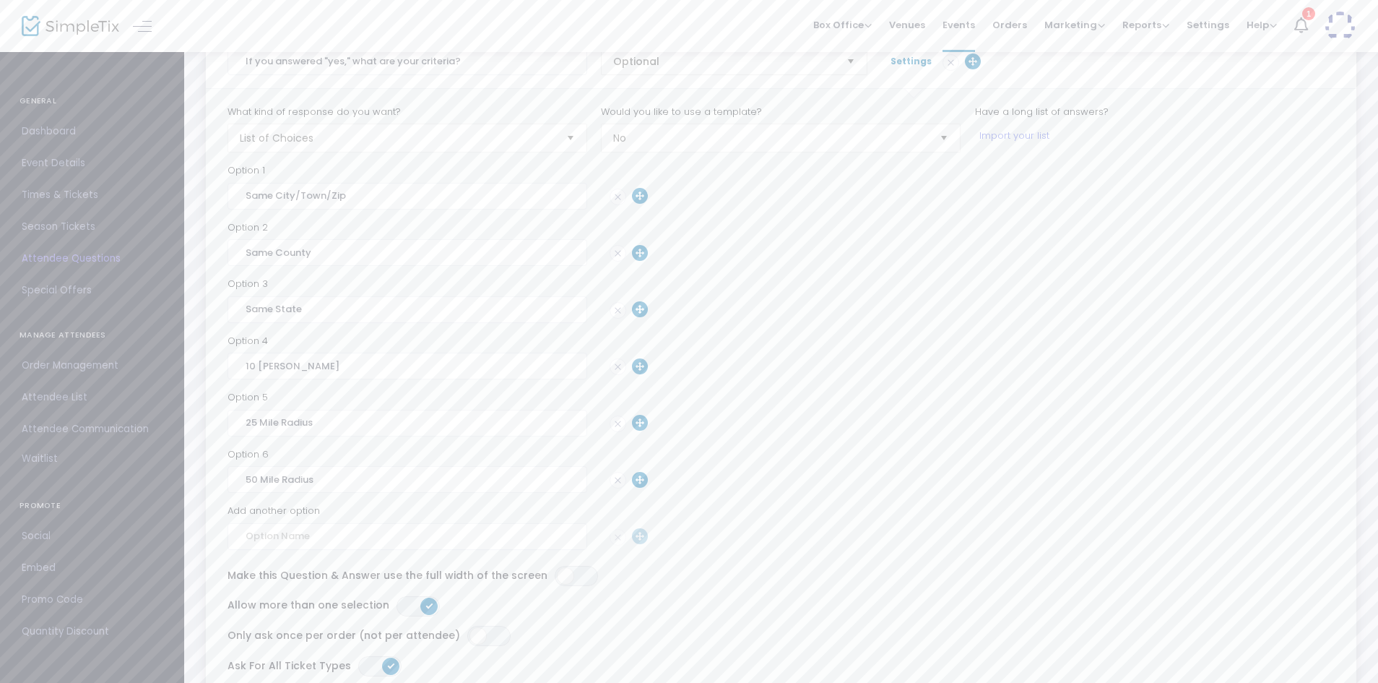
scroll to position [920, 0]
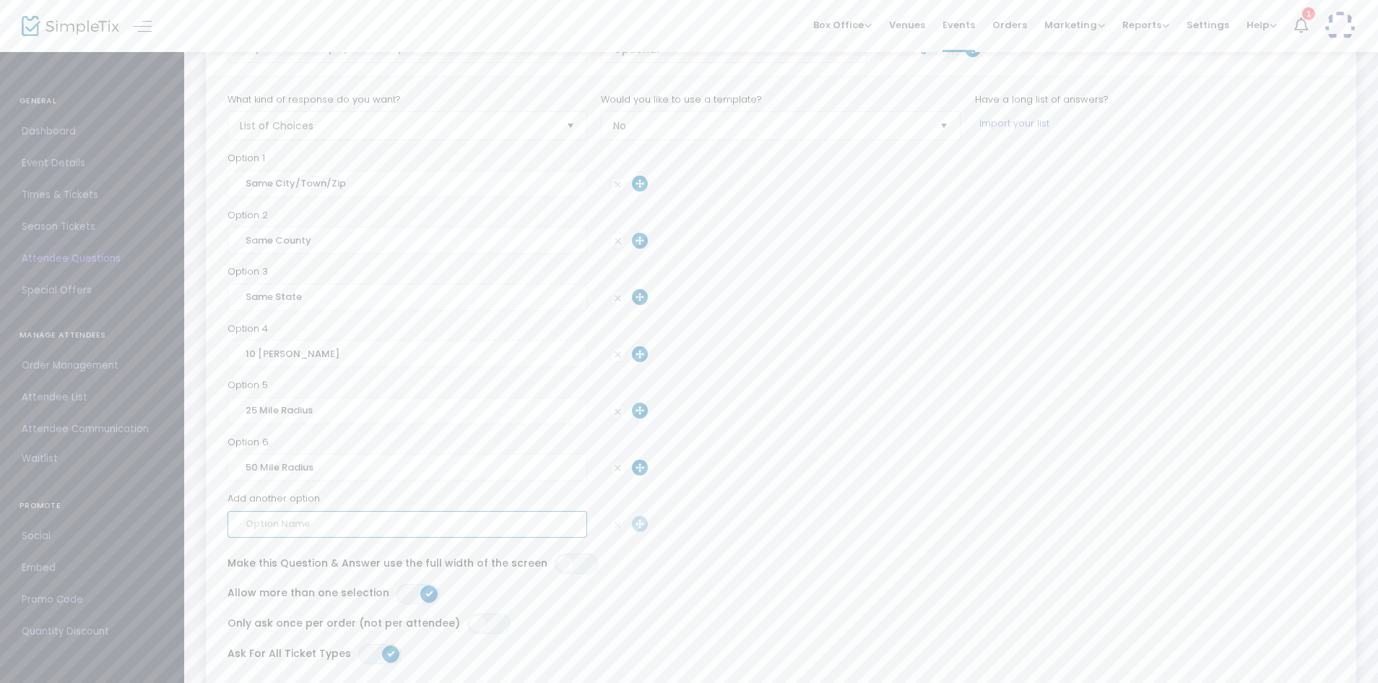
click at [424, 529] on input at bounding box center [408, 524] width 360 height 27
type input "United States"
click at [378, 574] on input at bounding box center [408, 580] width 360 height 27
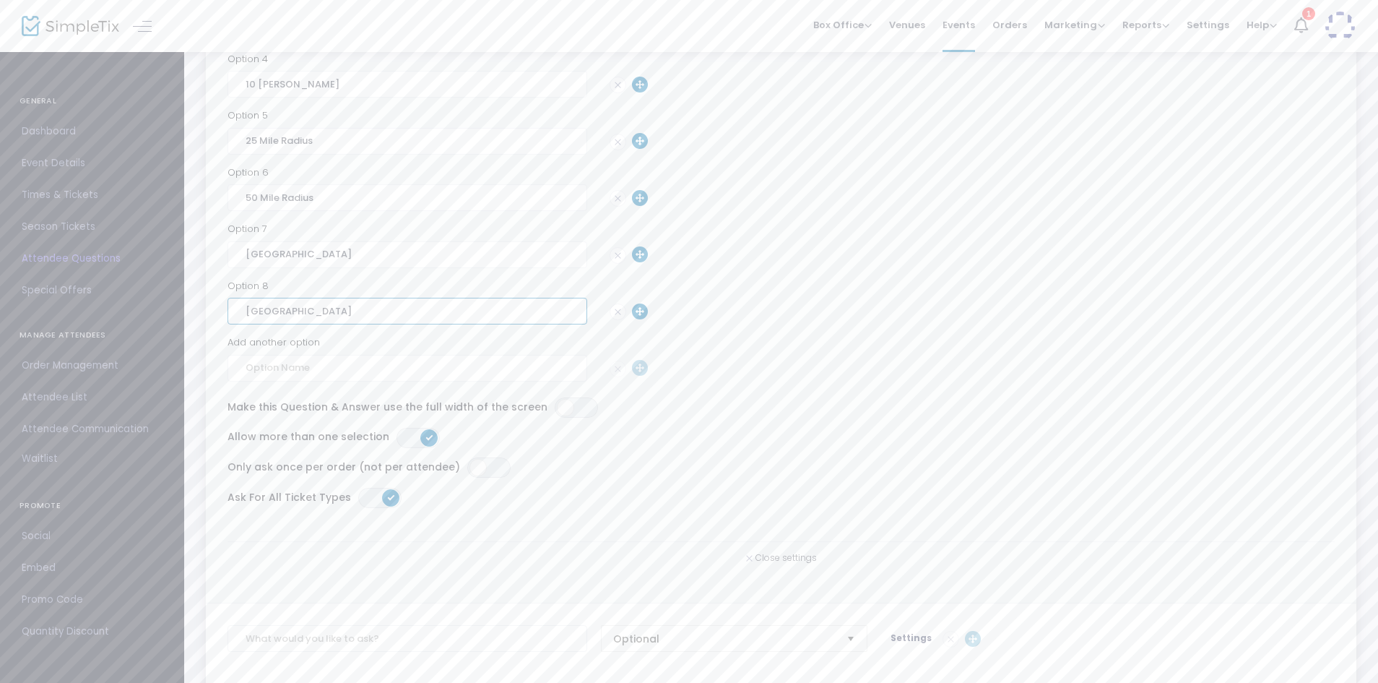
scroll to position [1200, 0]
type input "Canada"
click at [1055, 281] on div "Option 8" at bounding box center [781, 275] width 1107 height 14
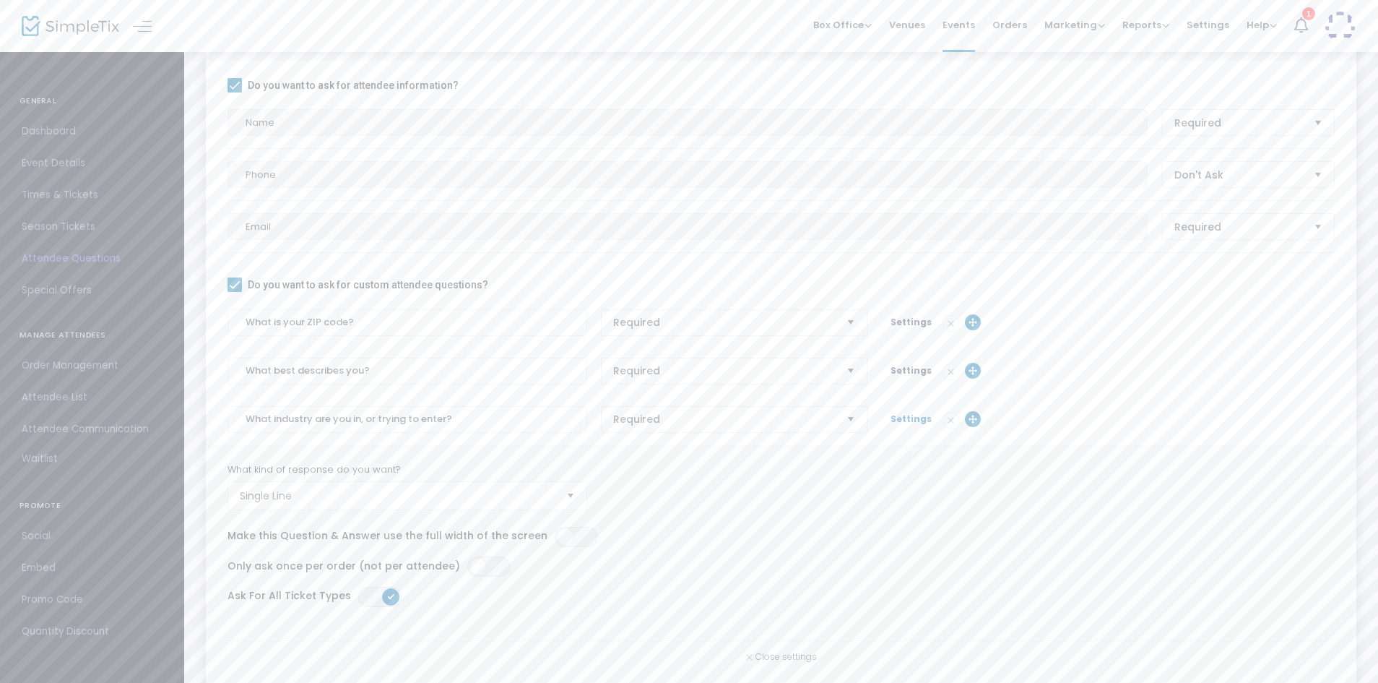
scroll to position [278, 0]
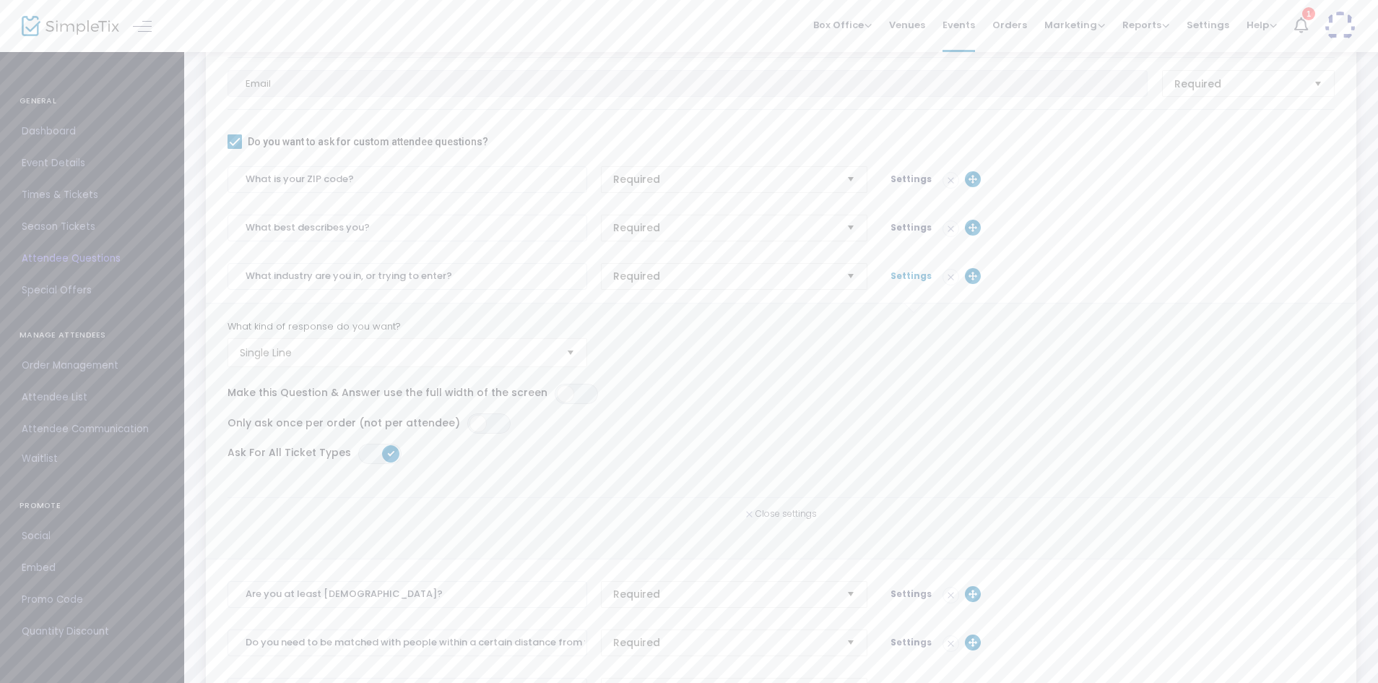
click at [912, 280] on span "Settings" at bounding box center [911, 275] width 41 height 12
click at [905, 423] on span "Settings" at bounding box center [911, 421] width 41 height 12
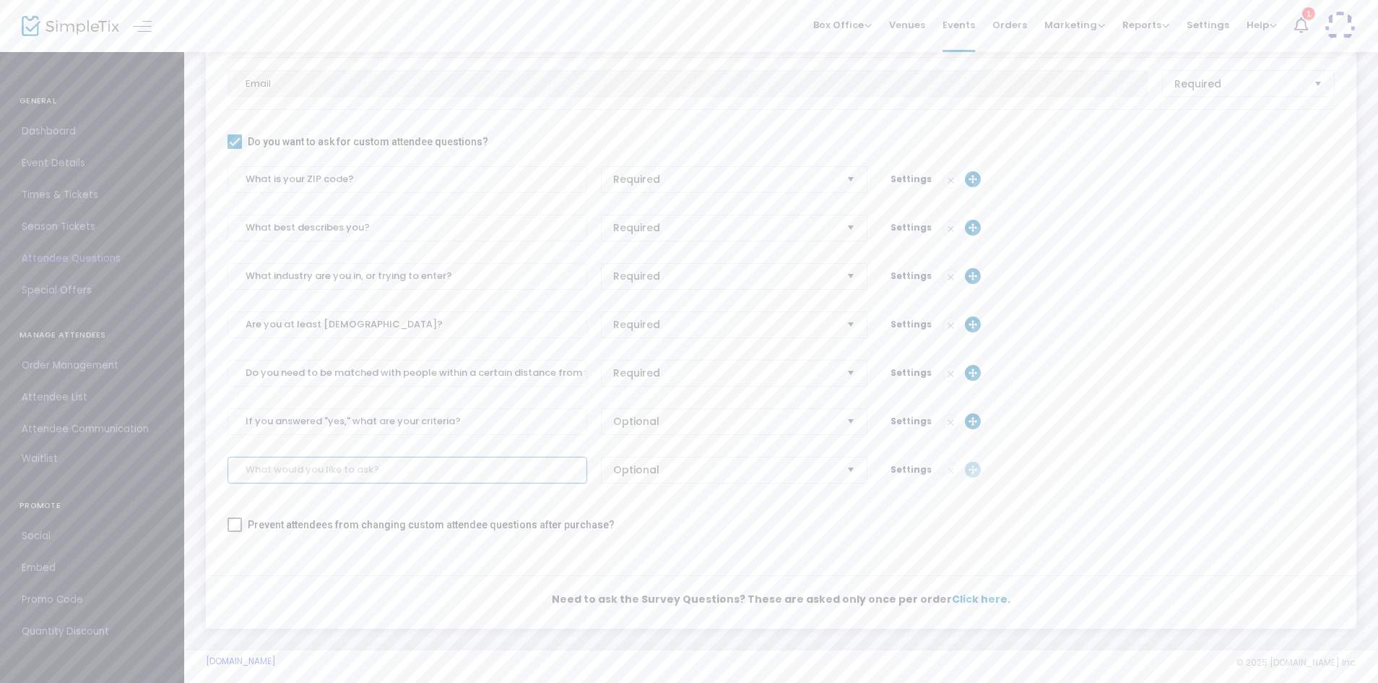
click at [393, 463] on input at bounding box center [408, 470] width 360 height 27
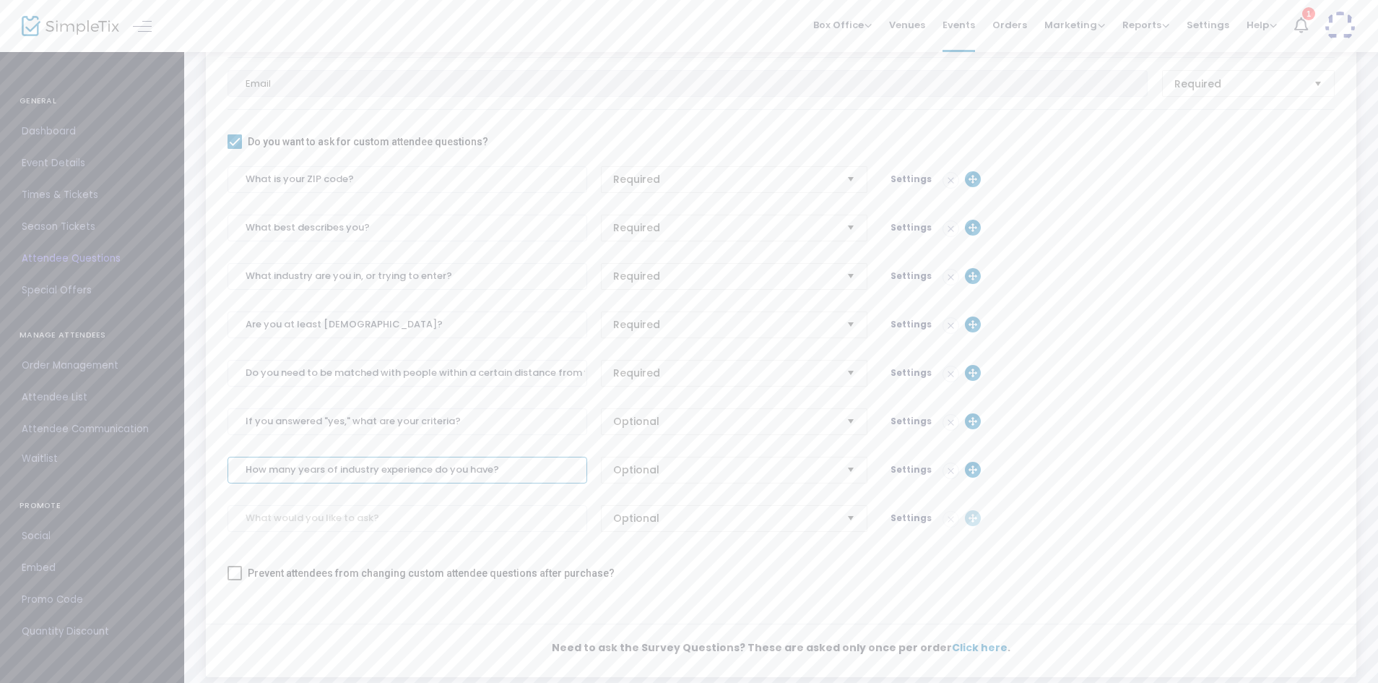
type input "How many years of industry experience do you have?"
click at [791, 478] on span "Optional" at bounding box center [724, 469] width 233 height 25
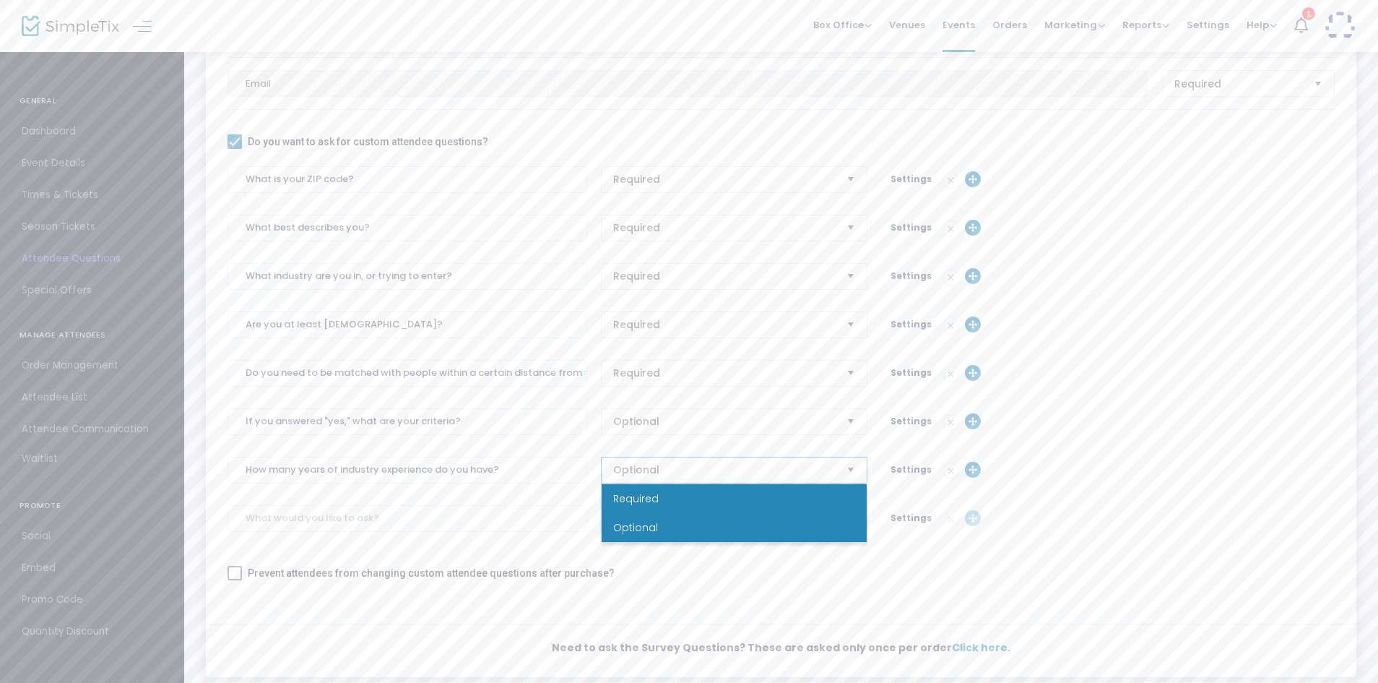
click at [747, 504] on li "Required" at bounding box center [734, 498] width 265 height 29
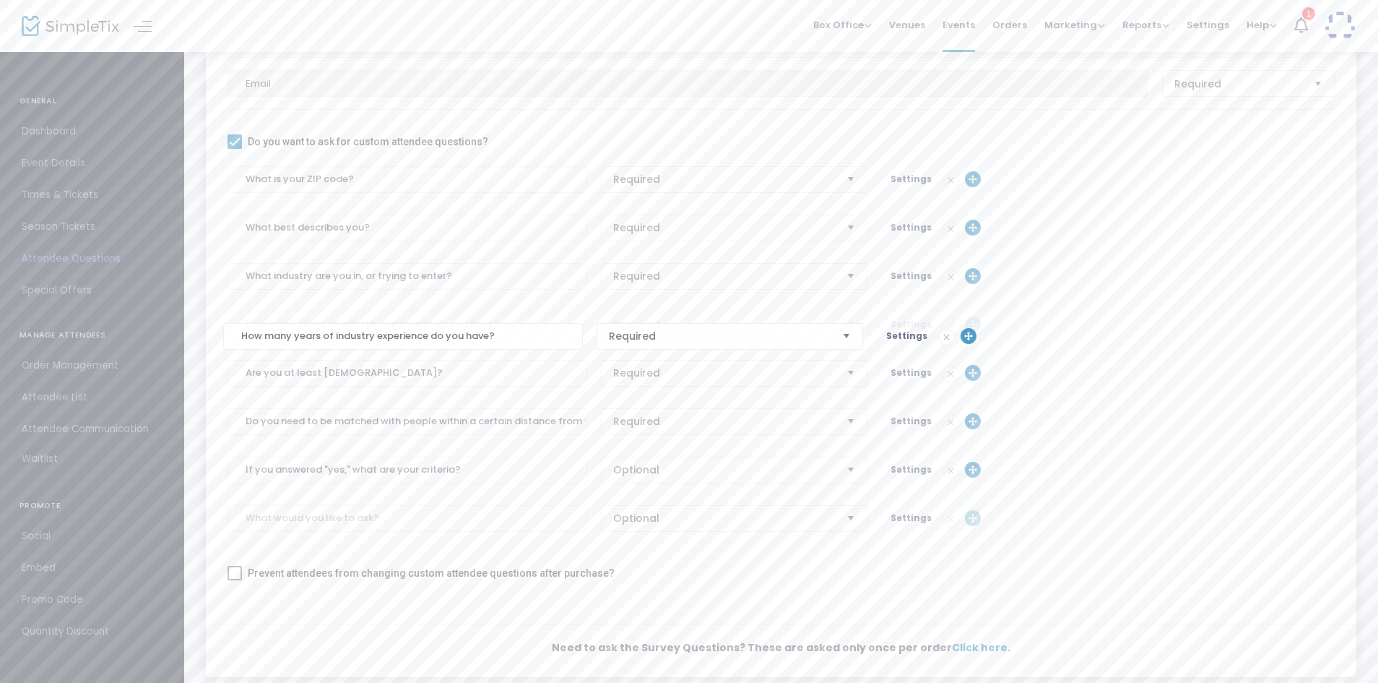
drag, startPoint x: 970, startPoint y: 470, endPoint x: 964, endPoint y: 330, distance: 140.3
click at [907, 322] on span "Settings" at bounding box center [911, 324] width 41 height 12
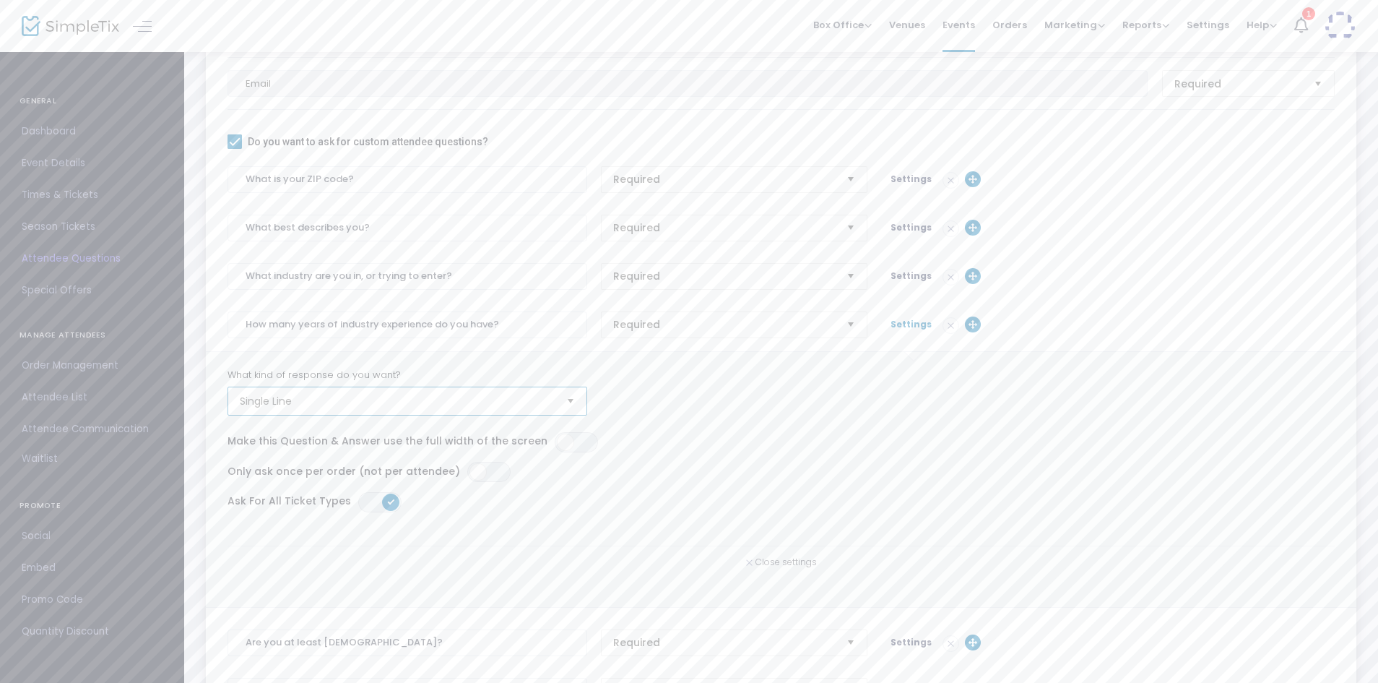
click at [404, 394] on span "Single Line" at bounding box center [397, 401] width 315 height 14
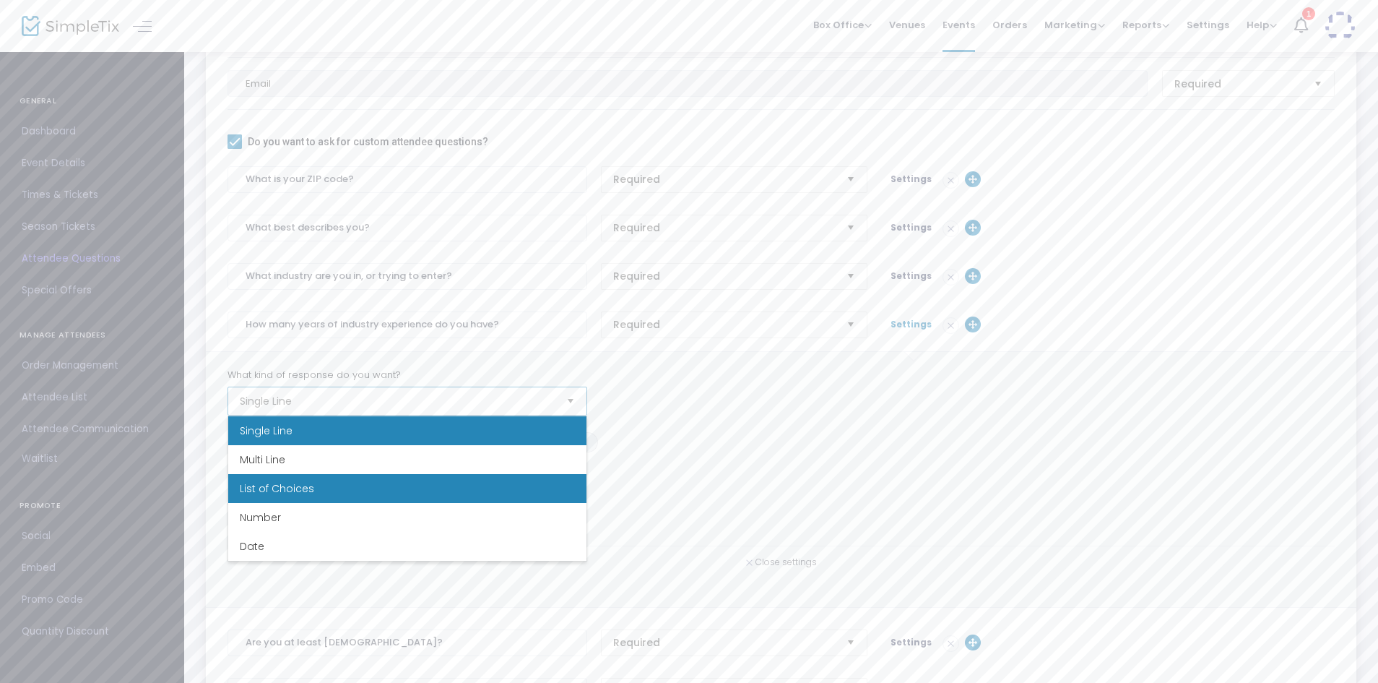
click at [327, 485] on li "List of Choices" at bounding box center [407, 488] width 358 height 29
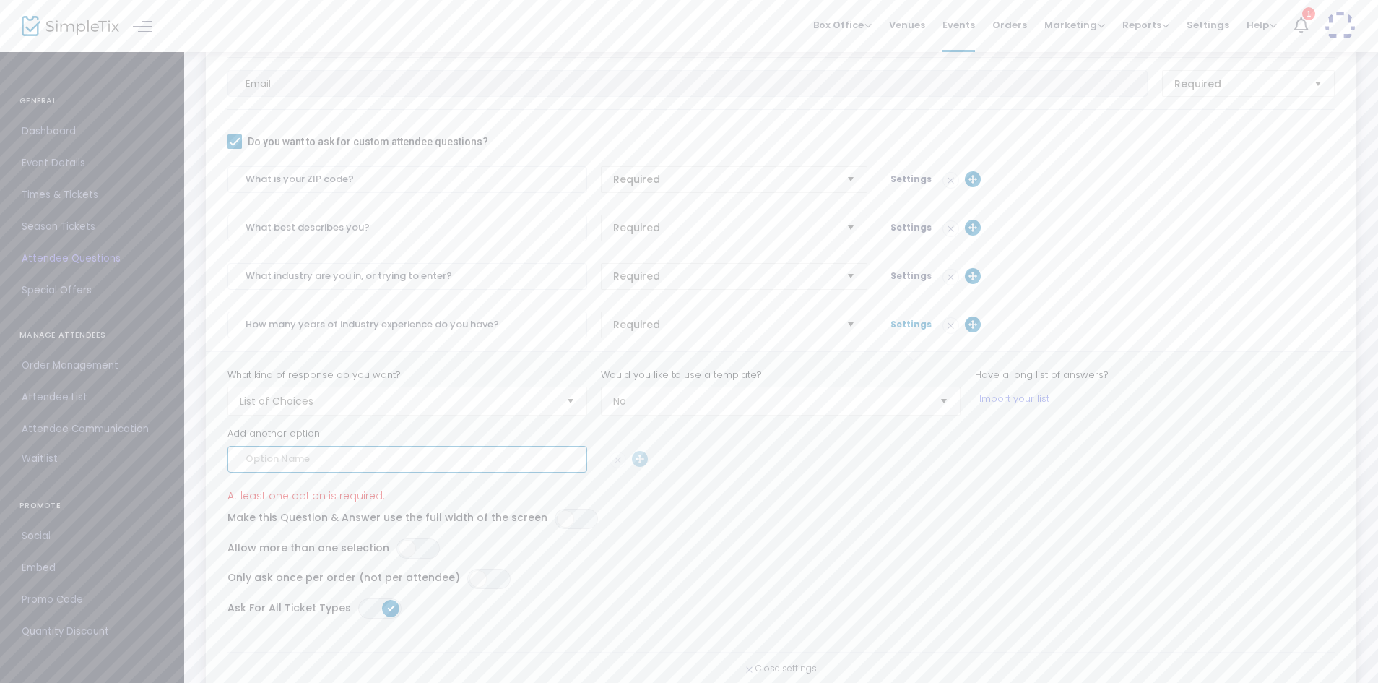
click at [310, 466] on input at bounding box center [408, 459] width 360 height 27
type input "Less than 1 year"
click at [301, 514] on input at bounding box center [408, 515] width 360 height 27
type input "1-2 years"
click at [277, 577] on input at bounding box center [408, 572] width 360 height 27
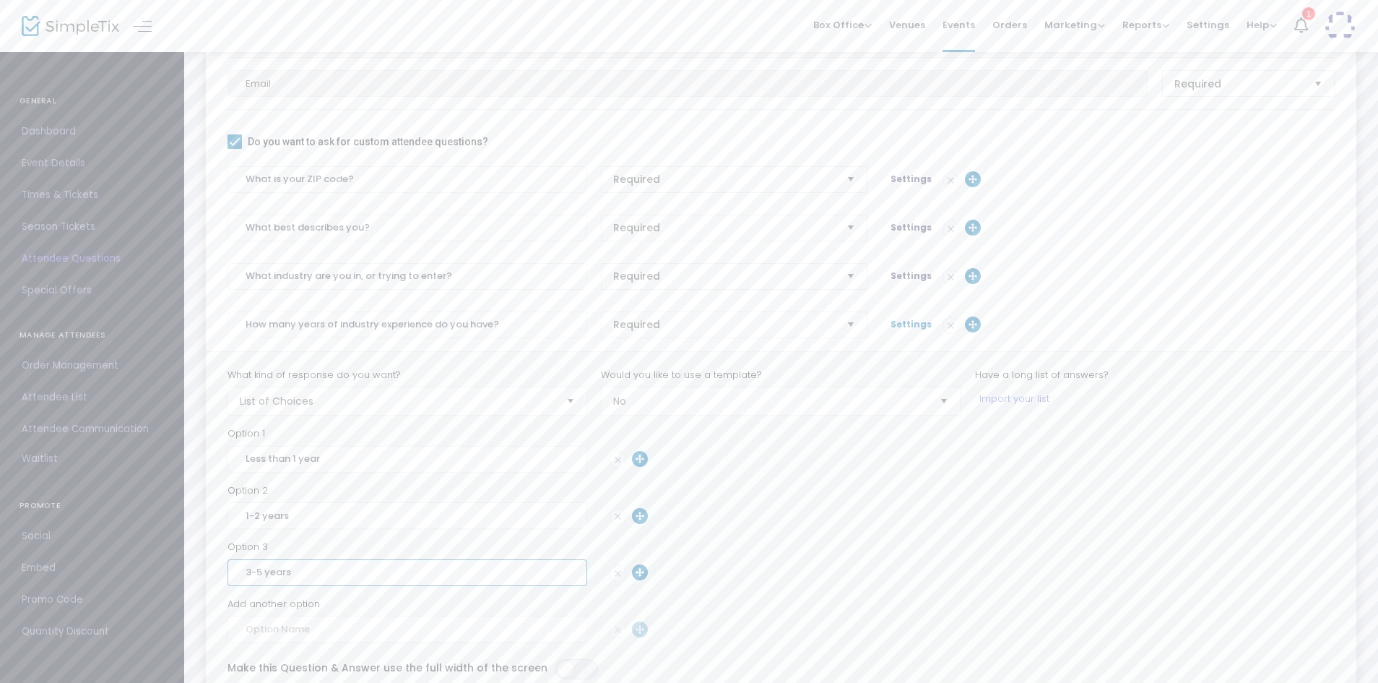
type input "3-5 years"
click at [284, 626] on input at bounding box center [408, 629] width 360 height 27
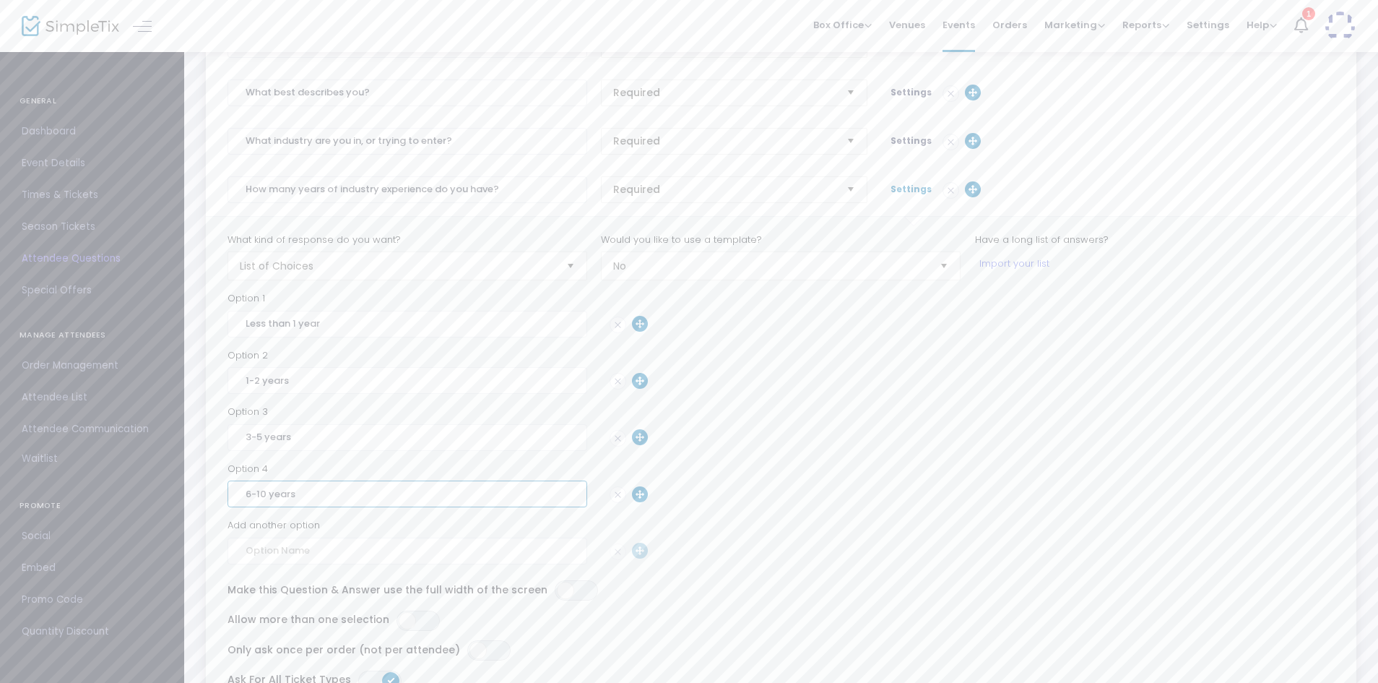
scroll to position [423, 0]
type input "6-10 years"
click at [384, 551] on input at bounding box center [408, 540] width 360 height 27
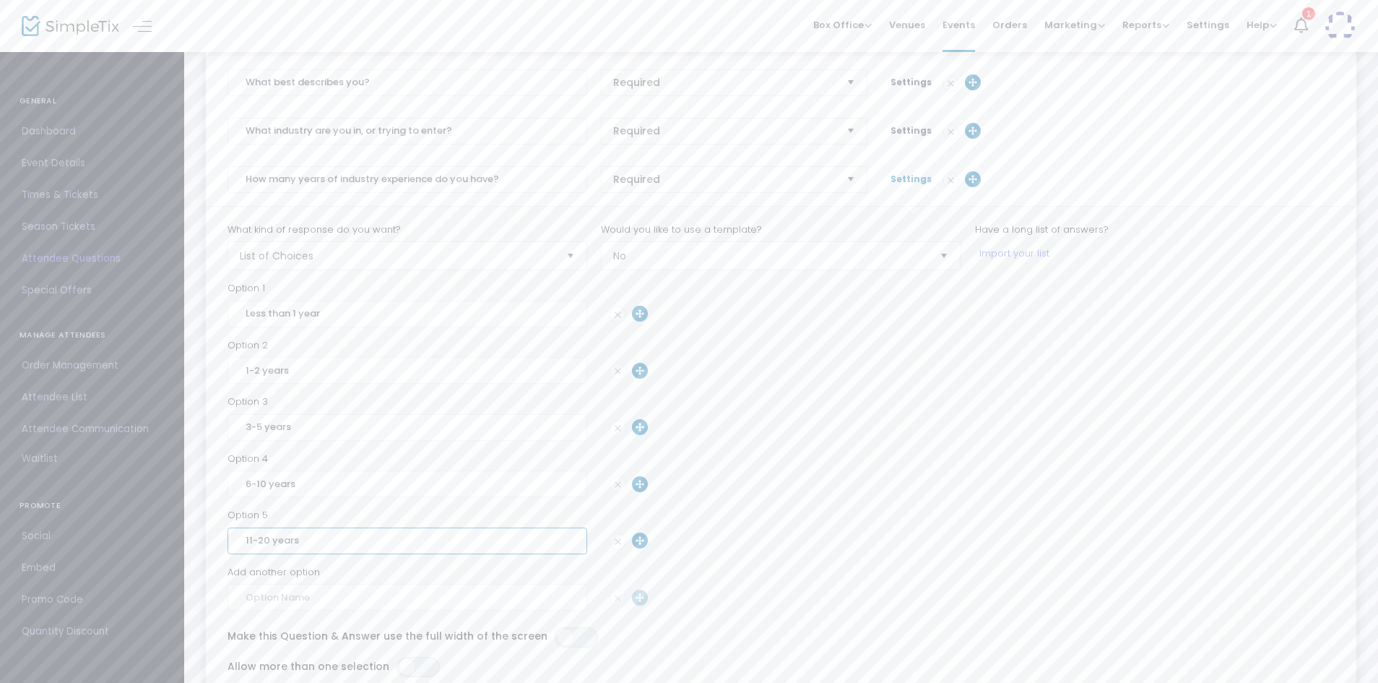
drag, startPoint x: 269, startPoint y: 542, endPoint x: 259, endPoint y: 536, distance: 12.3
click at [259, 536] on input "11-20 years" at bounding box center [408, 540] width 360 height 27
type input "11-15 years"
click at [278, 600] on input at bounding box center [408, 597] width 360 height 27
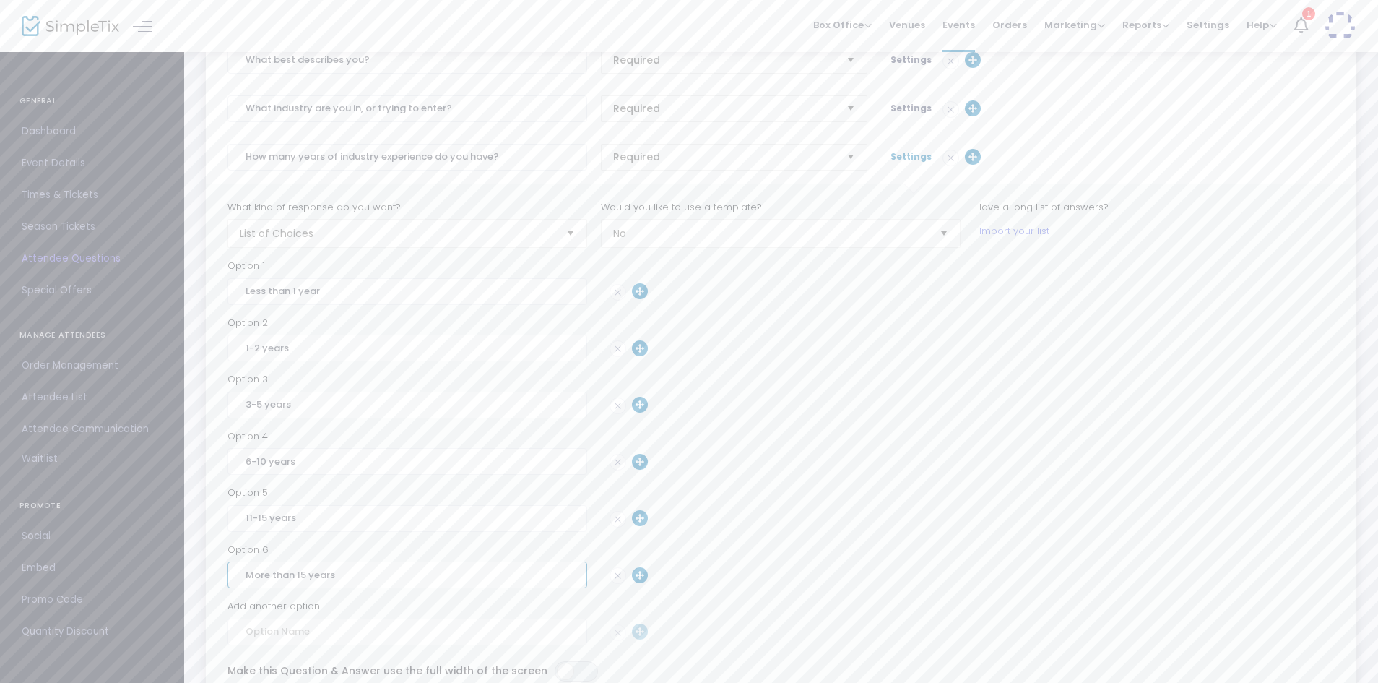
type input "More than 15 years"
click at [912, 154] on span "Settings" at bounding box center [911, 156] width 41 height 12
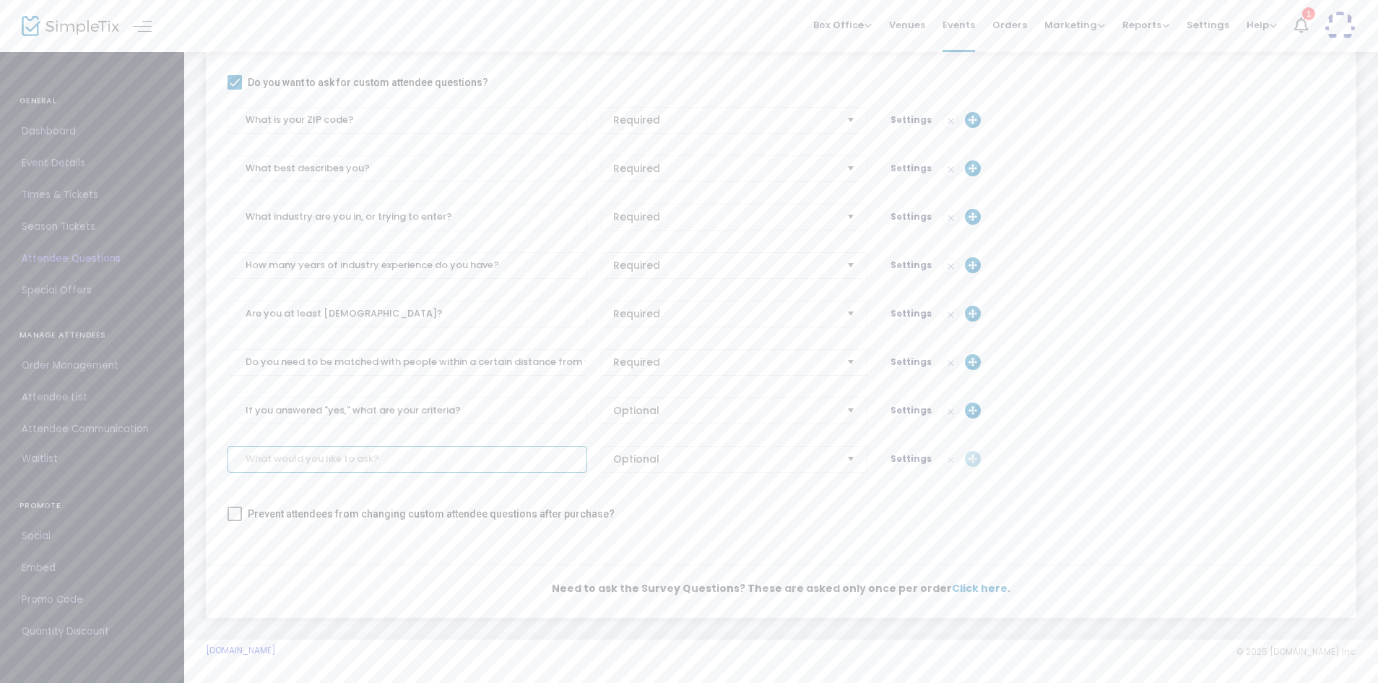
click at [398, 449] on input at bounding box center [408, 459] width 360 height 27
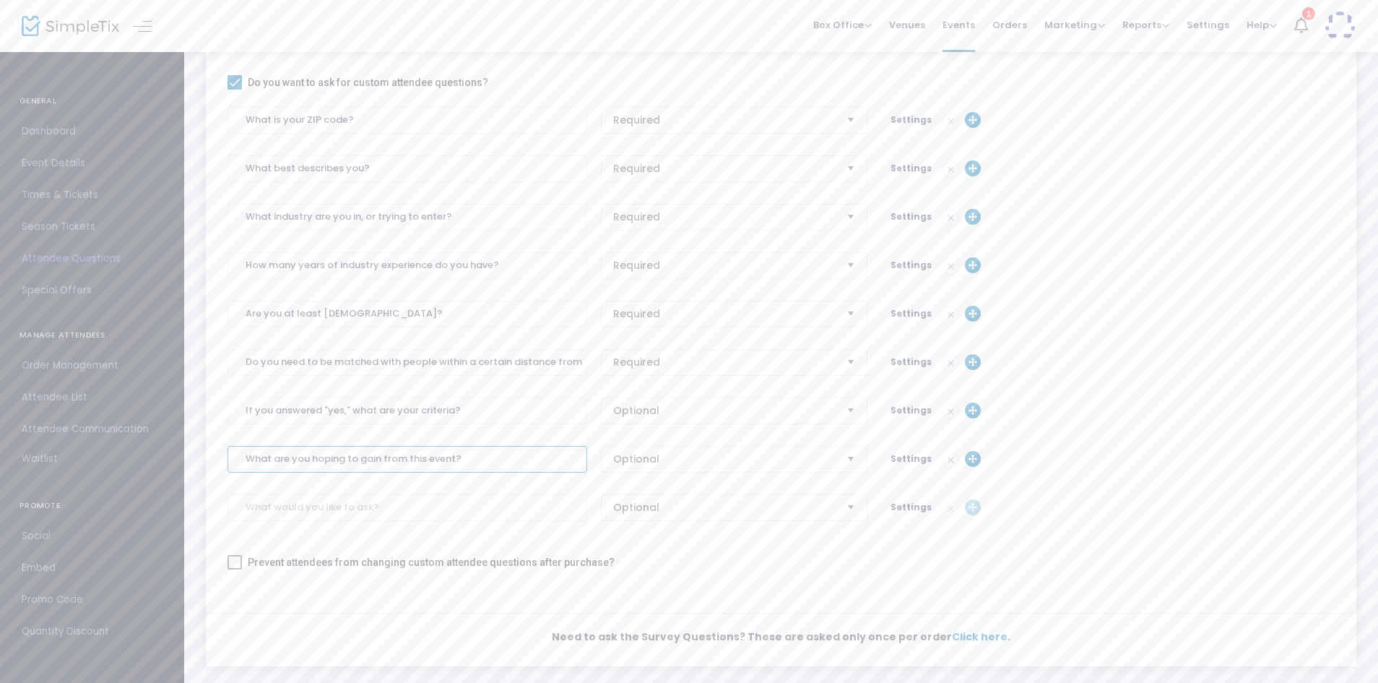
type input "What are you hoping to gain from this event?"
click at [649, 455] on span "Optional" at bounding box center [724, 459] width 222 height 14
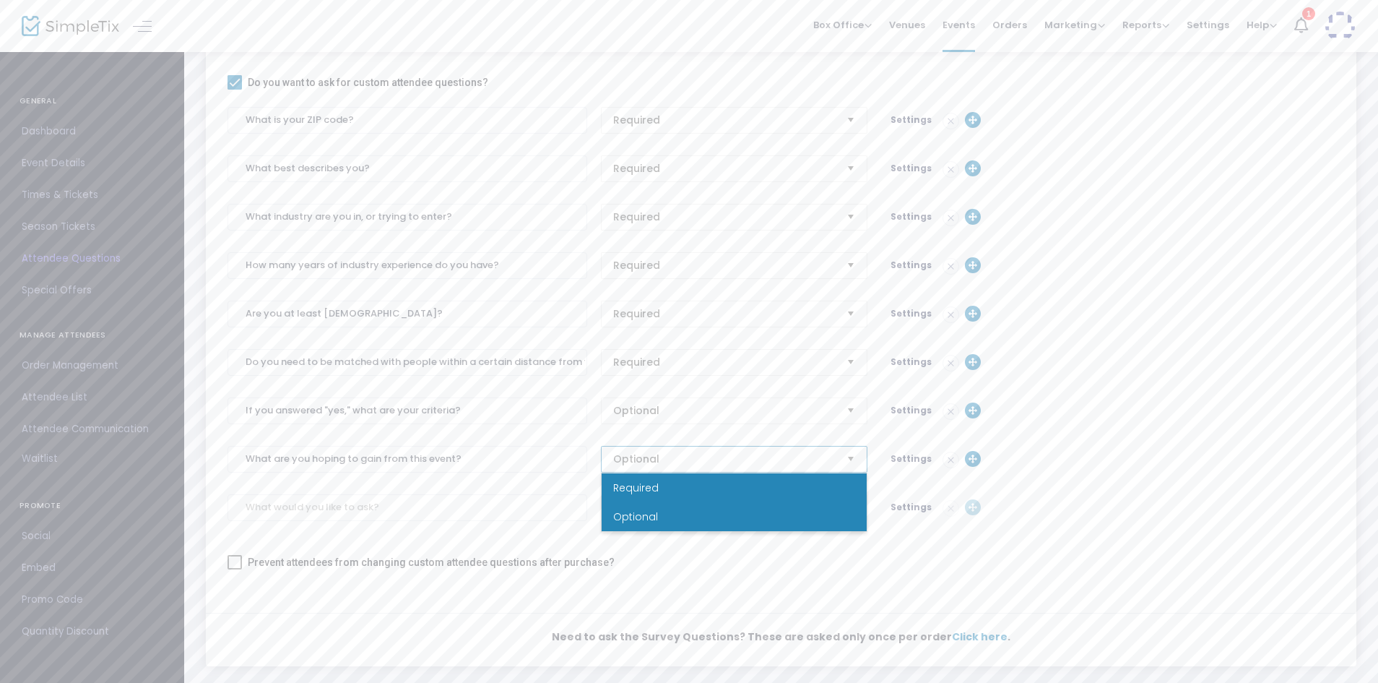
click at [663, 482] on li "Required" at bounding box center [734, 487] width 265 height 29
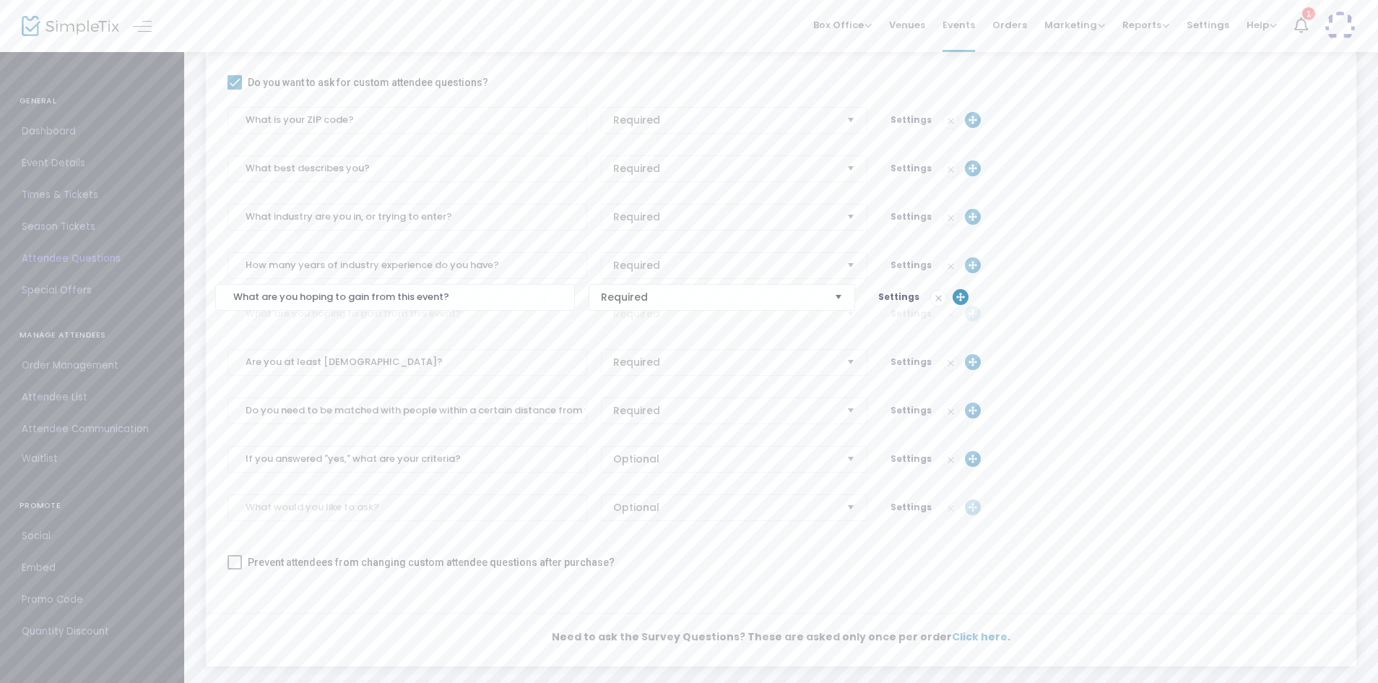
drag, startPoint x: 974, startPoint y: 454, endPoint x: 964, endPoint y: 298, distance: 156.3
click at [899, 308] on span "Settings" at bounding box center [911, 313] width 41 height 12
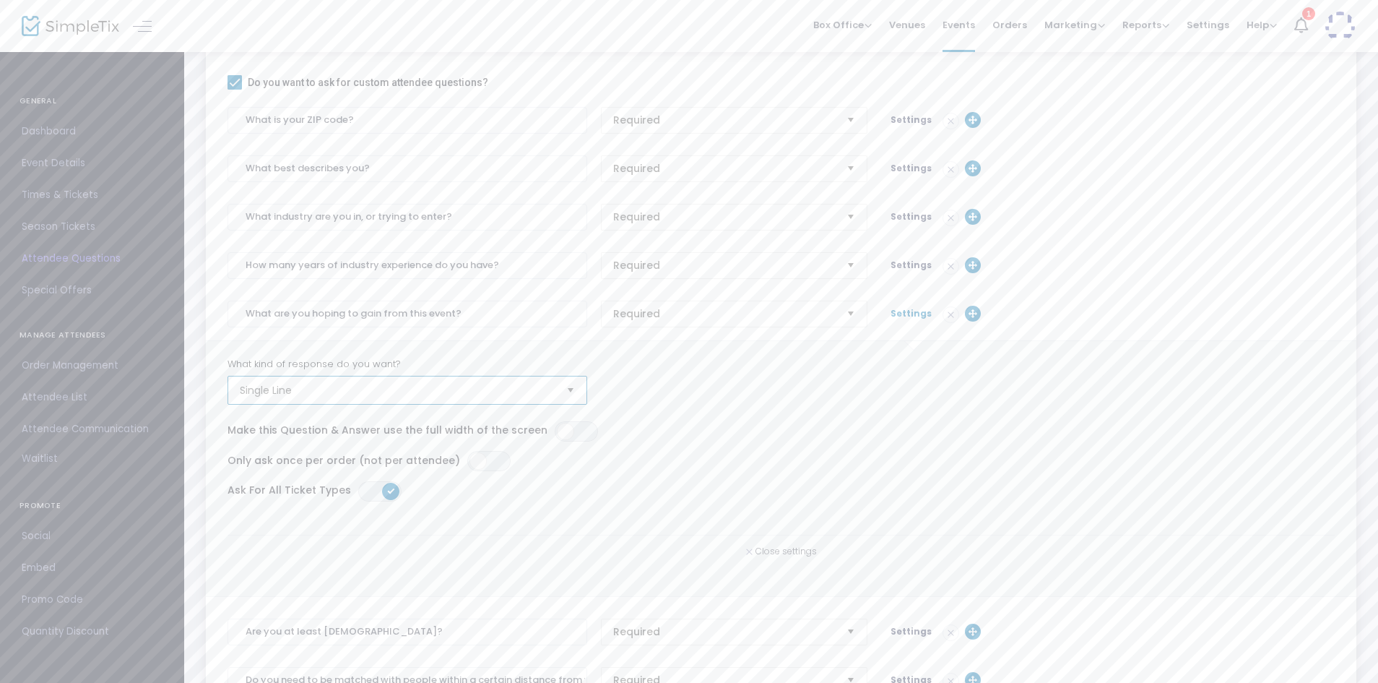
click at [334, 394] on span "Single Line" at bounding box center [397, 390] width 315 height 14
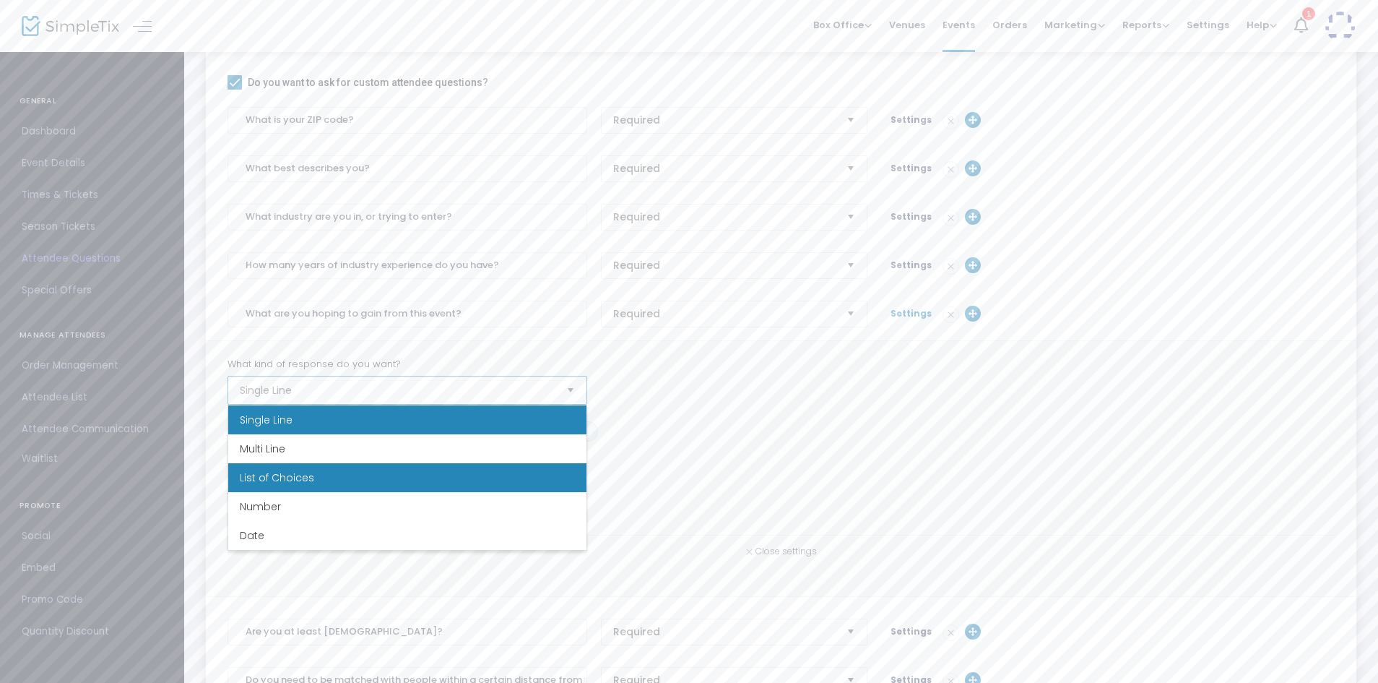
click at [340, 481] on li "List of Choices" at bounding box center [407, 477] width 358 height 29
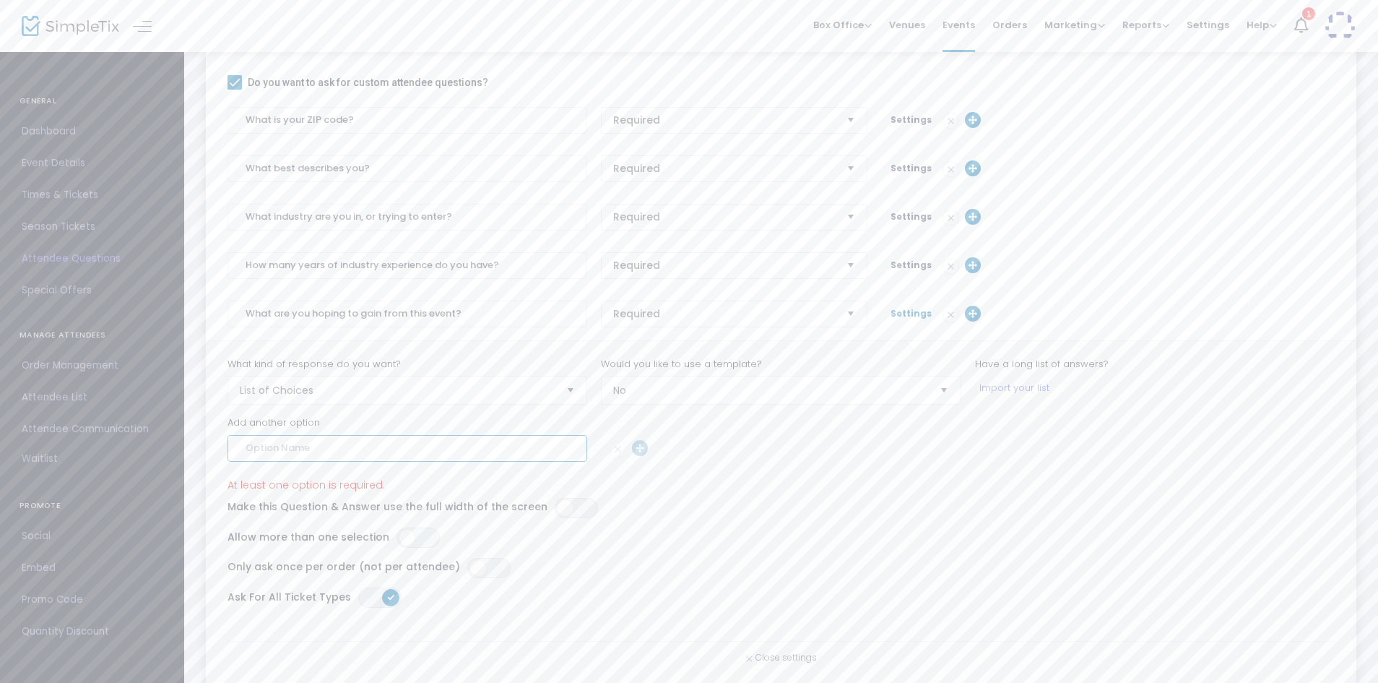
click at [400, 449] on input at bounding box center [408, 448] width 360 height 27
click at [411, 541] on span "ON OFF" at bounding box center [418, 537] width 43 height 20
click at [372, 453] on input at bounding box center [408, 448] width 360 height 27
click at [358, 504] on input at bounding box center [408, 504] width 360 height 27
click at [330, 449] on input "Referrals for Jobs, Clients, or Projects" at bounding box center [408, 448] width 360 height 27
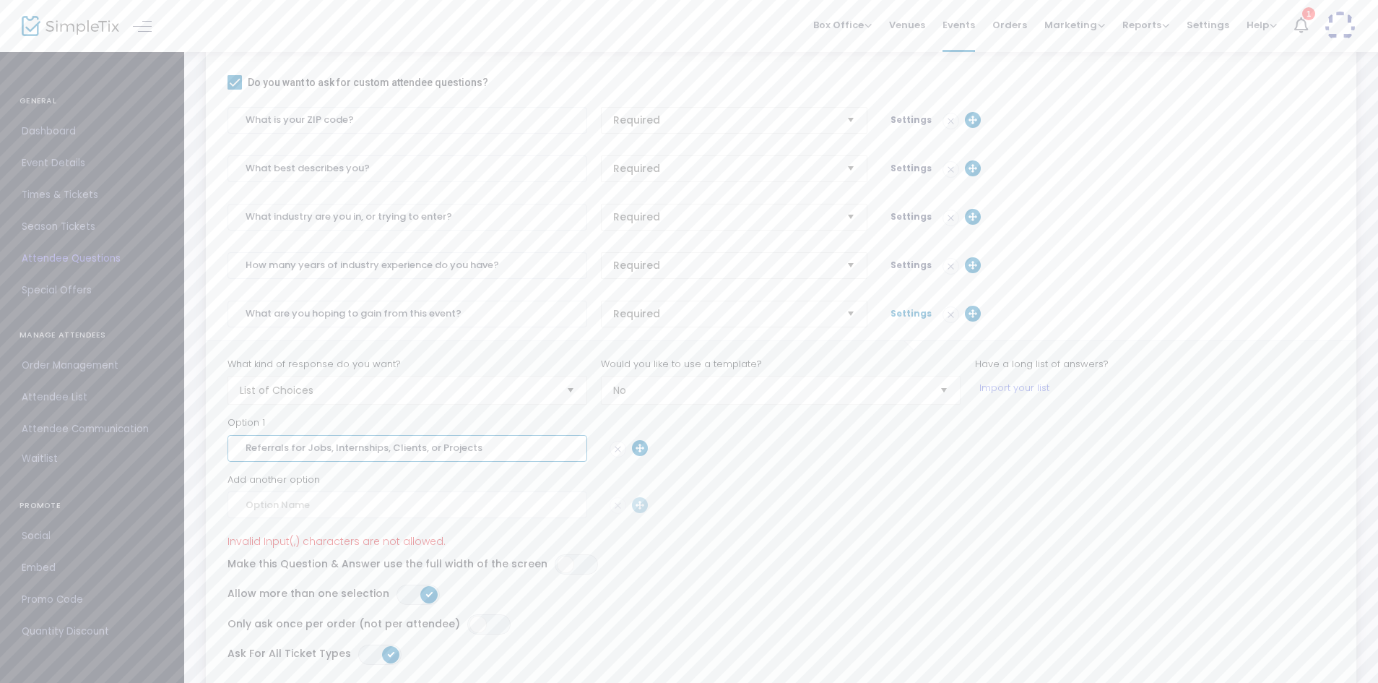
type input "Referrals for Jobs, Internships, Clients, or Projects"
click at [339, 501] on input at bounding box center [408, 504] width 360 height 27
click at [332, 558] on input at bounding box center [408, 561] width 360 height 27
drag, startPoint x: 399, startPoint y: 504, endPoint x: 290, endPoint y: 497, distance: 108.6
click at [290, 497] on input "Potential Candidates to Fill Roles (includes volunteers)" at bounding box center [408, 504] width 360 height 27
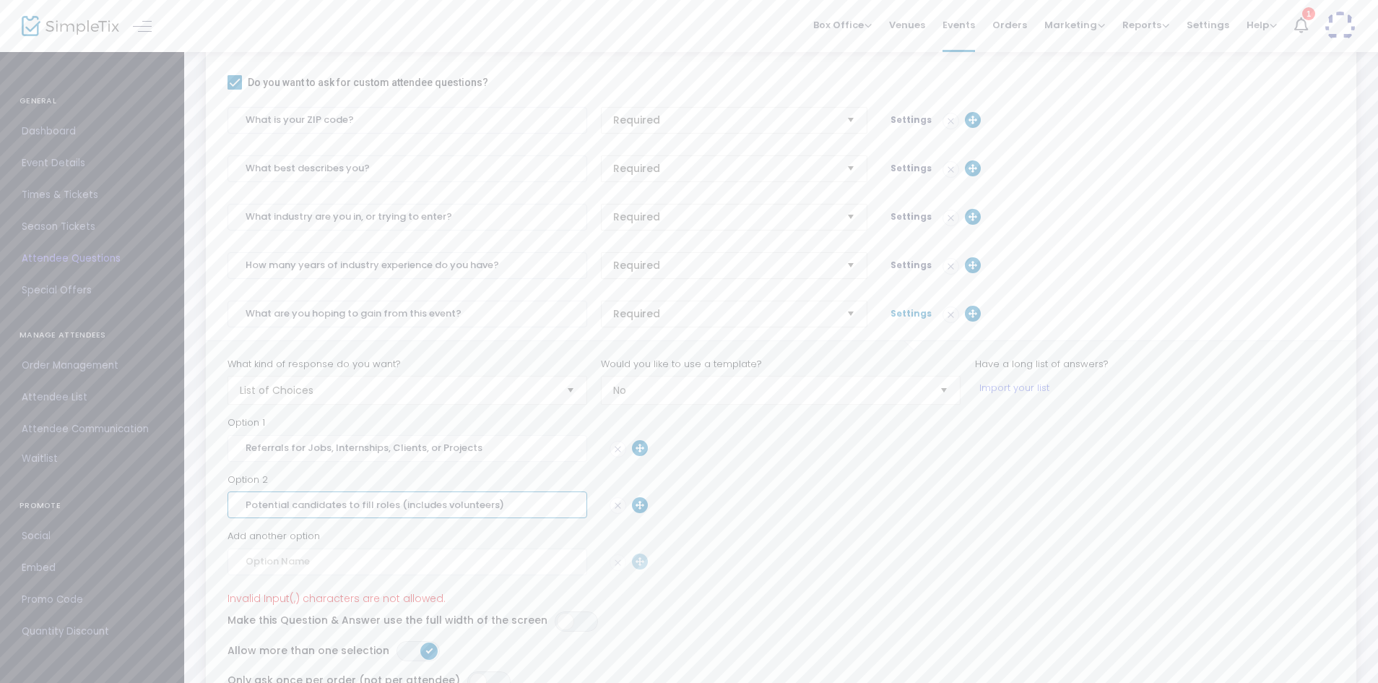
type input "Potential candidates to fill roles (includes volunteers)"
click at [306, 446] on input "Referrals for Jobs, Internships, Clients, or Projects" at bounding box center [408, 448] width 360 height 27
click at [329, 445] on input "Referrals for jobs, Internships, Clients, or Projects" at bounding box center [408, 448] width 360 height 27
click at [388, 441] on input "Referrals for jobs, internships, Clients, or Projects" at bounding box center [408, 448] width 360 height 27
click at [442, 443] on input "Referrals for jobs, internships, clients, or Projects" at bounding box center [408, 448] width 360 height 27
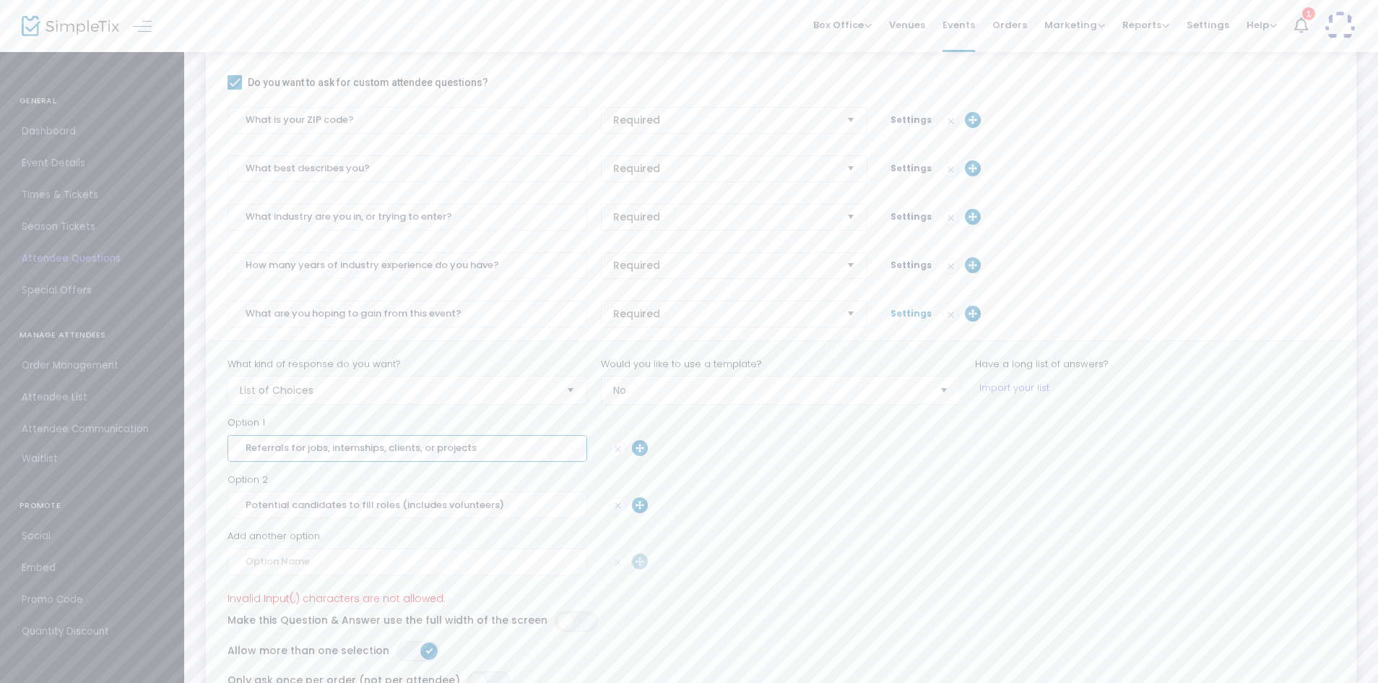
type input "Referrals for jobs, internships, clients, or projects"
click at [431, 551] on input at bounding box center [408, 561] width 360 height 27
type input "Collaborative partners"
click at [394, 616] on input at bounding box center [408, 618] width 360 height 27
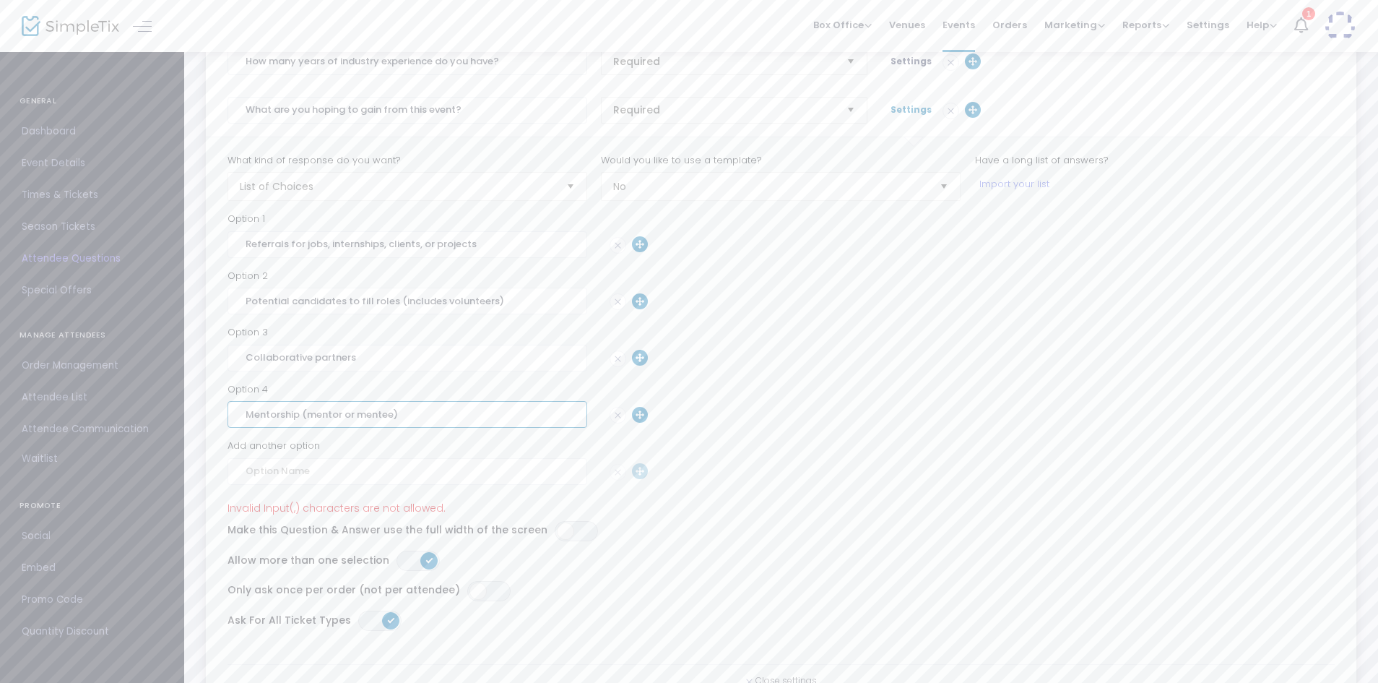
scroll to position [543, 0]
type input "Mentorship"
click at [439, 467] on input at bounding box center [408, 469] width 360 height 27
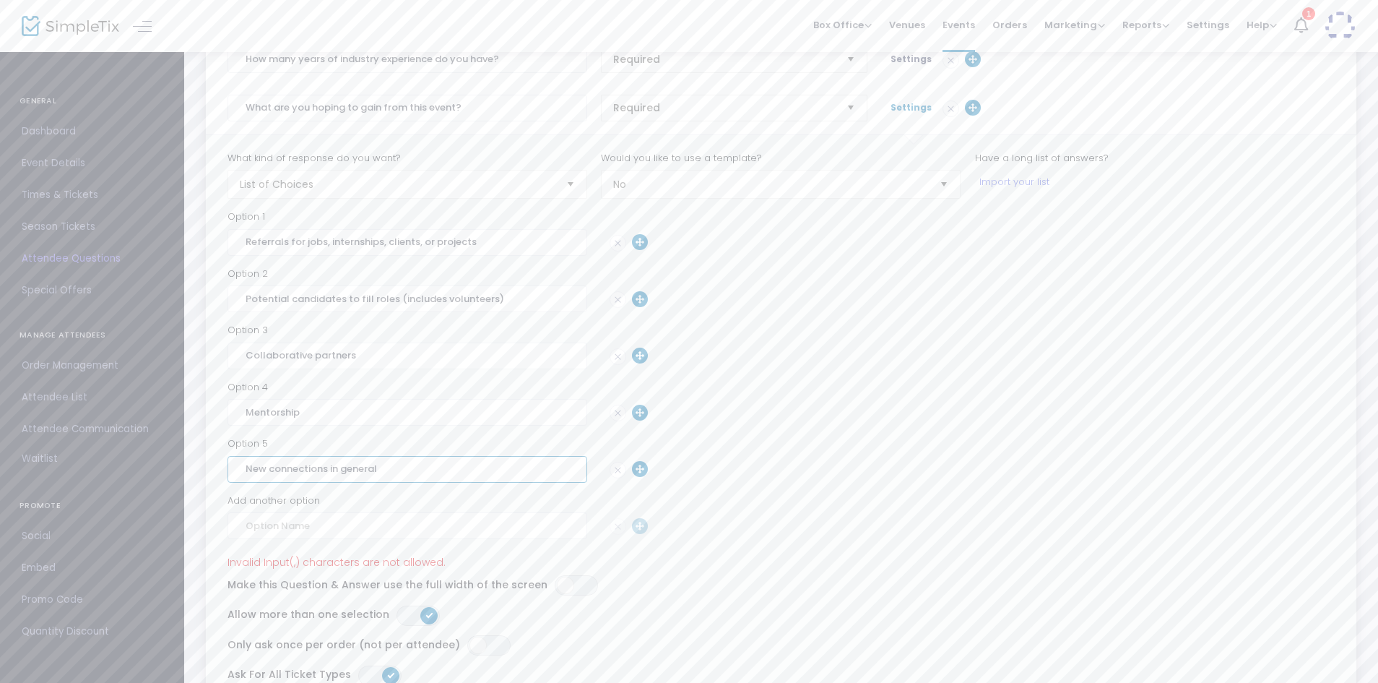
type input "New connections in general"
click at [920, 108] on span "Settings" at bounding box center [911, 107] width 41 height 12
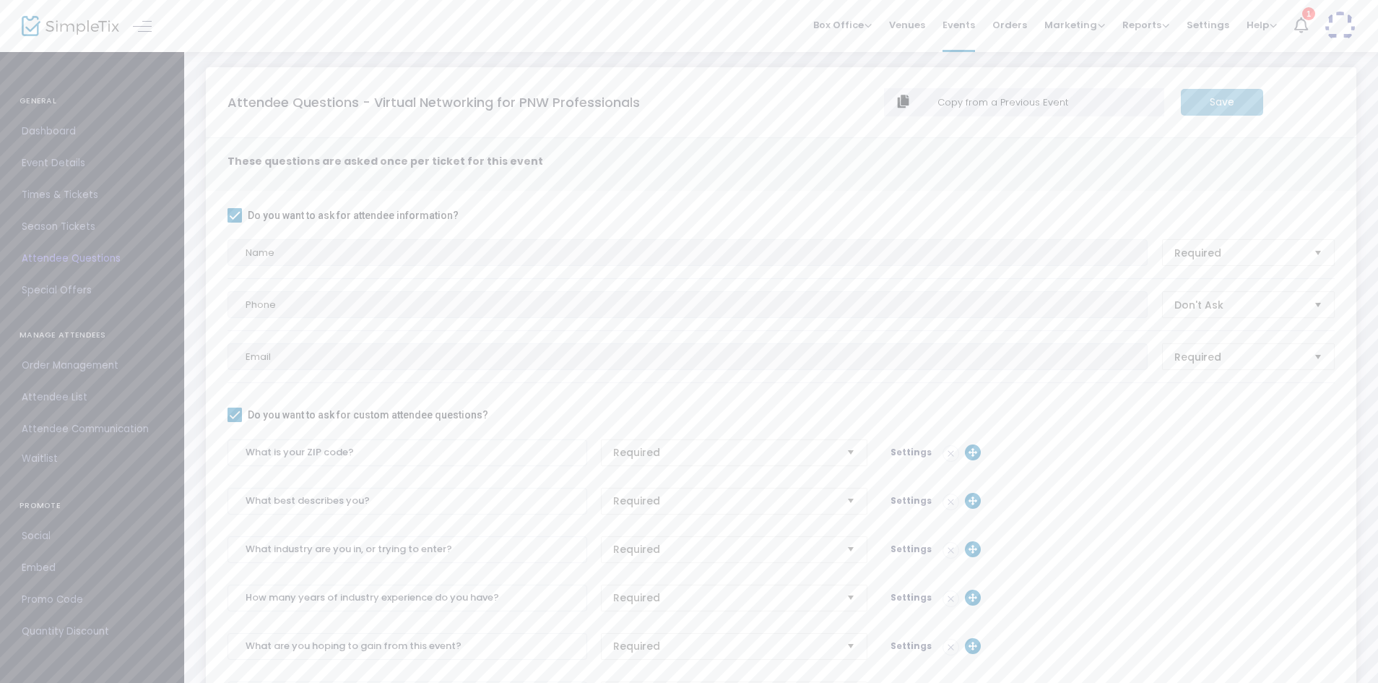
scroll to position [0, 0]
click at [1219, 110] on div "Save" at bounding box center [1222, 107] width 97 height 27
click at [1298, 116] on div "Attendee Questions - Virtual Networking for PNW Professionals Copy from a Previ…" at bounding box center [781, 107] width 1122 height 38
click at [65, 295] on span "Special Offers" at bounding box center [92, 290] width 141 height 19
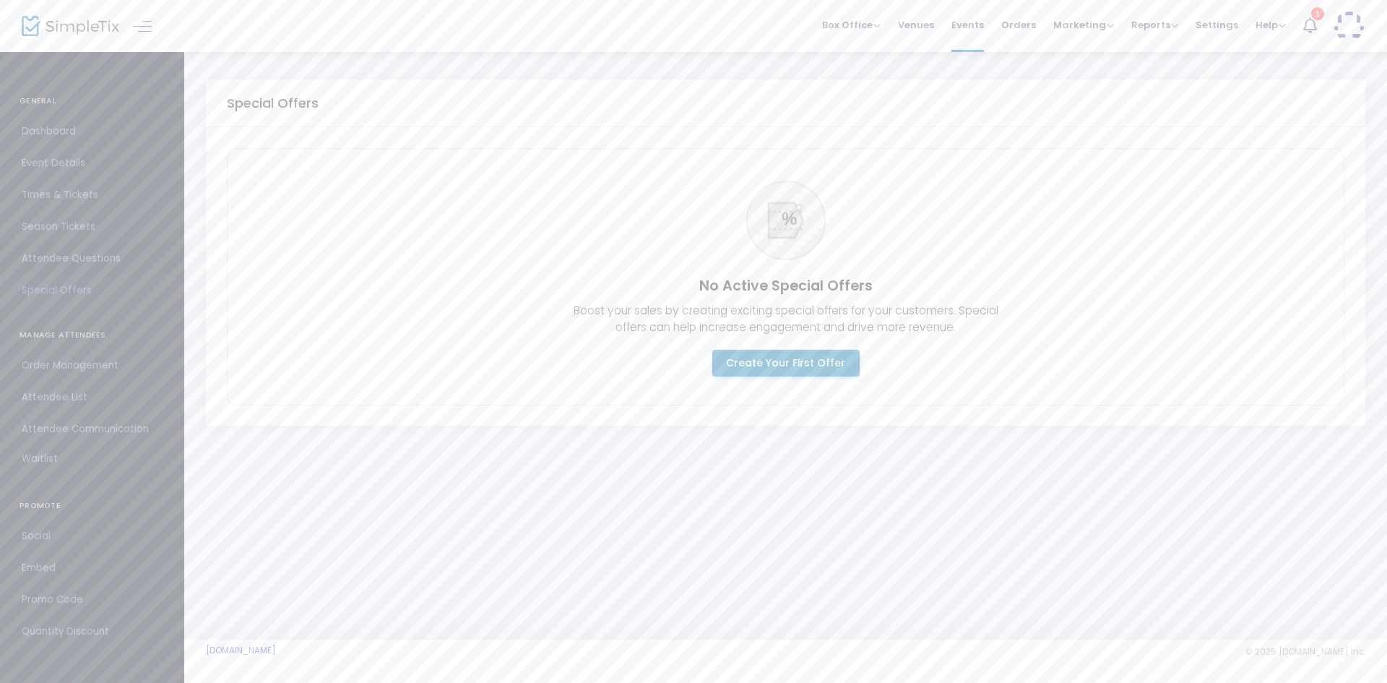
click at [70, 259] on span "Attendee Questions" at bounding box center [92, 258] width 141 height 19
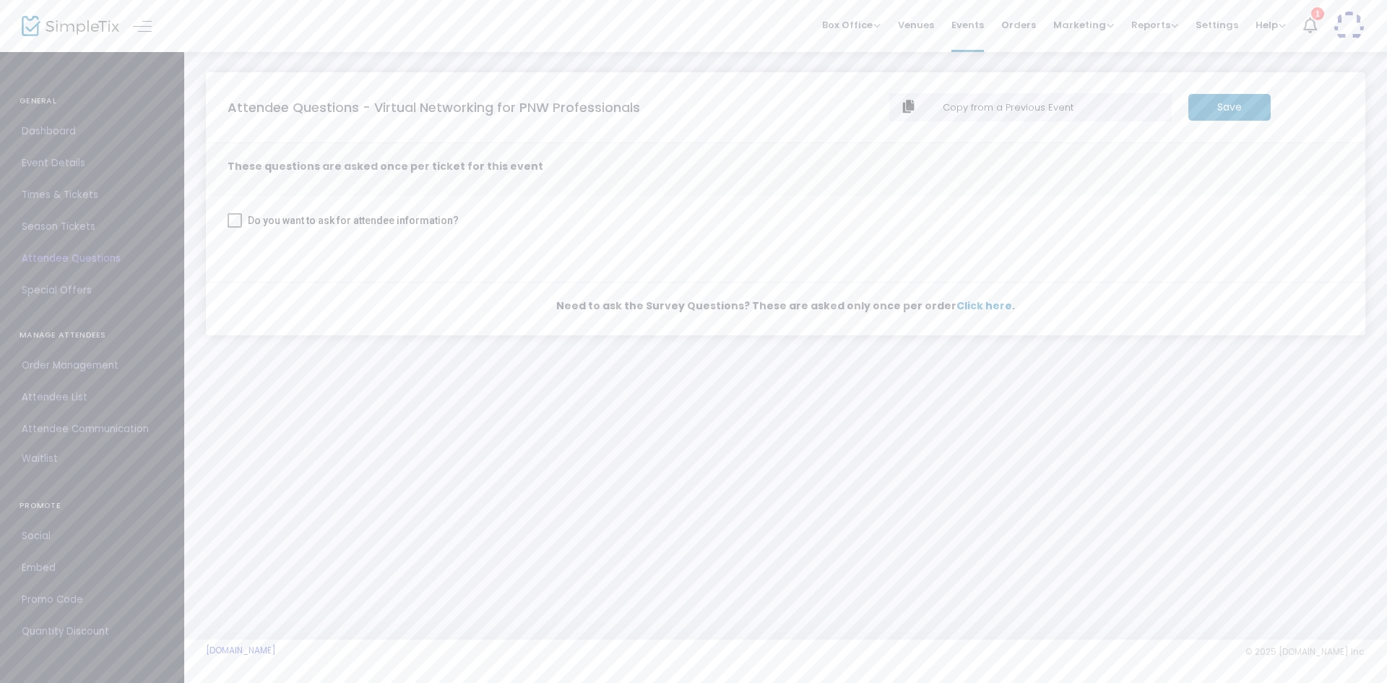
click at [243, 222] on label "Do you want to ask for attendee information?" at bounding box center [343, 220] width 231 height 17
click at [235, 228] on input "Do you want to ask for attendee information?" at bounding box center [234, 228] width 1 height 1
checkbox input "true"
click at [1224, 362] on span "Don't Ask" at bounding box center [1246, 362] width 129 height 14
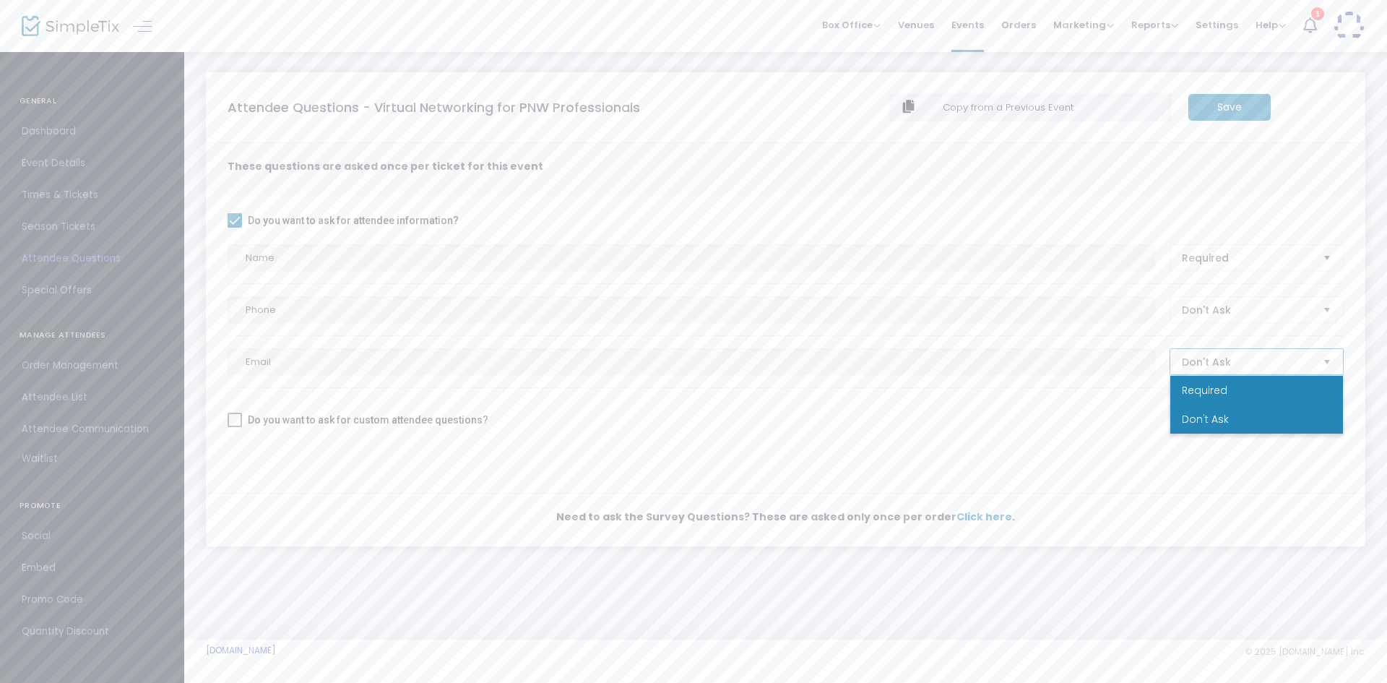
click at [1209, 388] on span "Required" at bounding box center [1205, 390] width 46 height 14
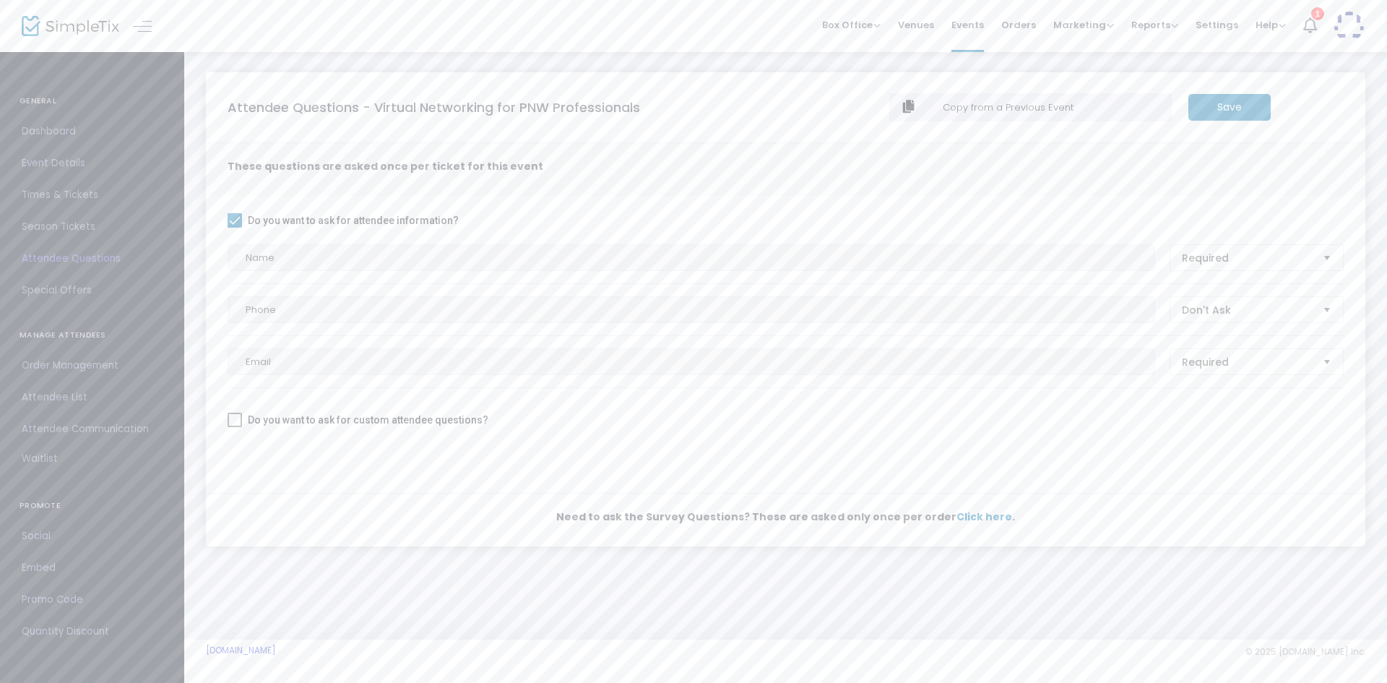
click at [1227, 100] on m-button "Save" at bounding box center [1229, 107] width 82 height 27
click at [239, 422] on span at bounding box center [235, 420] width 14 height 14
click at [235, 427] on input "Do you want to ask for custom attendee questions?" at bounding box center [234, 427] width 1 height 1
checkbox input "true"
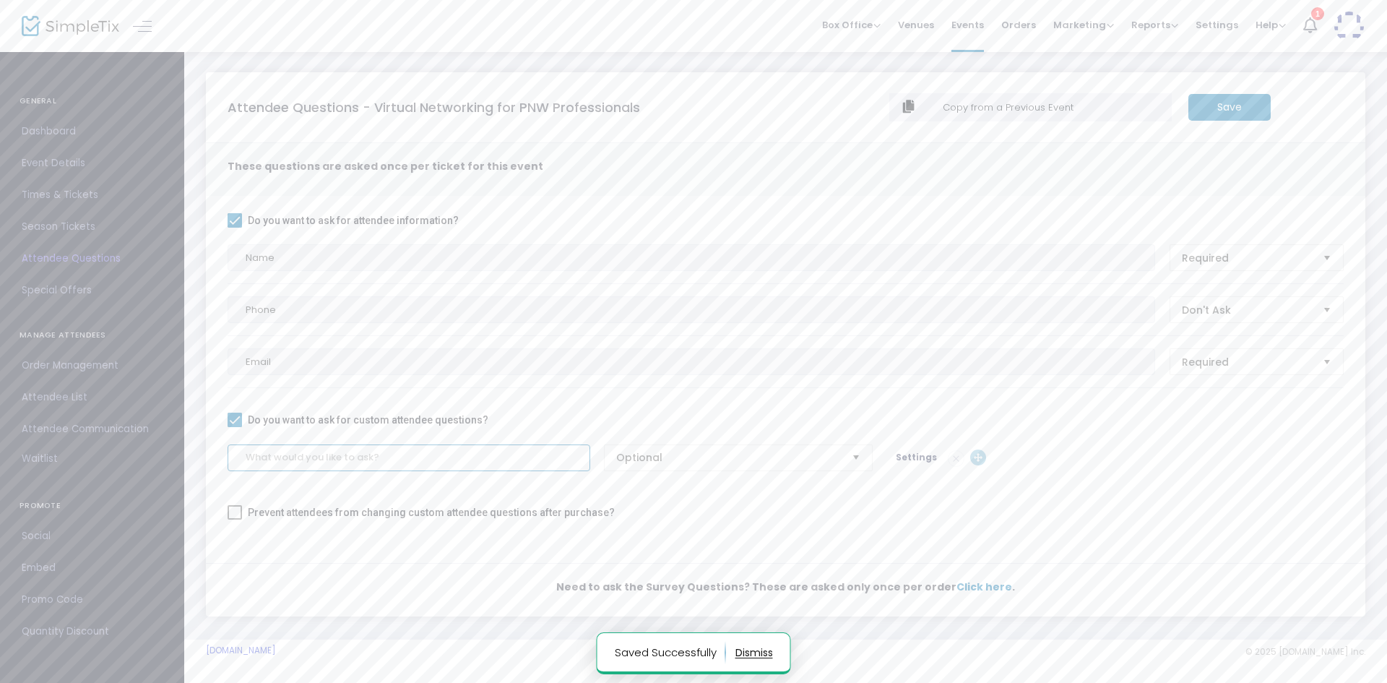
click at [282, 459] on input at bounding box center [409, 457] width 363 height 27
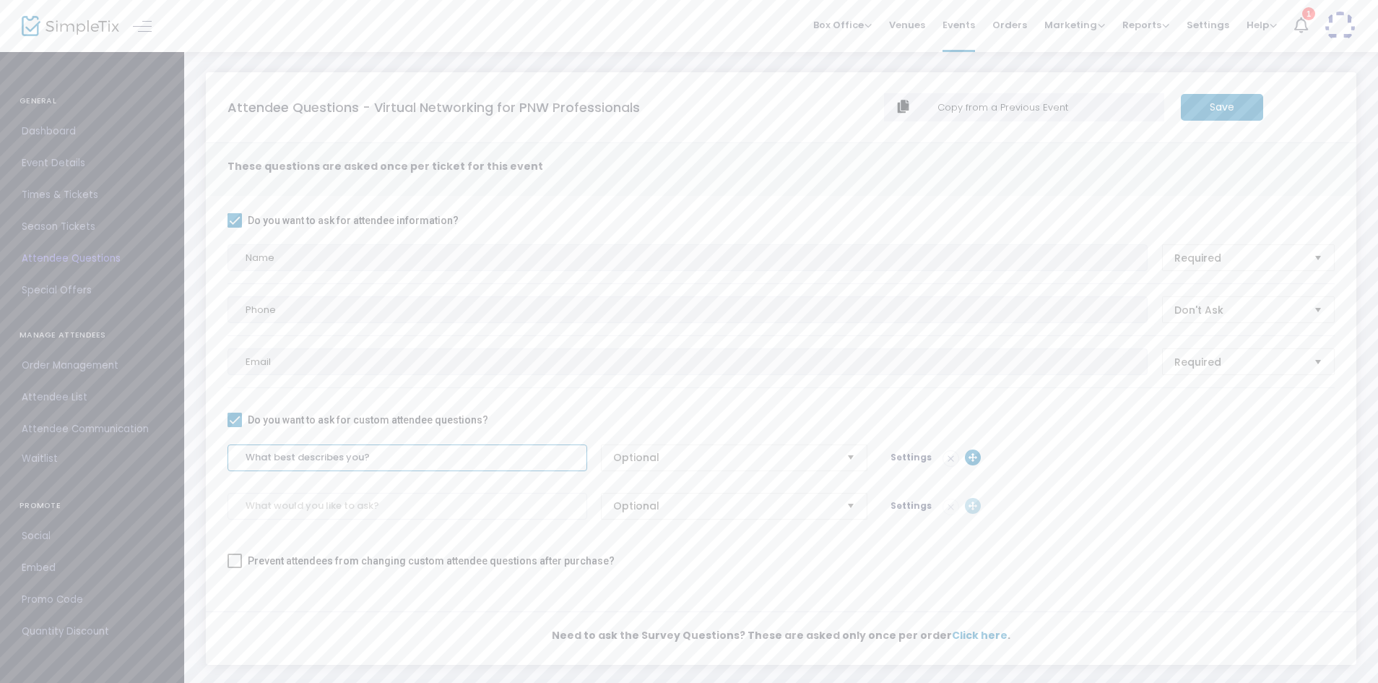
type input "What best describes you?"
click at [793, 458] on span "Optional" at bounding box center [724, 457] width 222 height 14
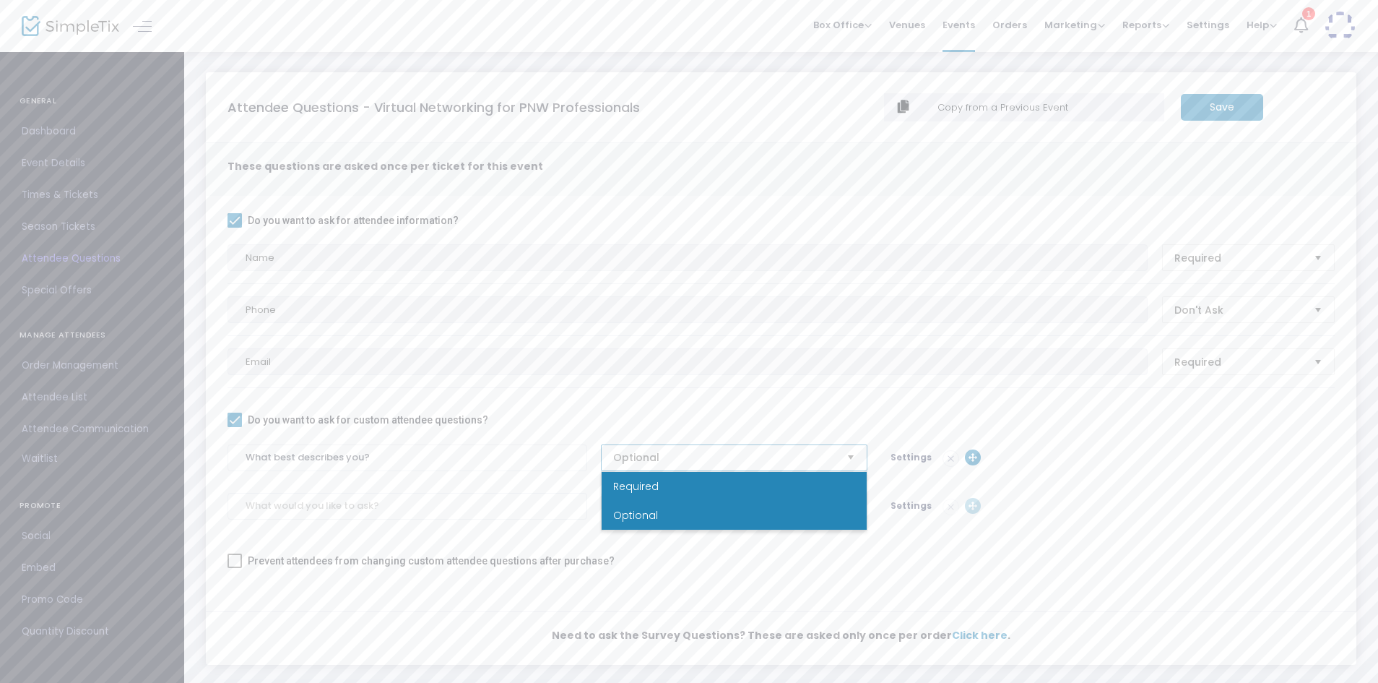
click at [759, 487] on li "Required" at bounding box center [734, 486] width 265 height 29
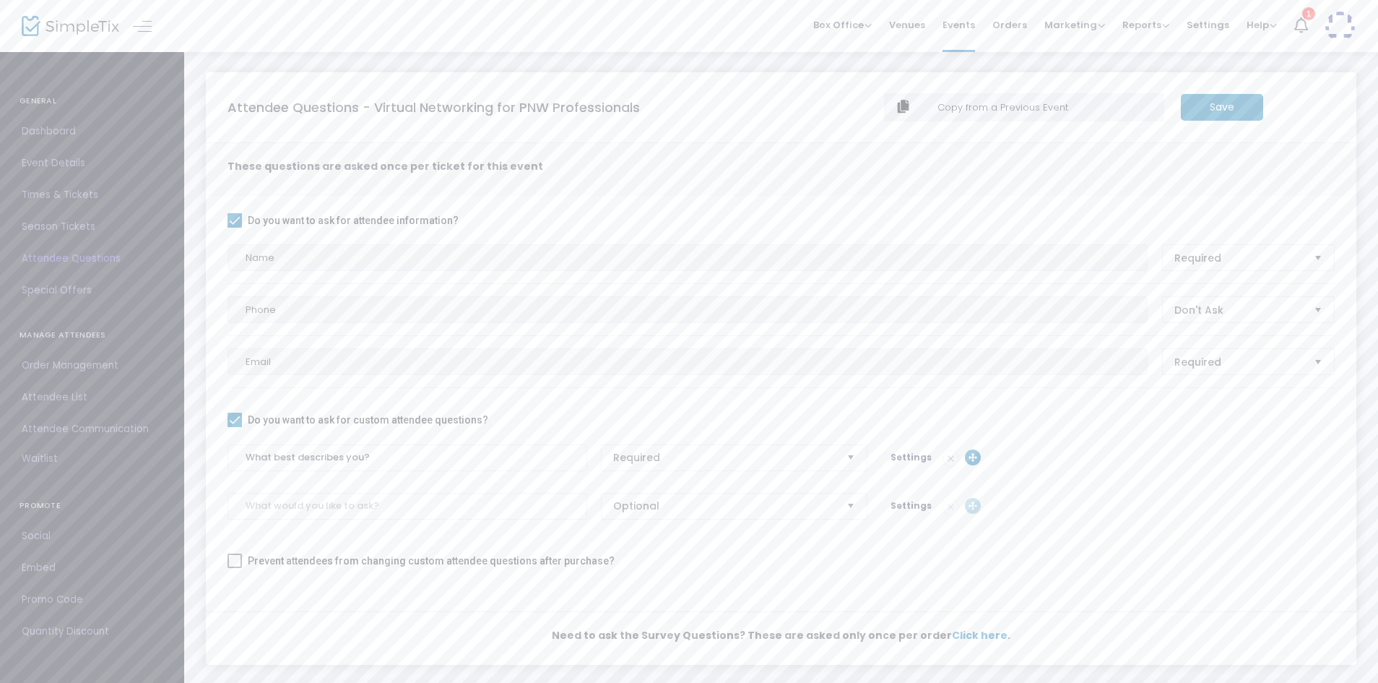
click at [896, 457] on span "Settings" at bounding box center [911, 457] width 41 height 12
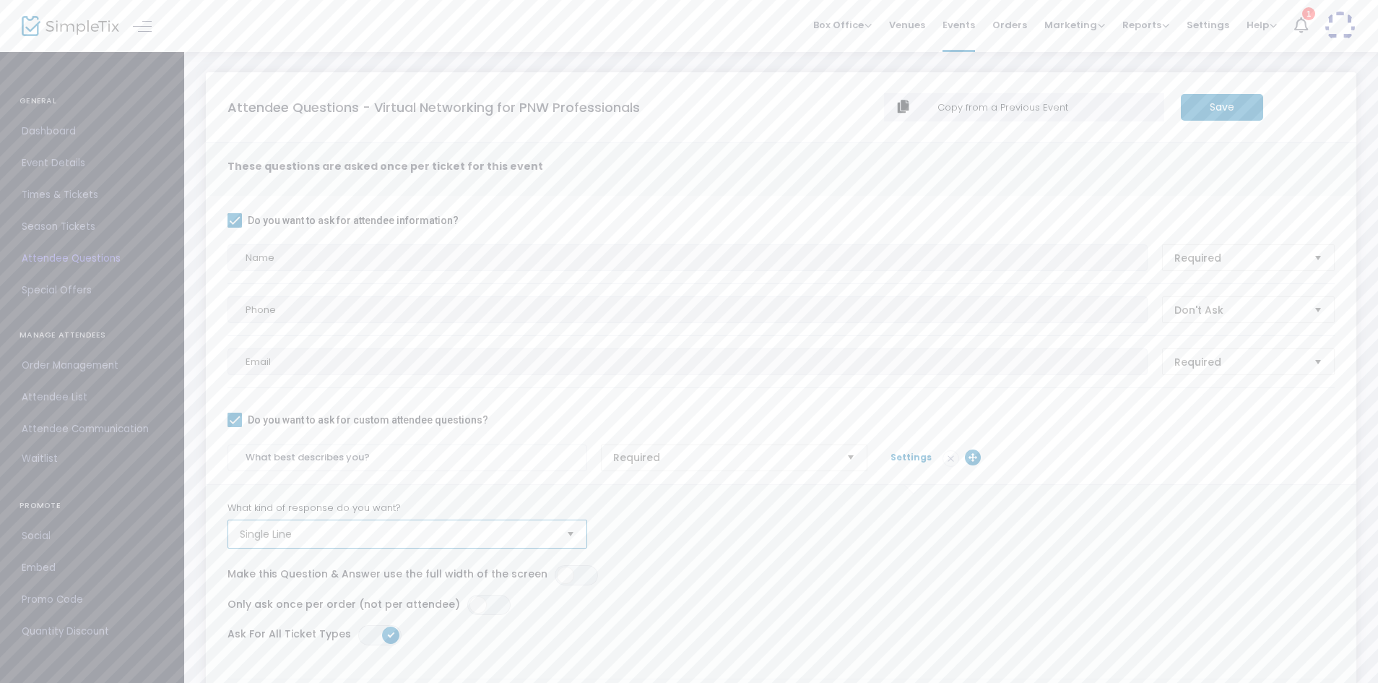
click at [423, 545] on span "Single Line" at bounding box center [397, 533] width 327 height 27
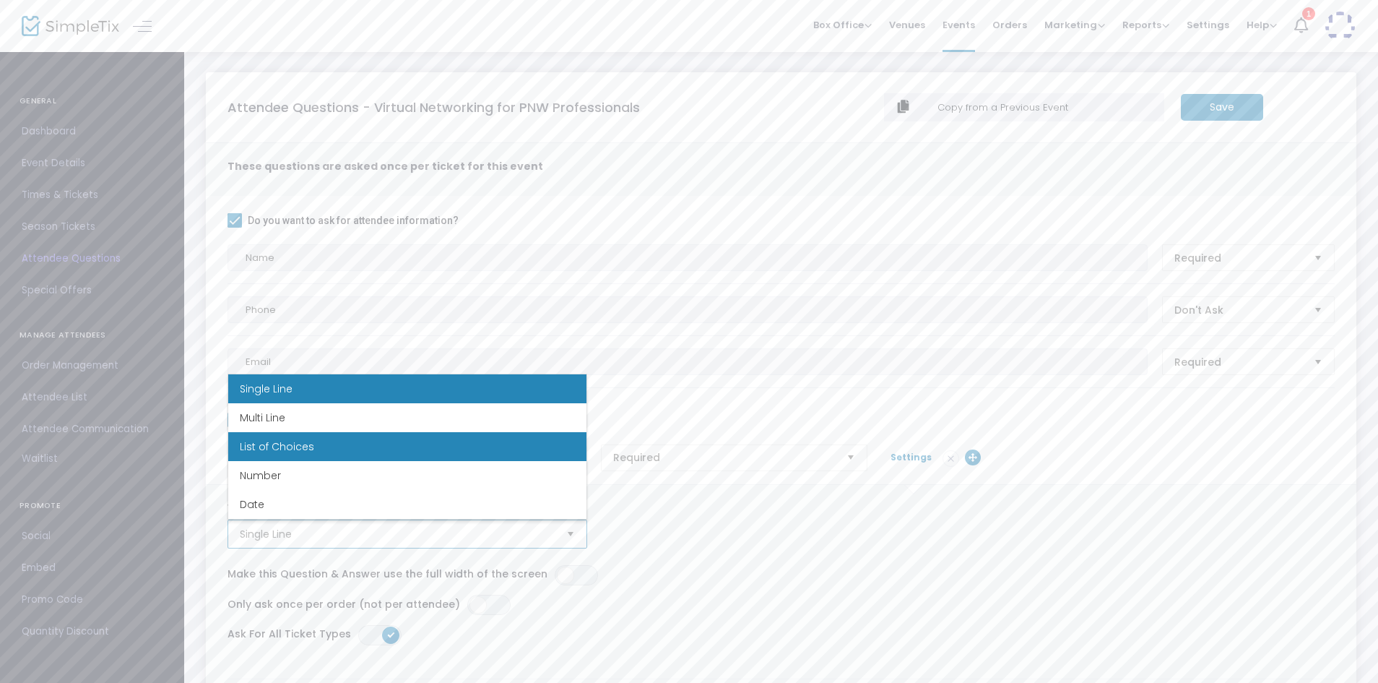
click at [387, 441] on li "List of Choices" at bounding box center [407, 446] width 358 height 29
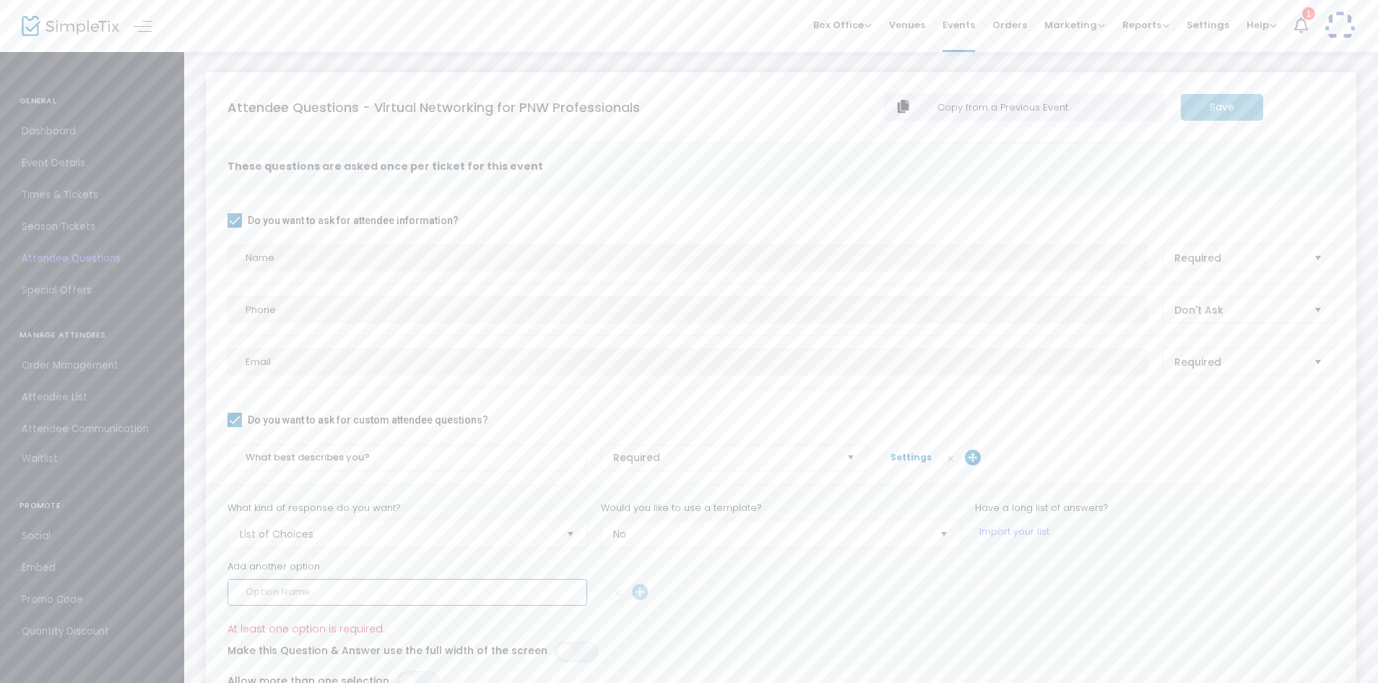
click at [350, 587] on input at bounding box center [408, 592] width 360 height 27
type input "Freelancer or independent contractor"
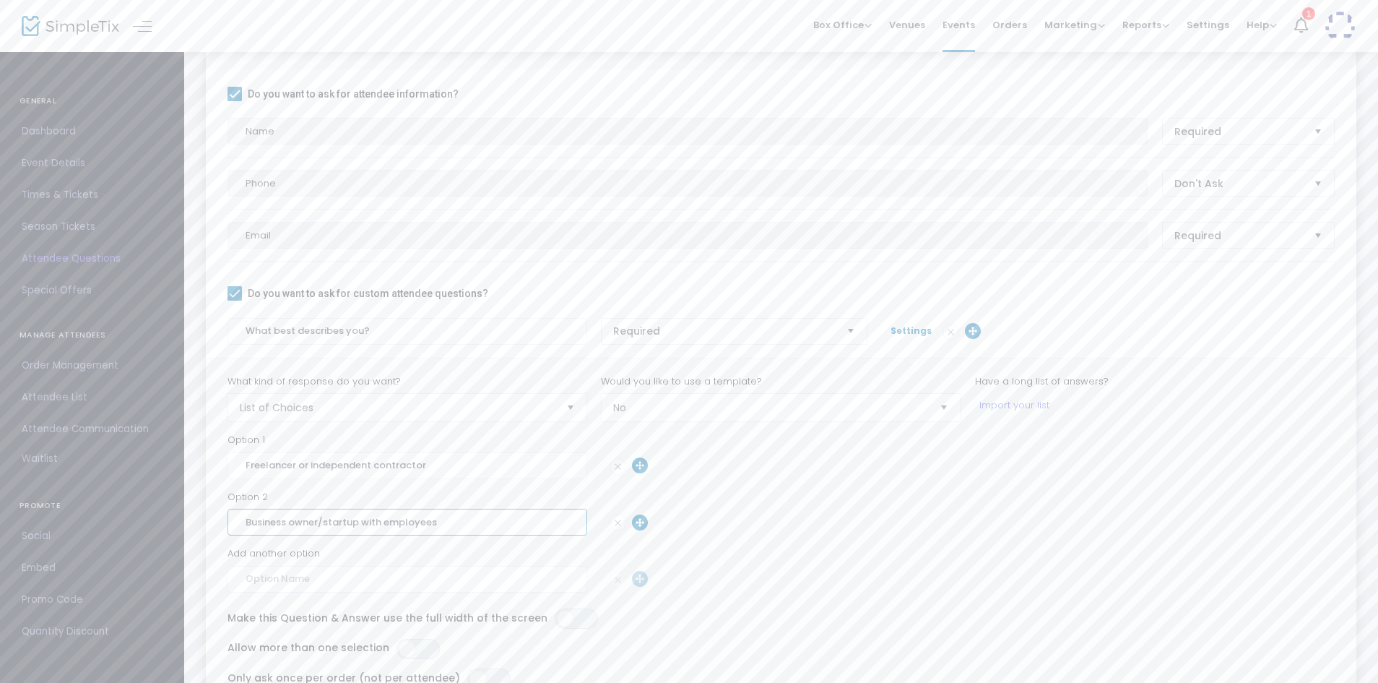
scroll to position [132, 0]
type input "Business owner/startup with employees"
click at [376, 575] on input at bounding box center [408, 573] width 360 height 27
type input "Student"
click at [324, 633] on input at bounding box center [408, 629] width 360 height 27
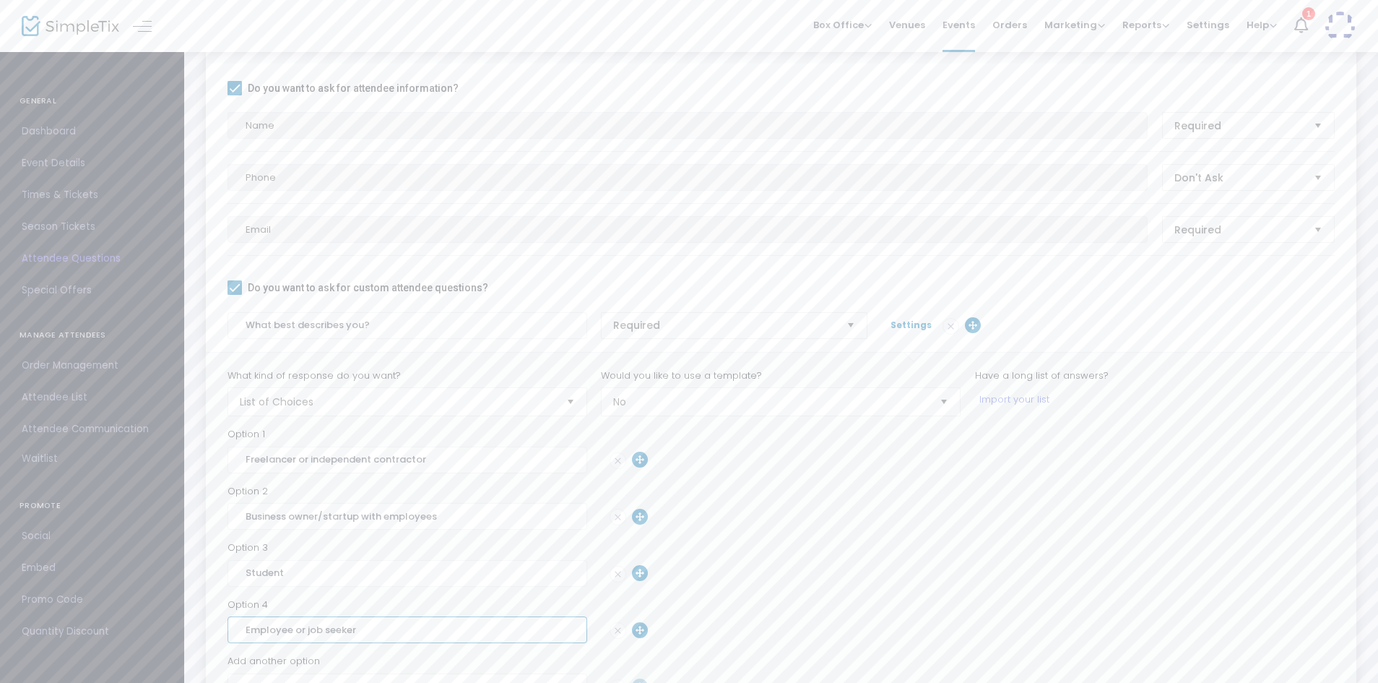
drag, startPoint x: 373, startPoint y: 628, endPoint x: 189, endPoint y: 623, distance: 184.3
click at [189, 623] on div "Attendee Questions - Virtual Networking for PNW Professionals Copy from a Previ…" at bounding box center [781, 527] width 1194 height 1219
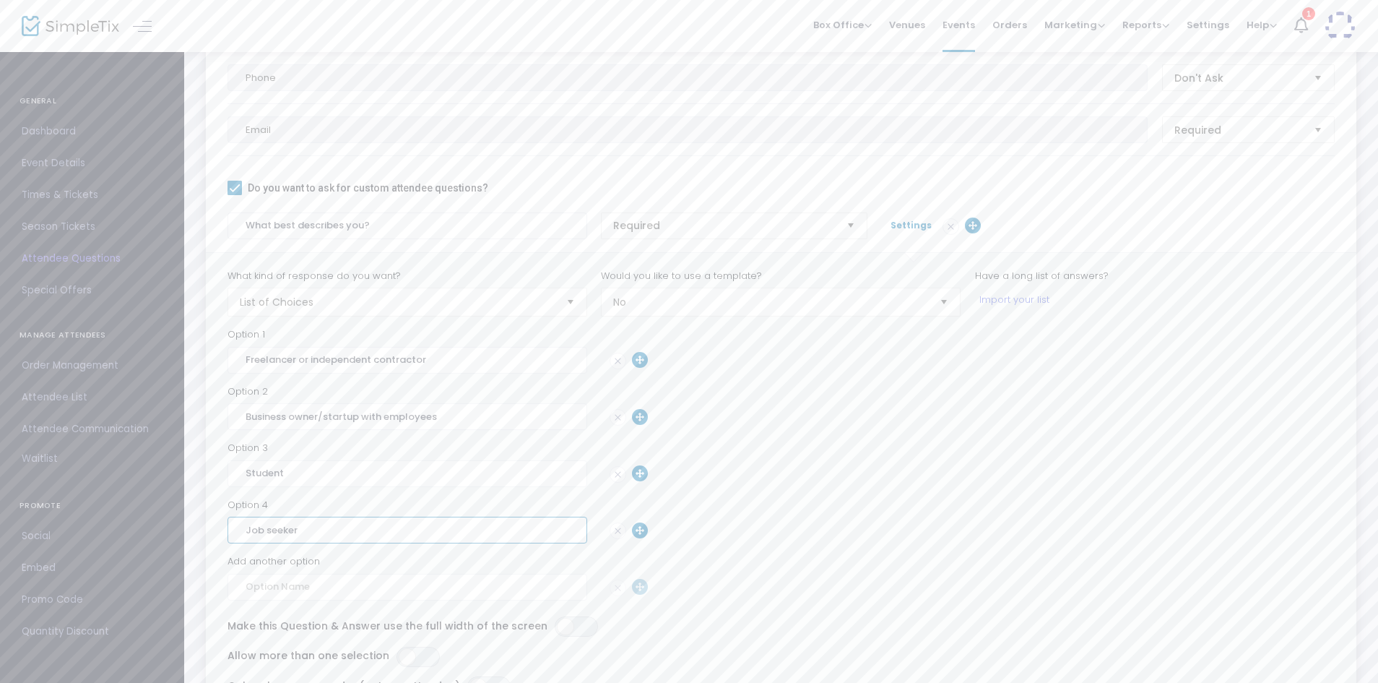
scroll to position [254, 0]
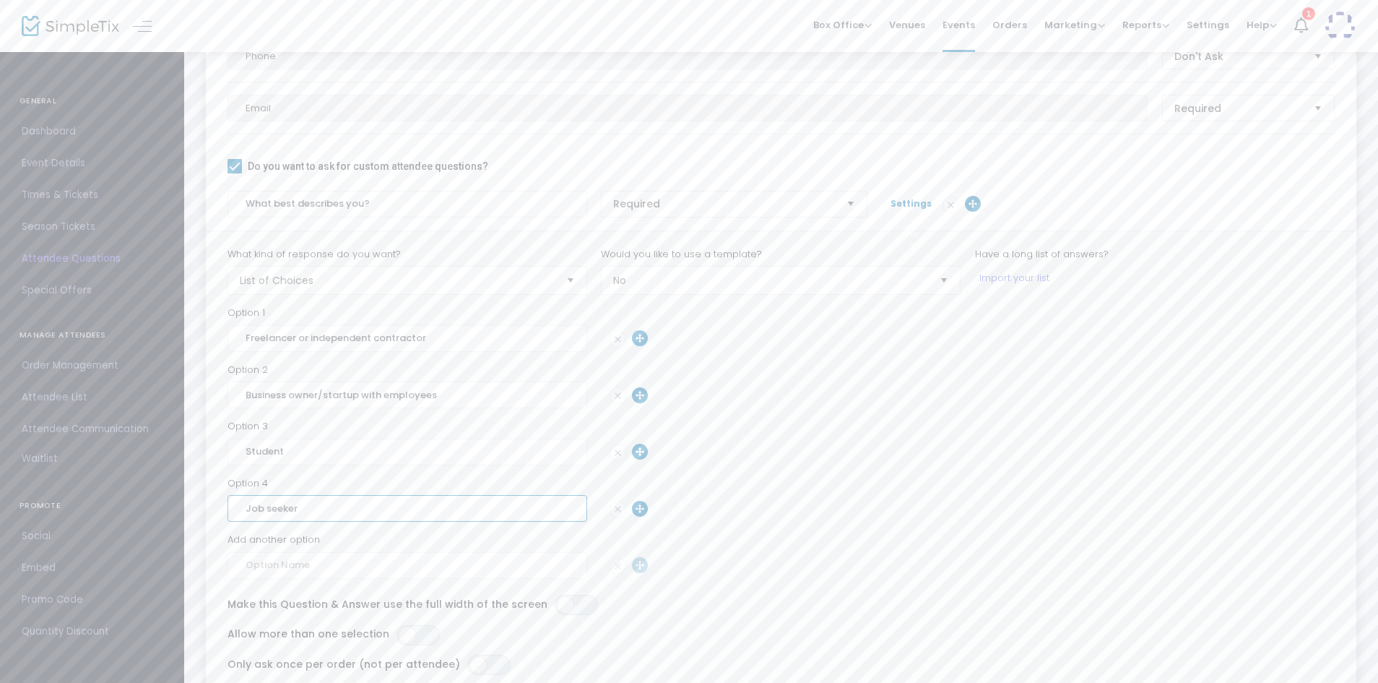
type input "Job seeker"
click at [454, 567] on input at bounding box center [408, 565] width 360 height 27
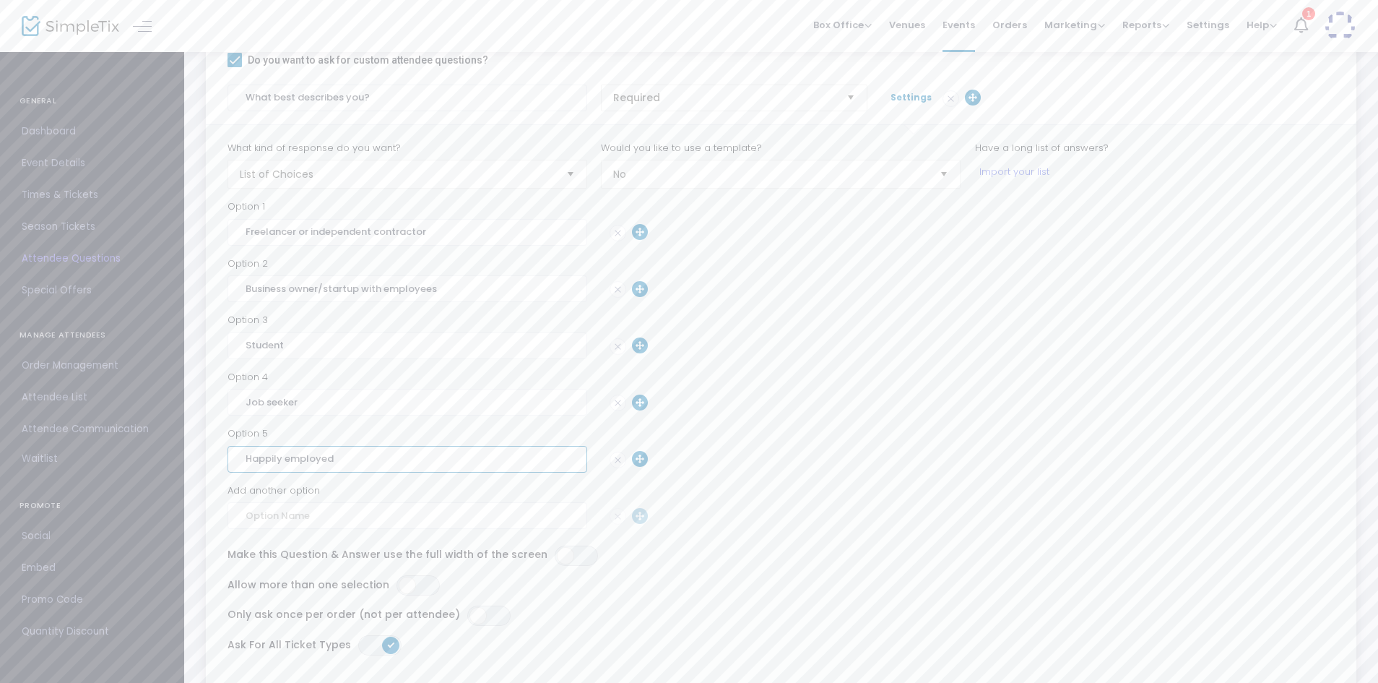
scroll to position [358, 0]
type input "Happily employed"
click at [421, 588] on span "ON OFF" at bounding box center [418, 587] width 43 height 20
click at [904, 97] on span "Settings" at bounding box center [911, 99] width 41 height 12
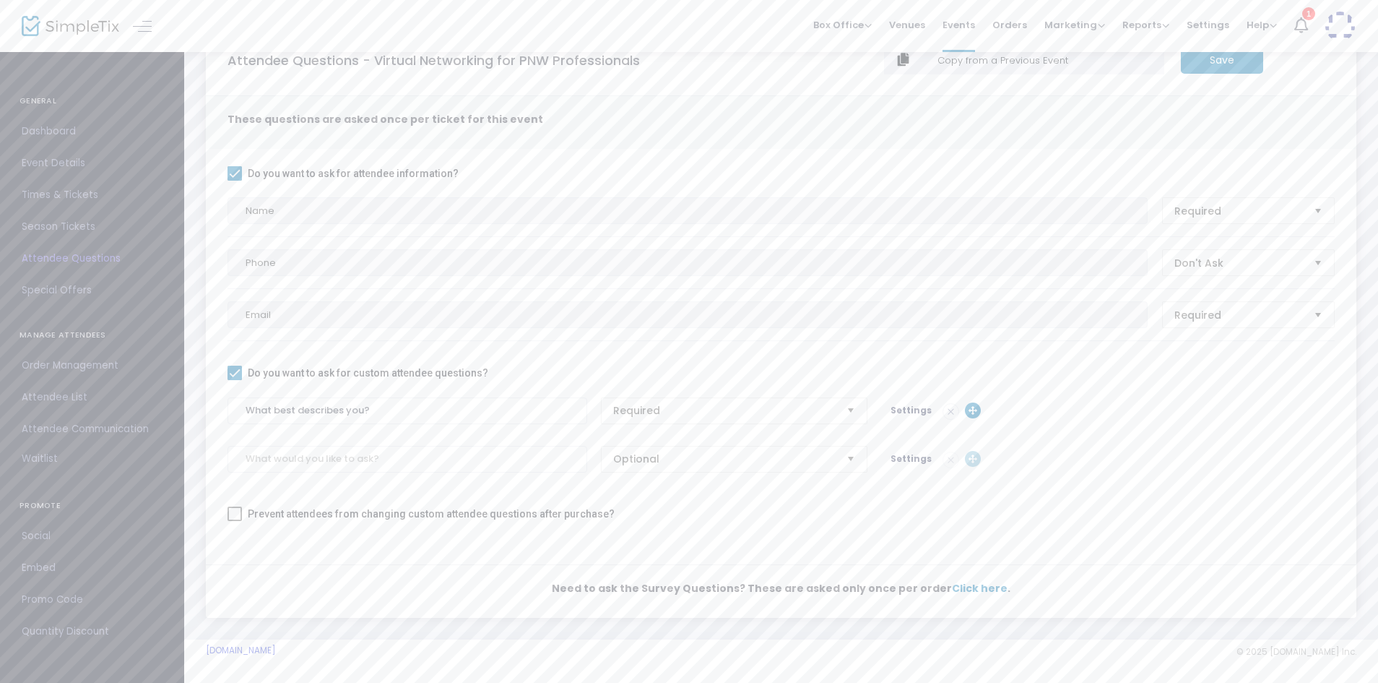
click at [1211, 64] on m-button "Save" at bounding box center [1222, 60] width 82 height 27
click at [336, 459] on input at bounding box center [408, 459] width 360 height 27
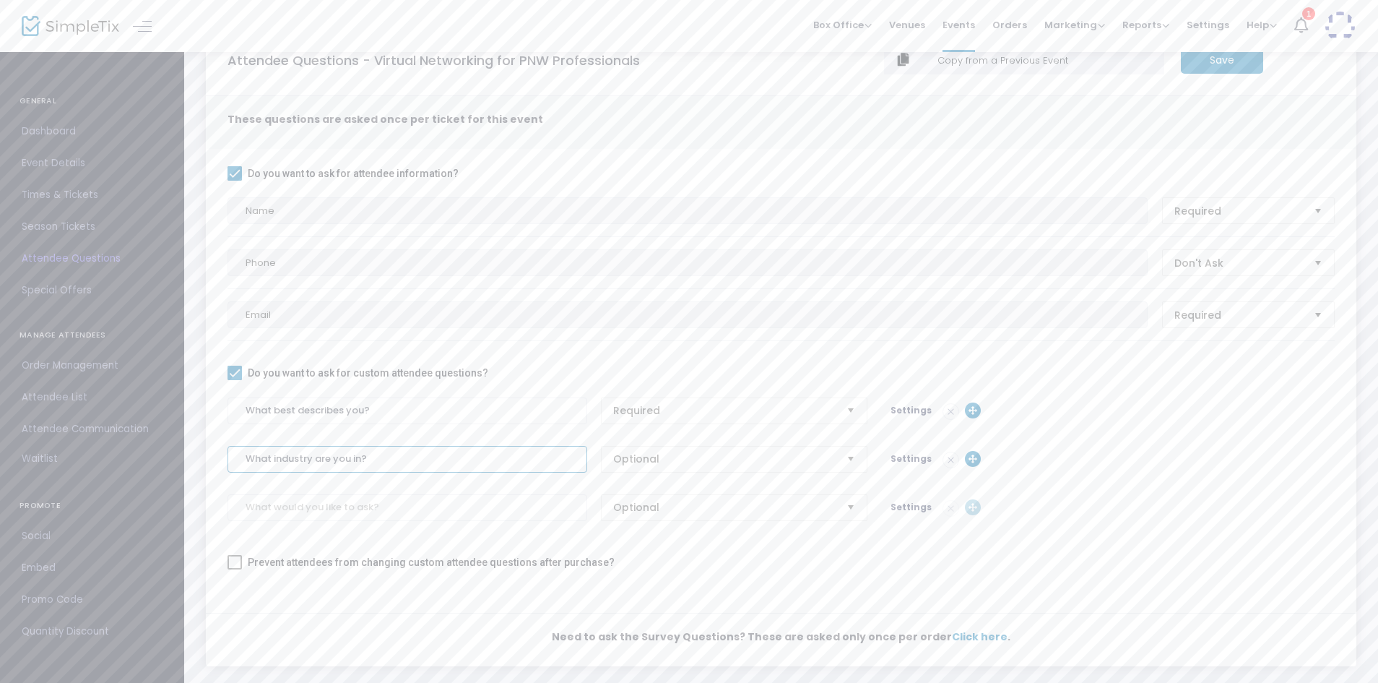
type input "What industry are you in?"
click at [712, 455] on span "Optional" at bounding box center [724, 459] width 222 height 14
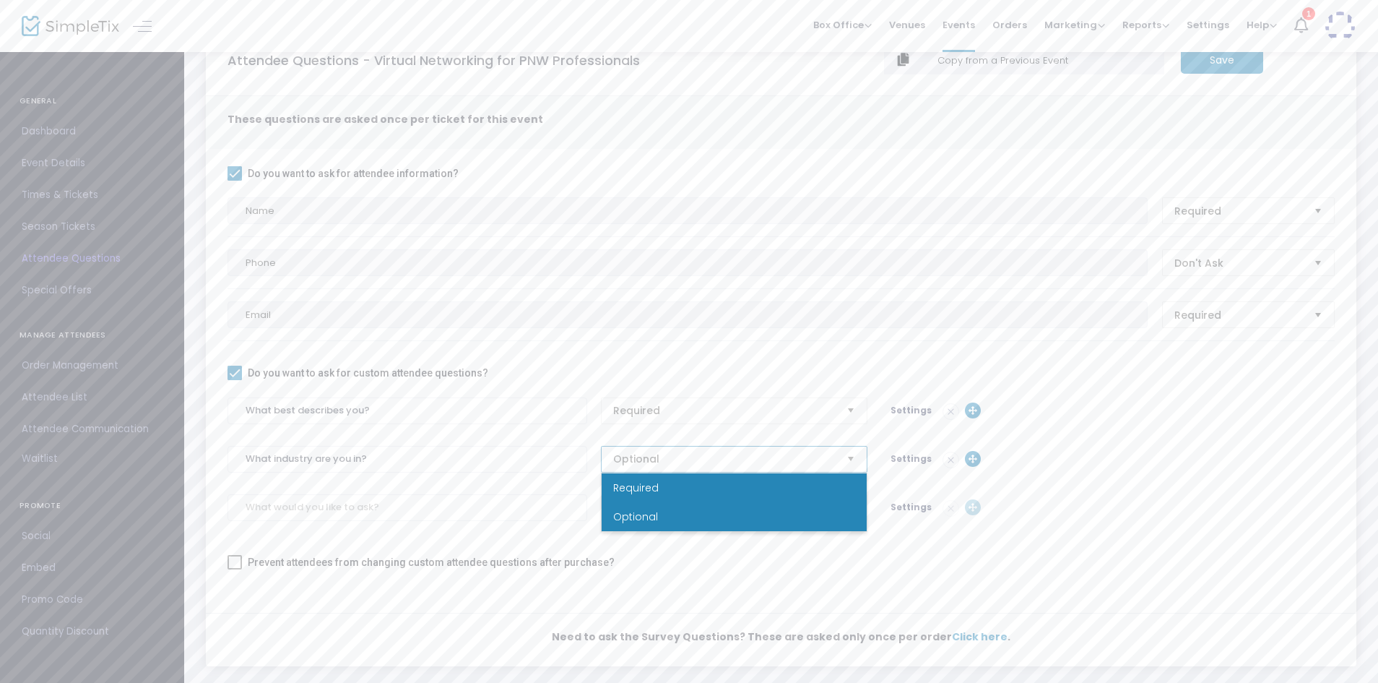
click at [688, 488] on li "Required" at bounding box center [734, 487] width 265 height 29
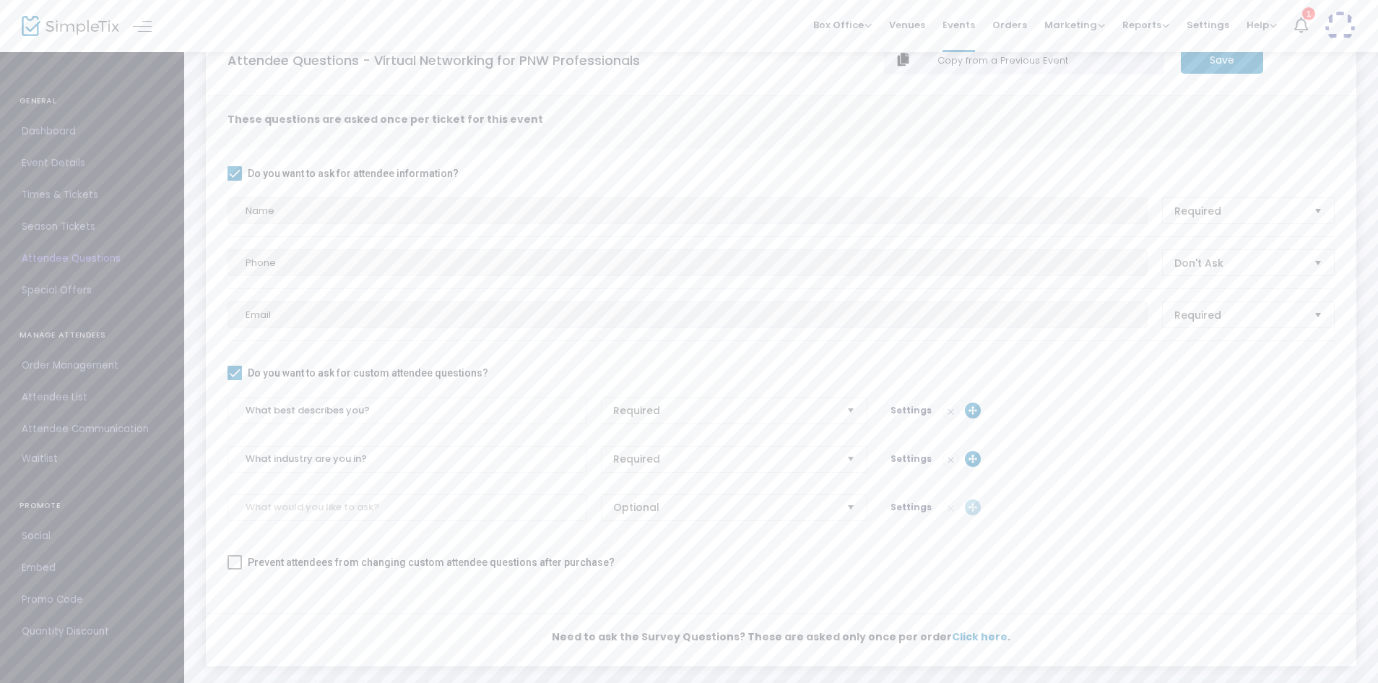
click at [902, 459] on span "Settings" at bounding box center [911, 458] width 41 height 12
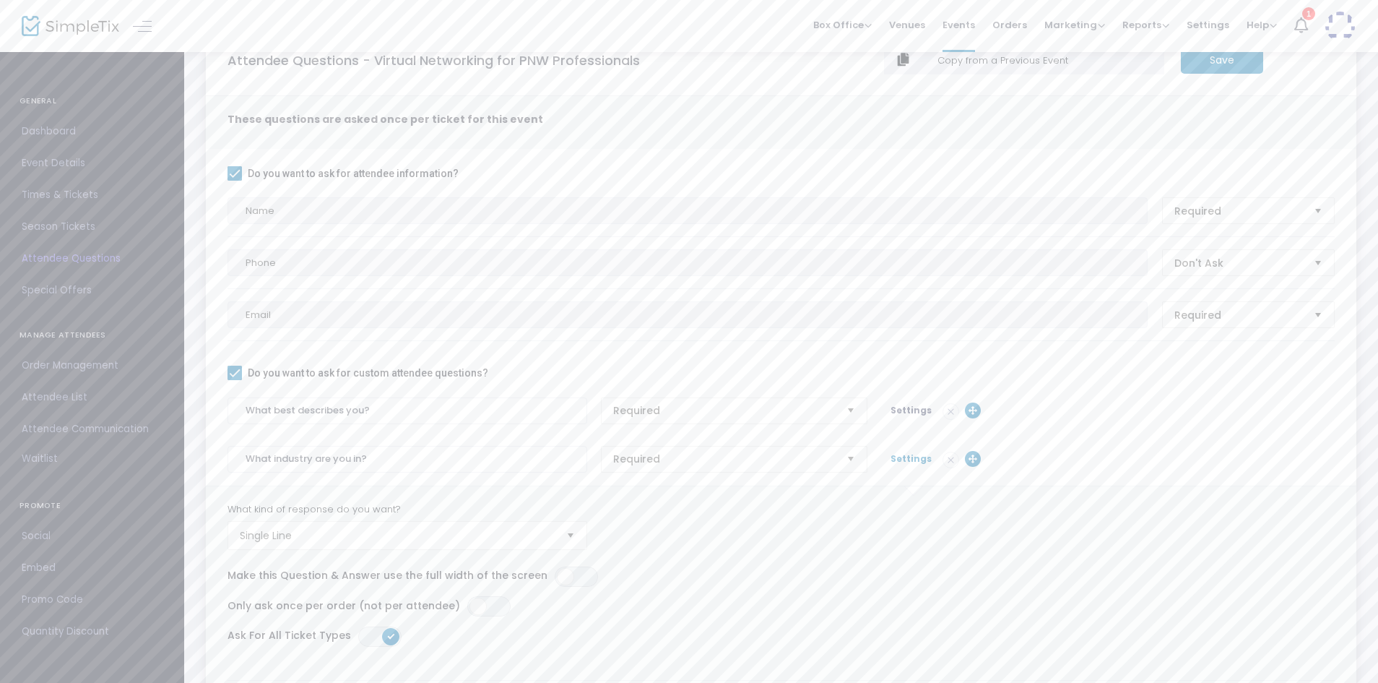
click at [902, 457] on span "Settings" at bounding box center [911, 458] width 41 height 12
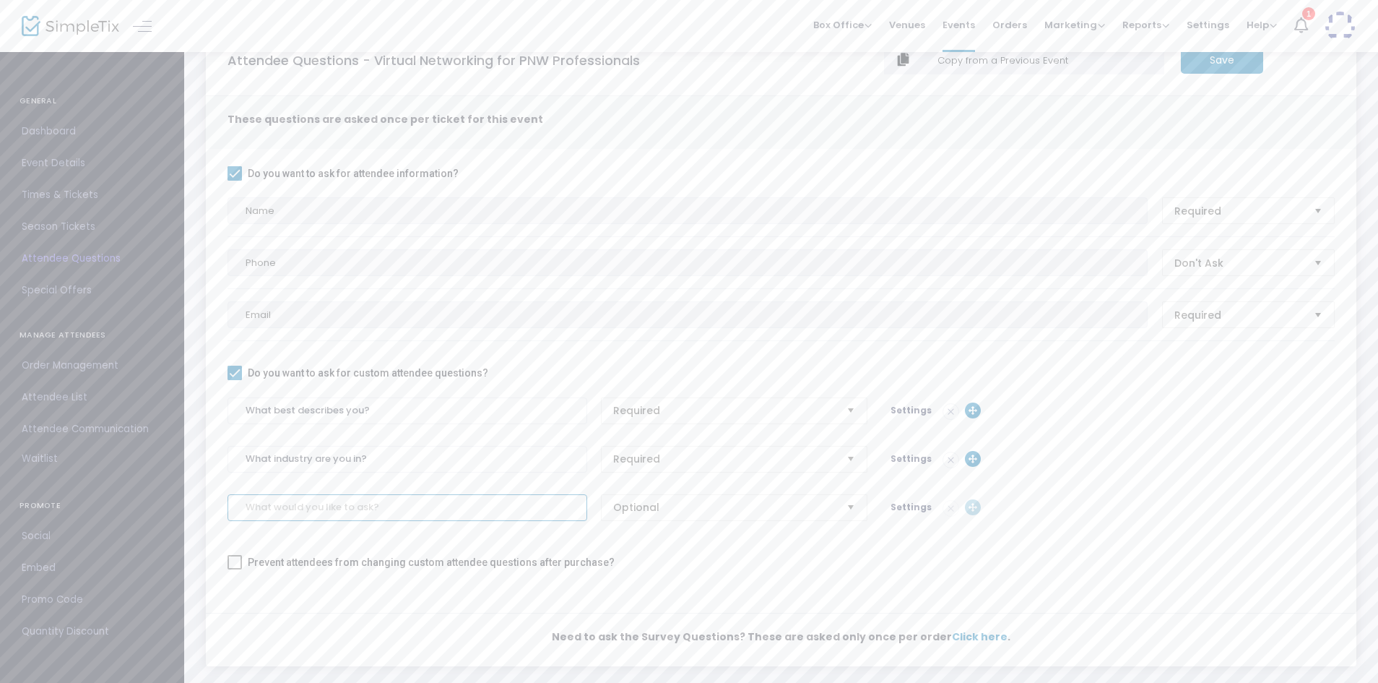
click at [439, 506] on input at bounding box center [408, 507] width 360 height 27
click at [389, 505] on input "How long have you been in the industry for?" at bounding box center [408, 507] width 360 height 27
type input "How long have you been in your industry for?"
click at [903, 407] on span "Settings" at bounding box center [911, 410] width 41 height 12
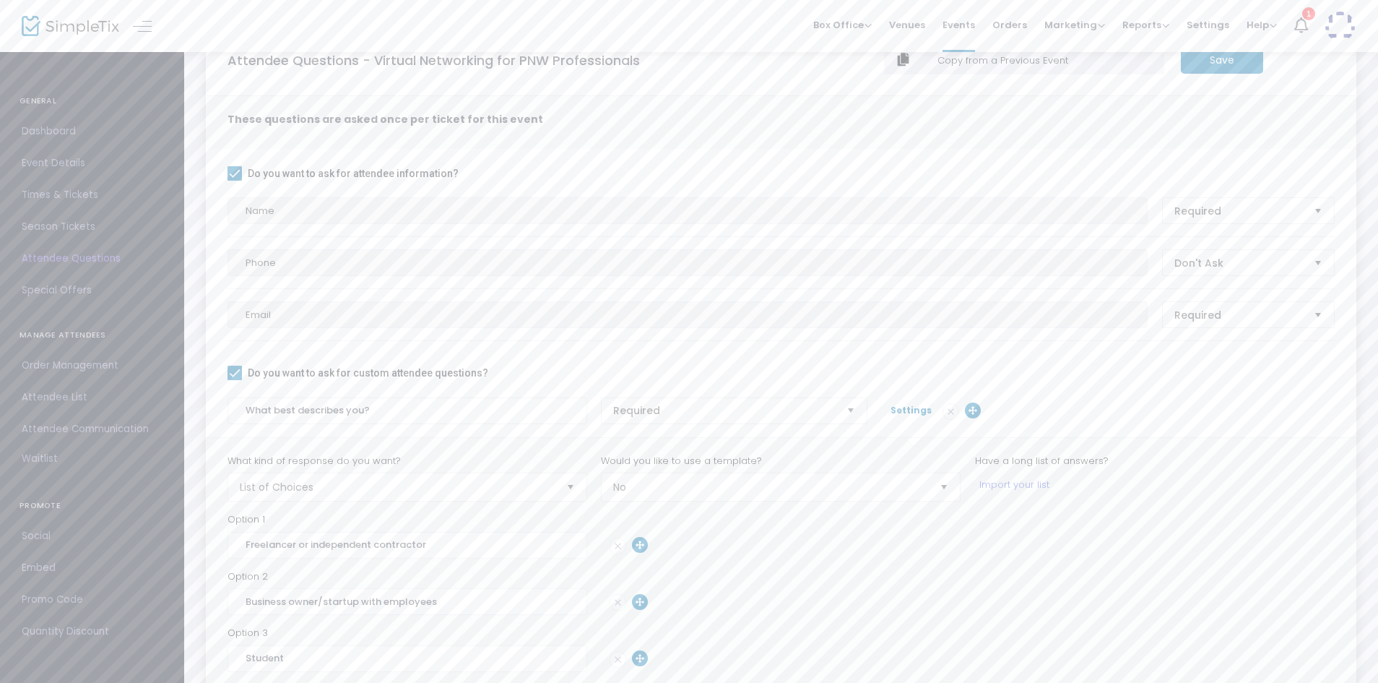
click at [905, 400] on div "What best describes you? Required Settings" at bounding box center [781, 410] width 1122 height 27
click at [905, 405] on span "Settings" at bounding box center [911, 410] width 41 height 12
click at [846, 509] on span "Select" at bounding box center [851, 508] width 24 height 24
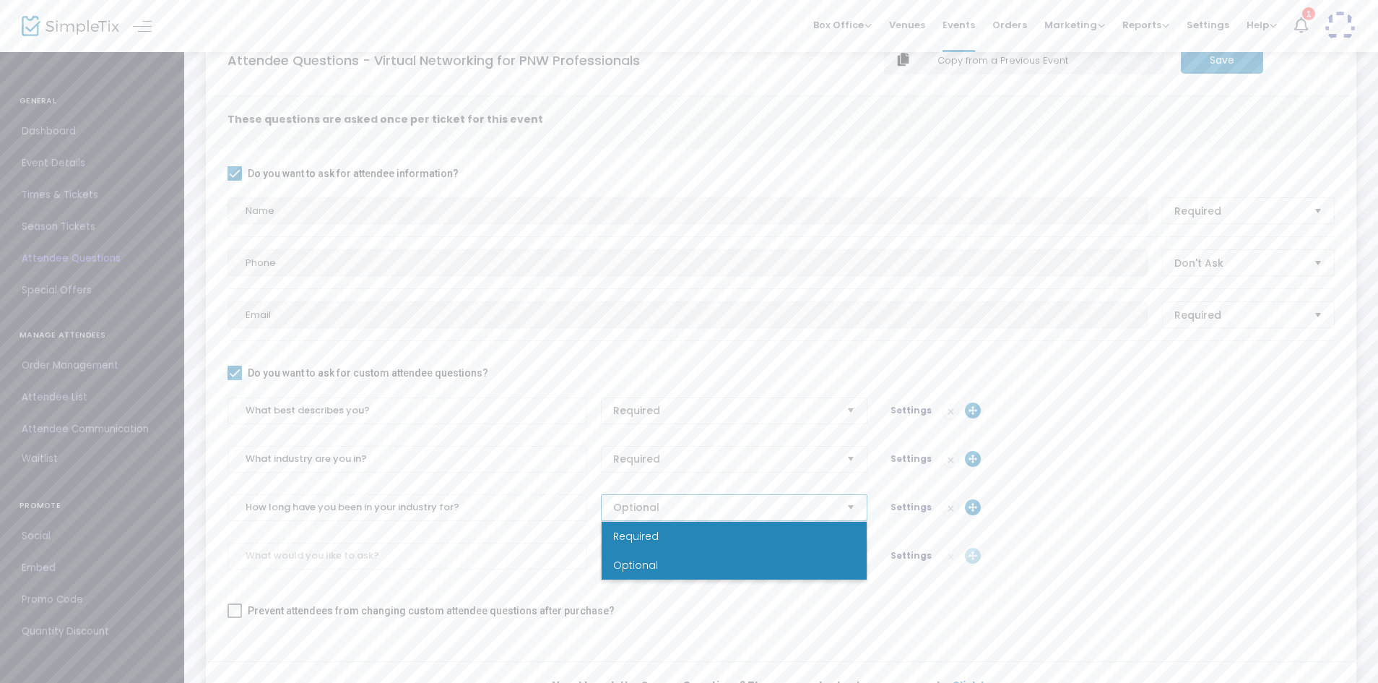
click at [797, 531] on li "Required" at bounding box center [734, 536] width 265 height 29
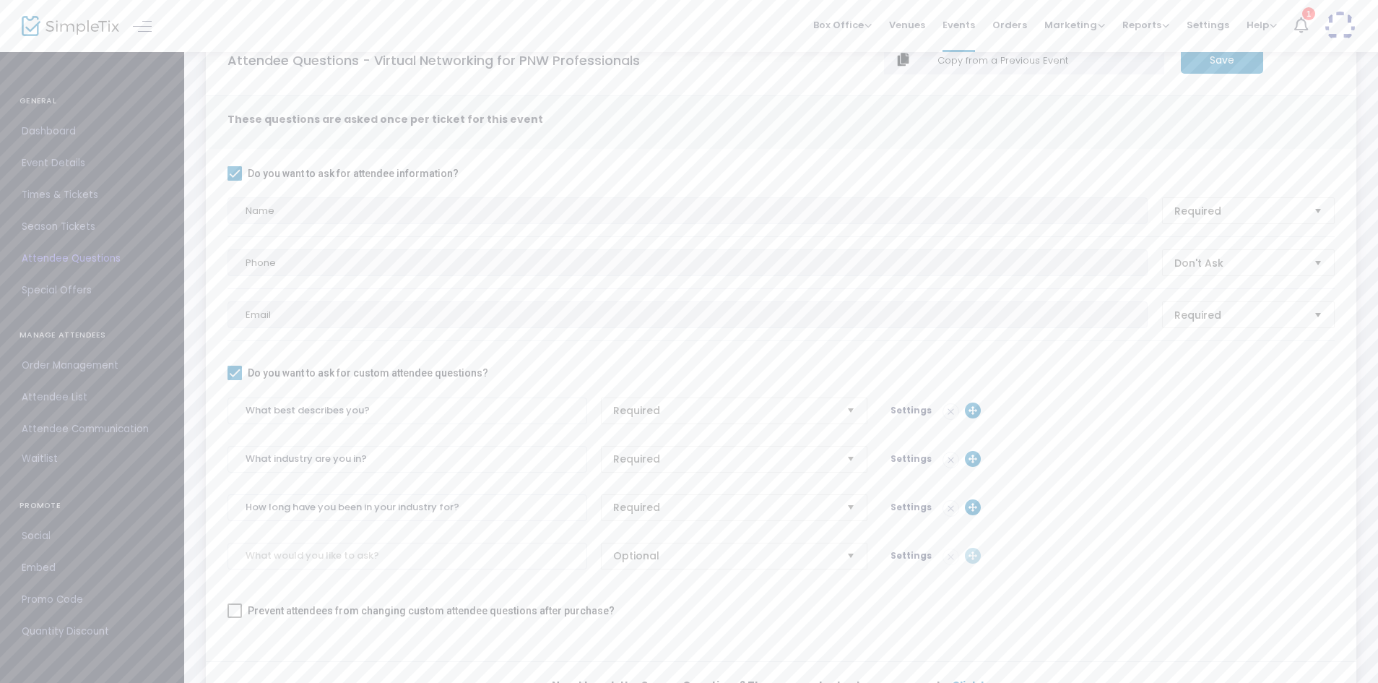
click at [911, 505] on span "Settings" at bounding box center [911, 507] width 41 height 12
click at [452, 586] on span "Single Line" at bounding box center [397, 584] width 315 height 14
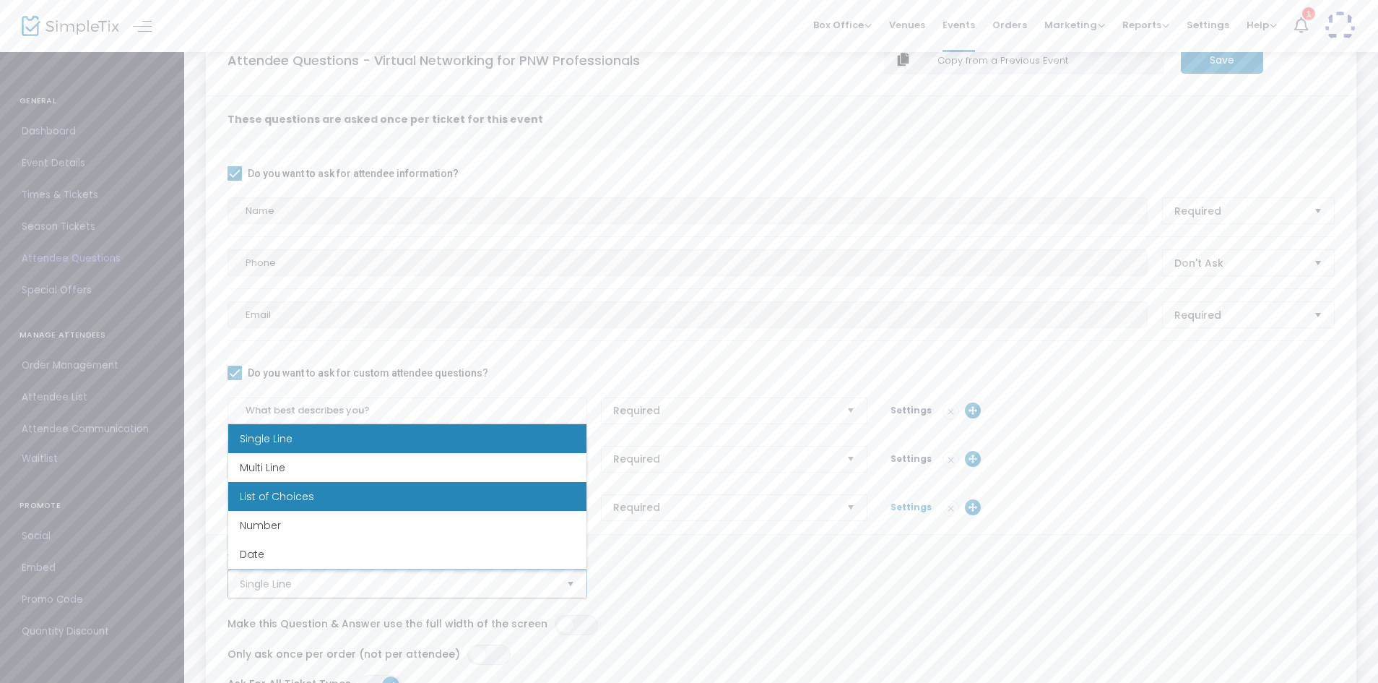
click at [379, 489] on li "List of Choices" at bounding box center [407, 496] width 358 height 29
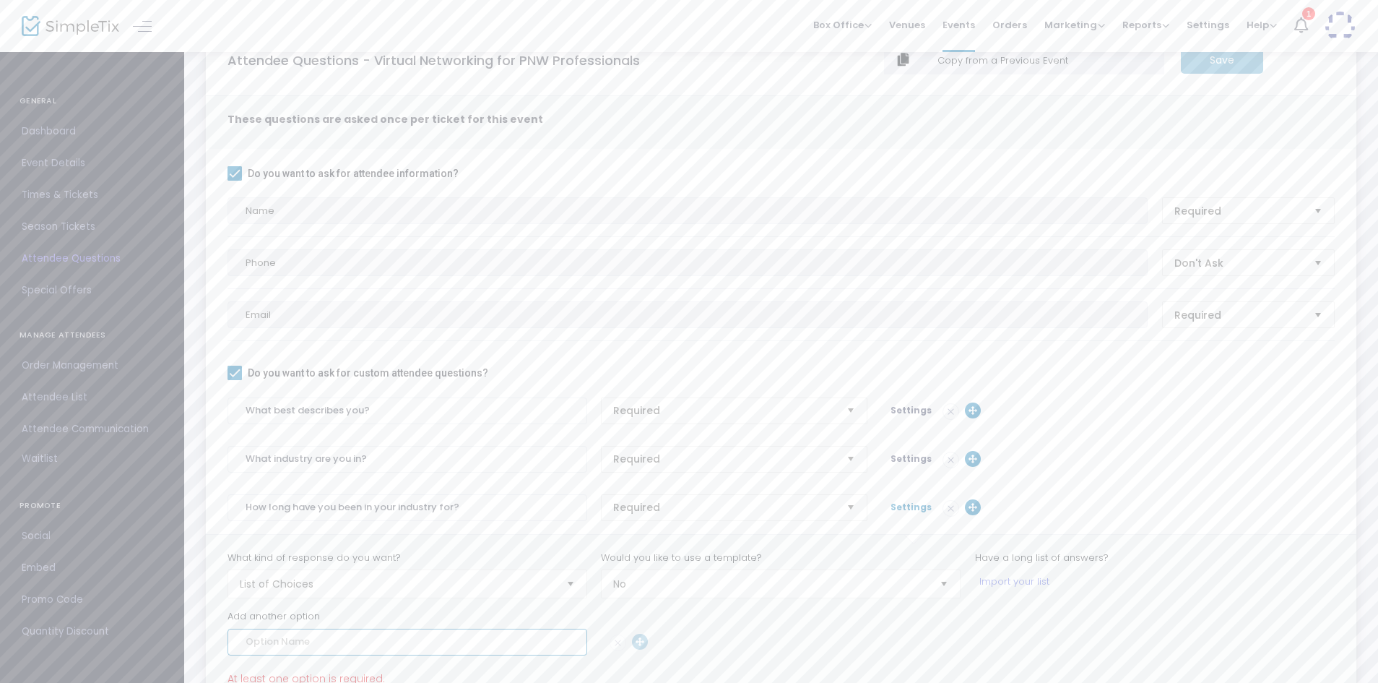
click at [351, 641] on input at bounding box center [408, 642] width 360 height 27
type input "Less than 1 year"
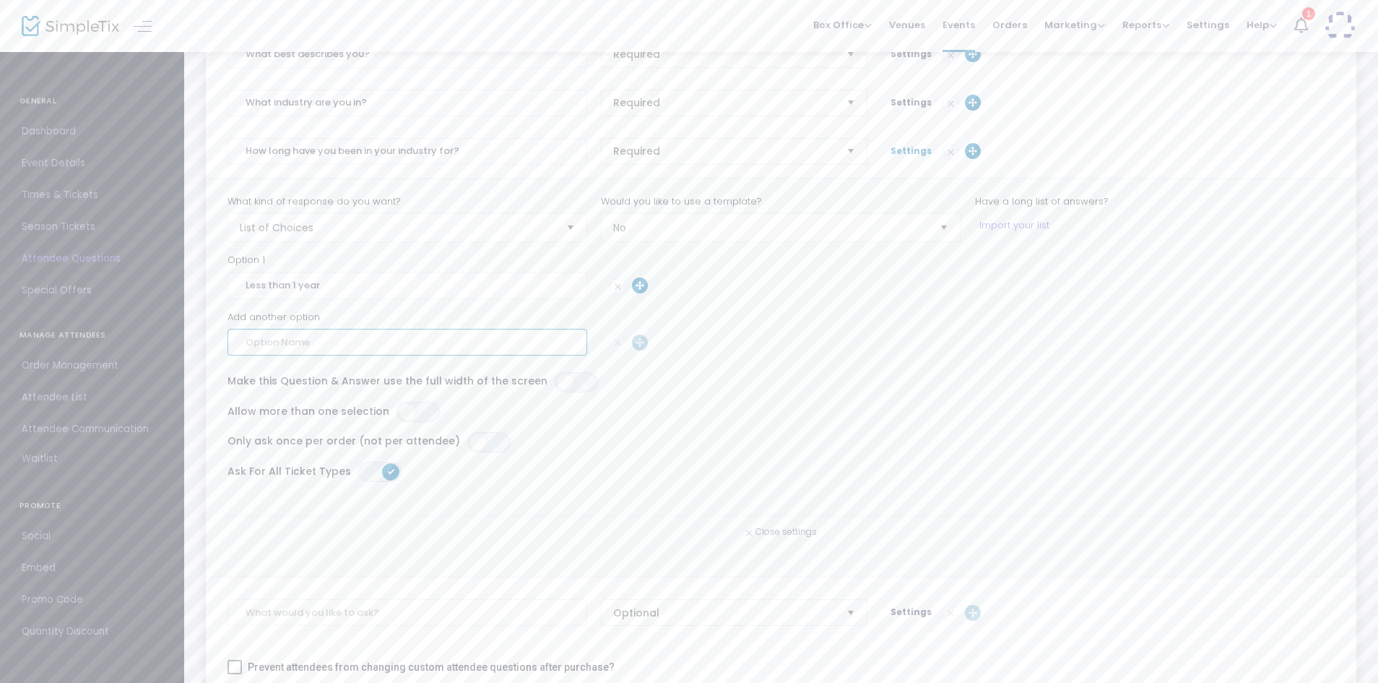
scroll to position [404, 0]
type input "1-2 years"
type input "3-5 years"
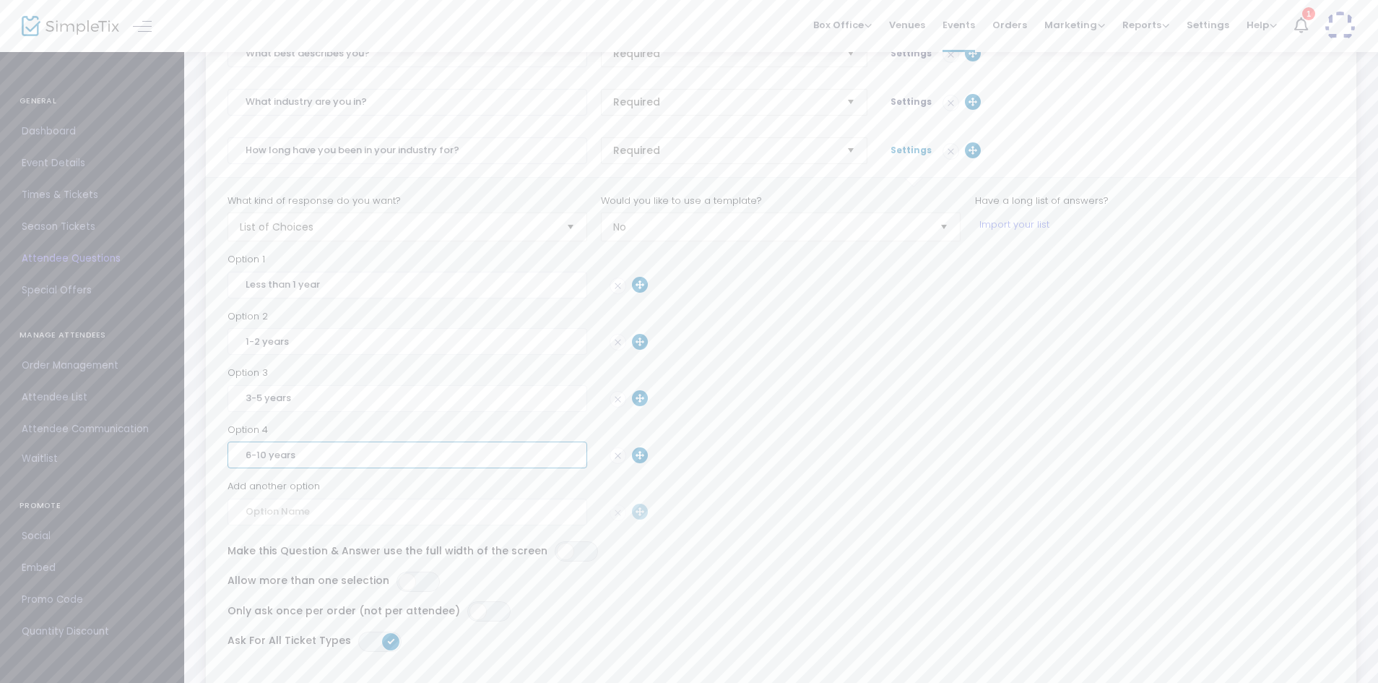
type input "6-10 years"
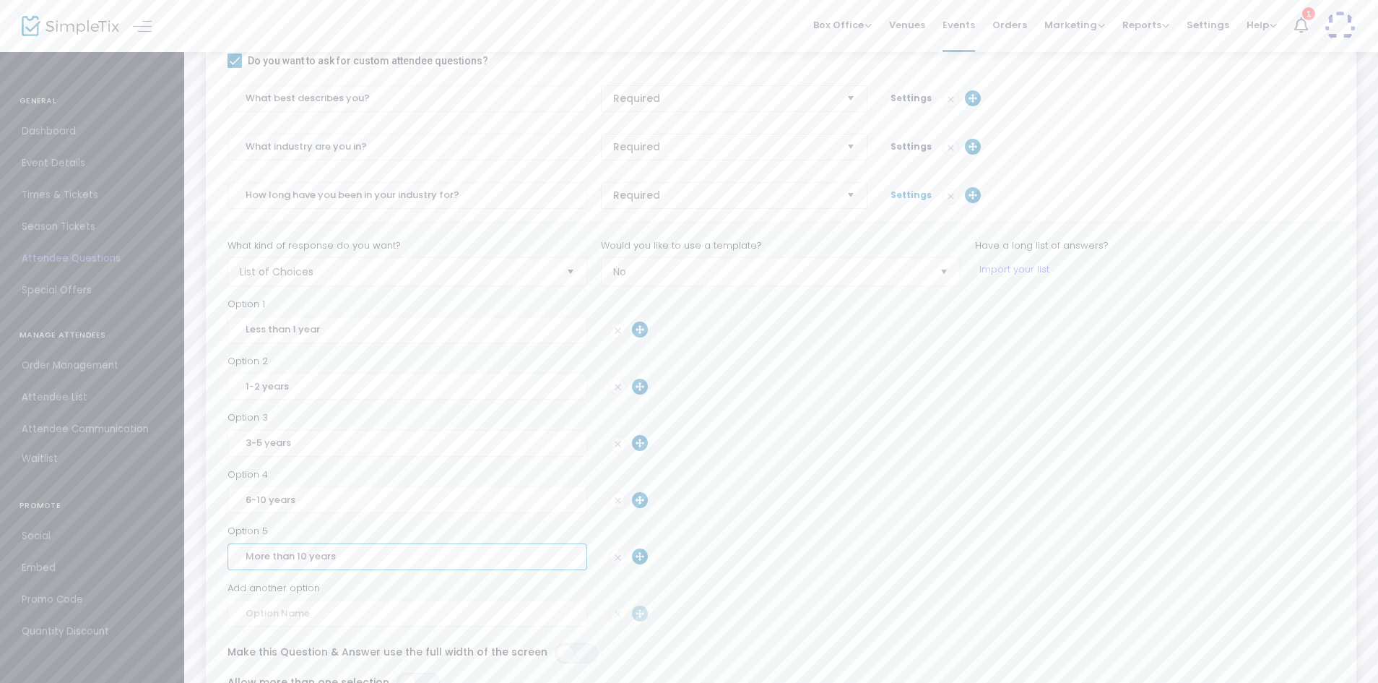
scroll to position [342, 0]
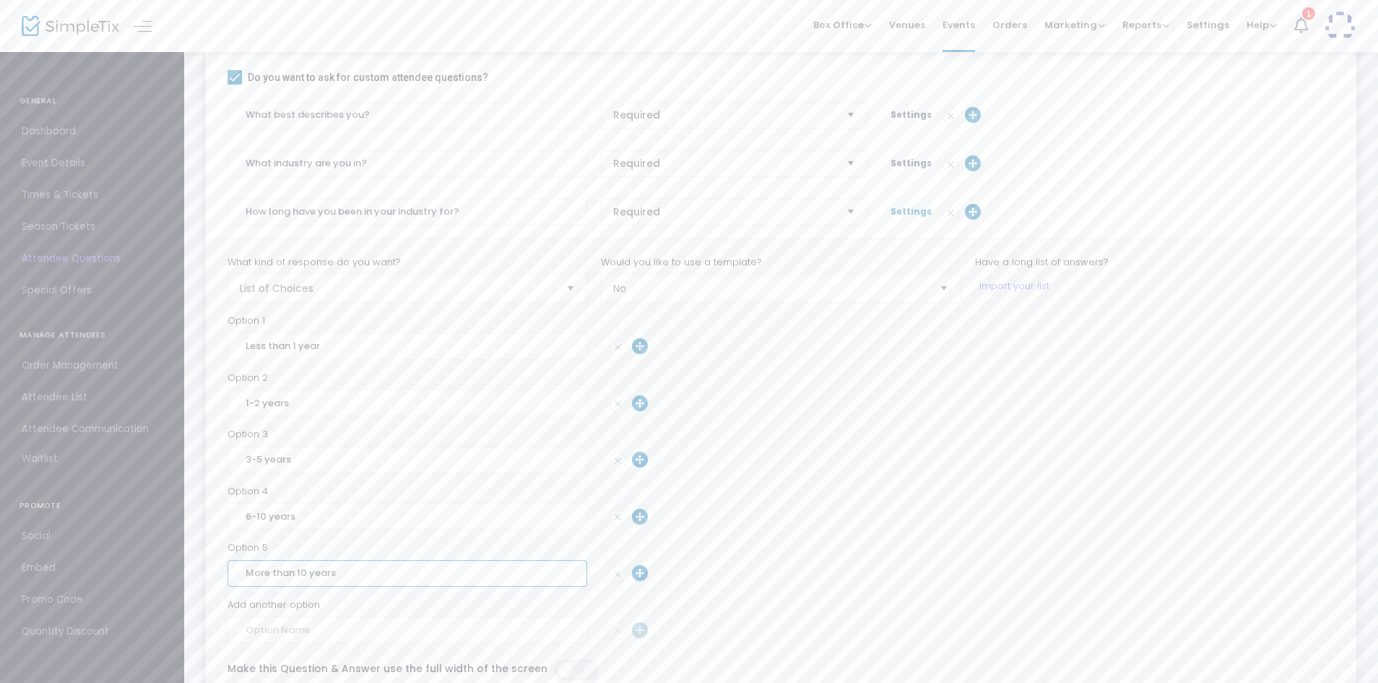
type input "More than 10 years"
click at [910, 208] on span "Settings" at bounding box center [911, 211] width 41 height 12
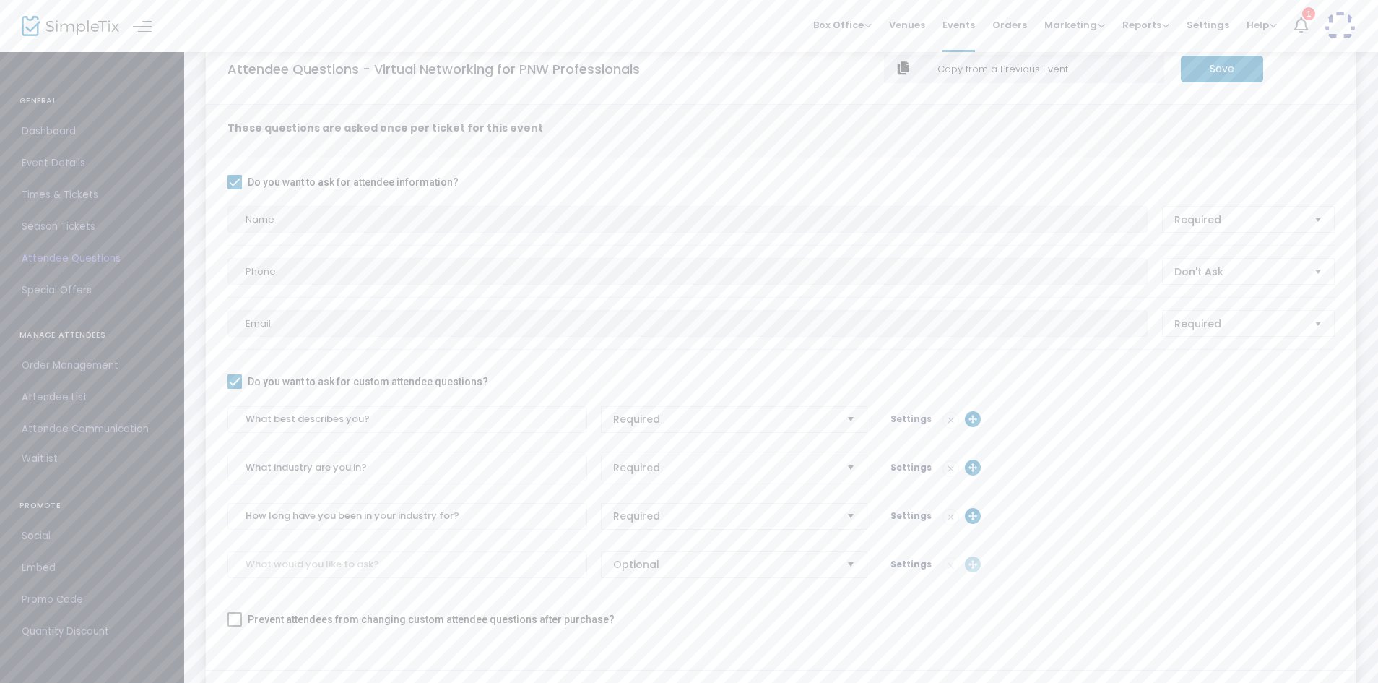
scroll to position [29, 0]
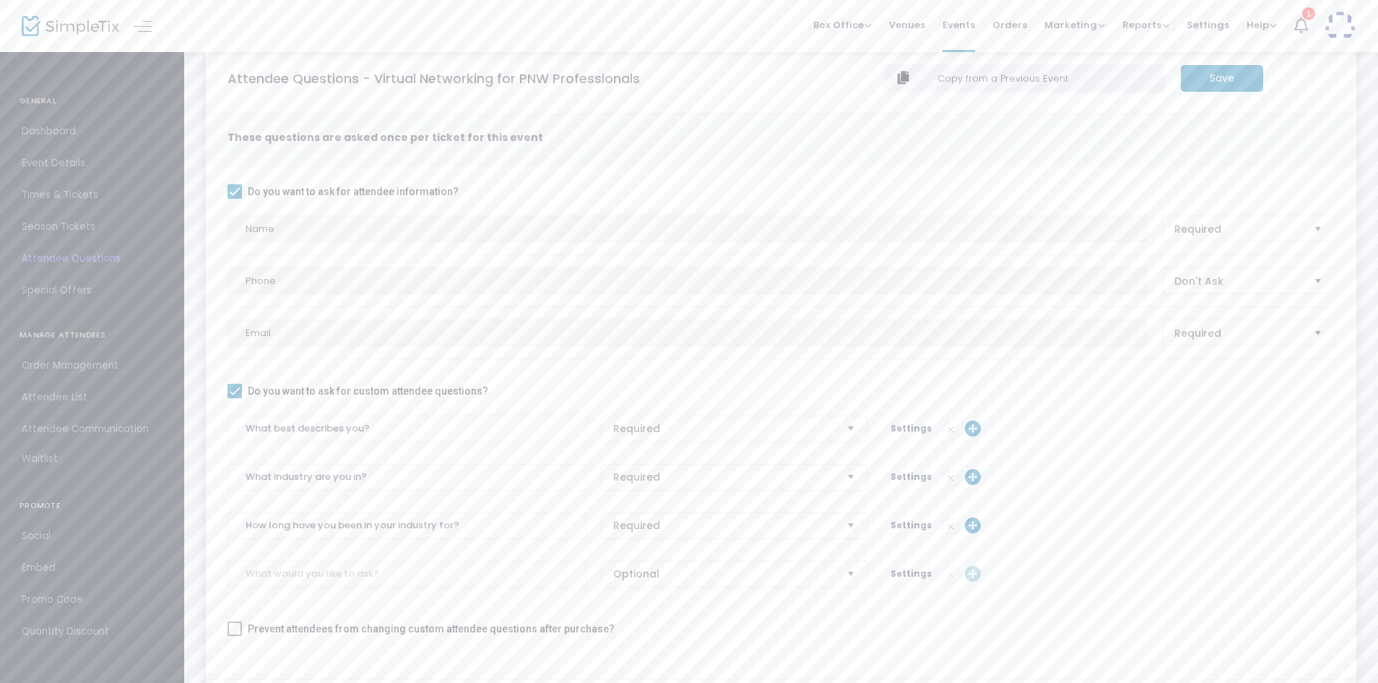
click at [1192, 81] on m-button "Save" at bounding box center [1222, 78] width 82 height 27
click at [490, 577] on input at bounding box center [408, 574] width 360 height 27
click at [293, 574] on input "What areyou hoping to gain from this event?" at bounding box center [408, 574] width 360 height 27
type input "What are you hoping to gain from this event?"
click at [682, 579] on span "Optional" at bounding box center [724, 573] width 222 height 14
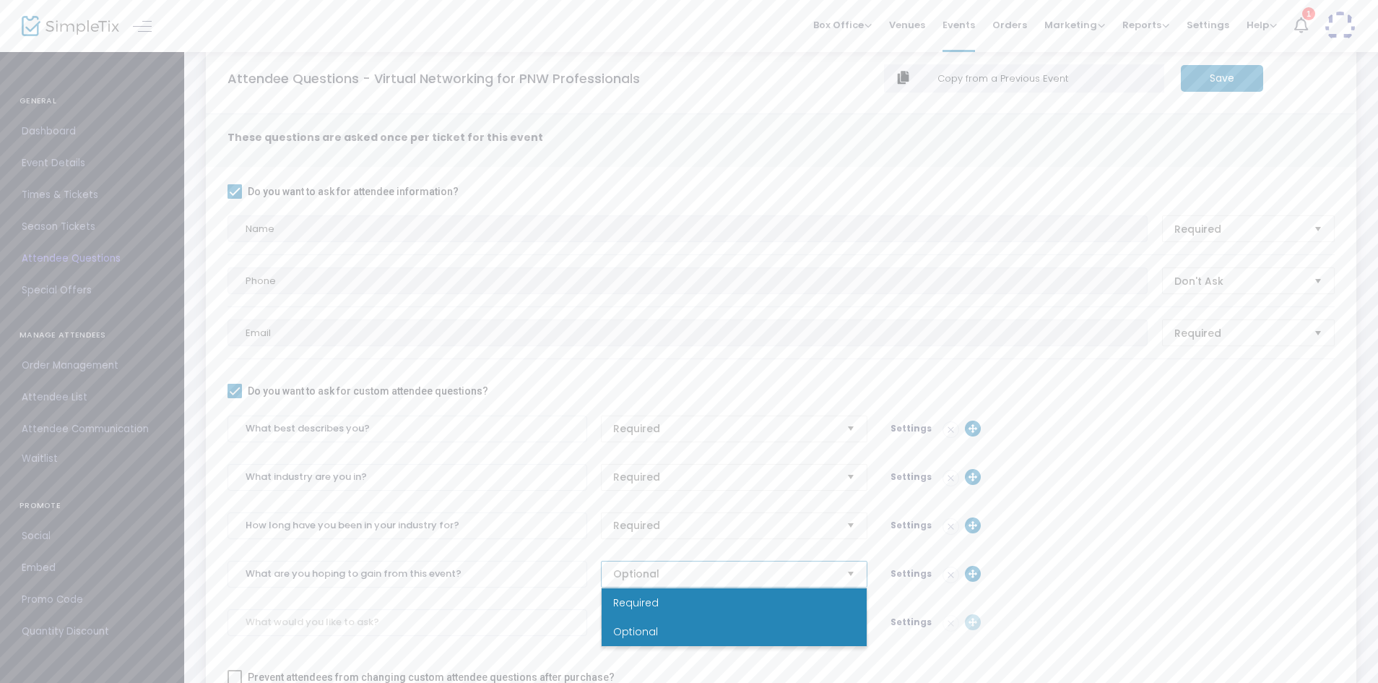
drag, startPoint x: 670, startPoint y: 618, endPoint x: 667, endPoint y: 606, distance: 12.8
click at [667, 606] on ul "Required Optional" at bounding box center [734, 617] width 265 height 58
click at [670, 605] on li "Required" at bounding box center [734, 602] width 265 height 29
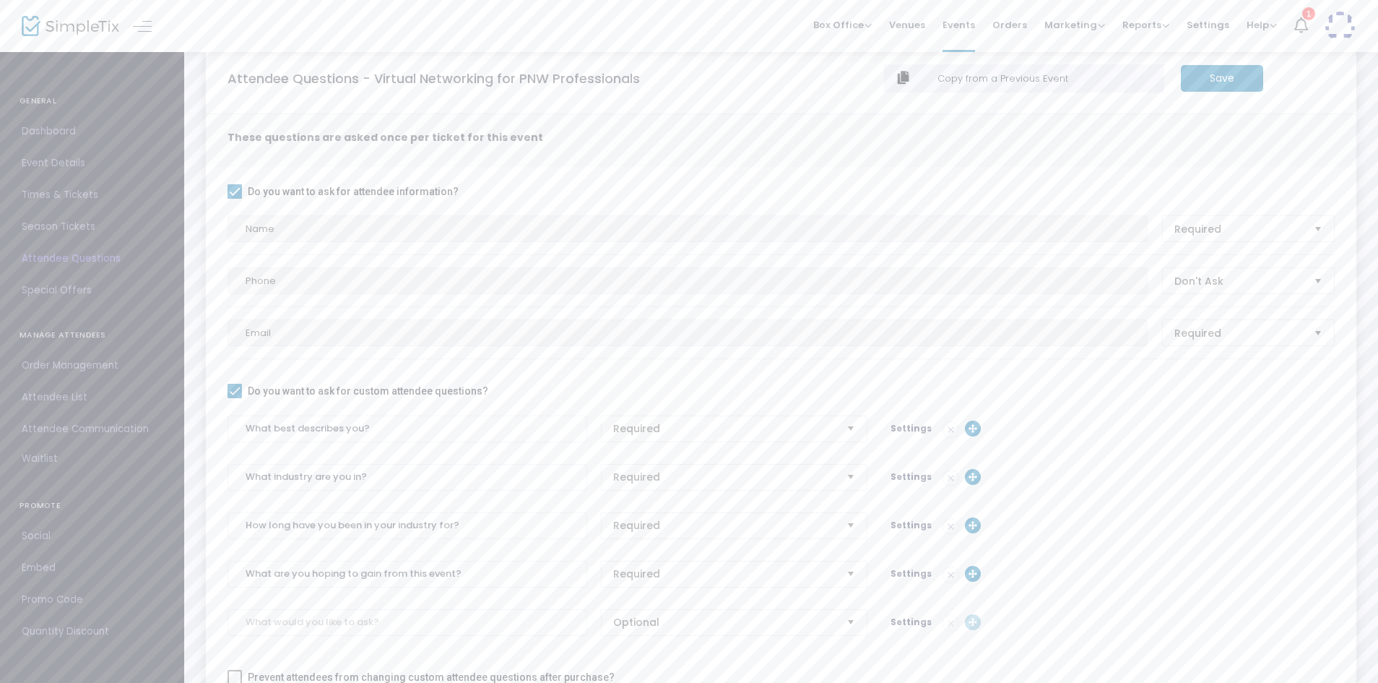
click at [901, 571] on span "Settings" at bounding box center [911, 573] width 41 height 12
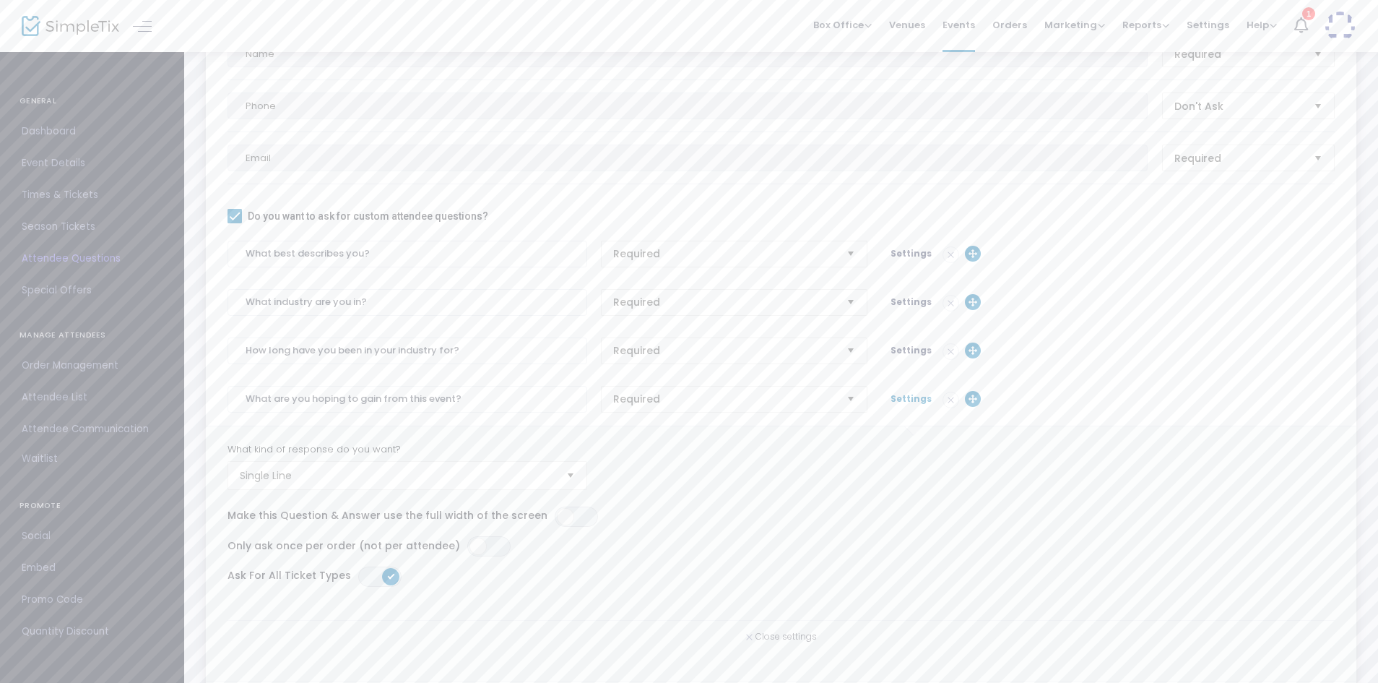
scroll to position [222, 0]
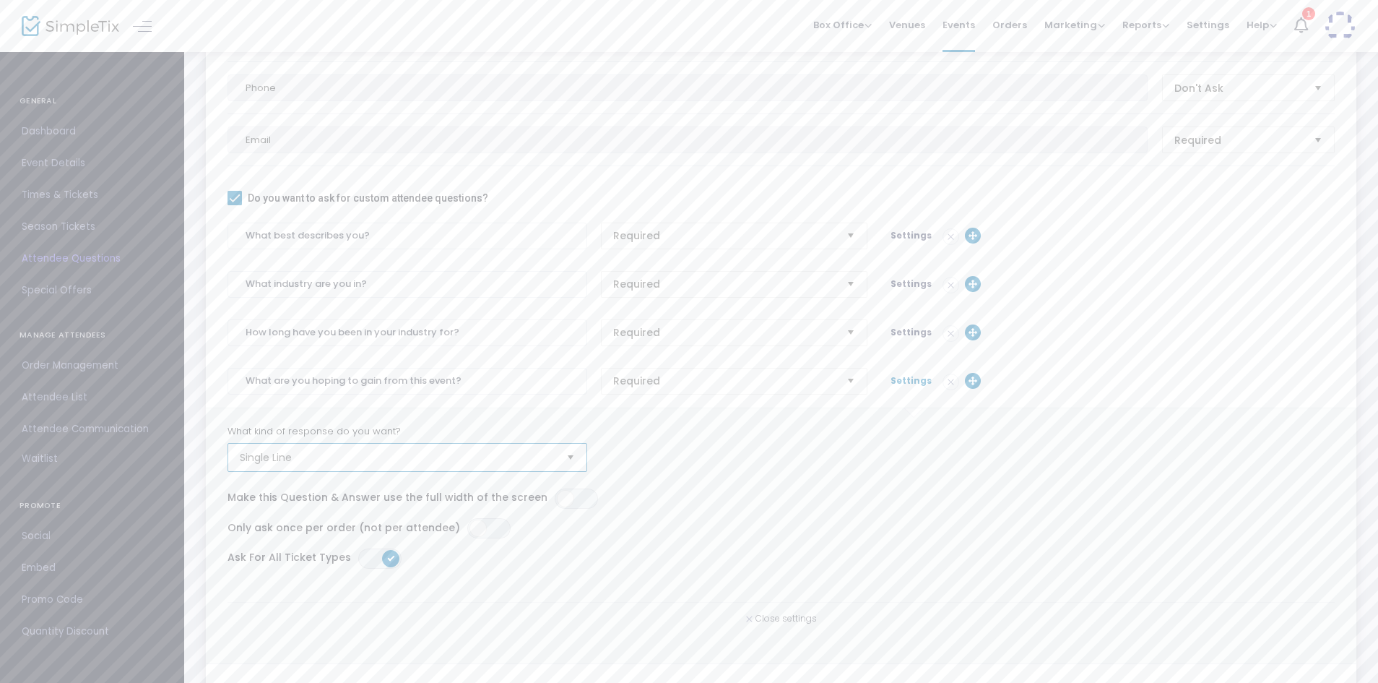
click at [487, 458] on span "Single Line" at bounding box center [397, 457] width 315 height 14
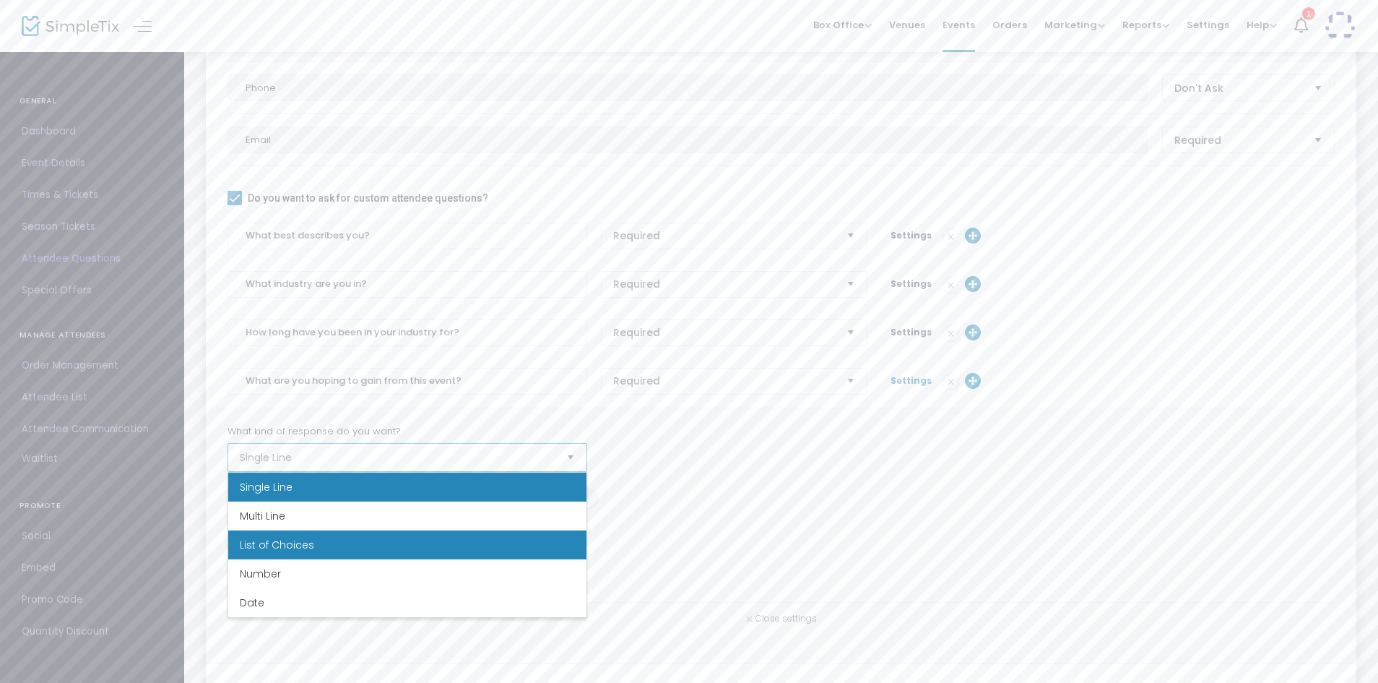
click at [387, 543] on li "List of Choices" at bounding box center [407, 544] width 358 height 29
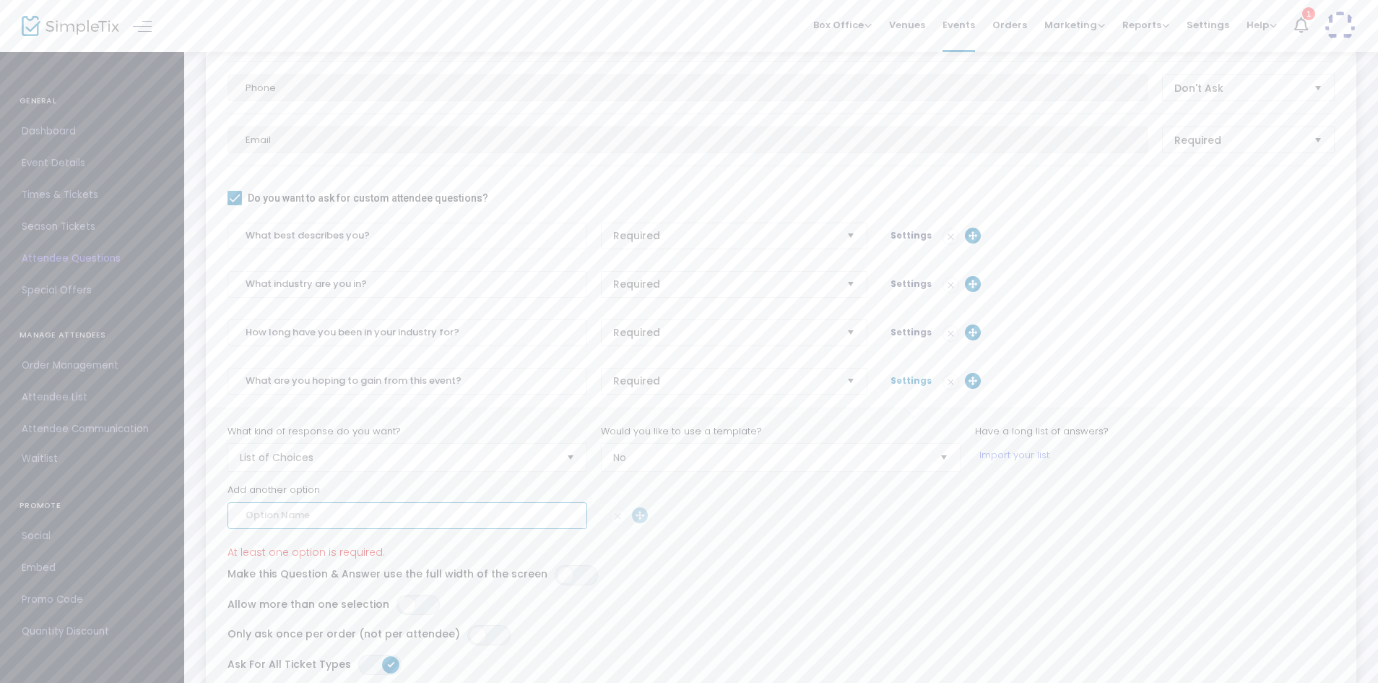
click at [343, 514] on input at bounding box center [408, 515] width 360 height 27
type input "Collaborative partners"
type input "Candidates for jobs, internships, or other opportunities"
type input "Mentorship"
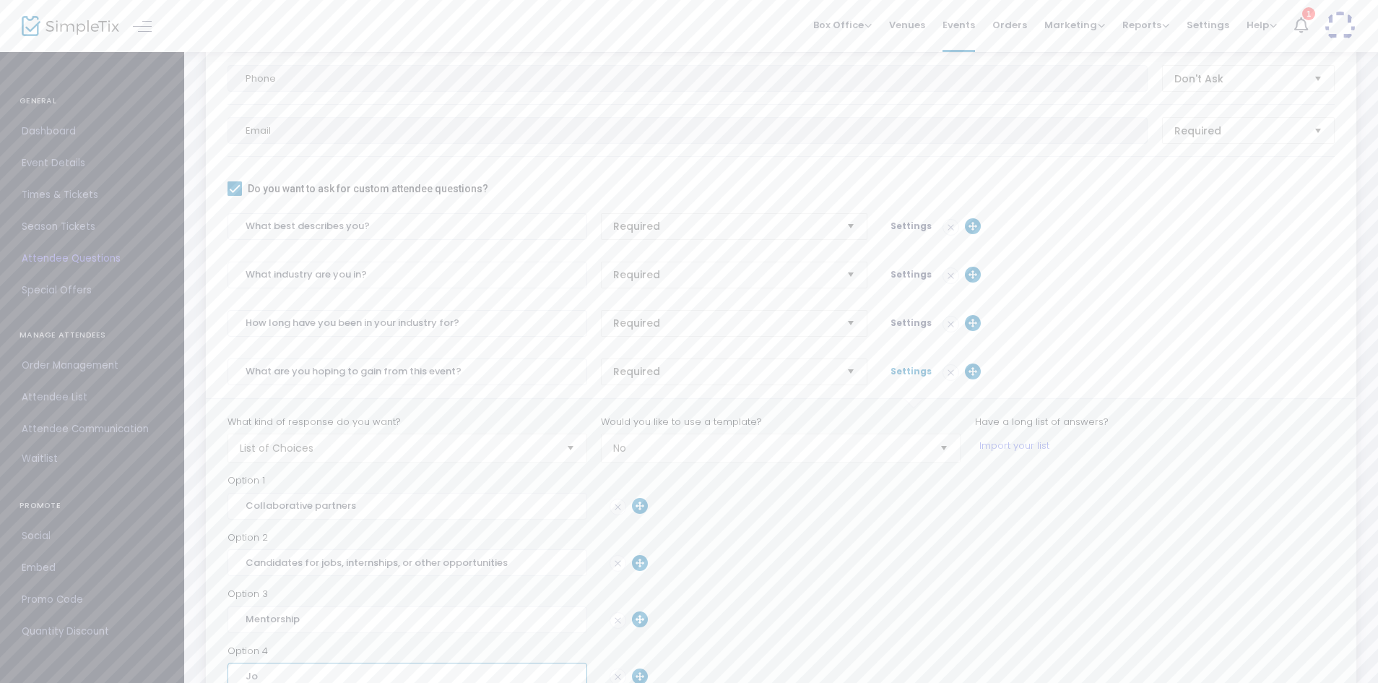
type input "J"
type input "New opportunities"
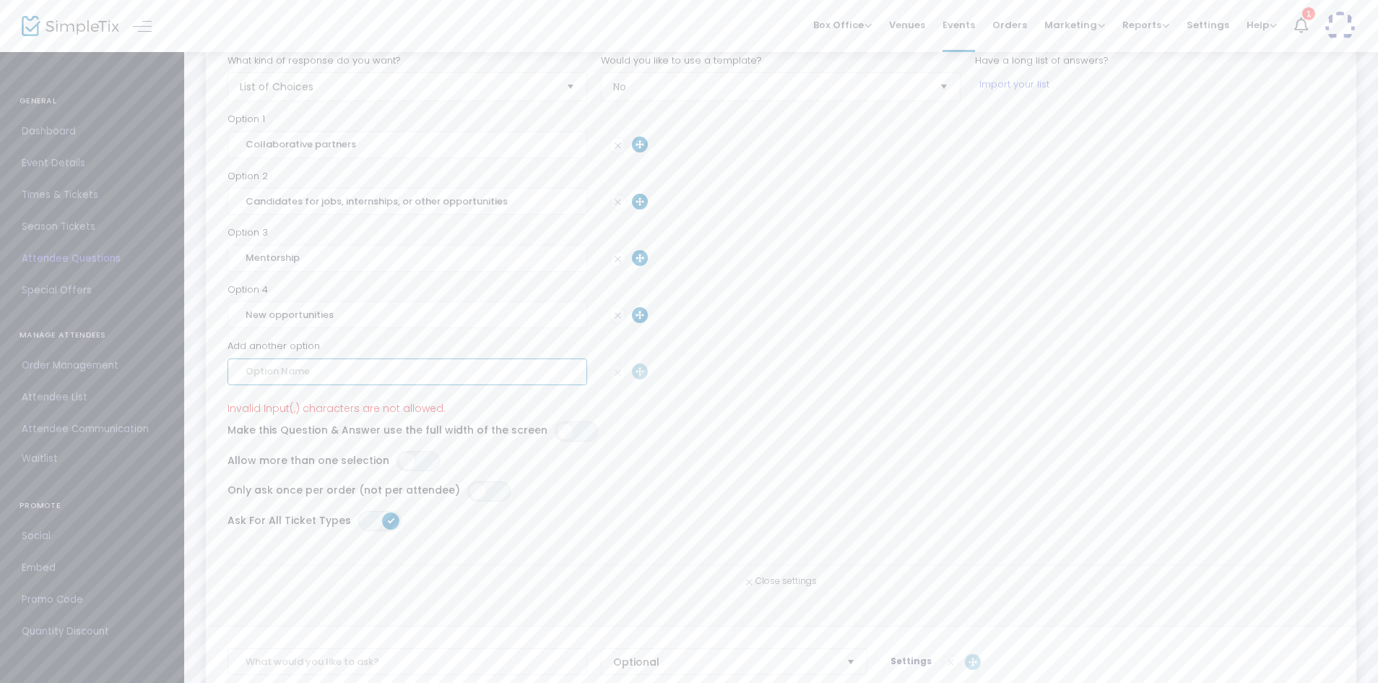
scroll to position [623, 0]
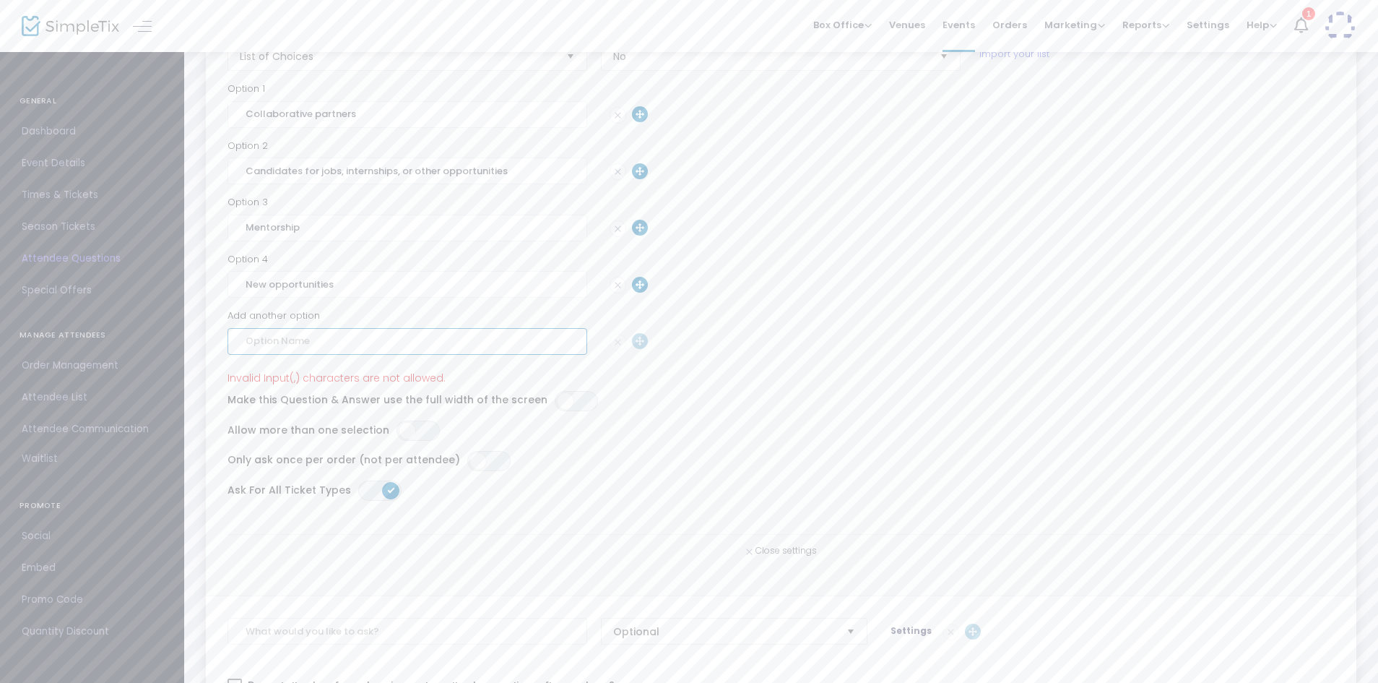
type input "M"
type input "Connecting with new people"
click at [402, 496] on span at bounding box center [407, 487] width 17 height 17
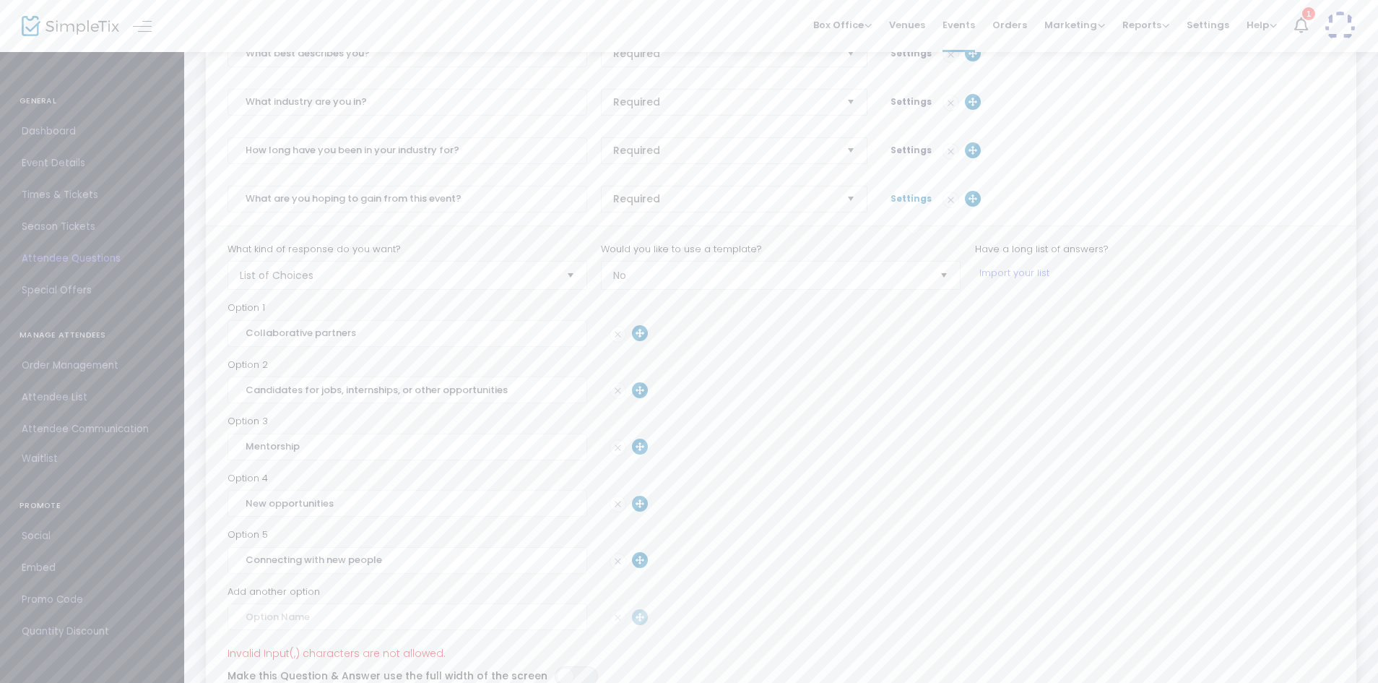
scroll to position [405, 0]
click at [912, 197] on span "Settings" at bounding box center [911, 197] width 41 height 12
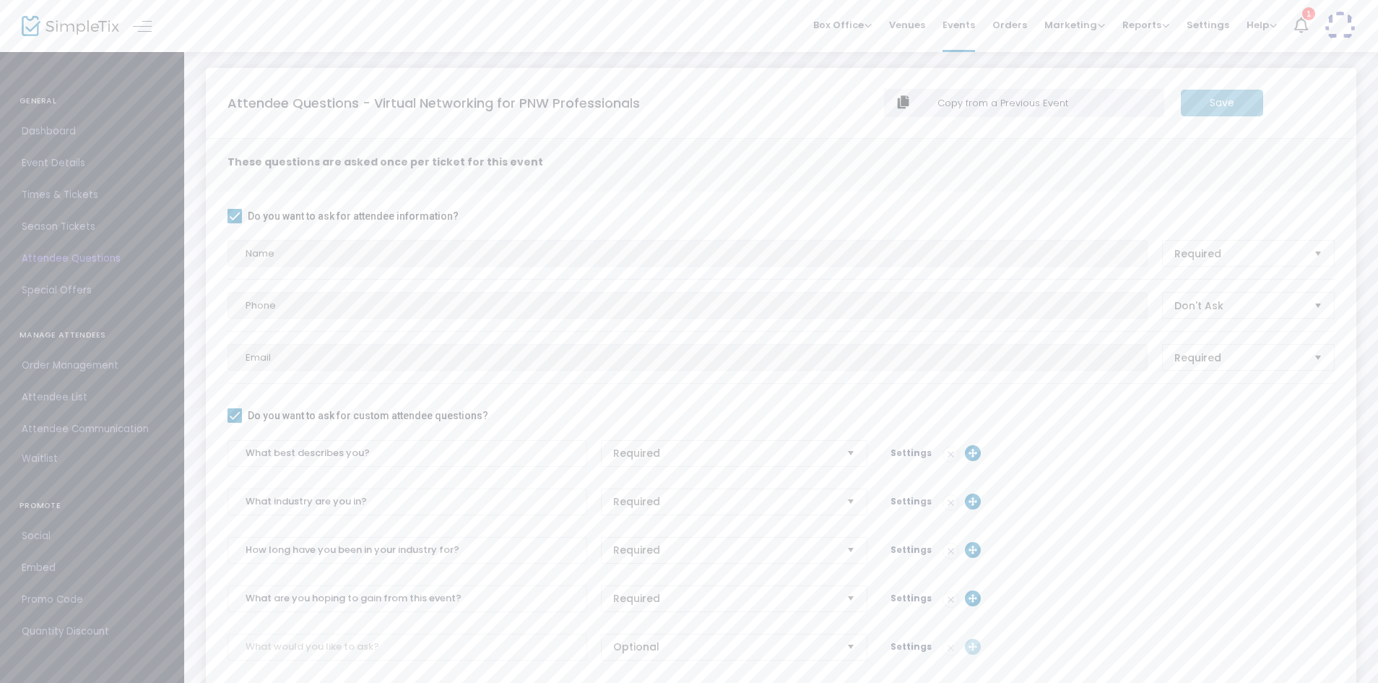
scroll to position [0, 0]
click at [1212, 109] on div "Save" at bounding box center [1222, 107] width 97 height 27
click at [1217, 216] on m-panel-content "Do you want to ask for attendee information? Name Required Phone Don't Ask Emai…" at bounding box center [781, 476] width 1151 height 561
click at [1204, 113] on div "Save" at bounding box center [1222, 107] width 97 height 27
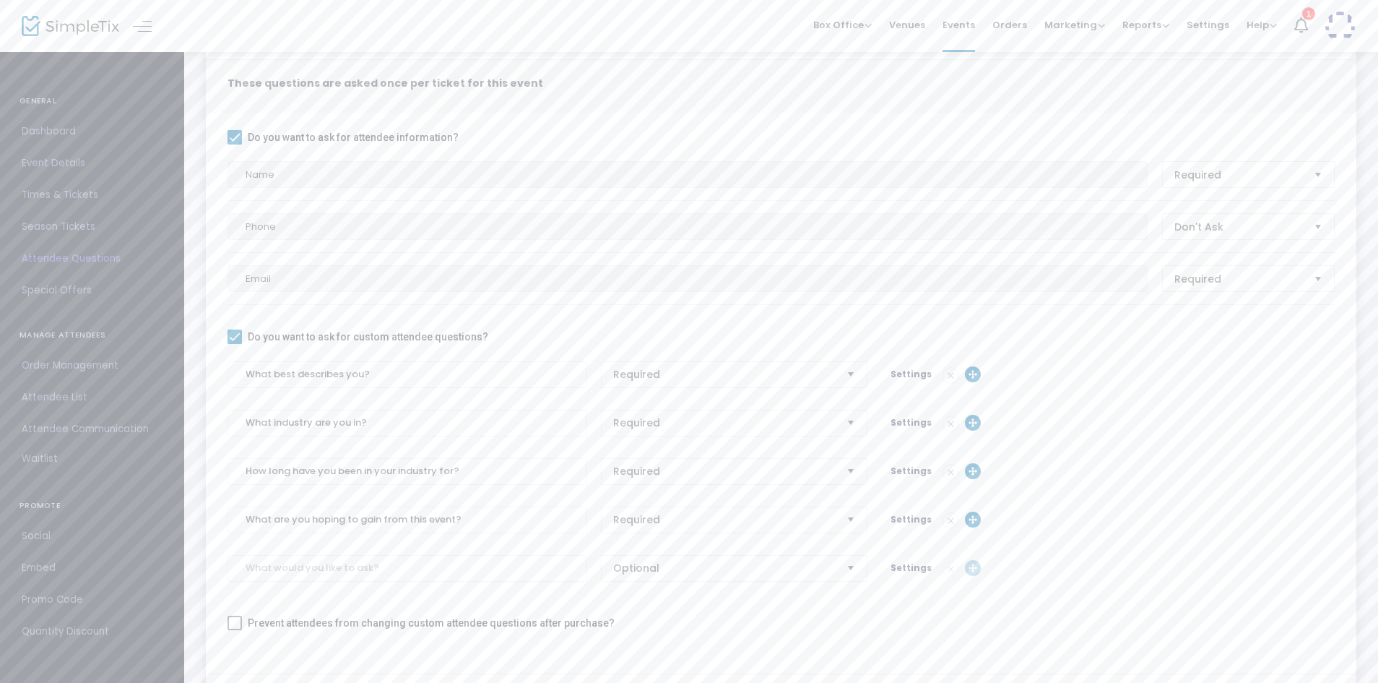
scroll to position [80, 0]
click at [891, 524] on span "Settings" at bounding box center [911, 522] width 41 height 12
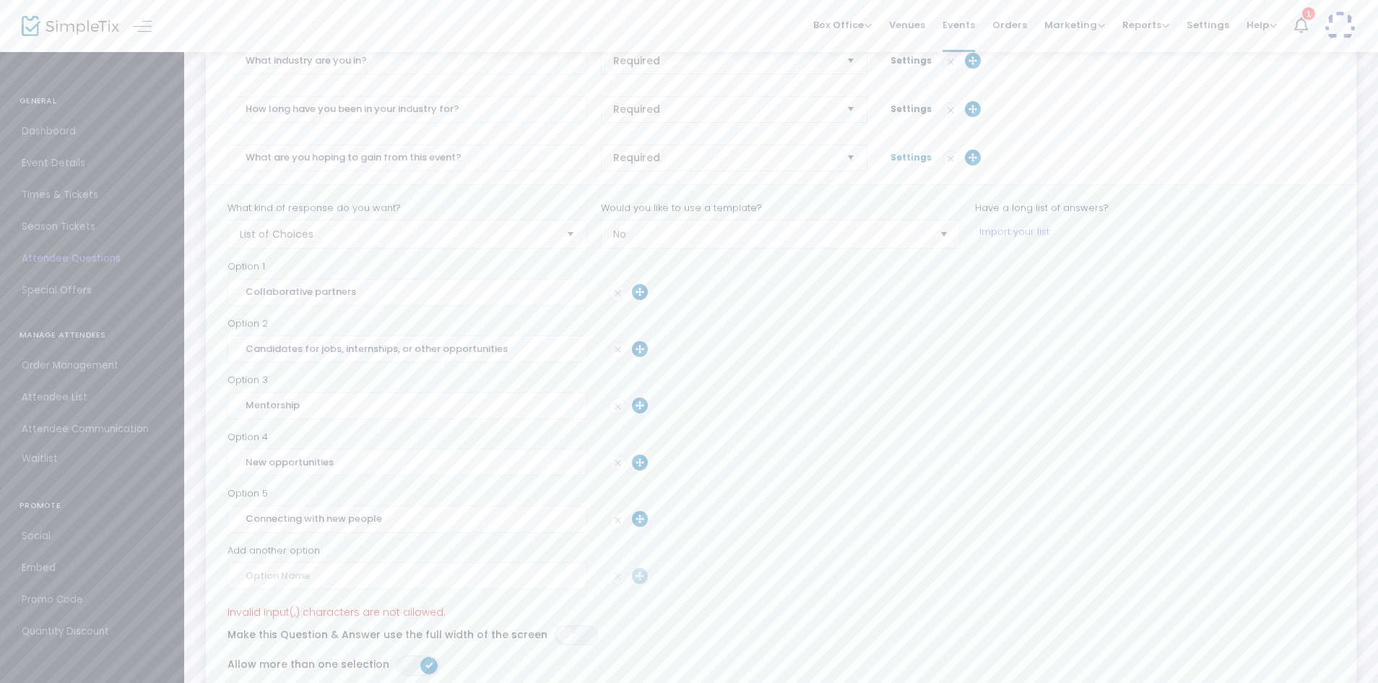
scroll to position [446, 0]
click at [619, 519] on img at bounding box center [617, 518] width 15 height 15
click at [343, 346] on input "Candidates for jobs, internships, or other opportunities" at bounding box center [408, 347] width 360 height 27
click at [402, 347] on input "Candidates for jobs / internships, or other opportunities" at bounding box center [408, 347] width 360 height 27
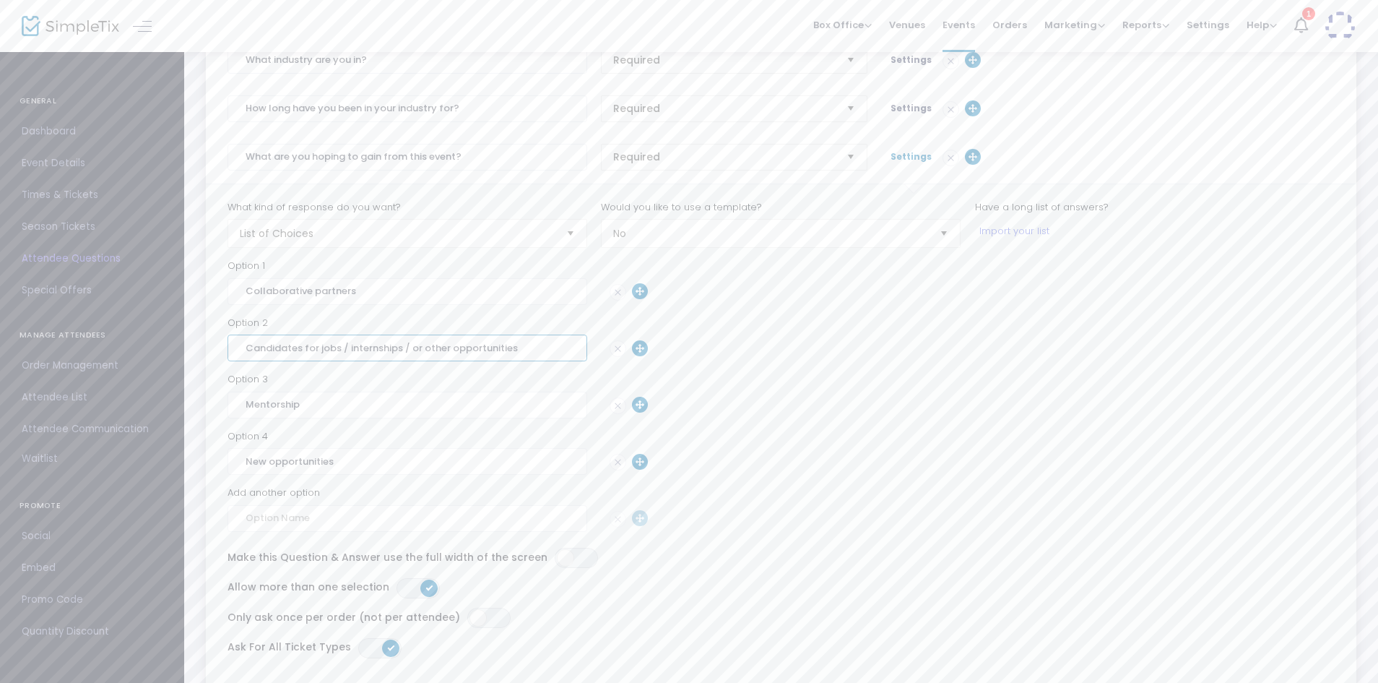
click at [418, 350] on input "Candidates for jobs / internships / or other opportunities" at bounding box center [408, 347] width 360 height 27
type input "Candidates for jobs / internships / other opportunities"
click at [363, 511] on input at bounding box center [408, 518] width 360 height 27
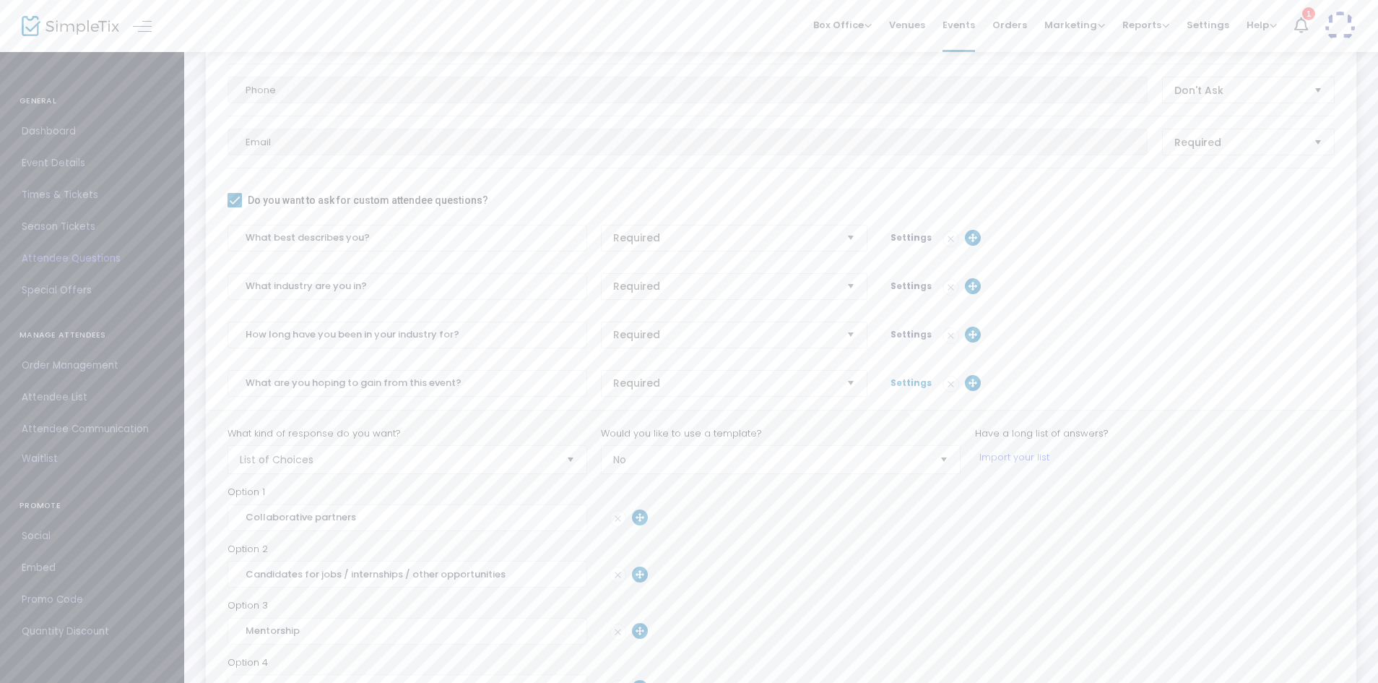
scroll to position [217, 0]
type input "New connections"
click at [897, 387] on span "Settings" at bounding box center [911, 385] width 41 height 12
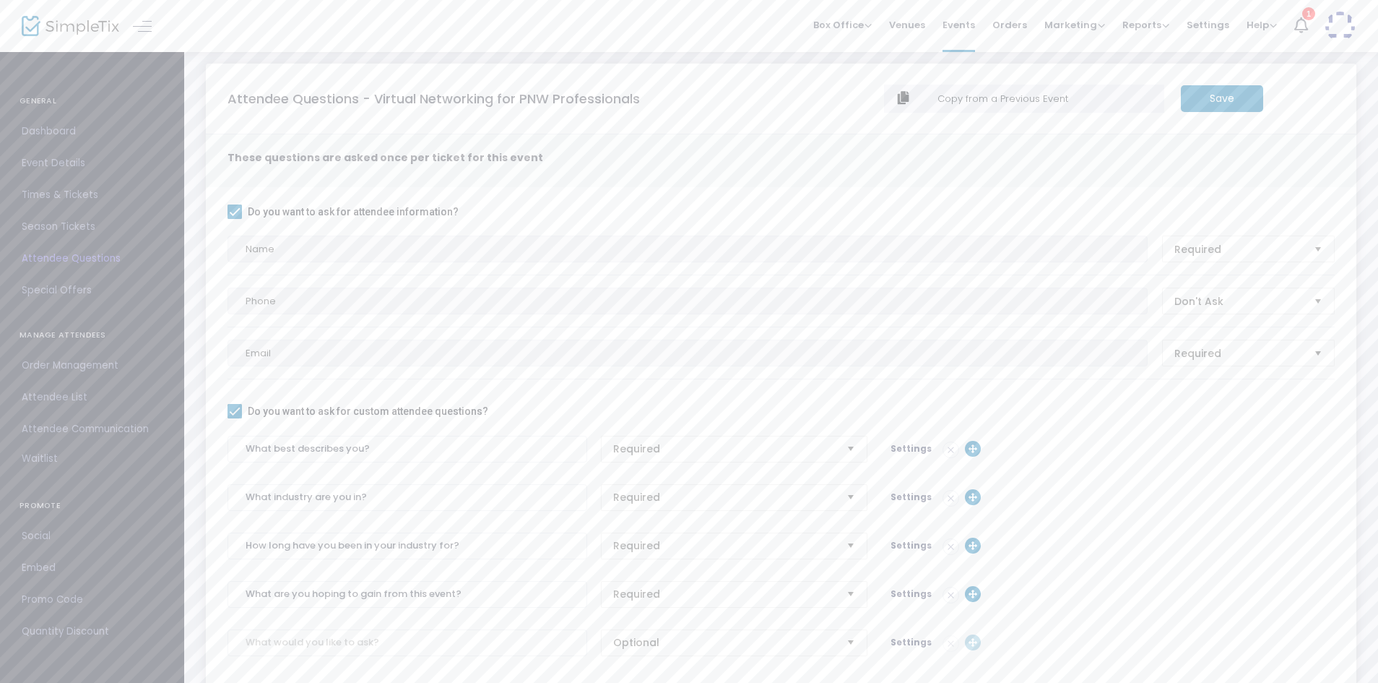
scroll to position [7, 0]
click at [1222, 108] on m-button "Save" at bounding box center [1222, 100] width 82 height 27
click at [435, 640] on input at bounding box center [408, 644] width 360 height 27
type input "Are you at least 21 years of age?"
click at [652, 649] on span "Optional" at bounding box center [724, 643] width 222 height 14
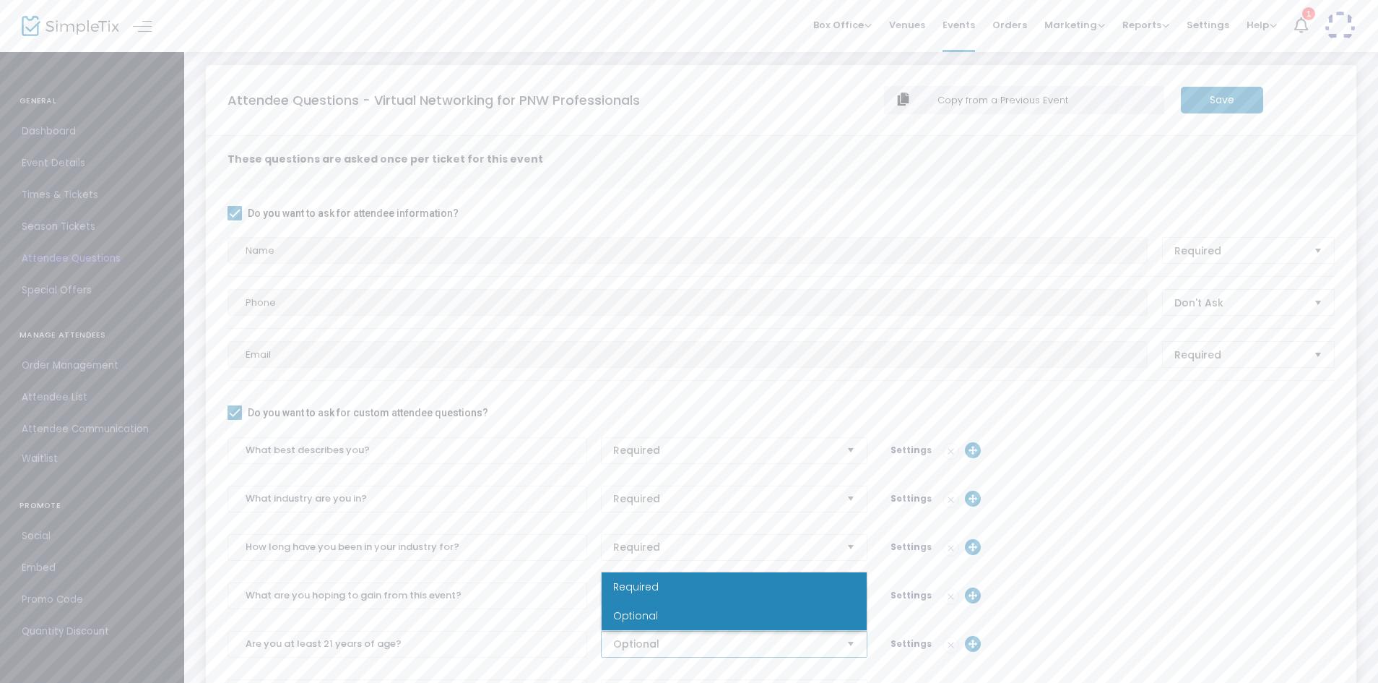
click at [667, 585] on li "Required" at bounding box center [734, 586] width 265 height 29
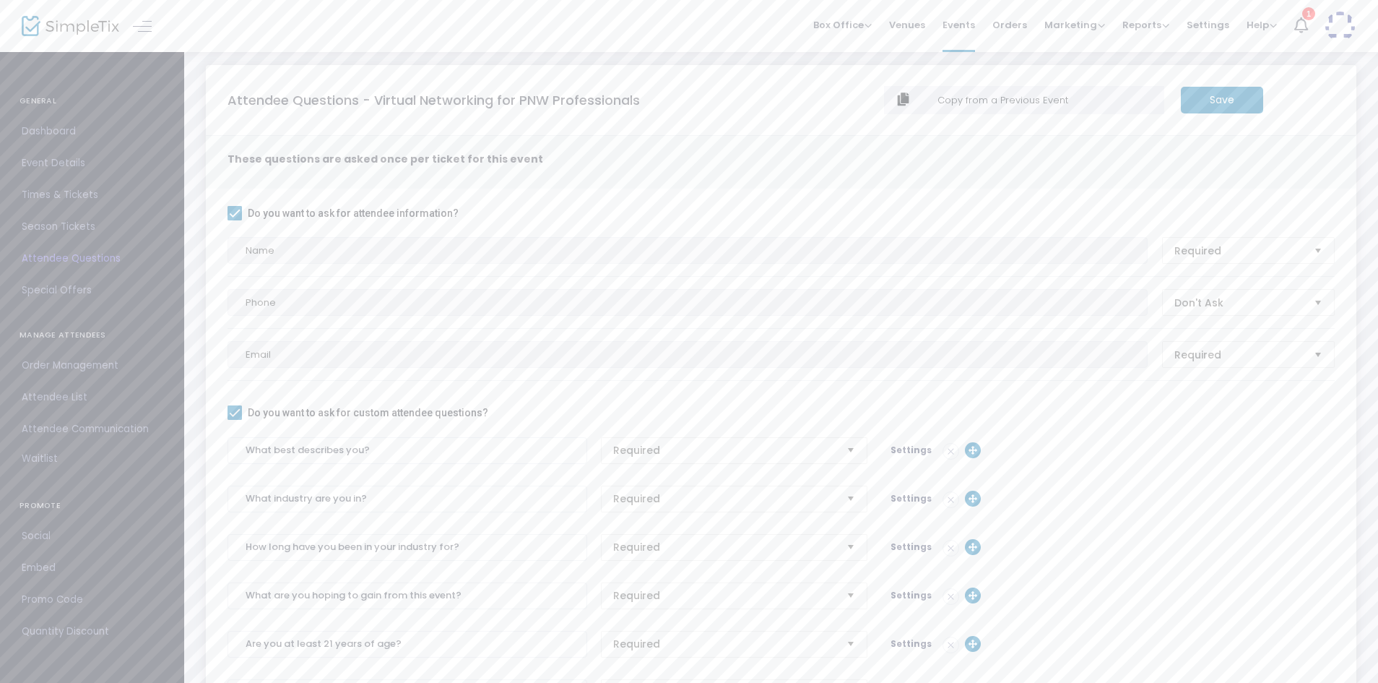
click at [904, 642] on span "Settings" at bounding box center [911, 643] width 41 height 12
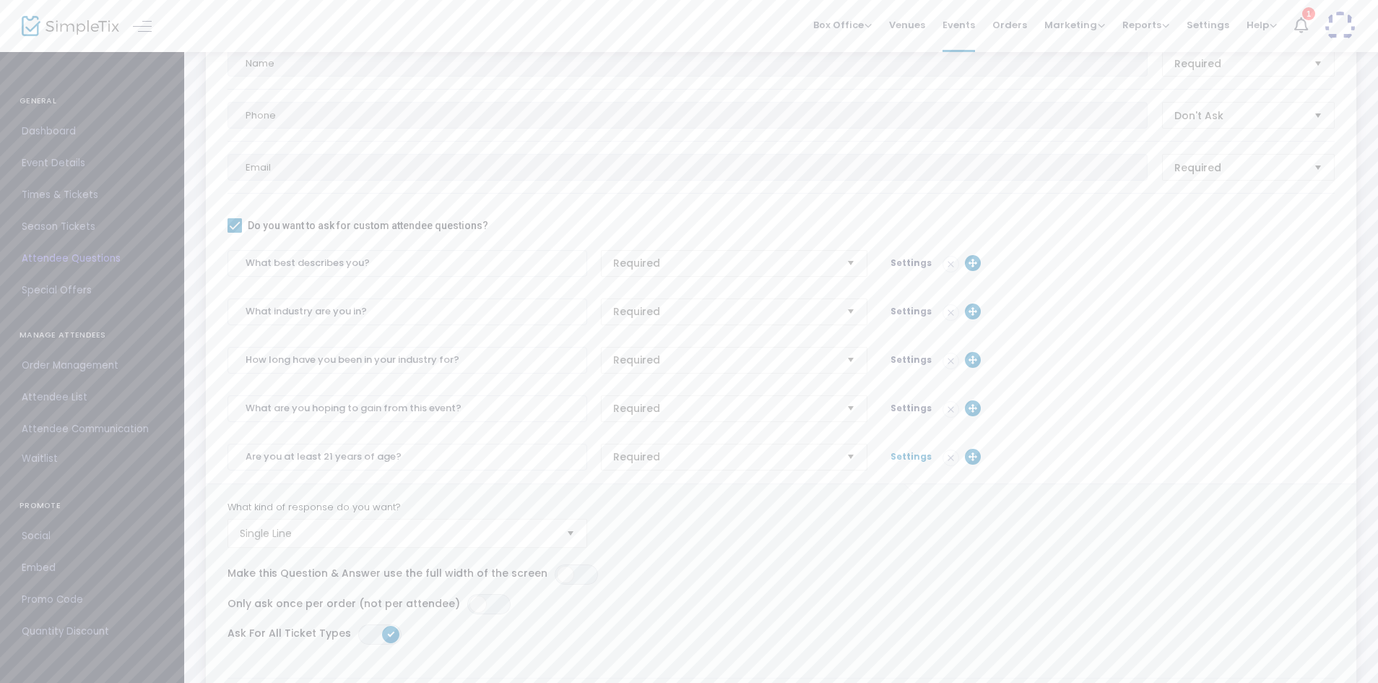
scroll to position [213, 0]
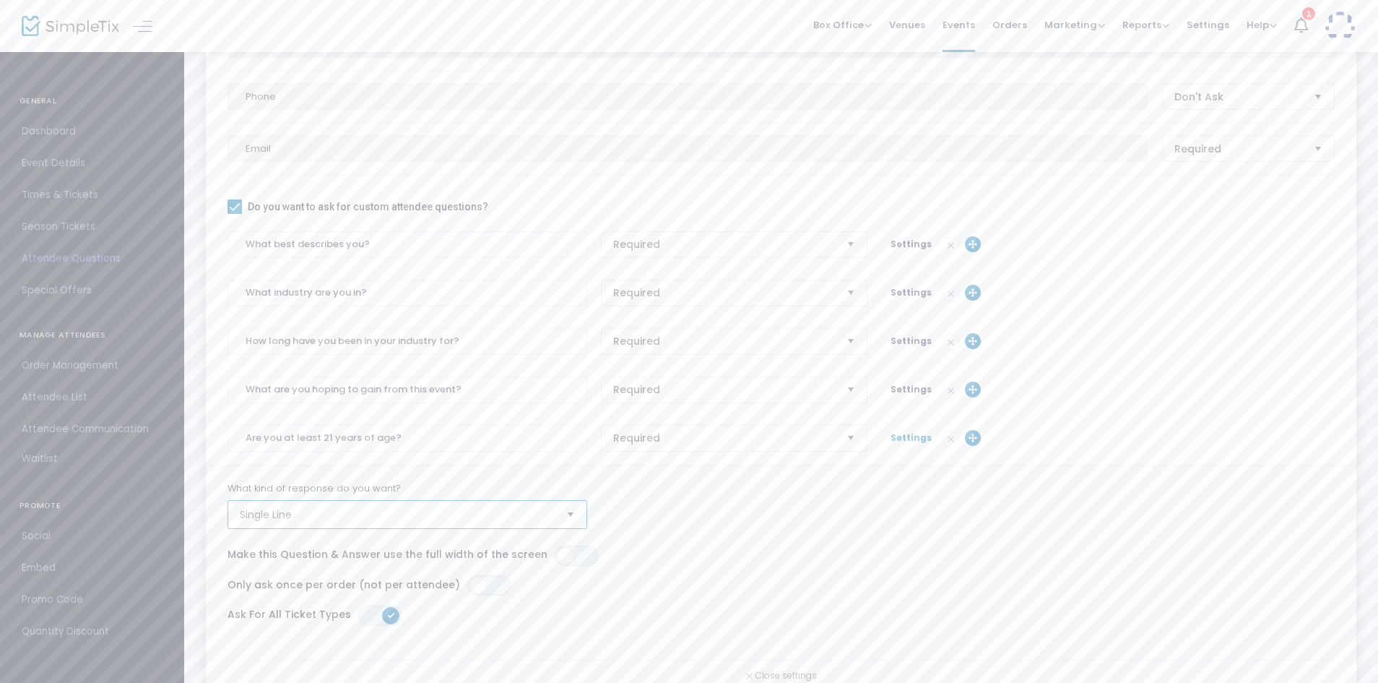
click at [429, 523] on span "Single Line" at bounding box center [397, 514] width 327 height 27
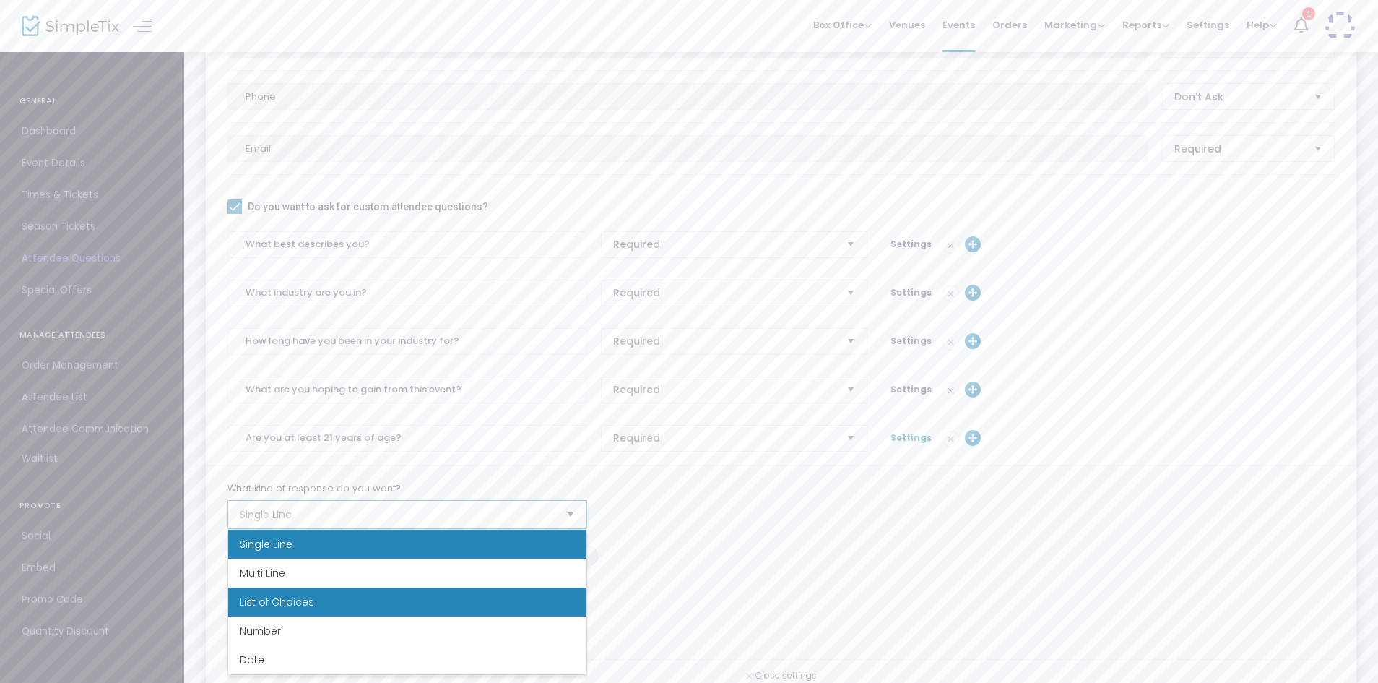
click at [340, 601] on li "List of Choices" at bounding box center [407, 601] width 358 height 29
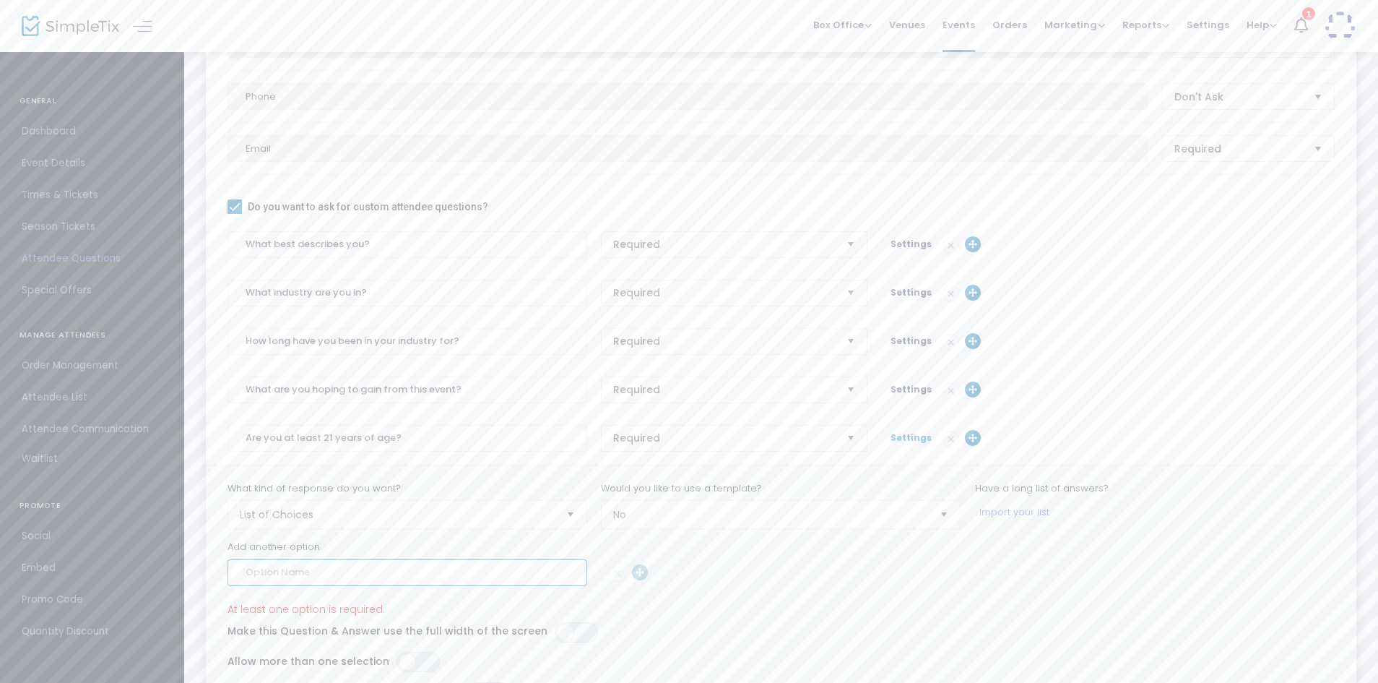
click at [430, 575] on input at bounding box center [408, 572] width 360 height 27
type input "Yes"
click at [425, 633] on input at bounding box center [408, 629] width 360 height 27
type input "No"
click at [906, 440] on span "Settings" at bounding box center [911, 437] width 41 height 12
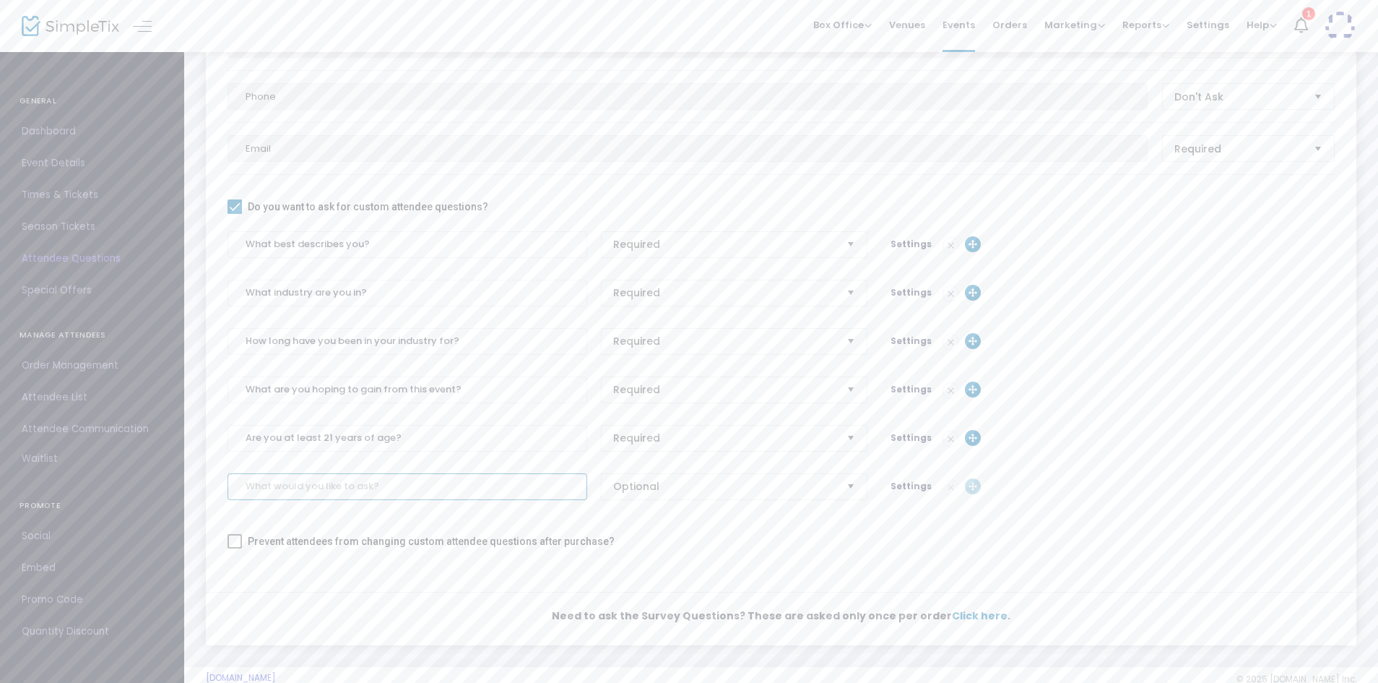
click at [415, 495] on input at bounding box center [408, 486] width 360 height 27
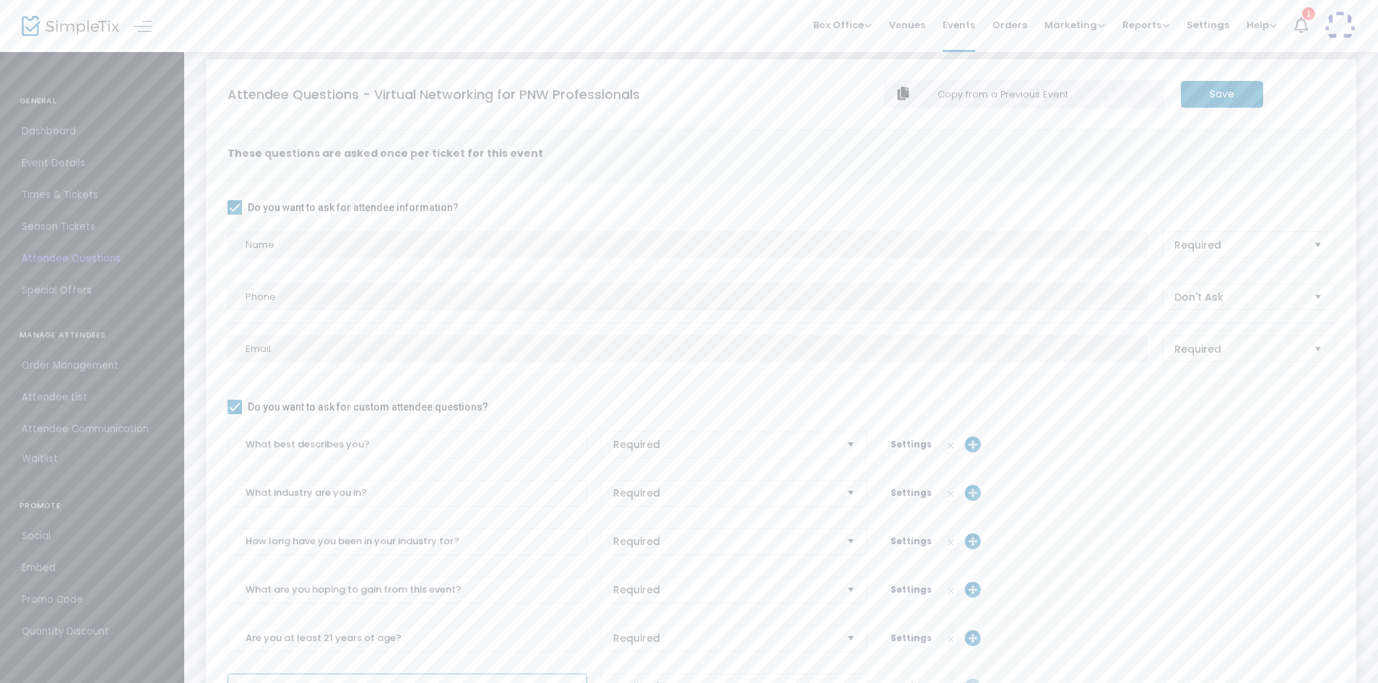
scroll to position [17, 0]
click at [1213, 93] on m-button "Save" at bounding box center [1222, 90] width 82 height 27
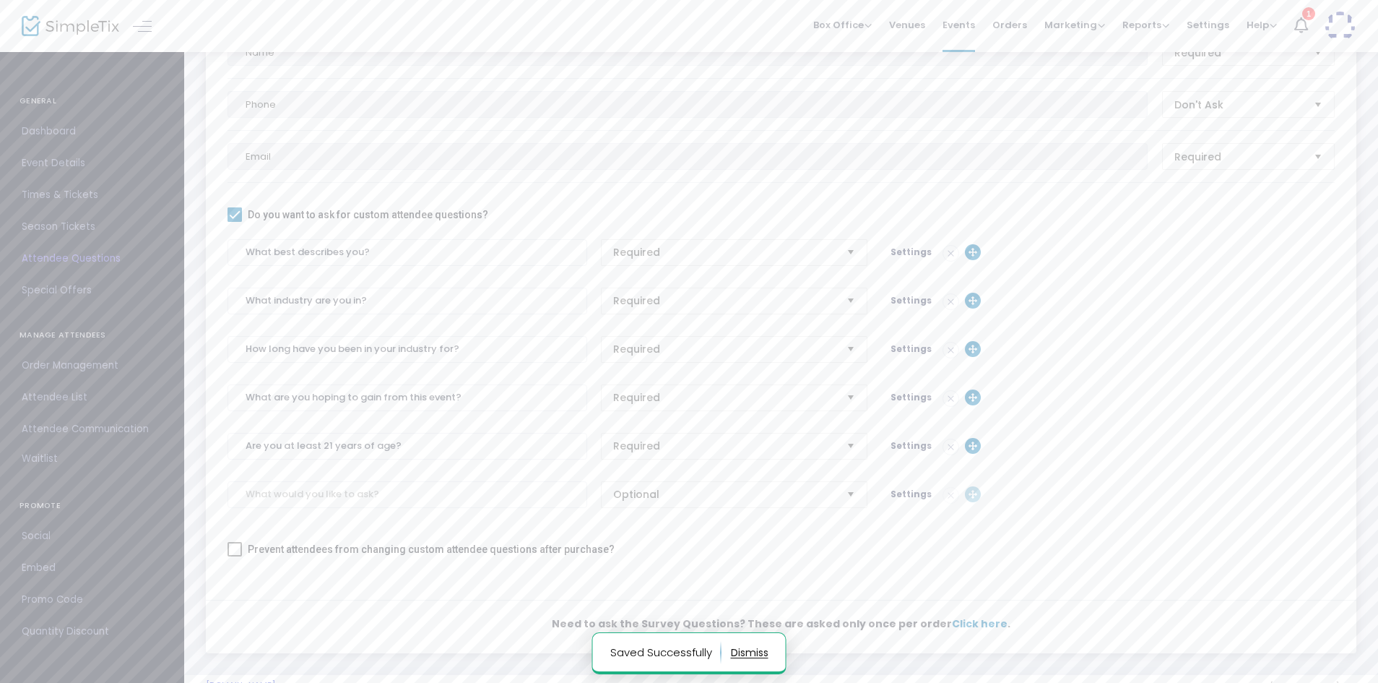
scroll to position [225, 0]
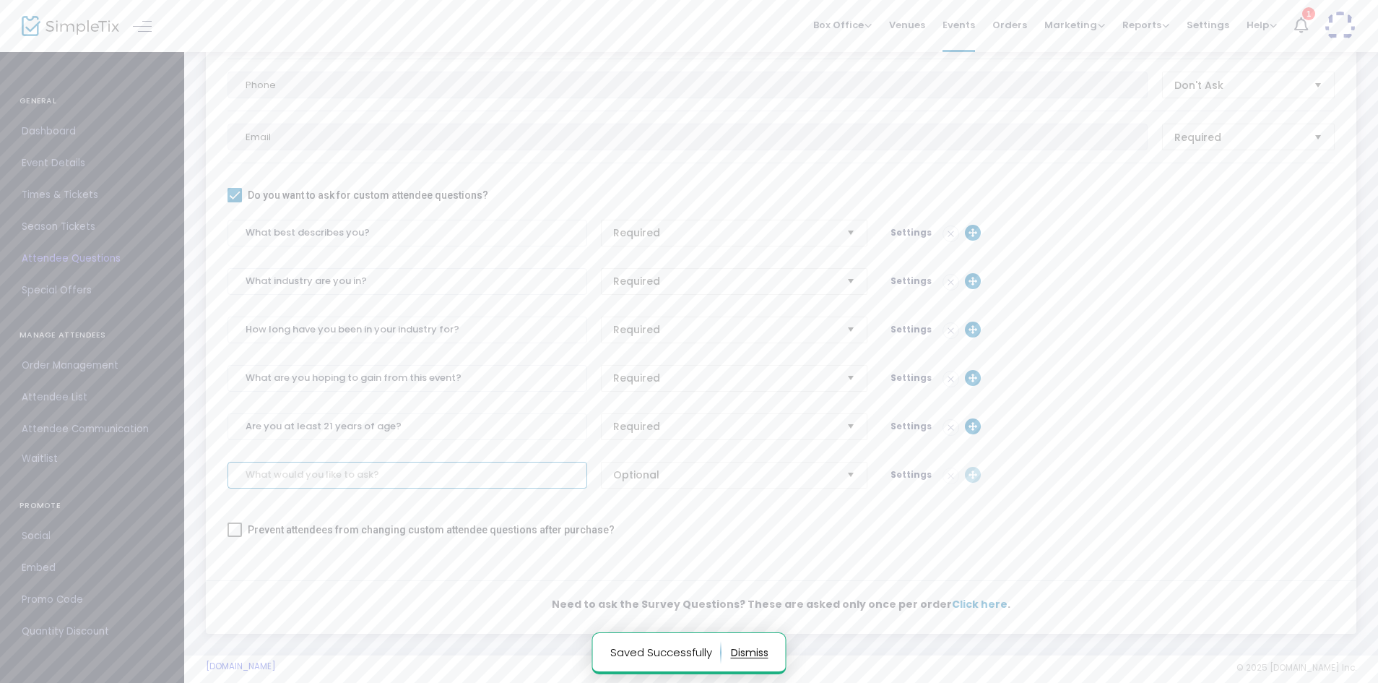
click at [331, 475] on input at bounding box center [408, 475] width 360 height 27
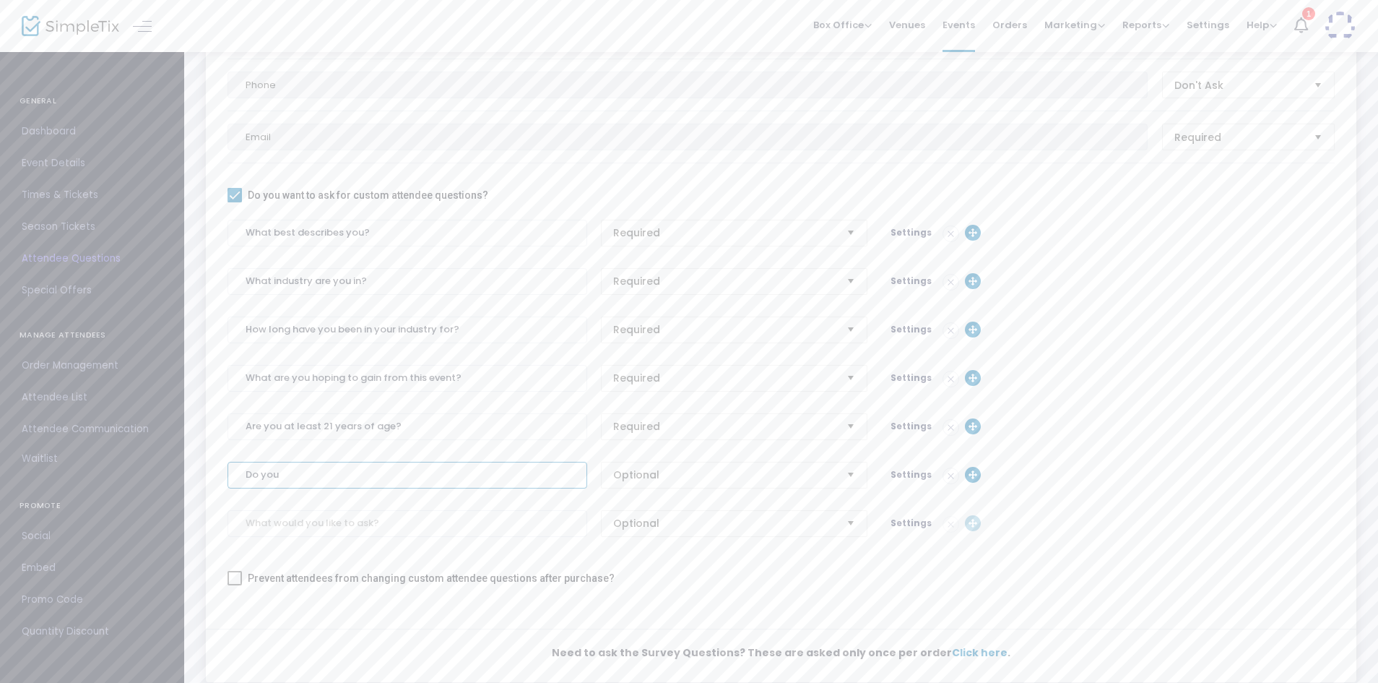
click at [331, 475] on input "Do you" at bounding box center [408, 475] width 360 height 27
type input "Do you or your employer provide age restricted products or services?"
click at [716, 476] on span "Optional" at bounding box center [724, 474] width 222 height 14
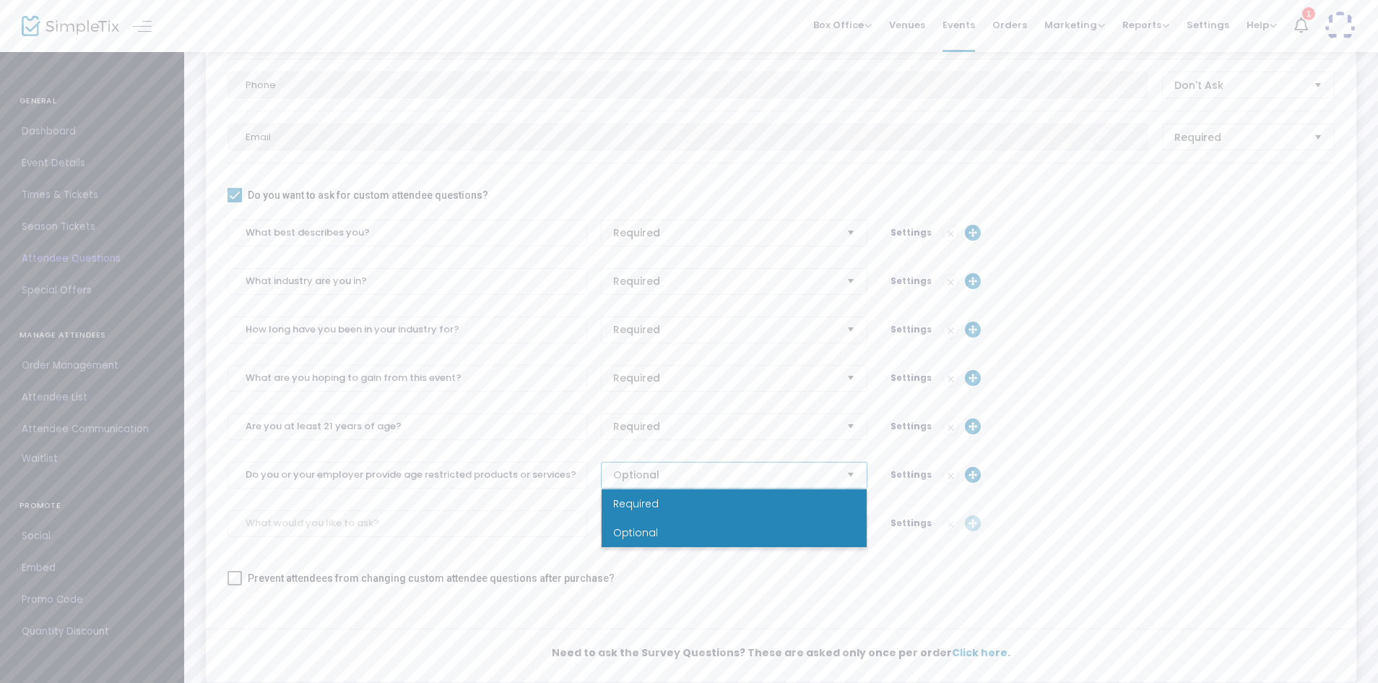
click at [681, 507] on li "Required" at bounding box center [734, 503] width 265 height 29
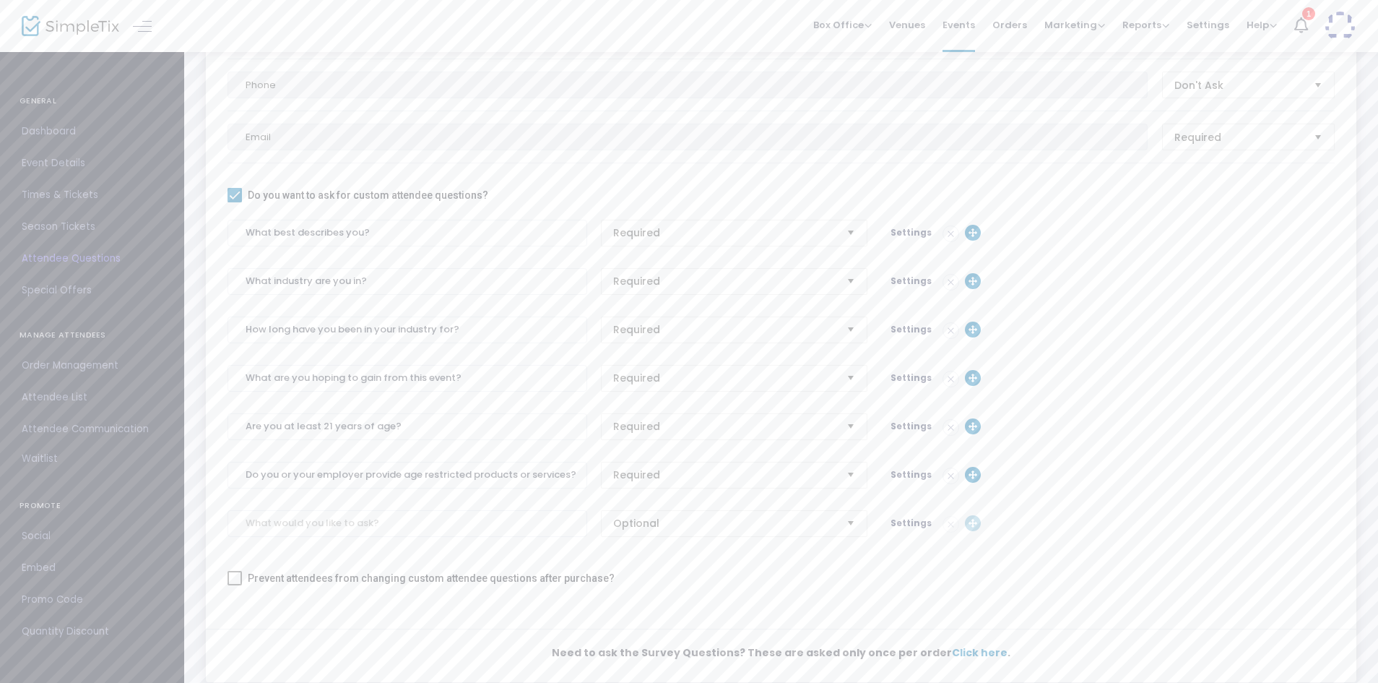
click at [907, 472] on span "Settings" at bounding box center [911, 474] width 41 height 12
click at [372, 566] on div at bounding box center [781, 571] width 1107 height 11
click at [347, 553] on span "Single Line" at bounding box center [397, 551] width 315 height 14
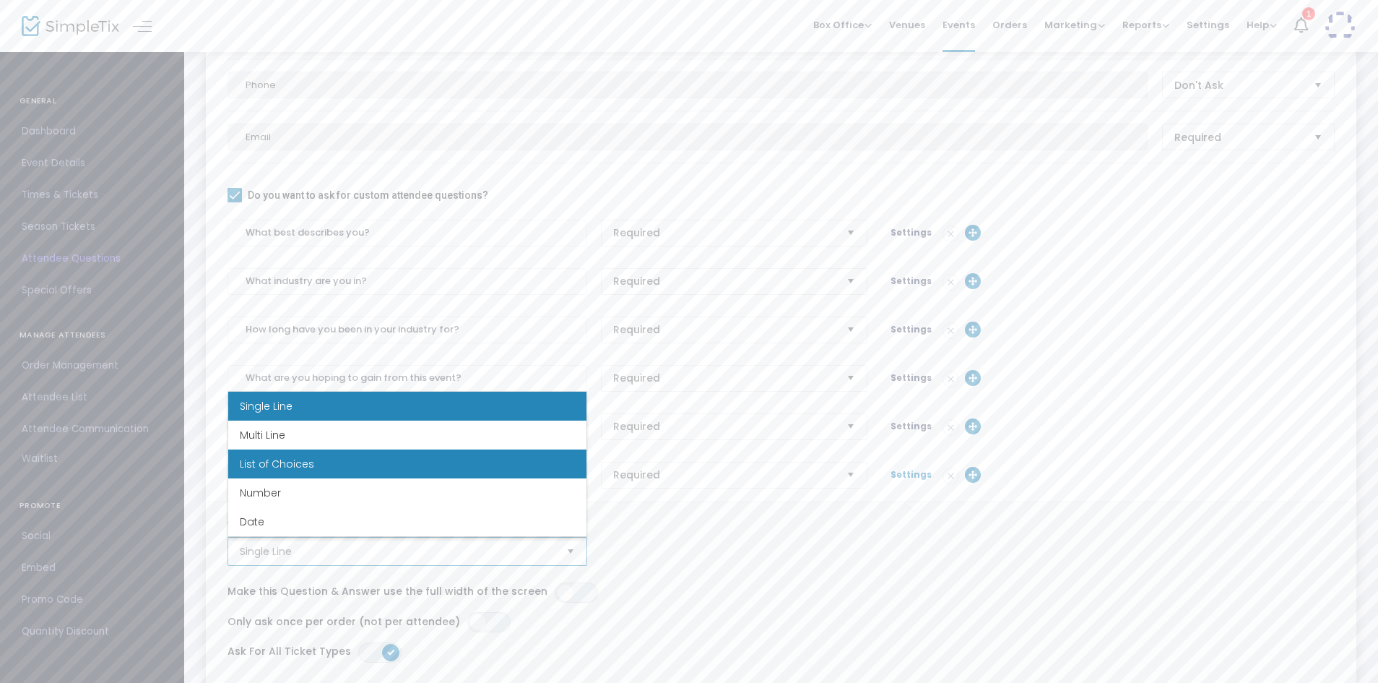
click at [294, 463] on span "List of Choices" at bounding box center [277, 464] width 74 height 14
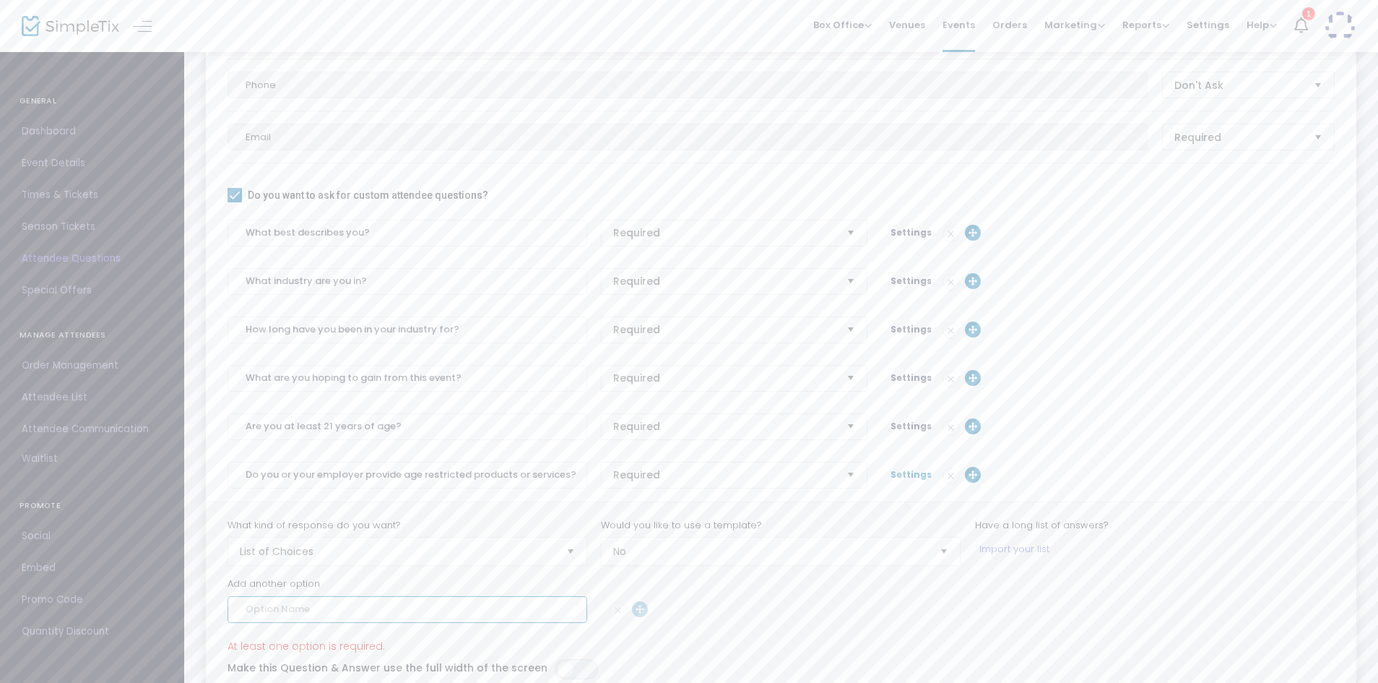
click at [303, 597] on input at bounding box center [408, 609] width 360 height 27
type input "Yes"
click at [313, 675] on input at bounding box center [408, 665] width 360 height 27
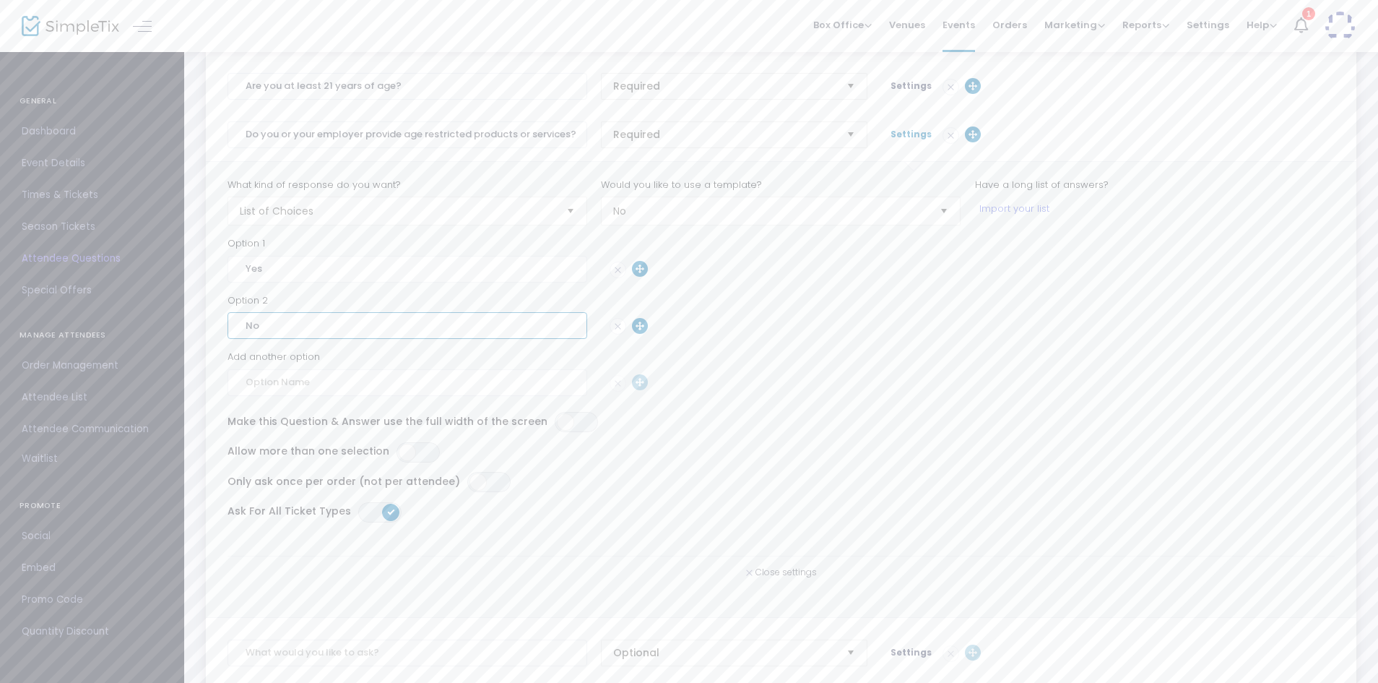
scroll to position [568, 0]
type input "No"
click at [906, 133] on span "Settings" at bounding box center [911, 131] width 41 height 12
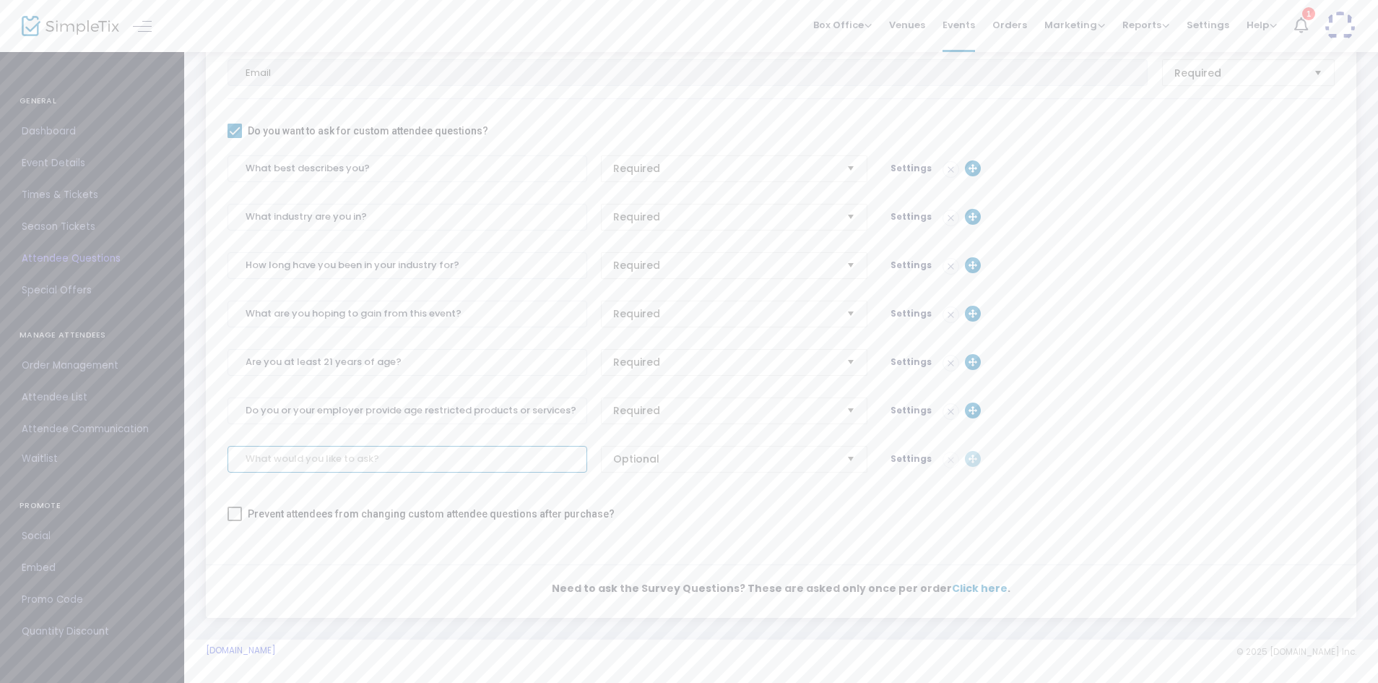
click at [324, 461] on input at bounding box center [408, 459] width 360 height 27
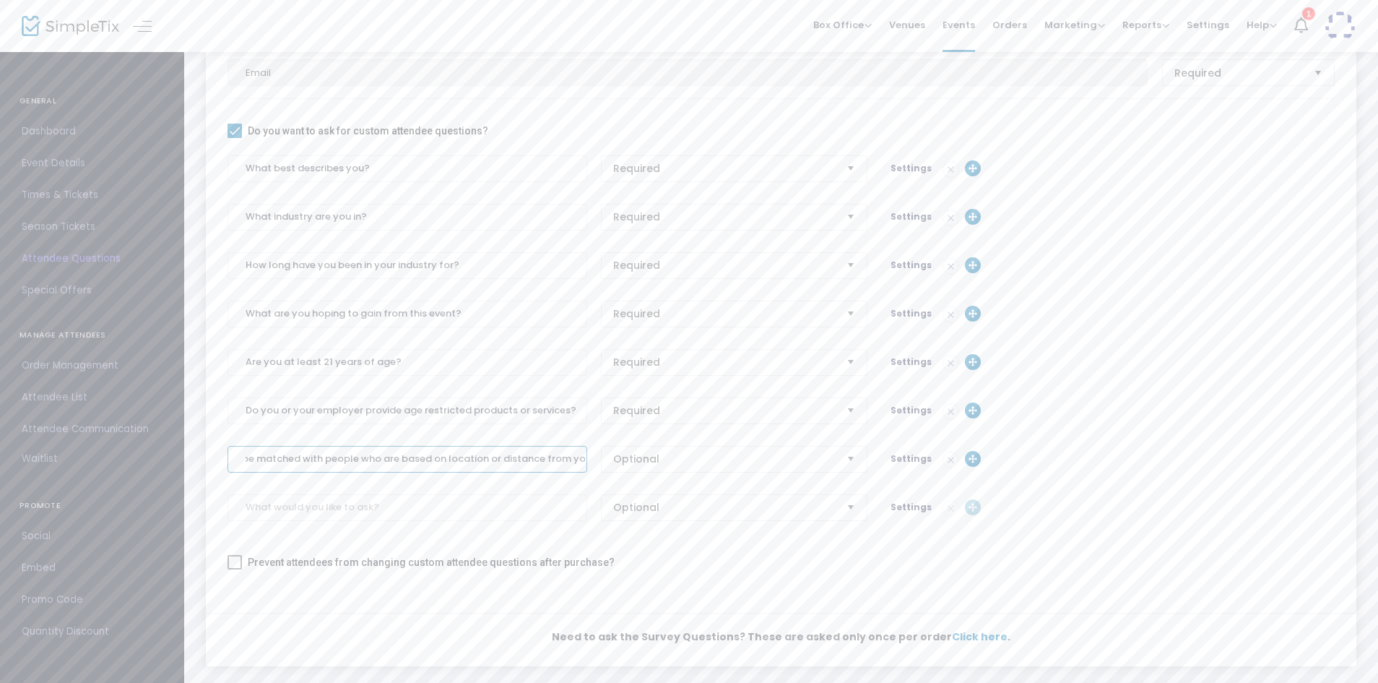
scroll to position [0, 83]
type input "Do you need to be matched with people who are based on location or distance fro…"
click at [730, 458] on span "Optional" at bounding box center [724, 459] width 222 height 14
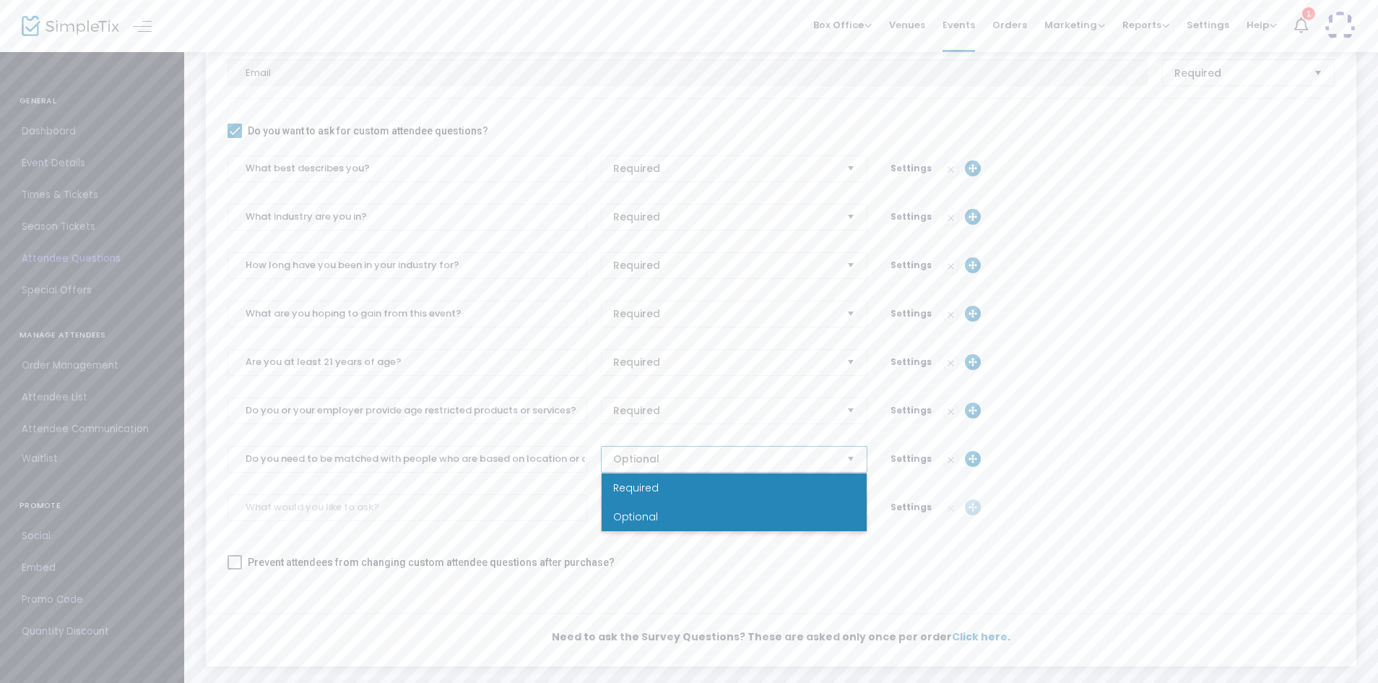
click at [695, 485] on li "Required" at bounding box center [734, 487] width 265 height 29
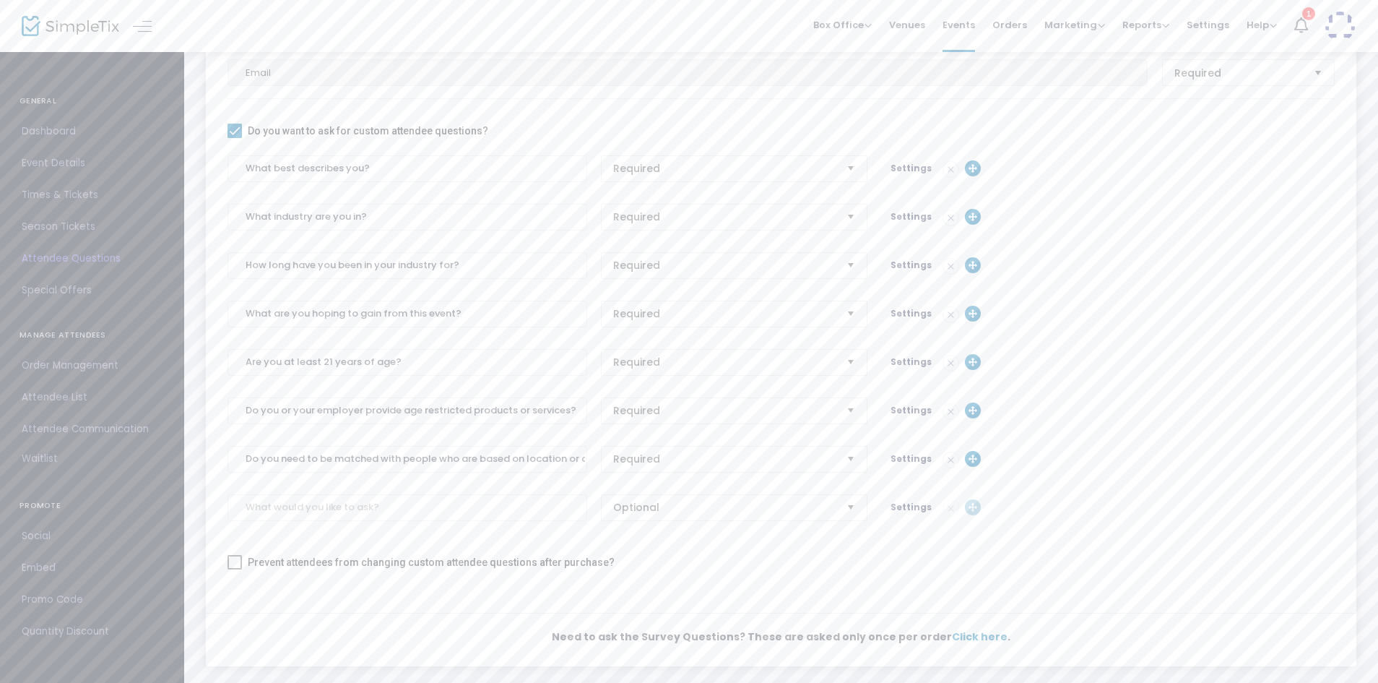
click at [913, 458] on span "Settings" at bounding box center [911, 458] width 41 height 12
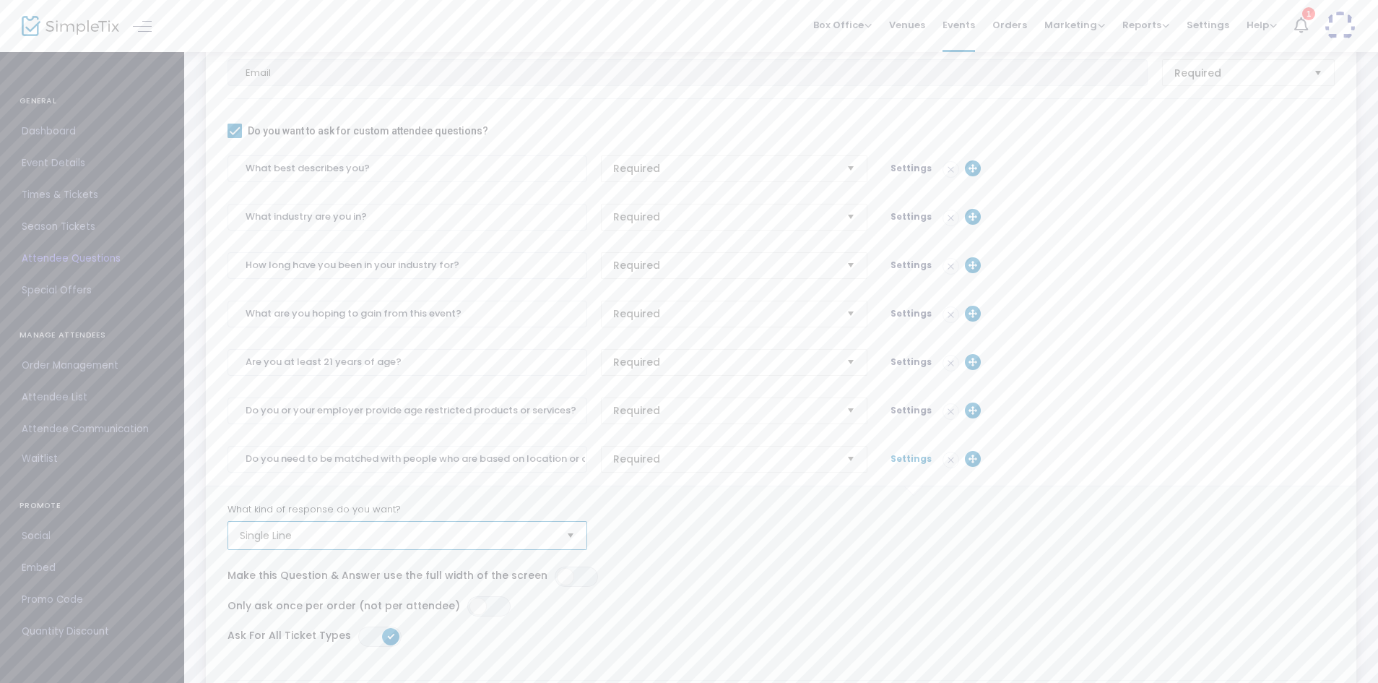
click at [418, 541] on span "Single Line" at bounding box center [397, 535] width 315 height 14
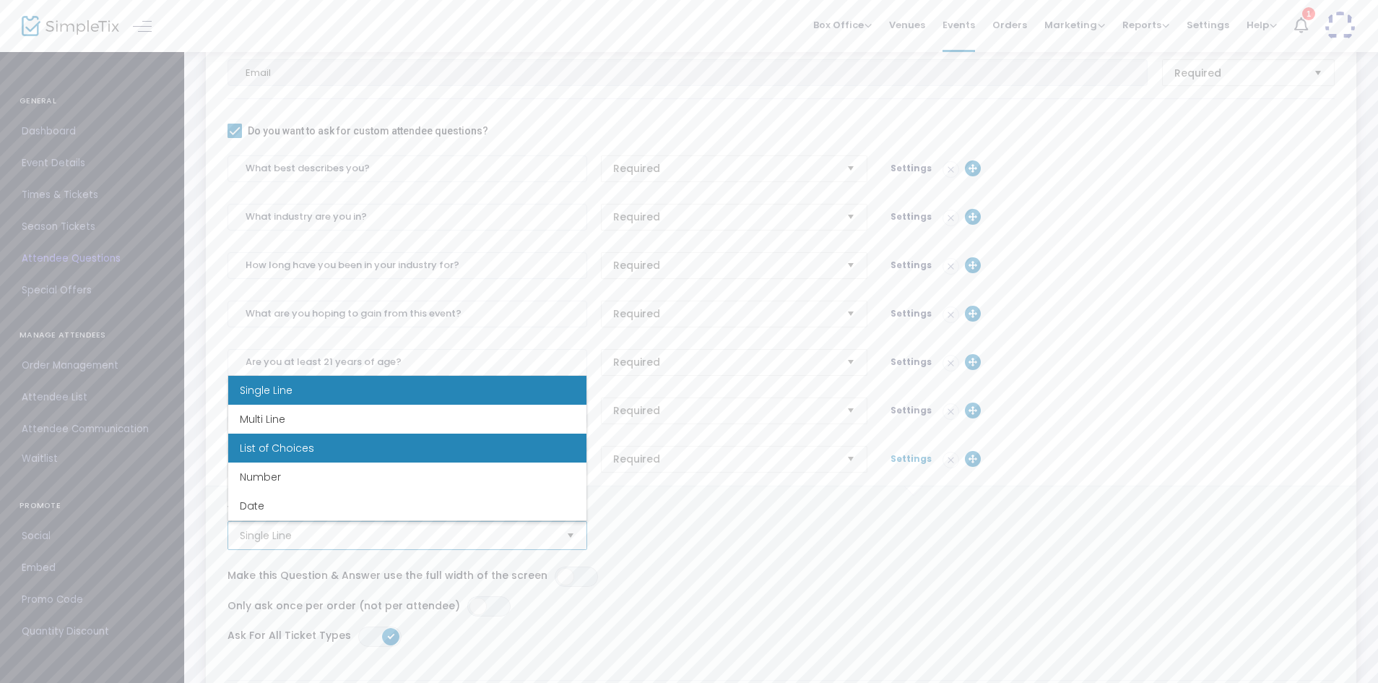
click at [353, 451] on li "List of Choices" at bounding box center [407, 447] width 358 height 29
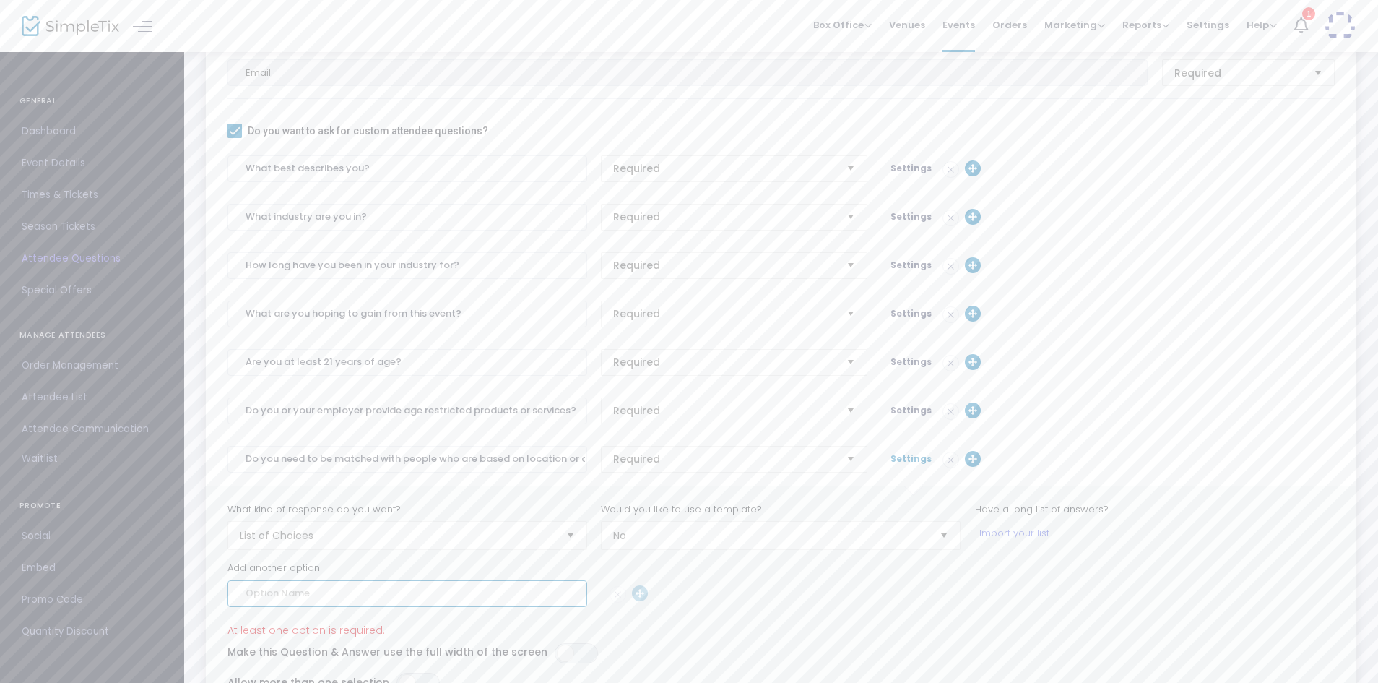
click at [353, 590] on input at bounding box center [408, 593] width 360 height 27
type input "Yes"
type input "No"
click at [916, 453] on span "Settings" at bounding box center [911, 458] width 41 height 12
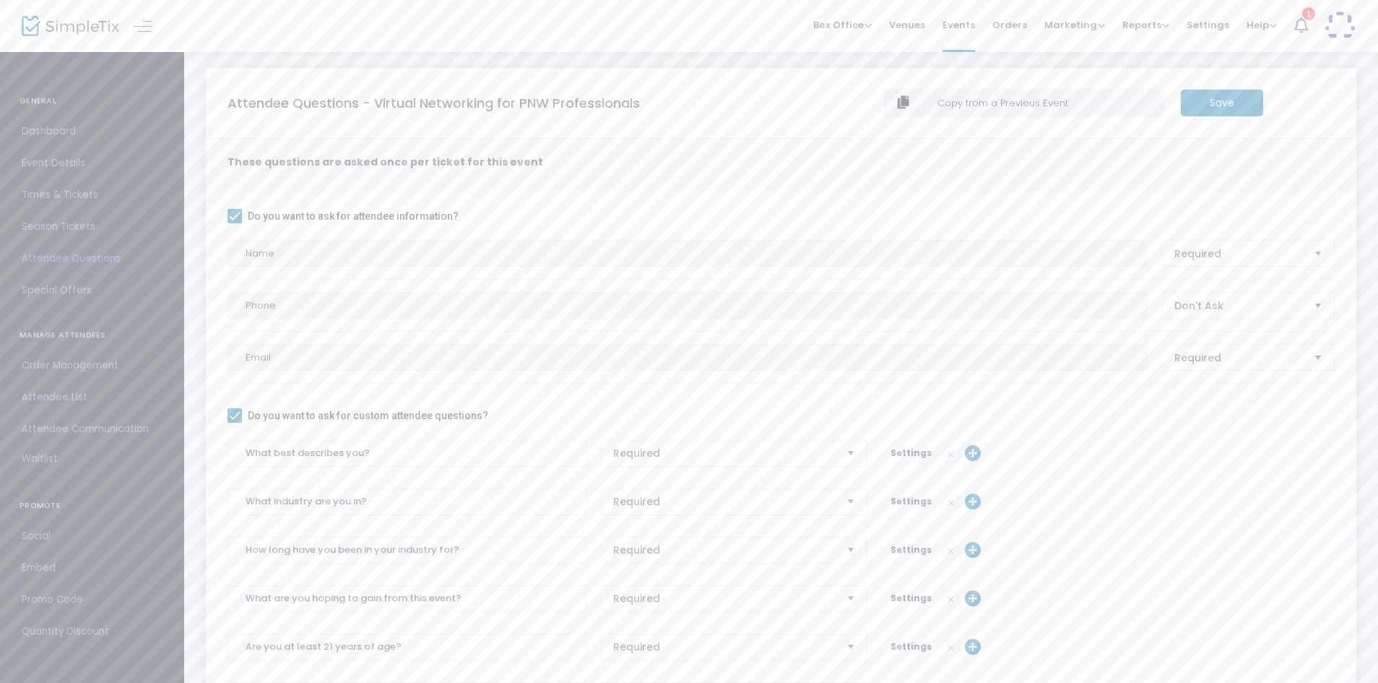
scroll to position [1, 0]
click at [1210, 106] on m-button "Save" at bounding box center [1222, 106] width 82 height 27
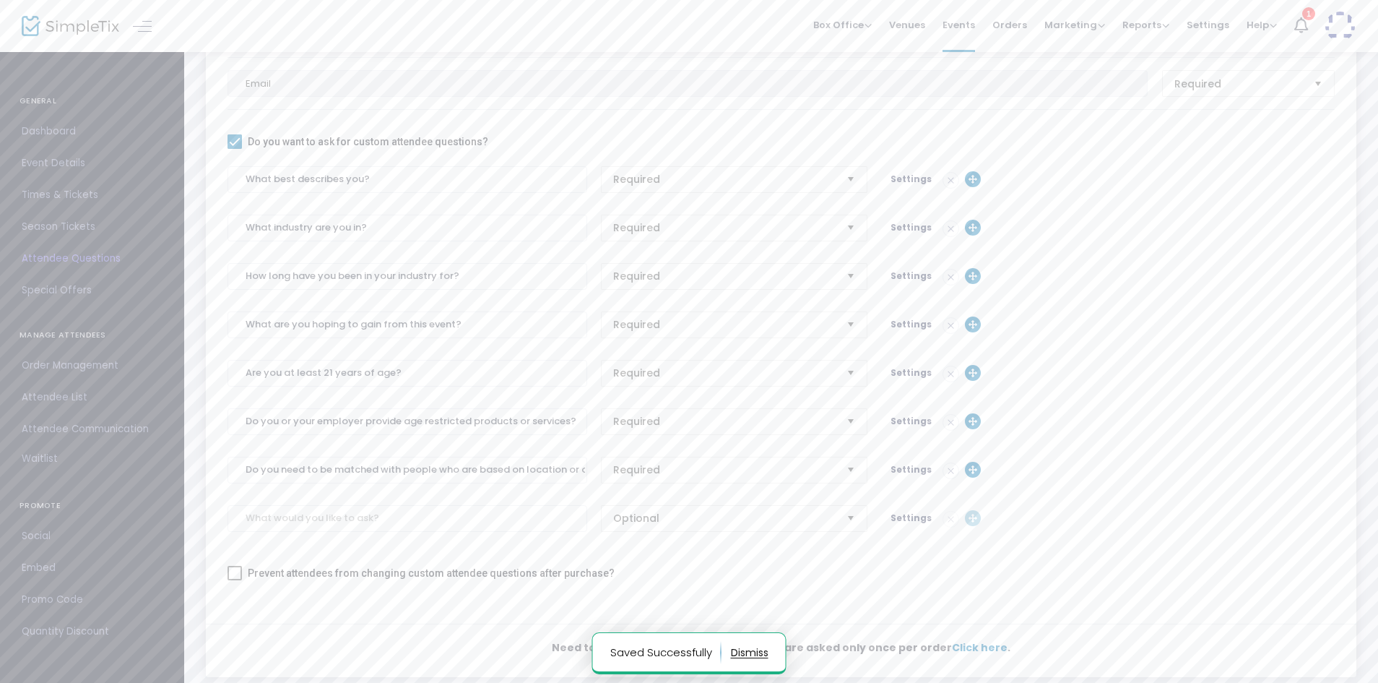
scroll to position [282, 0]
click at [452, 515] on input at bounding box center [408, 514] width 360 height 27
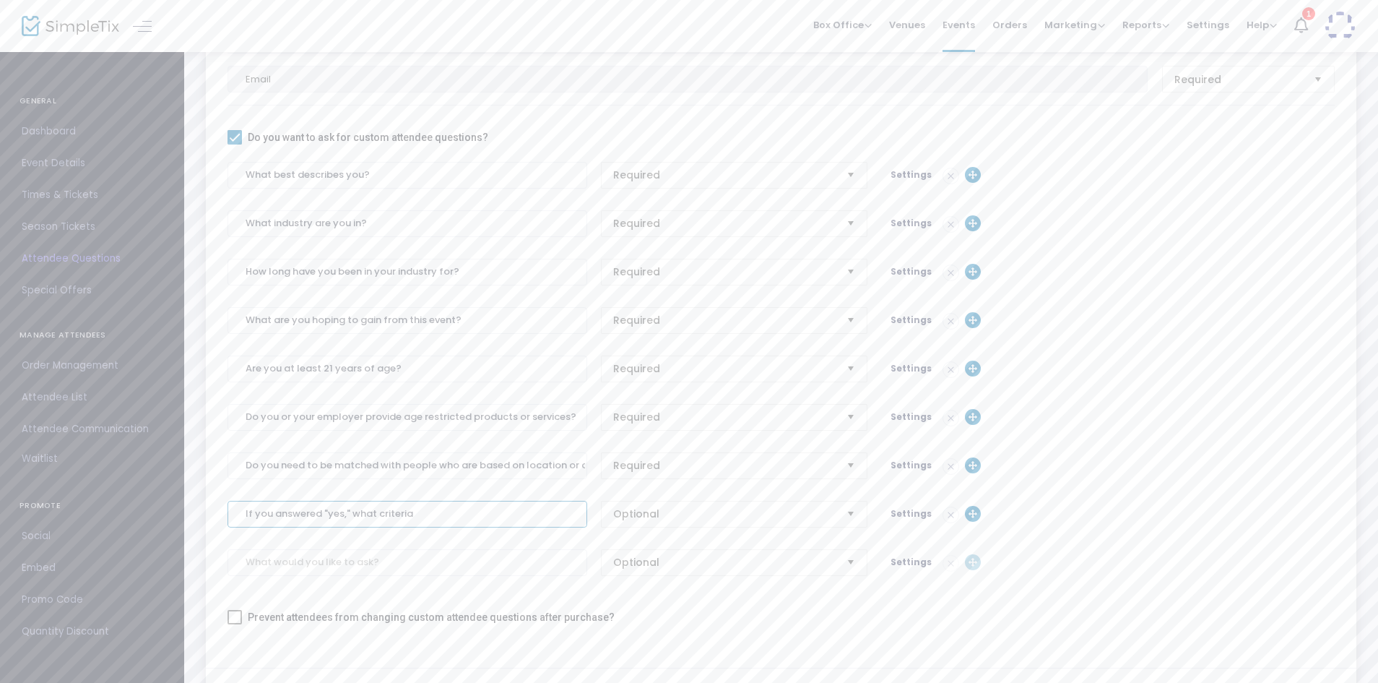
click at [378, 512] on input "If you answered "yes," what criteria" at bounding box center [408, 514] width 360 height 27
type input "If you answered "yes," what are your criteria?"
click at [904, 507] on span "Settings" at bounding box center [911, 513] width 41 height 12
click at [441, 595] on span "Single Line" at bounding box center [397, 590] width 315 height 14
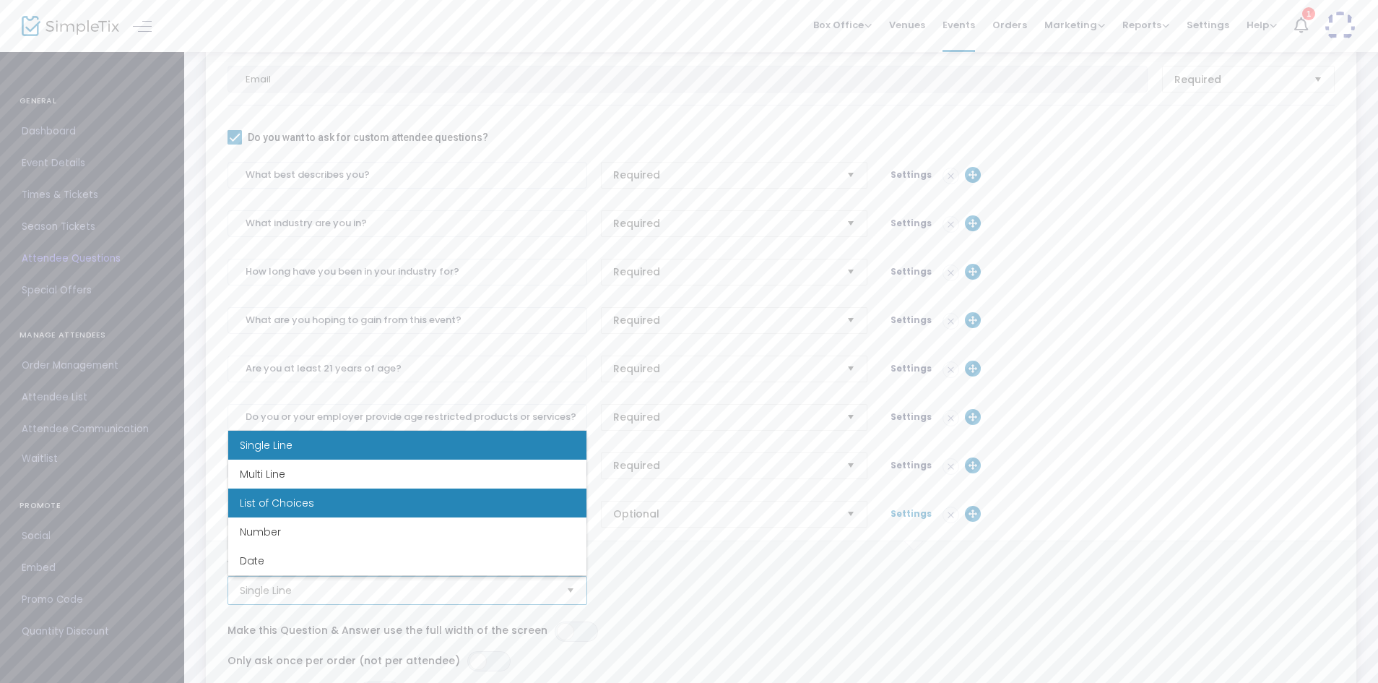
click at [381, 509] on li "List of Choices" at bounding box center [407, 502] width 358 height 29
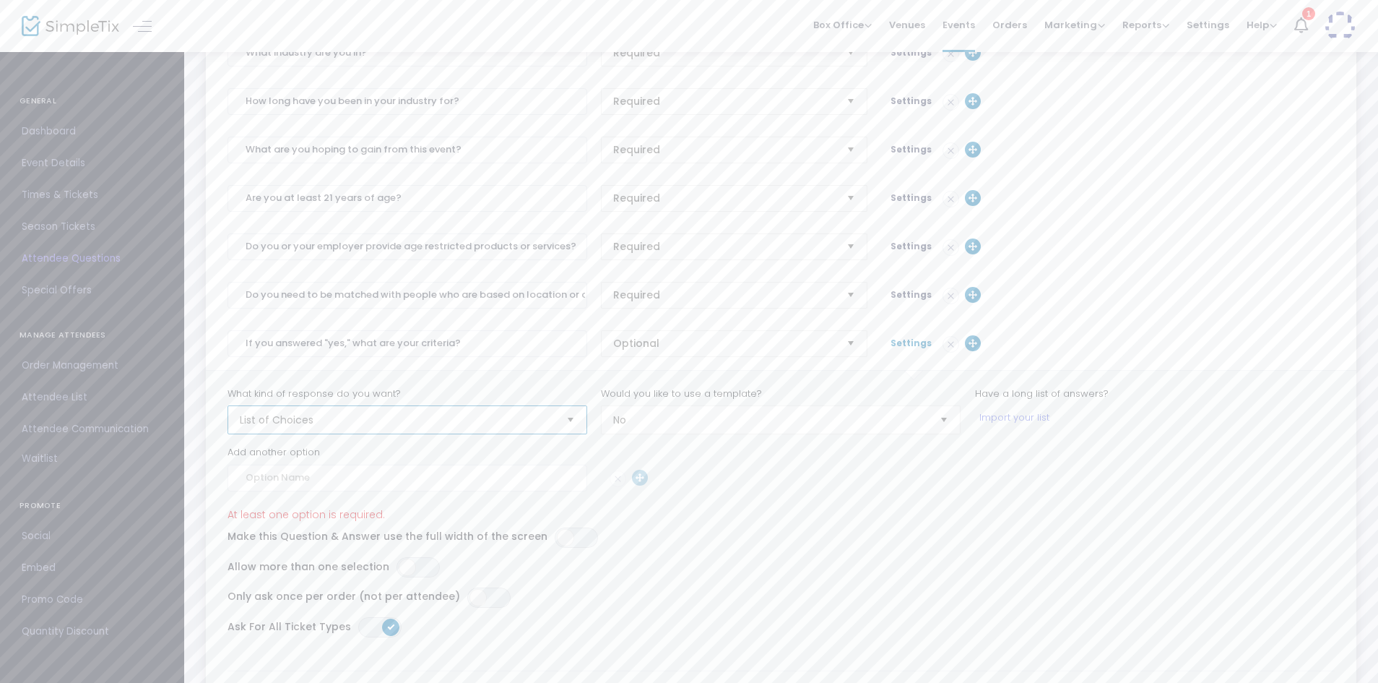
scroll to position [467, 0]
click at [509, 476] on input at bounding box center [408, 464] width 360 height 27
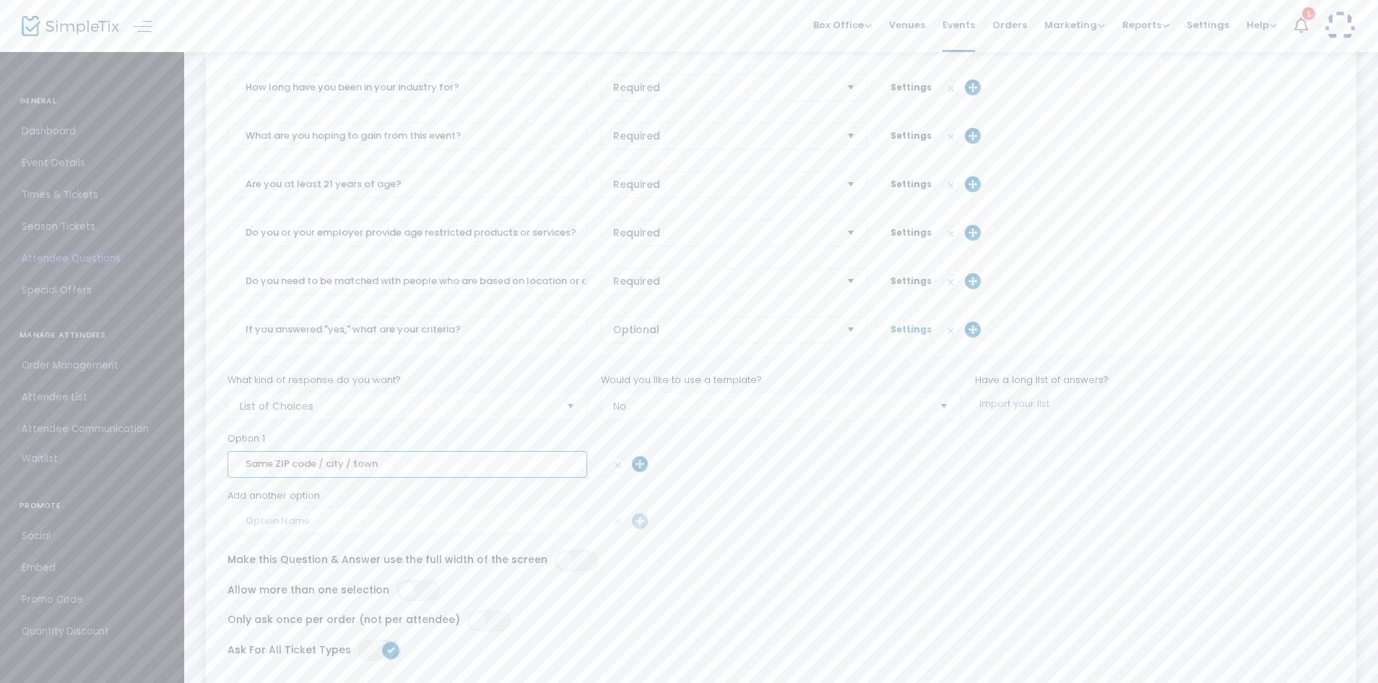
type input "Same ZIP code / city / town"
type input "Same county"
type input "Same state"
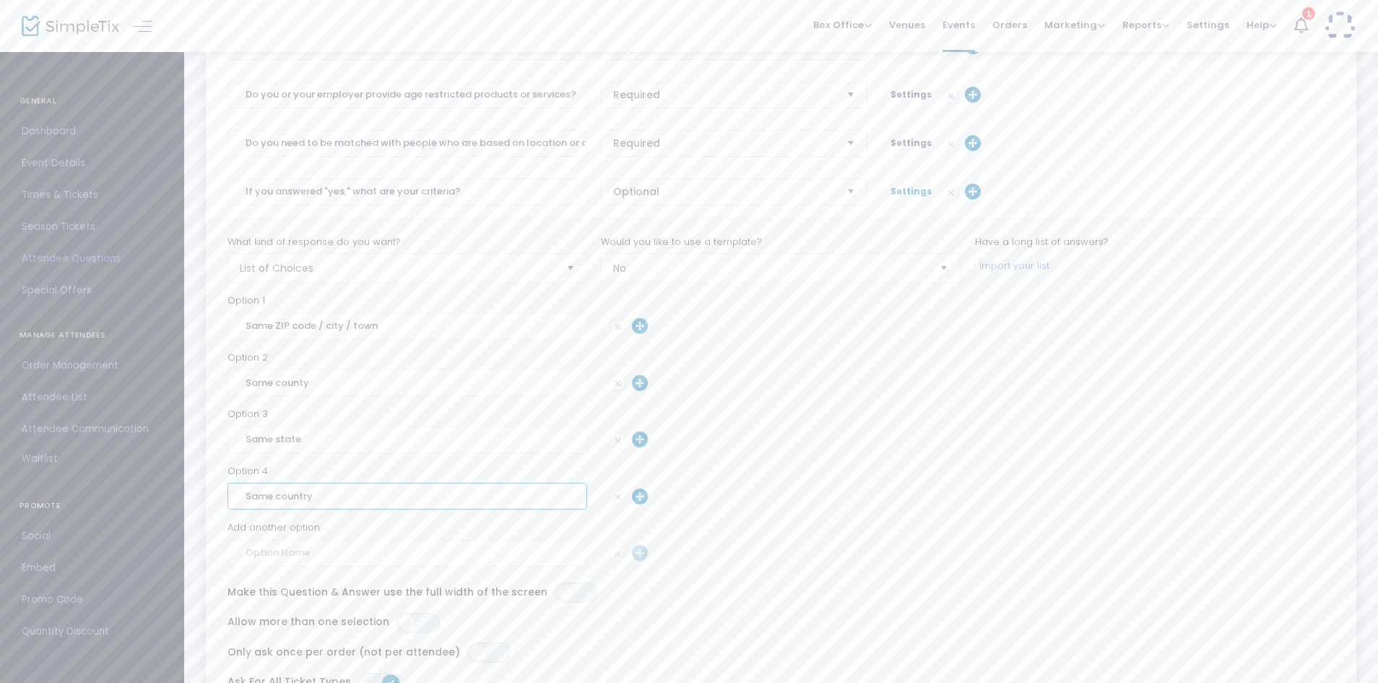
scroll to position [633, 0]
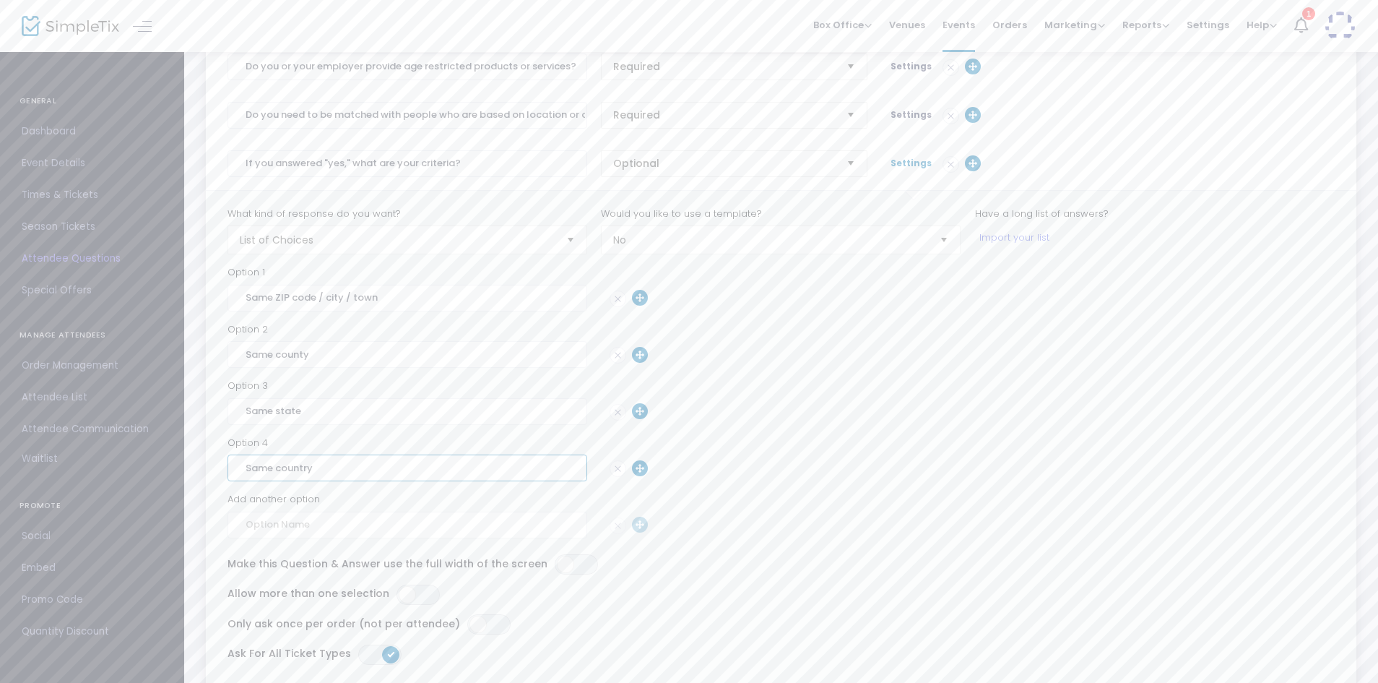
type input "Same country"
type input "L"
type input "10 mile radius"
type input "25 mile radius"
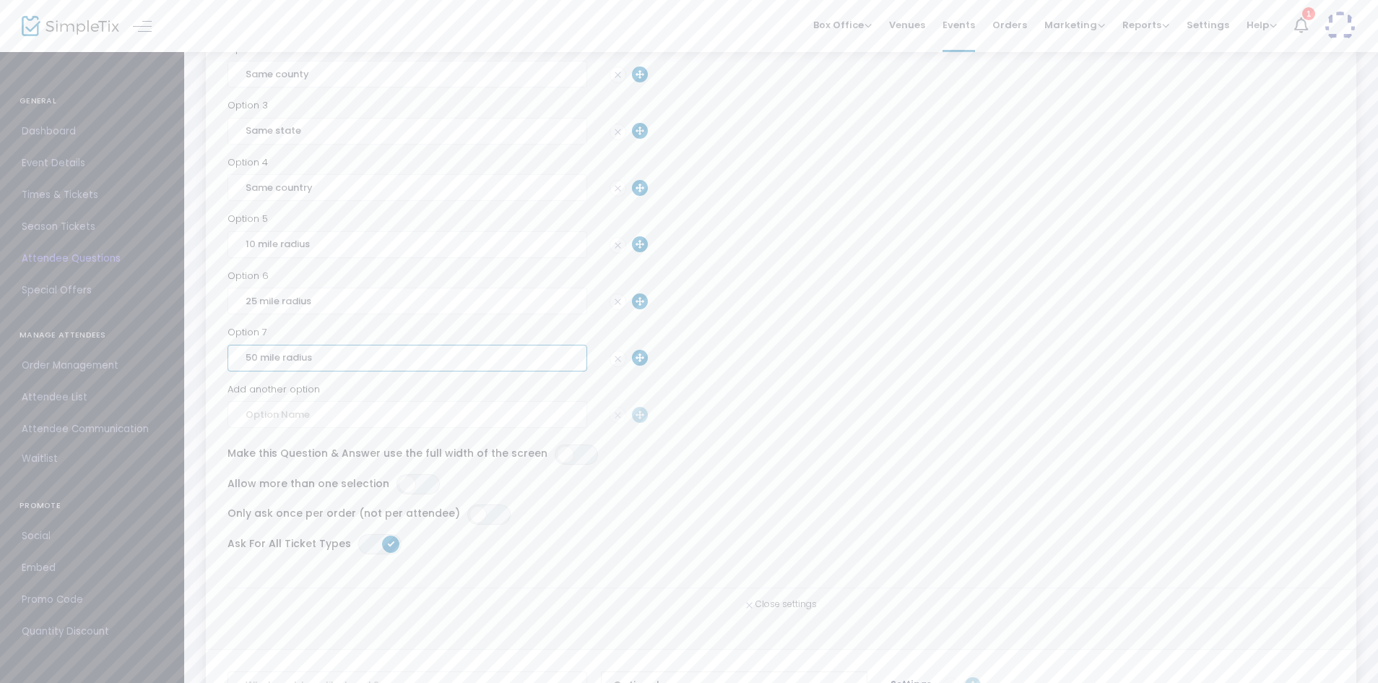
scroll to position [929, 0]
type input "50 mile radius"
click at [415, 470] on span "ON OFF" at bounding box center [418, 468] width 43 height 20
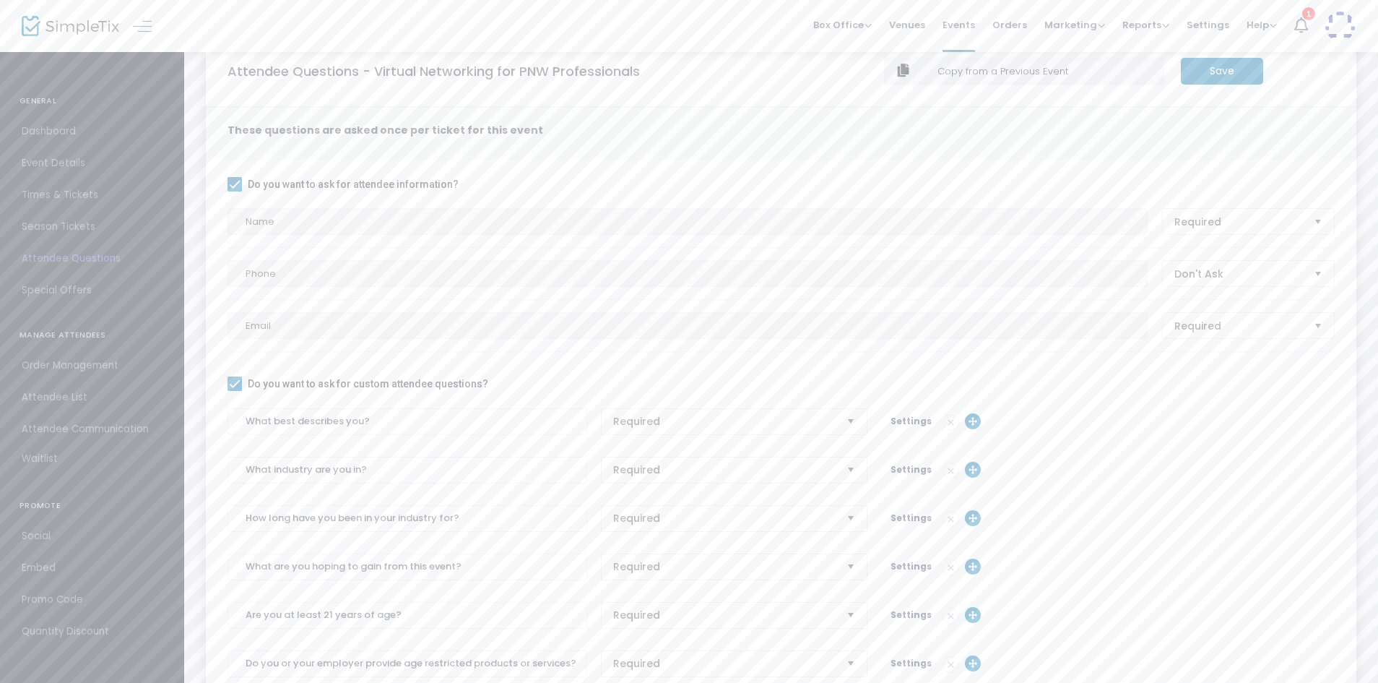
scroll to position [33, 0]
click at [1234, 69] on m-button "Save" at bounding box center [1222, 74] width 82 height 27
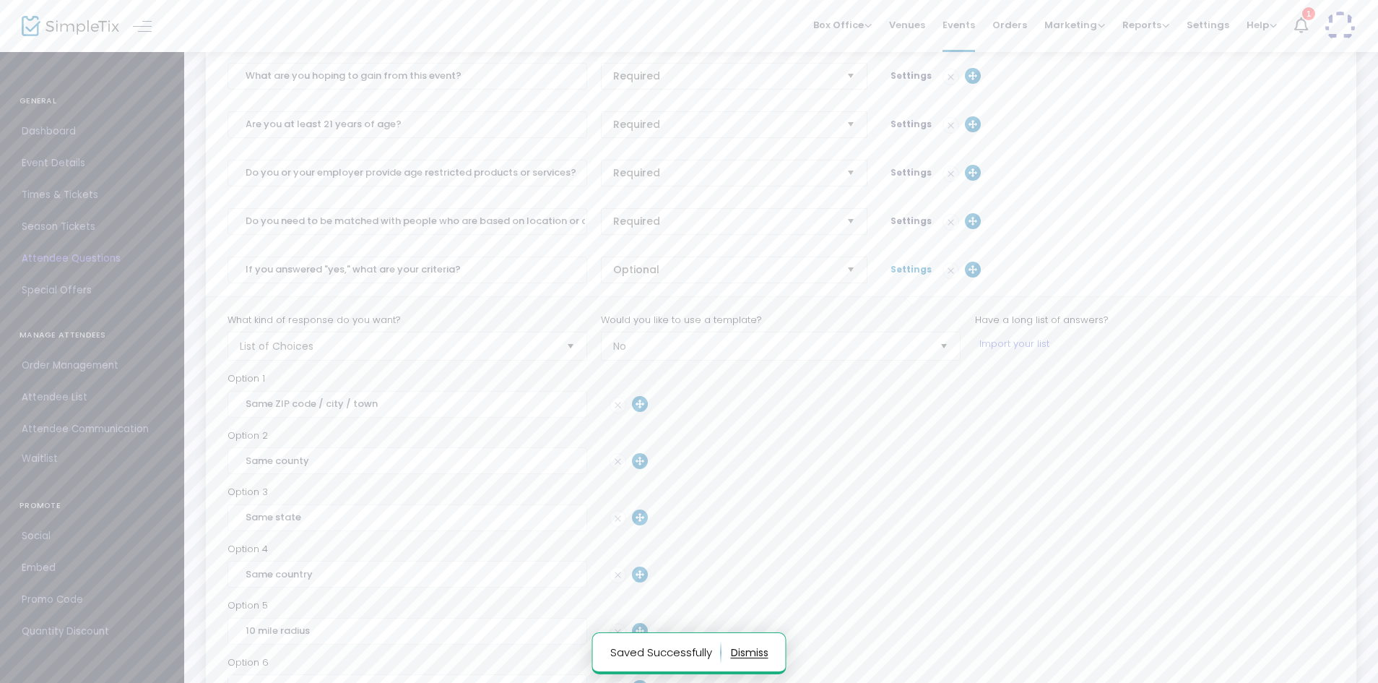
scroll to position [513, 0]
click at [910, 282] on span "Settings" at bounding box center [911, 283] width 41 height 12
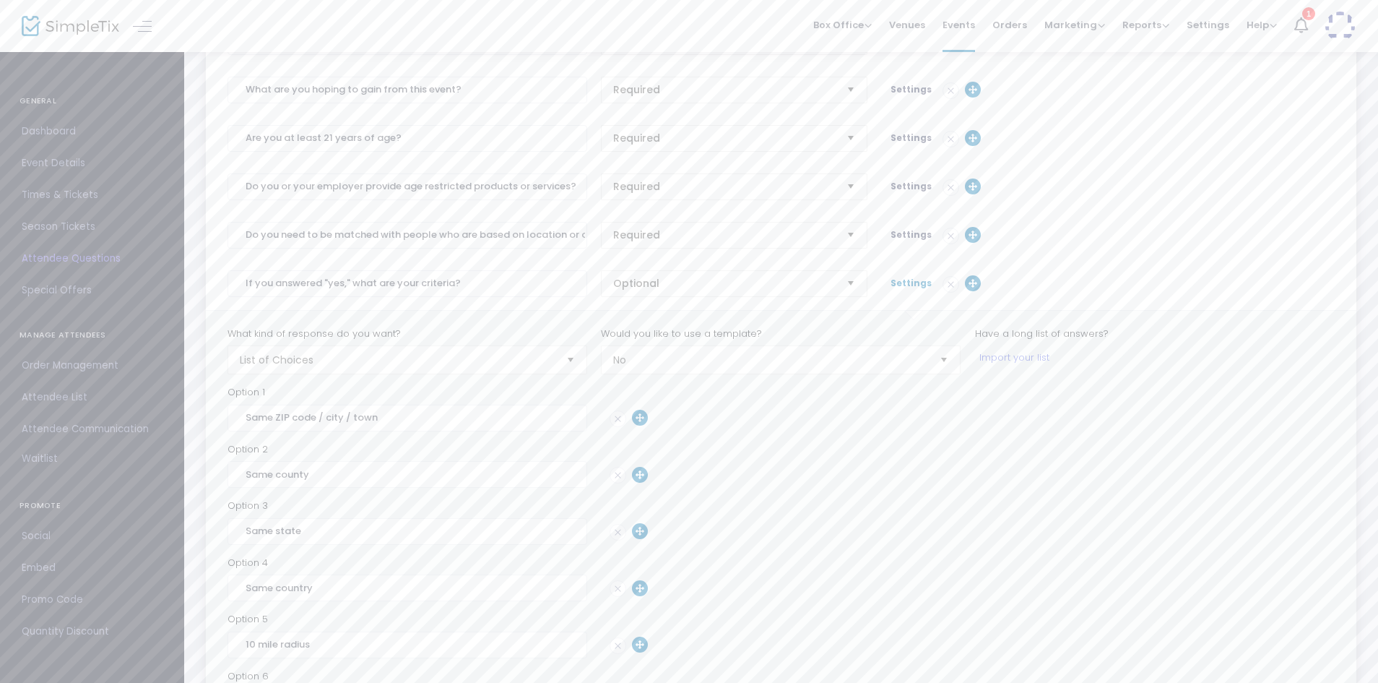
scroll to position [386, 0]
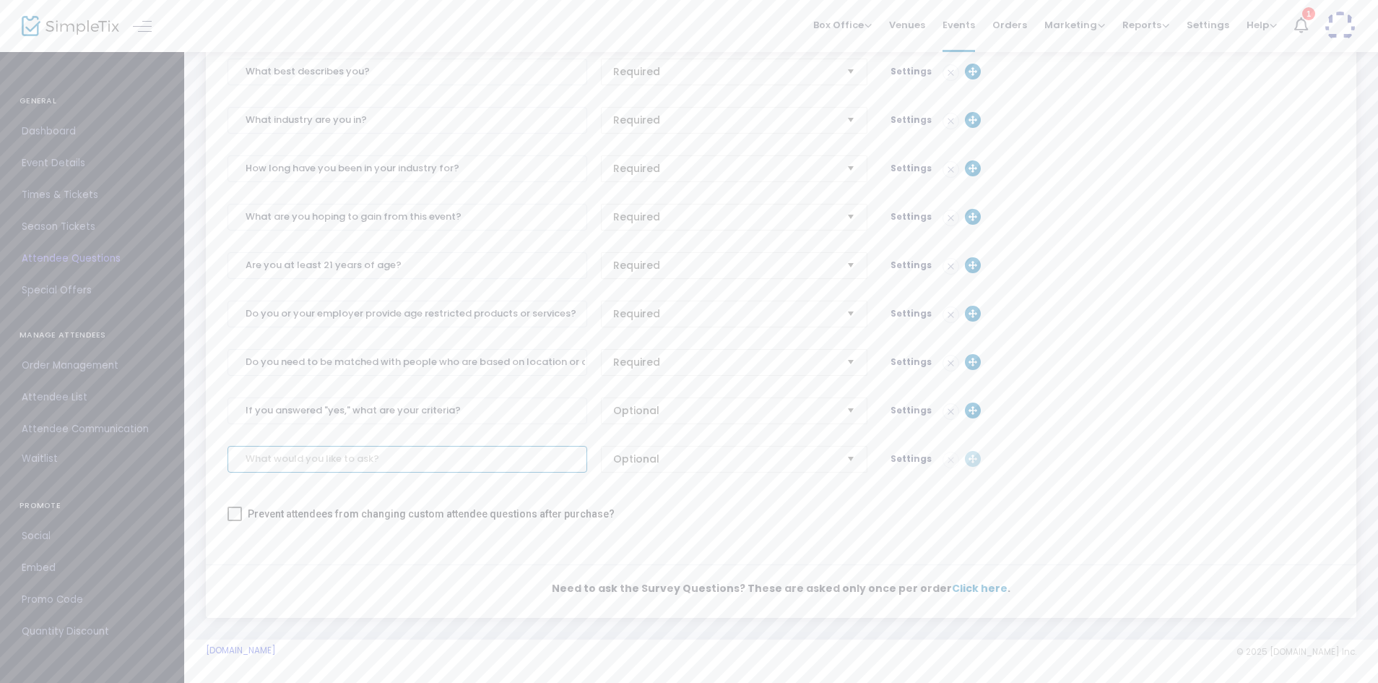
click at [431, 457] on input at bounding box center [408, 459] width 360 height 27
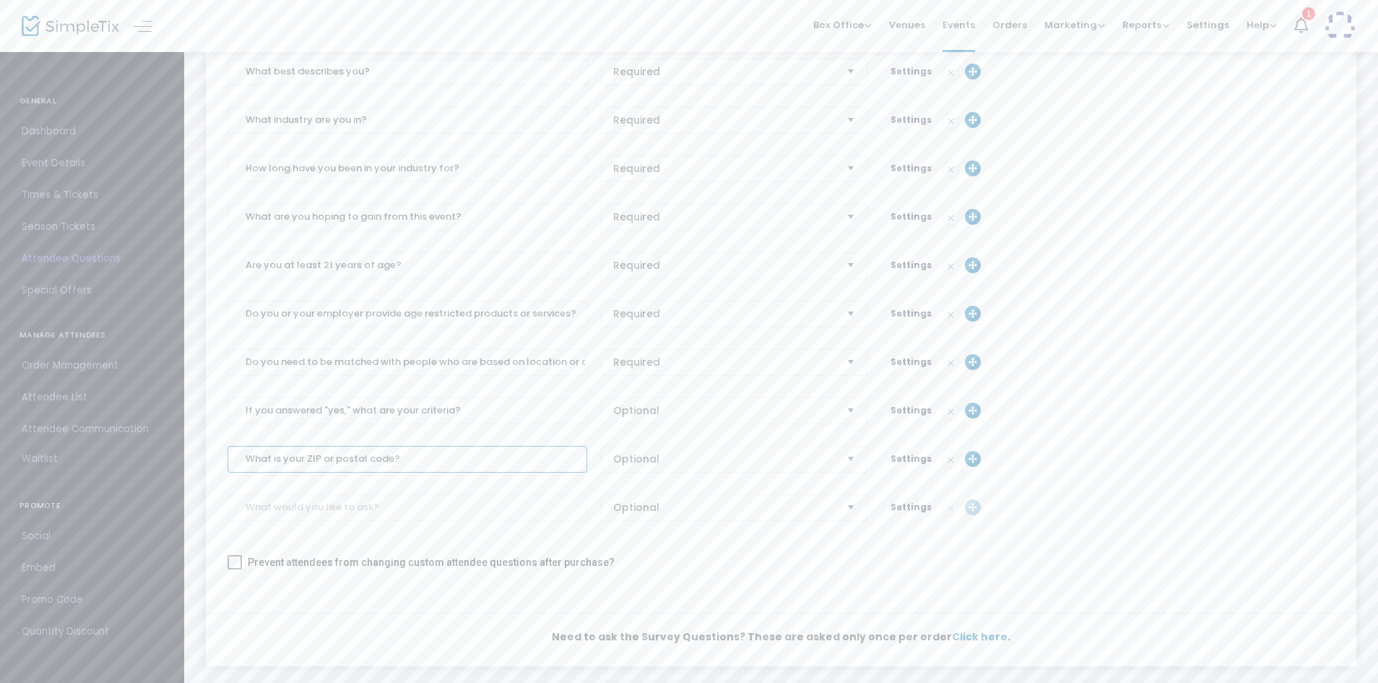
type input "What is your ZIP or postal code?"
click at [687, 470] on span "Optional" at bounding box center [724, 458] width 233 height 25
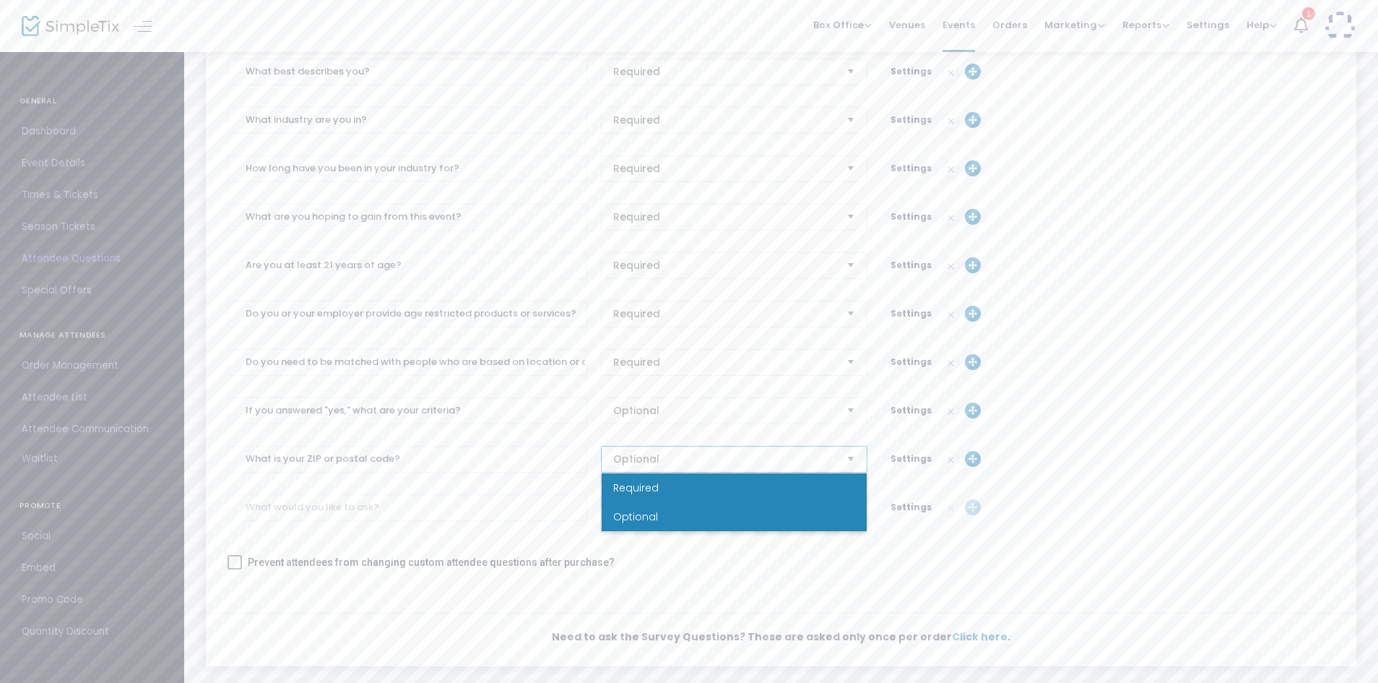
click at [668, 490] on li "Required" at bounding box center [734, 487] width 265 height 29
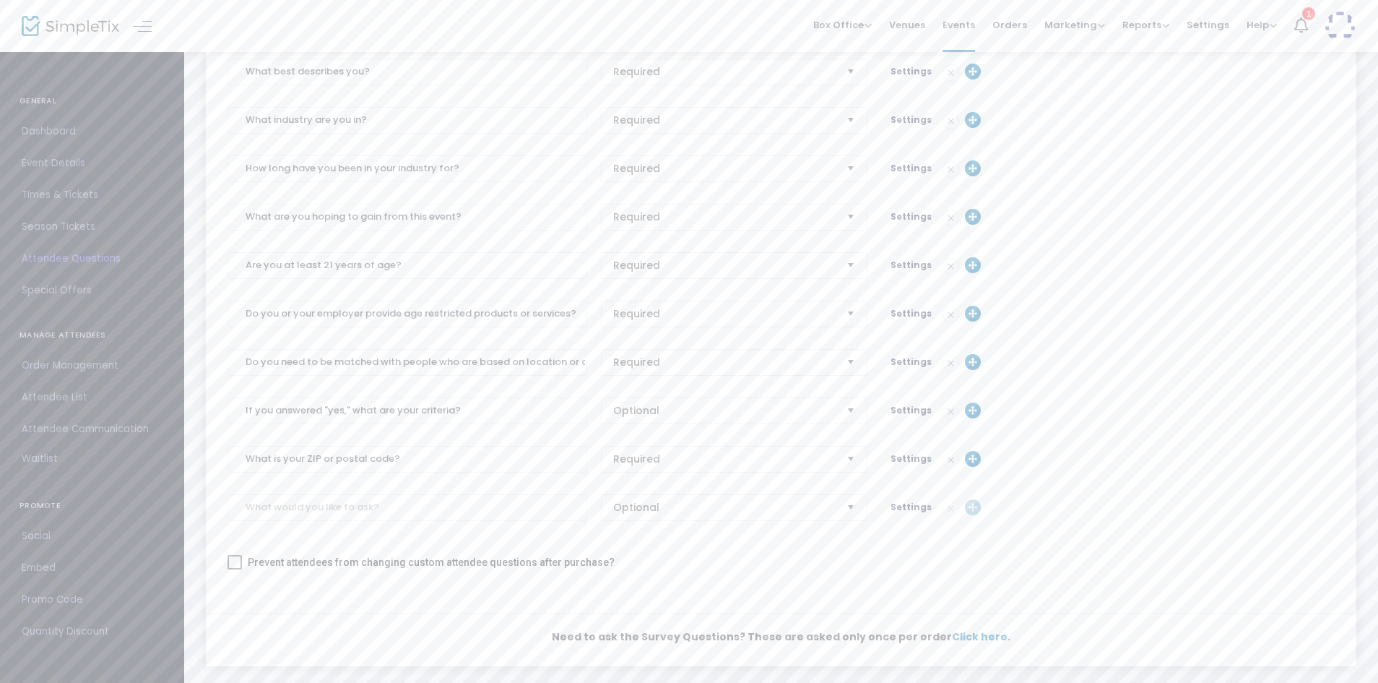
click at [912, 457] on span "Settings" at bounding box center [911, 458] width 41 height 12
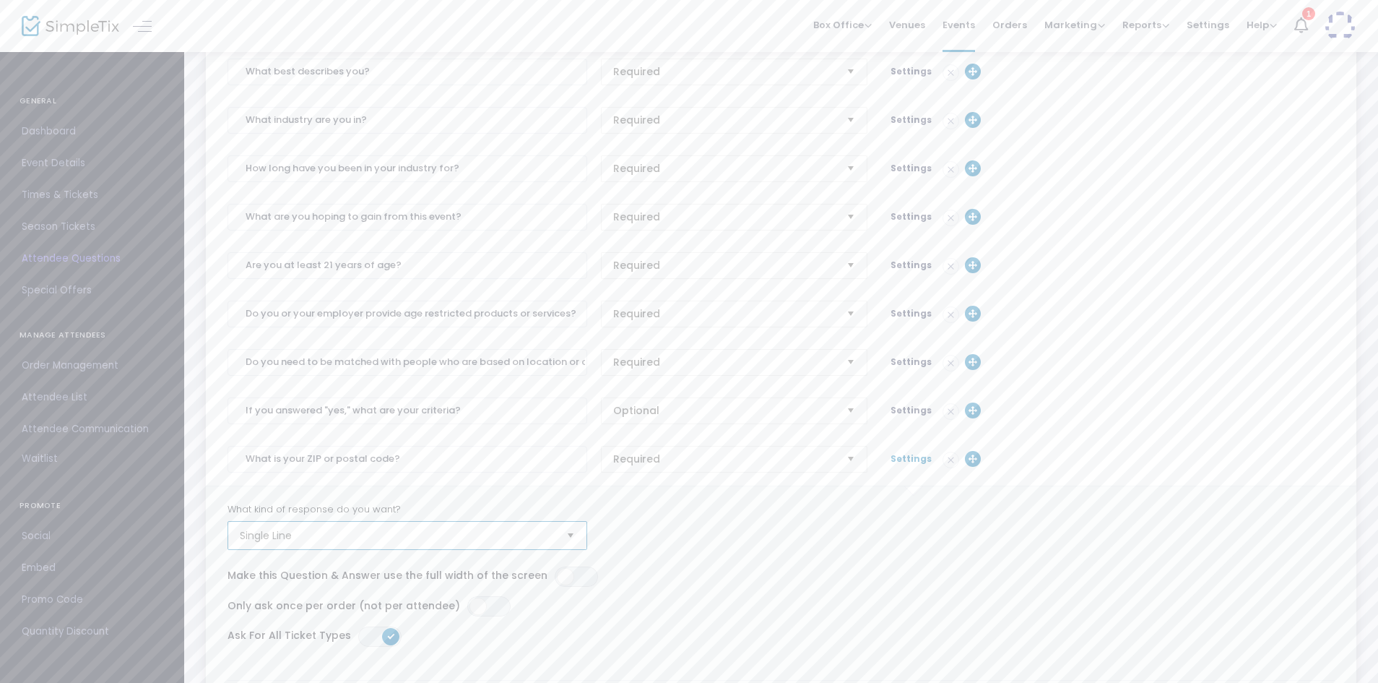
click at [342, 535] on span "Single Line" at bounding box center [397, 535] width 315 height 14
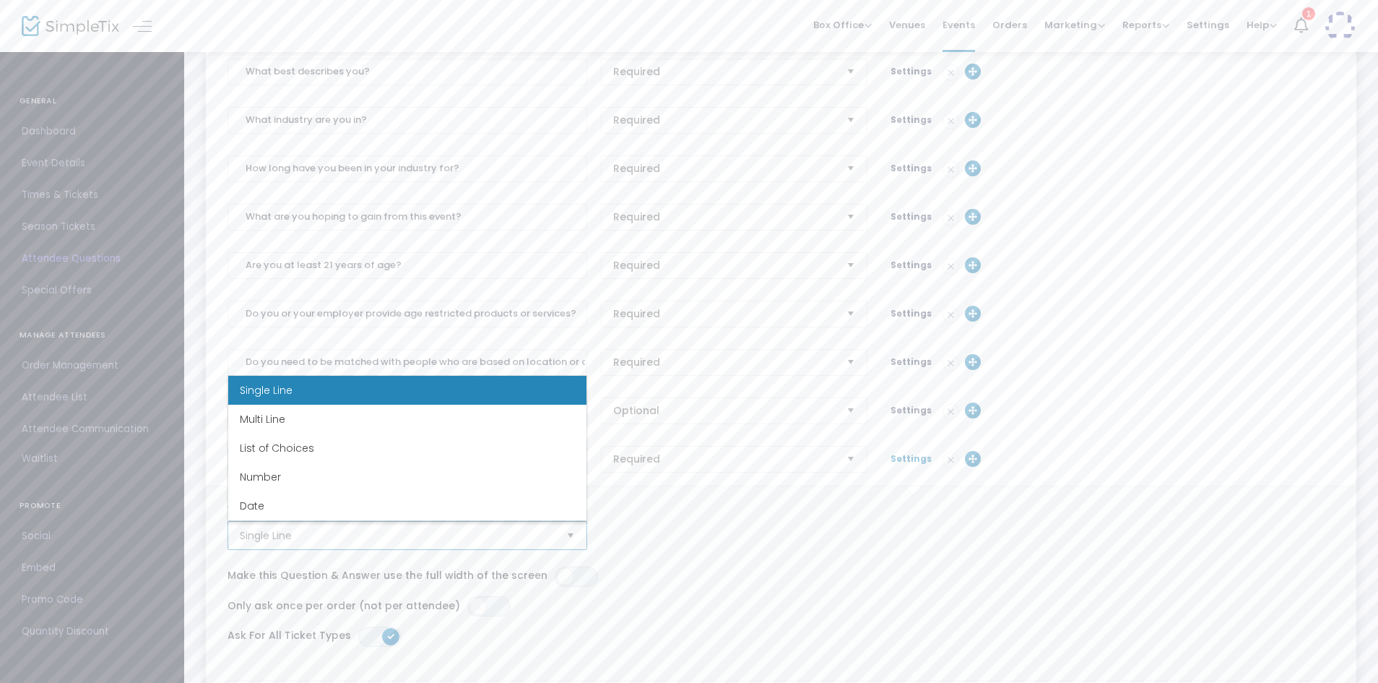
click at [340, 393] on li "Single Line" at bounding box center [407, 390] width 358 height 29
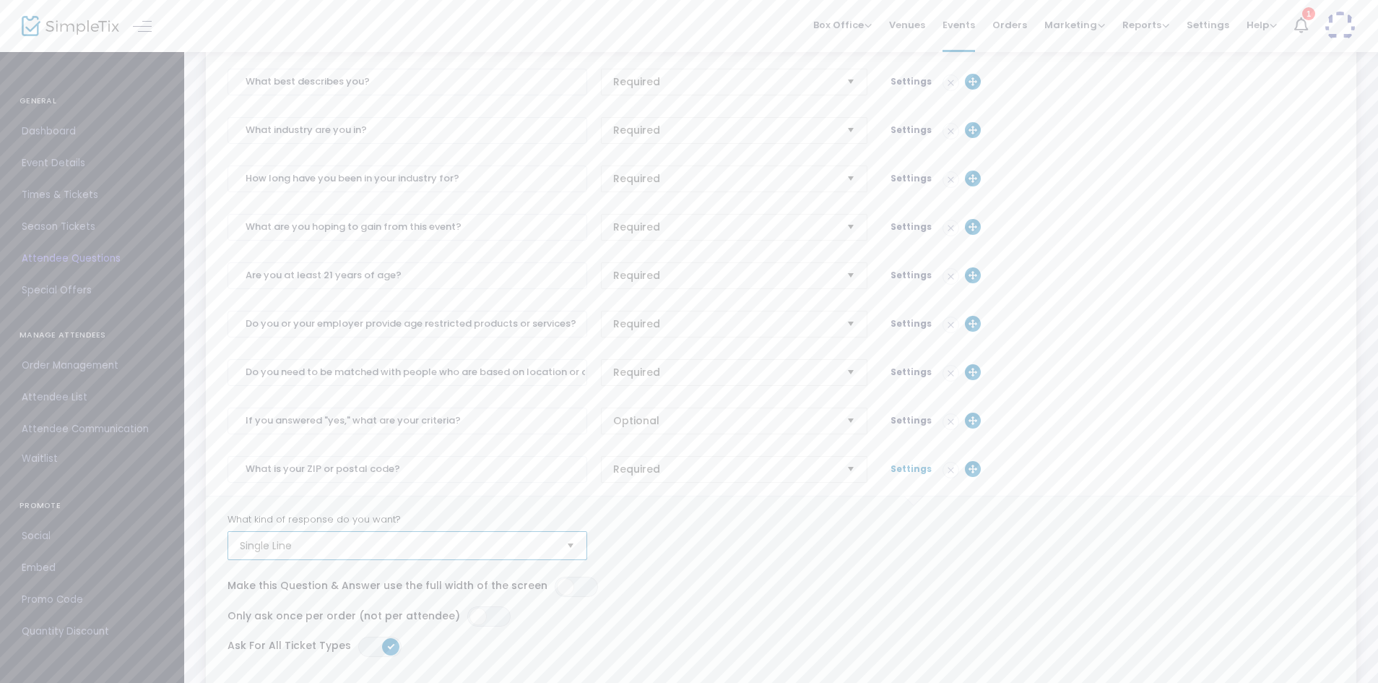
scroll to position [360, 0]
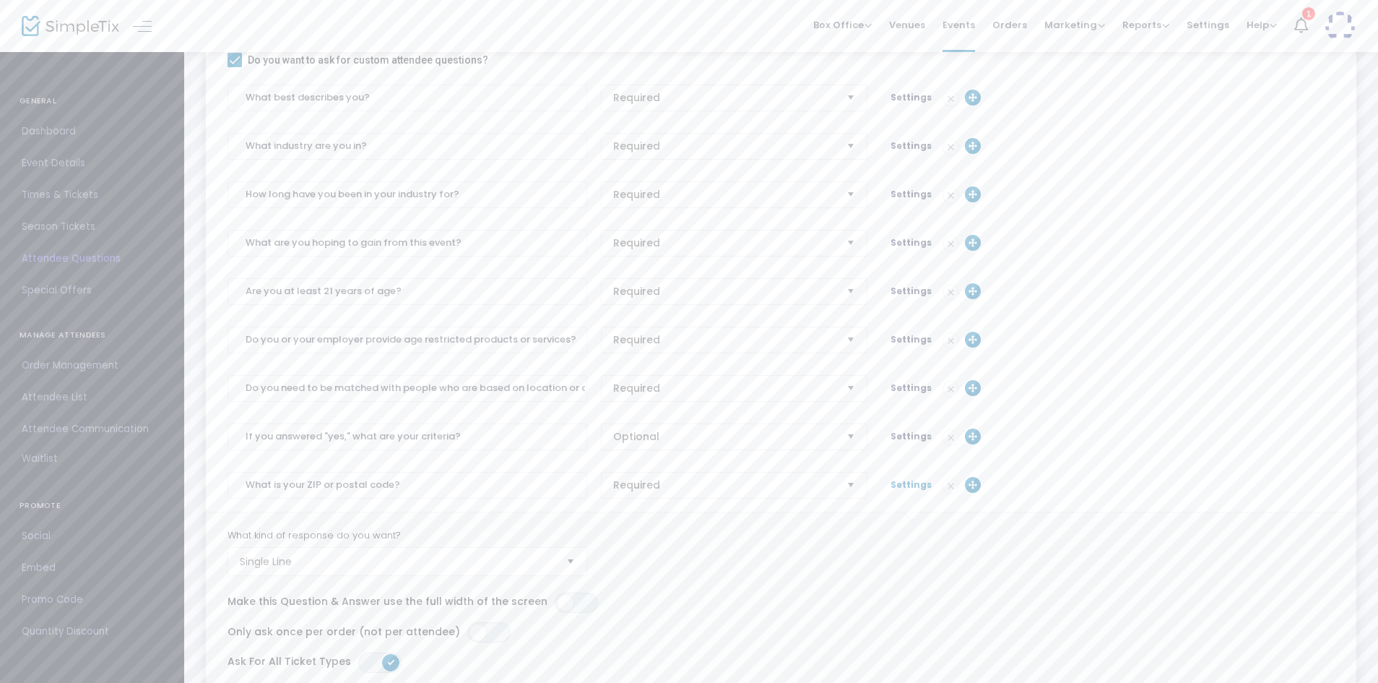
click at [902, 487] on span "Settings" at bounding box center [911, 484] width 41 height 12
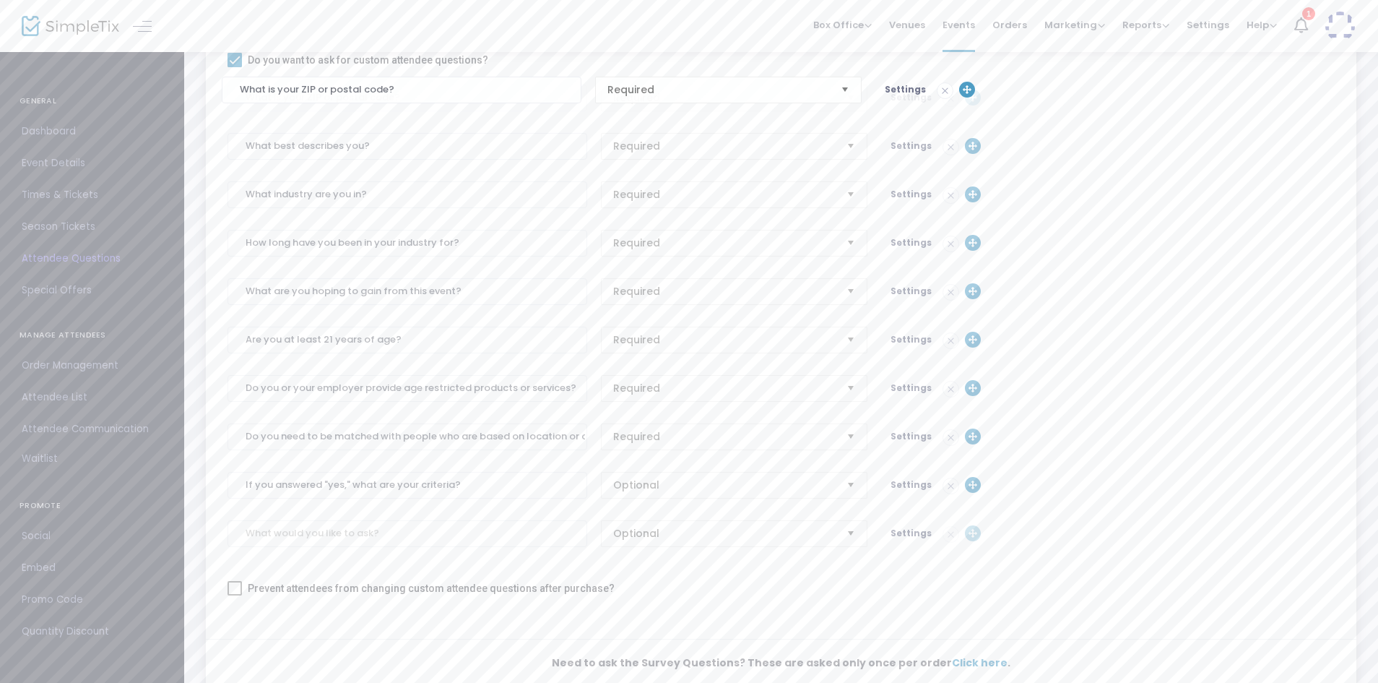
drag, startPoint x: 969, startPoint y: 488, endPoint x: 962, endPoint y: 90, distance: 398.1
click at [479, 537] on input at bounding box center [408, 533] width 360 height 27
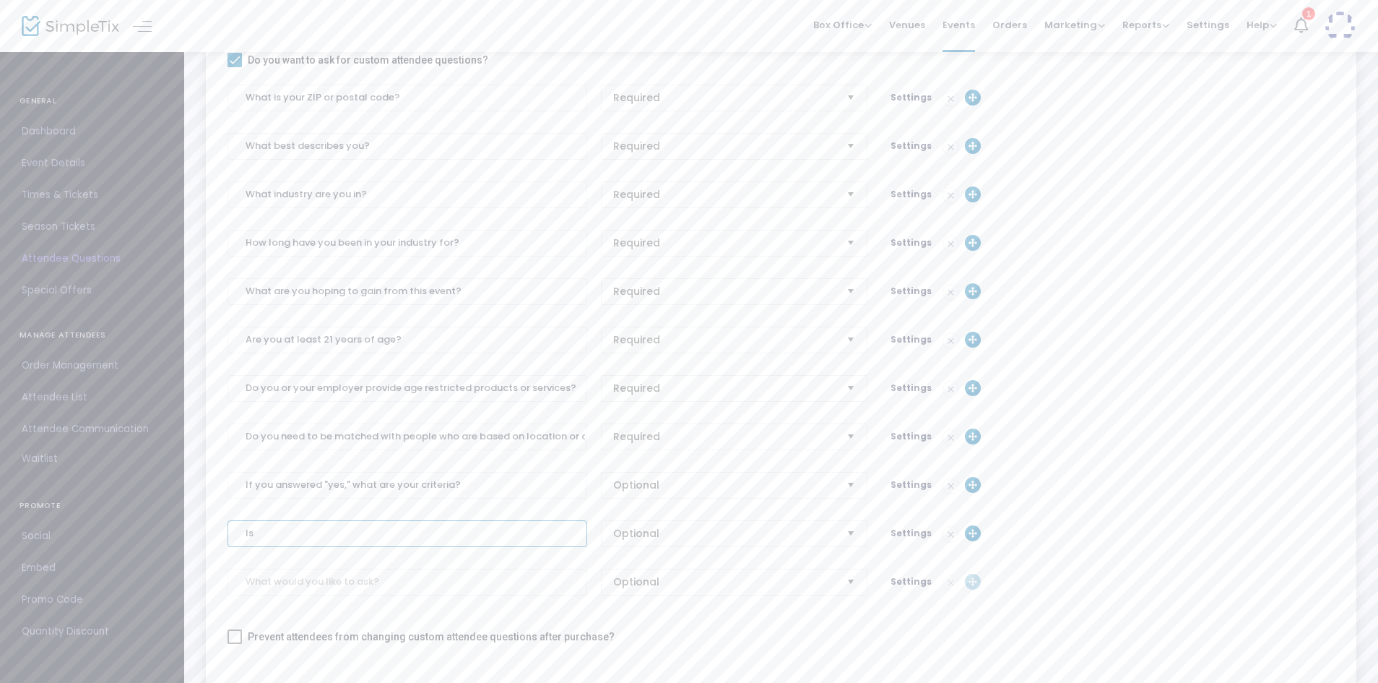
type input "I"
type input "Is there anything else we need to know to match you with the best new connectio…"
click at [686, 524] on span "Optional" at bounding box center [724, 533] width 233 height 25
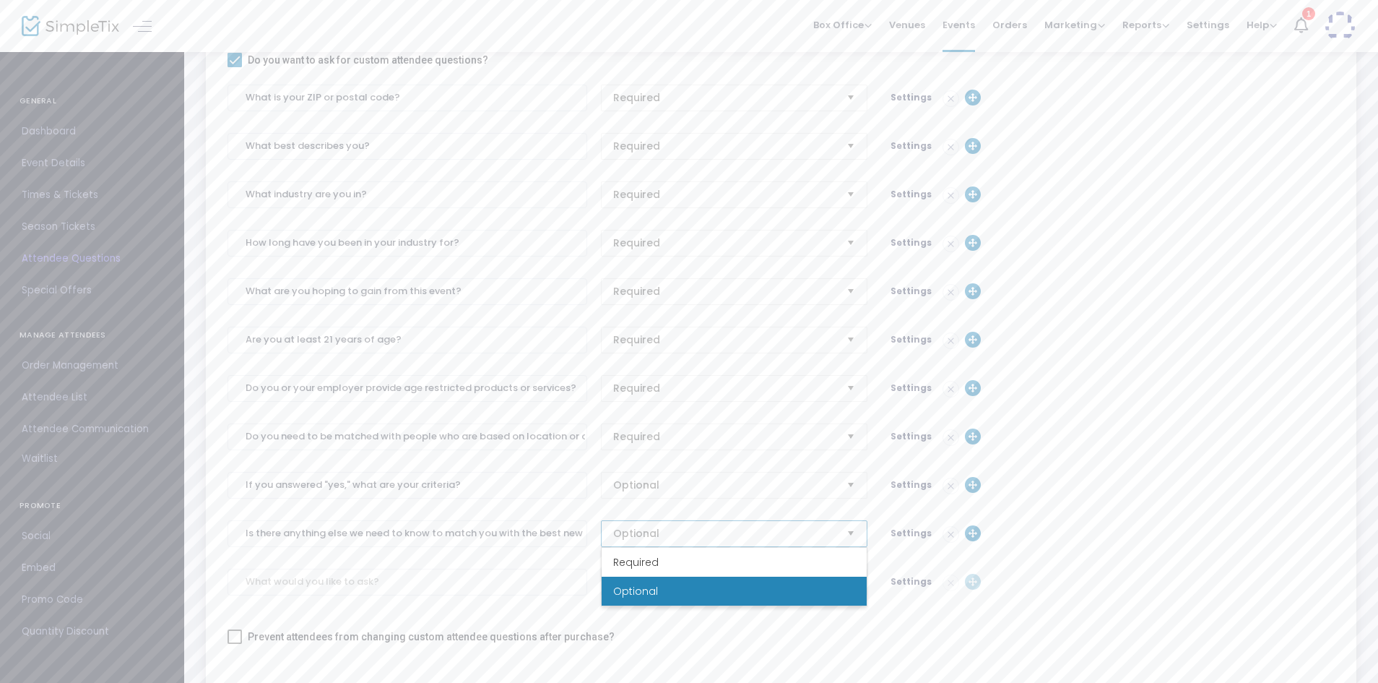
click at [647, 585] on span "Optional" at bounding box center [635, 591] width 45 height 14
click at [907, 525] on div "Settings" at bounding box center [1024, 533] width 280 height 17
click at [904, 533] on span "Settings" at bounding box center [911, 533] width 41 height 12
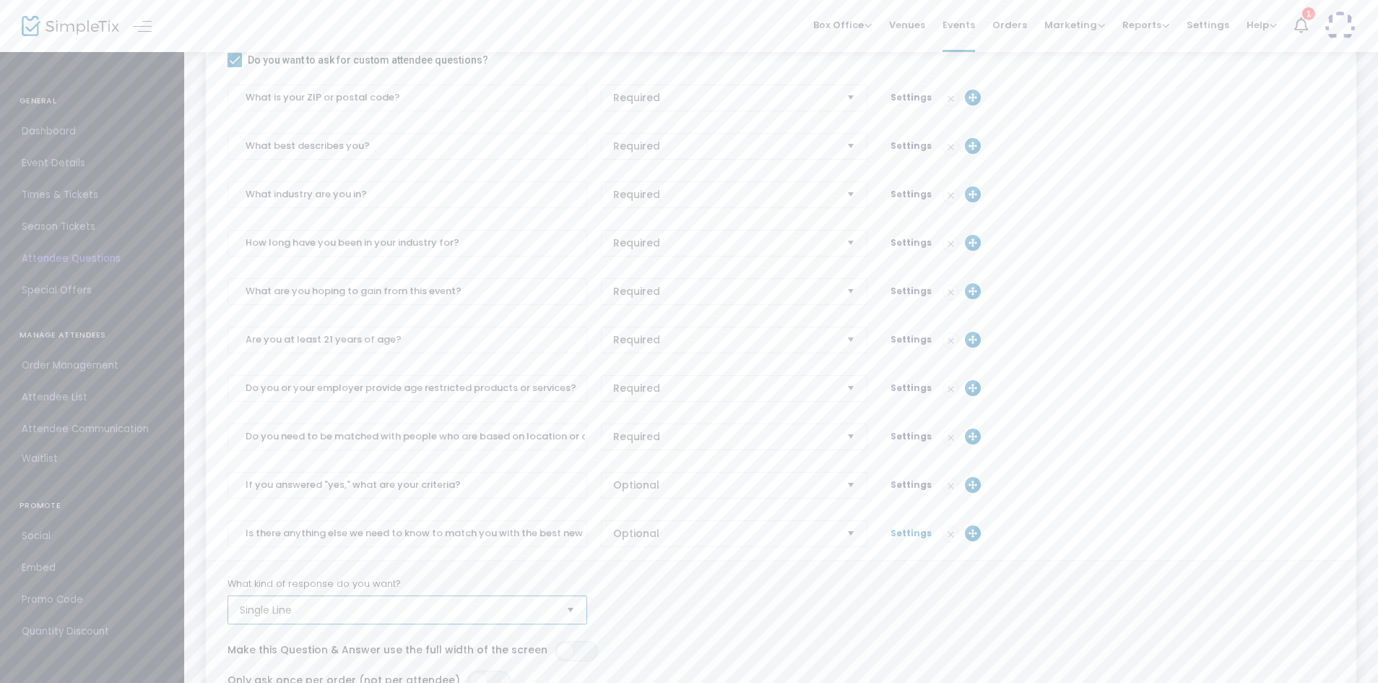
click at [316, 607] on span "Single Line" at bounding box center [397, 610] width 315 height 14
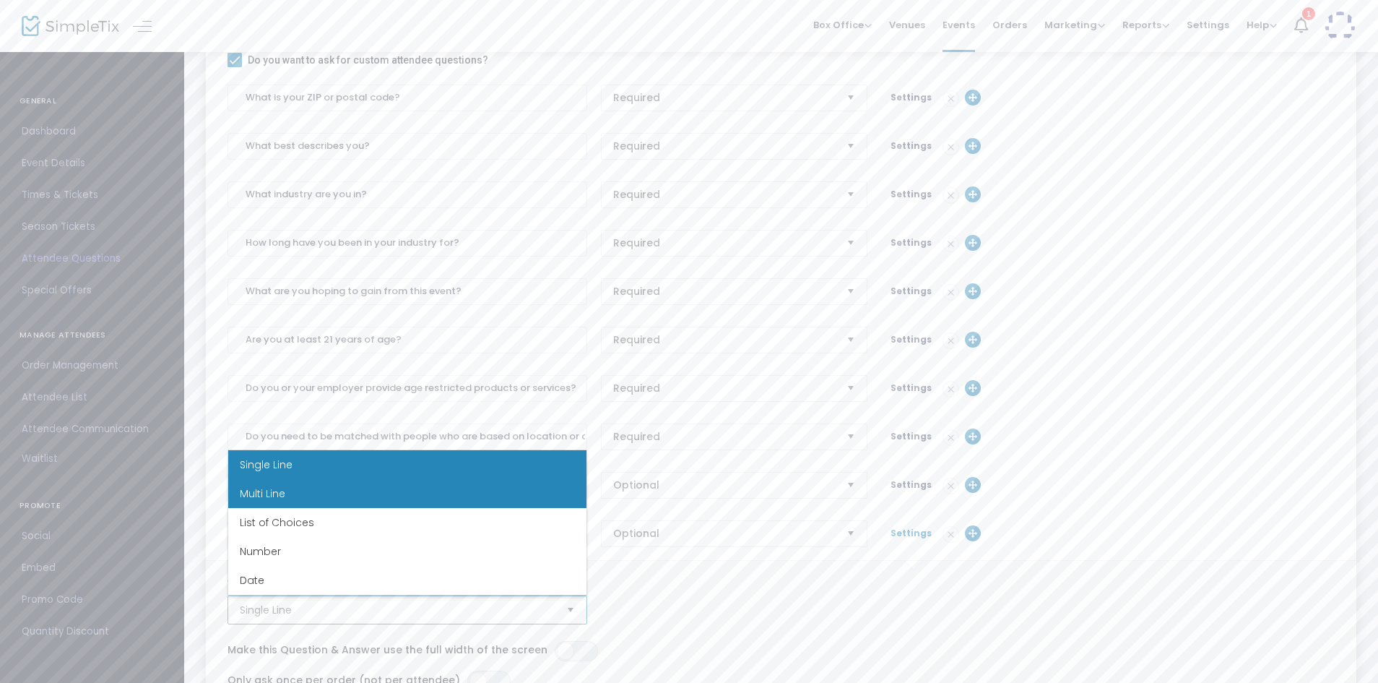
click at [312, 493] on li "Multi Line" at bounding box center [407, 493] width 358 height 29
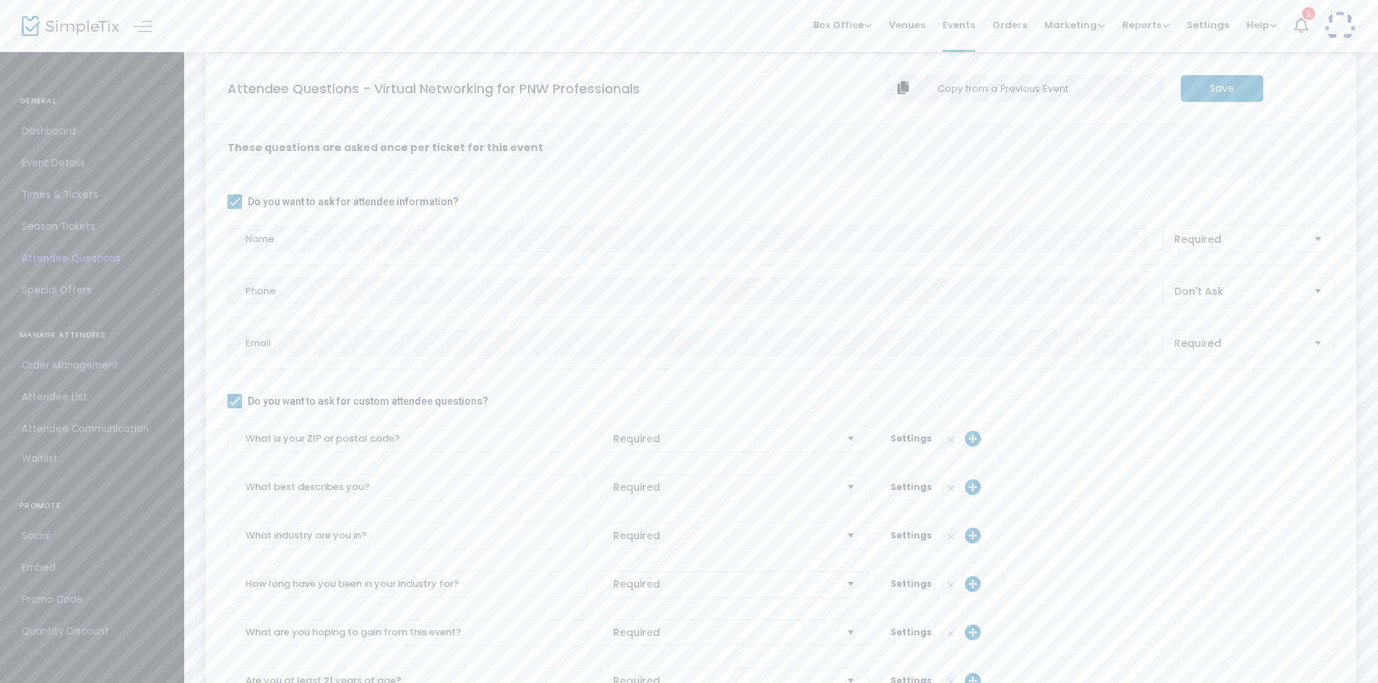
scroll to position [17, 0]
click at [1250, 92] on m-button "Save" at bounding box center [1222, 90] width 82 height 27
click at [41, 131] on span "Dashboard" at bounding box center [92, 131] width 141 height 19
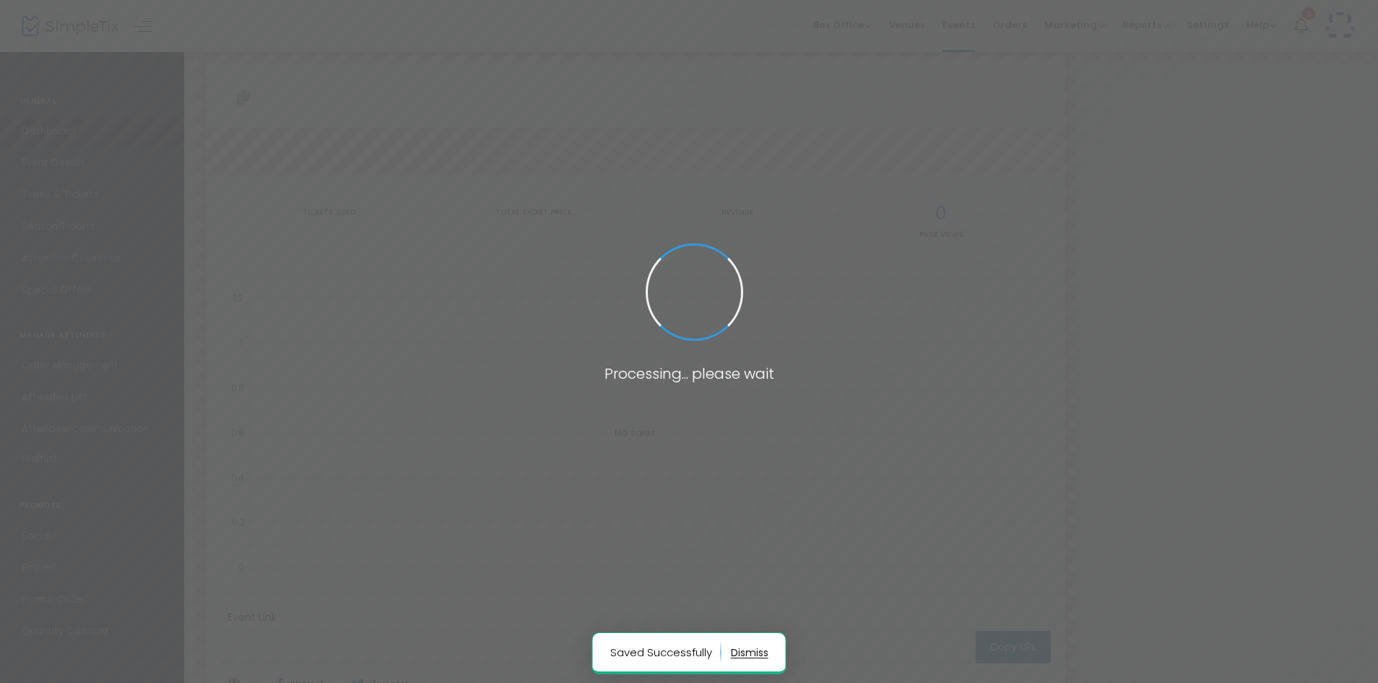
type input "[URL][DOMAIN_NAME]"
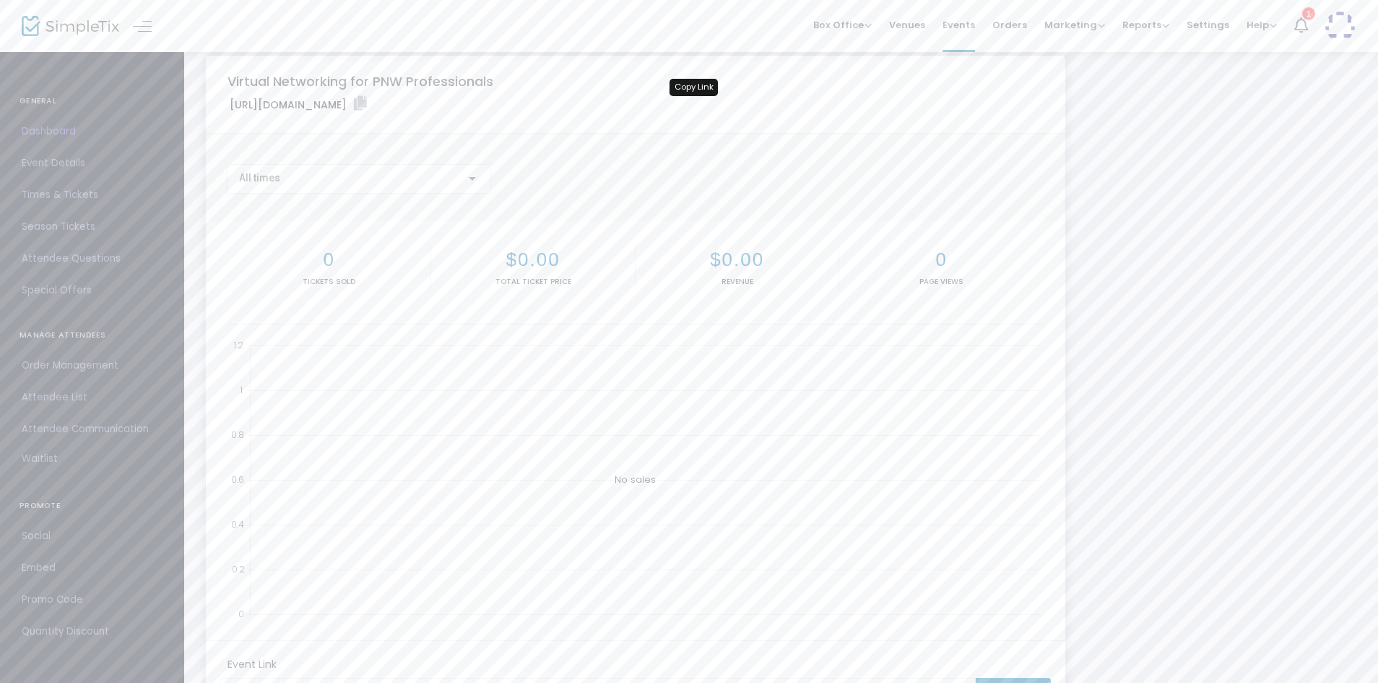
click at [367, 103] on icon at bounding box center [360, 103] width 13 height 14
click at [68, 251] on span "Attendee Questions" at bounding box center [92, 258] width 141 height 19
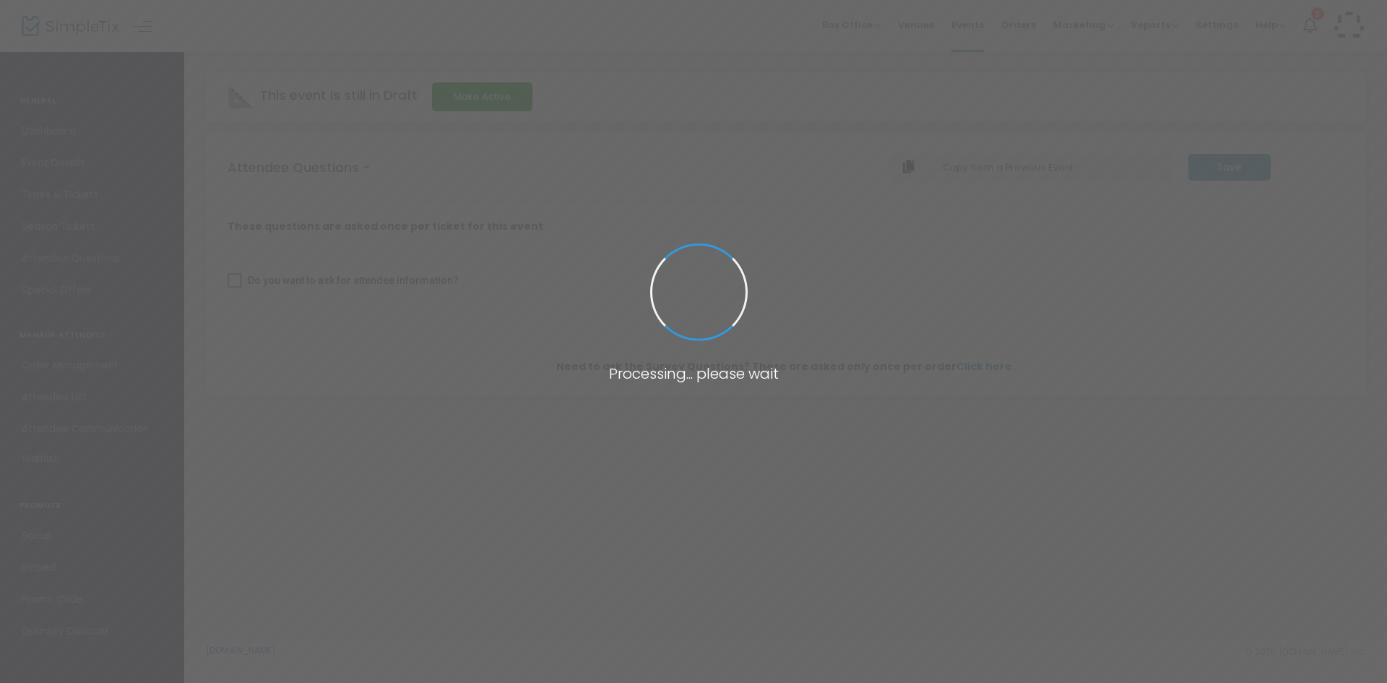
checkbox input "true"
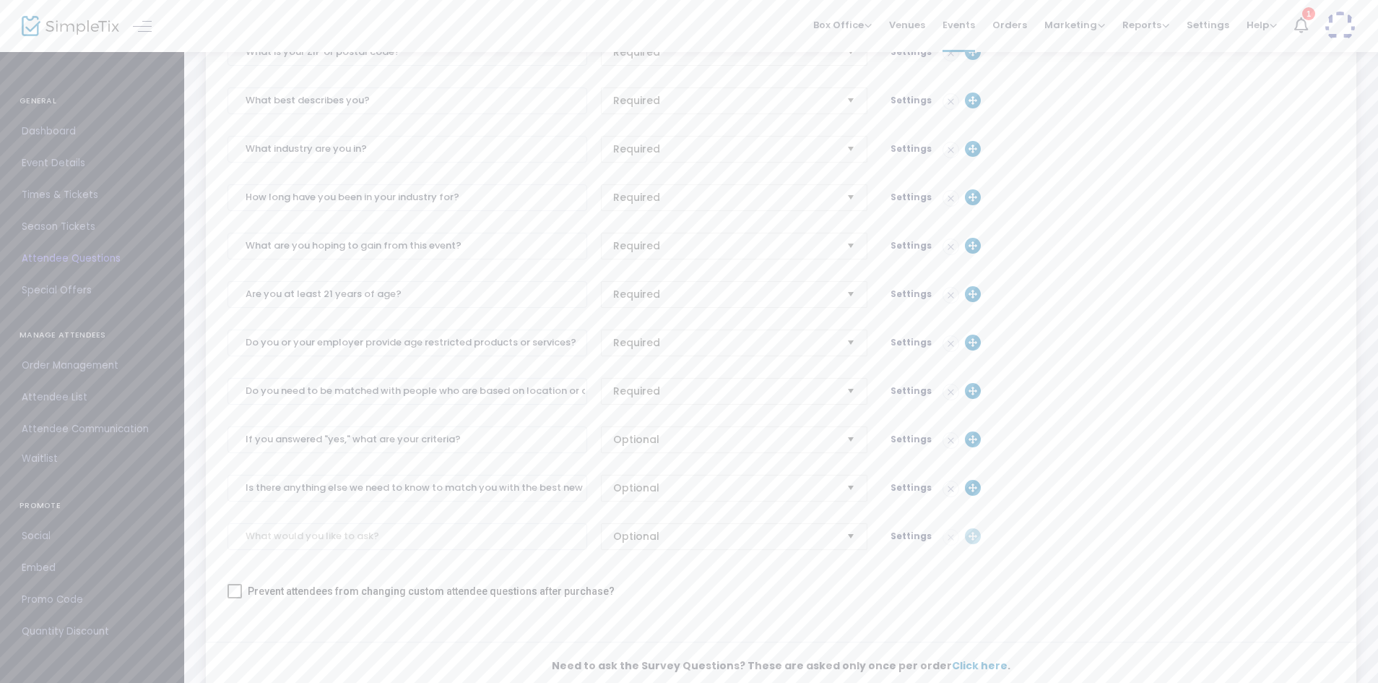
scroll to position [407, 0]
click at [906, 241] on span "Settings" at bounding box center [911, 244] width 41 height 12
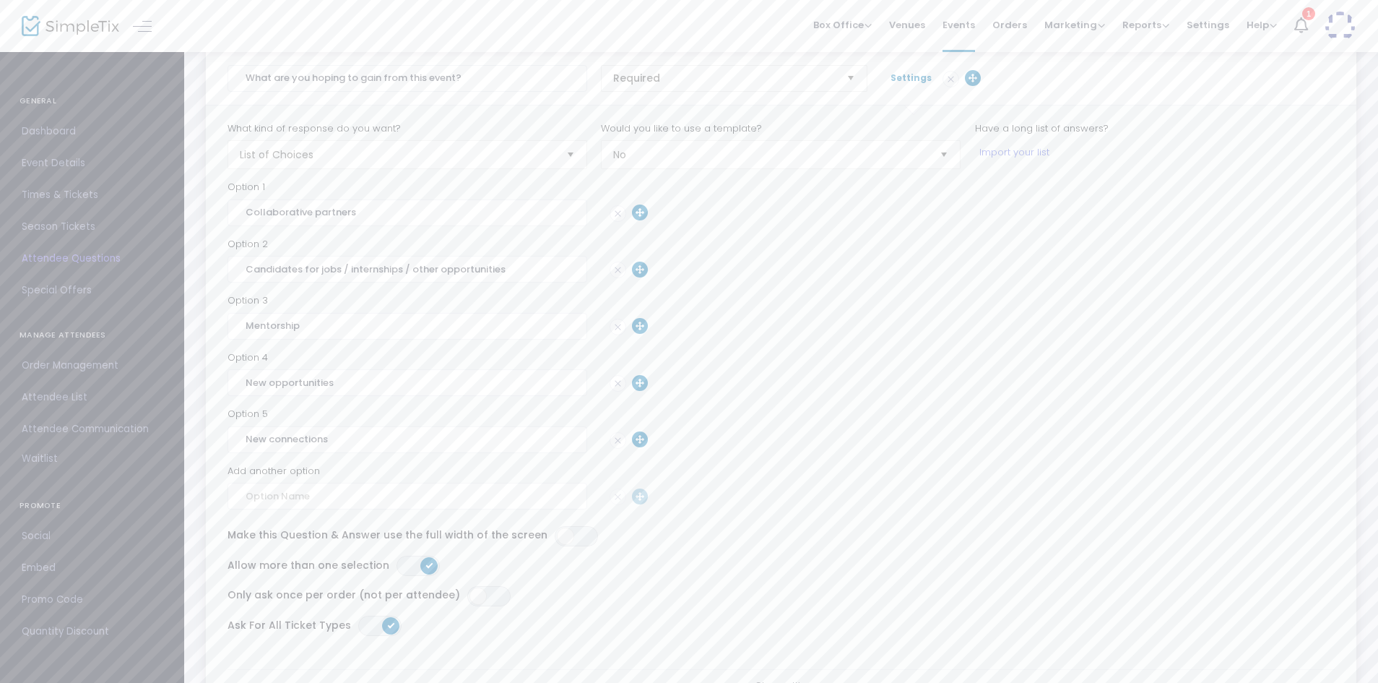
scroll to position [578, 0]
click at [436, 496] on input at bounding box center [408, 491] width 360 height 27
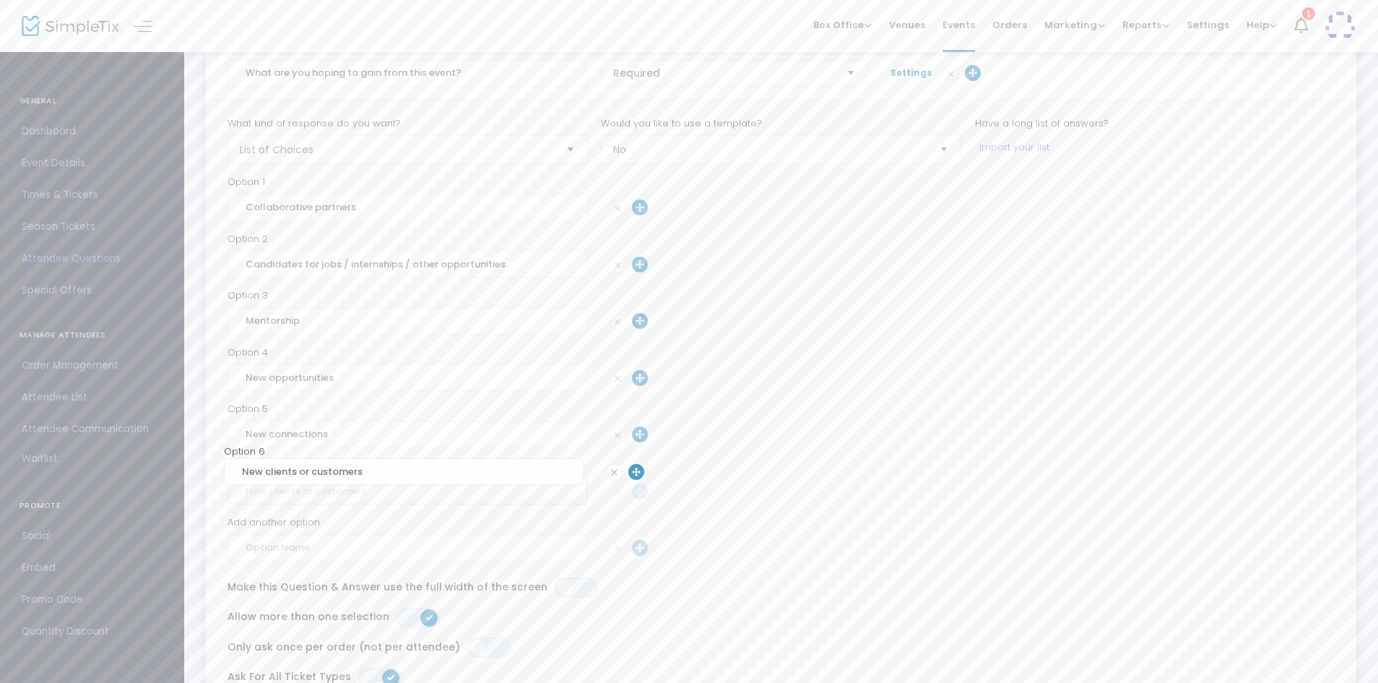
type input "New clients or customers"
drag, startPoint x: 639, startPoint y: 491, endPoint x: 636, endPoint y: 371, distance: 120.0
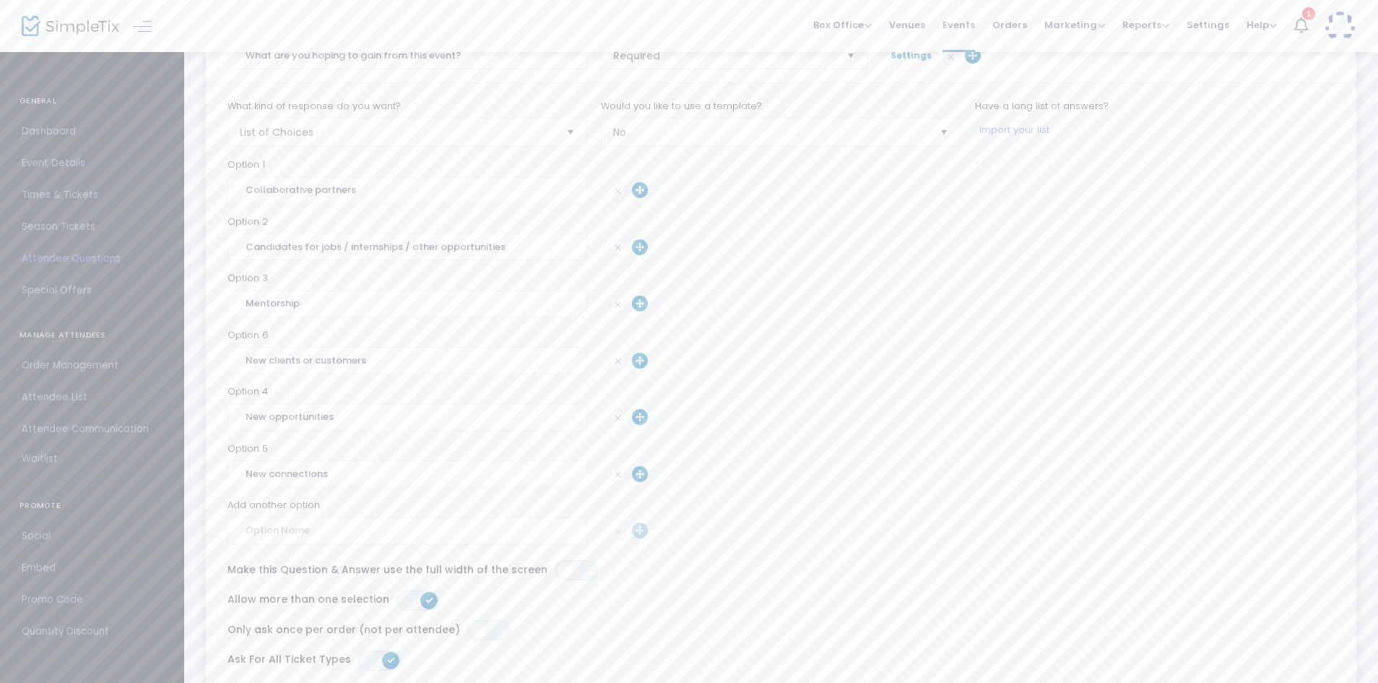
scroll to position [0, 0]
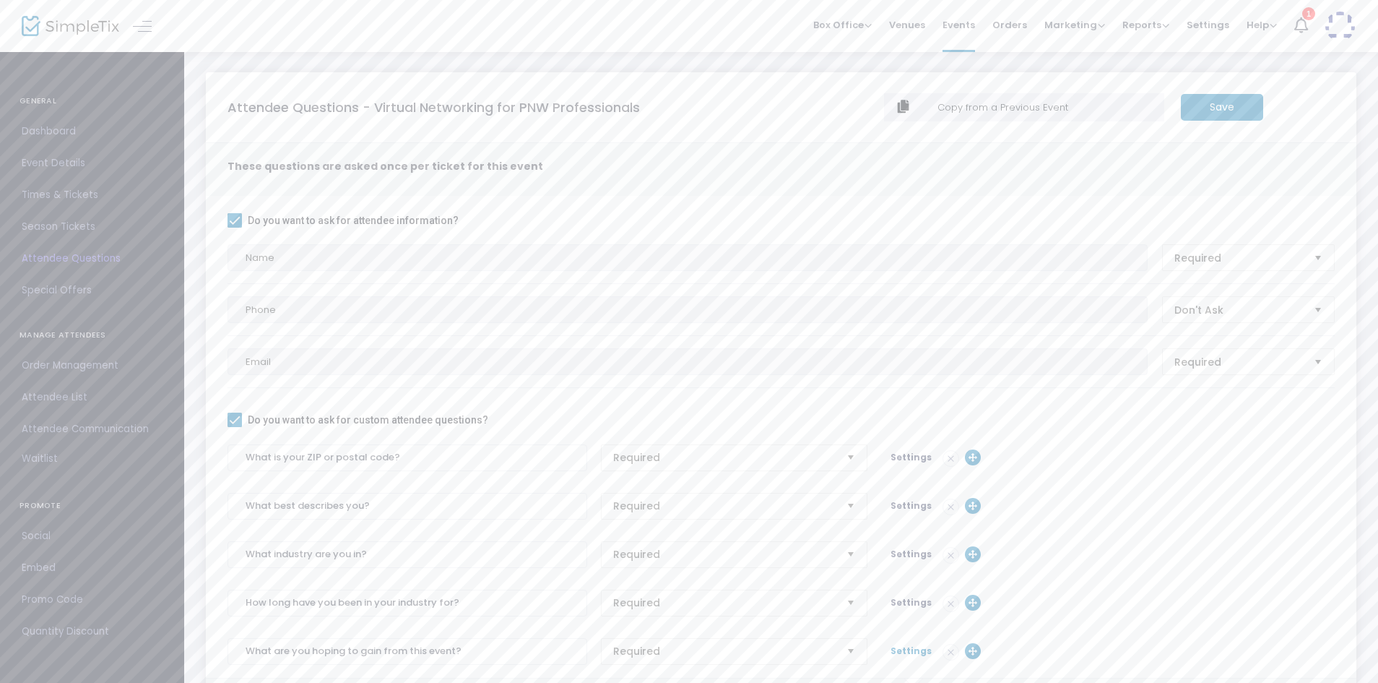
click at [1212, 103] on m-button "Save" at bounding box center [1222, 107] width 82 height 27
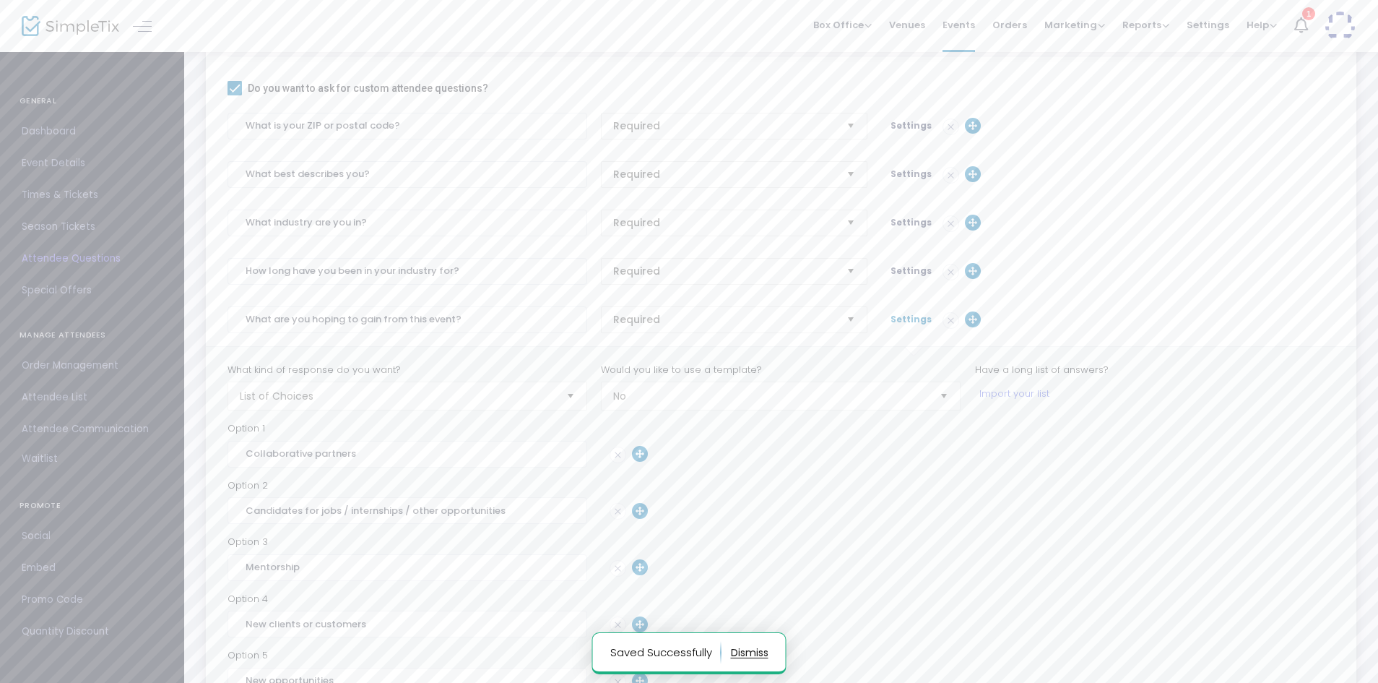
scroll to position [329, 0]
click at [903, 319] on span "Settings" at bounding box center [911, 321] width 41 height 12
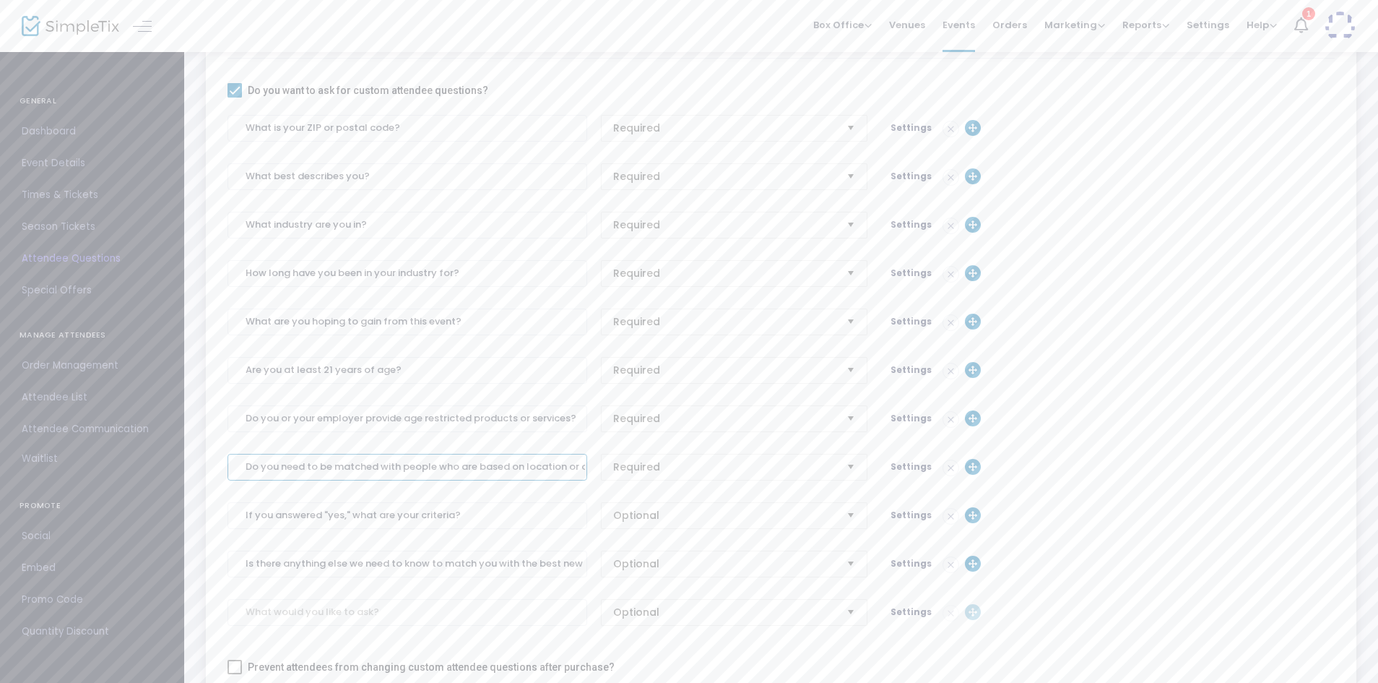
click at [477, 470] on input "Do you need to be matched with people who are based on location or distance fro…" at bounding box center [408, 467] width 360 height 27
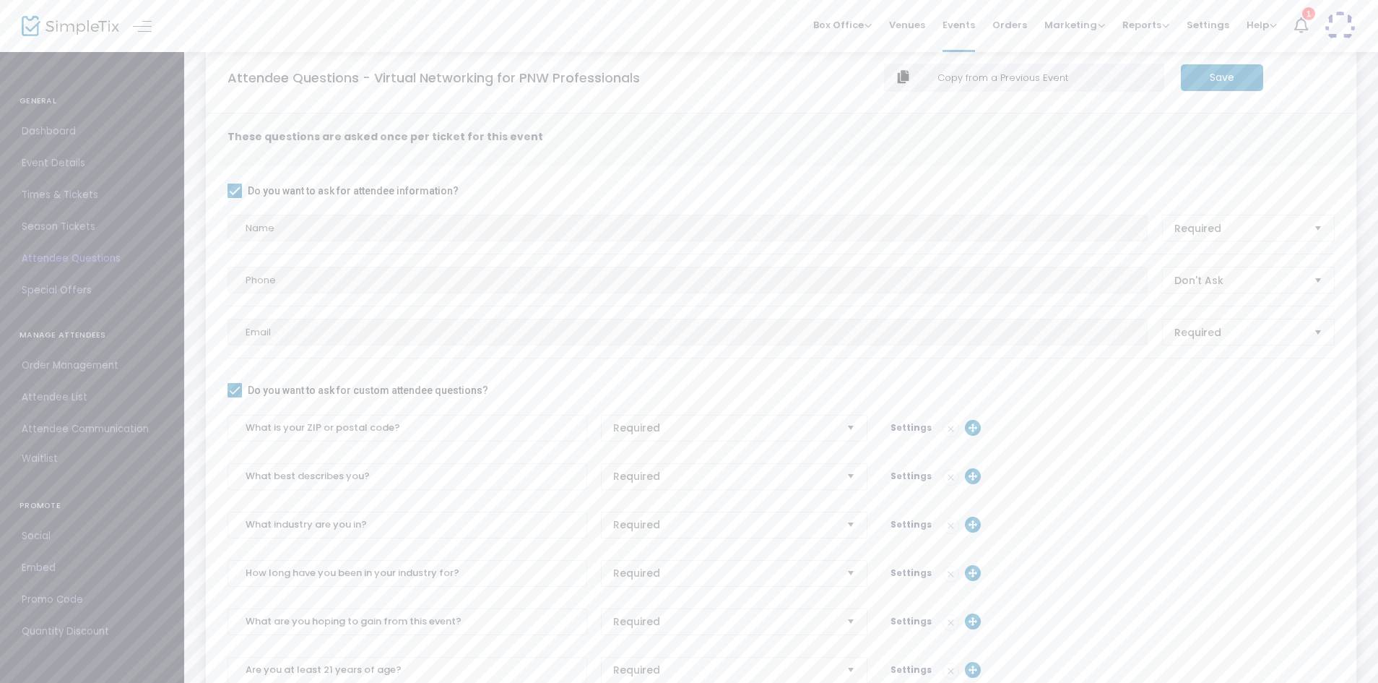
scroll to position [21, 0]
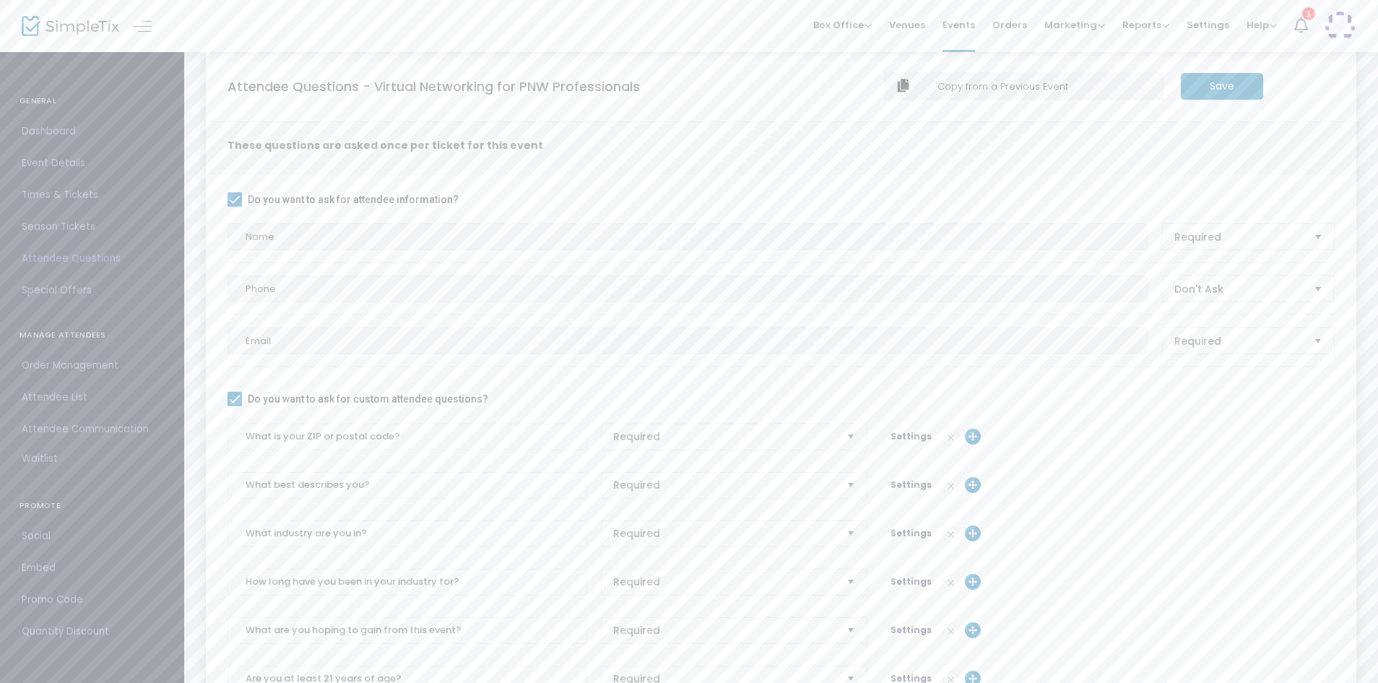
type input "Do you need to be matched with people based on location or distance from you?"
click at [1242, 95] on m-button "Save" at bounding box center [1222, 86] width 82 height 27
click at [53, 128] on span "Dashboard" at bounding box center [92, 131] width 141 height 19
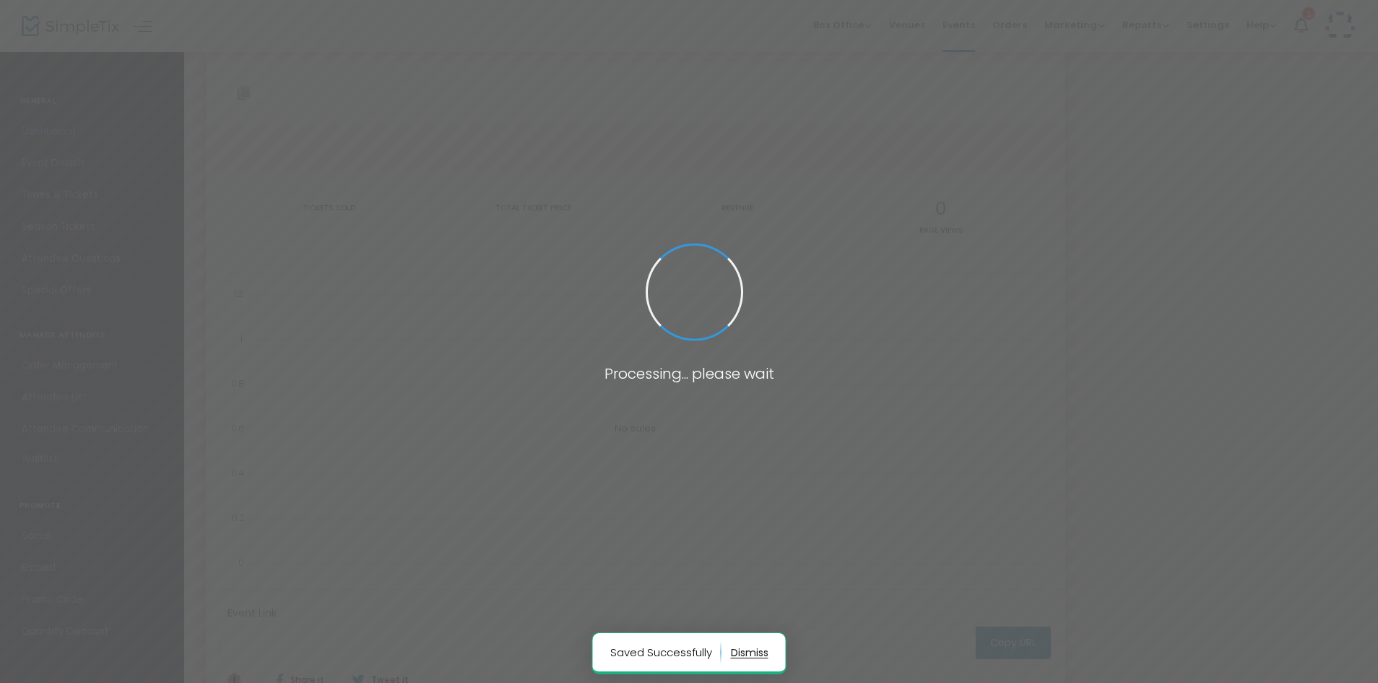
type input "[URL][DOMAIN_NAME]"
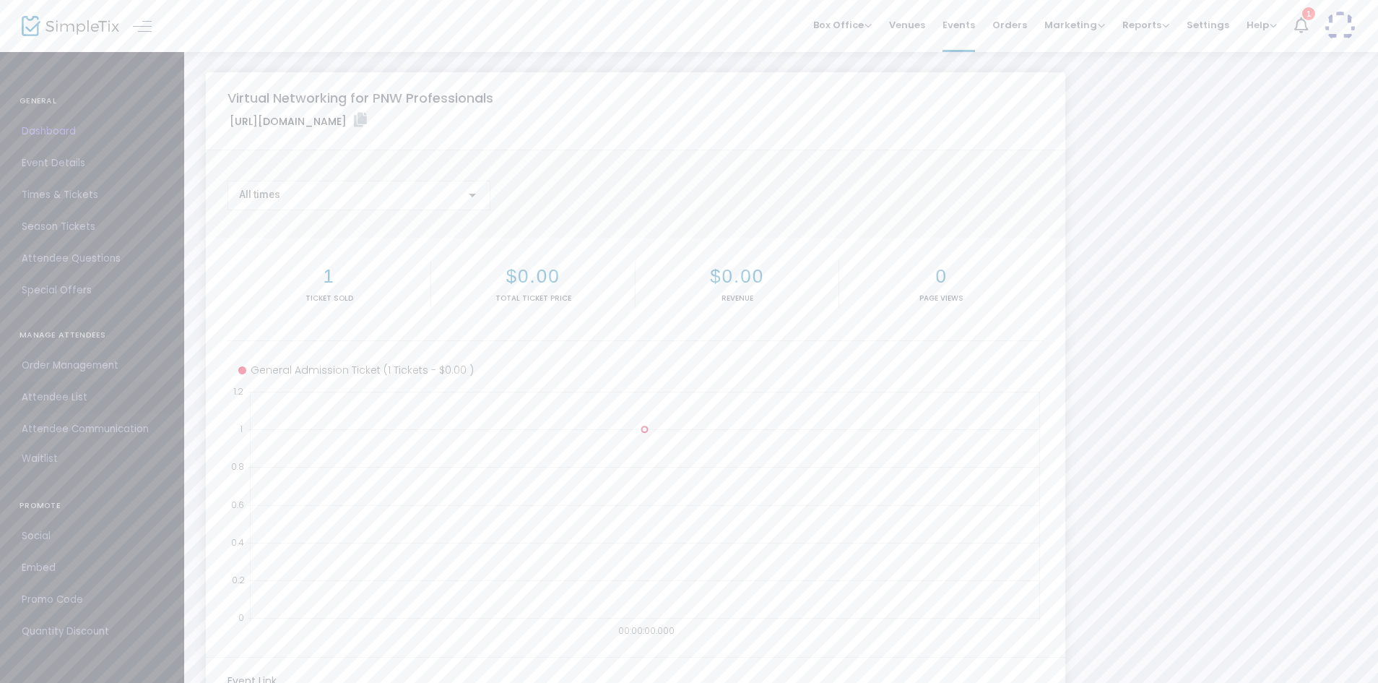
click at [46, 387] on link "Attendee List" at bounding box center [92, 397] width 184 height 32
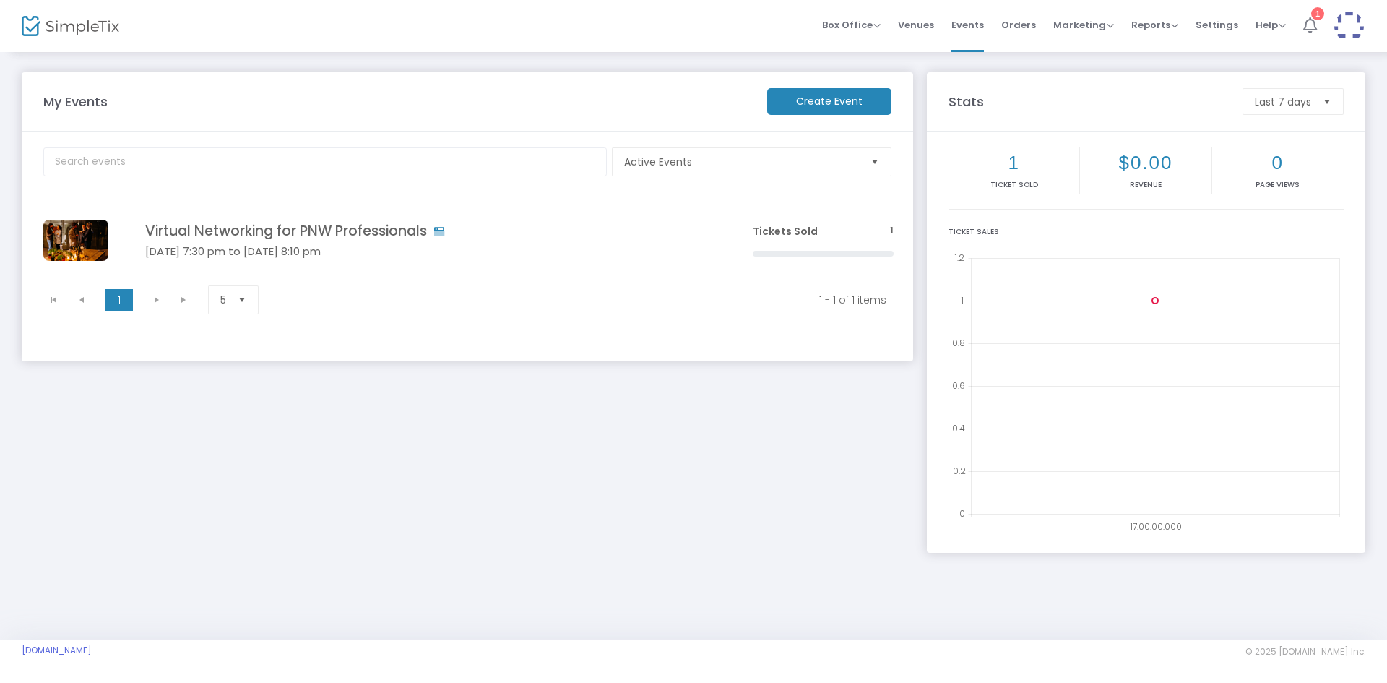
click at [1312, 38] on li "1" at bounding box center [1310, 26] width 31 height 52
click at [972, 30] on span "Events" at bounding box center [967, 25] width 33 height 37
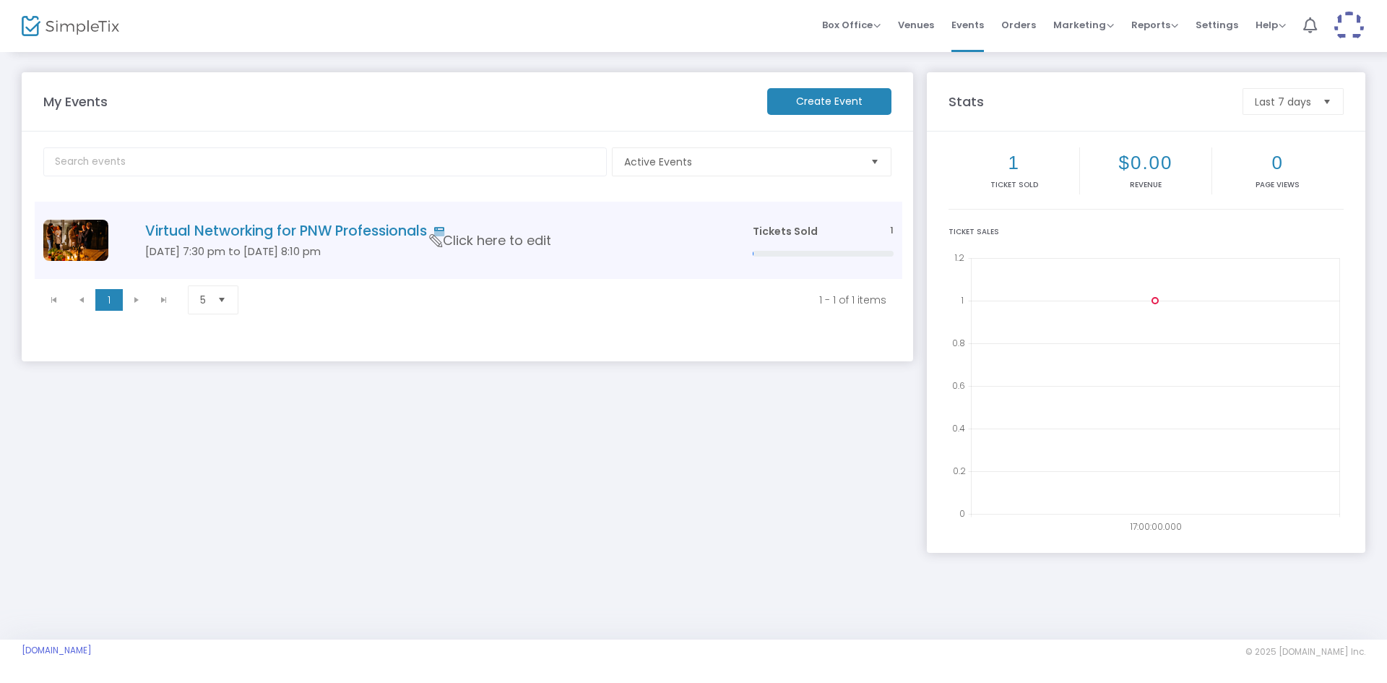
click at [363, 227] on h4 "Virtual Networking for PNW Professionals" at bounding box center [427, 231] width 564 height 17
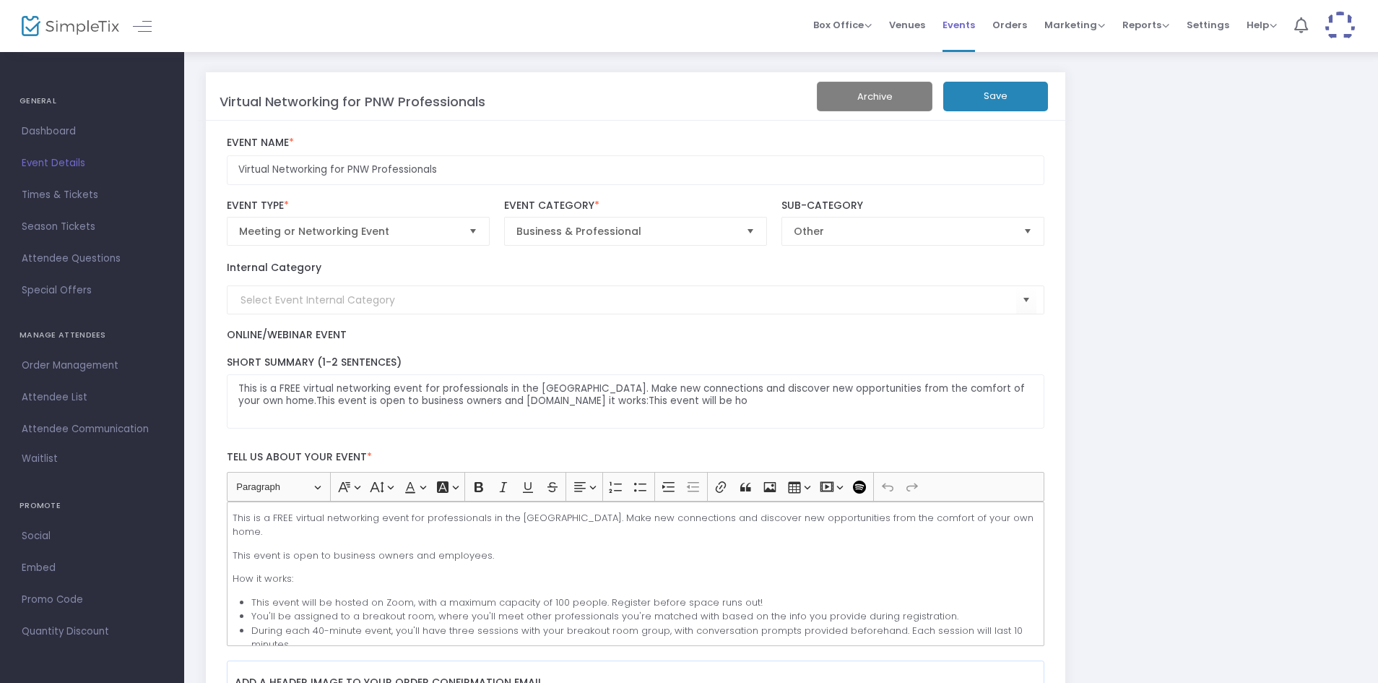
click at [965, 33] on span "Events" at bounding box center [959, 25] width 33 height 37
